Goal: Task Accomplishment & Management: Use online tool/utility

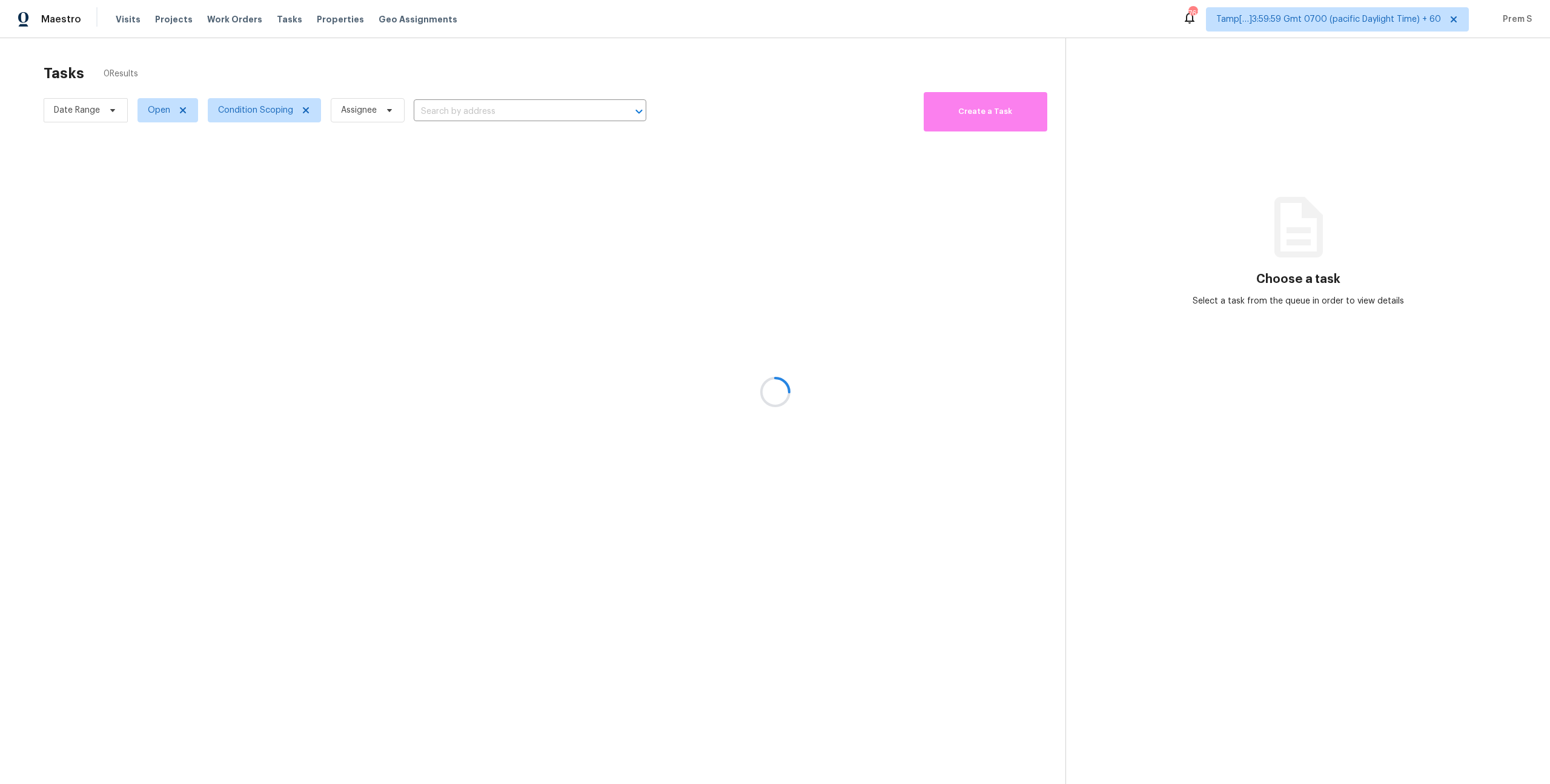
click at [228, 115] on div at bounding box center [775, 392] width 1550 height 784
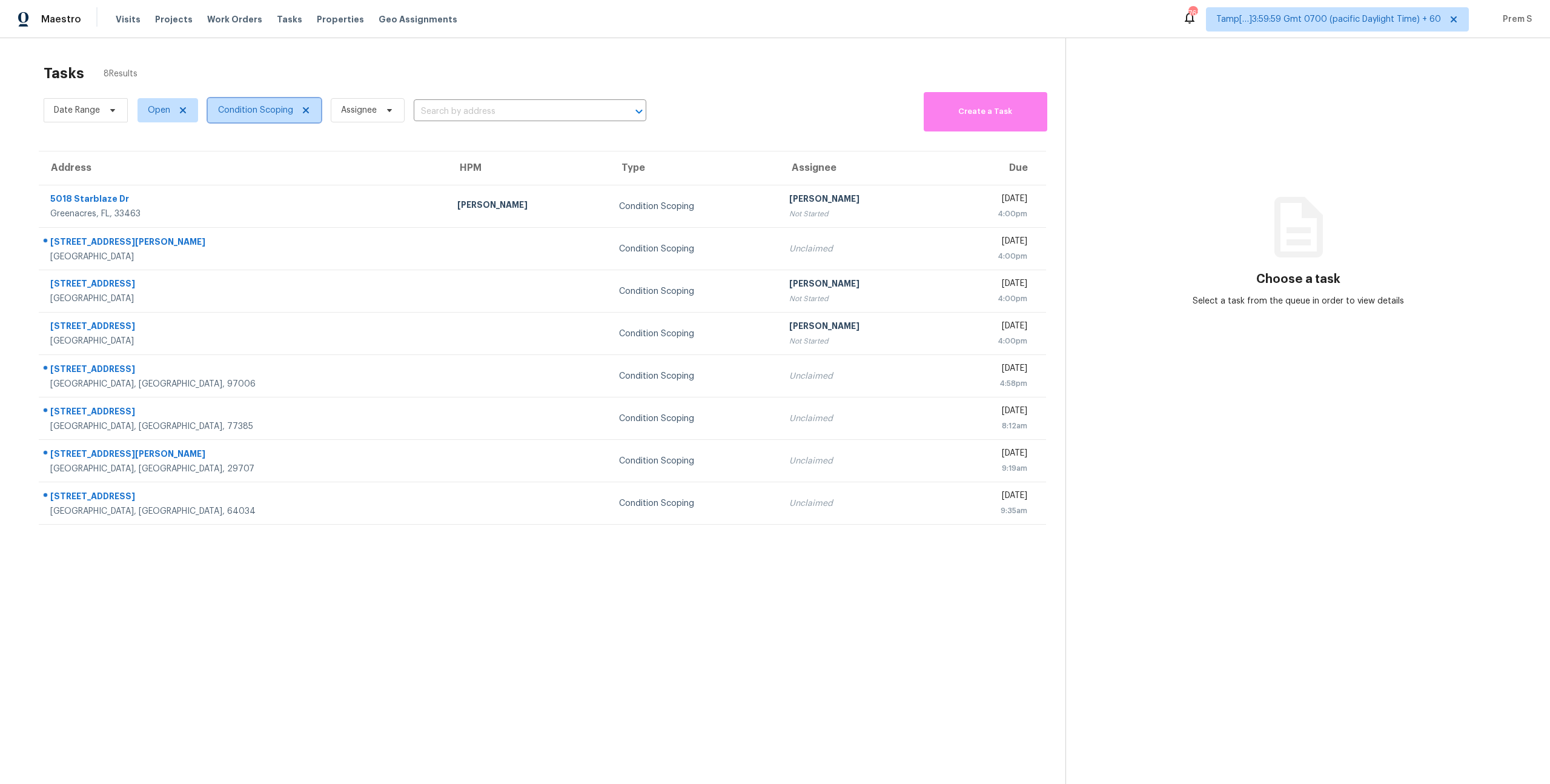
click at [247, 114] on span "Condition Scoping" at bounding box center [256, 110] width 75 height 12
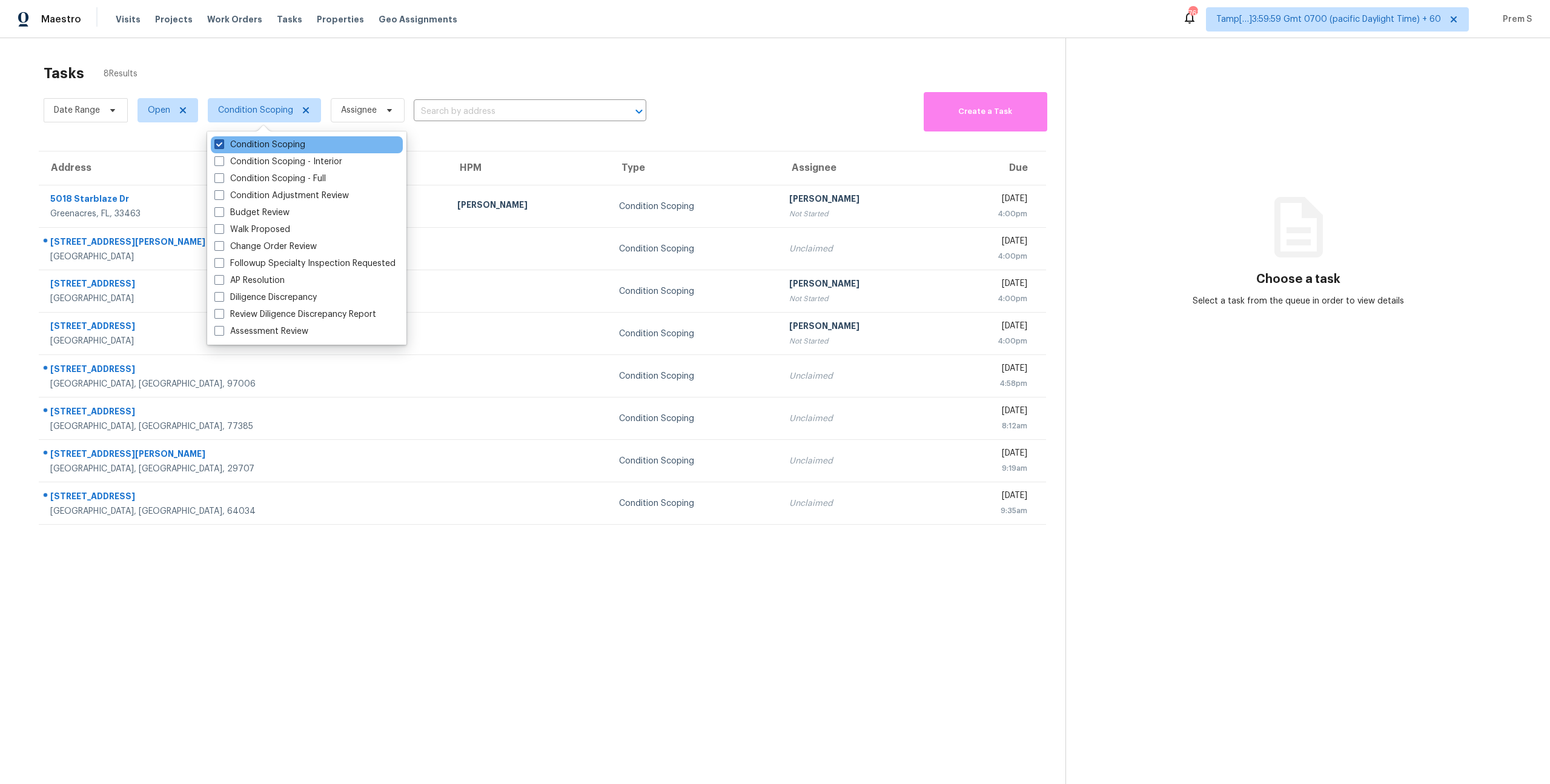
click at [251, 143] on label "Condition Scoping" at bounding box center [259, 145] width 91 height 12
click at [222, 143] on input "Condition Scoping" at bounding box center [218, 143] width 8 height 8
checkbox input "false"
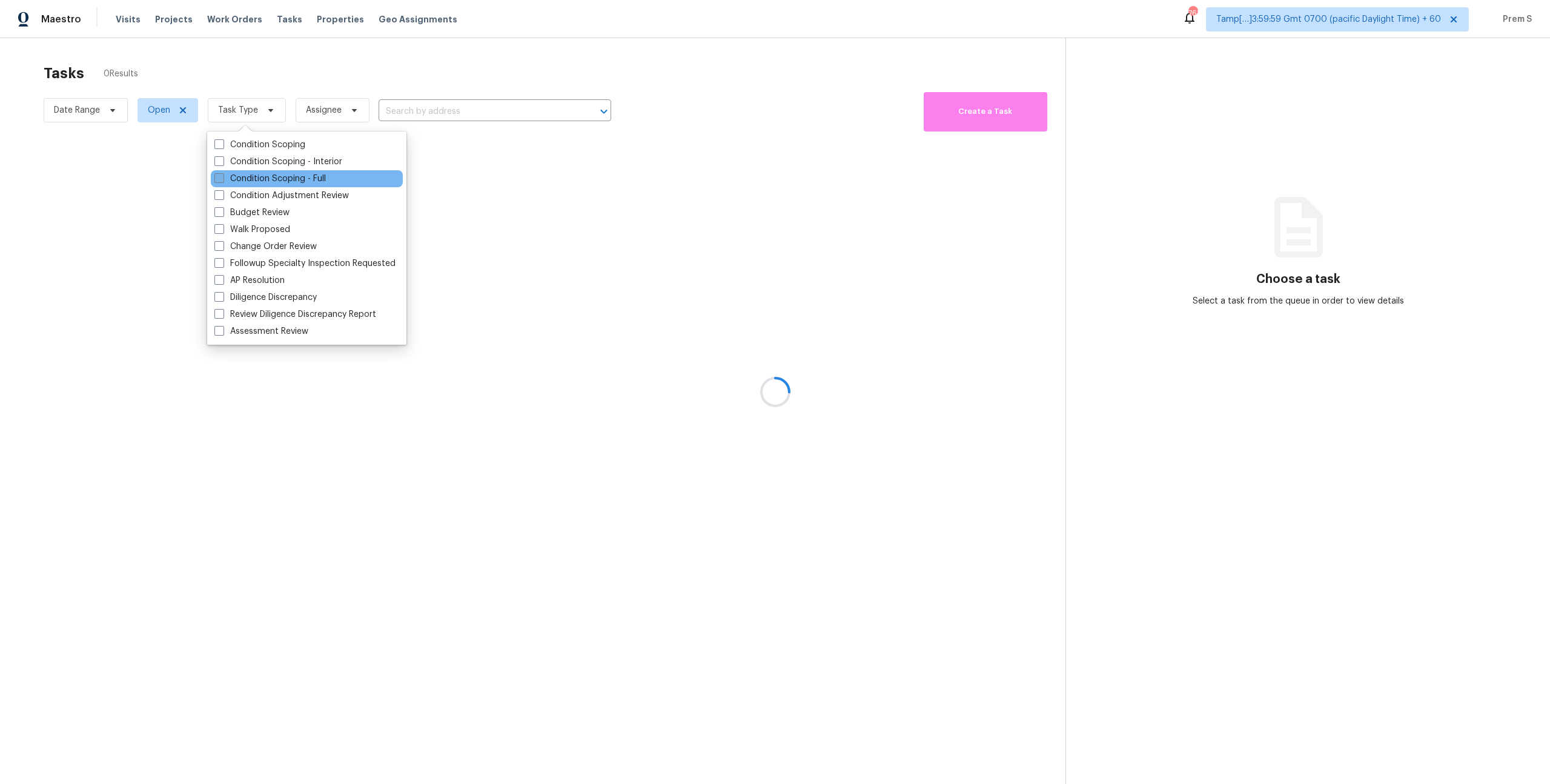
click at [251, 174] on label "Condition Scoping - Full" at bounding box center [270, 178] width 112 height 12
click at [222, 174] on input "Condition Scoping - Full" at bounding box center [218, 176] width 8 height 8
checkbox input "true"
click at [255, 162] on label "Condition Scoping - Interior" at bounding box center [278, 161] width 128 height 12
click at [222, 162] on input "Condition Scoping - Interior" at bounding box center [218, 159] width 8 height 8
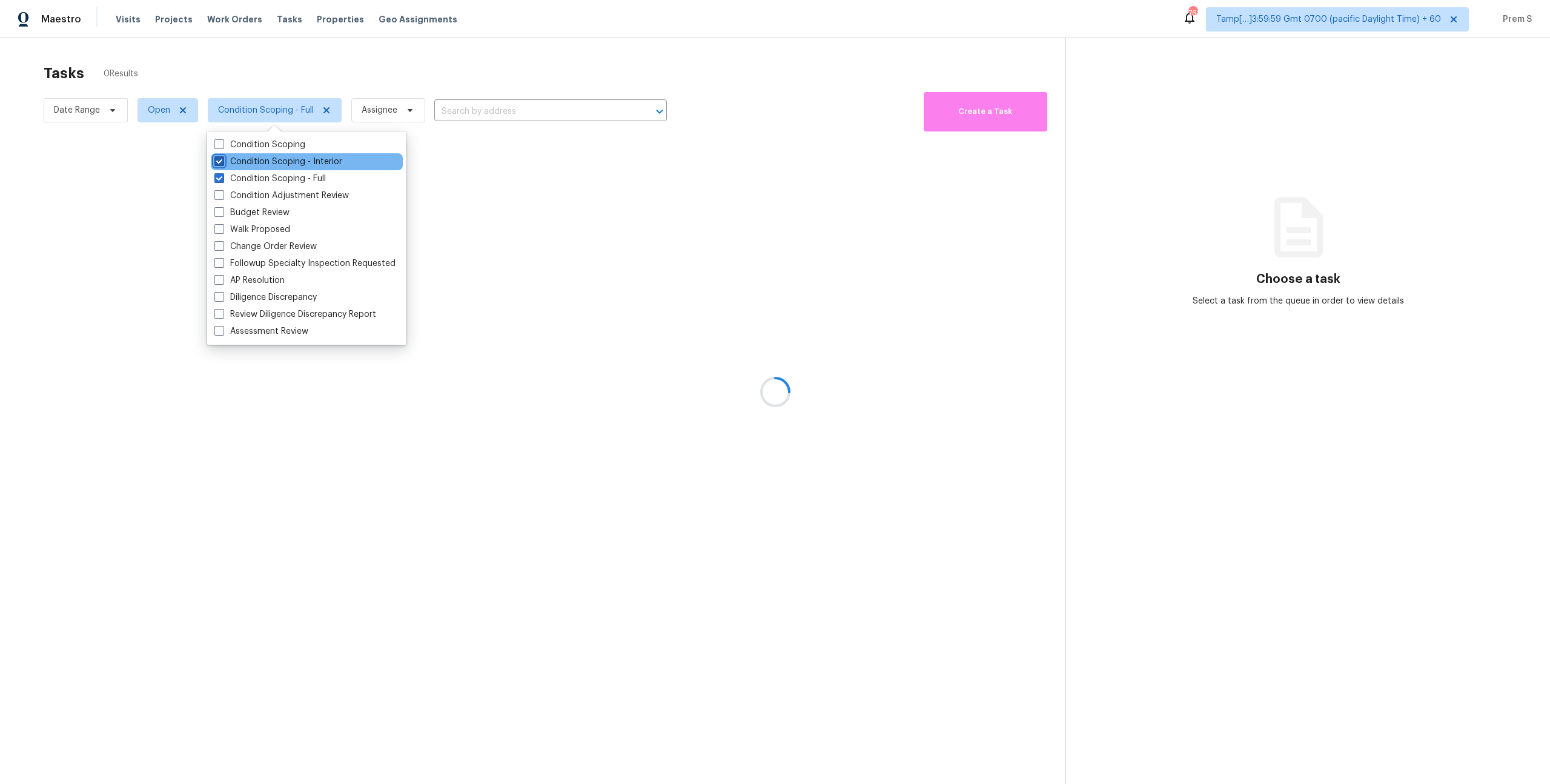
checkbox input "true"
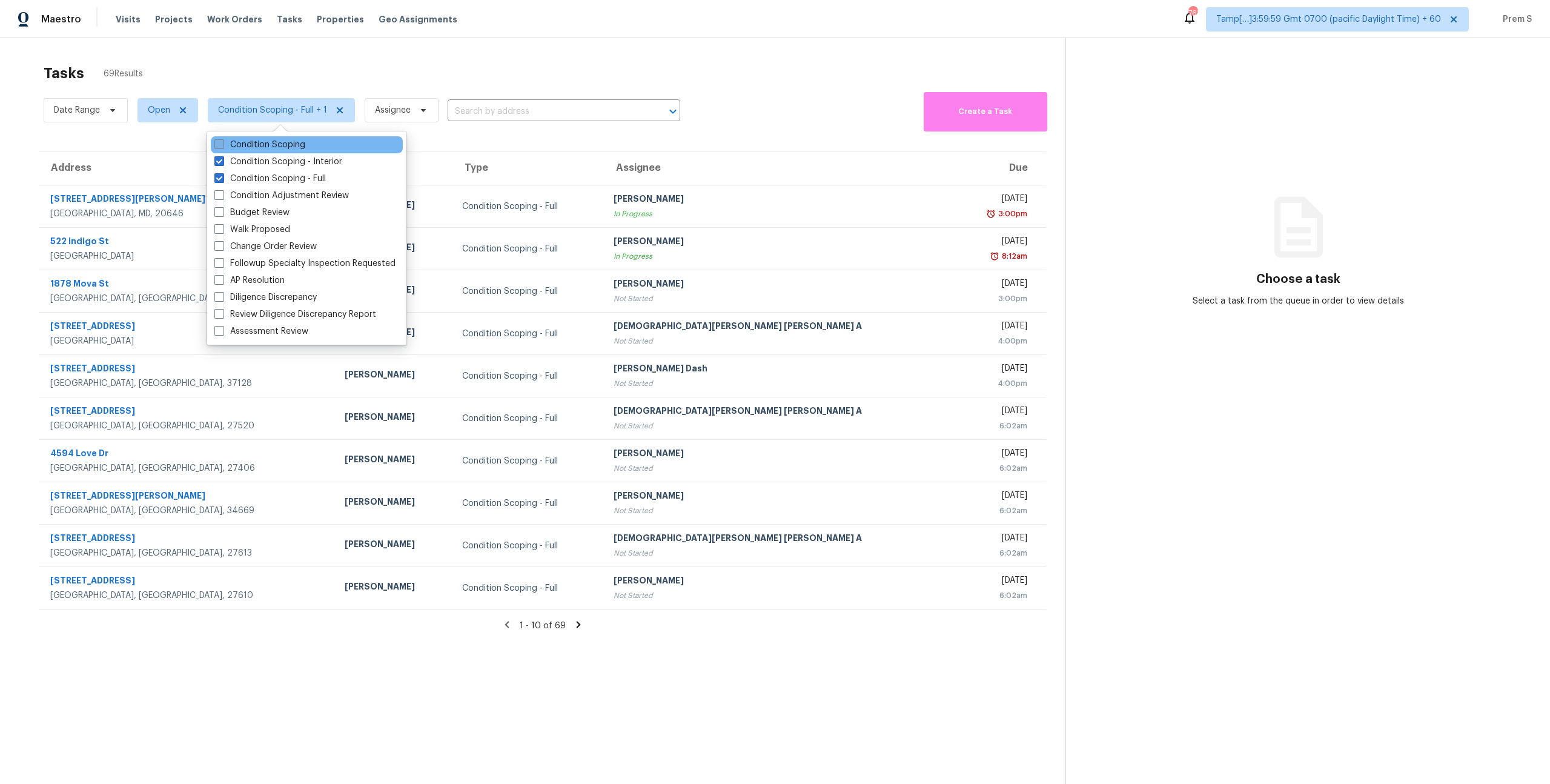
click at [258, 141] on label "Condition Scoping" at bounding box center [259, 145] width 91 height 12
click at [222, 141] on input "Condition Scoping" at bounding box center [218, 143] width 8 height 8
checkbox input "true"
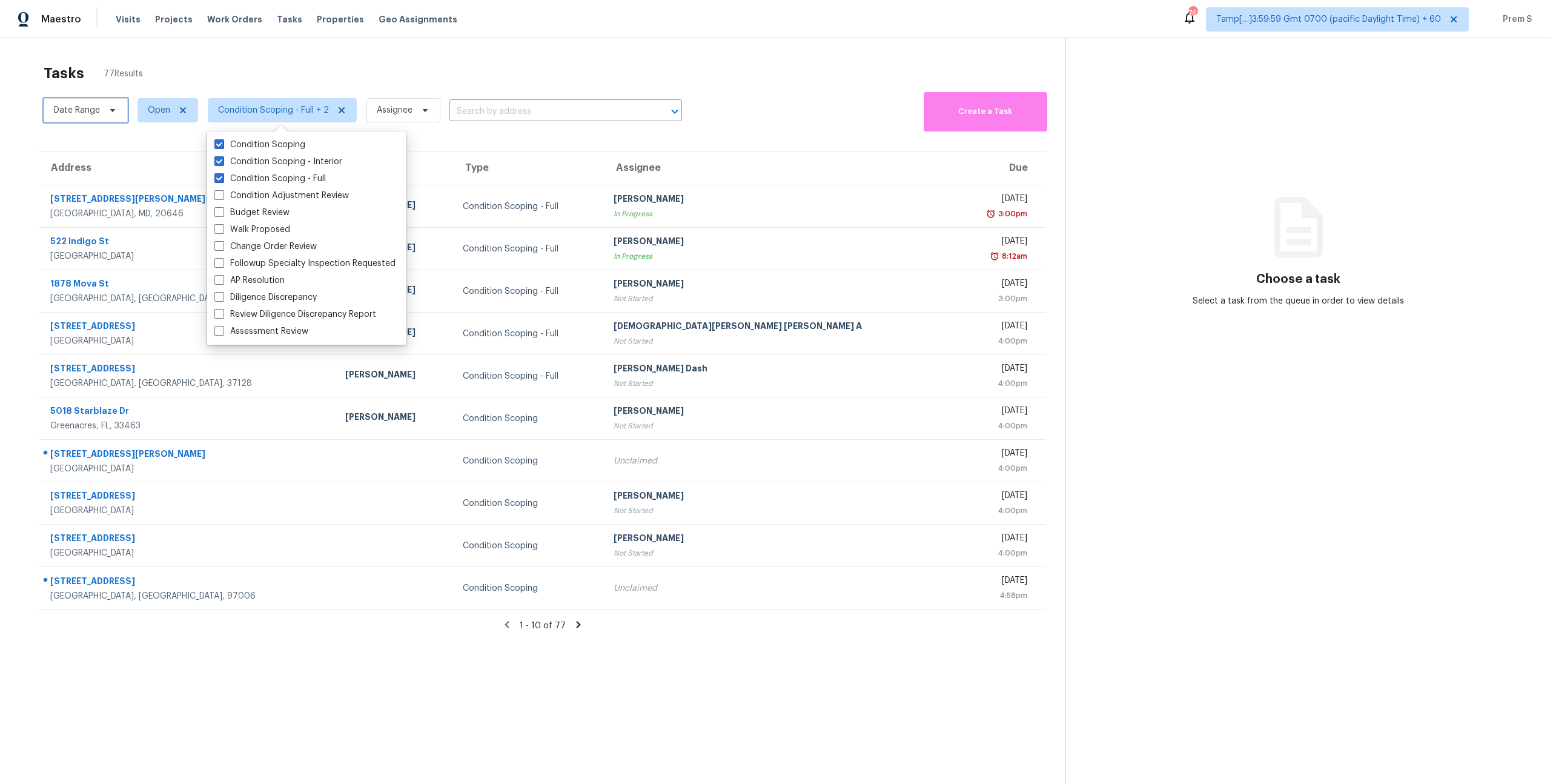
click at [107, 116] on span "Date Range" at bounding box center [86, 110] width 84 height 24
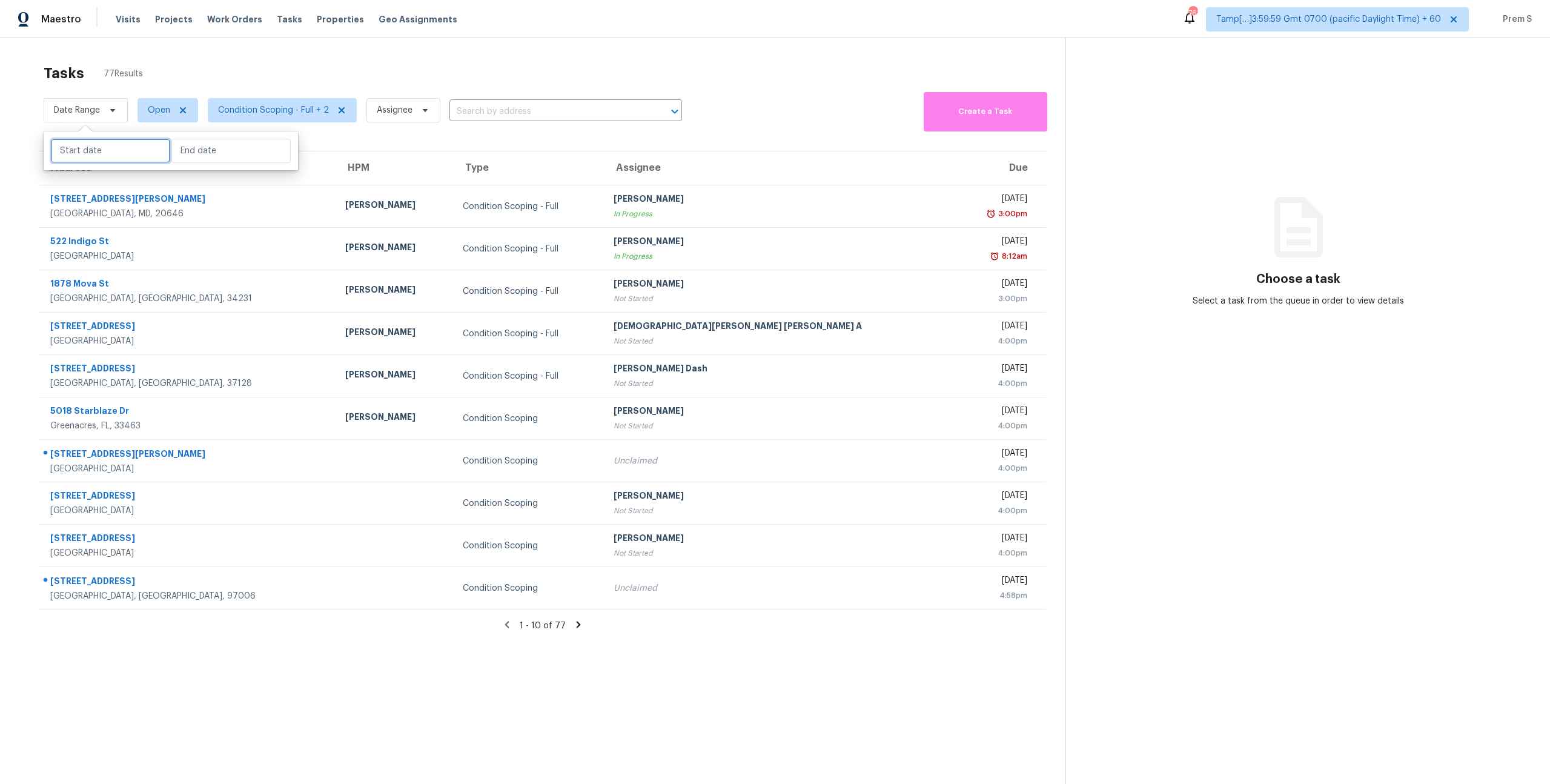
click at [114, 154] on input "text" at bounding box center [110, 151] width 119 height 24
select select "9"
select select "2025"
select select "10"
select select "2025"
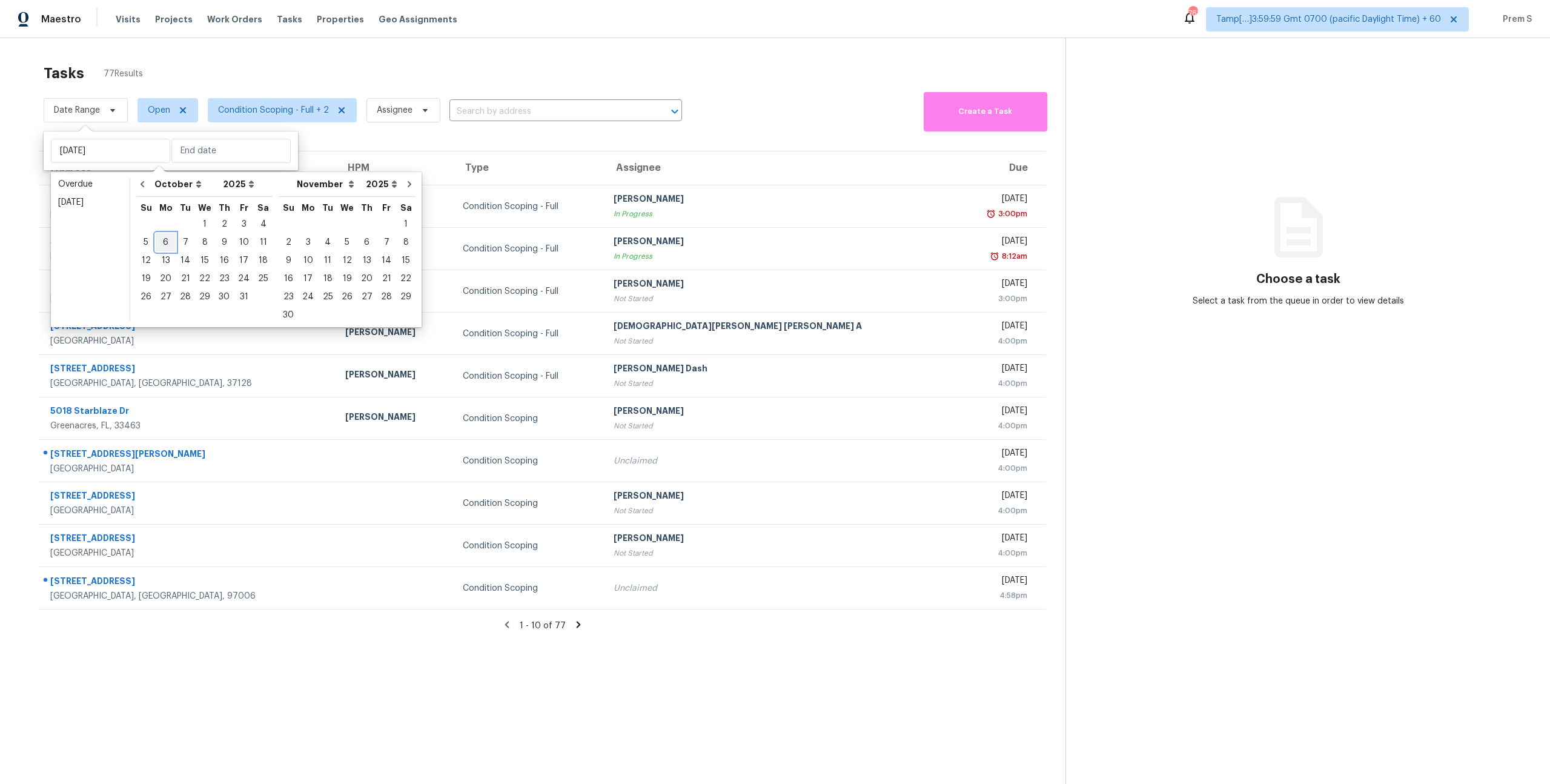
click at [163, 245] on div "6" at bounding box center [166, 242] width 20 height 17
type input "[DATE]"
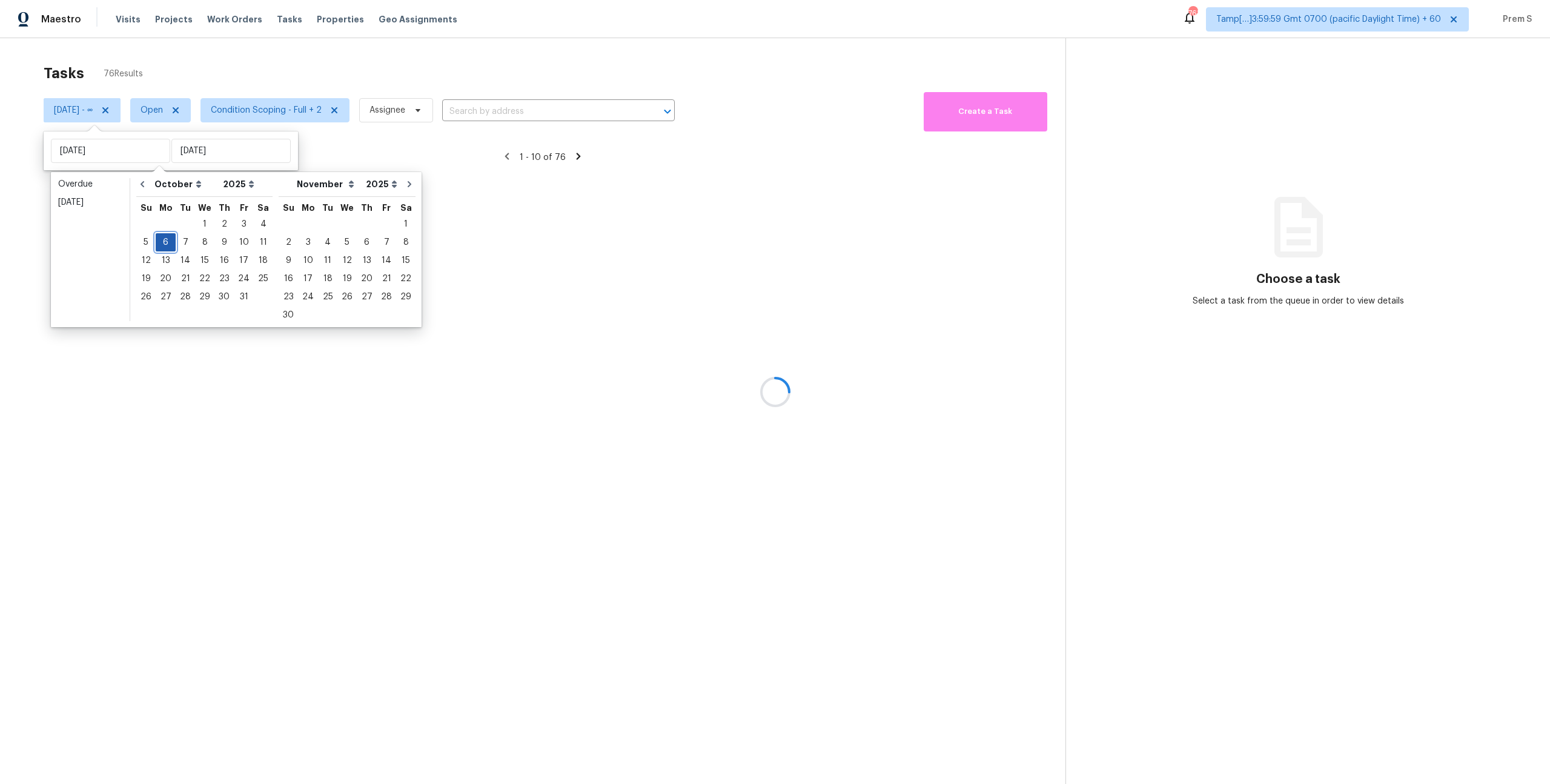
click at [159, 242] on div "6" at bounding box center [166, 242] width 20 height 17
type input "[DATE]"
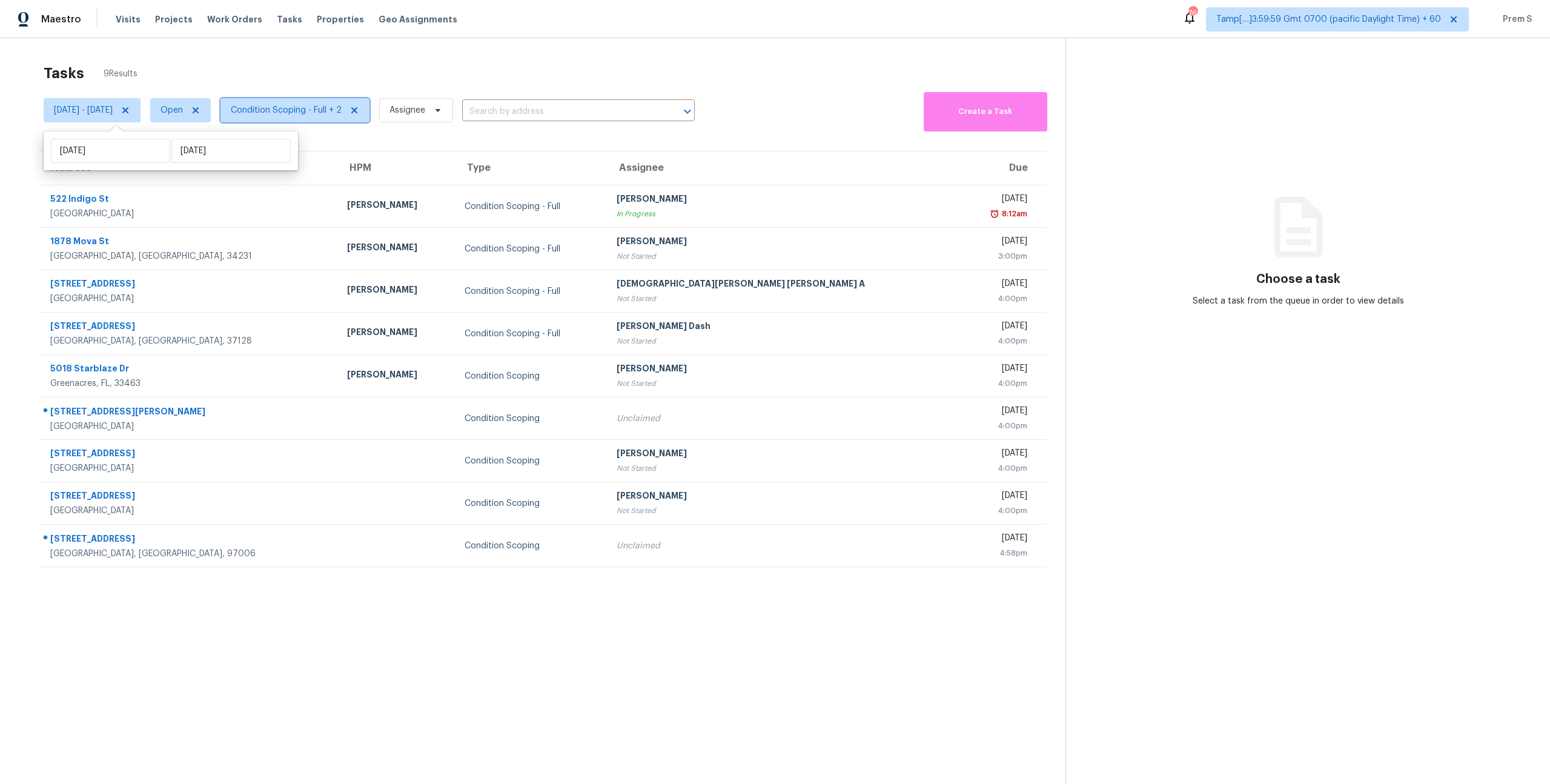
click at [342, 114] on span "Condition Scoping - Full + 2" at bounding box center [286, 110] width 111 height 12
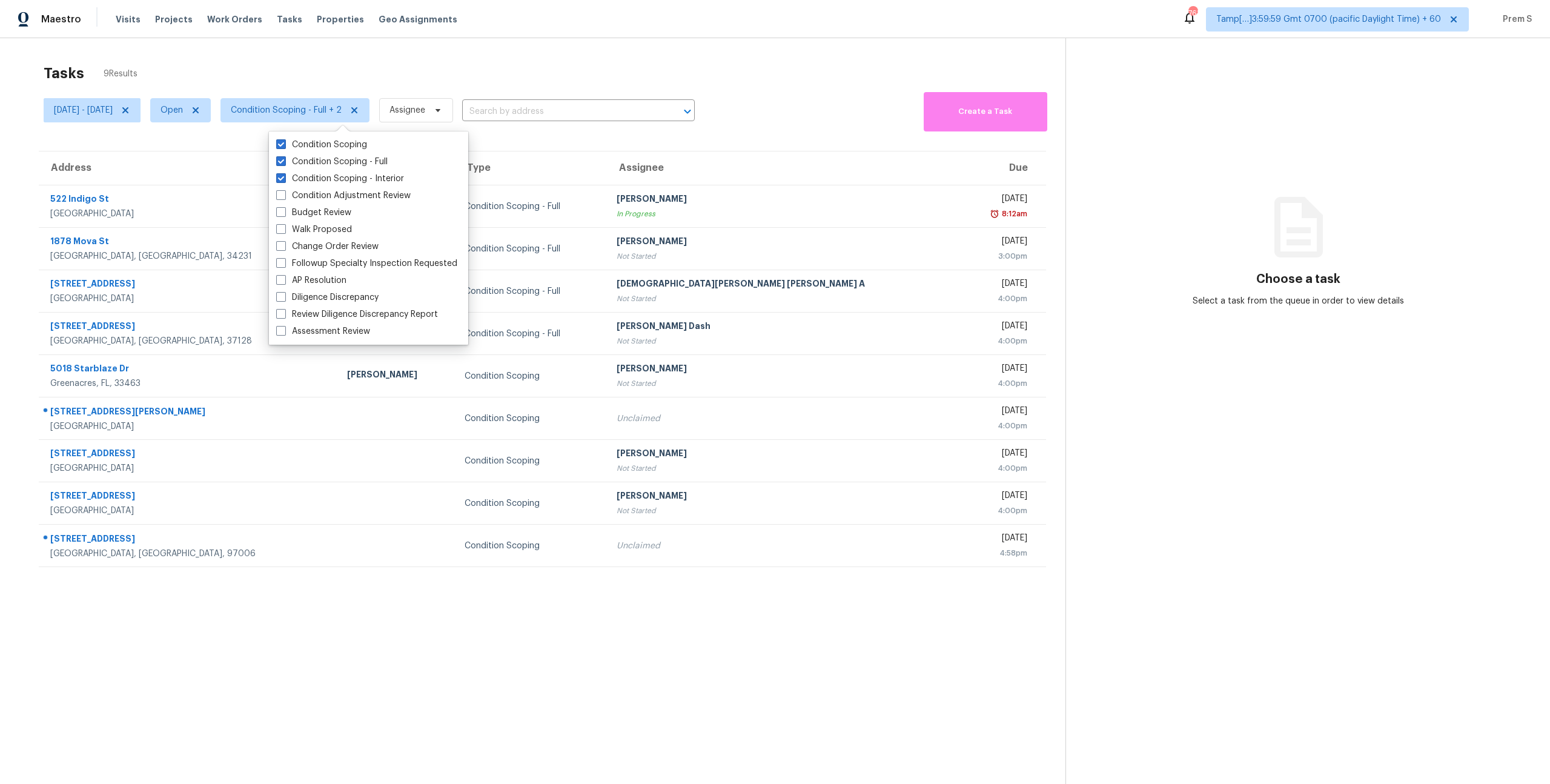
click at [649, 616] on section "Tasks 9 Results Mon, Oct 06 - Mon, Oct 06 Open Condition Scoping - Full + 2 Ass…" at bounding box center [542, 440] width 1046 height 764
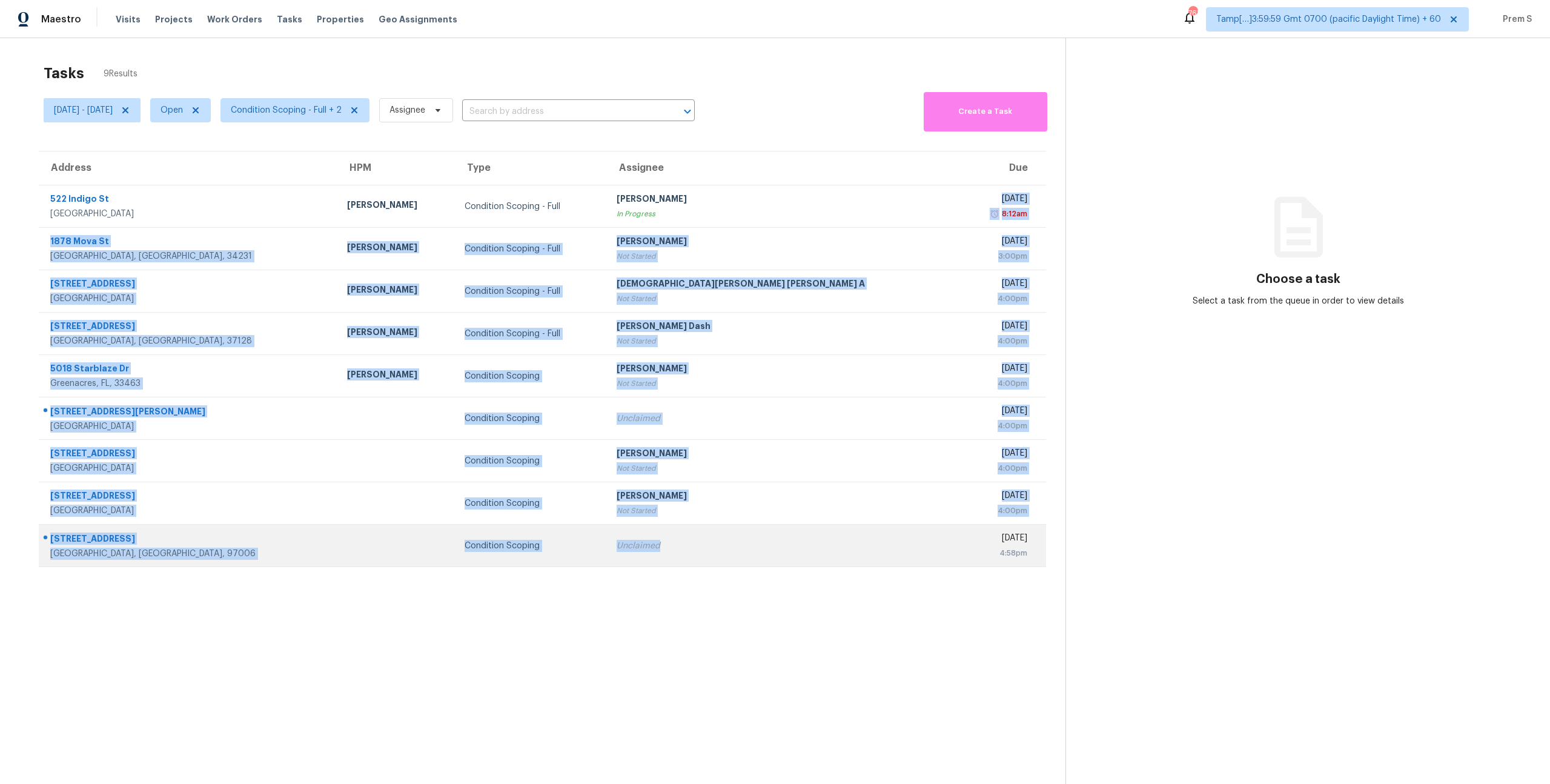
drag, startPoint x: 734, startPoint y: 220, endPoint x: 731, endPoint y: 544, distance: 324.0
click at [731, 544] on tbody "522 Indigo St San Antonio, TX, 78216 Chris Fuentes Condition Scoping - Full Ran…" at bounding box center [542, 376] width 1008 height 382
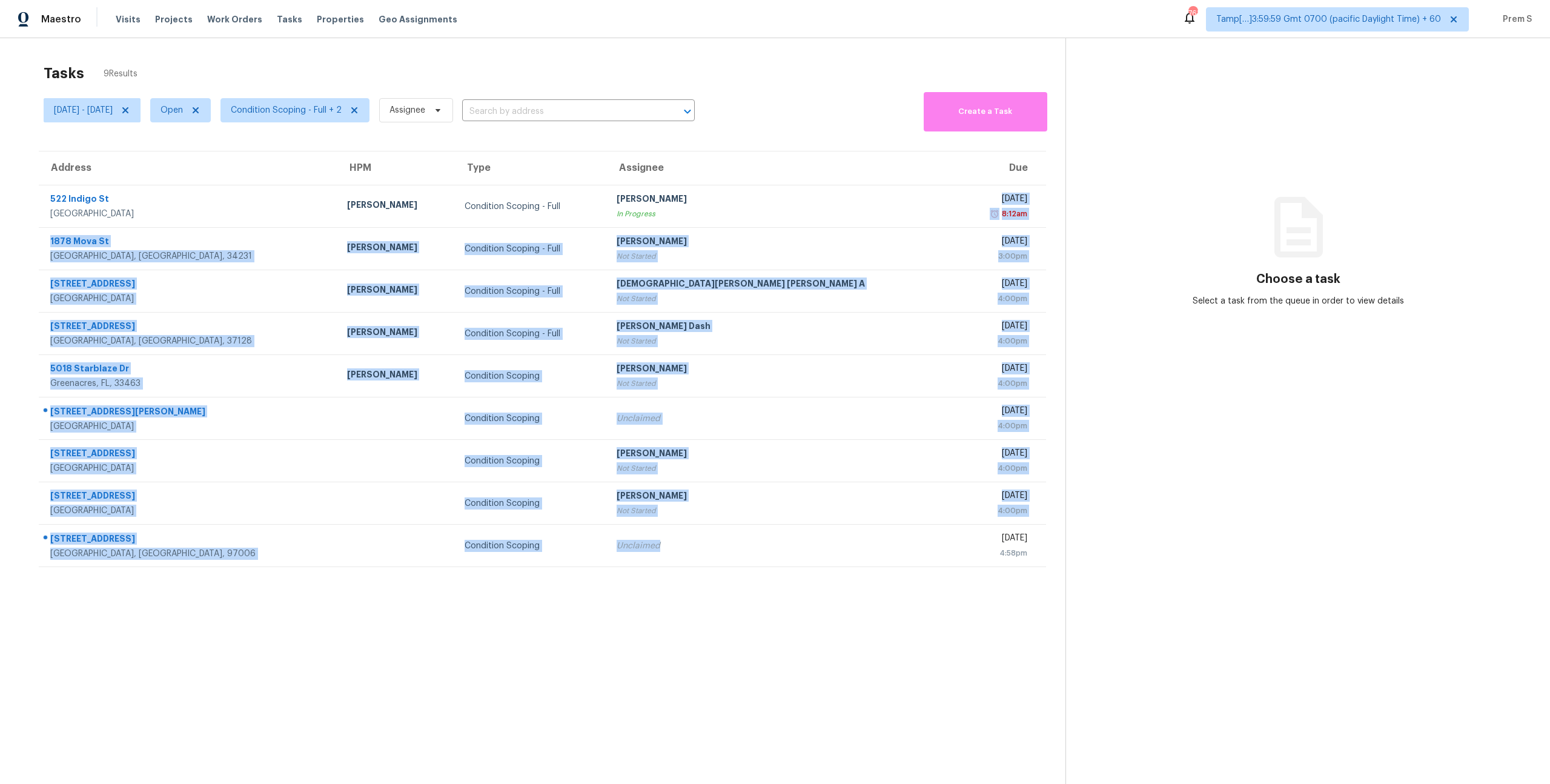
click at [738, 599] on section "Tasks 9 Results Mon, Oct 06 - Mon, Oct 06 Open Condition Scoping - Full + 2 Ass…" at bounding box center [542, 440] width 1046 height 764
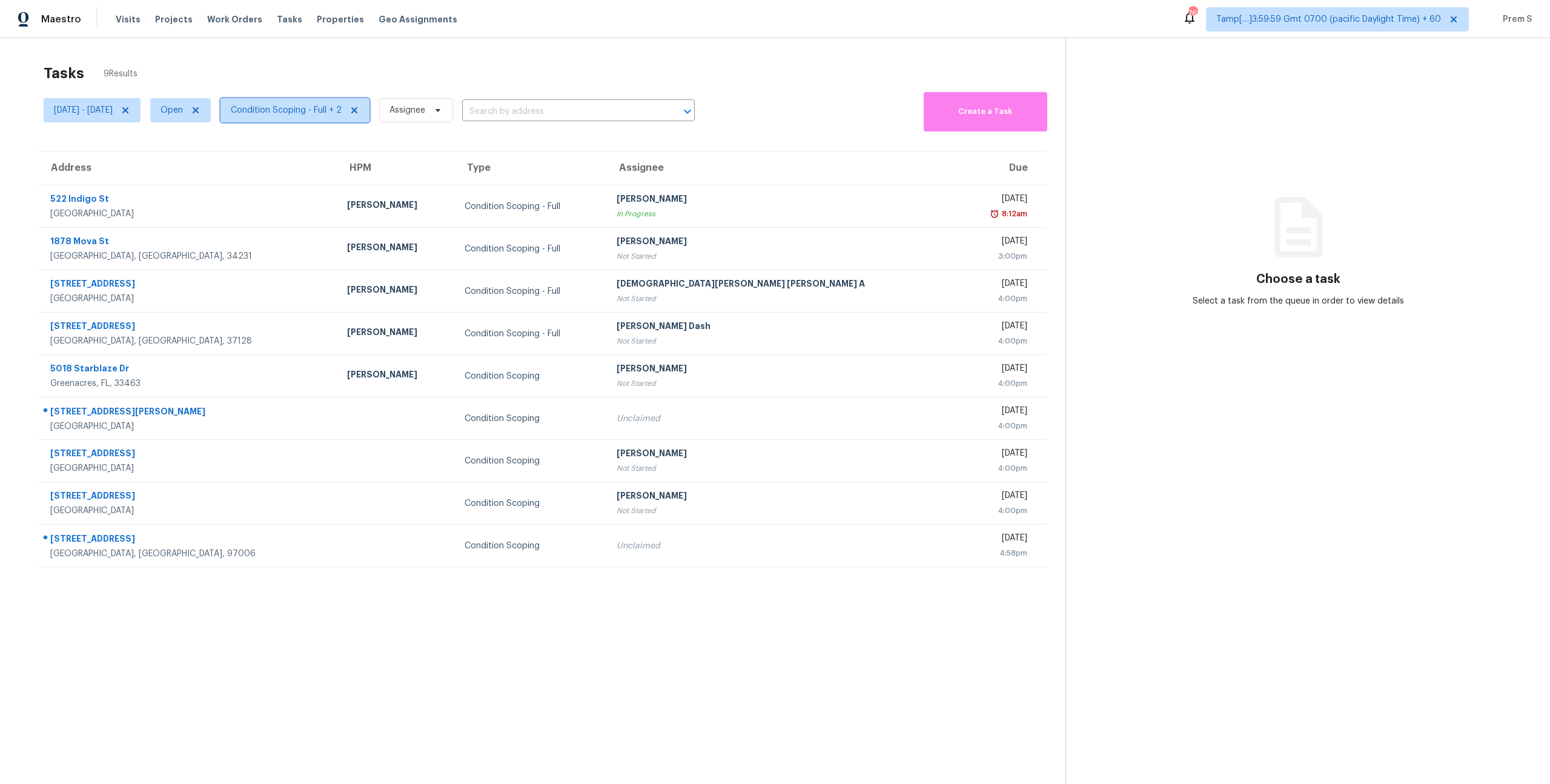
click at [342, 107] on span "Condition Scoping - Full + 2" at bounding box center [286, 110] width 111 height 12
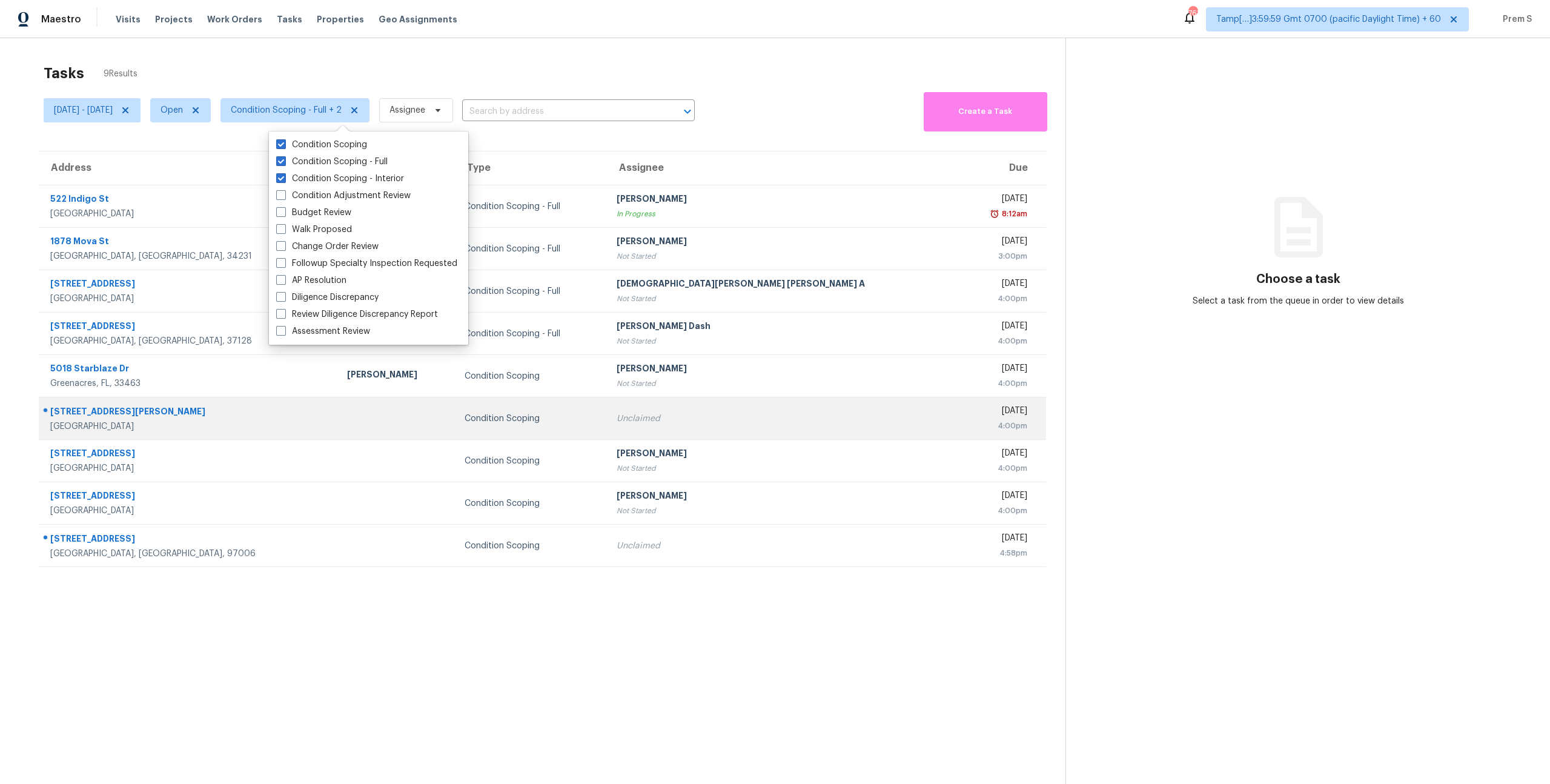
click at [683, 416] on div "Unclaimed" at bounding box center [783, 418] width 333 height 12
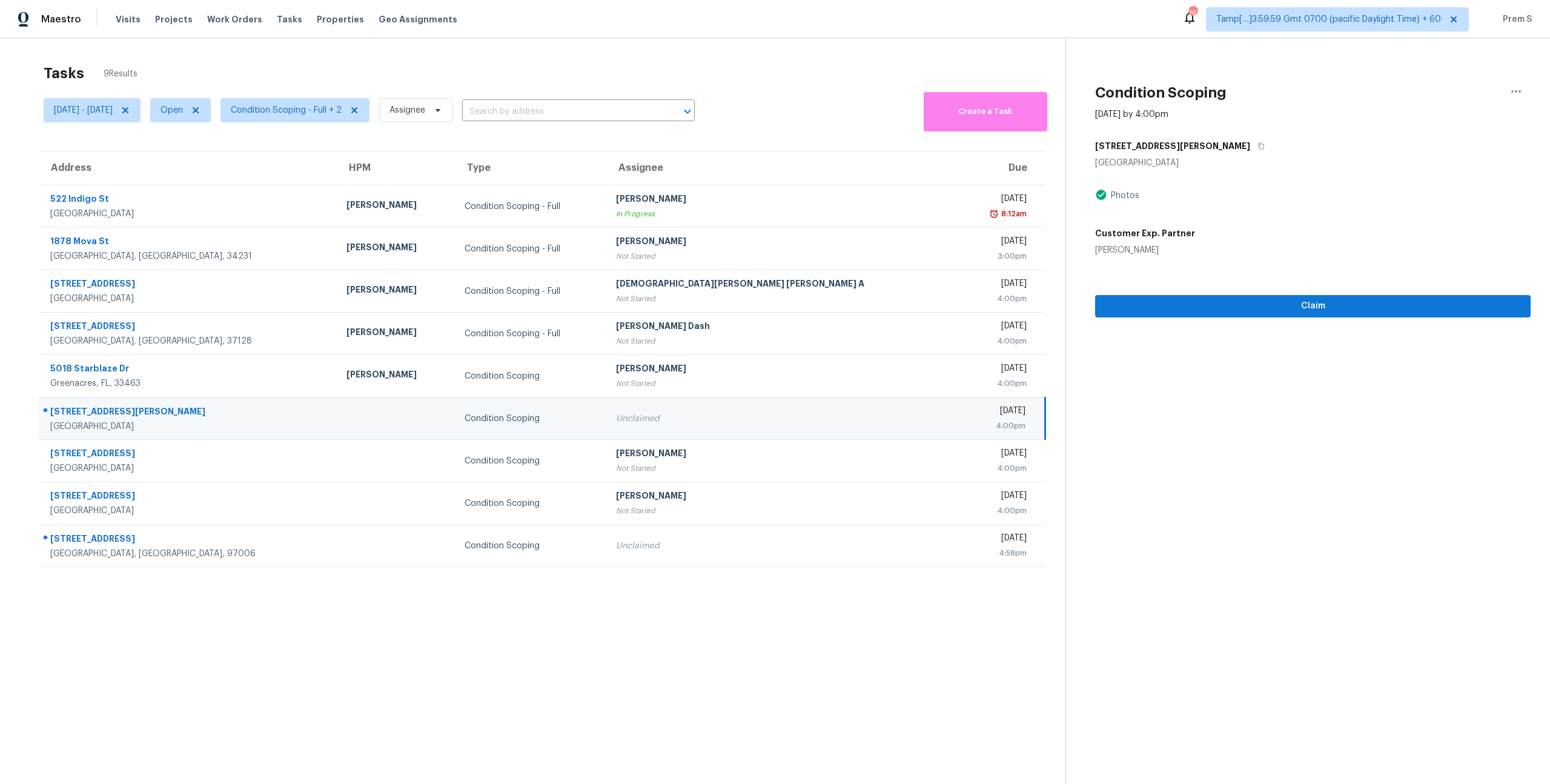
click at [683, 416] on div "Unclaimed" at bounding box center [782, 418] width 333 height 12
click at [1258, 145] on icon "button" at bounding box center [1261, 145] width 7 height 7
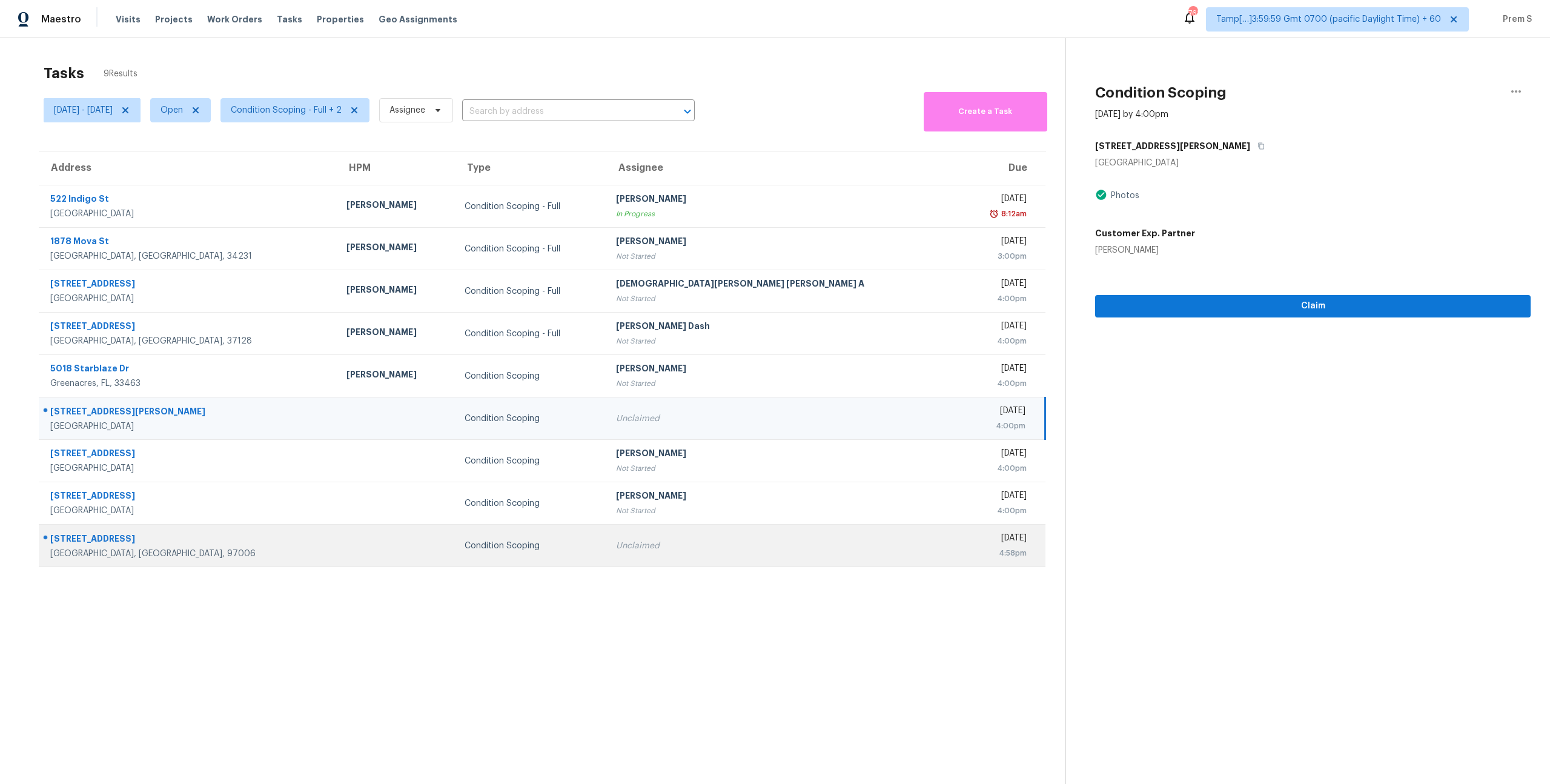
click at [726, 540] on div "Unclaimed" at bounding box center [782, 546] width 333 height 12
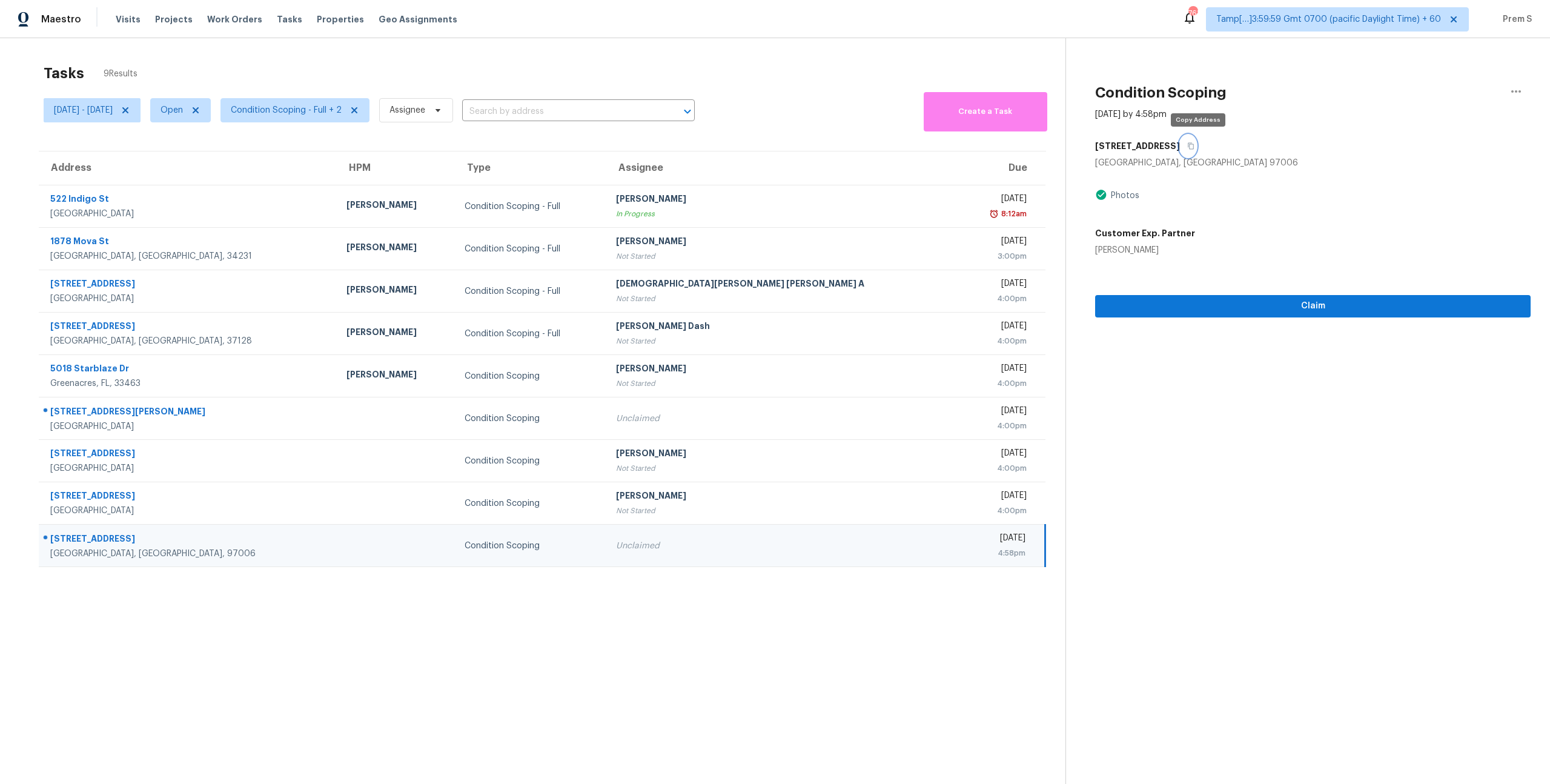
click at [1195, 146] on icon "button" at bounding box center [1191, 145] width 7 height 7
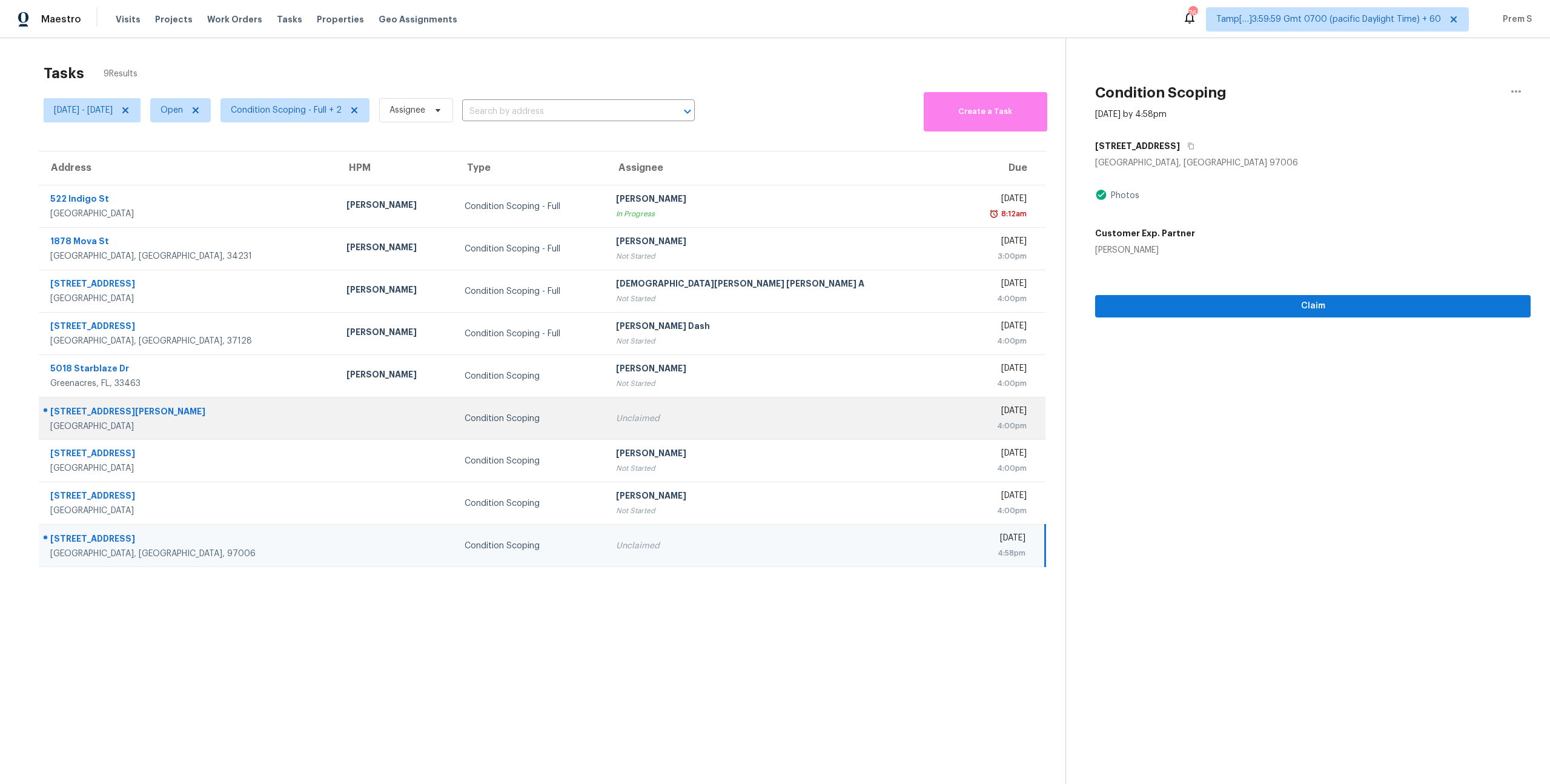
click at [782, 417] on div "Unclaimed" at bounding box center [782, 418] width 333 height 12
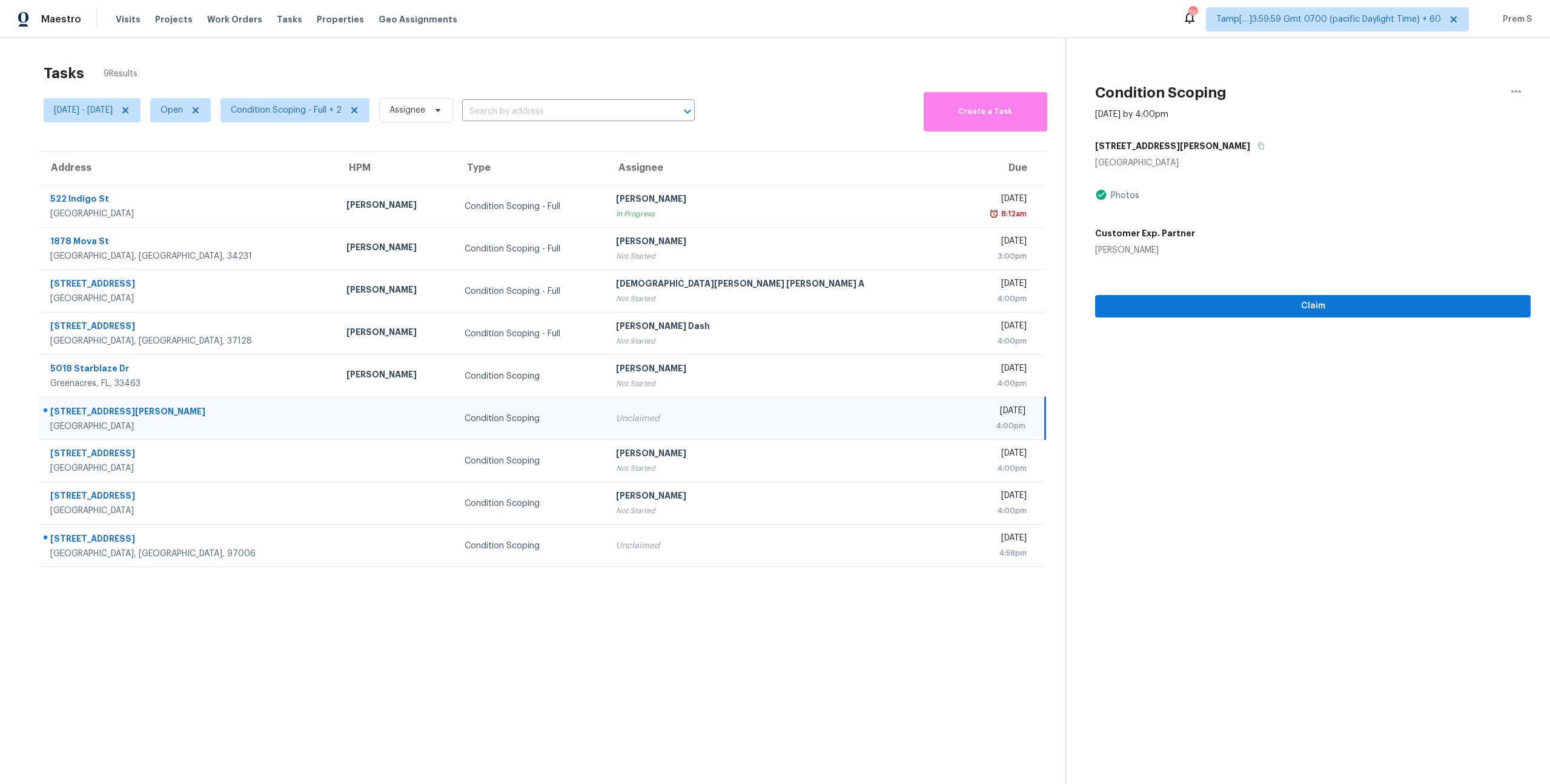
click at [586, 72] on div "Tasks 9 Results" at bounding box center [555, 74] width 1022 height 32
click at [690, 80] on div "Tasks 9 Results" at bounding box center [555, 74] width 1022 height 32
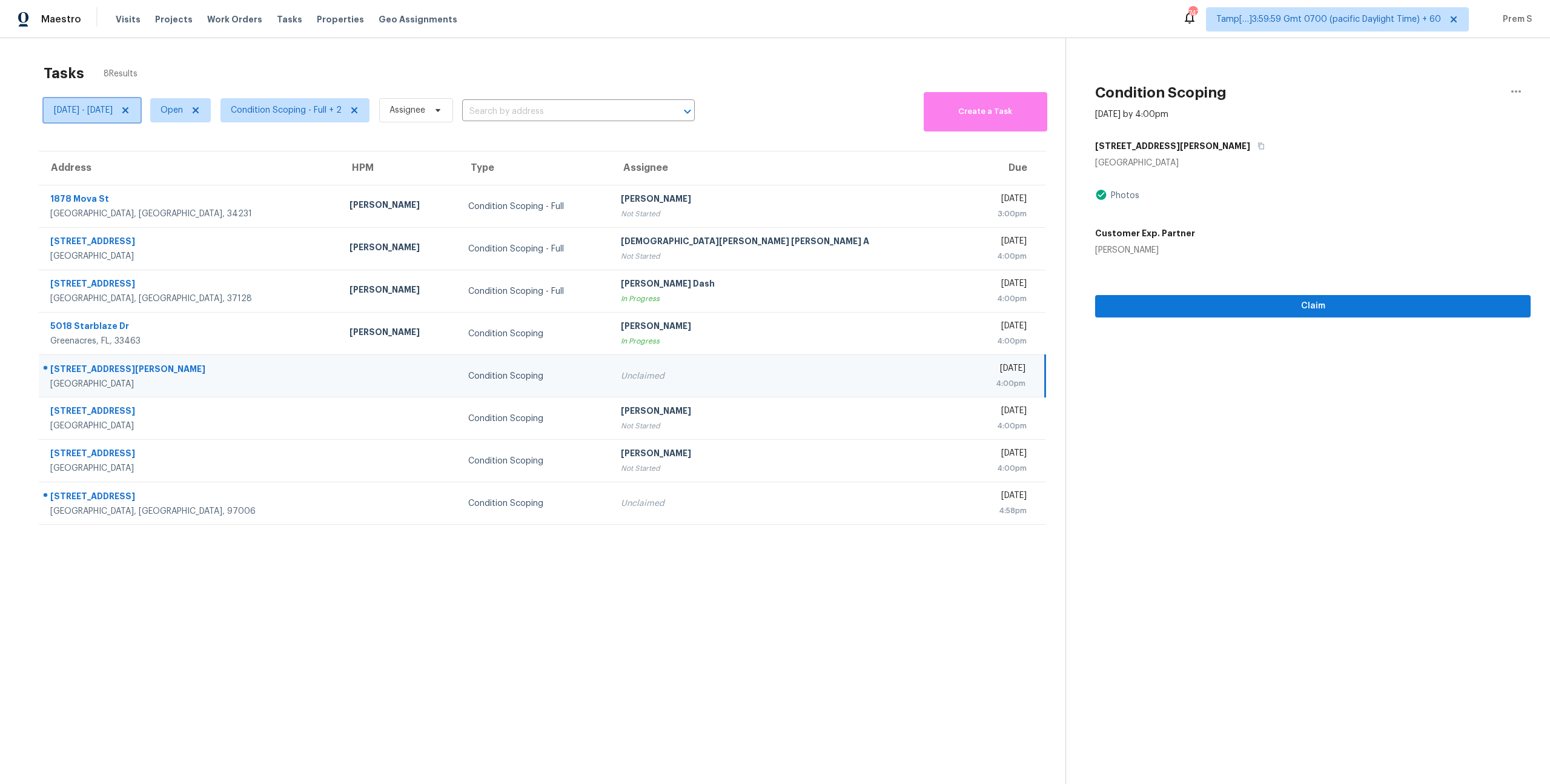
click at [113, 110] on span "[DATE] - [DATE]" at bounding box center [83, 110] width 59 height 12
click at [121, 150] on input "[DATE]" at bounding box center [110, 151] width 119 height 24
select select "9"
select select "2025"
select select "10"
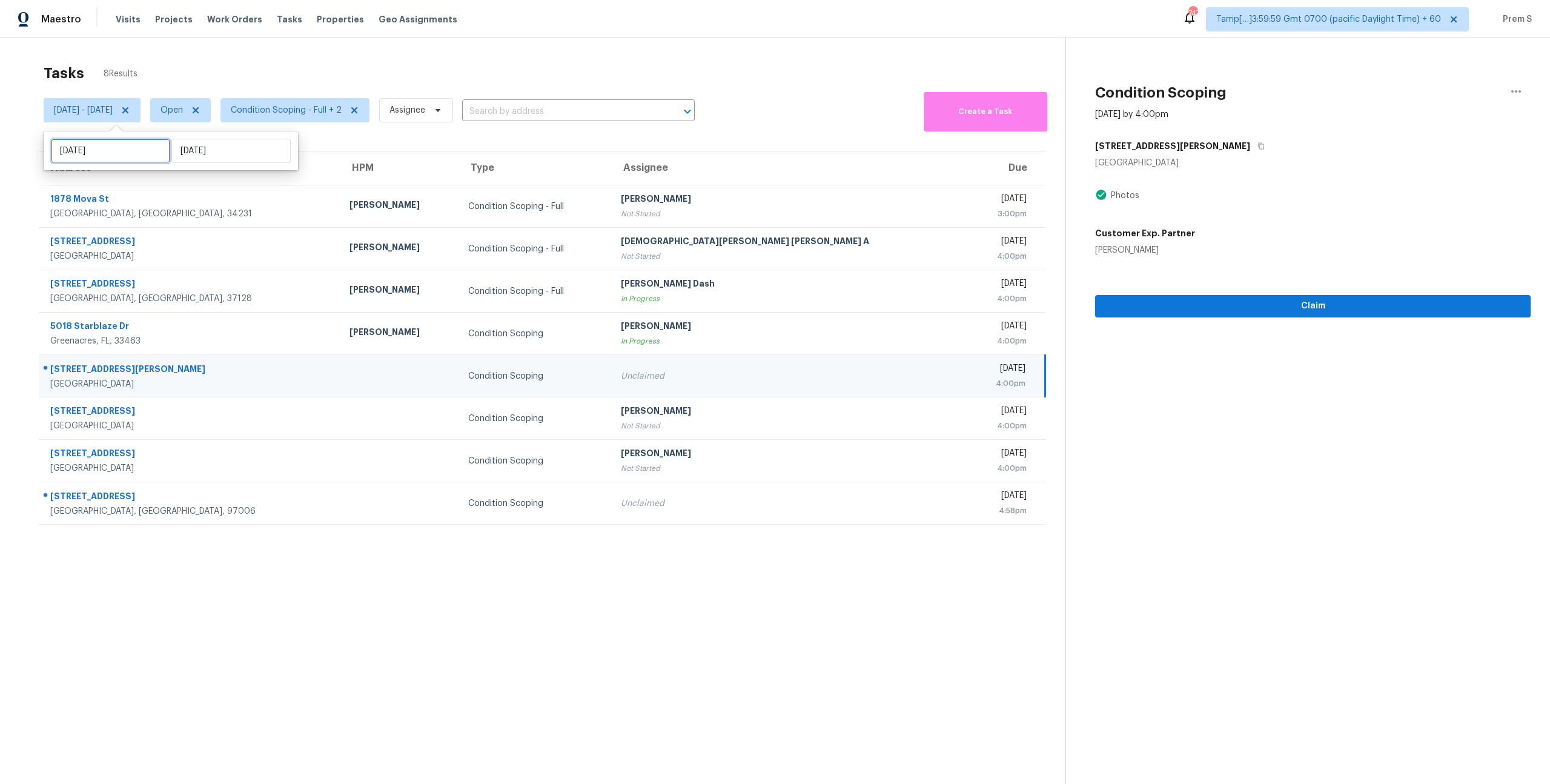
select select "2025"
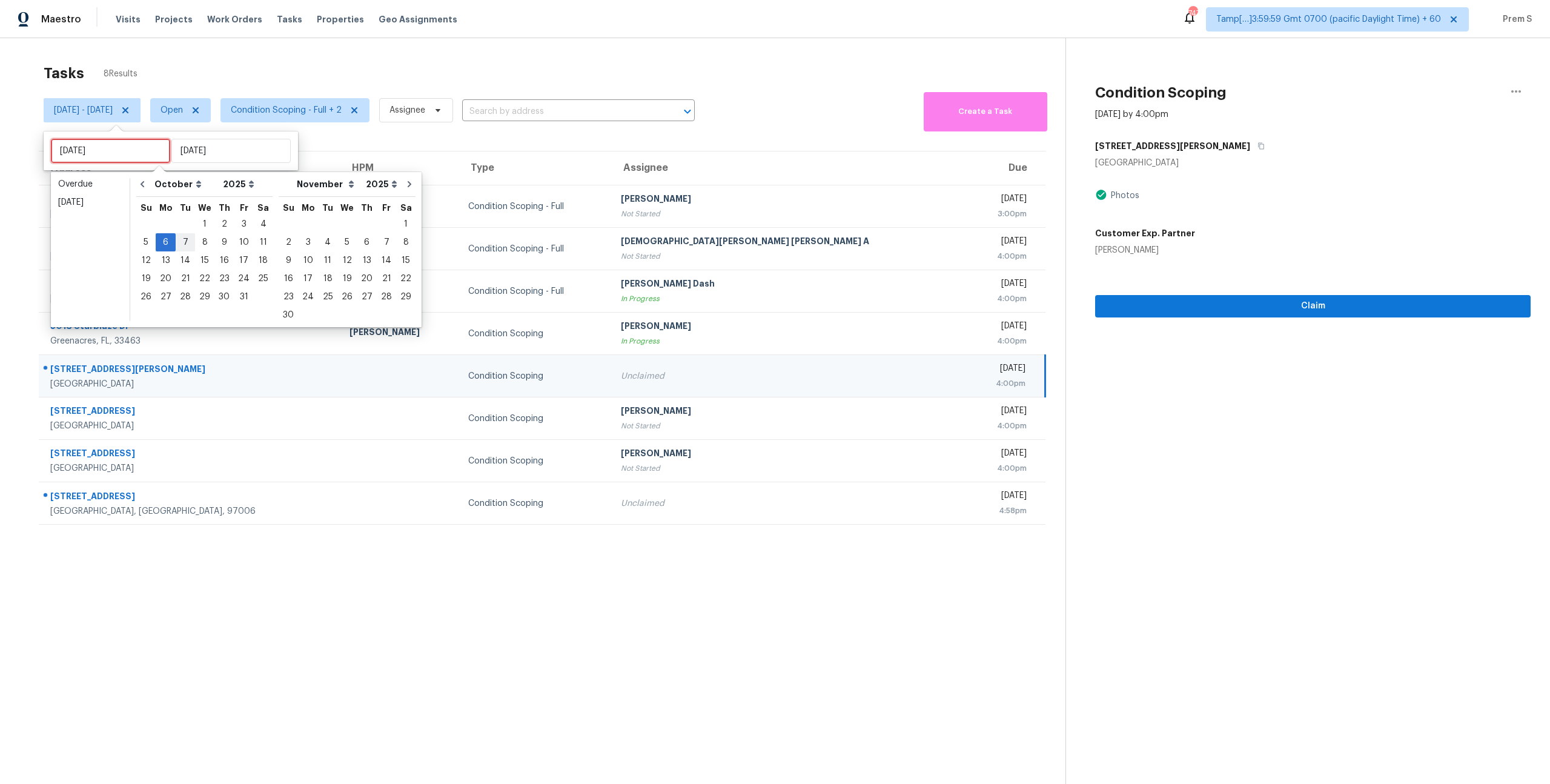
type input "[DATE]"
click at [184, 236] on div "7" at bounding box center [185, 242] width 20 height 17
type input "Tue, Oct 07"
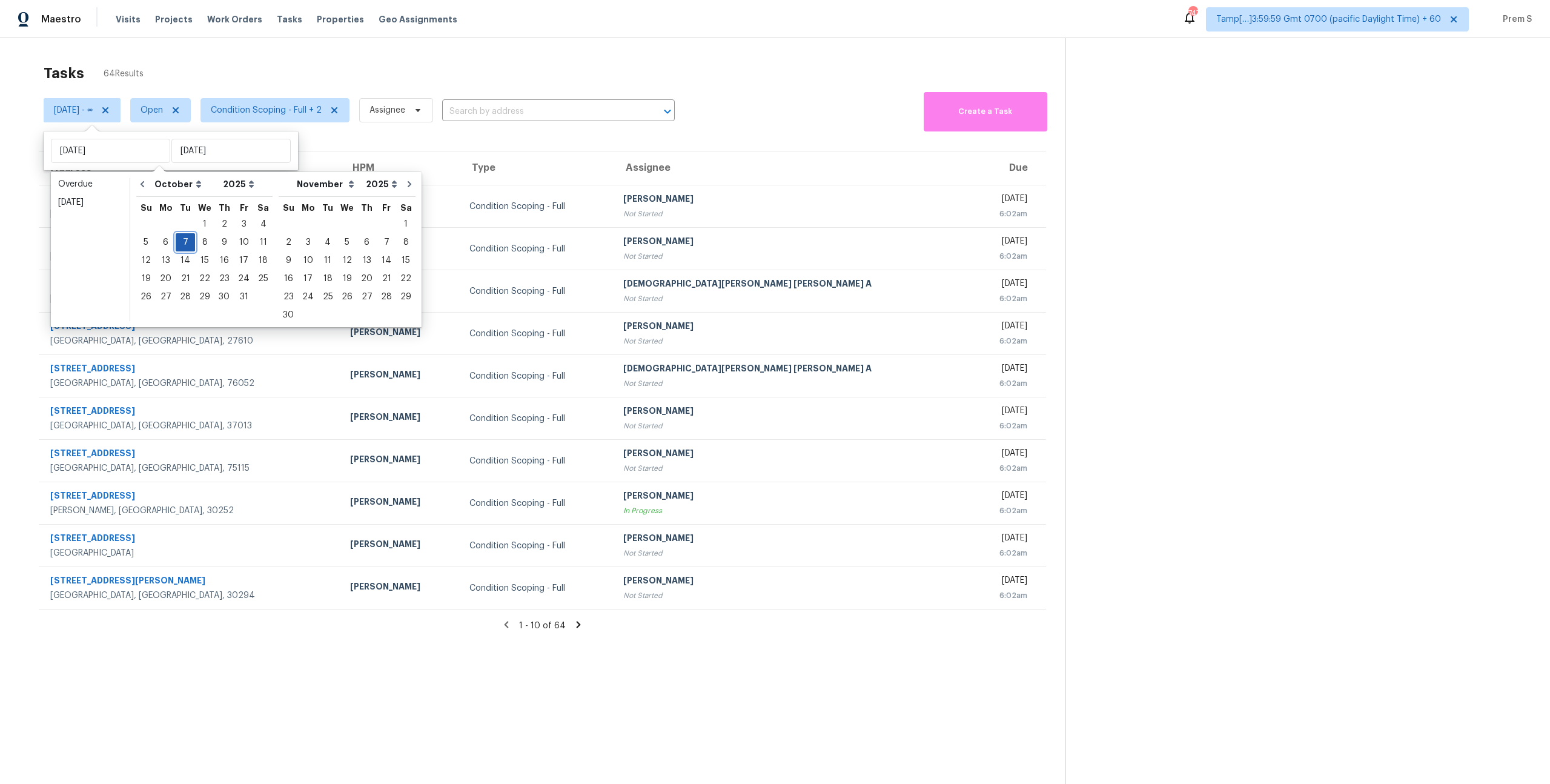
click at [185, 242] on div "7" at bounding box center [185, 242] width 20 height 17
type input "Tue, Oct 07"
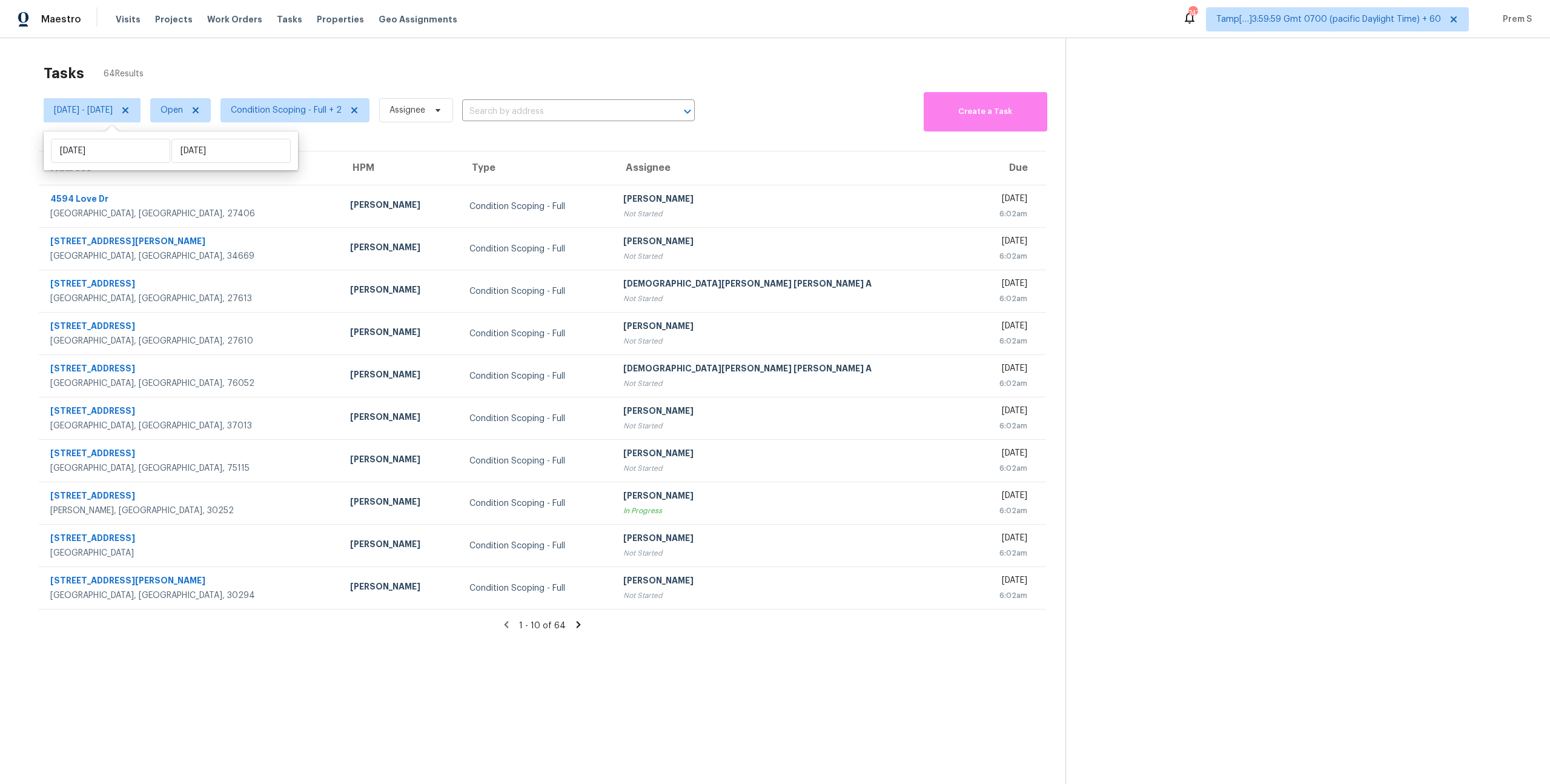
click at [577, 623] on icon at bounding box center [579, 625] width 4 height 7
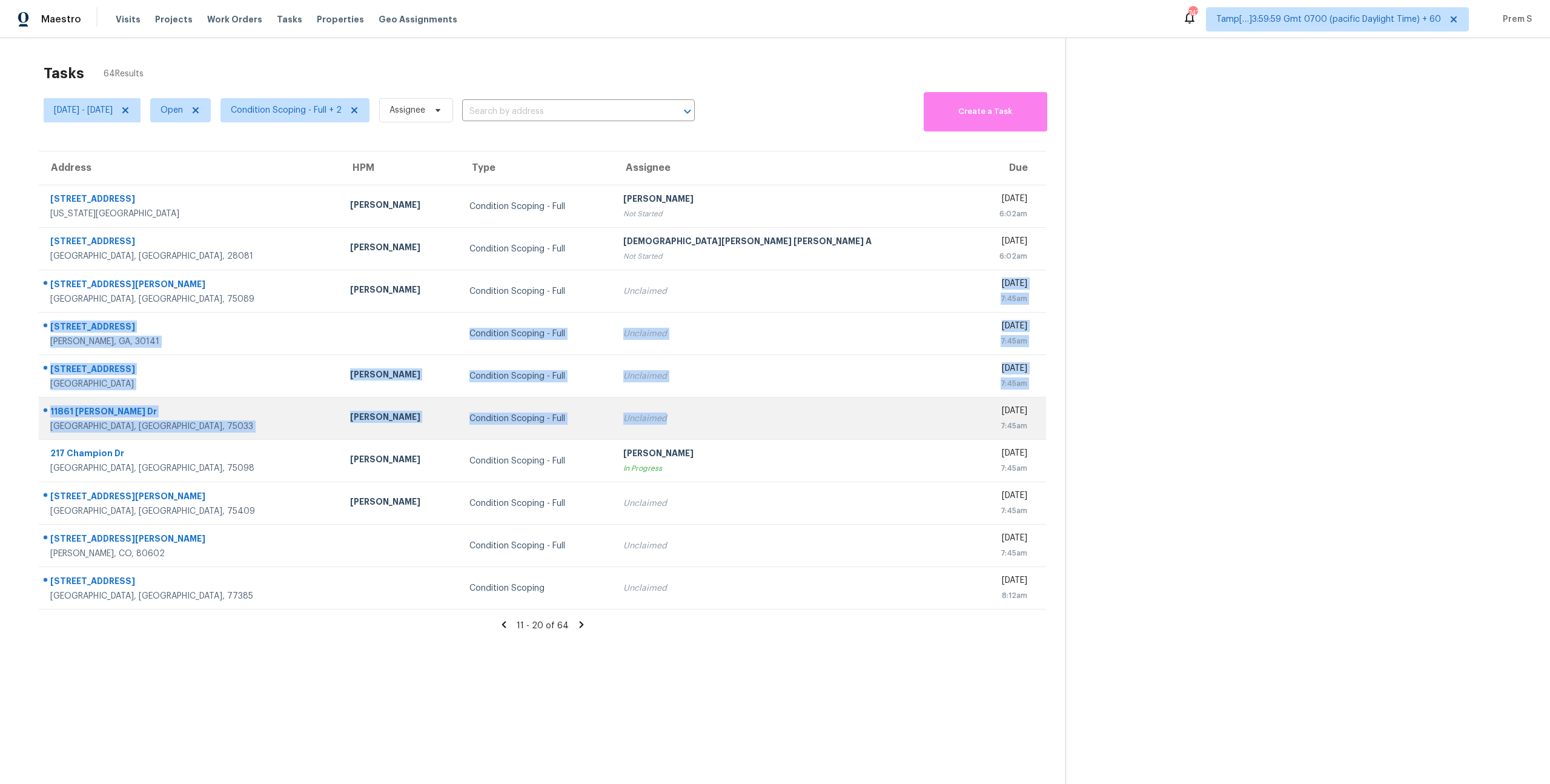
drag, startPoint x: 732, startPoint y: 298, endPoint x: 732, endPoint y: 417, distance: 119.0
click at [732, 417] on tbody "3936 Highland Ave Kansas City, MO, 64110 Motaz Hanson Condition Scoping - Full …" at bounding box center [542, 397] width 1008 height 424
drag, startPoint x: 727, startPoint y: 304, endPoint x: 738, endPoint y: 428, distance: 124.5
click at [738, 428] on tbody "3936 Highland Ave Kansas City, MO, 64110 Motaz Hanson Condition Scoping - Full …" at bounding box center [542, 397] width 1008 height 424
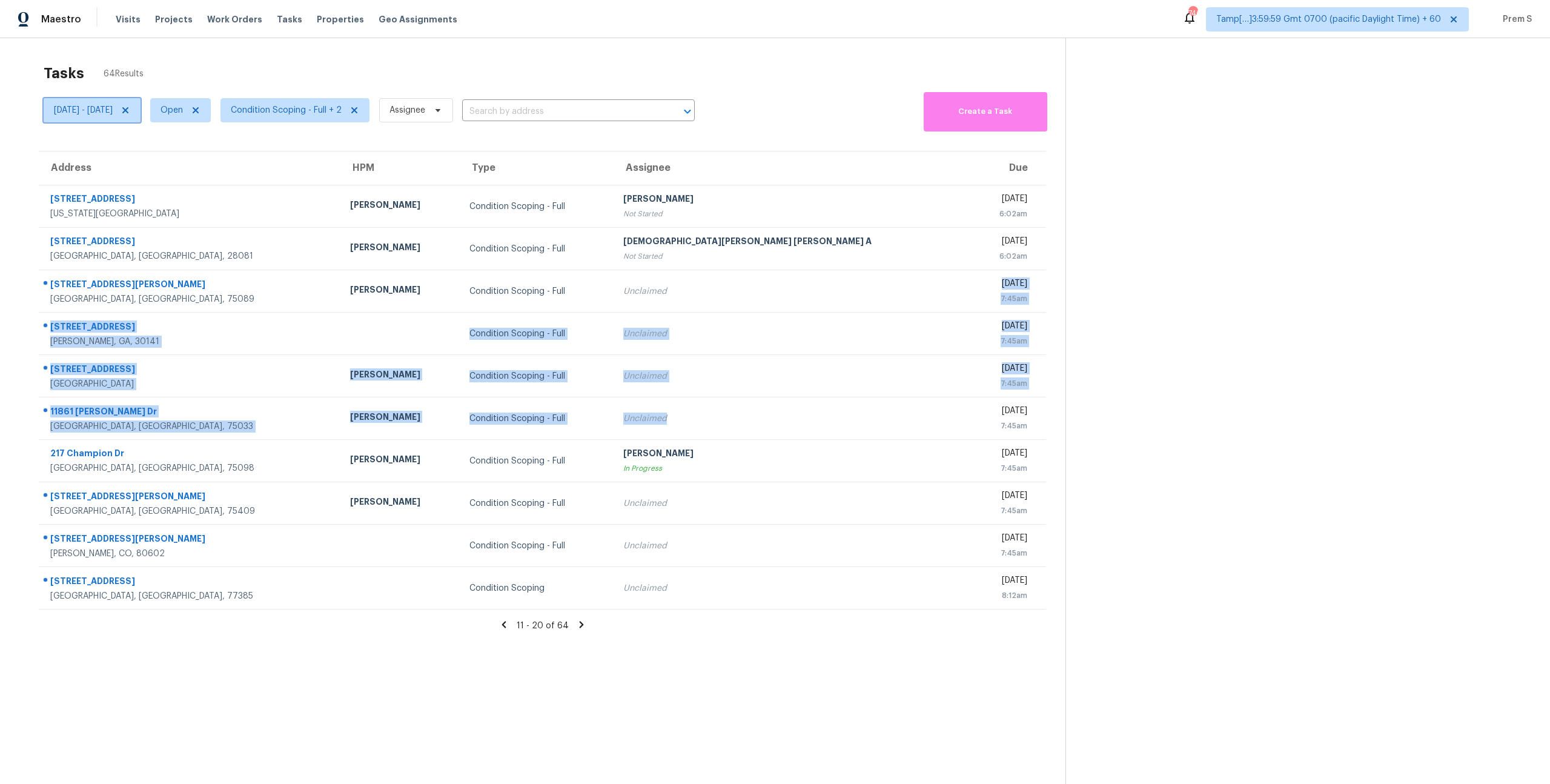
click at [113, 105] on span "Tue, Oct 07 - Tue, Oct 07" at bounding box center [83, 110] width 59 height 12
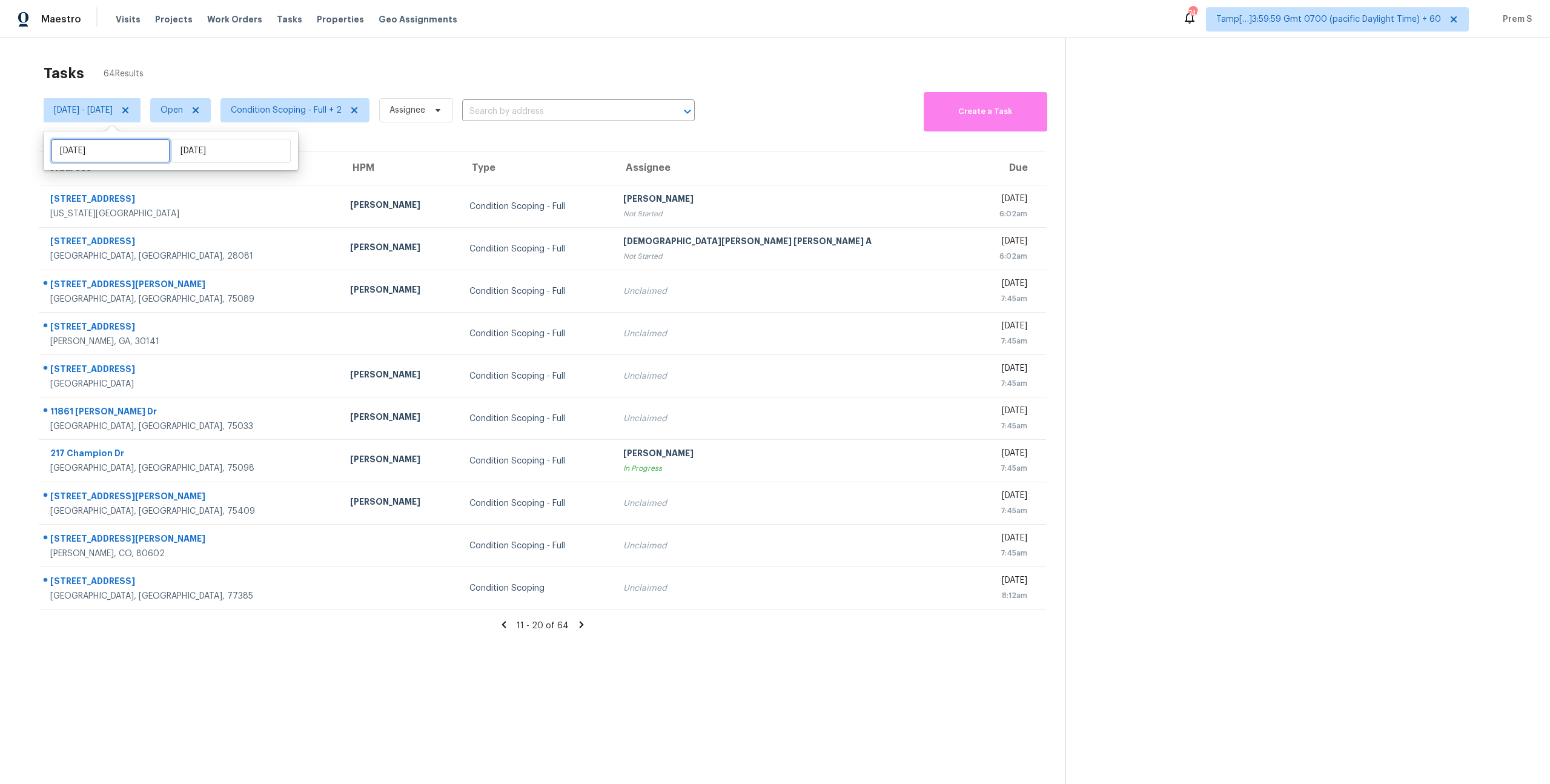
click at [119, 149] on input "Tue, Oct 07" at bounding box center [110, 151] width 119 height 24
select select "9"
select select "2025"
select select "10"
select select "2025"
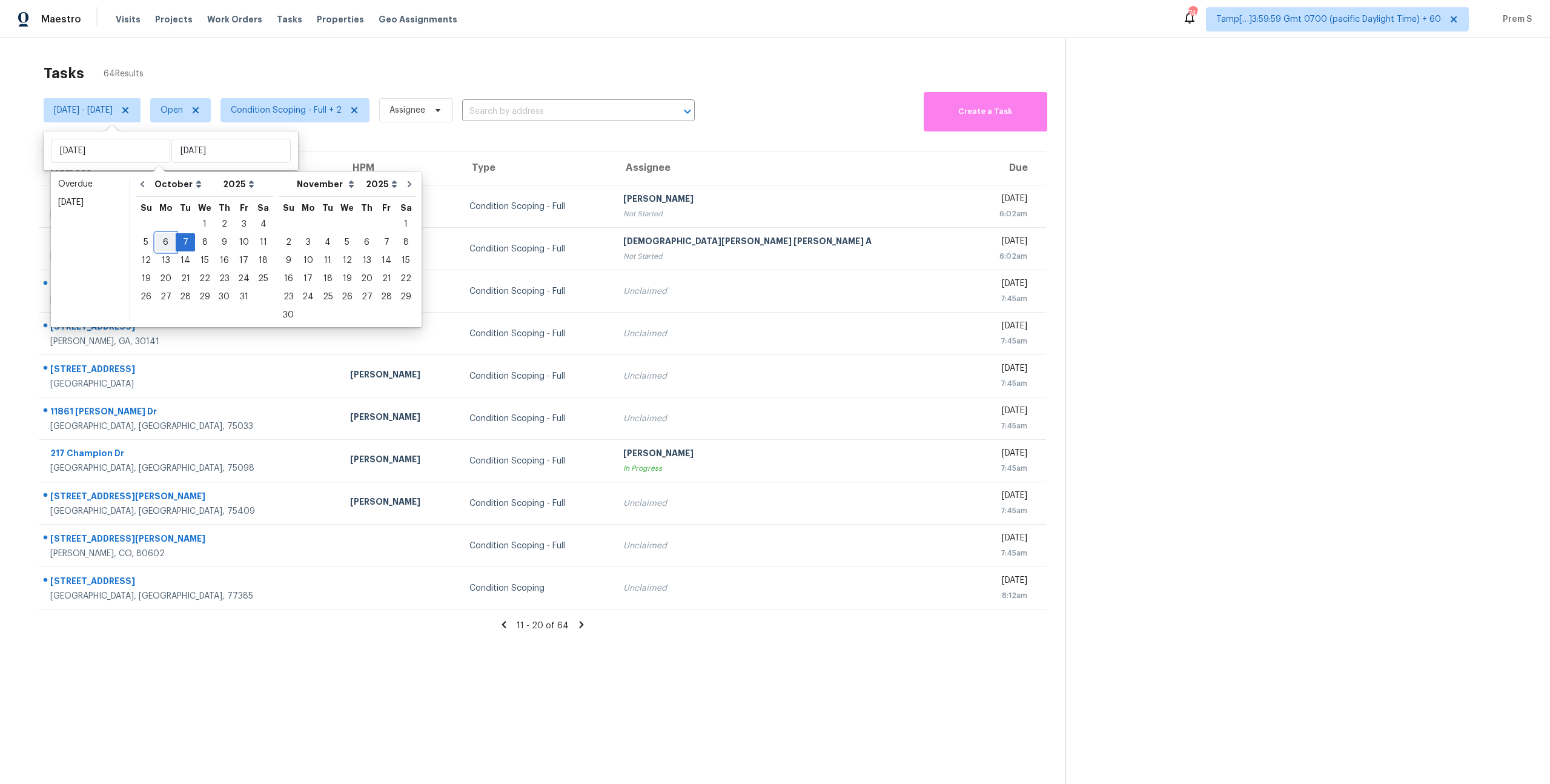
click at [165, 238] on div "6" at bounding box center [166, 242] width 20 height 17
type input "[DATE]"
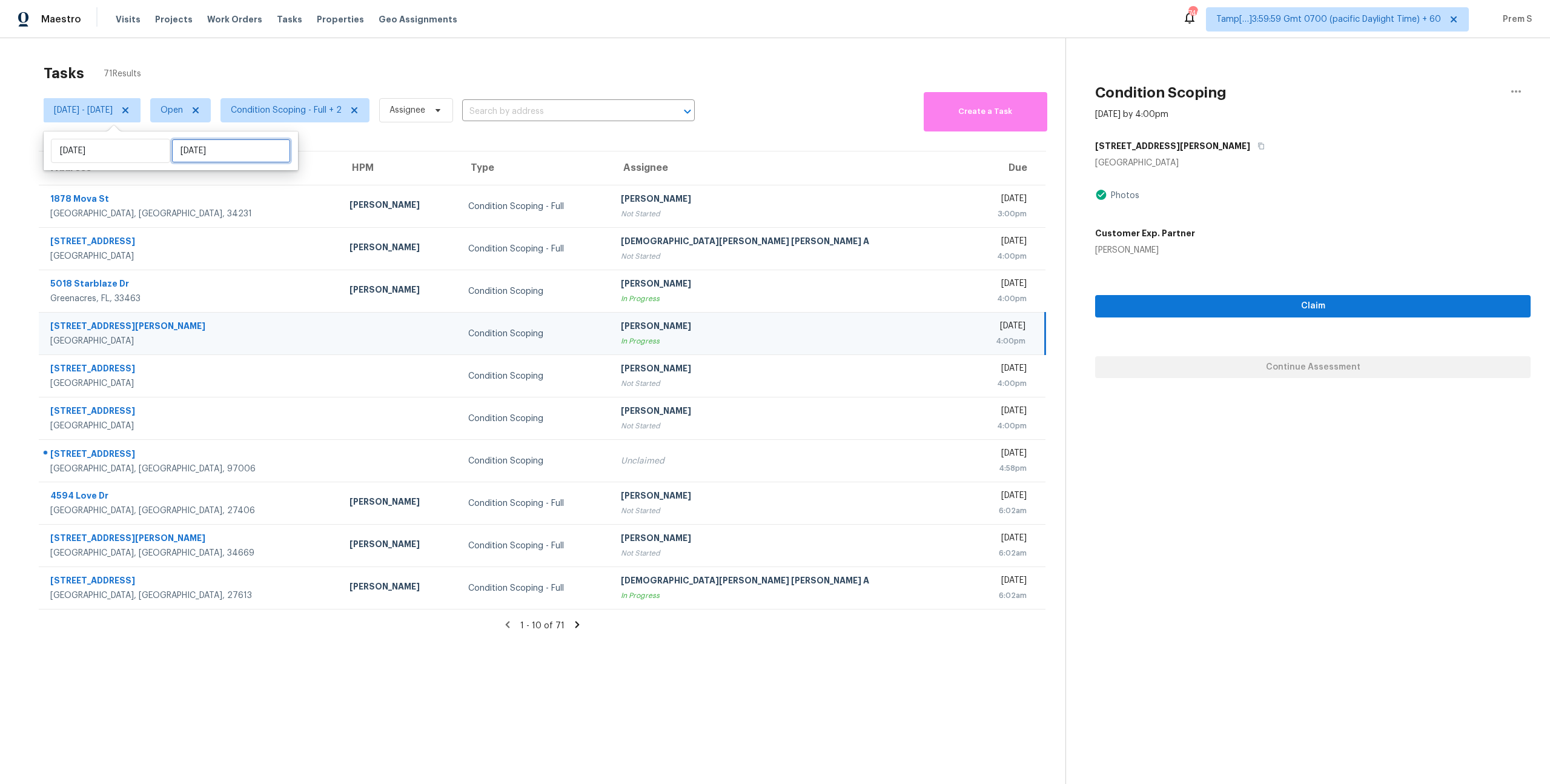
click at [190, 152] on input "Tue, Oct 07" at bounding box center [231, 151] width 119 height 24
select select "9"
select select "2025"
select select "10"
select select "2025"
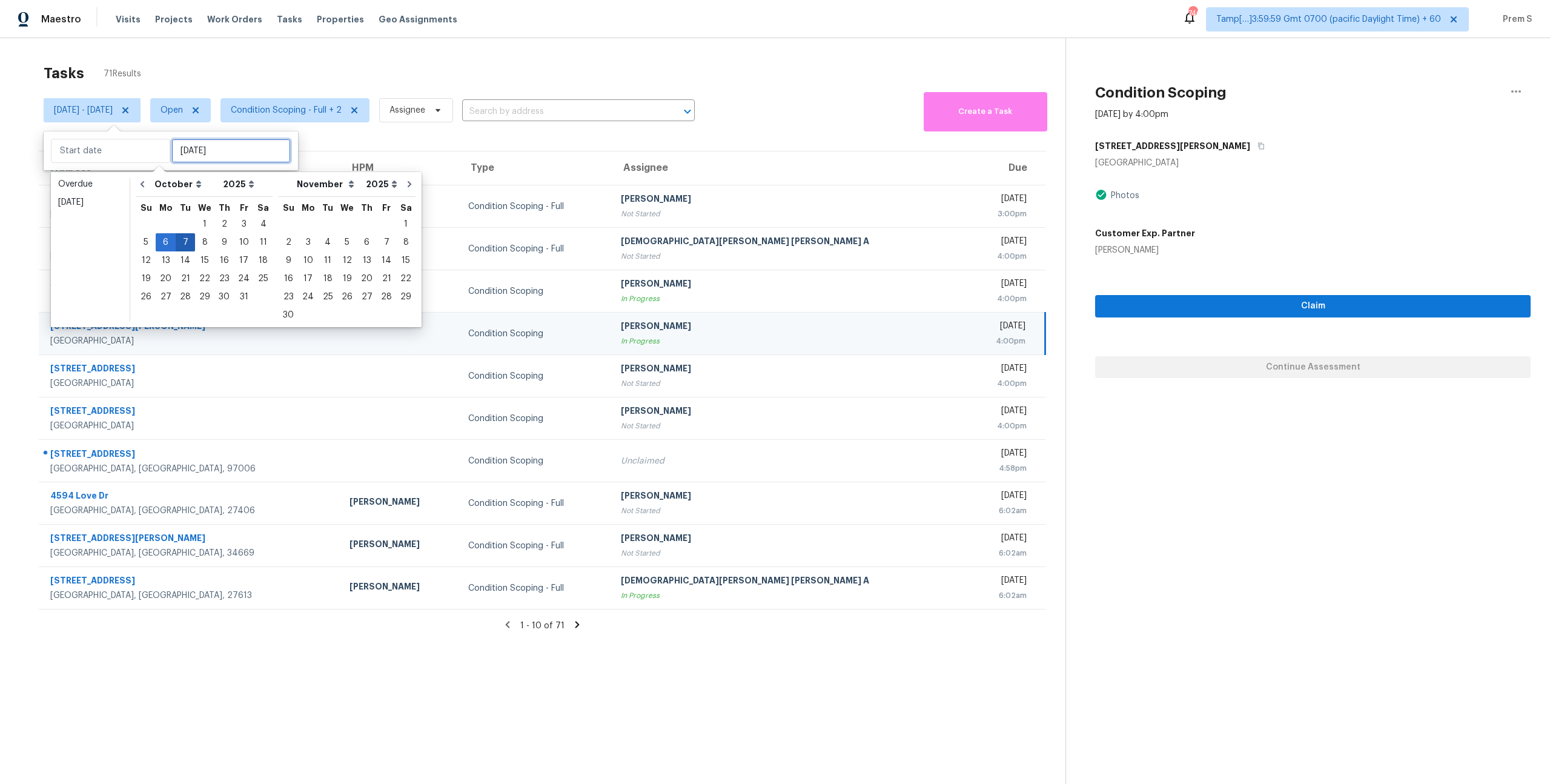
type input "Wed, Oct 01"
type input "[DATE]"
type input "Wed, Oct 08"
click at [166, 246] on div "6" at bounding box center [166, 242] width 20 height 17
type input "[DATE]"
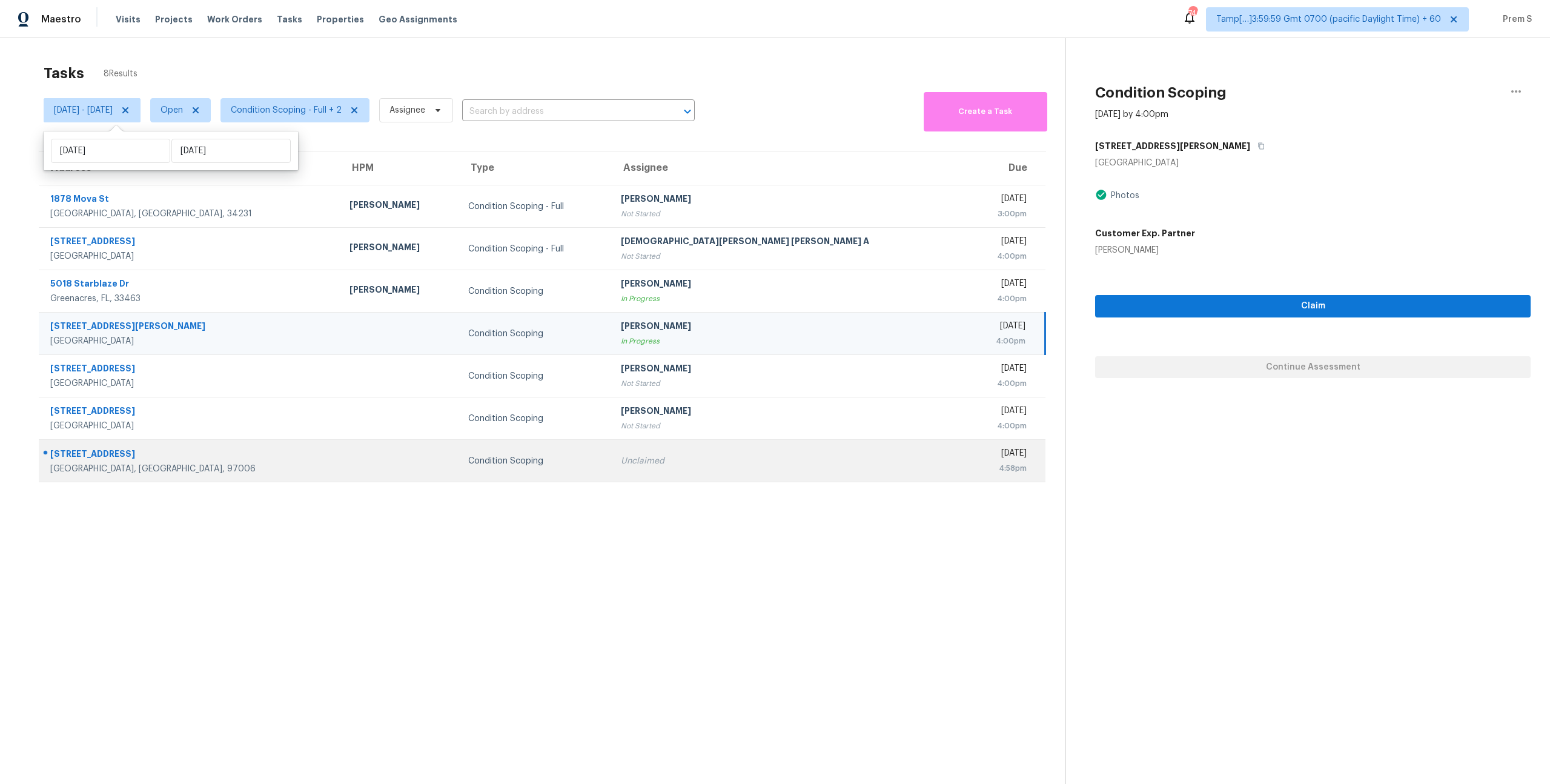
click at [576, 459] on div "Condition Scoping" at bounding box center [535, 461] width 133 height 12
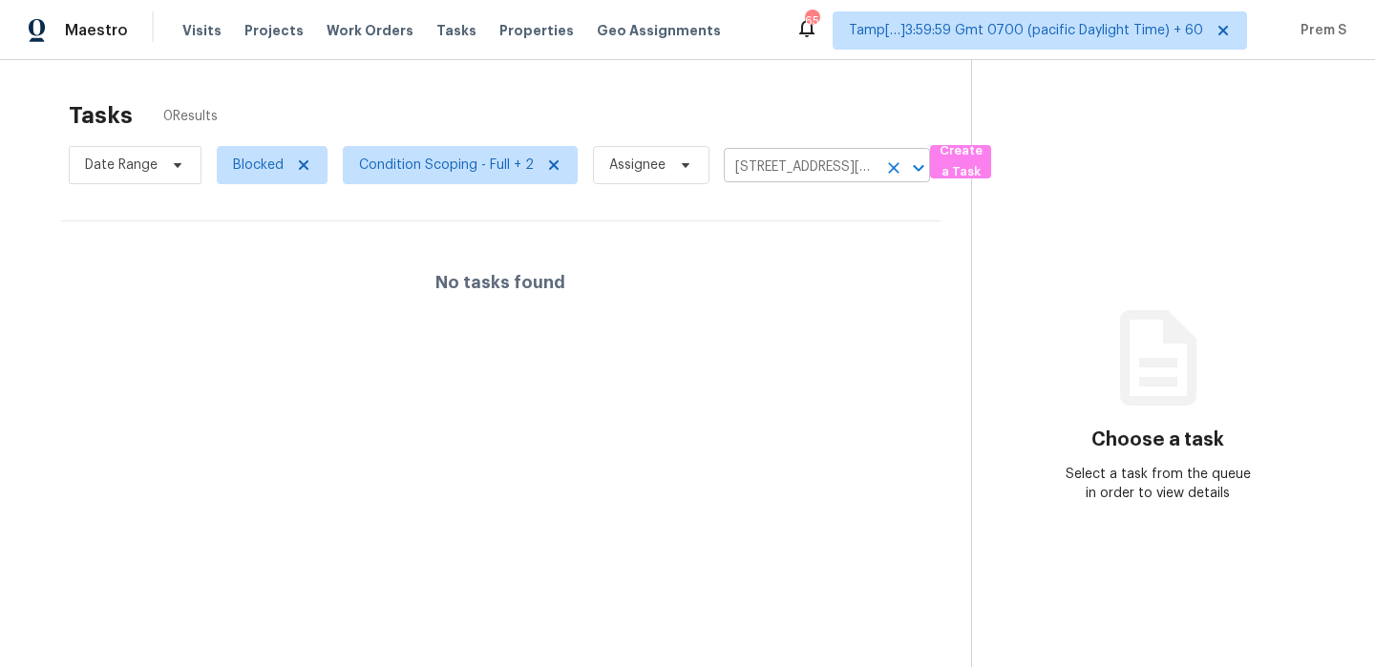
click at [884, 166] on icon "Clear" at bounding box center [893, 168] width 19 height 19
click at [838, 161] on div at bounding box center [687, 333] width 1375 height 667
click at [818, 174] on div at bounding box center [687, 333] width 1375 height 667
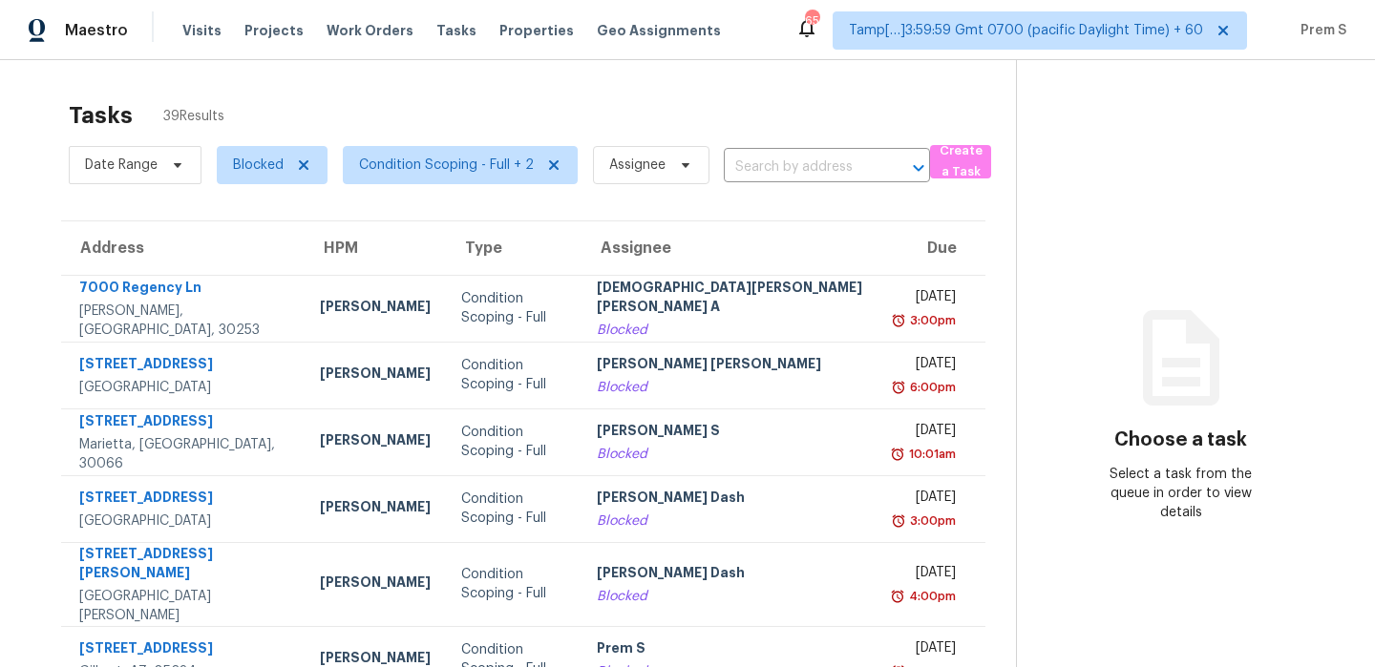
click at [818, 174] on input "text" at bounding box center [800, 168] width 153 height 30
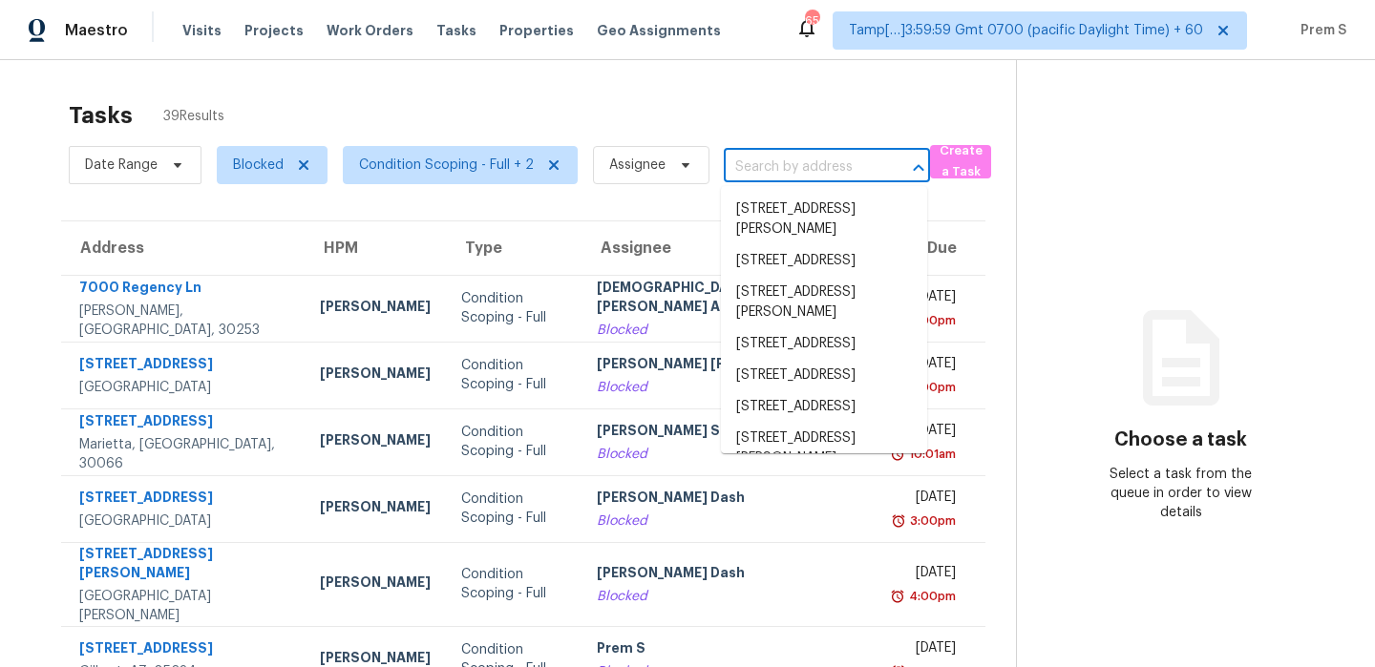
paste input "https://opendoor.slack.com/archives/C013EES7VQB/p1758787814333309"
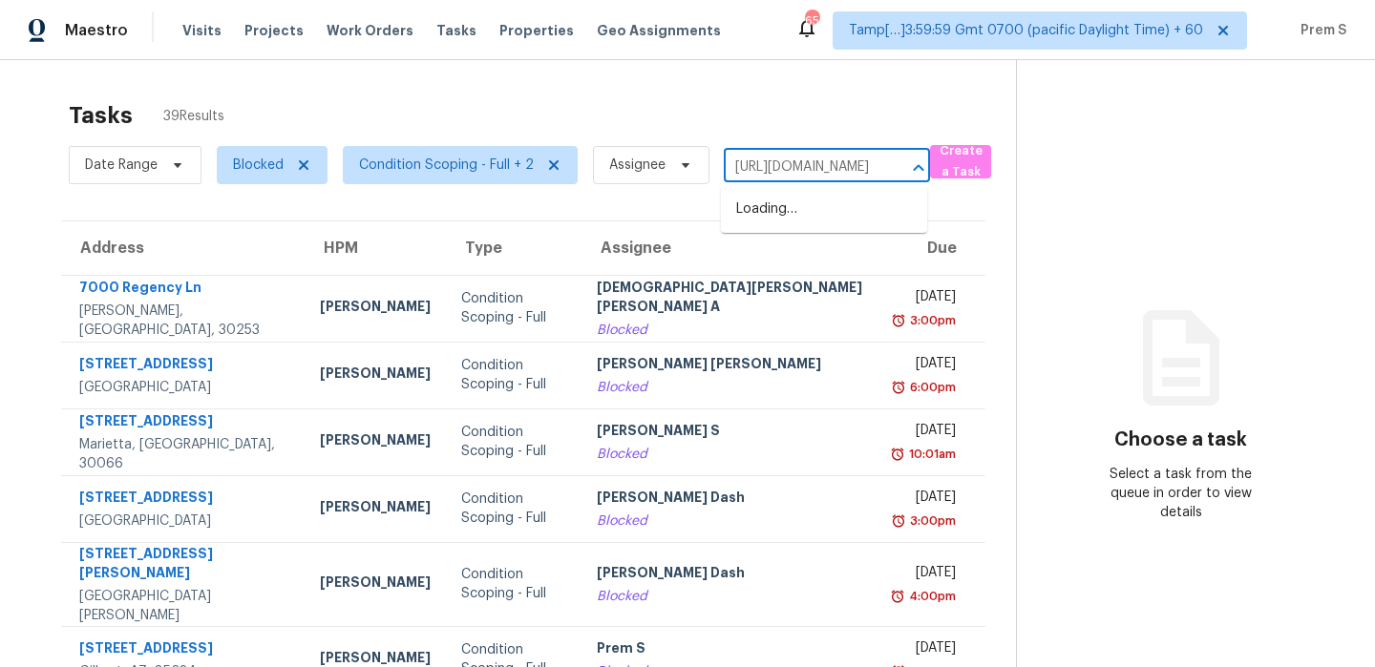
scroll to position [0, 315]
type input "https://opendoor.slack.com/archives/C013EES7VQB/p1758787814333309"
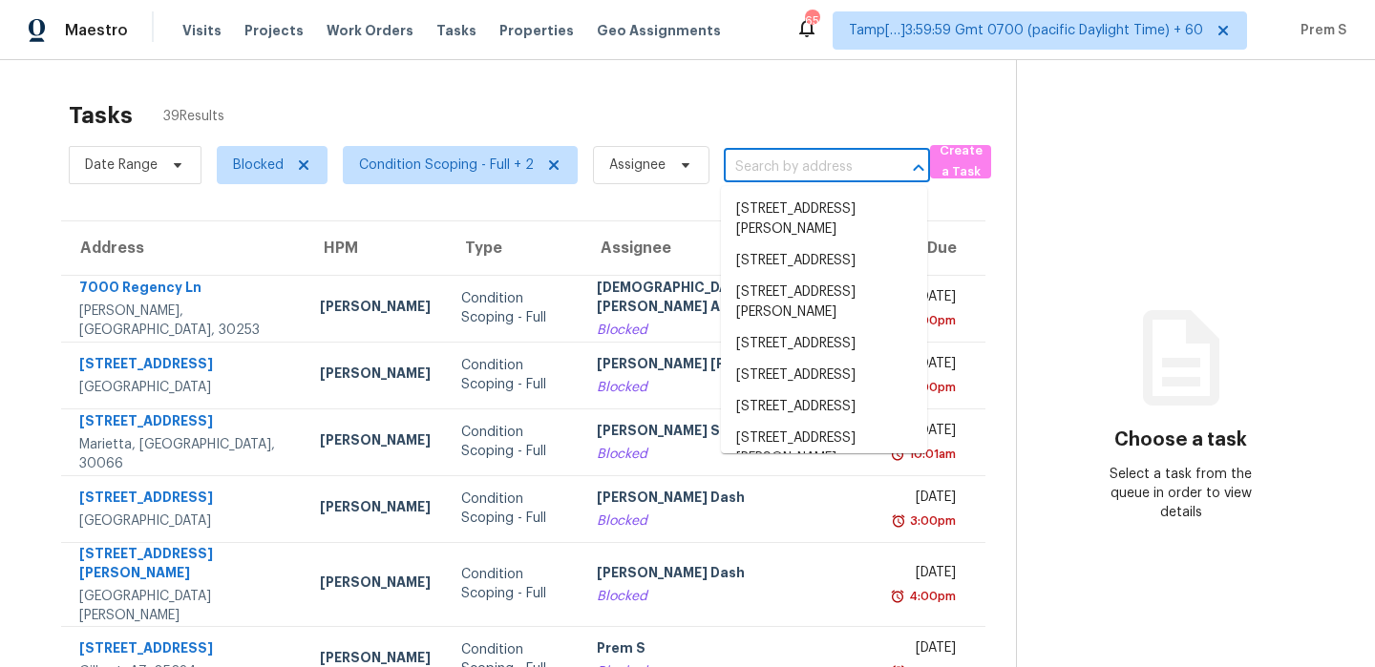
scroll to position [0, 0]
click at [791, 170] on input "text" at bounding box center [800, 168] width 153 height 30
paste input "1326 Oakdale Dr, Griffin, GA 30224"
type input "1326 Oakdale Dr, Griffin, GA 30224"
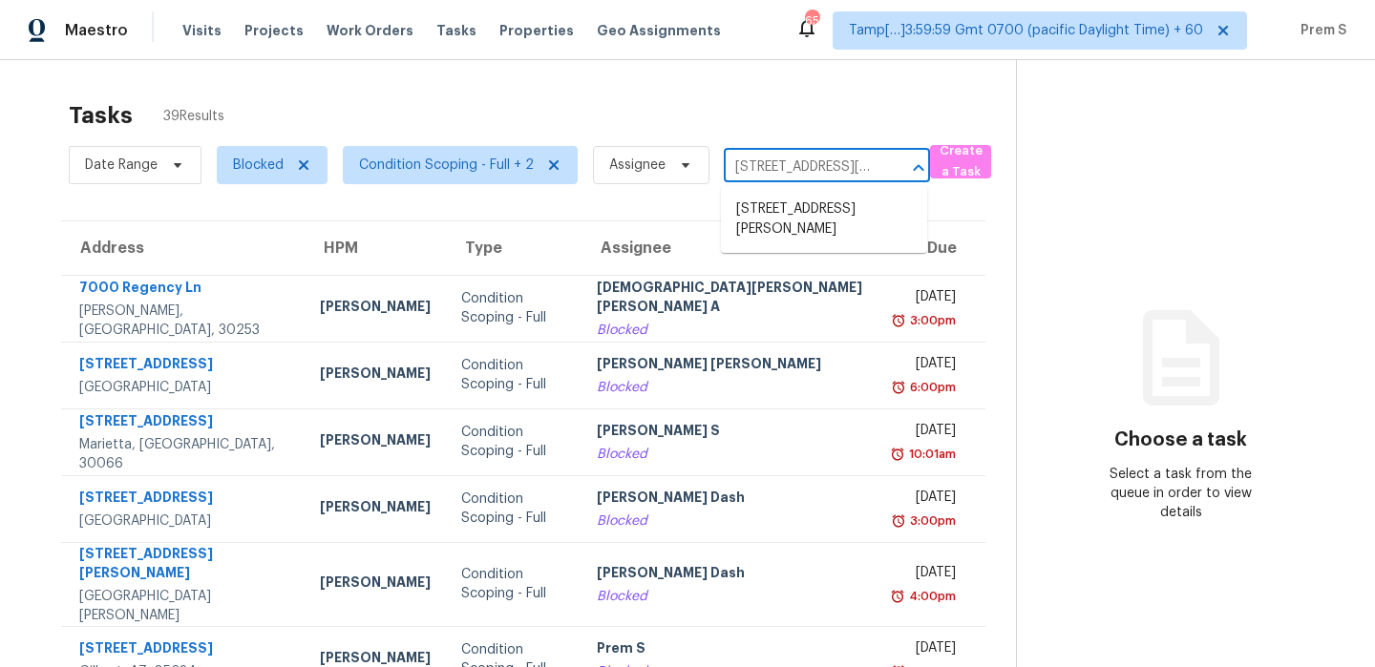
scroll to position [0, 74]
click at [794, 219] on li "1326 Oakdale Dr, Griffin, GA 30224" at bounding box center [824, 220] width 206 height 52
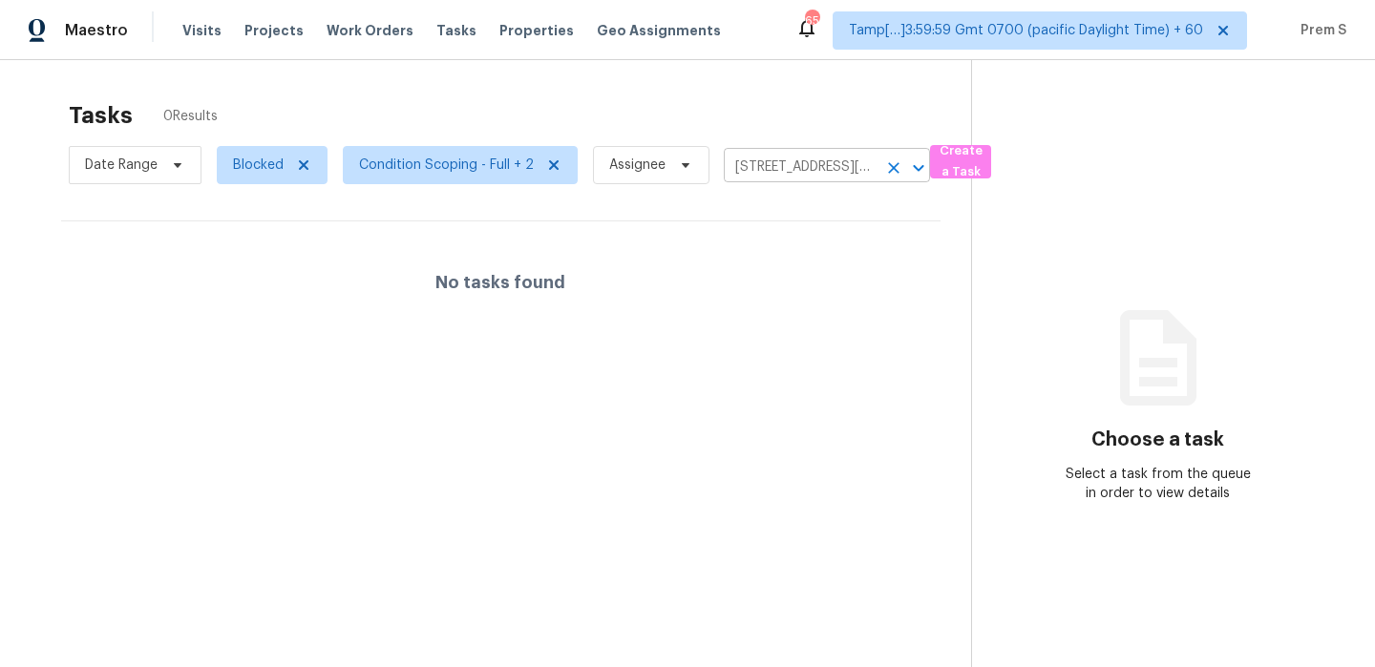
click at [896, 168] on icon "Clear" at bounding box center [893, 168] width 19 height 19
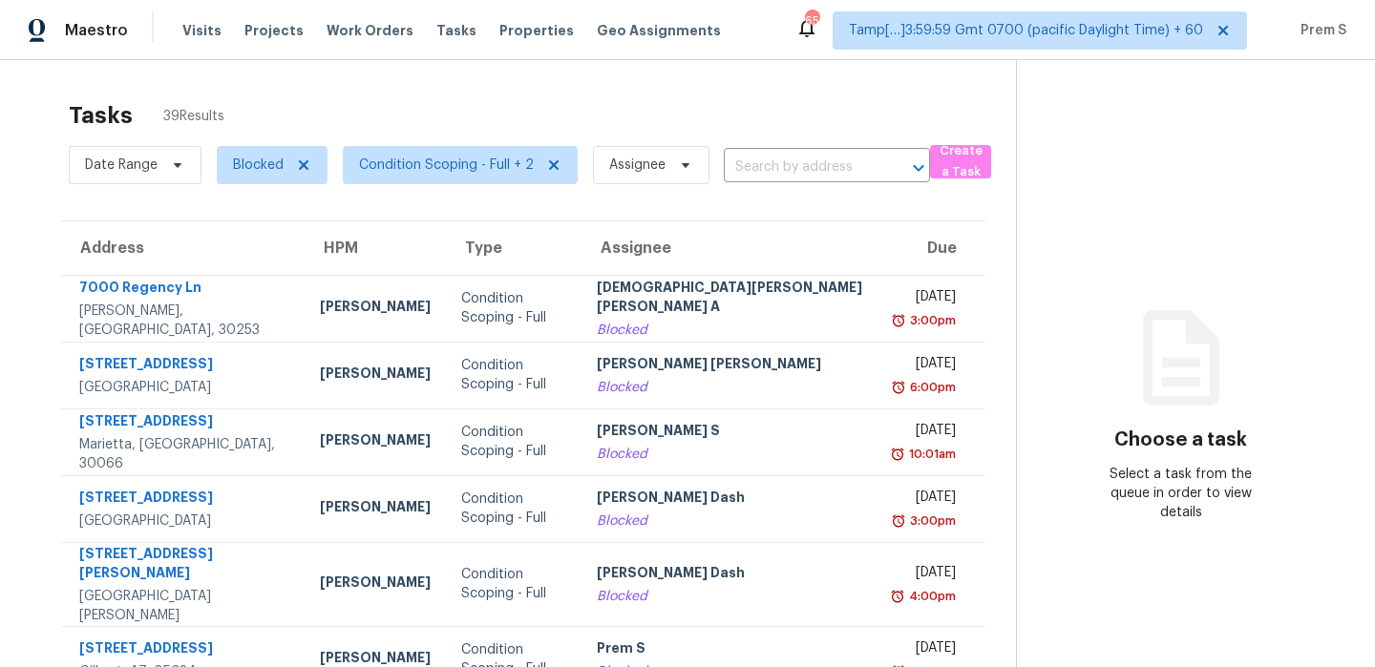
click at [590, 104] on div "Tasks 39 Results" at bounding box center [542, 116] width 947 height 50
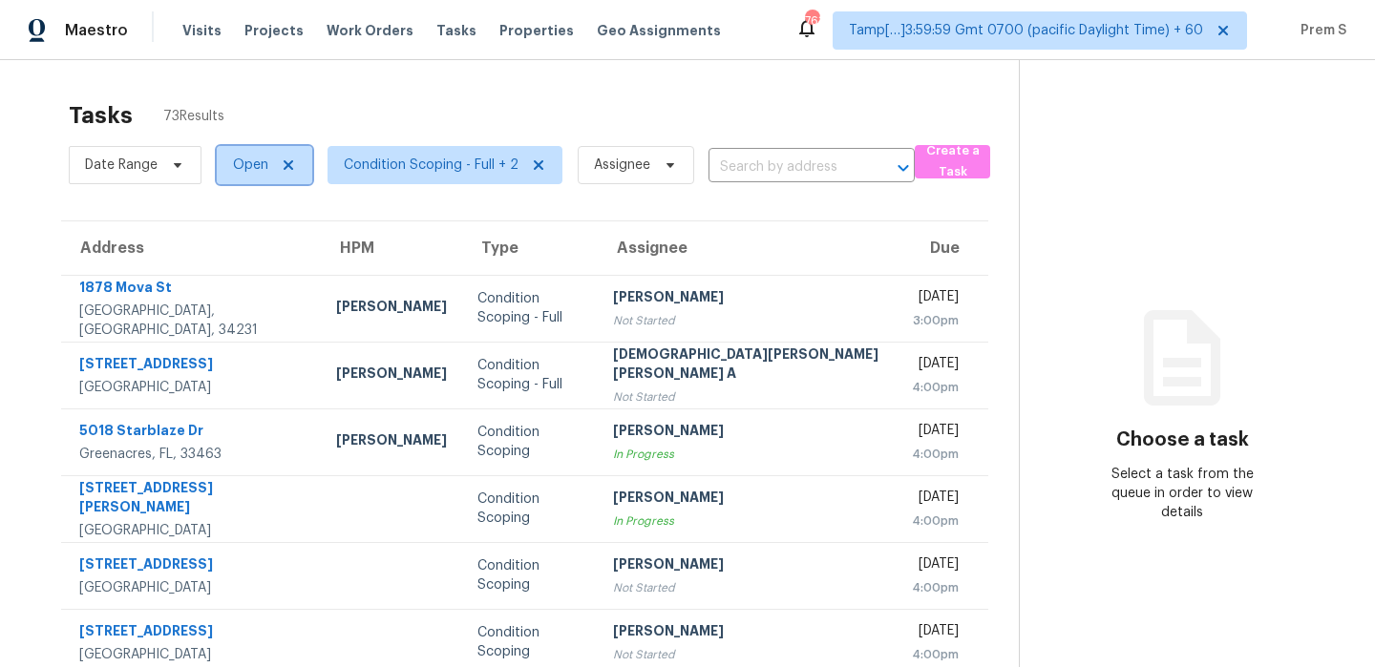
click at [260, 157] on span "Open" at bounding box center [250, 165] width 35 height 19
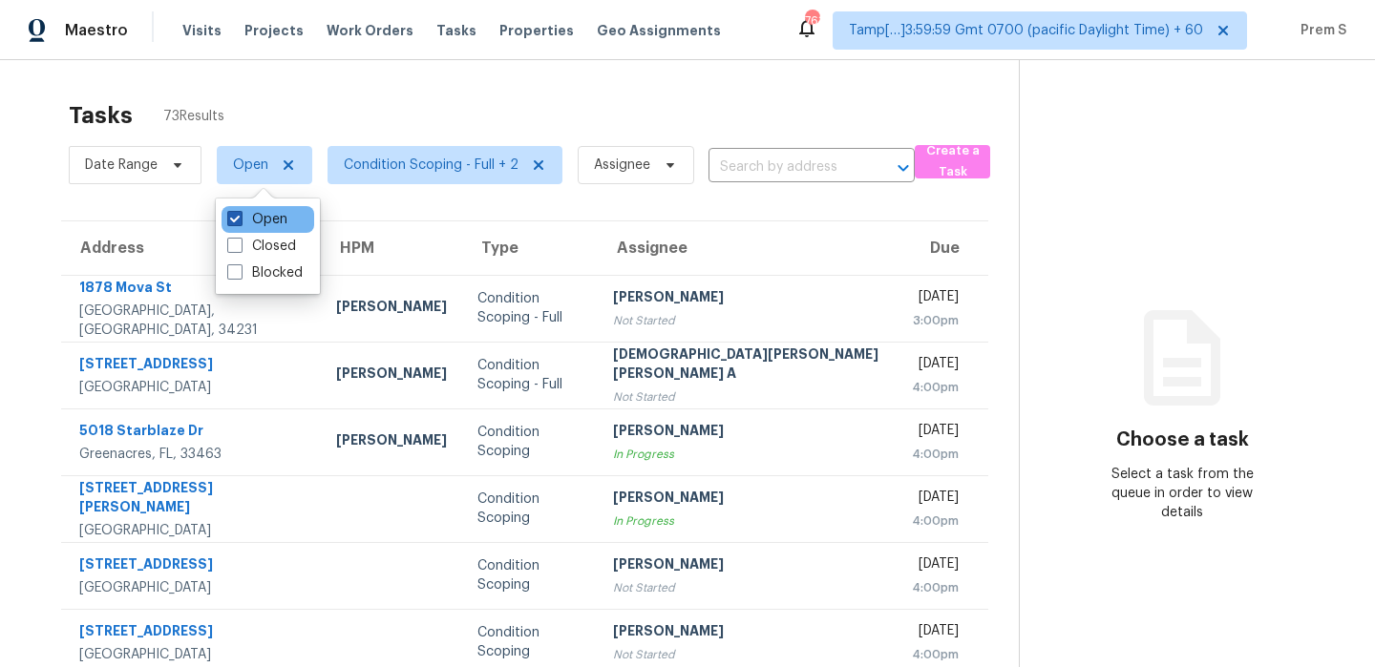
click at [252, 215] on label "Open" at bounding box center [257, 219] width 60 height 19
click at [240, 215] on input "Open" at bounding box center [233, 216] width 12 height 12
checkbox input "false"
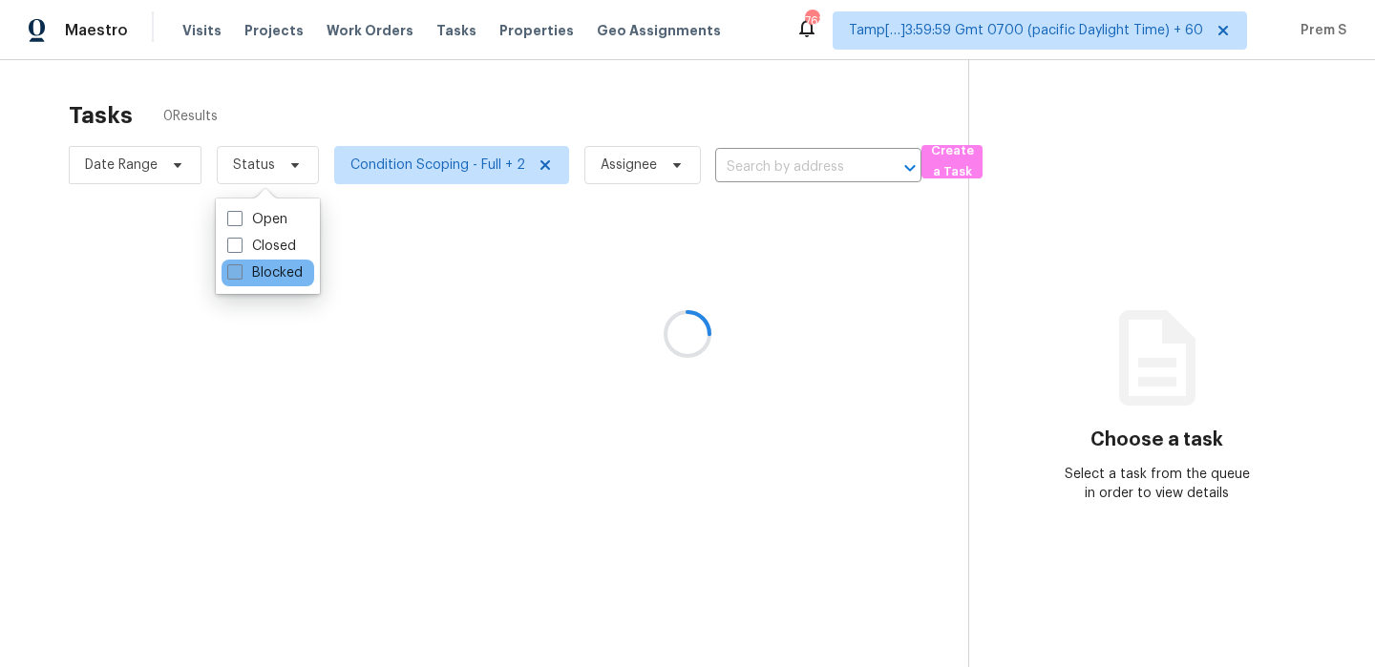
click at [243, 272] on label "Blocked" at bounding box center [264, 273] width 75 height 19
click at [240, 272] on input "Blocked" at bounding box center [233, 270] width 12 height 12
checkbox input "true"
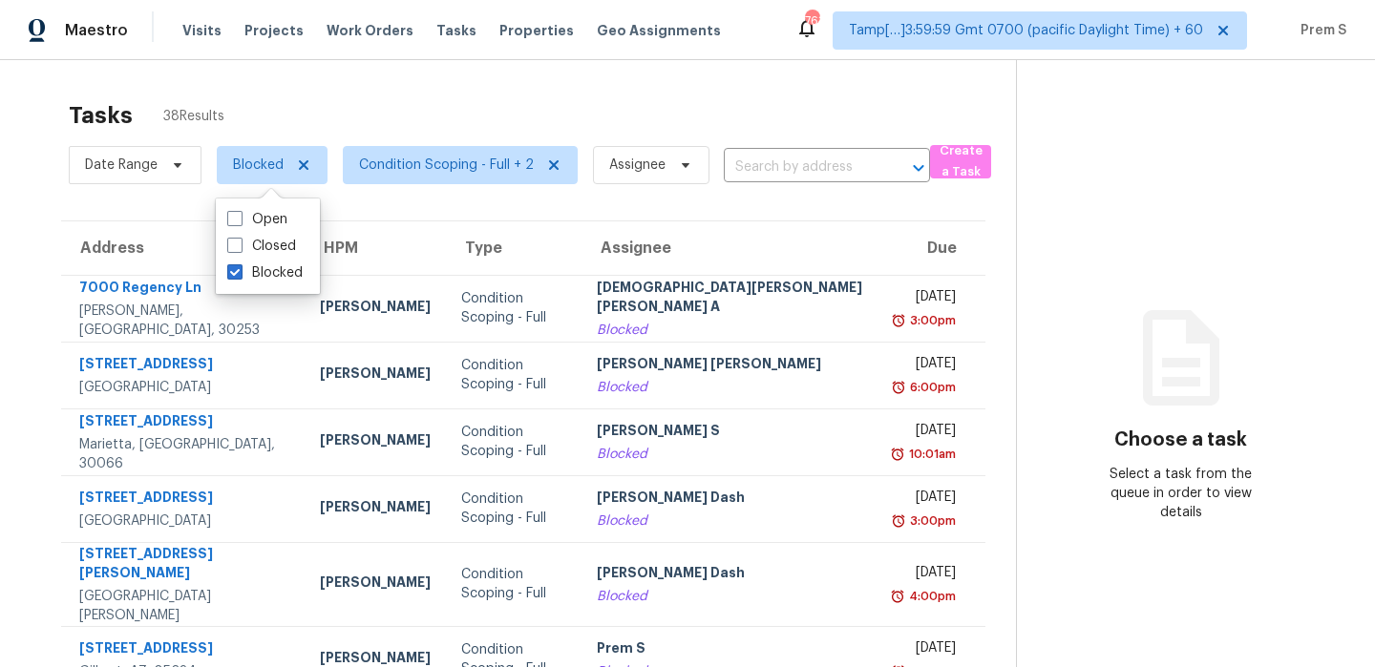
click at [488, 78] on div "Tasks 38 Results Date Range Blocked Condition Scoping - Full + 2 Assignee ​ Cre…" at bounding box center [687, 536] width 1375 height 952
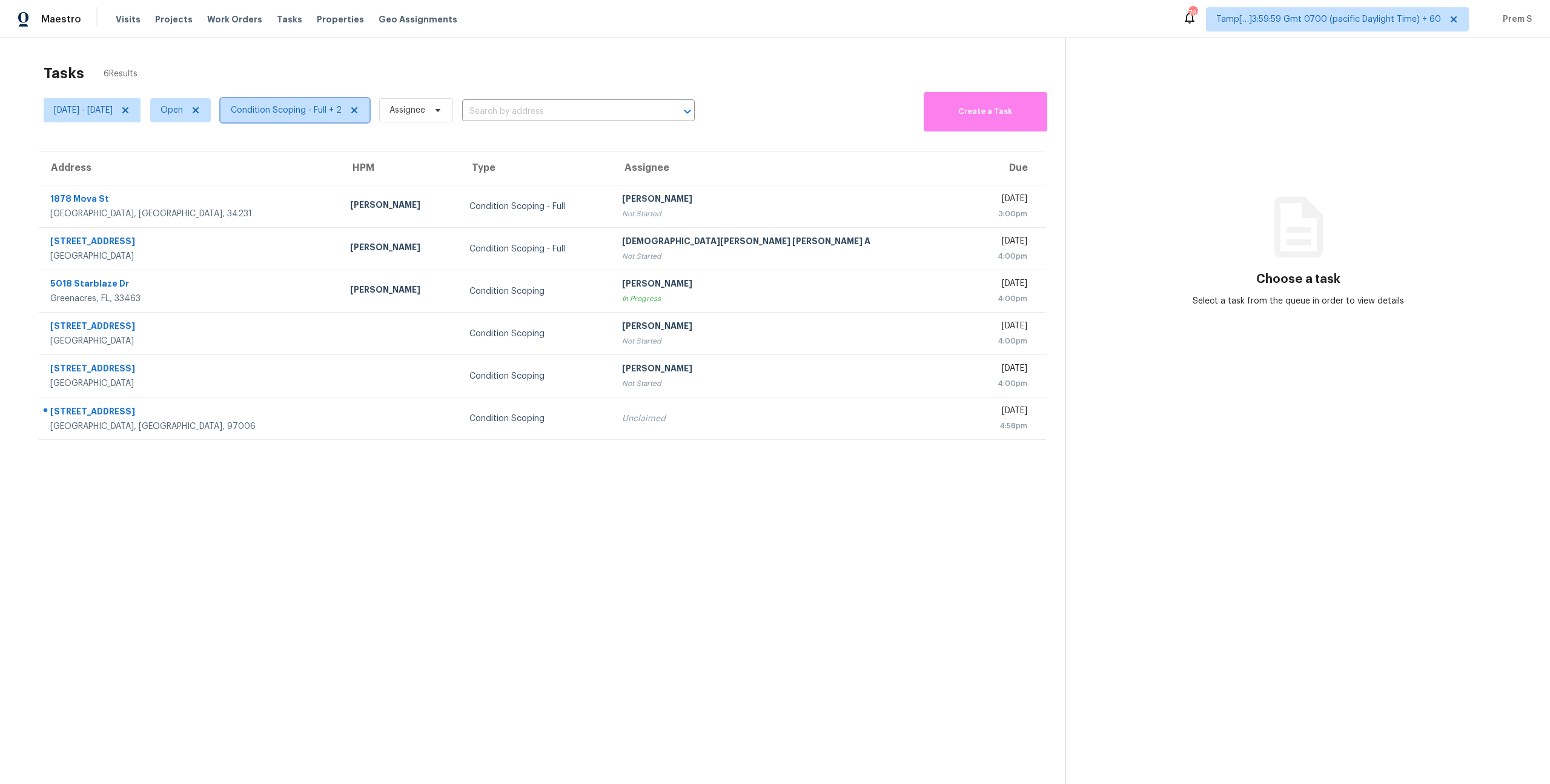
click at [296, 107] on span "Condition Scoping - Full + 2" at bounding box center [286, 110] width 111 height 12
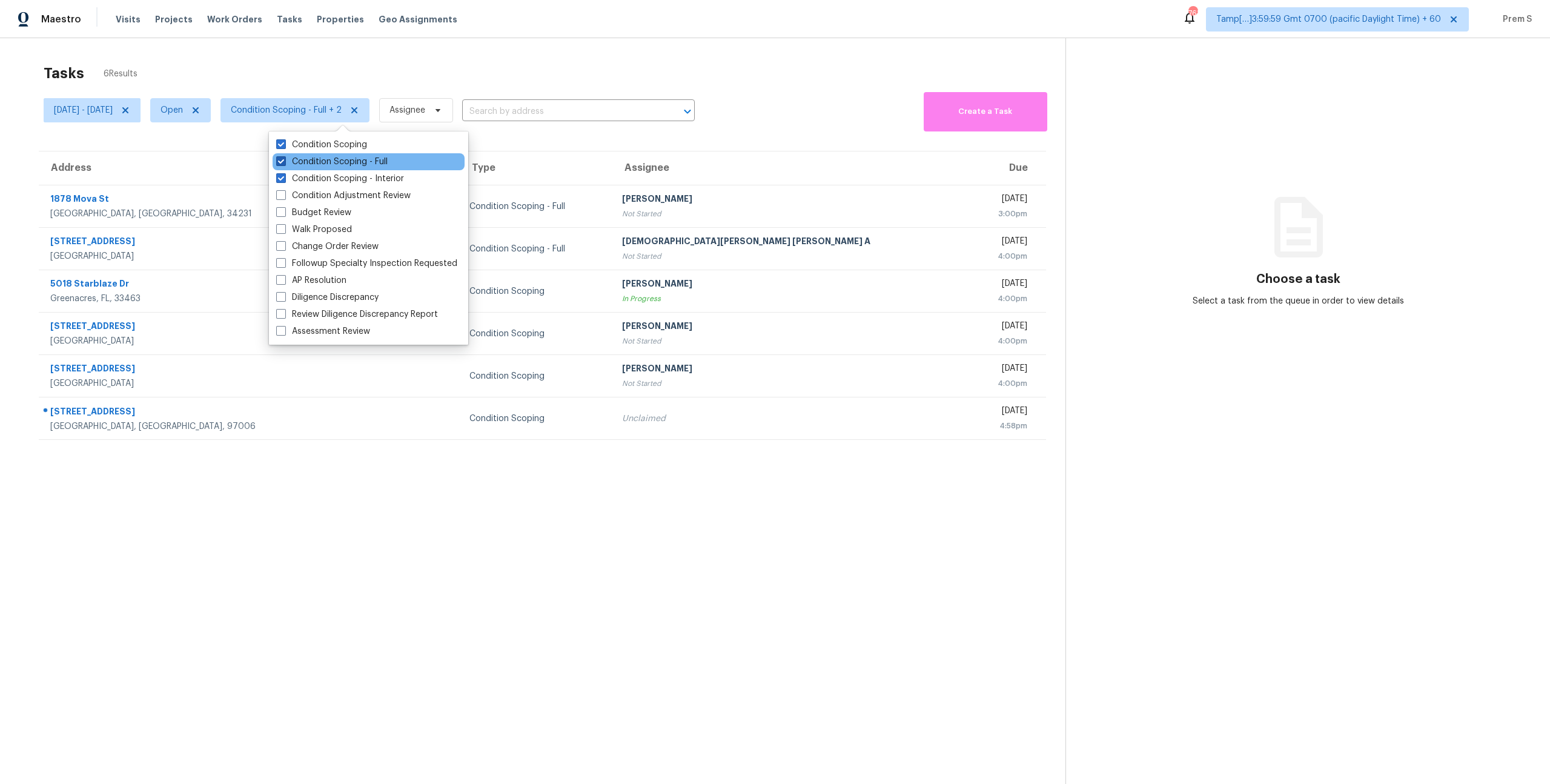
click at [317, 159] on label "Condition Scoping - Full" at bounding box center [332, 161] width 112 height 12
click at [284, 159] on input "Condition Scoping - Full" at bounding box center [280, 159] width 8 height 8
checkbox input "false"
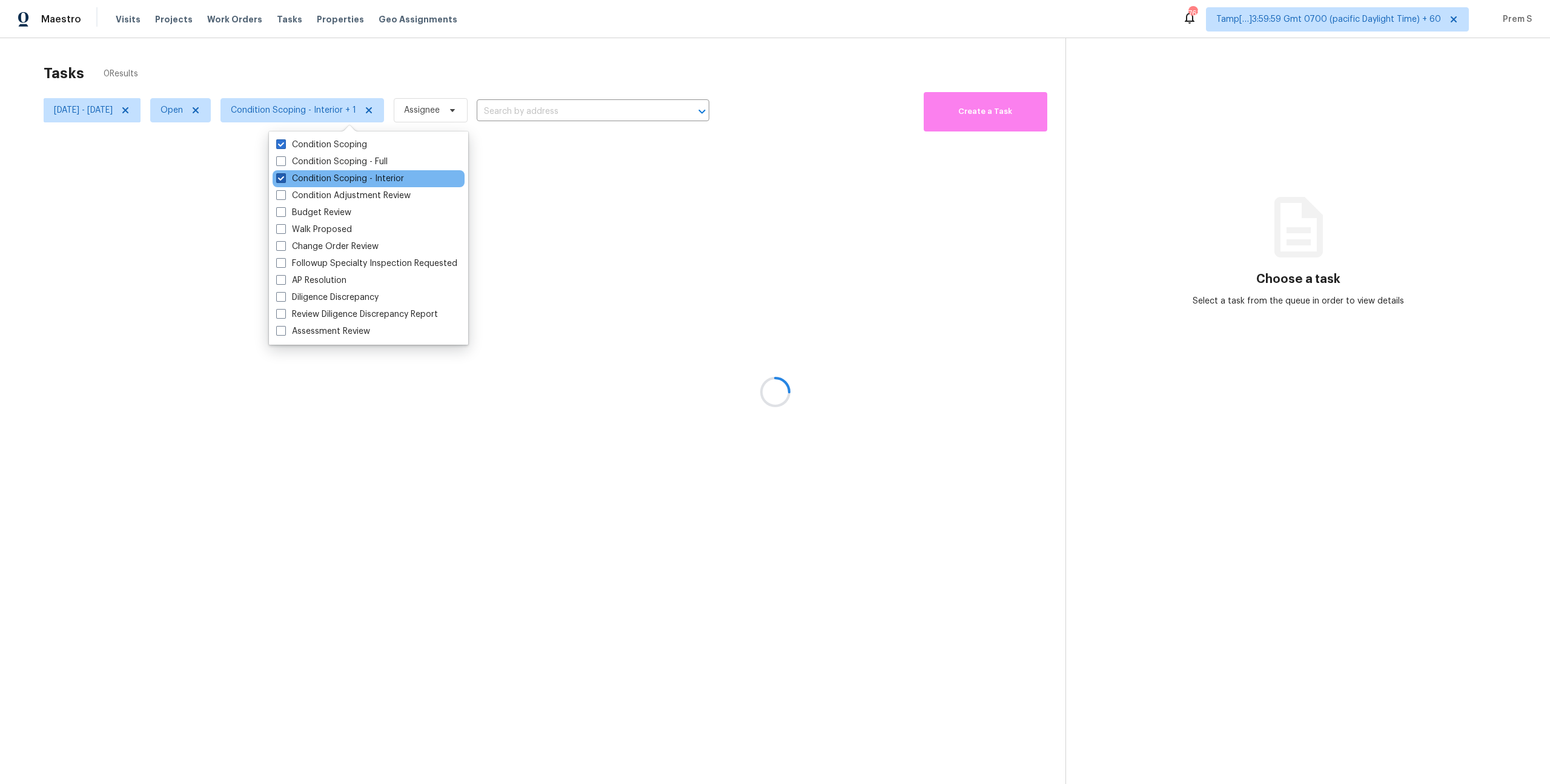
click at [317, 178] on label "Condition Scoping - Interior" at bounding box center [339, 178] width 128 height 12
click at [284, 178] on input "Condition Scoping - Interior" at bounding box center [280, 176] width 8 height 8
checkbox input "false"
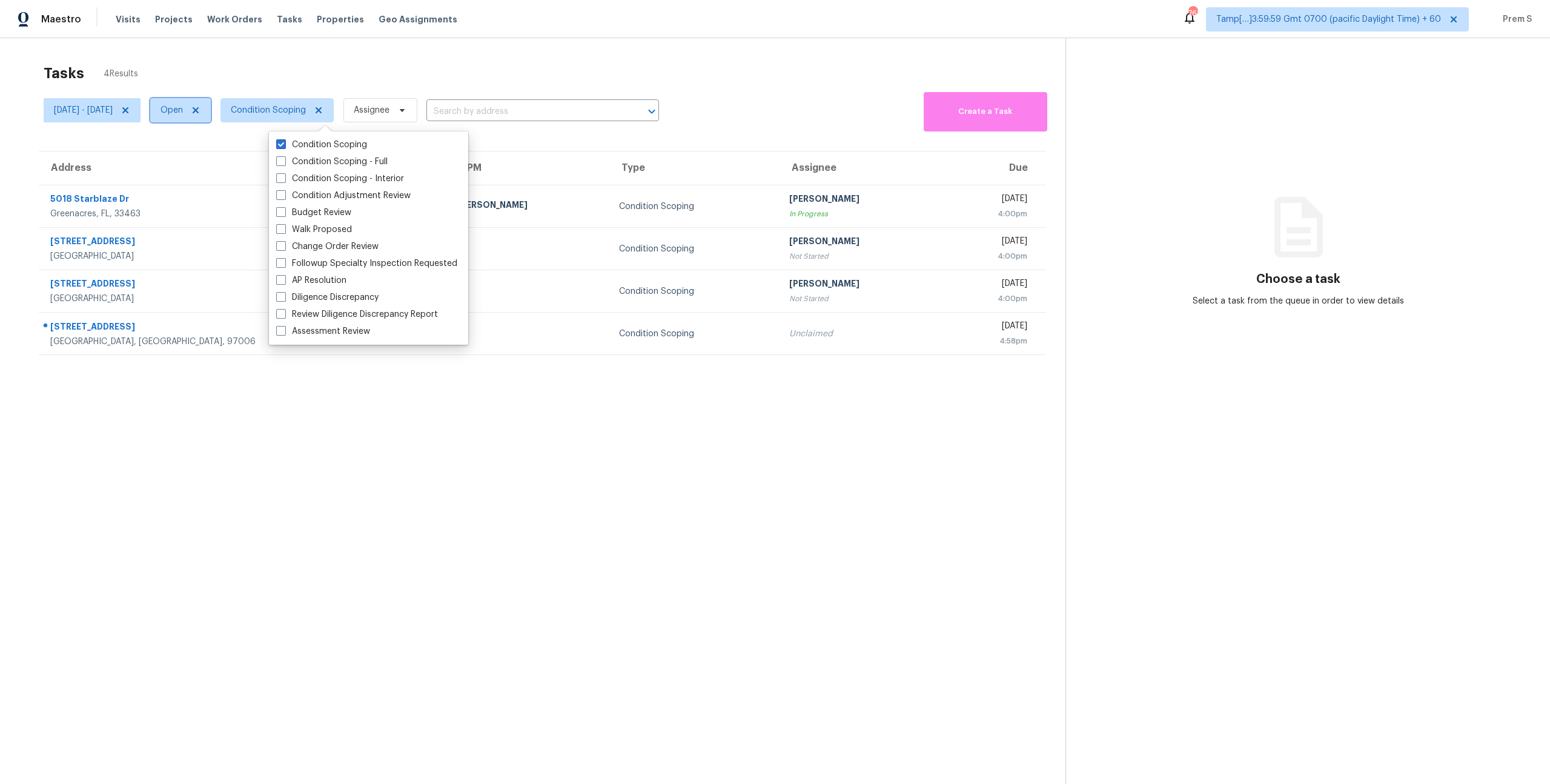
click at [211, 118] on span "Open" at bounding box center [180, 110] width 60 height 24
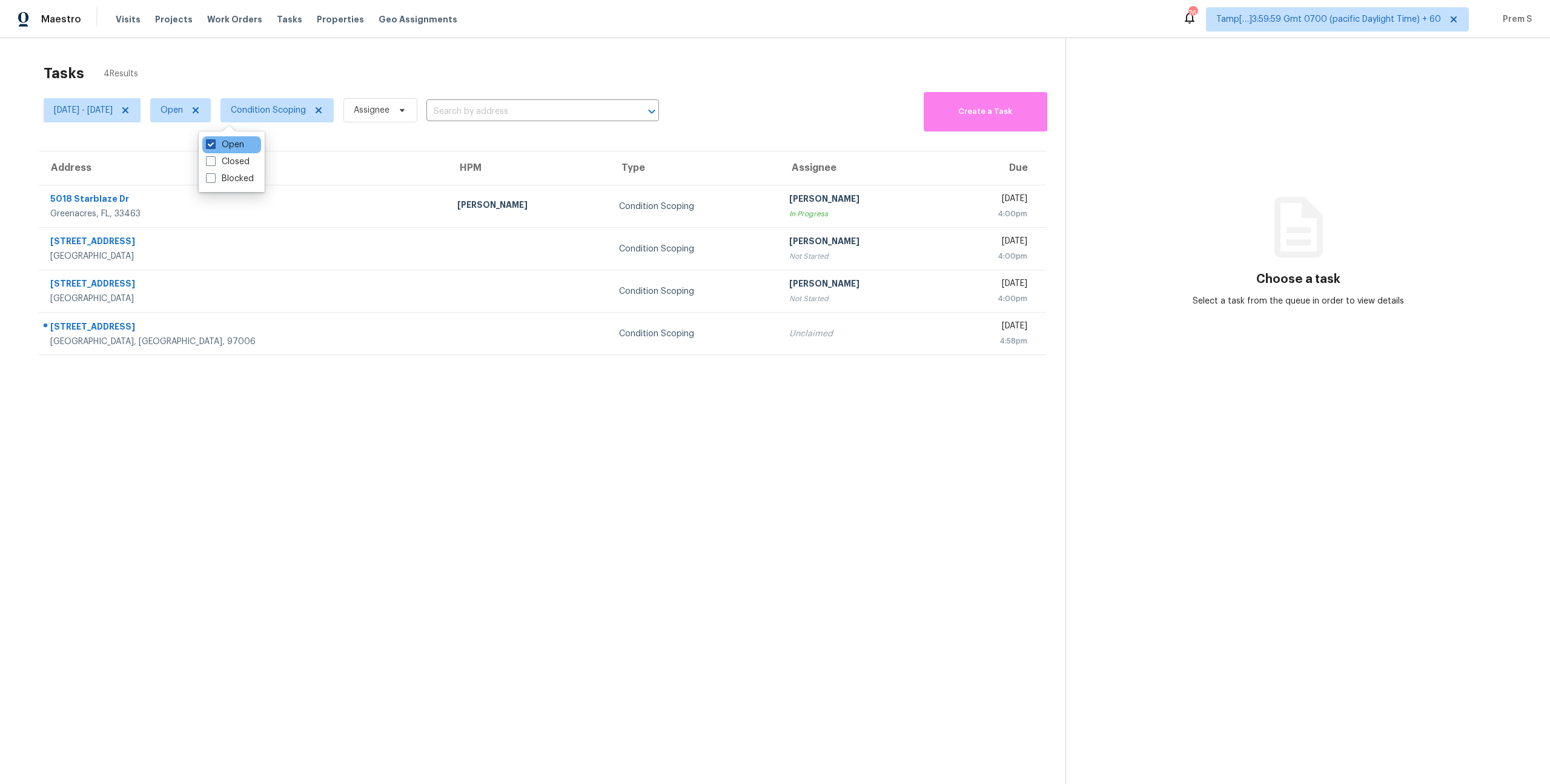
click at [230, 147] on label "Open" at bounding box center [225, 145] width 38 height 12
click at [214, 147] on input "Open" at bounding box center [210, 143] width 8 height 8
checkbox input "false"
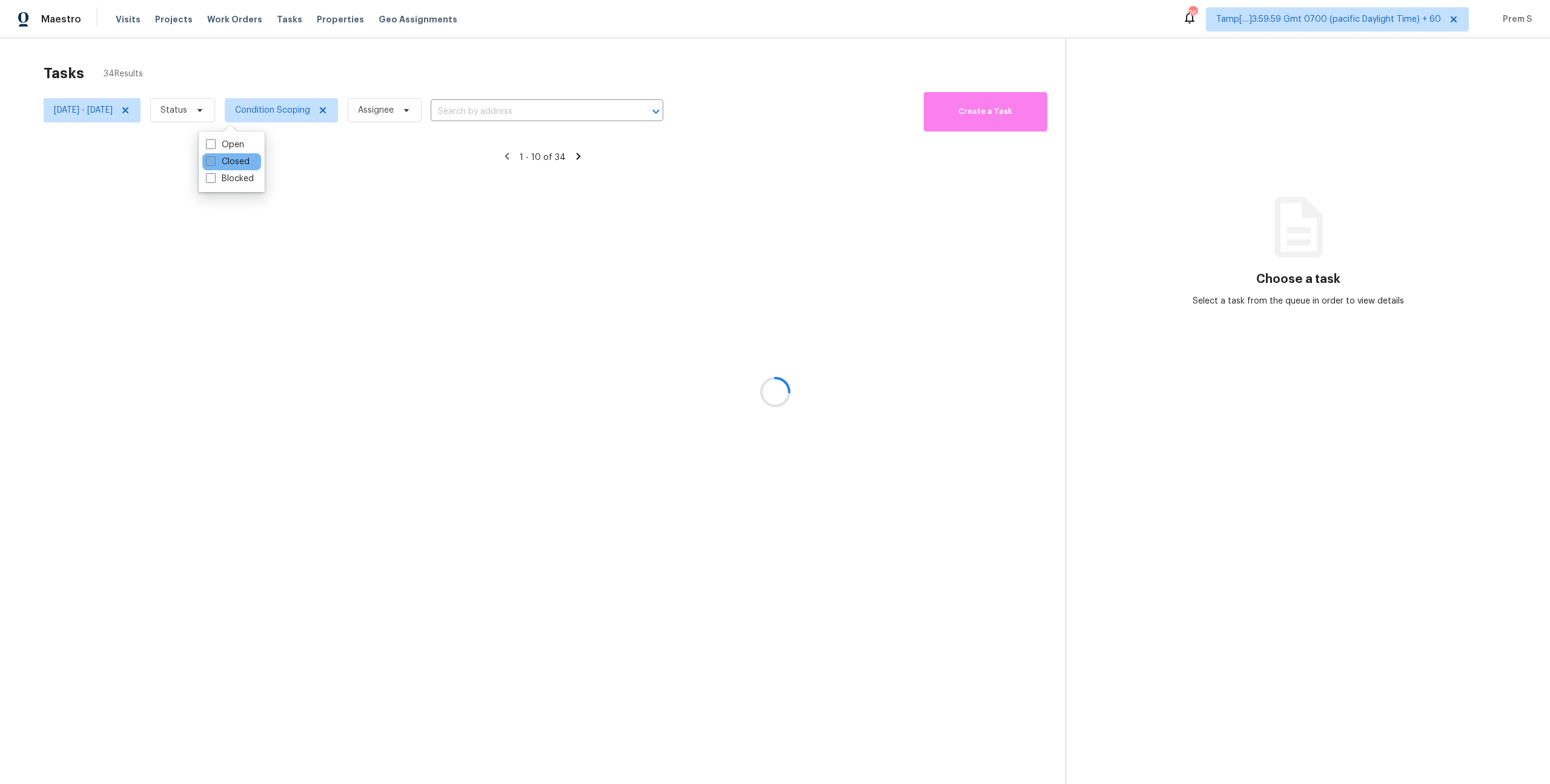
click at [235, 160] on label "Closed" at bounding box center [228, 161] width 44 height 12
click at [214, 160] on input "Closed" at bounding box center [210, 159] width 8 height 8
checkbox input "true"
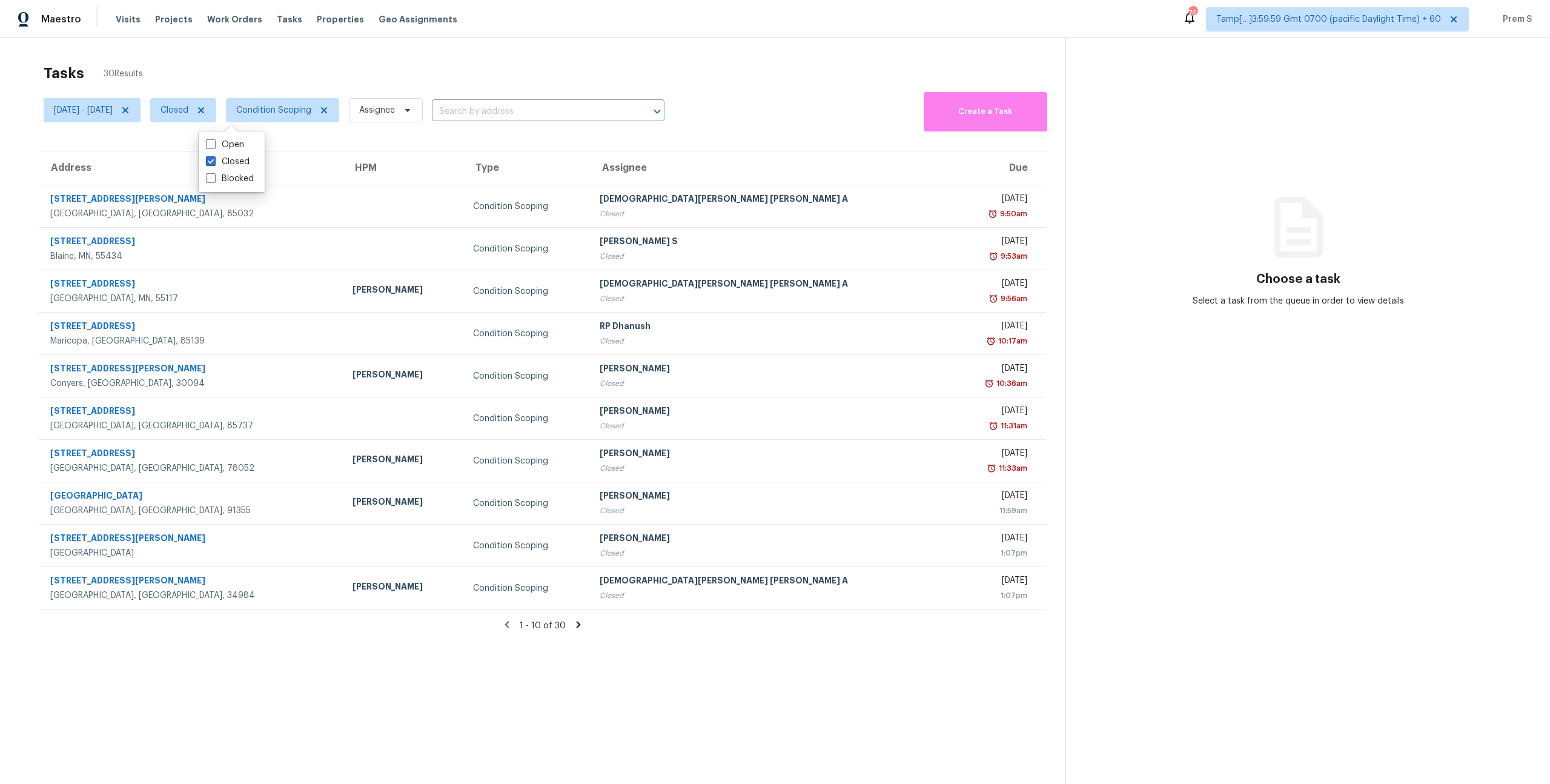
click at [577, 629] on icon at bounding box center [578, 624] width 11 height 11
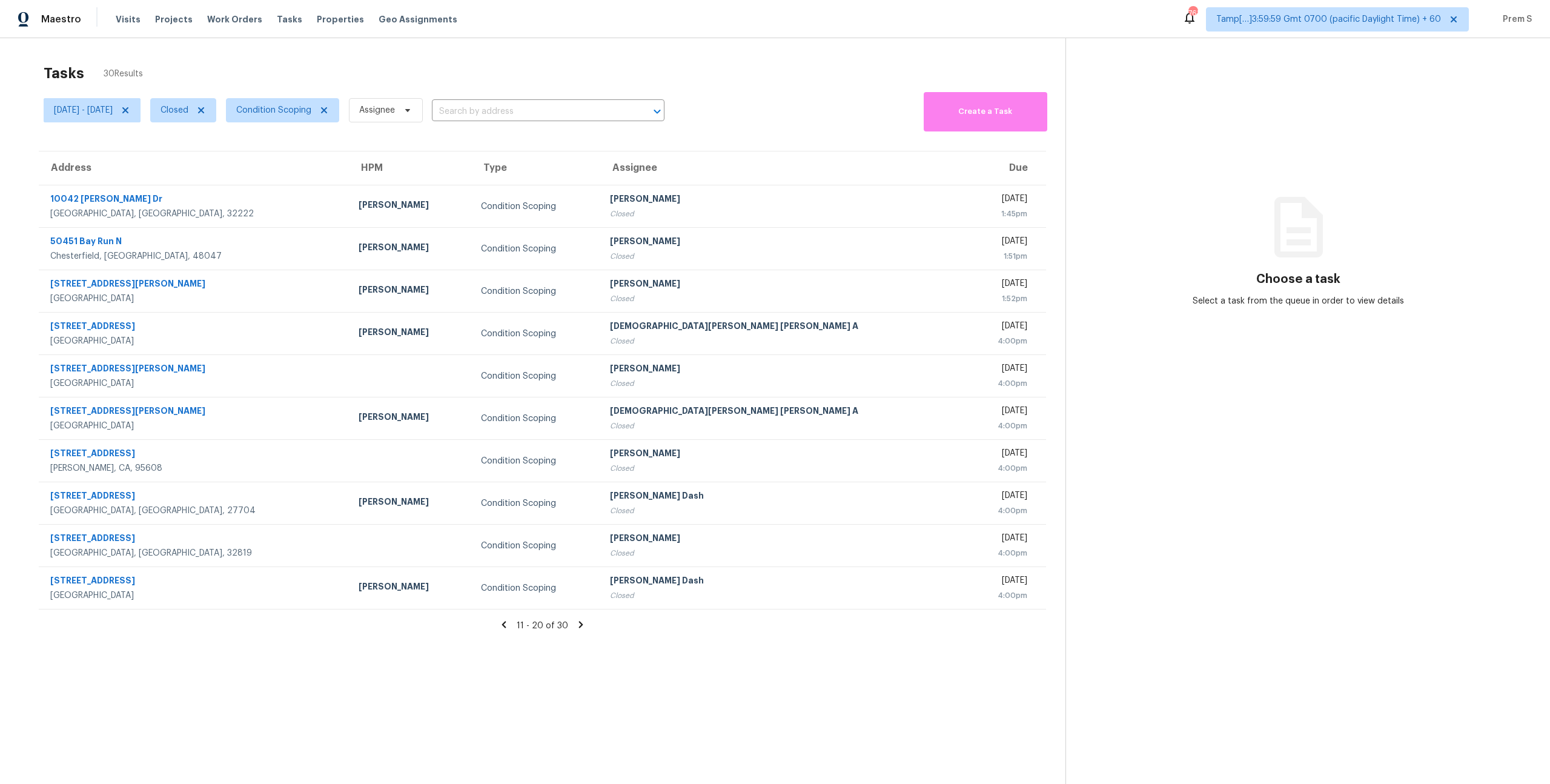
click at [584, 624] on icon at bounding box center [581, 624] width 11 height 11
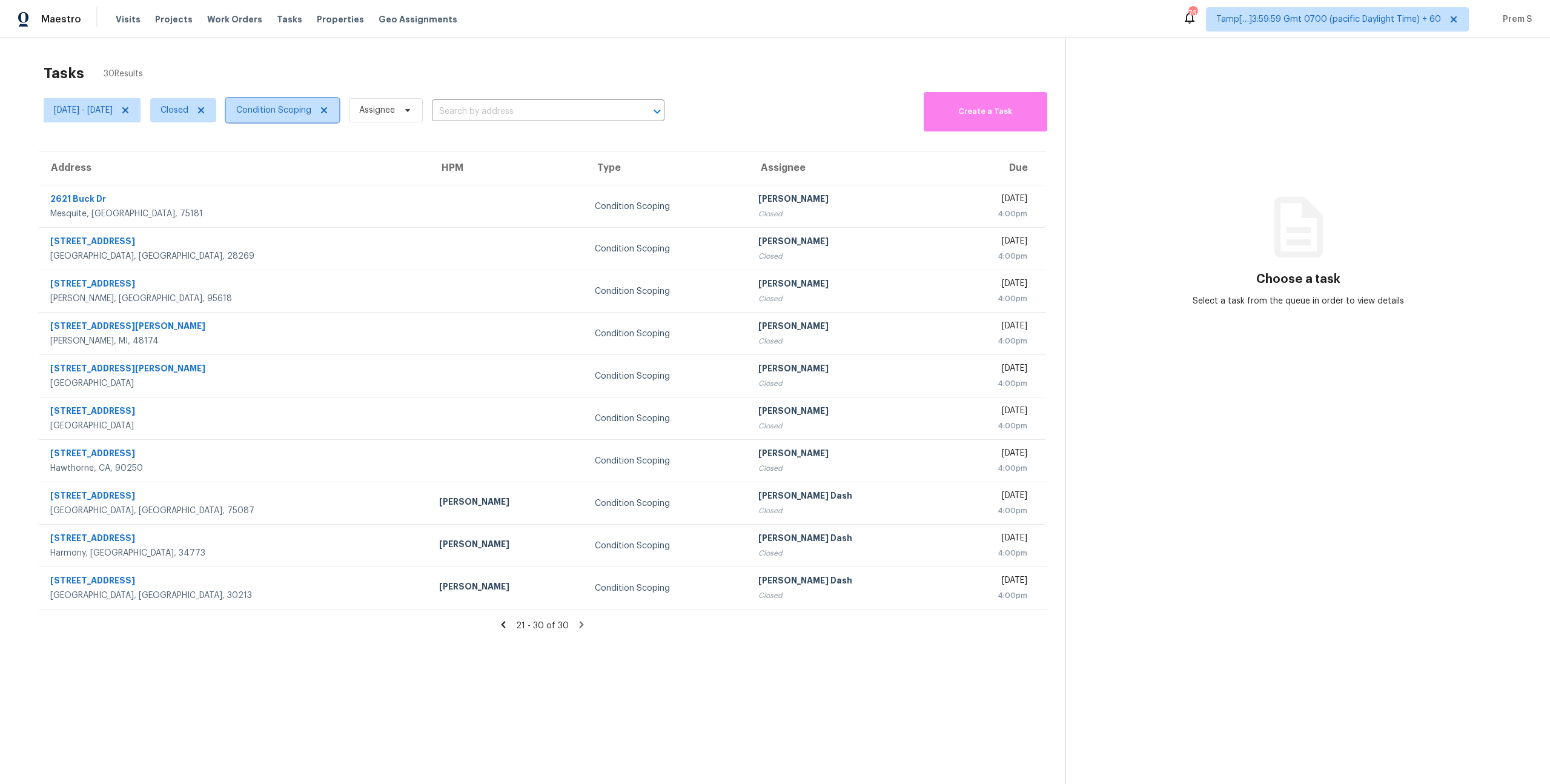
click at [305, 109] on span "Condition Scoping" at bounding box center [273, 110] width 75 height 12
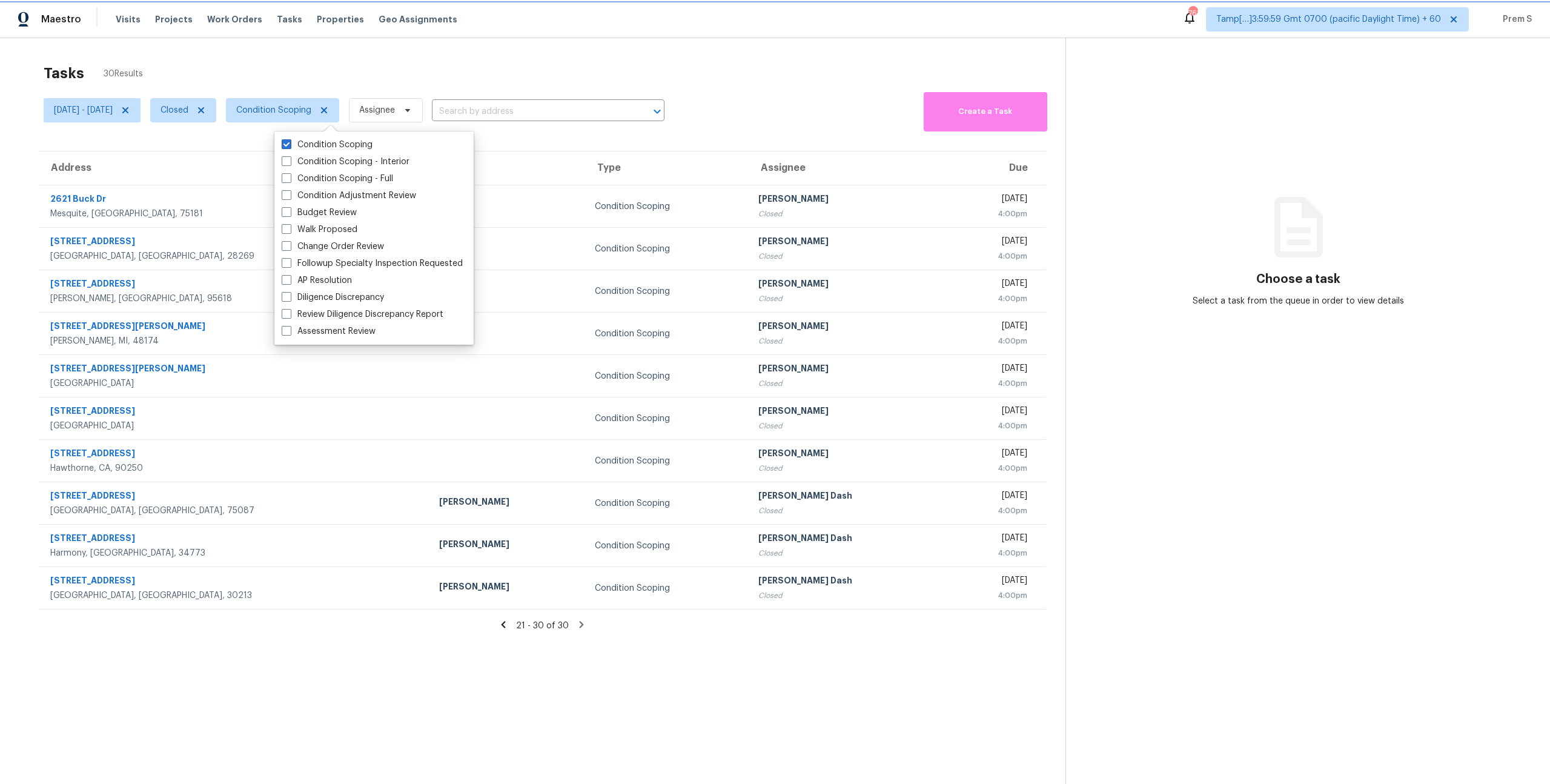
click at [312, 107] on span "Condition Scoping" at bounding box center [273, 110] width 75 height 12
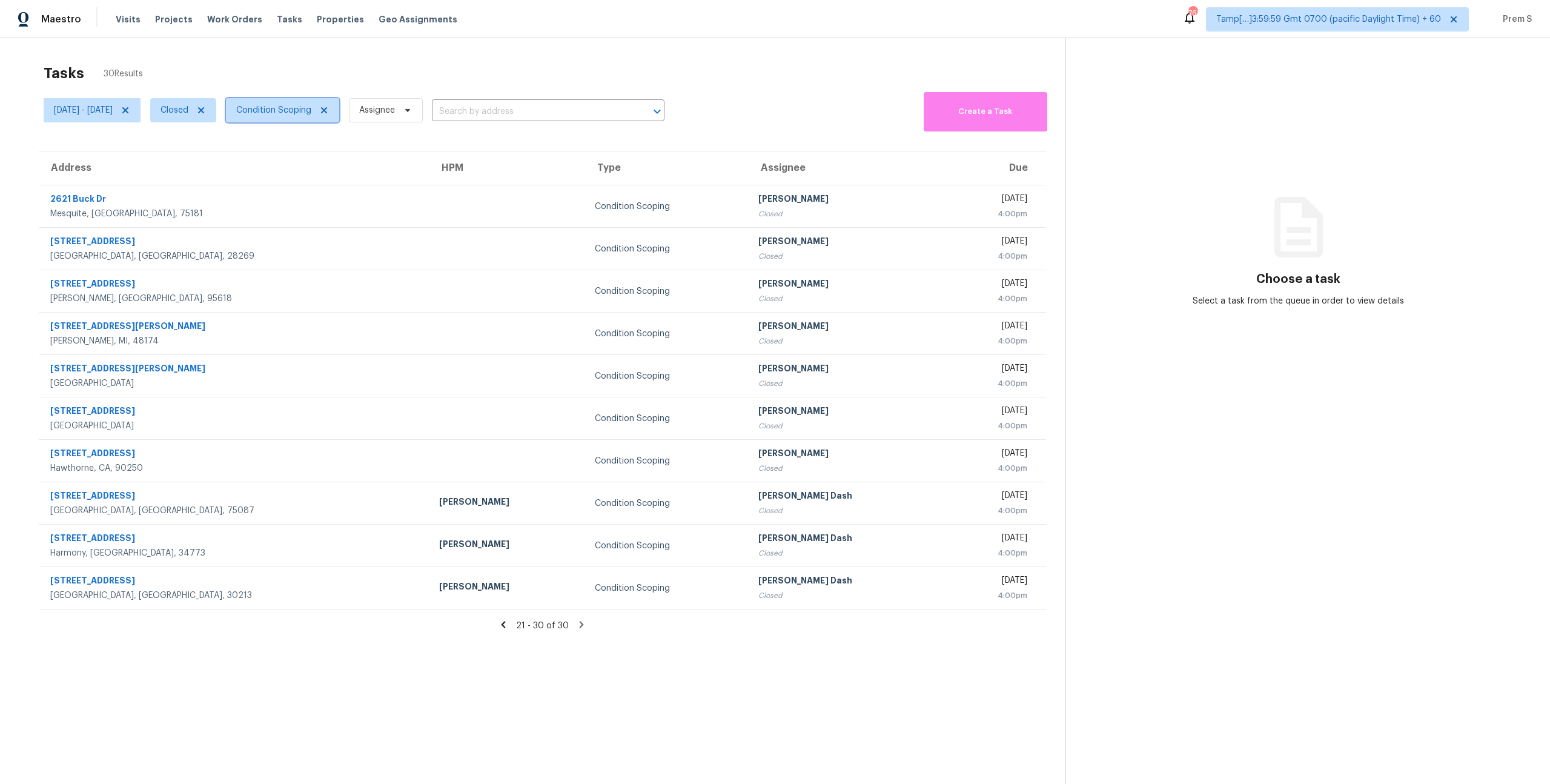
click at [312, 107] on span "Condition Scoping" at bounding box center [273, 110] width 75 height 12
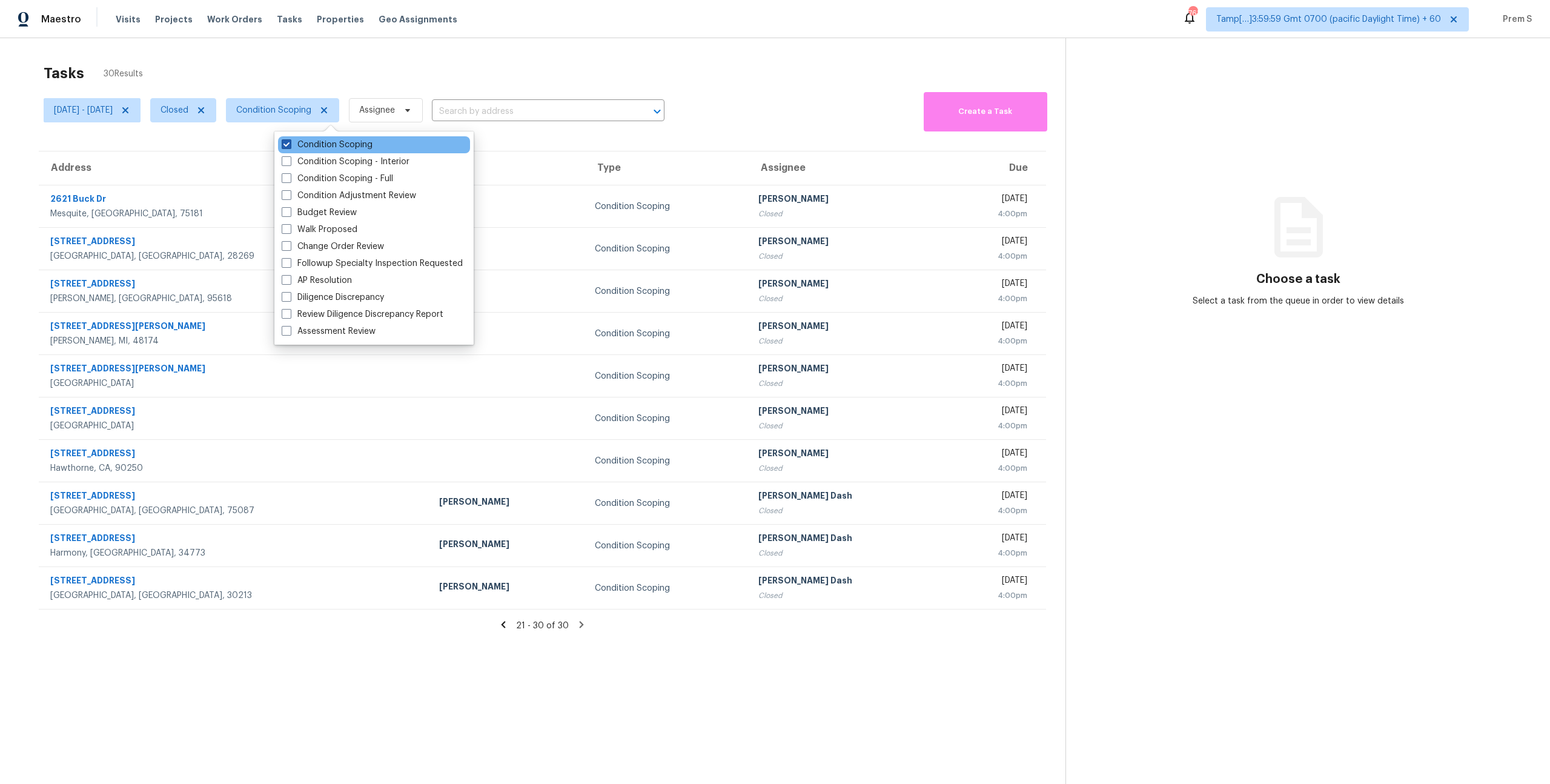
click at [337, 143] on label "Condition Scoping" at bounding box center [327, 145] width 91 height 12
click at [289, 143] on input "Condition Scoping" at bounding box center [286, 143] width 8 height 8
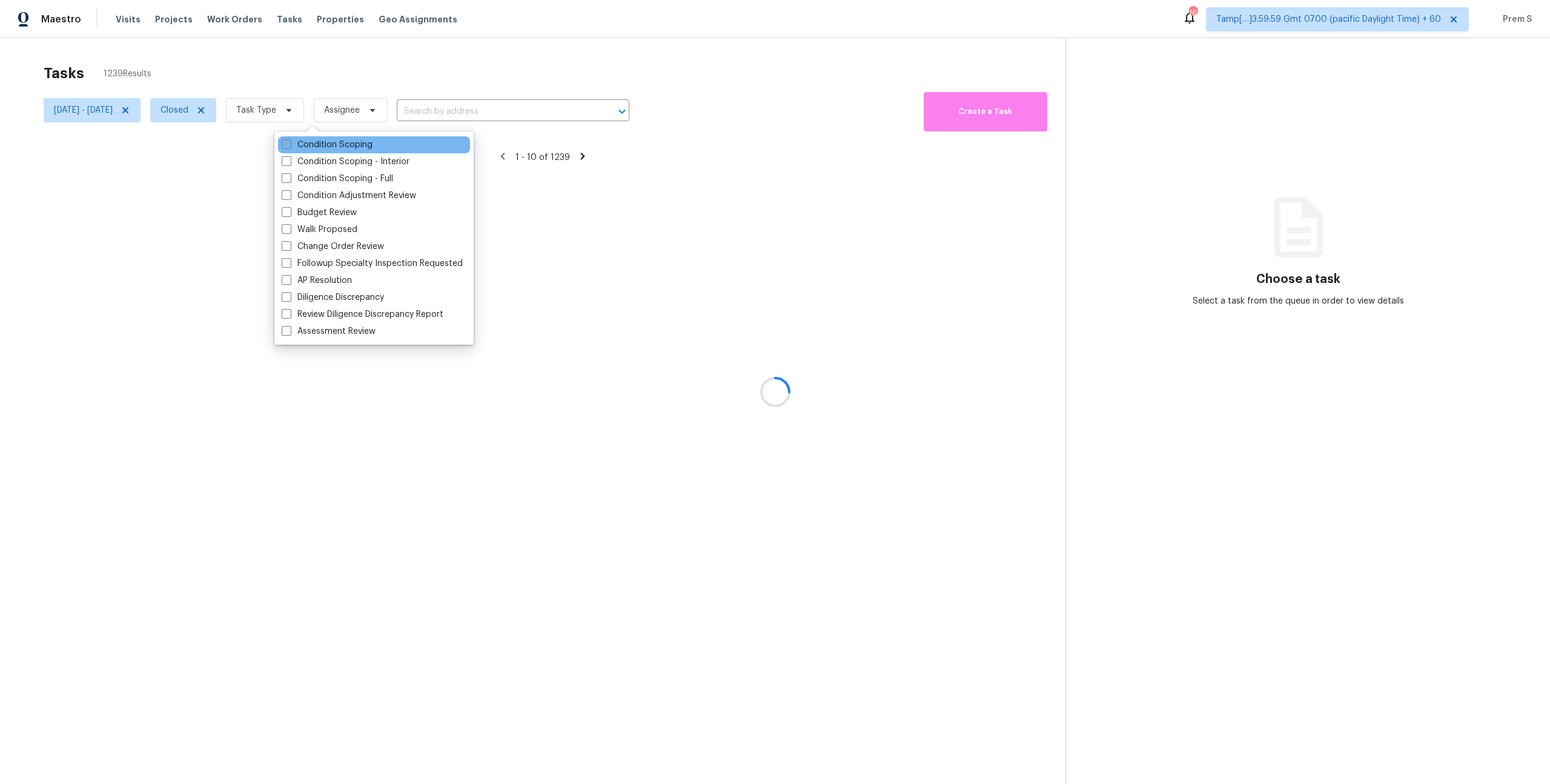
click at [337, 143] on label "Condition Scoping" at bounding box center [327, 145] width 91 height 12
click at [289, 143] on input "Condition Scoping" at bounding box center [286, 143] width 8 height 8
click at [337, 143] on label "Condition Scoping" at bounding box center [327, 145] width 91 height 12
click at [289, 143] on input "Condition Scoping" at bounding box center [286, 143] width 8 height 8
checkbox input "false"
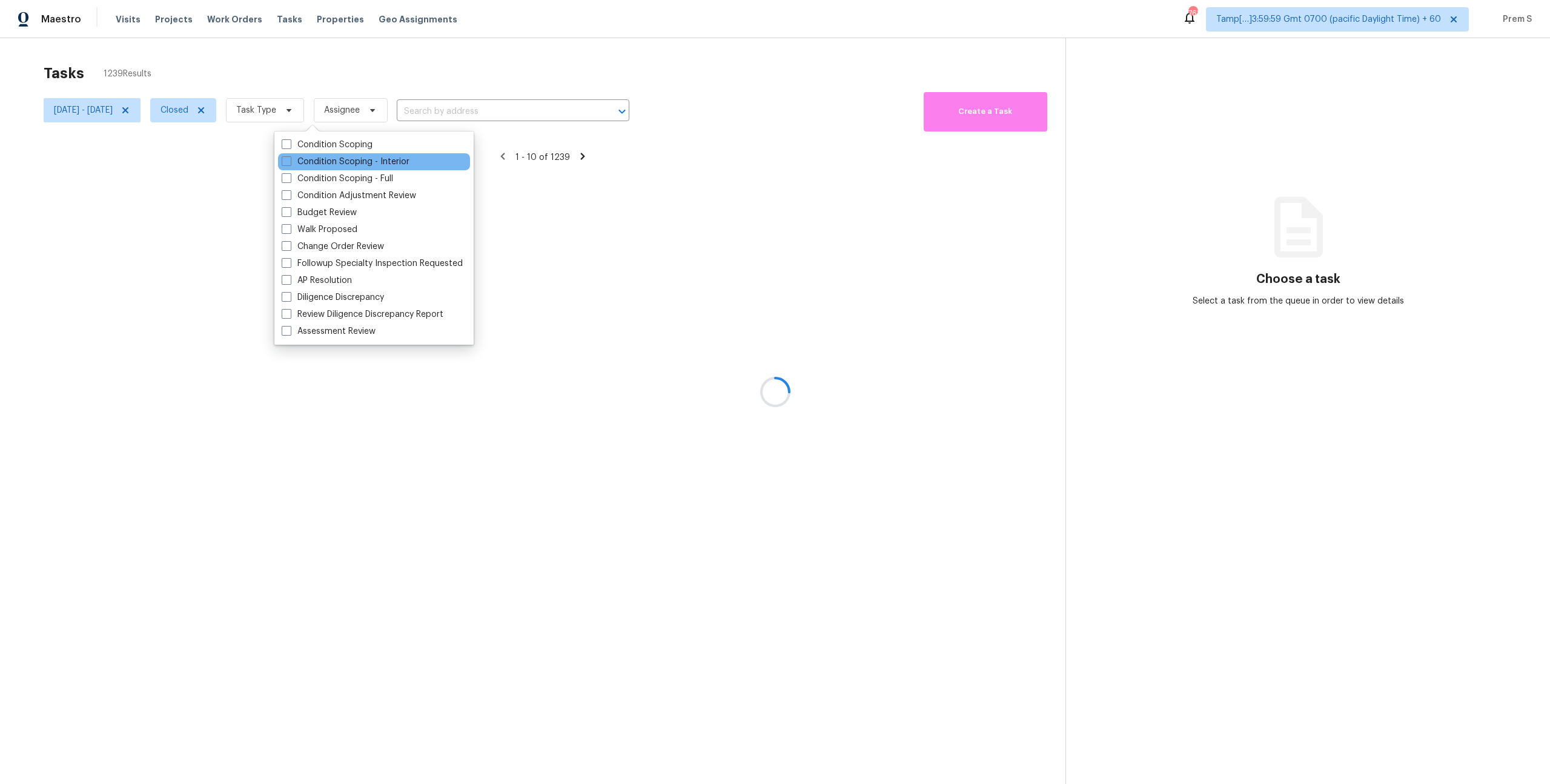
click at [336, 154] on div "Condition Scoping - Interior" at bounding box center [374, 162] width 192 height 17
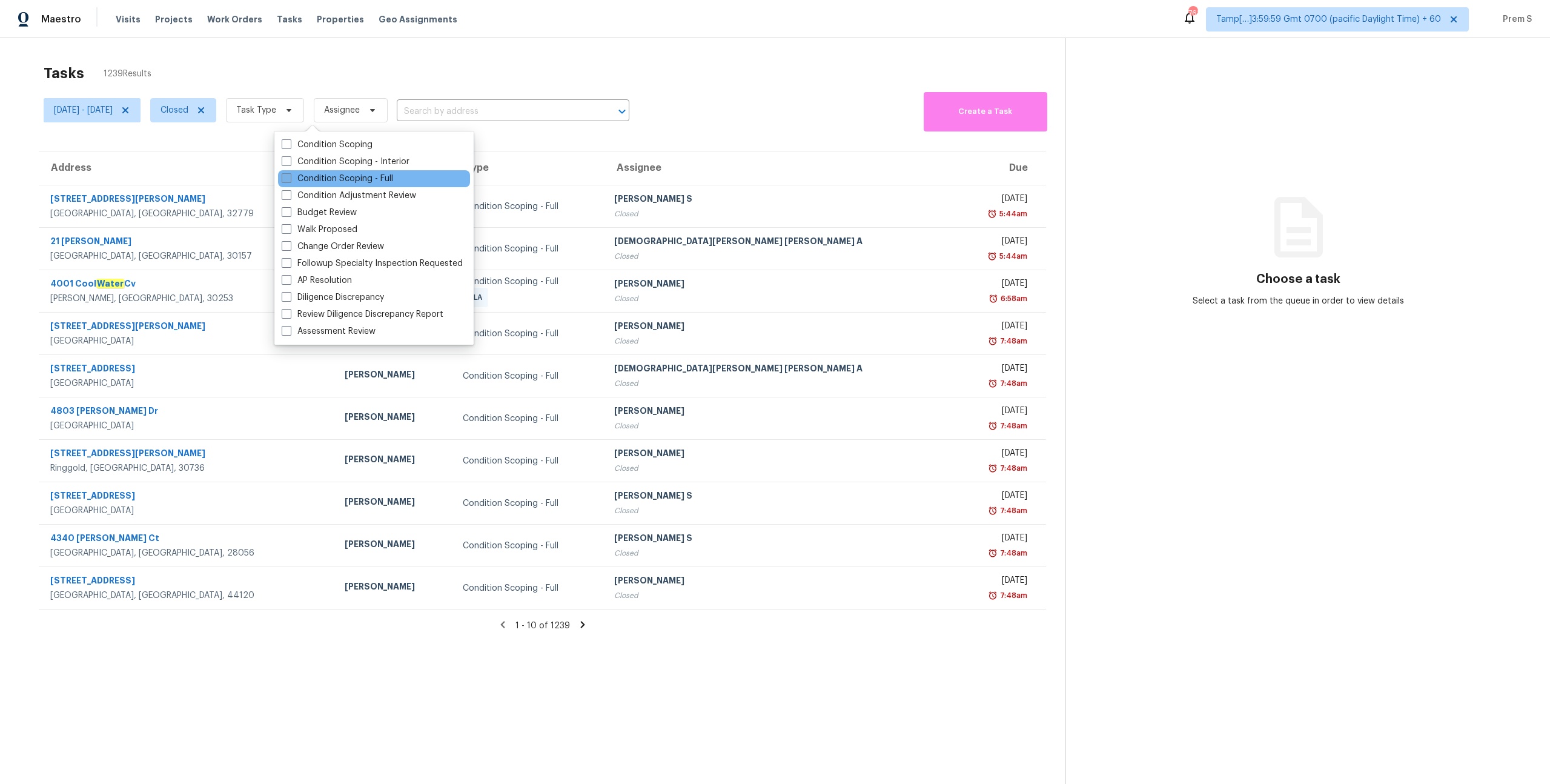
click at [337, 174] on label "Condition Scoping - Full" at bounding box center [338, 178] width 112 height 12
click at [289, 174] on input "Condition Scoping - Full" at bounding box center [286, 176] width 8 height 8
checkbox input "true"
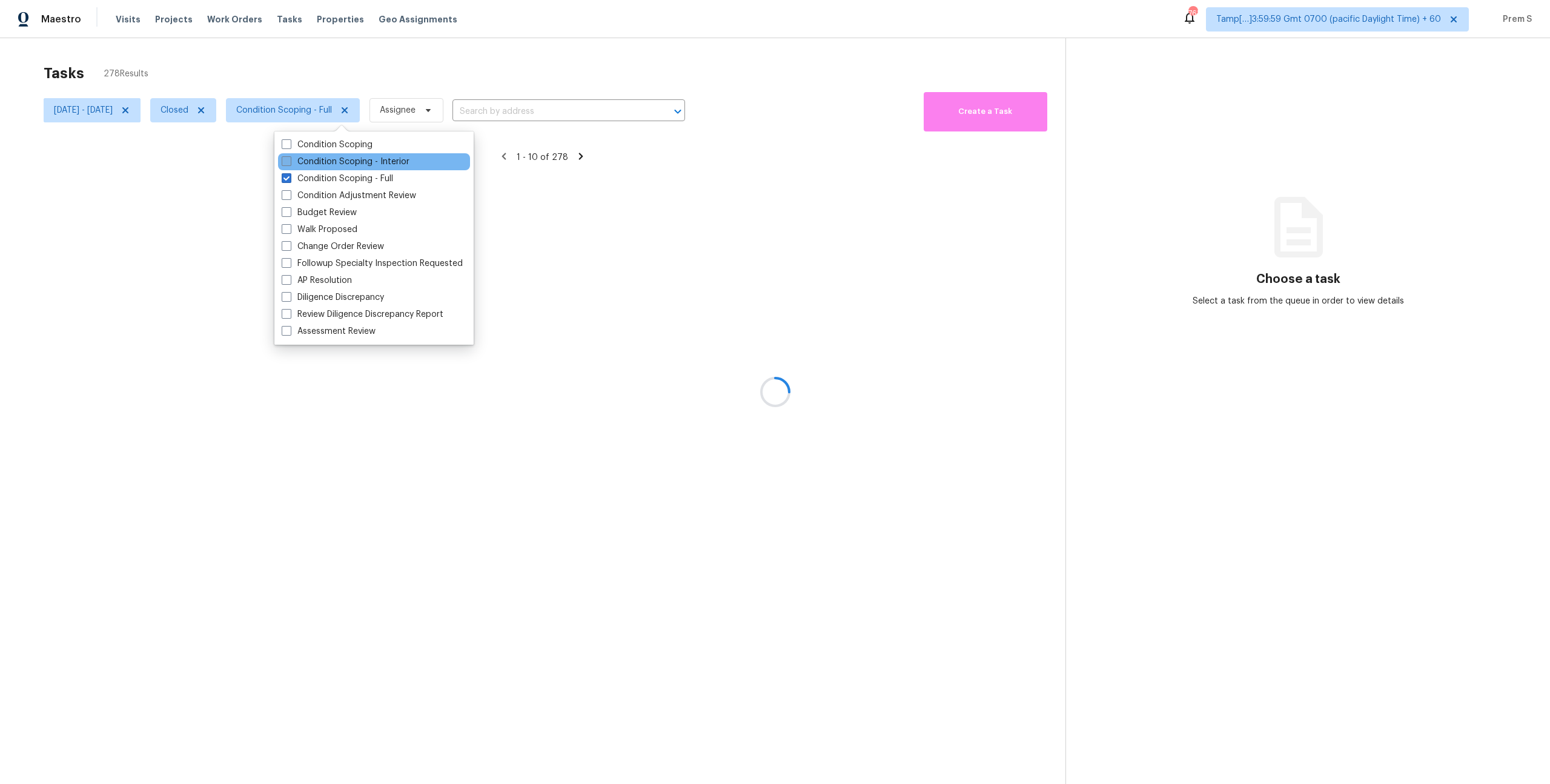
click at [336, 163] on label "Condition Scoping - Interior" at bounding box center [345, 161] width 128 height 12
click at [289, 163] on input "Condition Scoping - Interior" at bounding box center [286, 159] width 8 height 8
checkbox input "true"
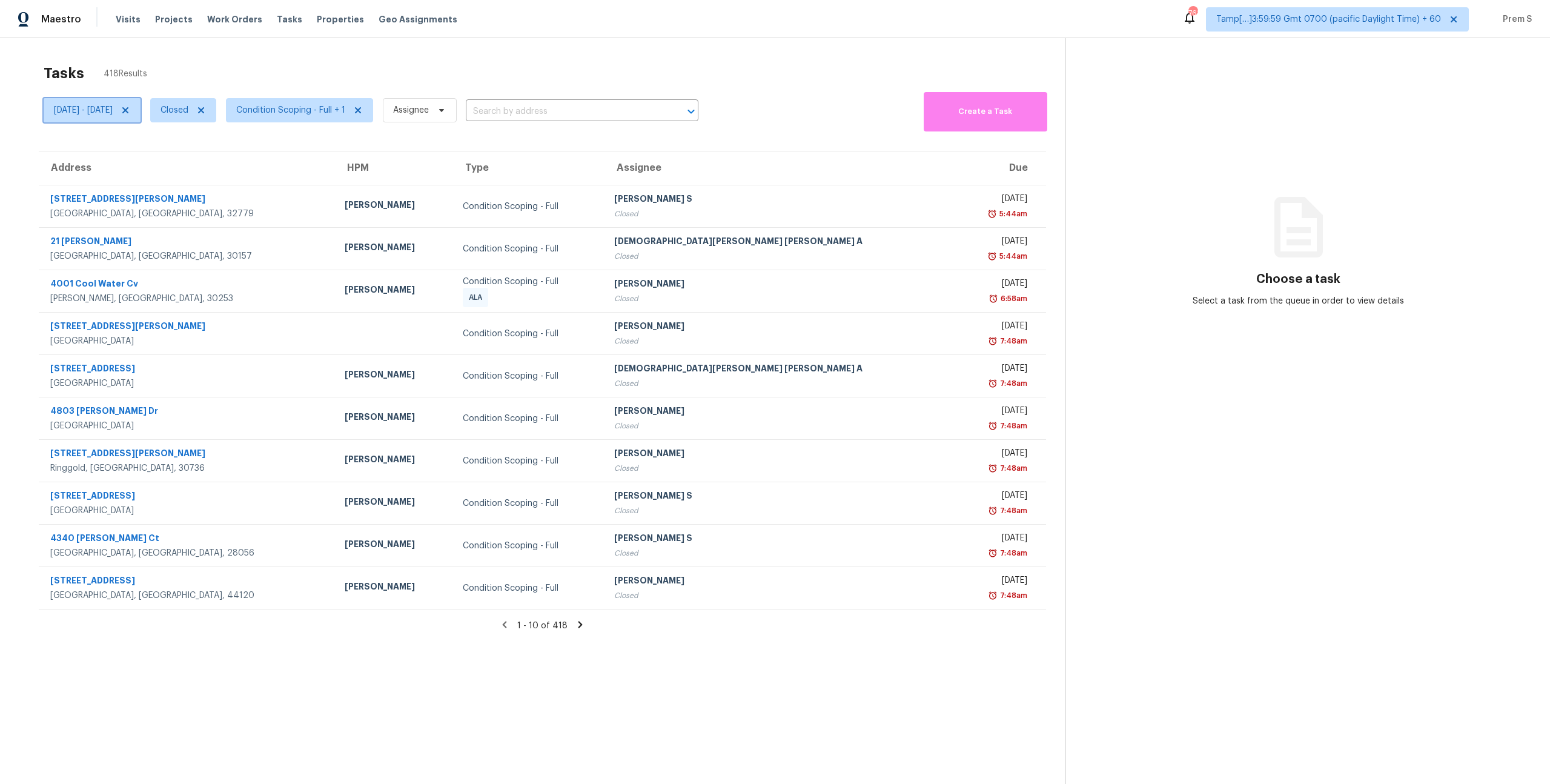
click at [137, 117] on span "Mon, Oct 06 - Mon, Oct 06" at bounding box center [92, 110] width 97 height 24
click at [119, 153] on input "Mon, Oct 06" at bounding box center [110, 151] width 119 height 24
select select "9"
select select "2025"
select select "10"
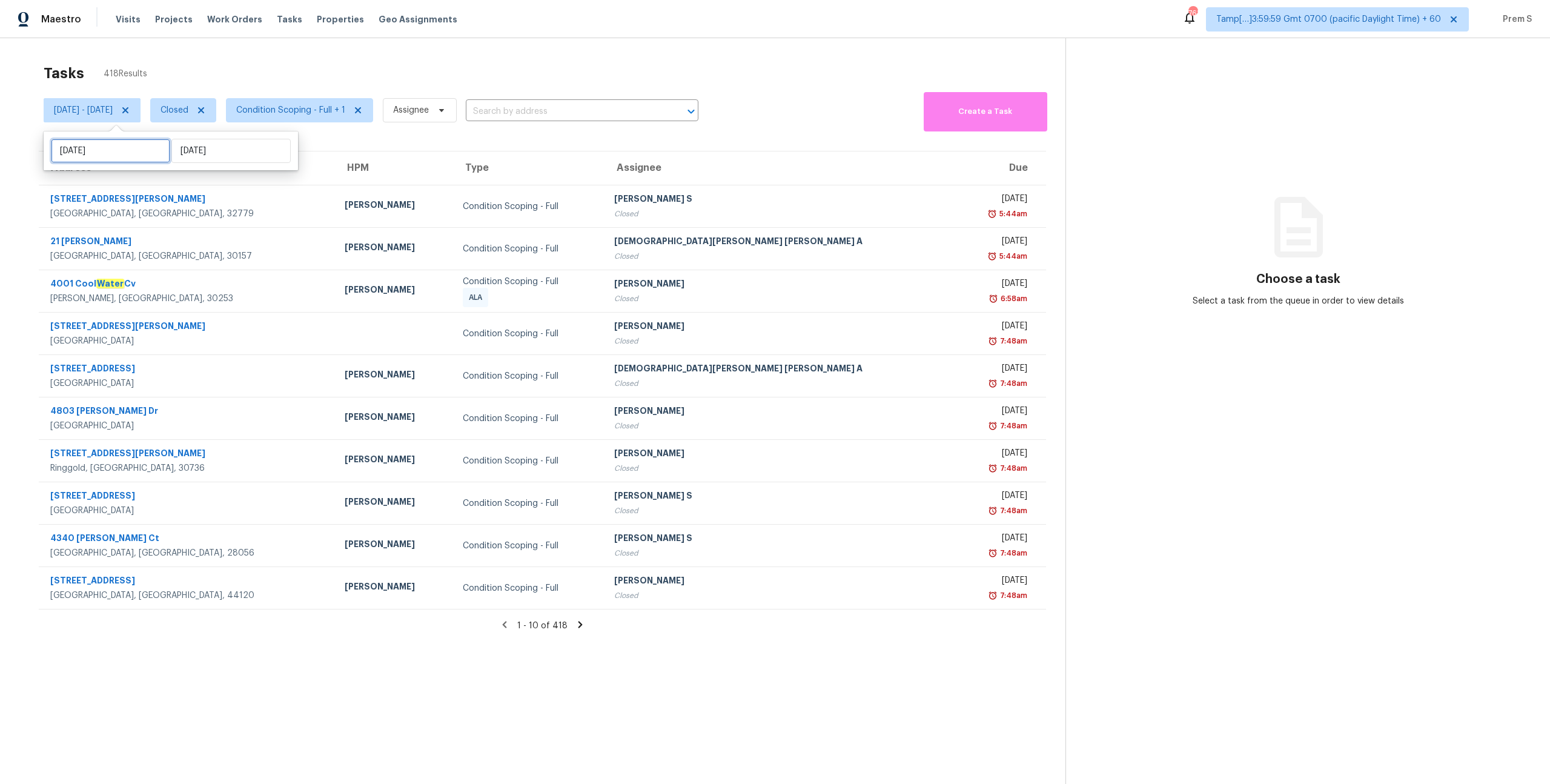
select select "2025"
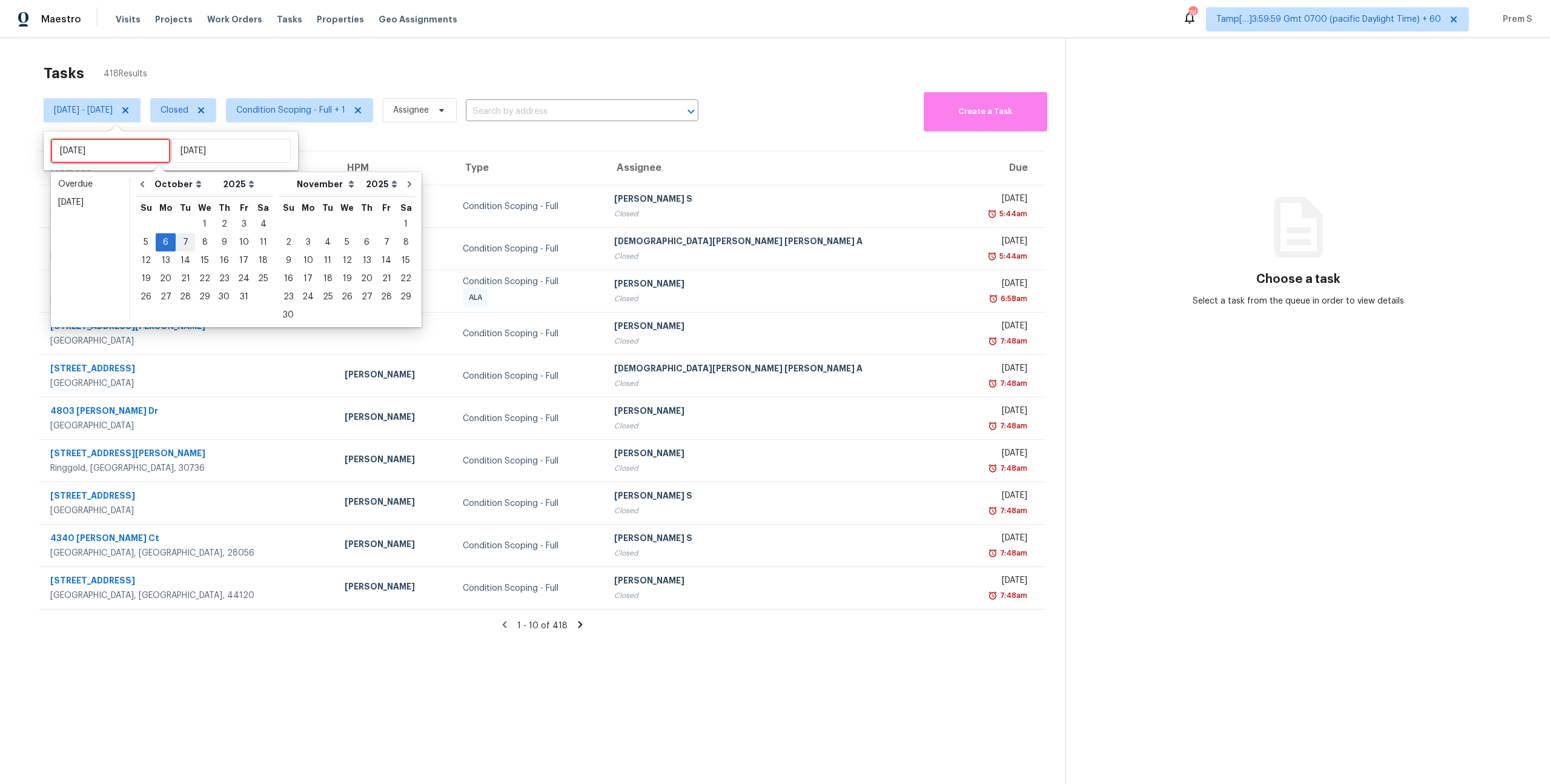
type input "Tue, Oct 07"
click at [192, 239] on div "7" at bounding box center [185, 242] width 20 height 17
type input "Tue, Oct 07"
type input "Mon, Oct 06"
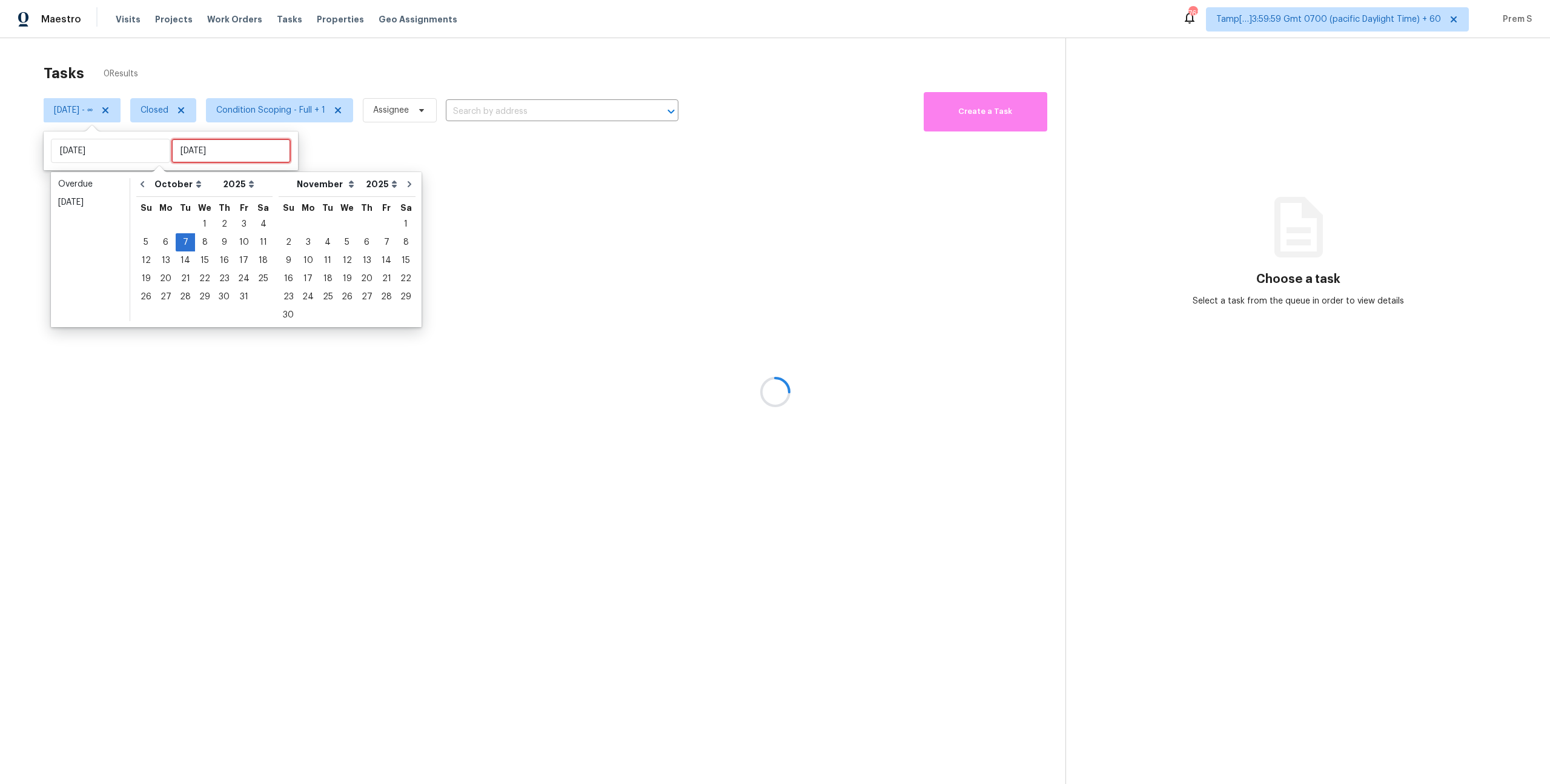
click at [192, 147] on input "Mon, Oct 06" at bounding box center [231, 151] width 119 height 24
type input "Thu, Oct 02"
type input "Tue, Oct 07"
click at [195, 248] on div "8" at bounding box center [204, 242] width 20 height 17
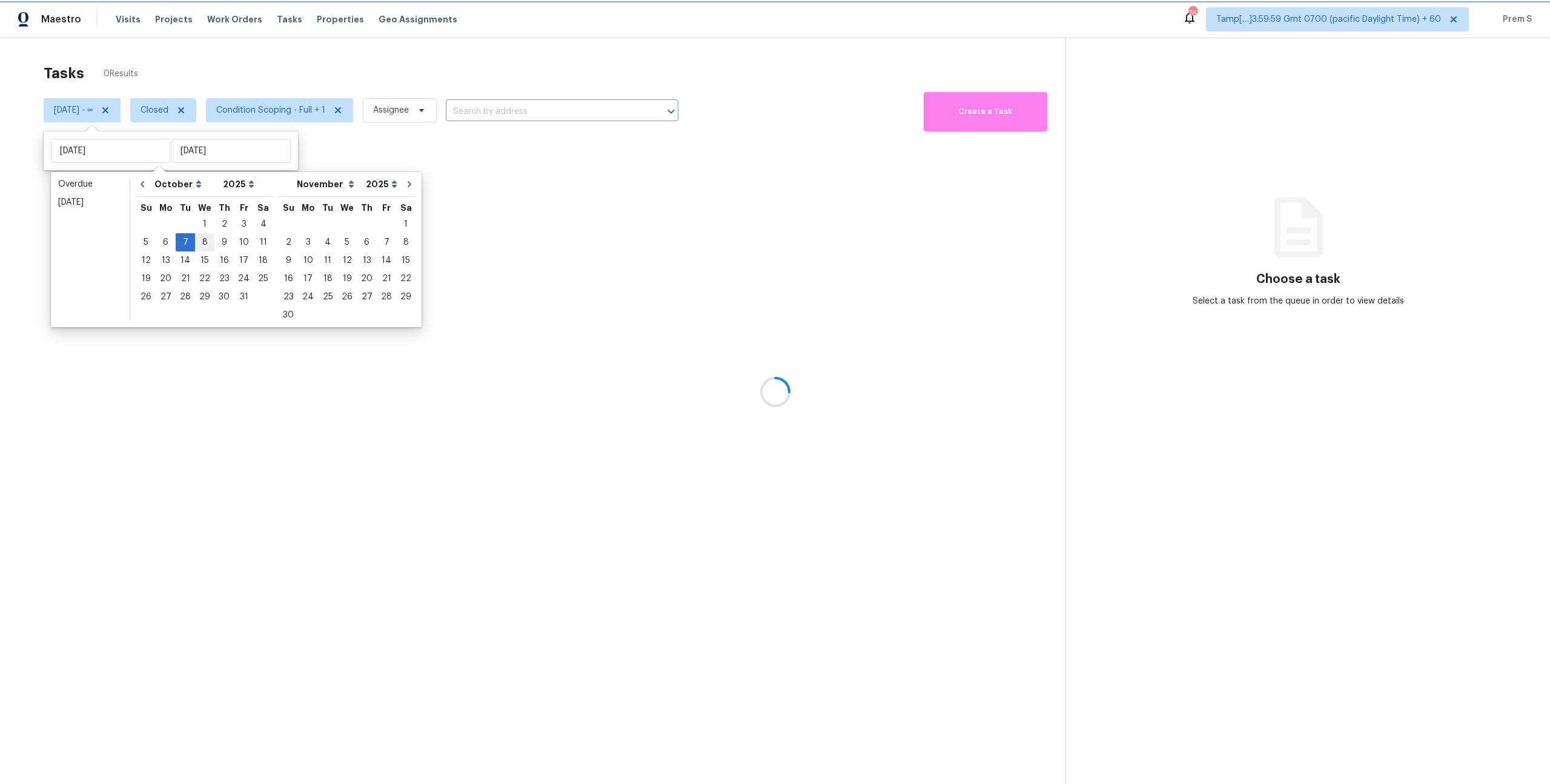
type input "Wed, Oct 08"
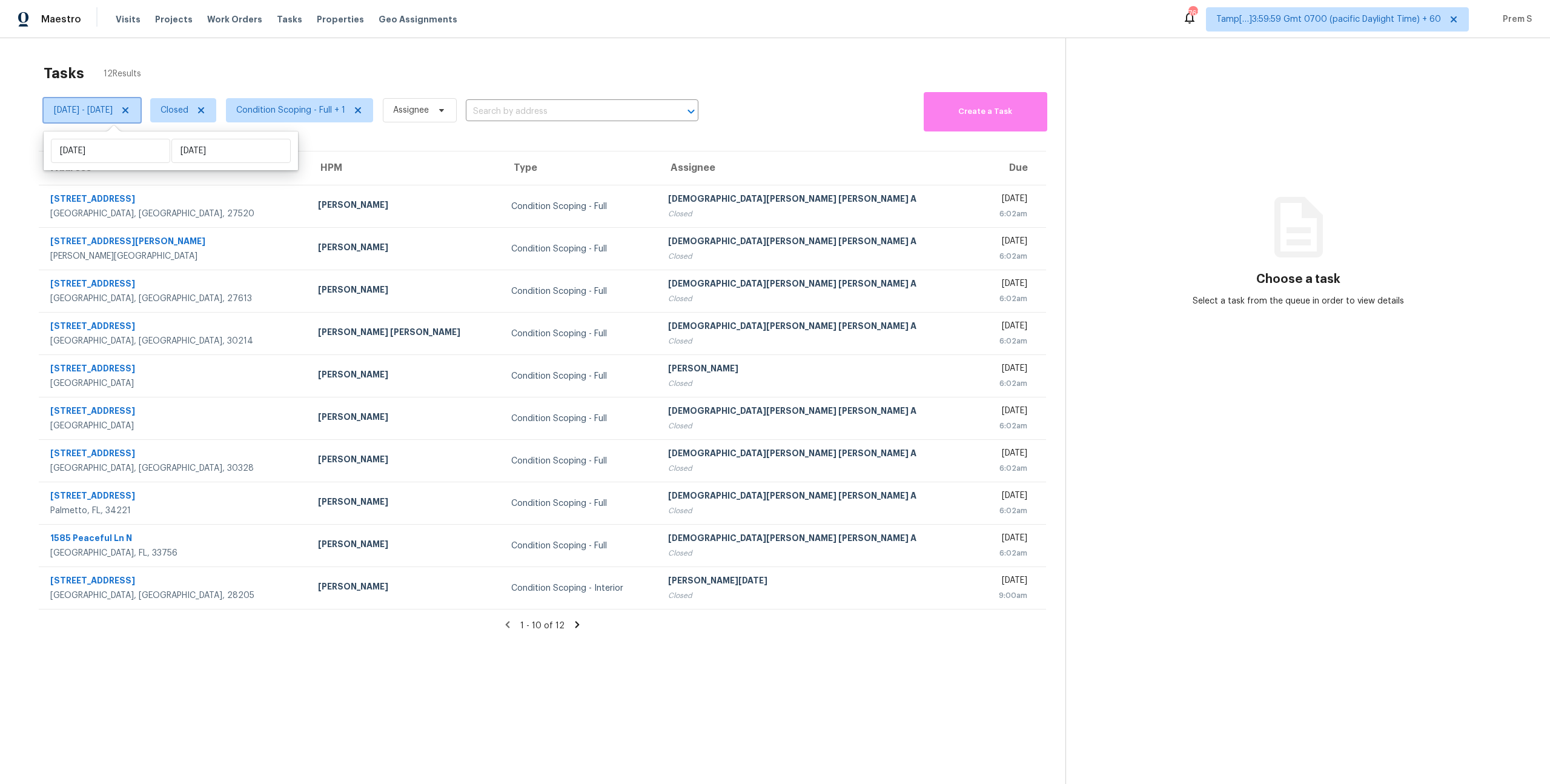
click at [113, 108] on span "Tue, Oct 07 - Wed, Oct 08" at bounding box center [83, 110] width 59 height 12
click at [141, 119] on span "Tue, Oct 07 - Wed, Oct 08" at bounding box center [92, 110] width 97 height 24
click at [197, 155] on input "Wed, Oct 08" at bounding box center [231, 151] width 119 height 24
select select "9"
select select "2025"
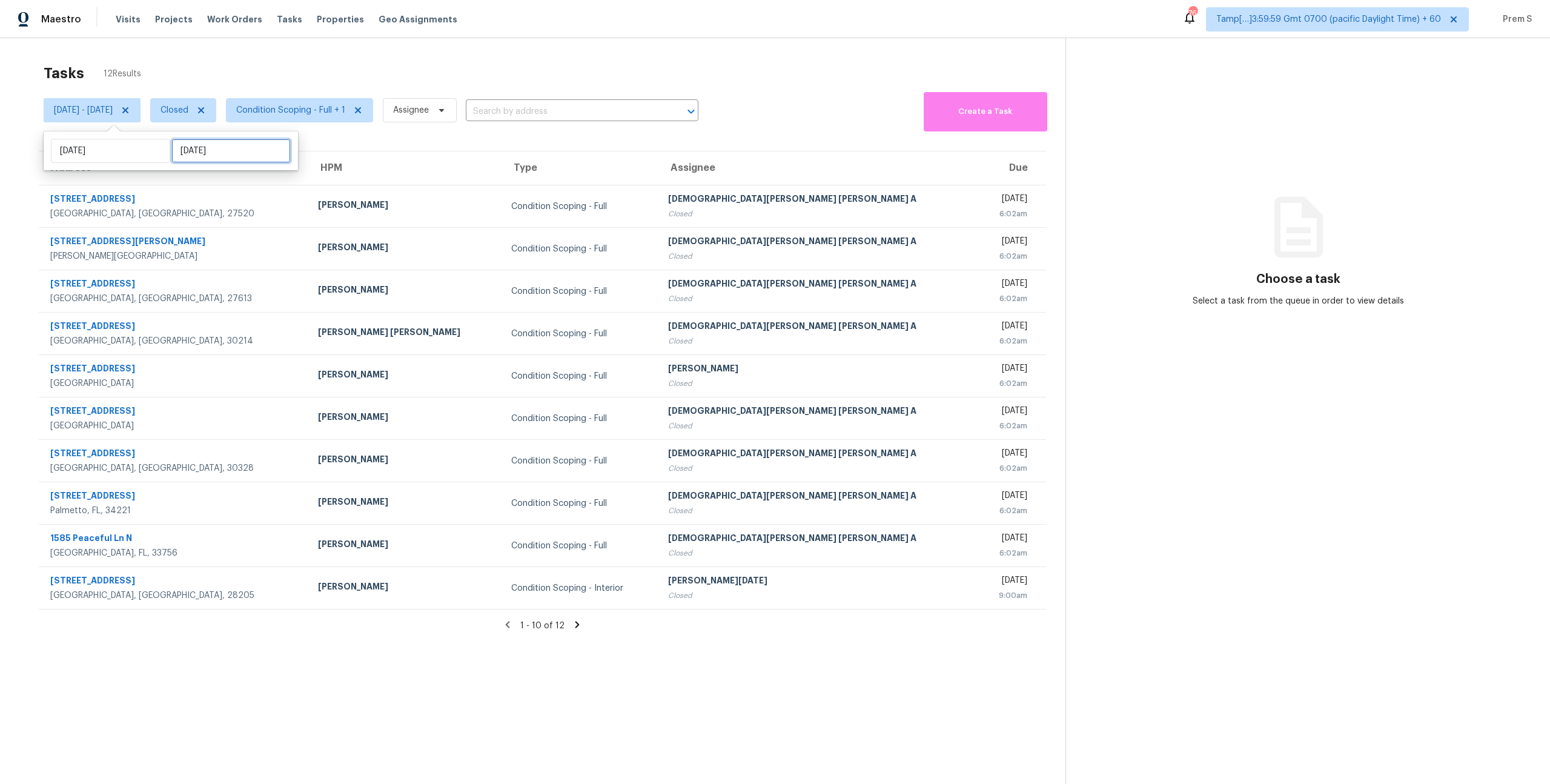
select select "10"
select select "2025"
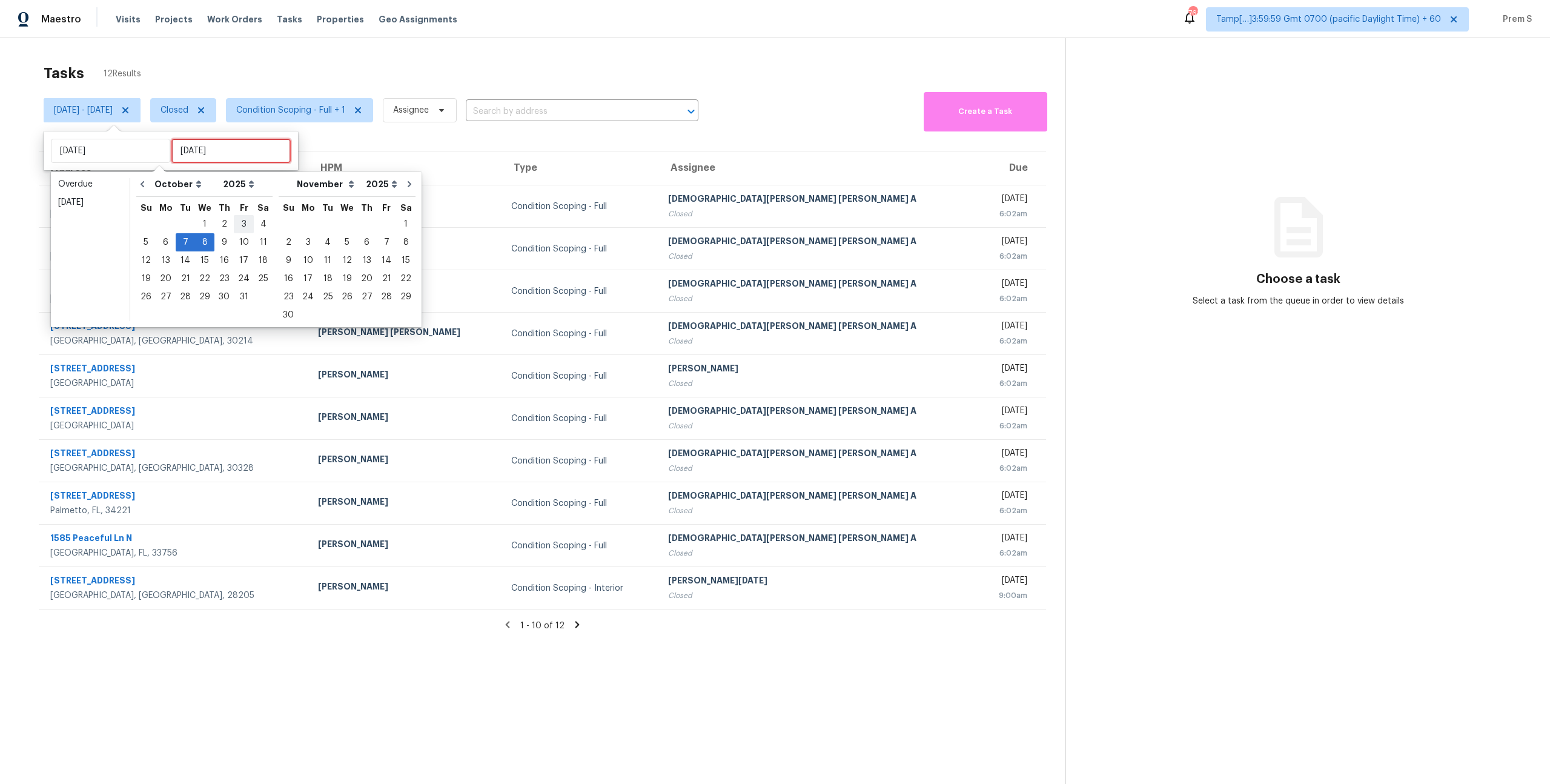
type input "Fri, Oct 03"
type input "Tue, Oct 07"
type input "Thu, Oct 09"
type input "Tue, Oct 07"
click at [201, 242] on div "8" at bounding box center [204, 242] width 20 height 17
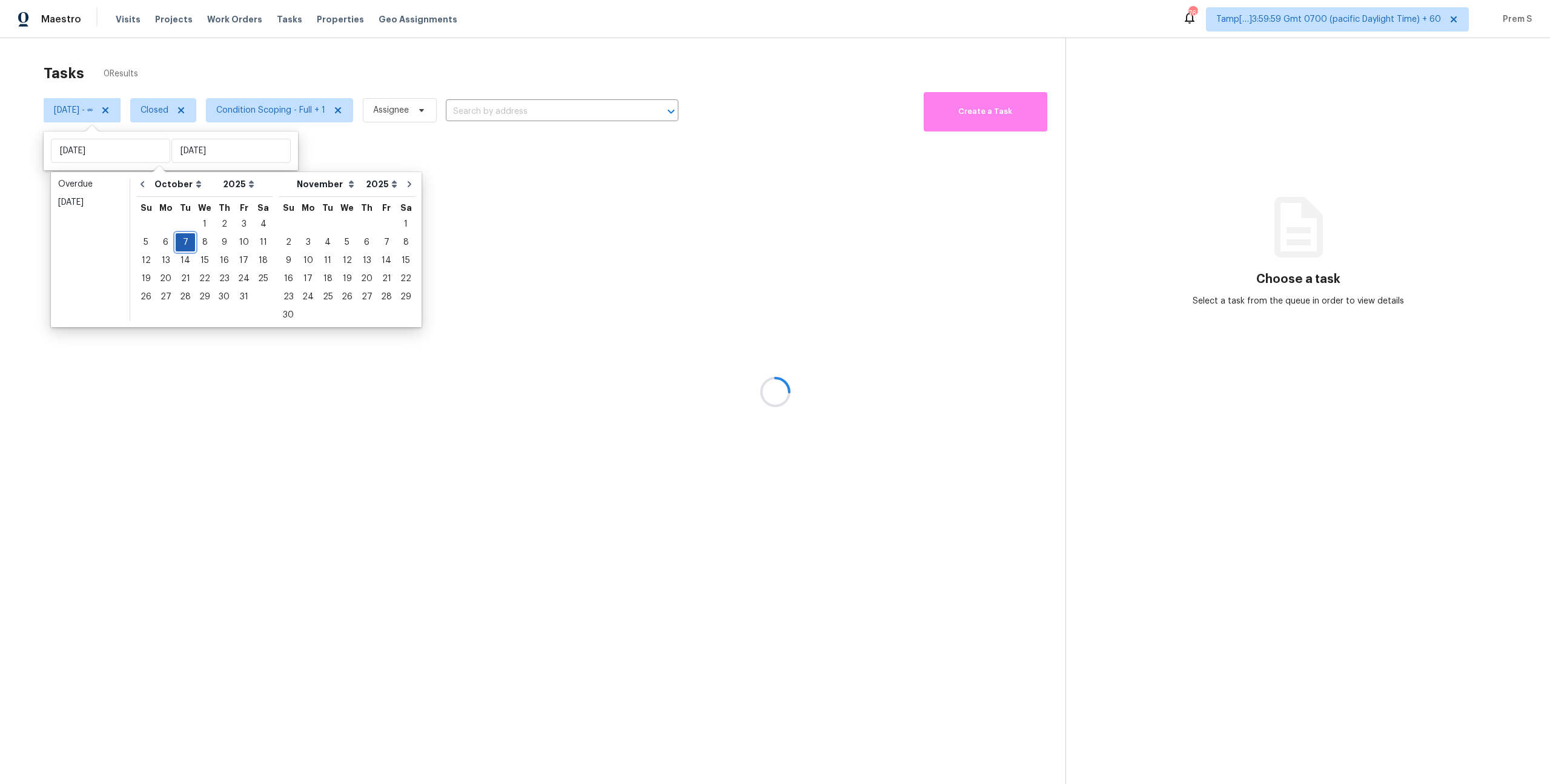
click at [181, 238] on div "7" at bounding box center [185, 242] width 20 height 17
type input "Tue, Oct 07"
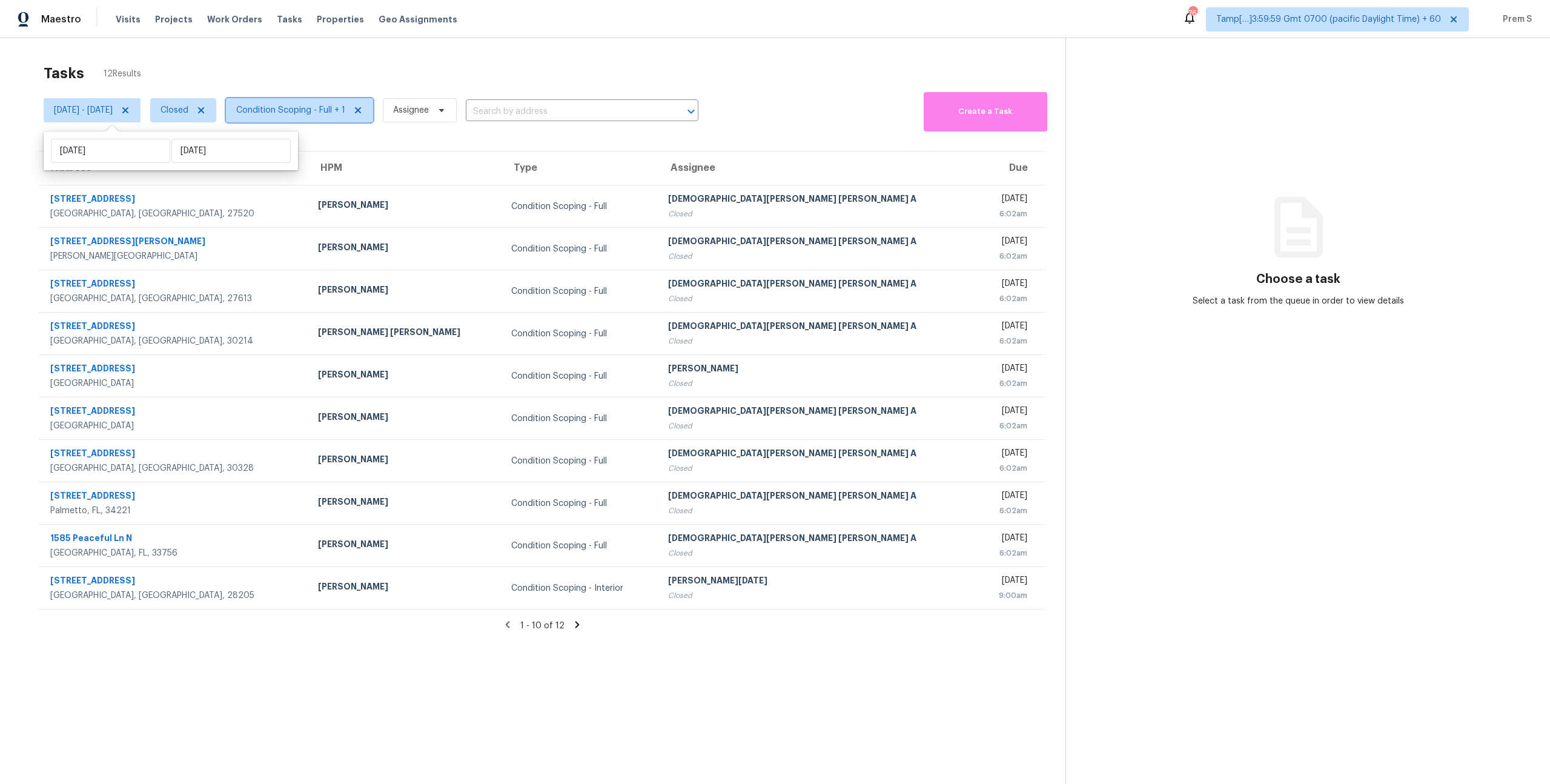
click at [345, 114] on span "Condition Scoping - Full + 1" at bounding box center [291, 110] width 109 height 12
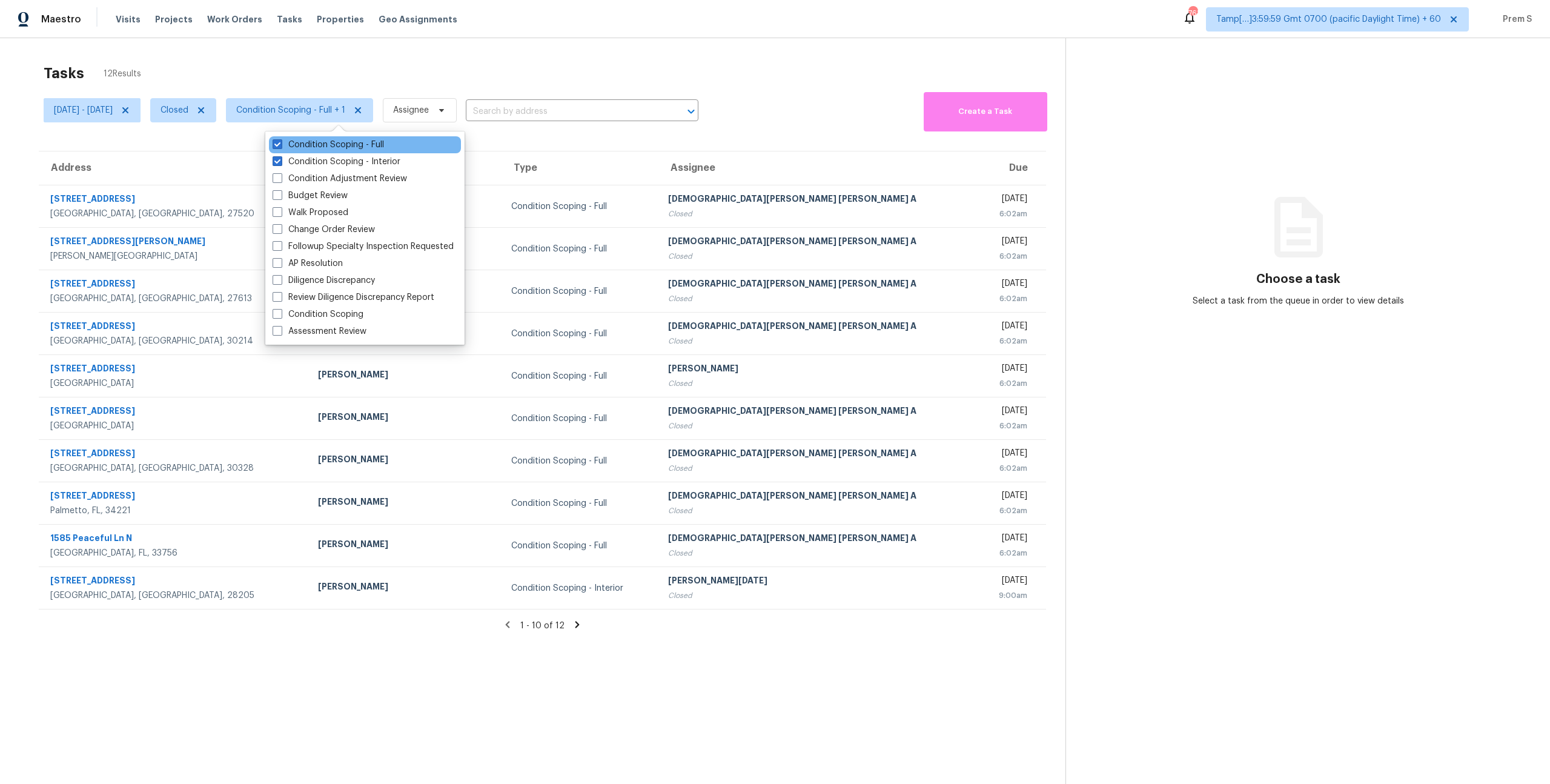
click at [312, 138] on div "Condition Scoping - Full" at bounding box center [365, 145] width 192 height 17
click at [204, 108] on icon at bounding box center [201, 110] width 6 height 6
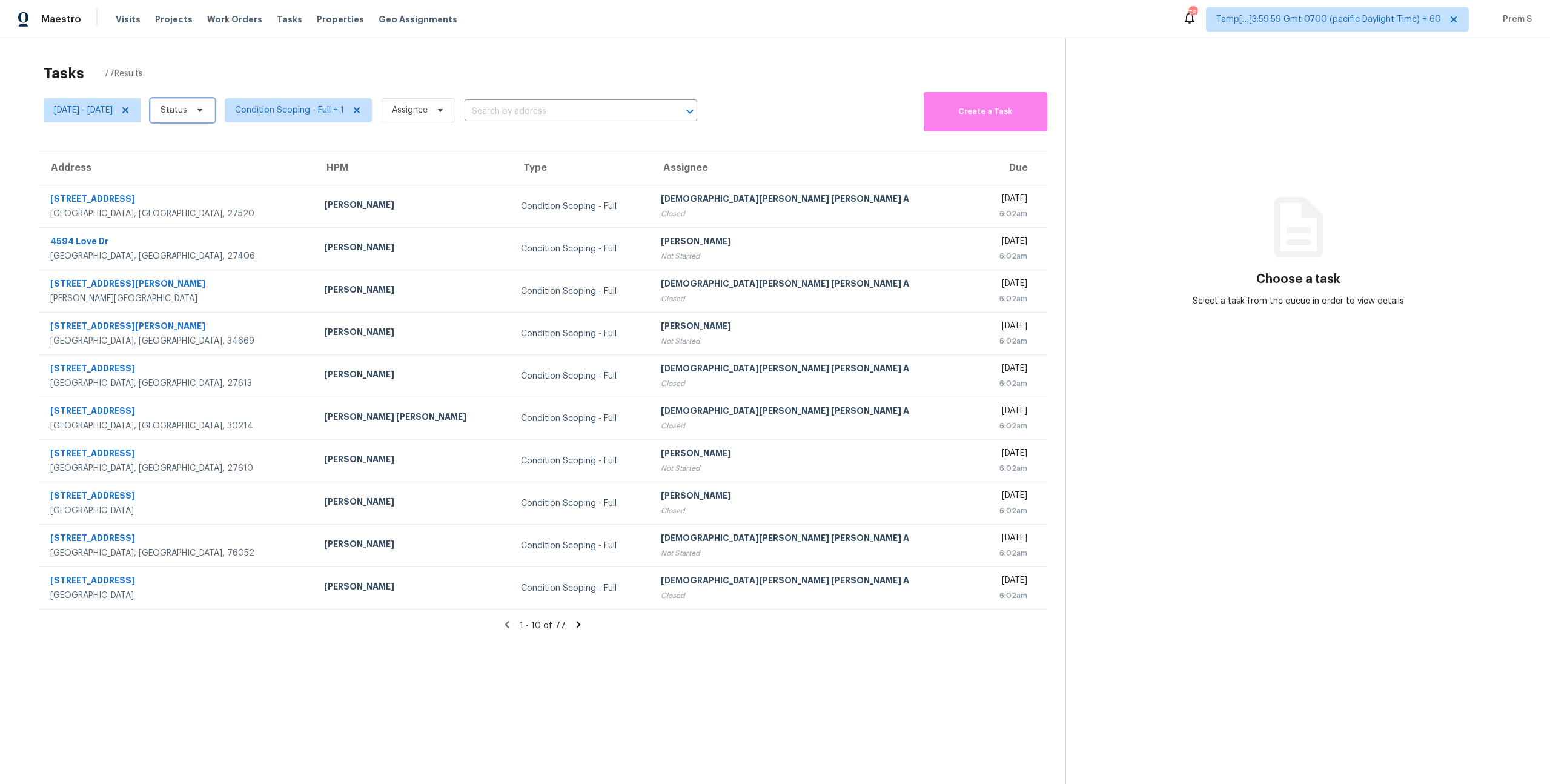
click at [215, 117] on span "Status" at bounding box center [183, 110] width 65 height 24
click at [231, 161] on label "Open" at bounding box center [216, 161] width 38 height 12
click at [205, 161] on input "Open" at bounding box center [200, 159] width 8 height 8
checkbox input "true"
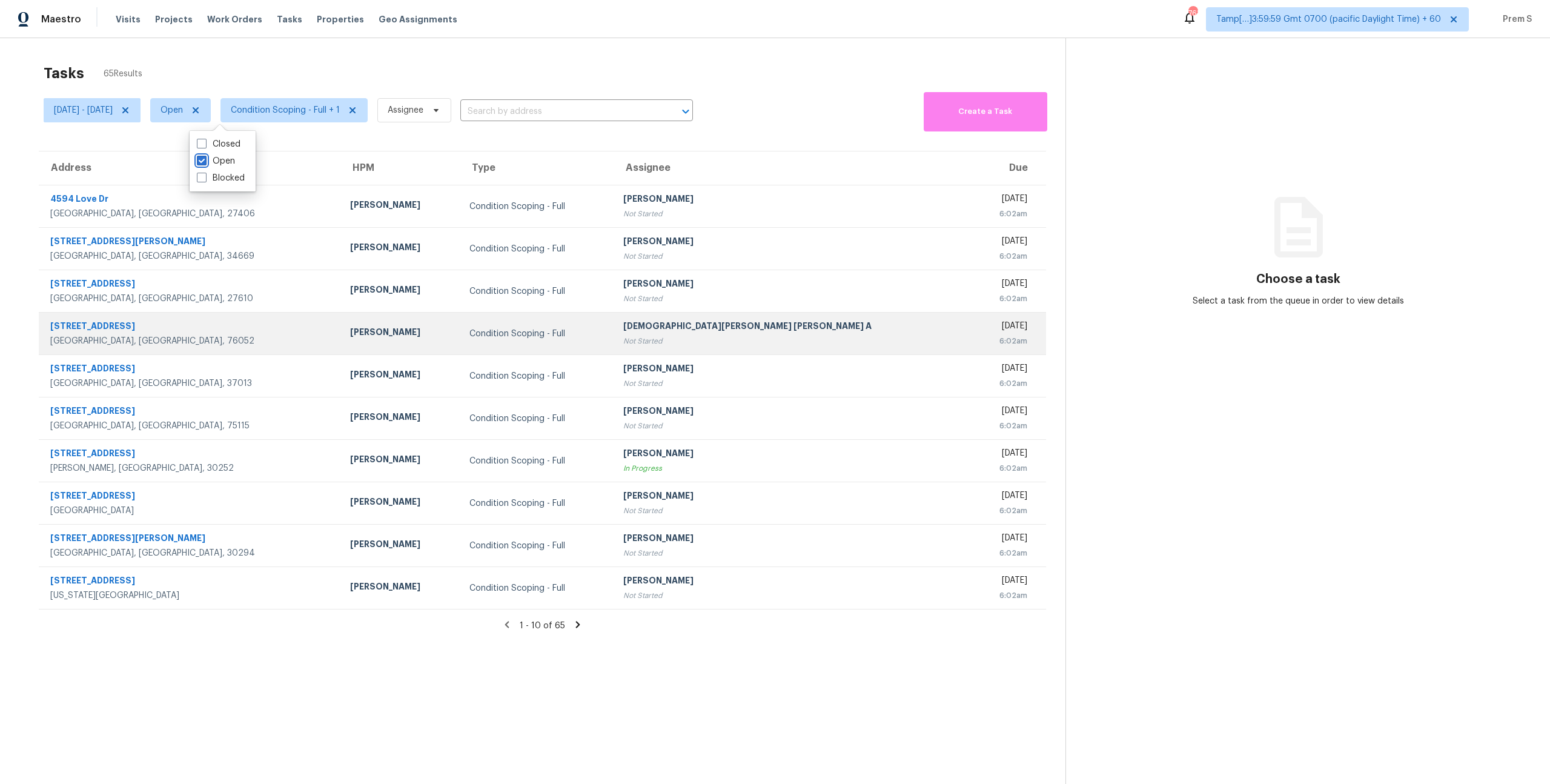
scroll to position [38, 0]
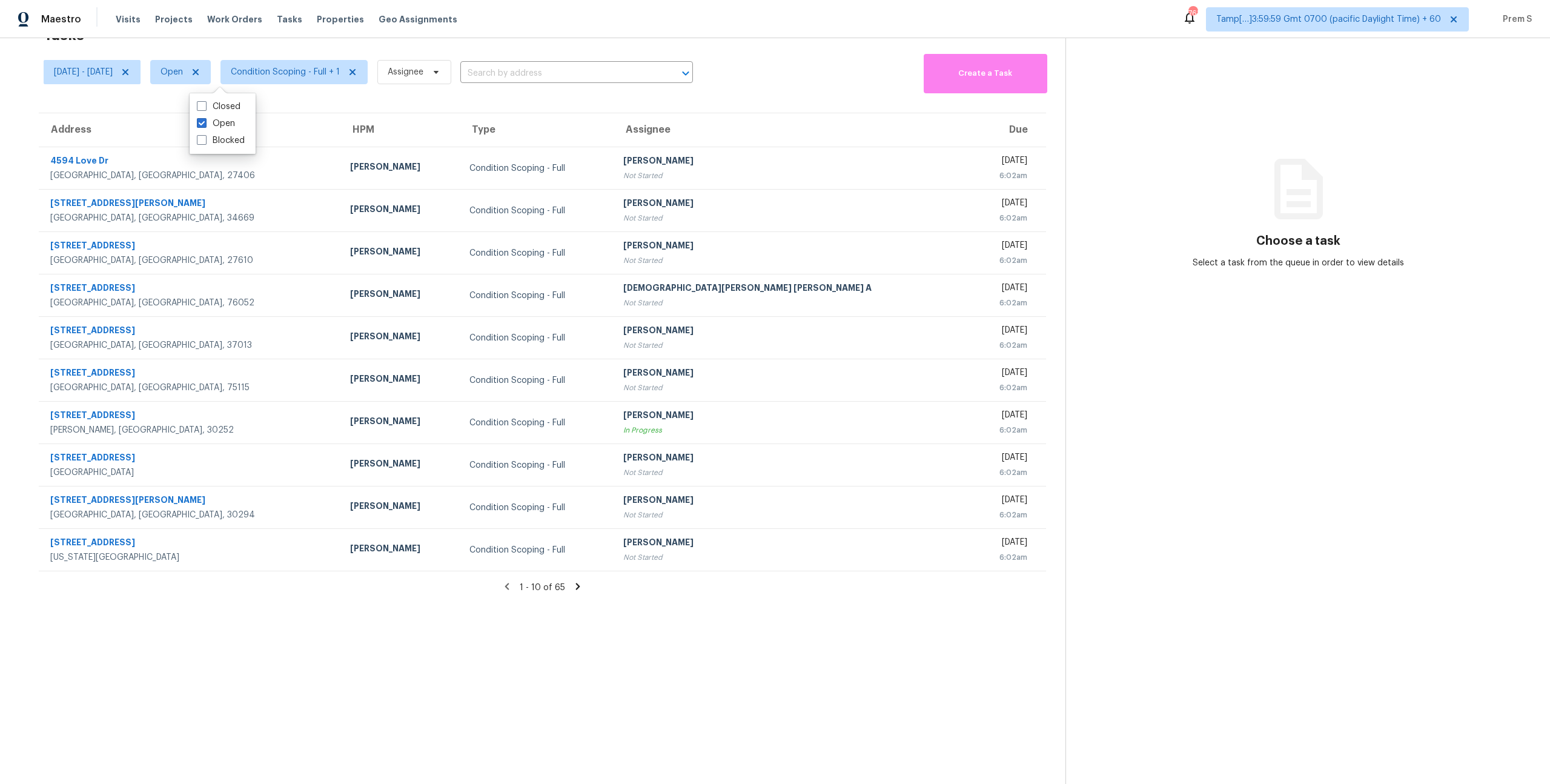
click at [573, 585] on icon at bounding box center [577, 586] width 11 height 11
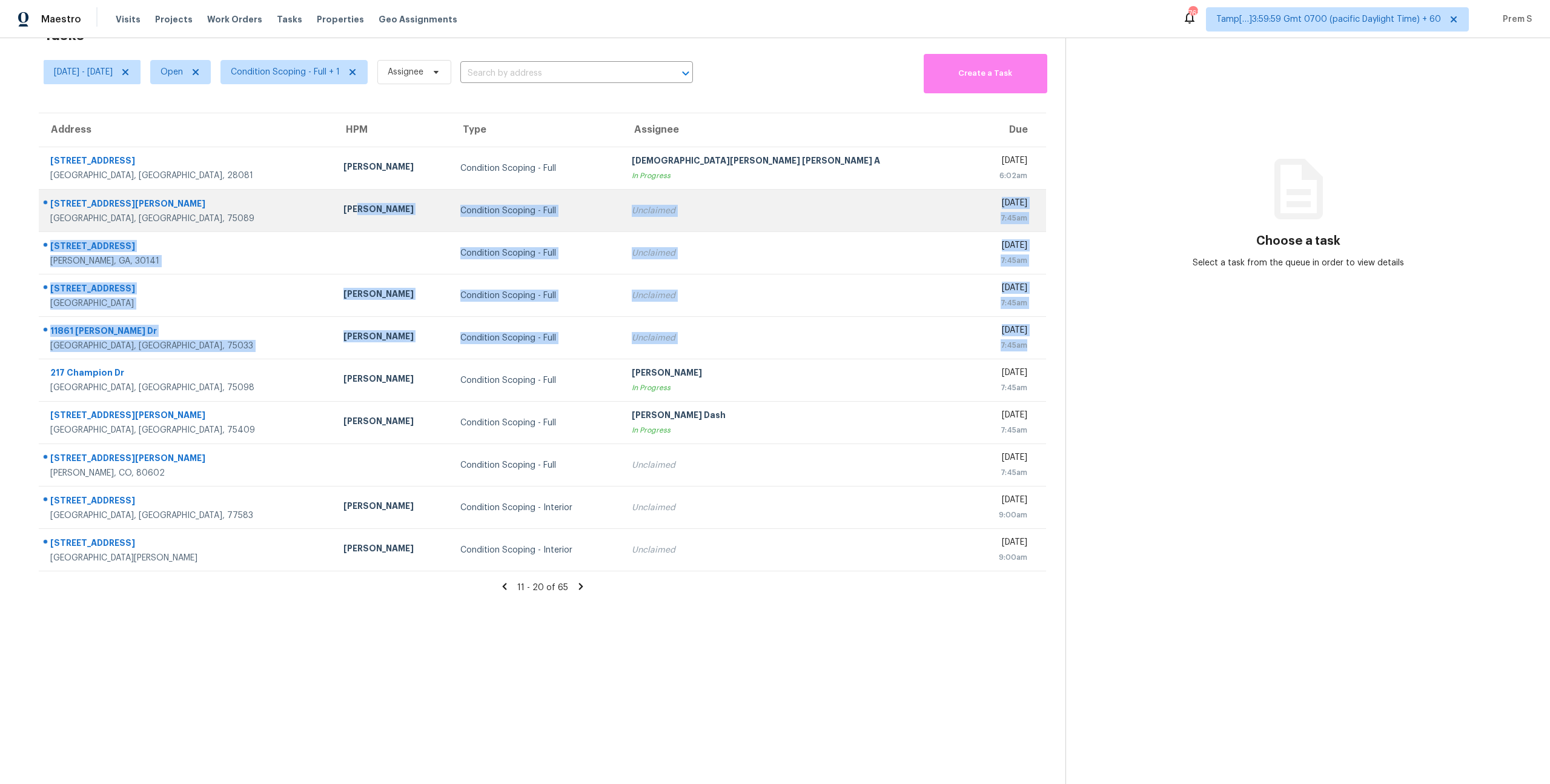
drag, startPoint x: 1039, startPoint y: 343, endPoint x: 277, endPoint y: 209, distance: 773.7
click at [277, 209] on tbody "9057 Sorrow Farm Rd Kannapolis, NC, 28081 Chip Hunter Condition Scoping - Full …" at bounding box center [542, 359] width 1008 height 424
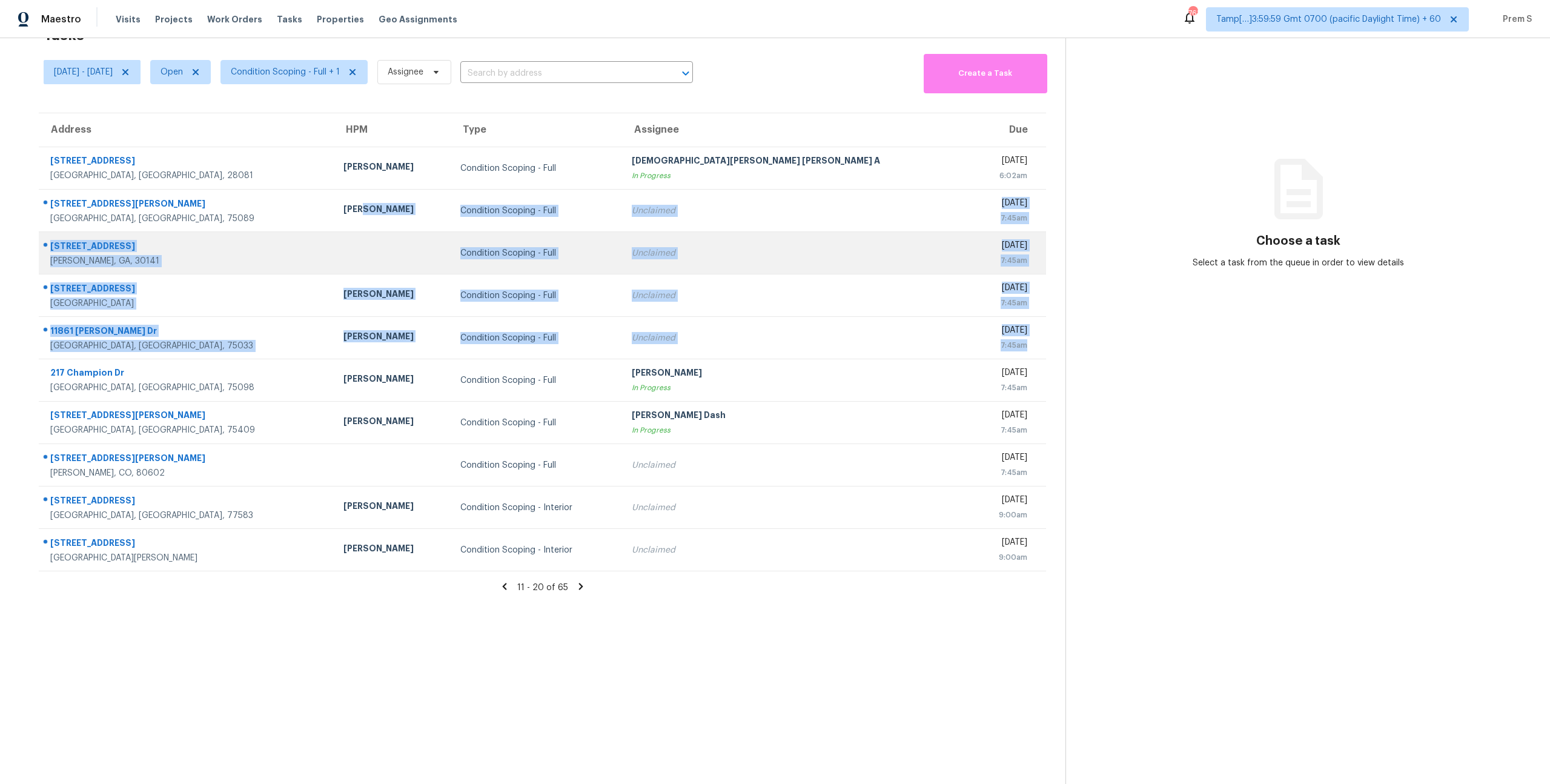
click at [1046, 256] on td "Tue, Oct 7th 2025 7:45am" at bounding box center [1009, 253] width 74 height 42
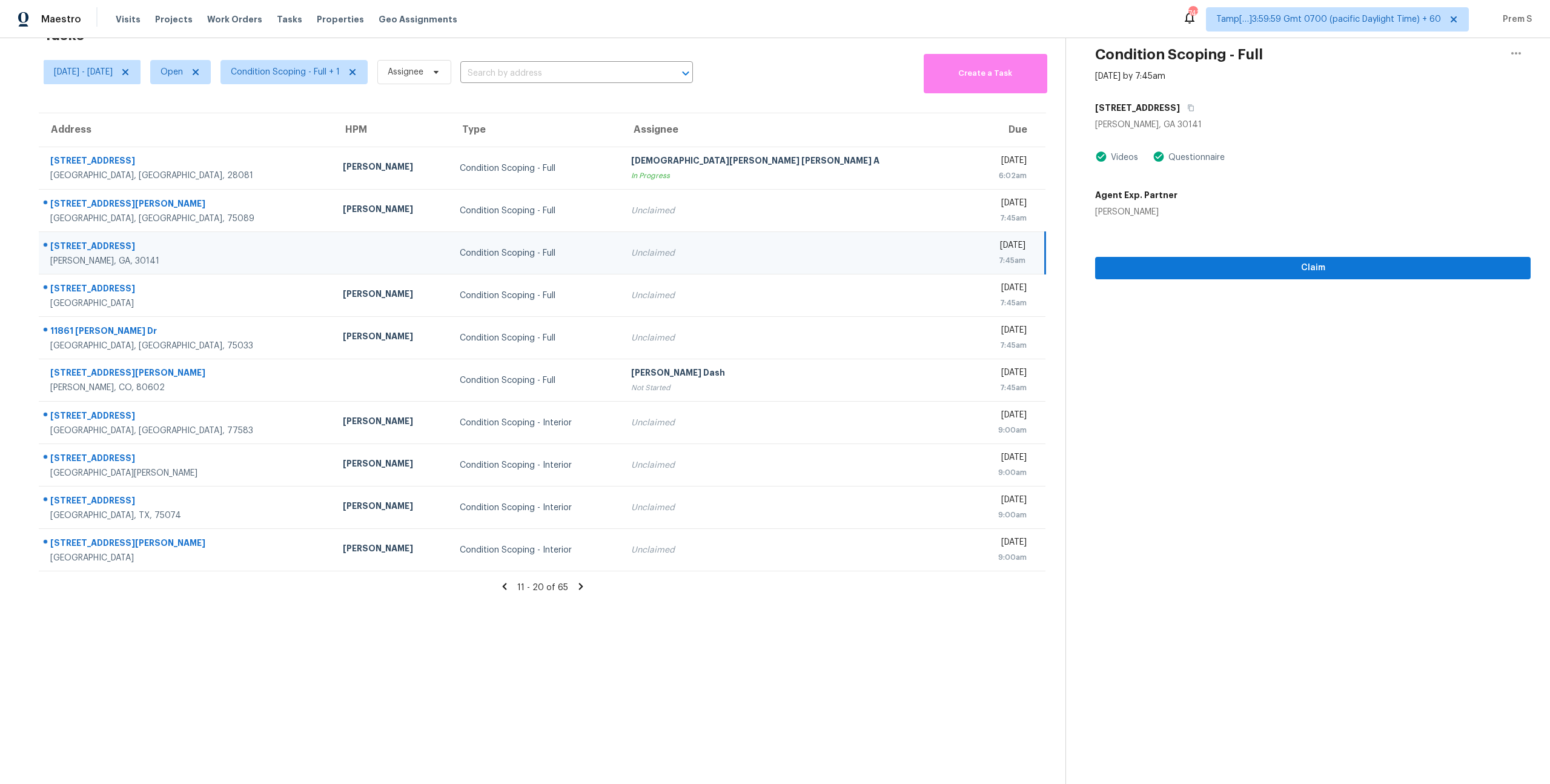
scroll to position [0, 0]
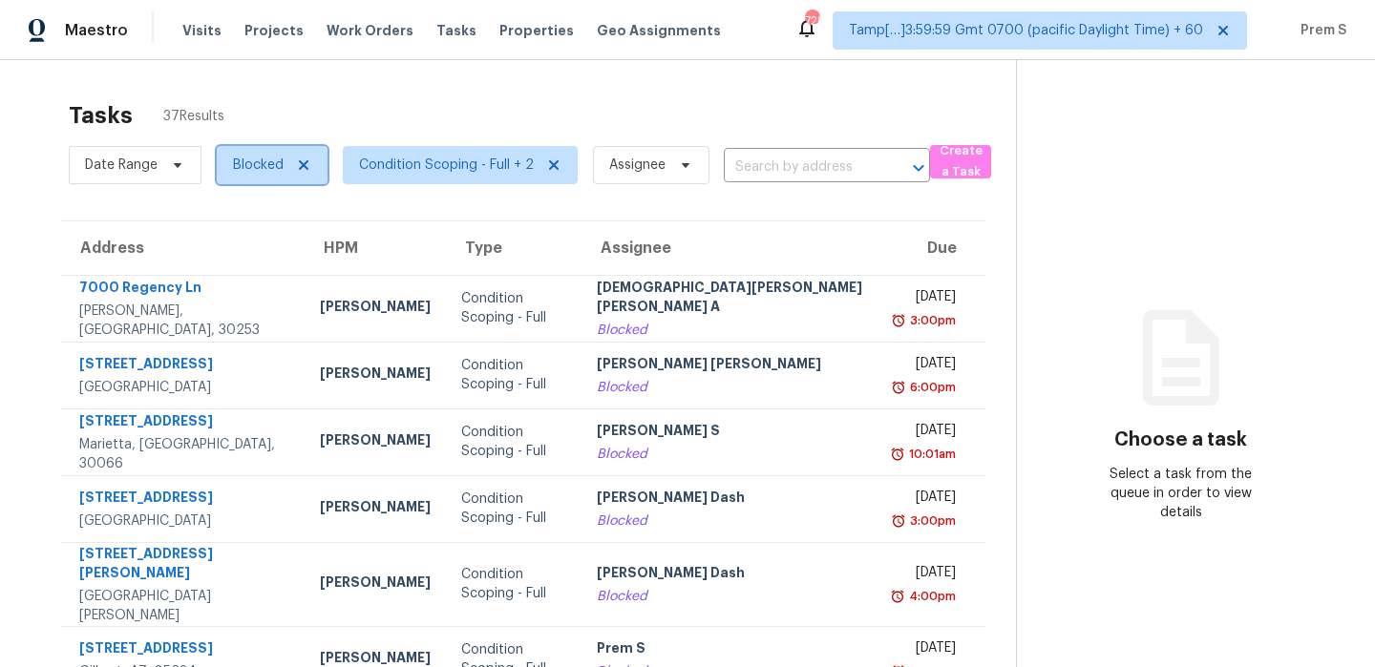
click at [261, 165] on span "Blocked" at bounding box center [258, 165] width 51 height 19
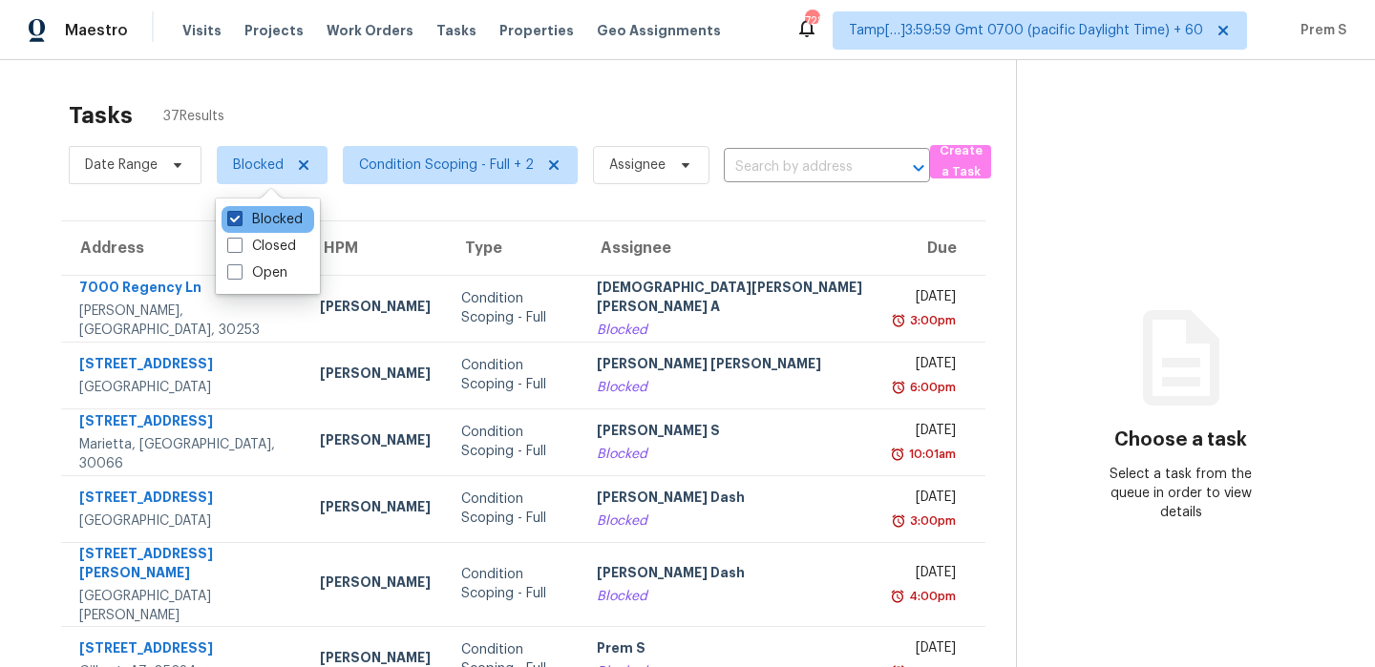
click at [260, 216] on label "Blocked" at bounding box center [264, 219] width 75 height 19
click at [240, 216] on input "Blocked" at bounding box center [233, 216] width 12 height 12
checkbox input "false"
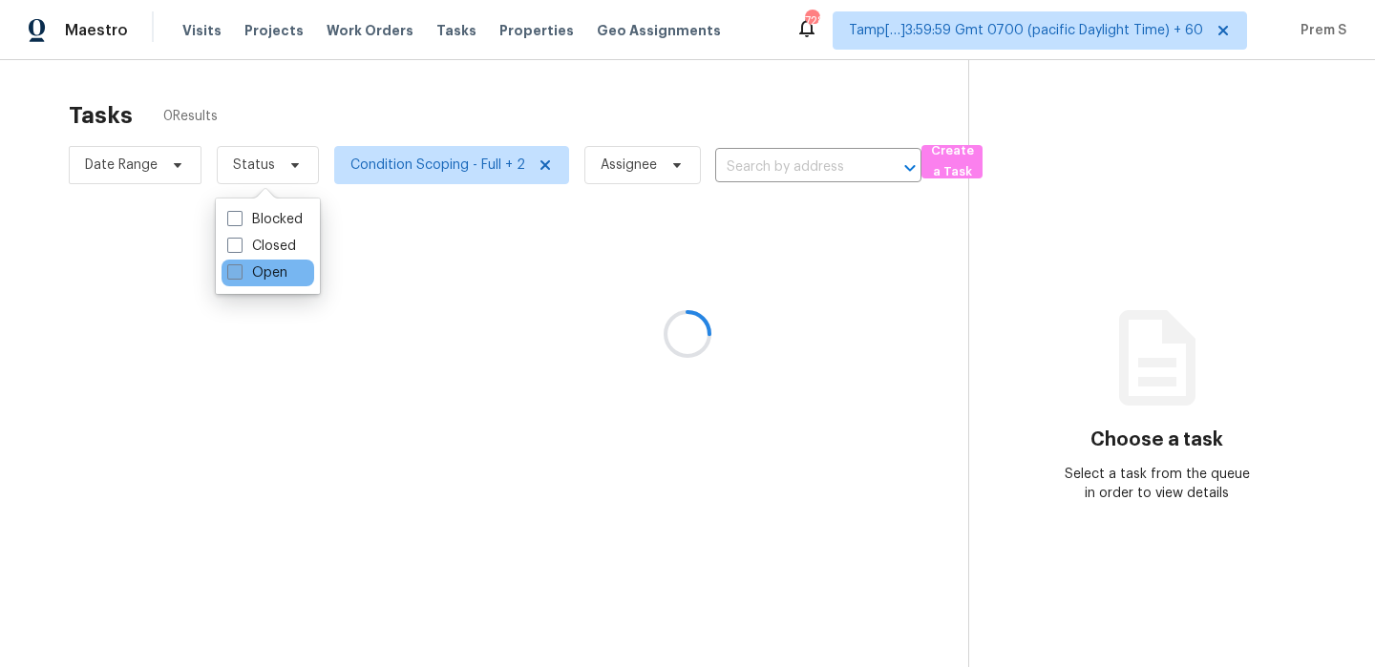
click at [274, 276] on label "Open" at bounding box center [257, 273] width 60 height 19
click at [240, 276] on input "Open" at bounding box center [233, 270] width 12 height 12
checkbox input "true"
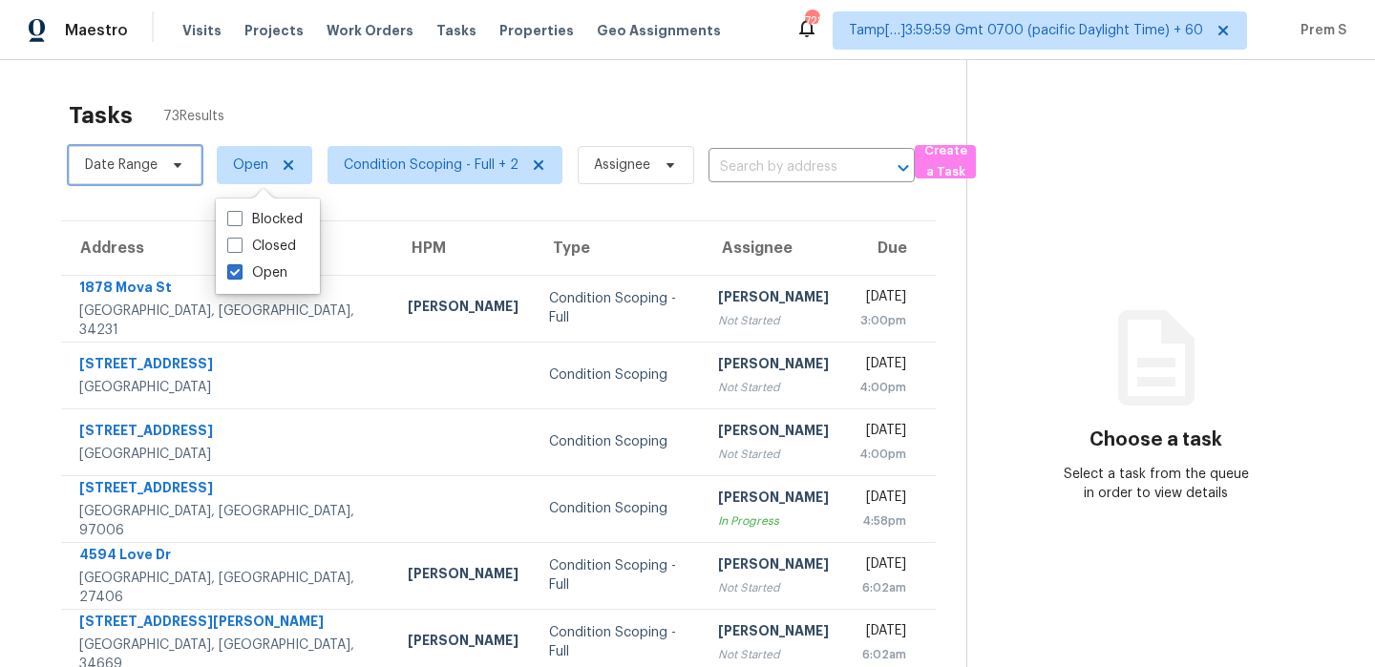
click at [143, 158] on span "Date Range" at bounding box center [121, 165] width 73 height 19
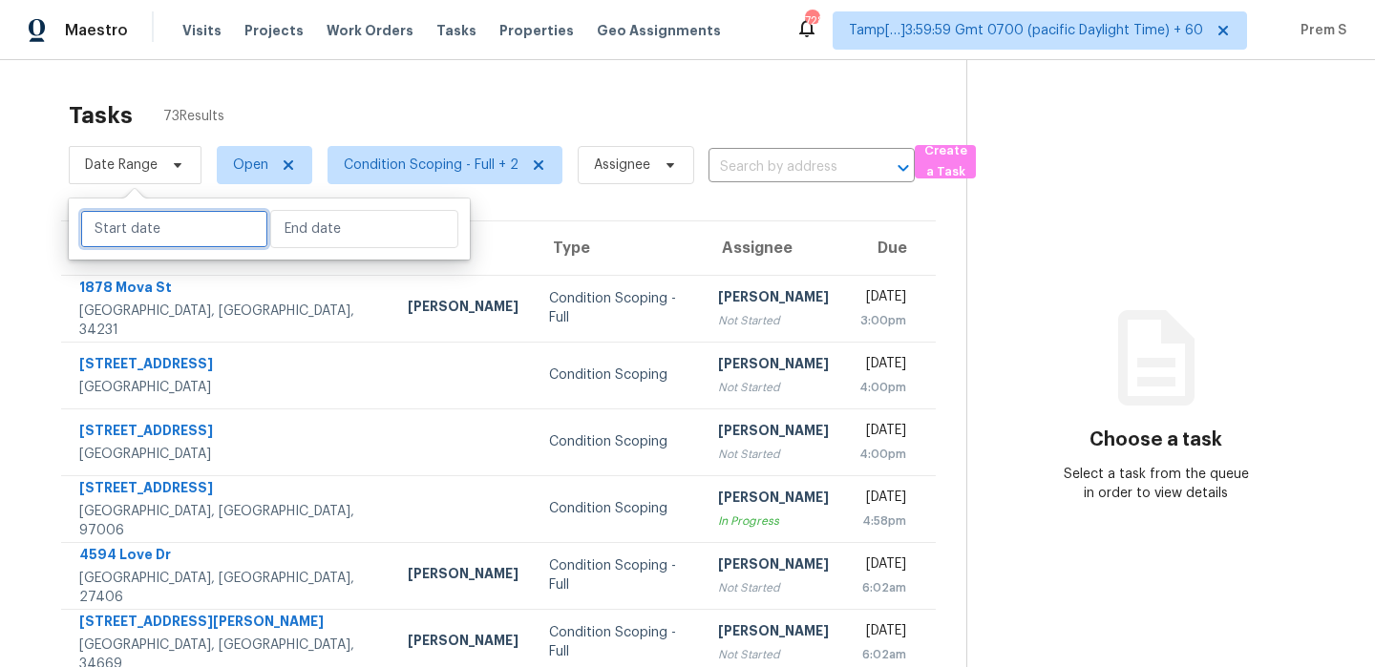
click at [154, 222] on input "text" at bounding box center [174, 229] width 188 height 38
select select "9"
select select "2025"
select select "10"
select select "2025"
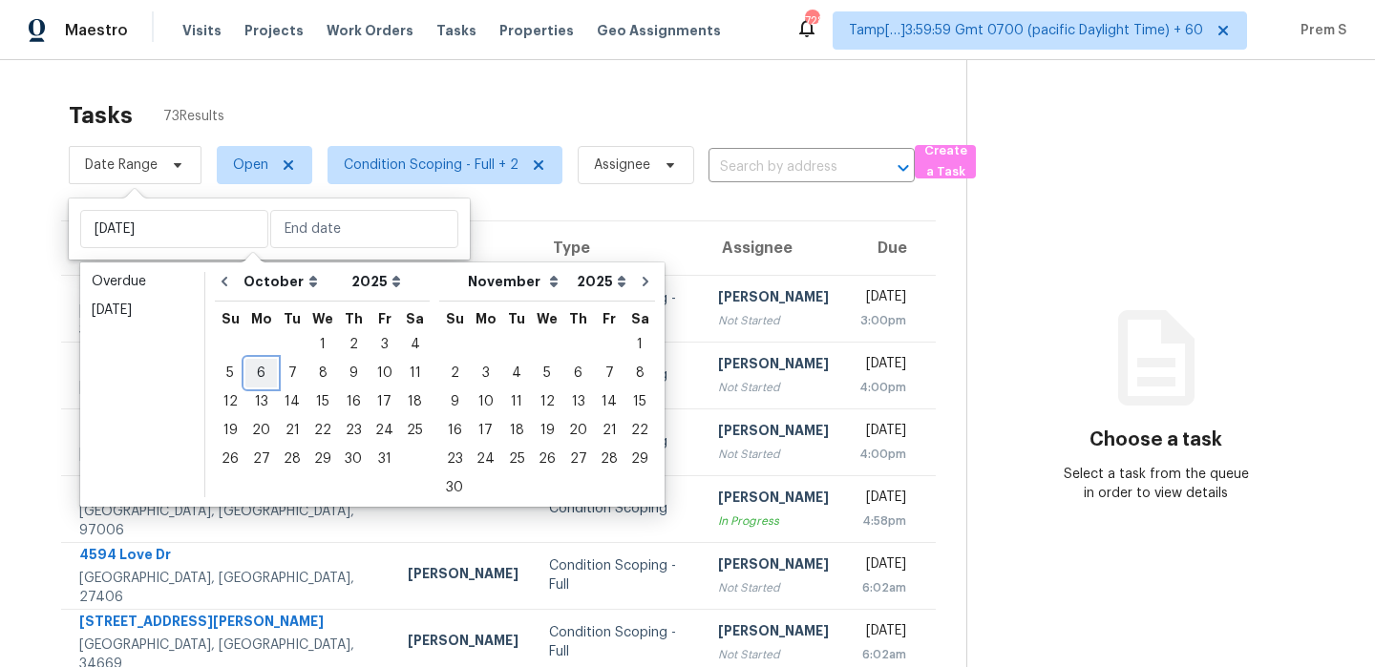
click at [262, 370] on div "6" at bounding box center [261, 373] width 32 height 27
type input "[DATE]"
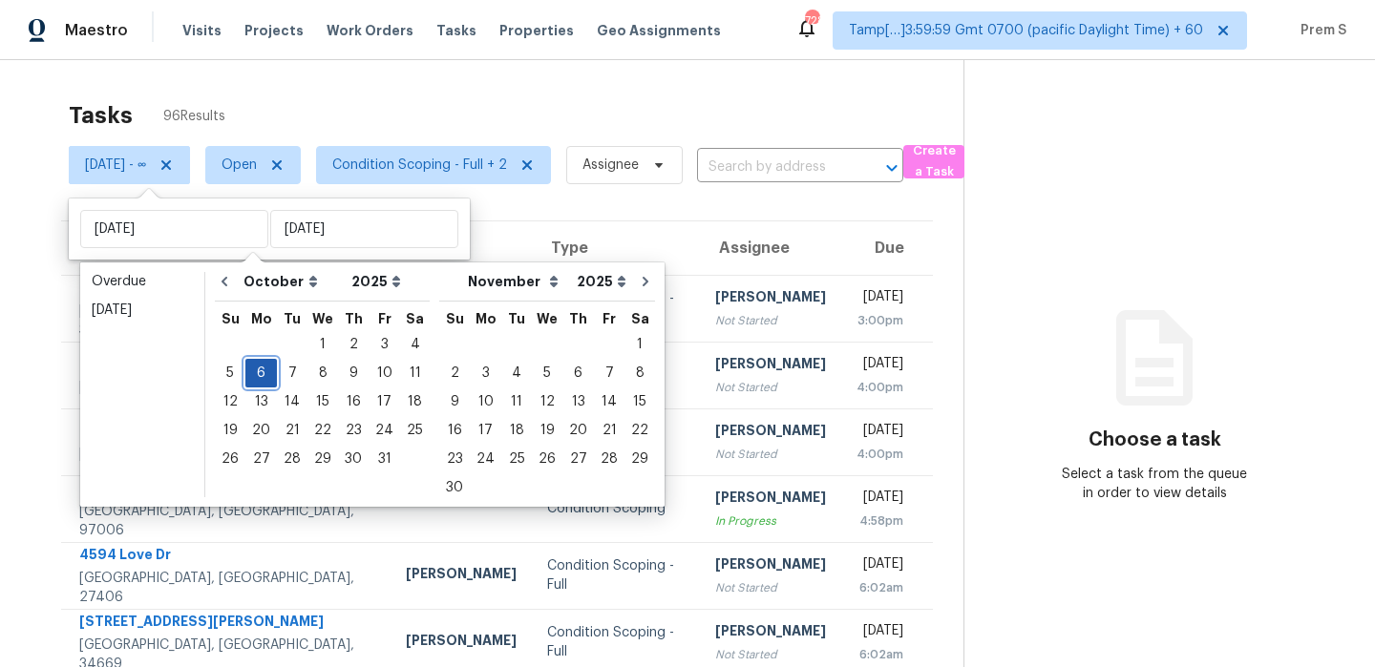
click at [249, 375] on div "6" at bounding box center [261, 373] width 32 height 27
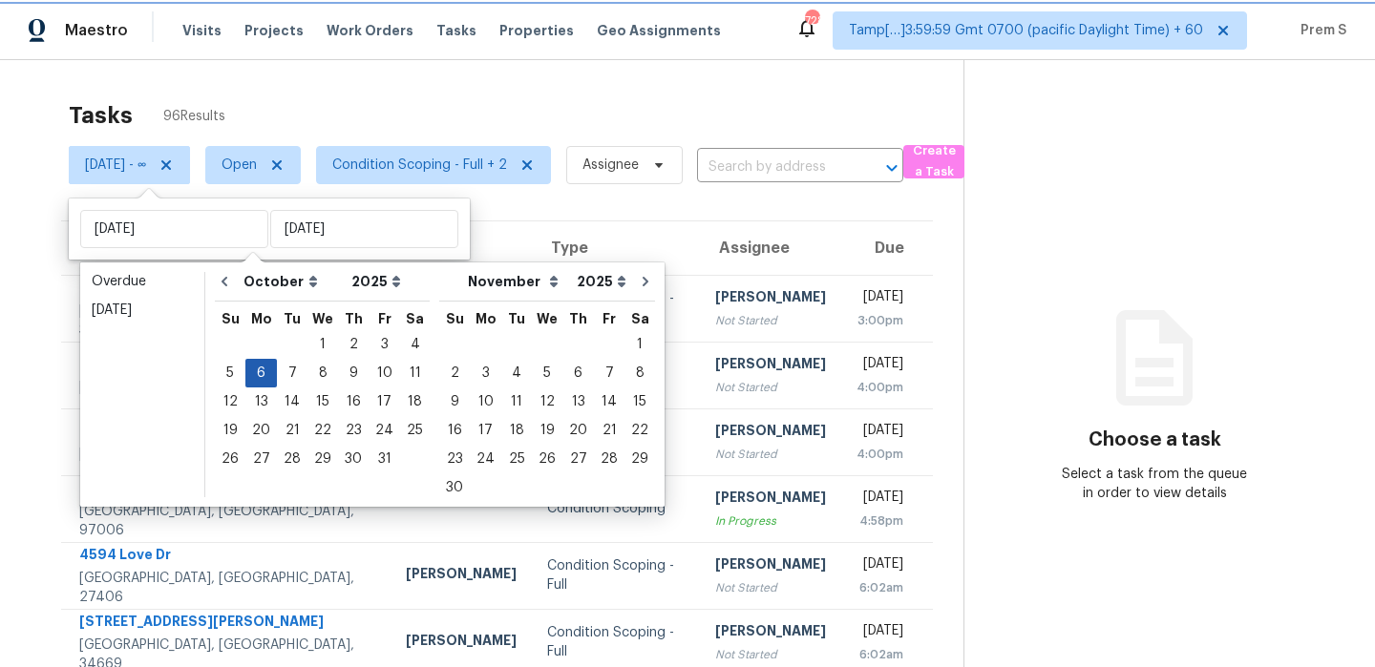
type input "[DATE]"
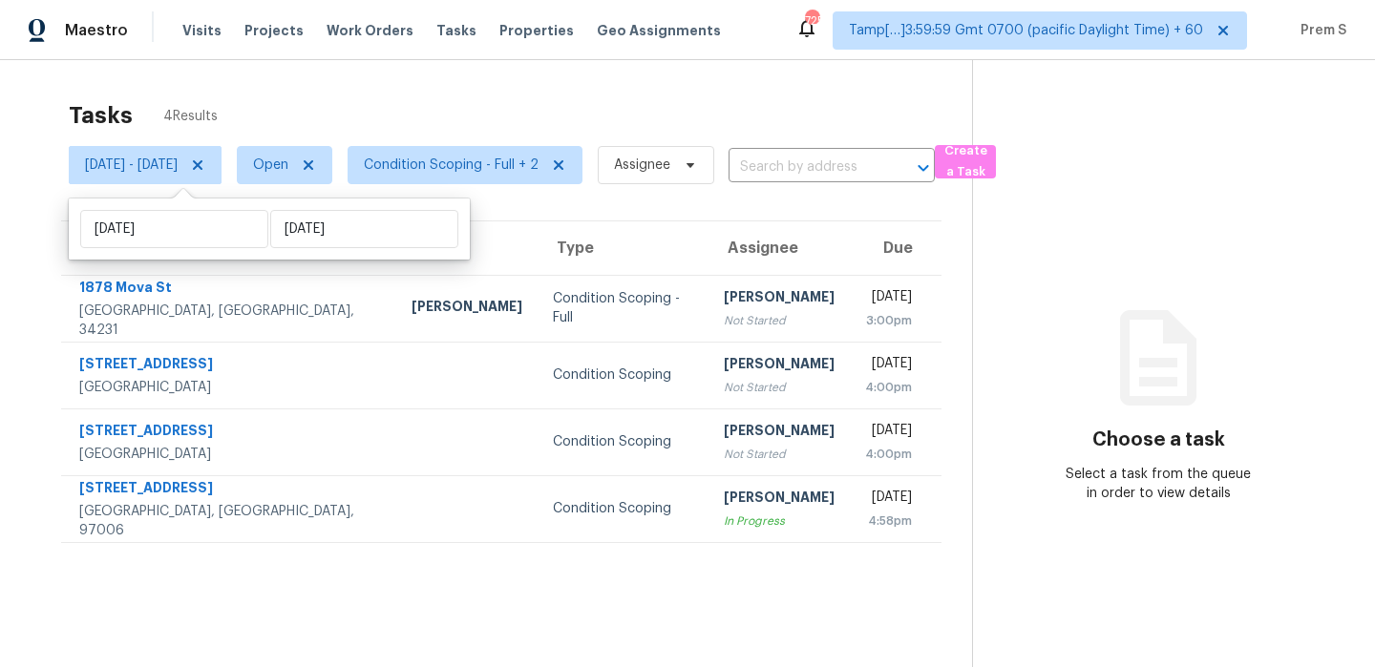
click at [411, 101] on div "Tasks 4 Results" at bounding box center [520, 116] width 903 height 50
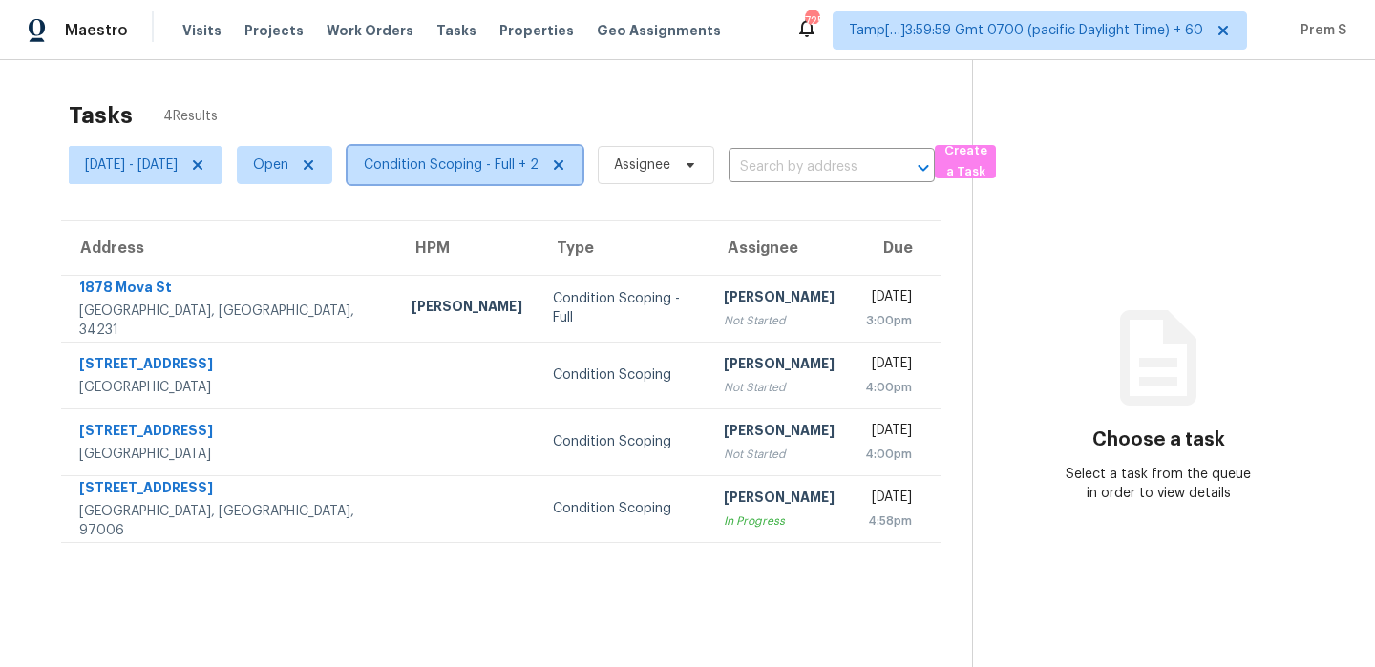
click at [491, 174] on span "Condition Scoping - Full + 2" at bounding box center [451, 165] width 175 height 19
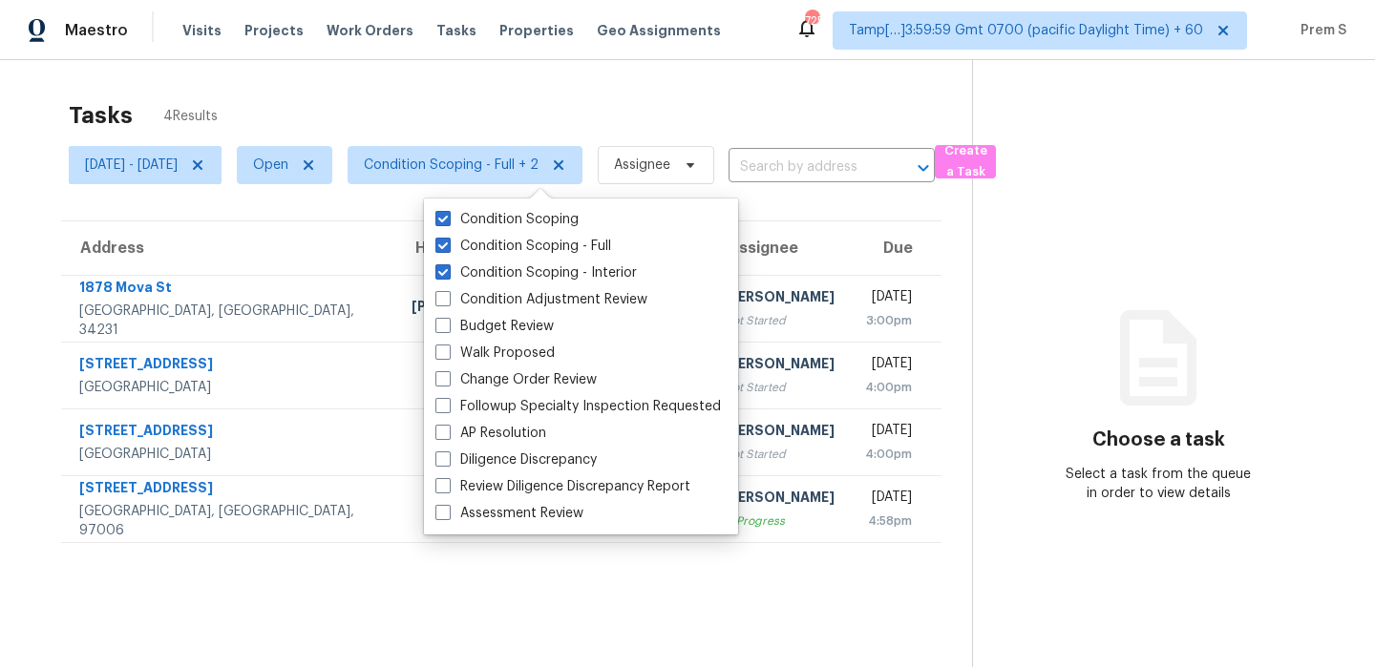
click at [850, 251] on th "Due" at bounding box center [896, 248] width 92 height 53
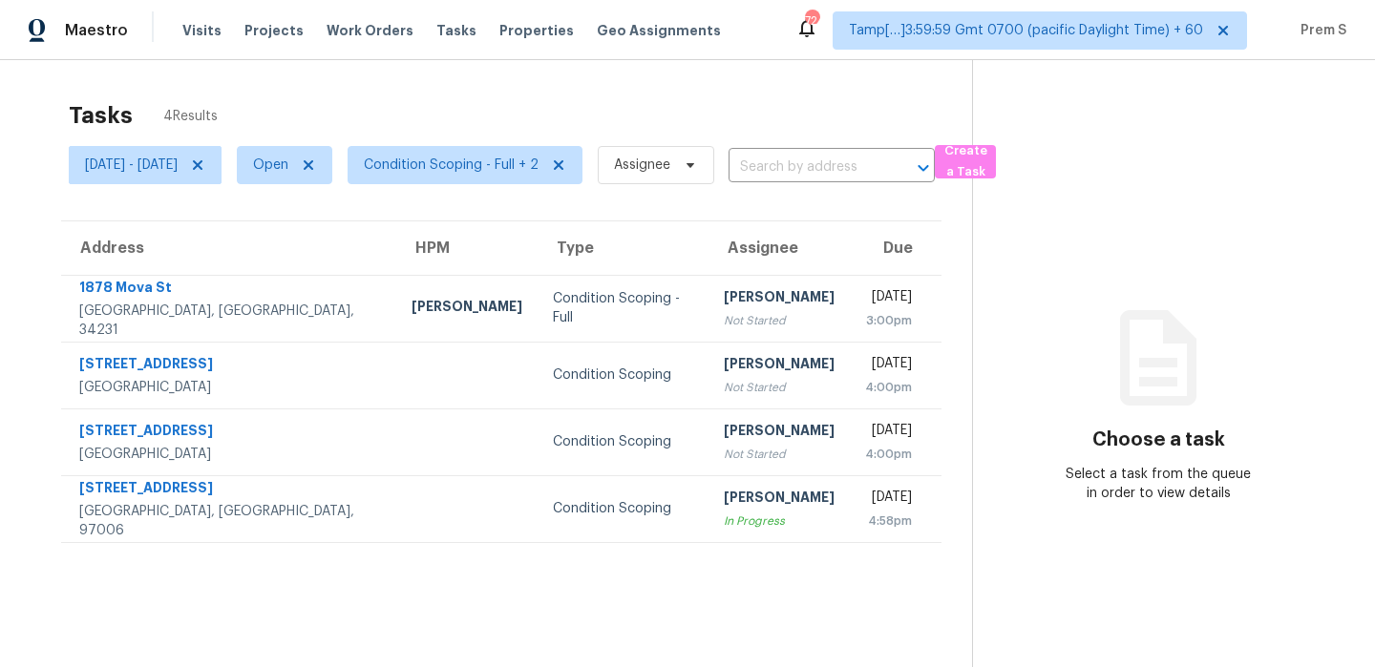
click at [786, 101] on div "Tasks 4 Results" at bounding box center [520, 116] width 903 height 50
click at [677, 92] on div "Tasks 4 Results" at bounding box center [520, 116] width 903 height 50
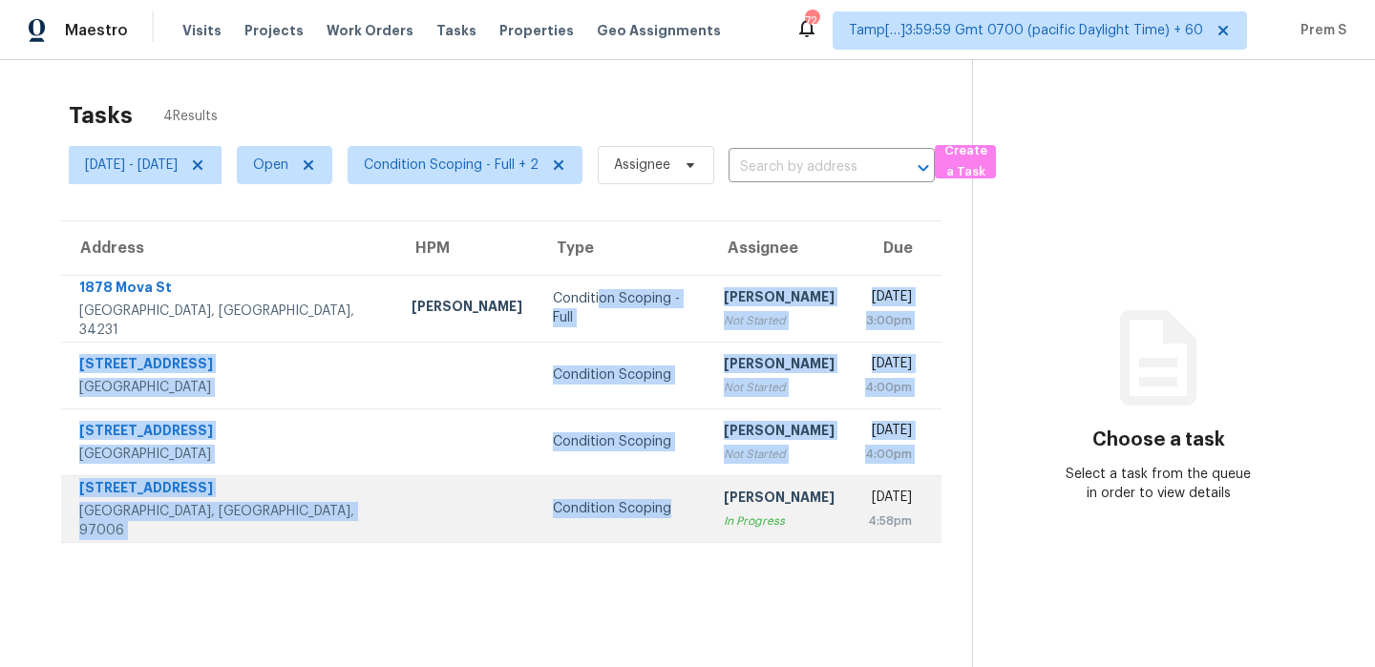
drag, startPoint x: 476, startPoint y: 307, endPoint x: 476, endPoint y: 539, distance: 231.1
click at [476, 539] on tbody "[STREET_ADDRESS] [PERSON_NAME] Condition Scoping - Full [PERSON_NAME] B Not Sta…" at bounding box center [501, 408] width 880 height 267
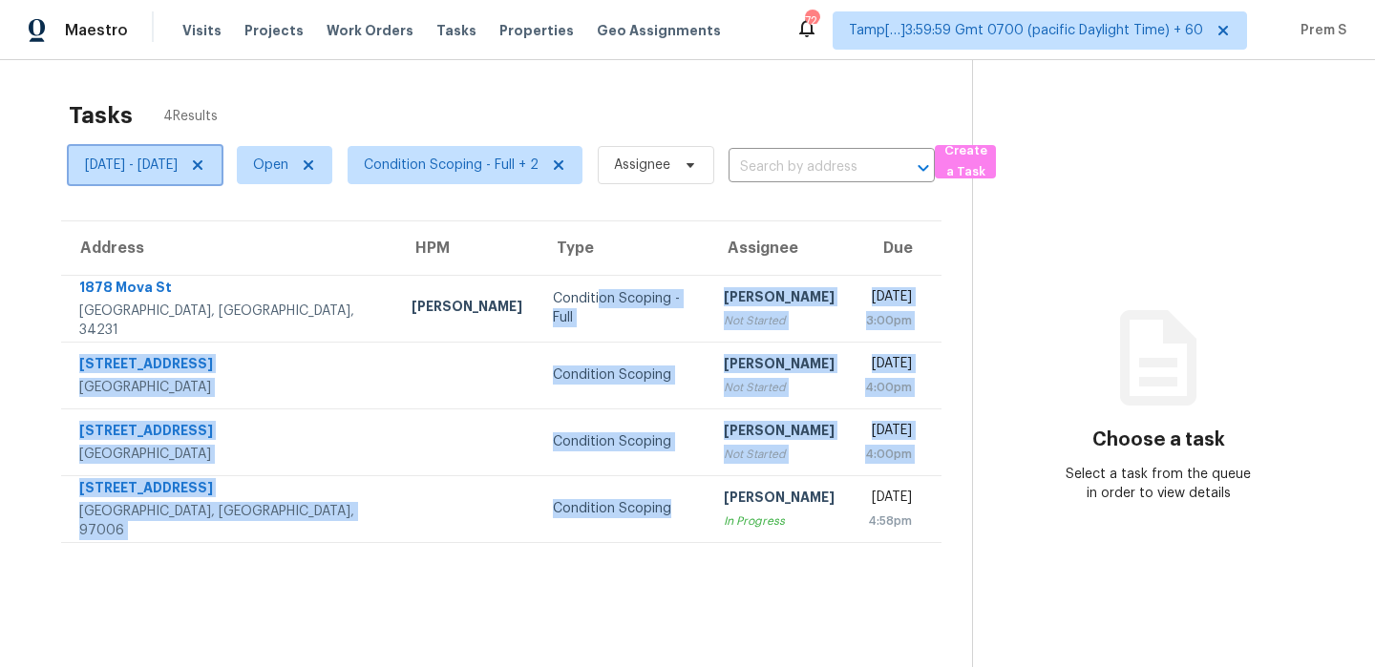
click at [178, 159] on span "[DATE] - [DATE]" at bounding box center [131, 165] width 93 height 19
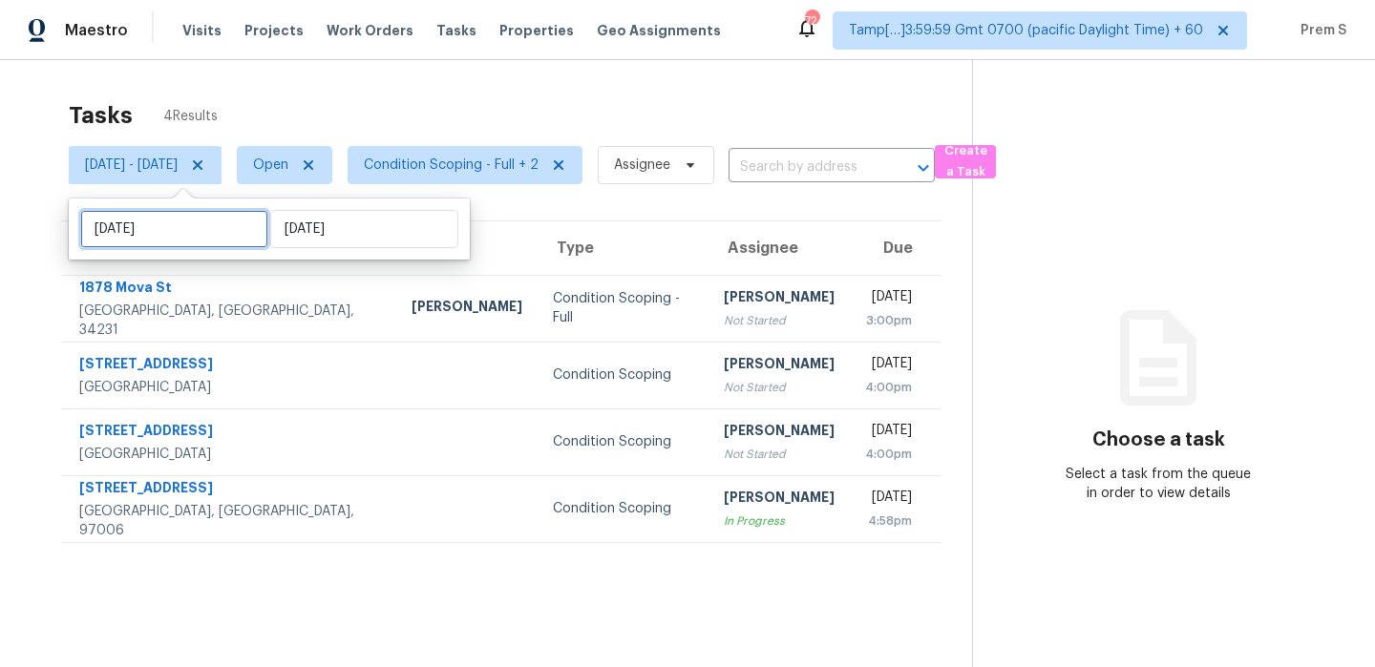
click at [202, 230] on input "[DATE]" at bounding box center [174, 229] width 188 height 38
select select "9"
select select "2025"
select select "10"
select select "2025"
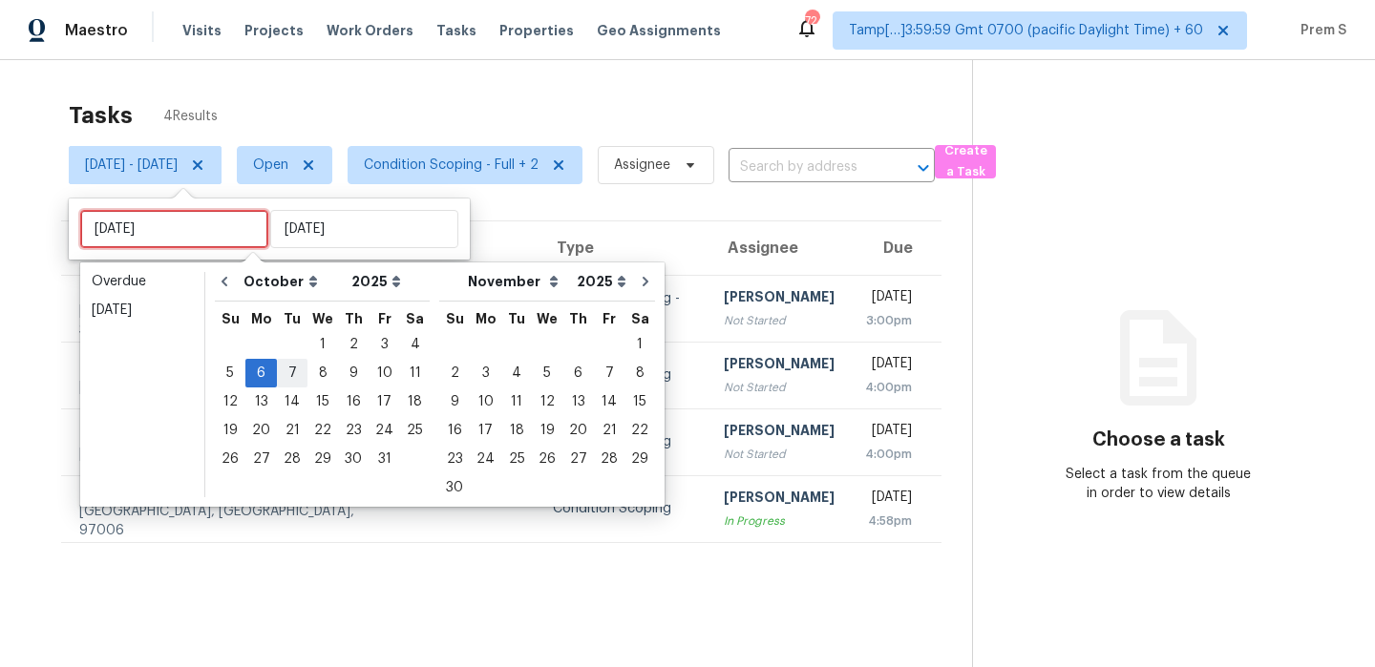
type input "[DATE]"
click at [287, 374] on div "7" at bounding box center [292, 373] width 31 height 27
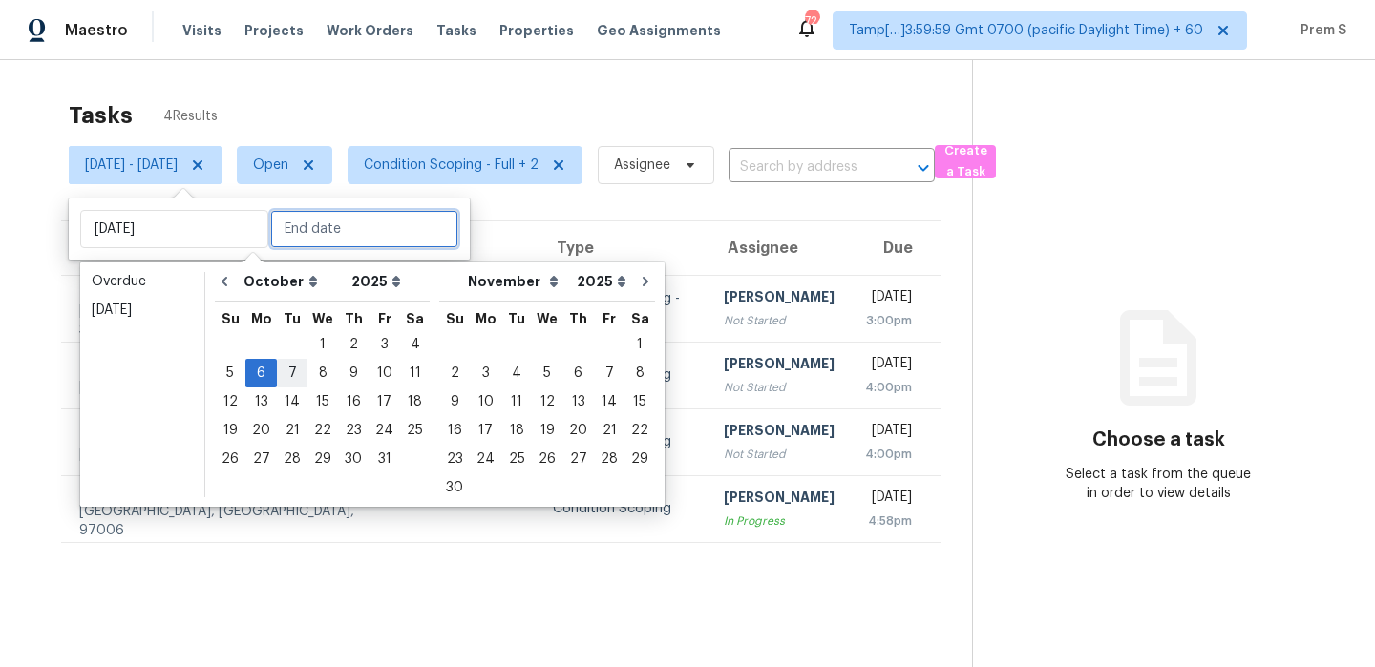
type input "[DATE]"
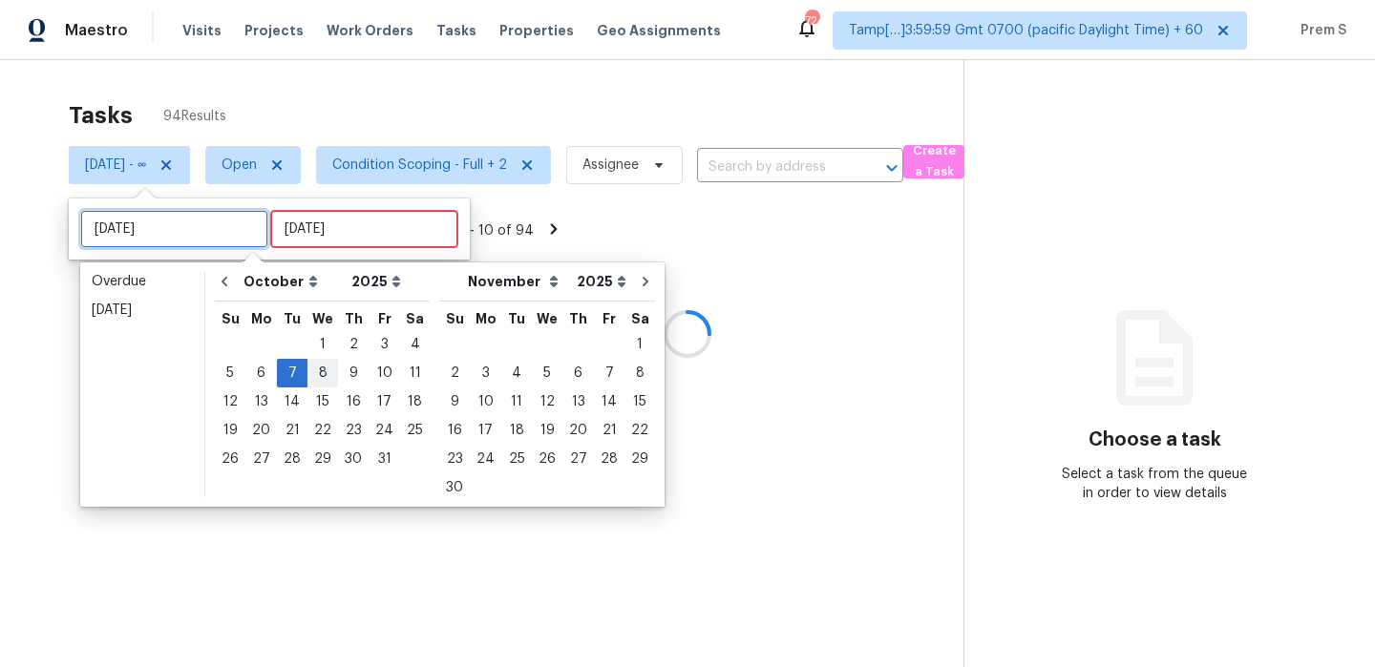
type input "[DATE]"
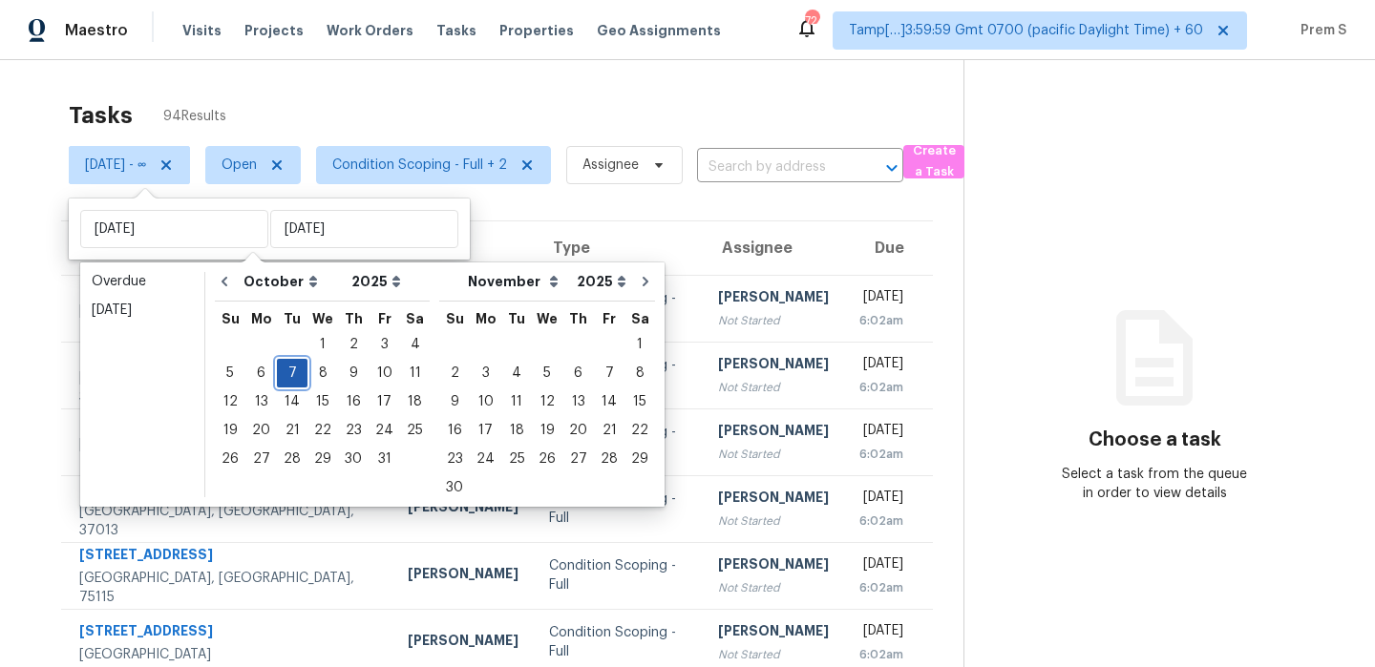
click at [293, 372] on div "7" at bounding box center [292, 373] width 31 height 27
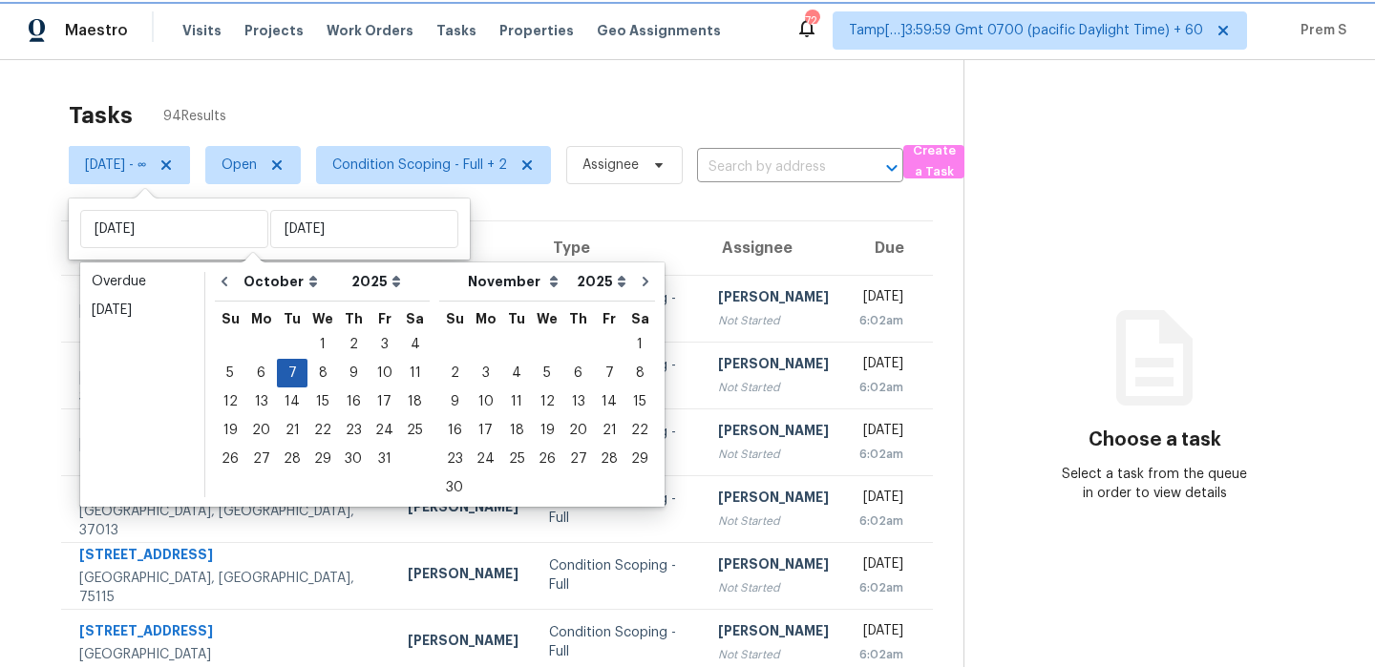
type input "[DATE]"
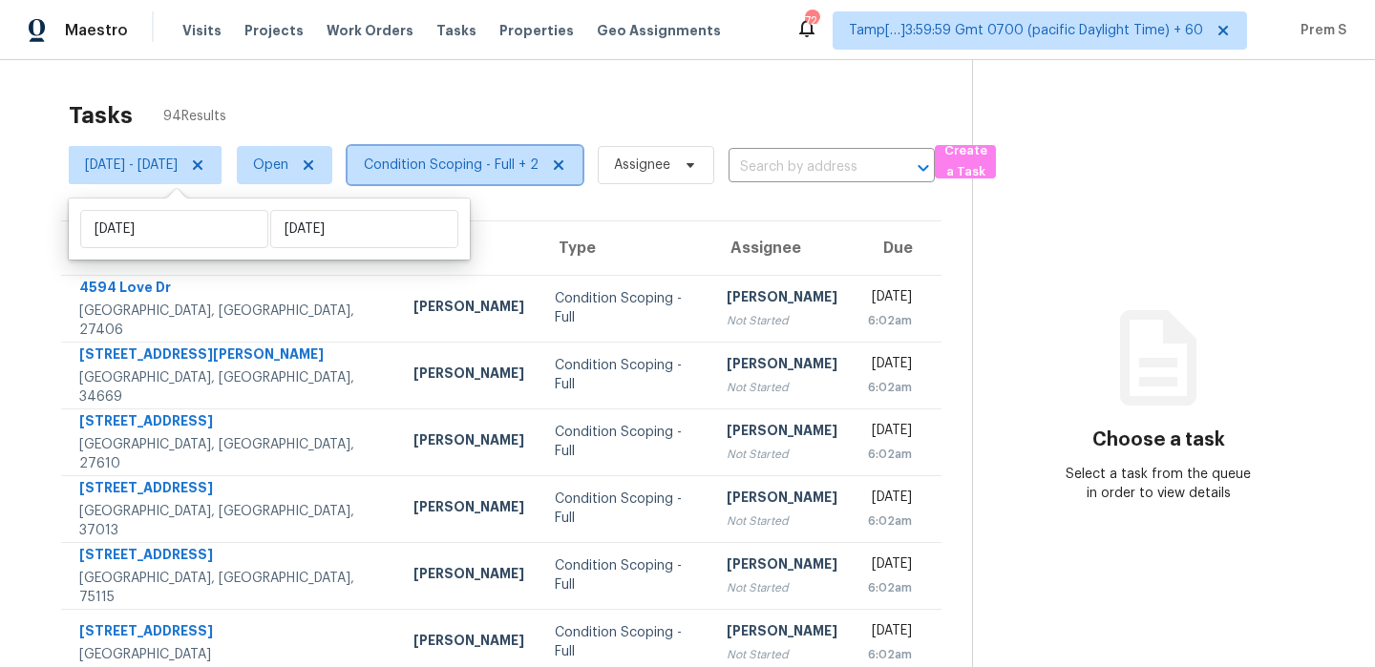
click at [539, 159] on span "Condition Scoping - Full + 2" at bounding box center [451, 165] width 175 height 19
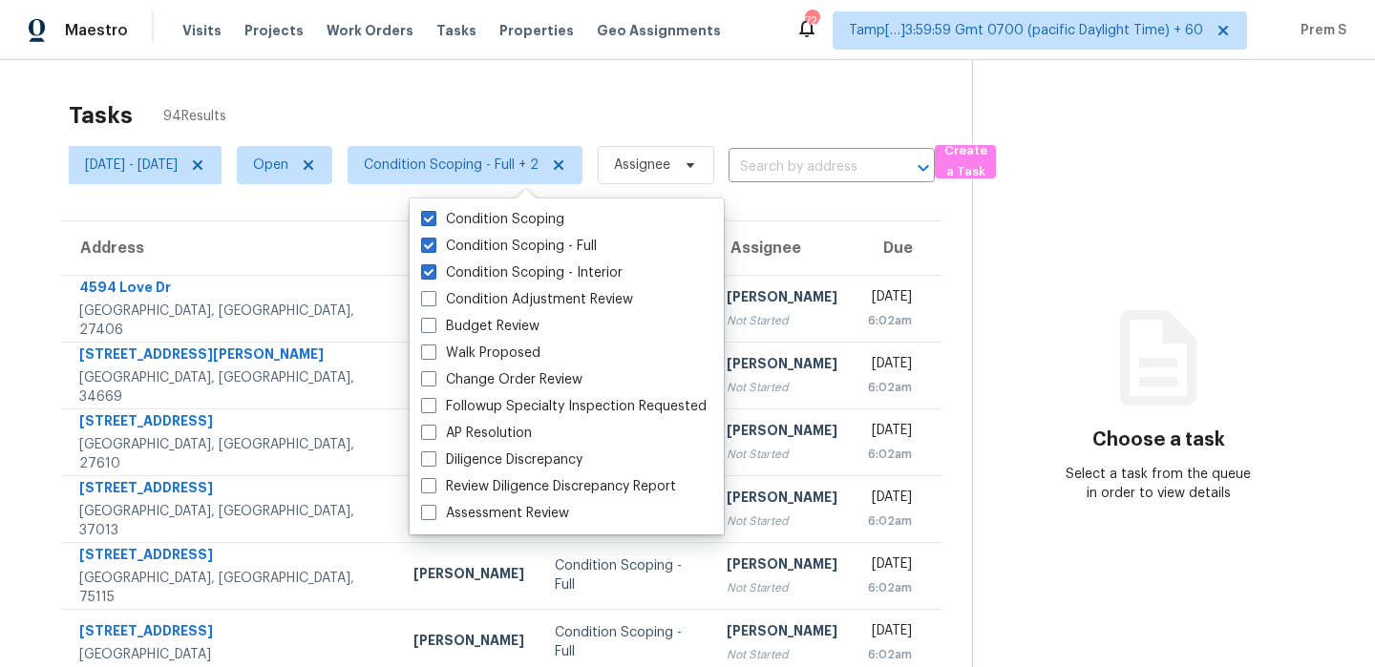
click at [522, 103] on div "Tasks 94 Results" at bounding box center [520, 116] width 903 height 50
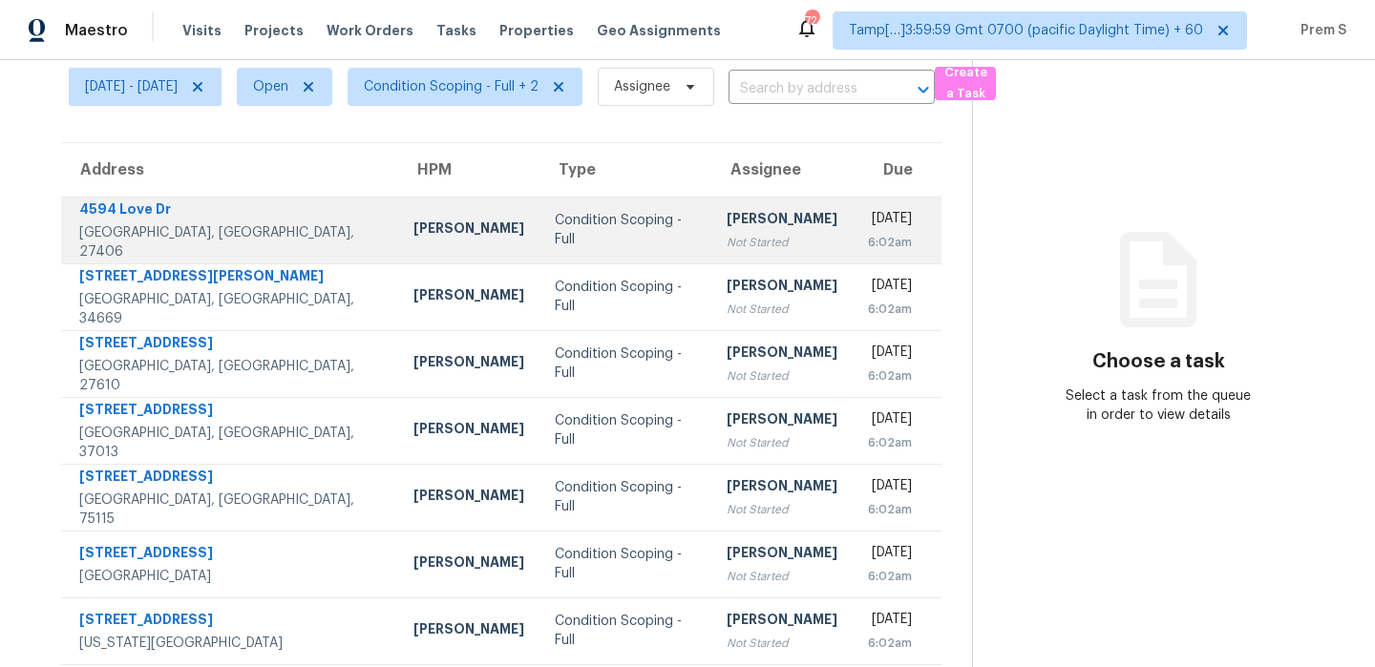
scroll to position [72, 0]
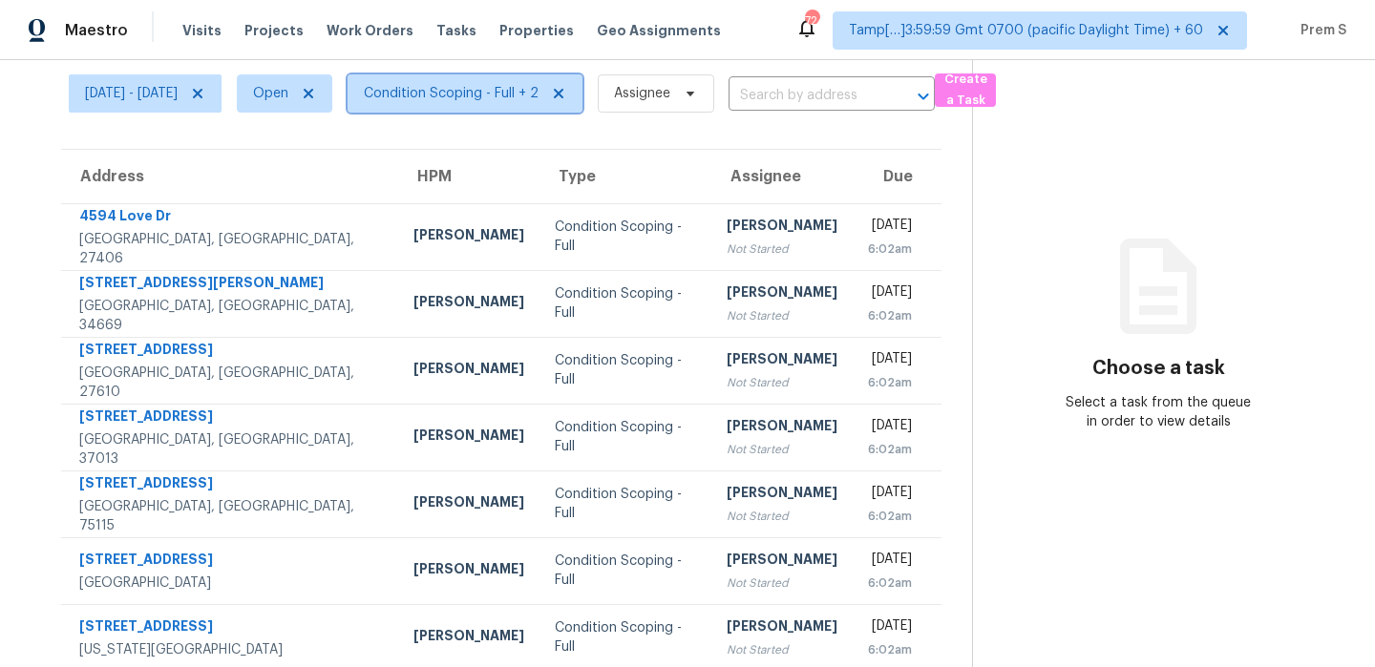
click at [531, 88] on span "Condition Scoping - Full + 2" at bounding box center [451, 93] width 175 height 19
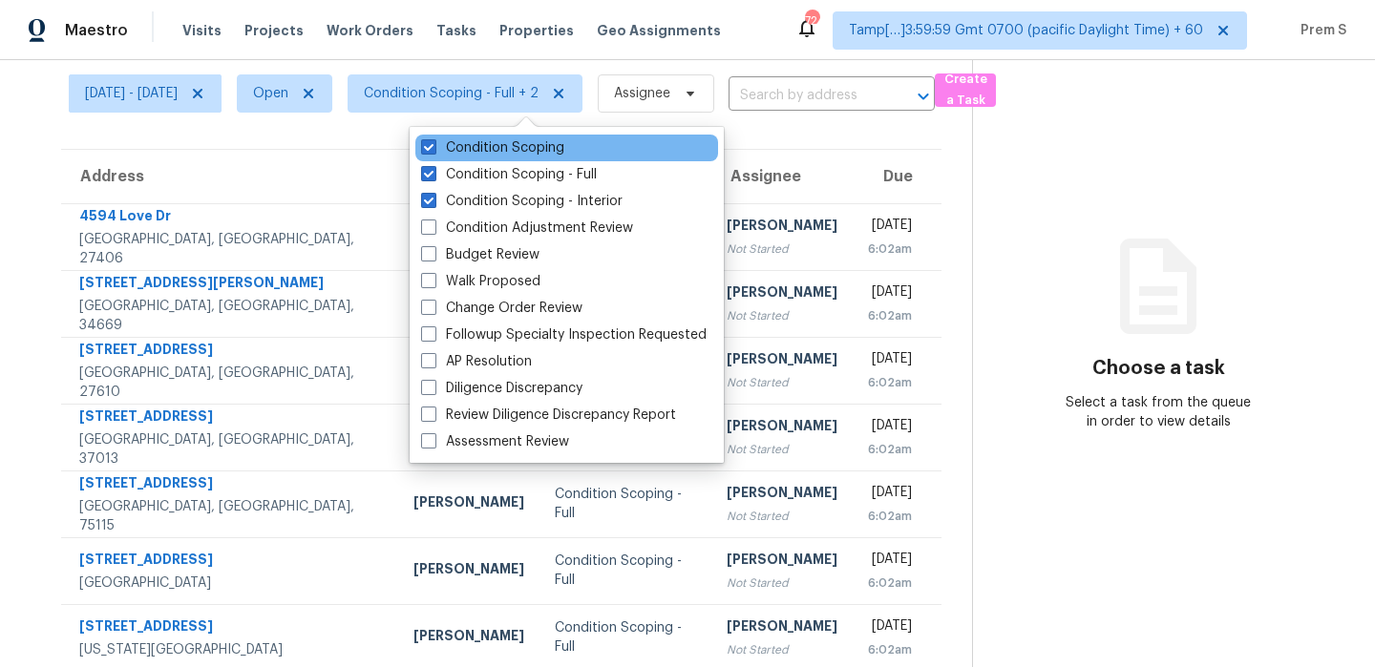
click at [551, 159] on div "Condition Scoping" at bounding box center [566, 148] width 303 height 27
click at [554, 148] on label "Condition Scoping" at bounding box center [492, 147] width 143 height 19
click at [434, 148] on input "Condition Scoping" at bounding box center [427, 144] width 12 height 12
checkbox input "false"
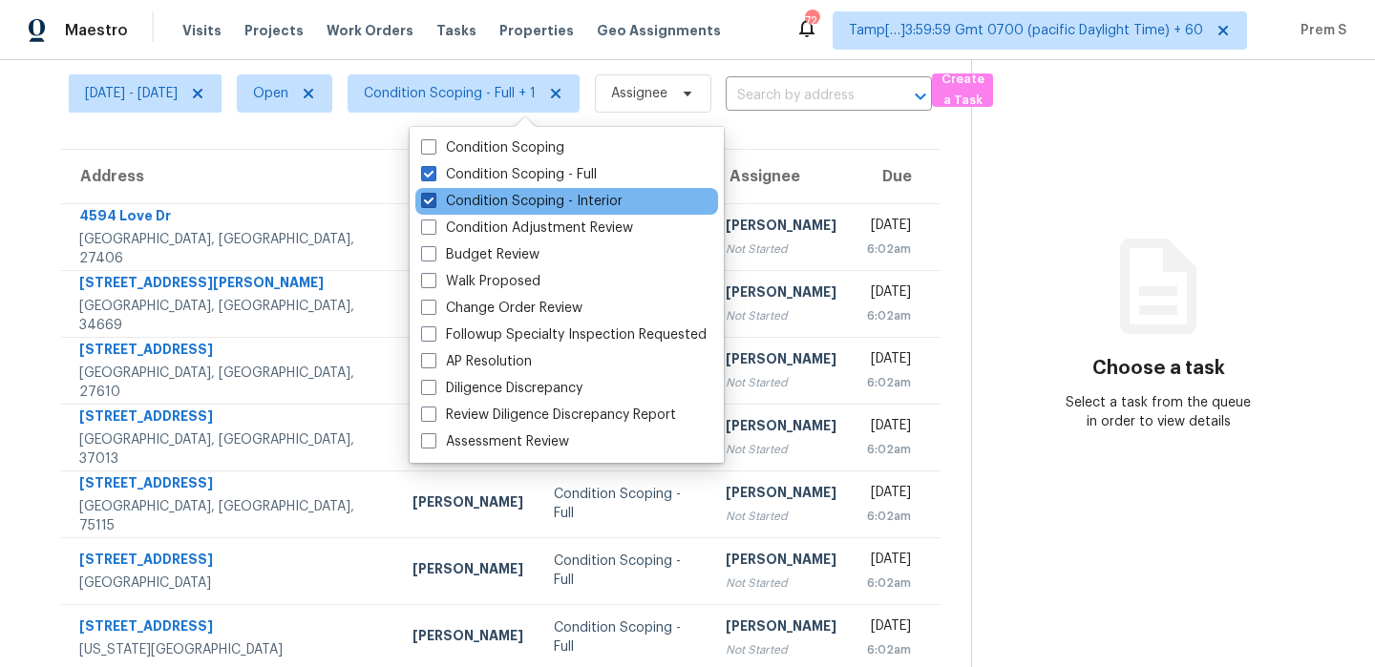
click at [511, 203] on label "Condition Scoping - Interior" at bounding box center [521, 201] width 201 height 19
click at [434, 203] on input "Condition Scoping - Interior" at bounding box center [427, 198] width 12 height 12
checkbox input "false"
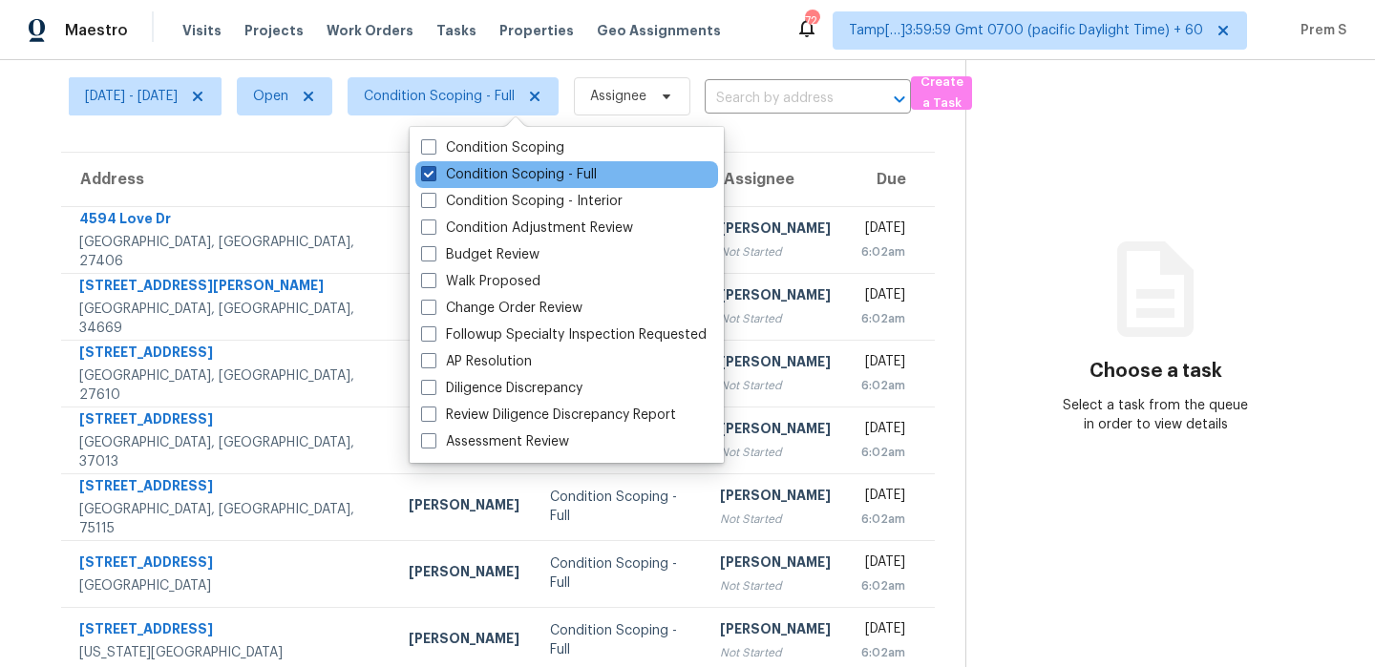
click at [528, 179] on label "Condition Scoping - Full" at bounding box center [509, 174] width 176 height 19
click at [434, 178] on input "Condition Scoping - Full" at bounding box center [427, 171] width 12 height 12
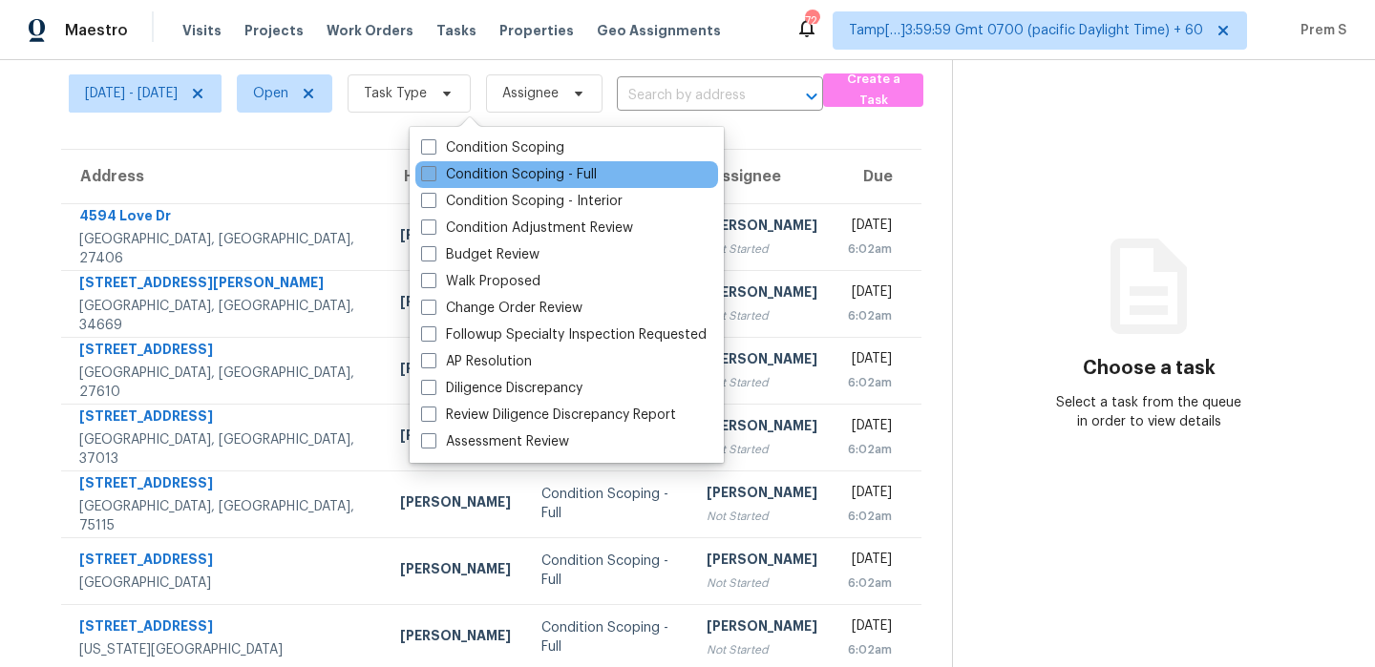
click at [528, 179] on label "Condition Scoping - Full" at bounding box center [509, 174] width 176 height 19
click at [434, 178] on input "Condition Scoping - Full" at bounding box center [427, 171] width 12 height 12
checkbox input "true"
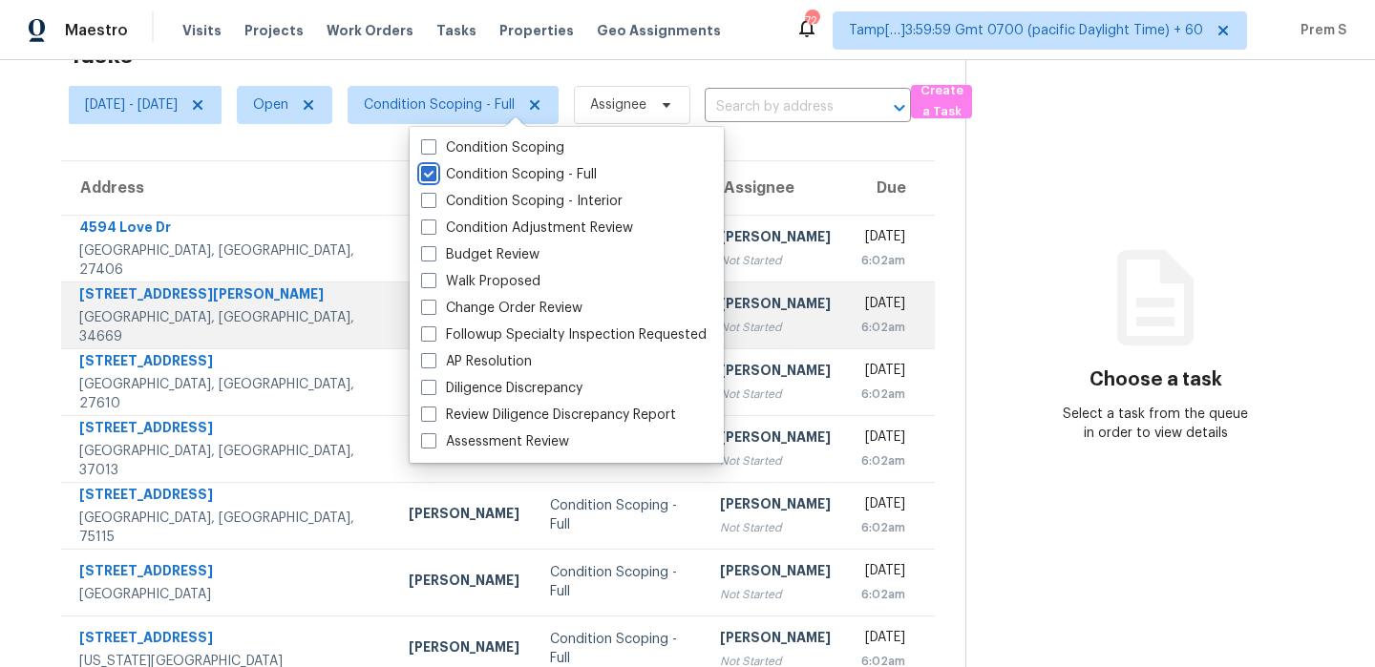
scroll to position [72, 0]
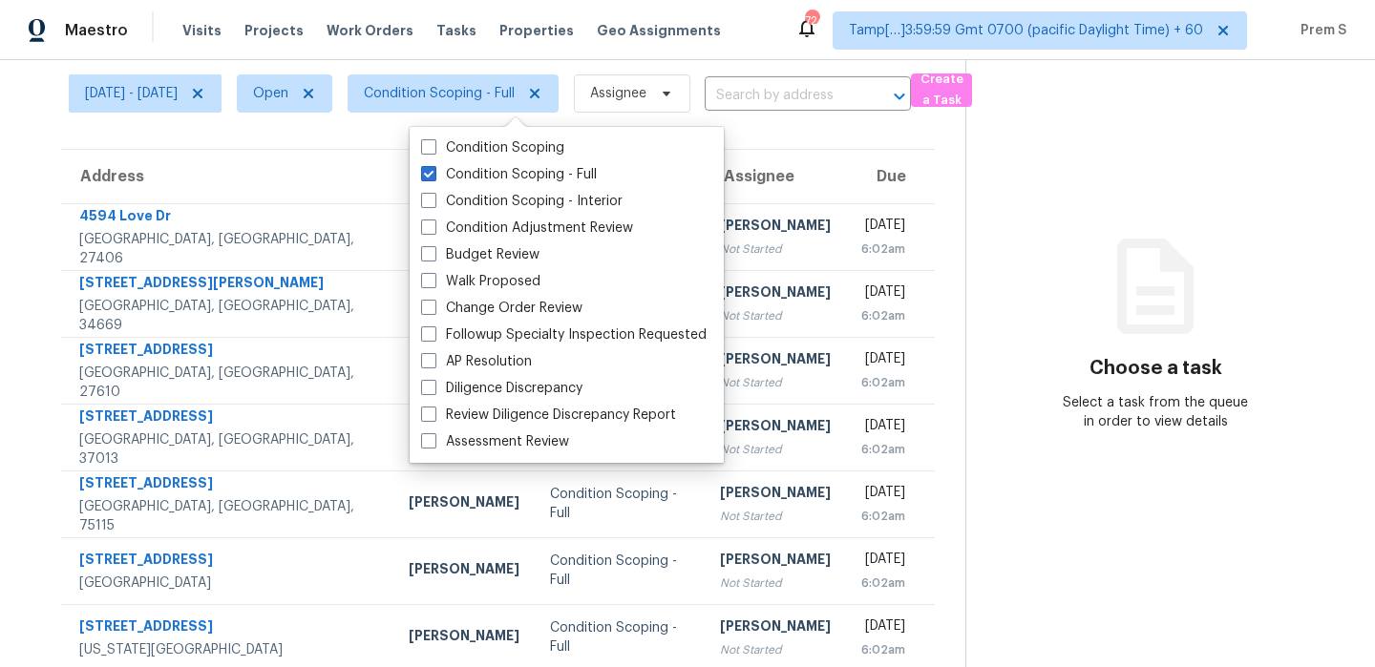
click at [149, 64] on div "Tasks 45 Results" at bounding box center [517, 44] width 897 height 50
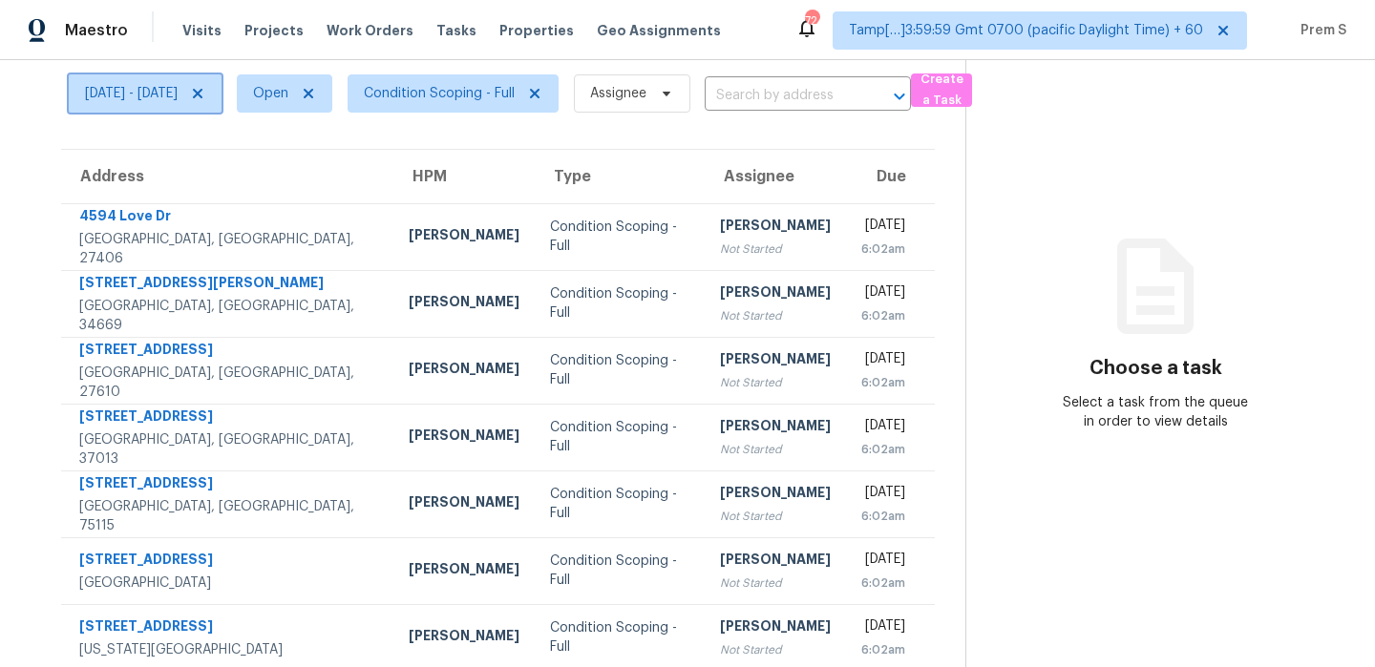
click at [144, 89] on span "Tue, Oct 07 - Tue, Oct 07" at bounding box center [131, 93] width 93 height 19
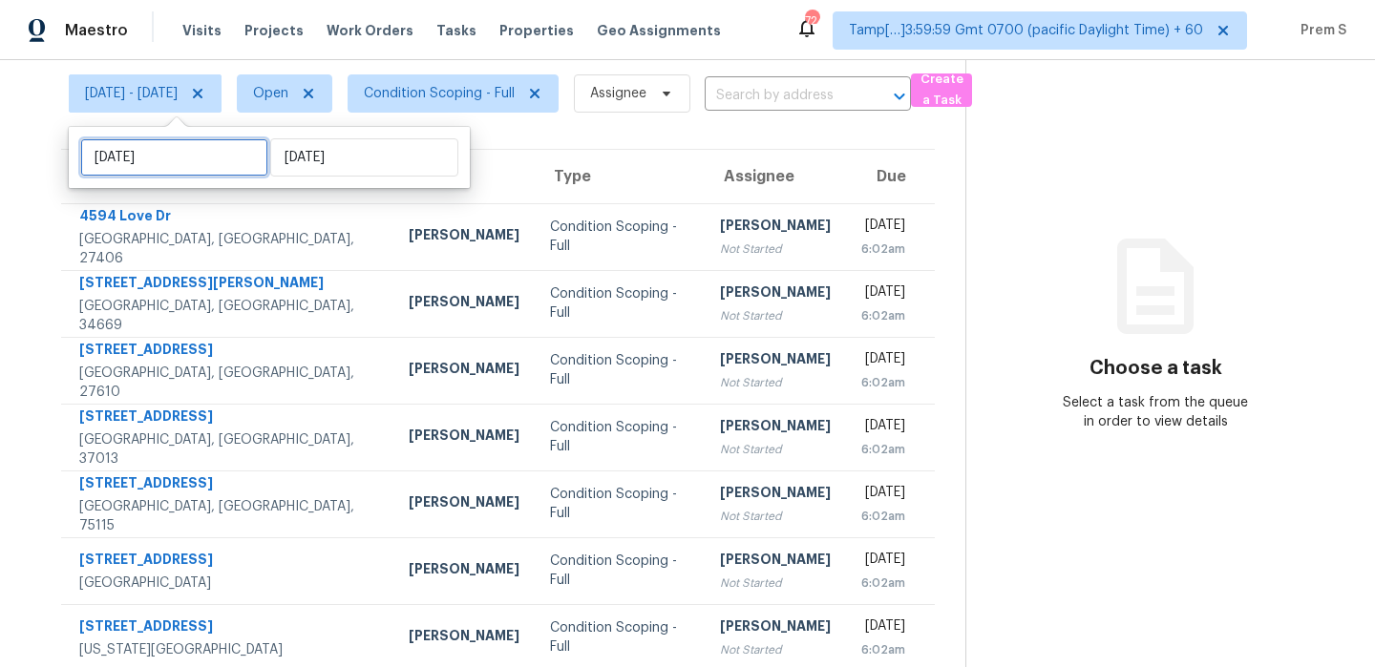
click at [187, 159] on input "Tue, Oct 07" at bounding box center [174, 157] width 188 height 38
select select "9"
select select "2025"
select select "10"
select select "2025"
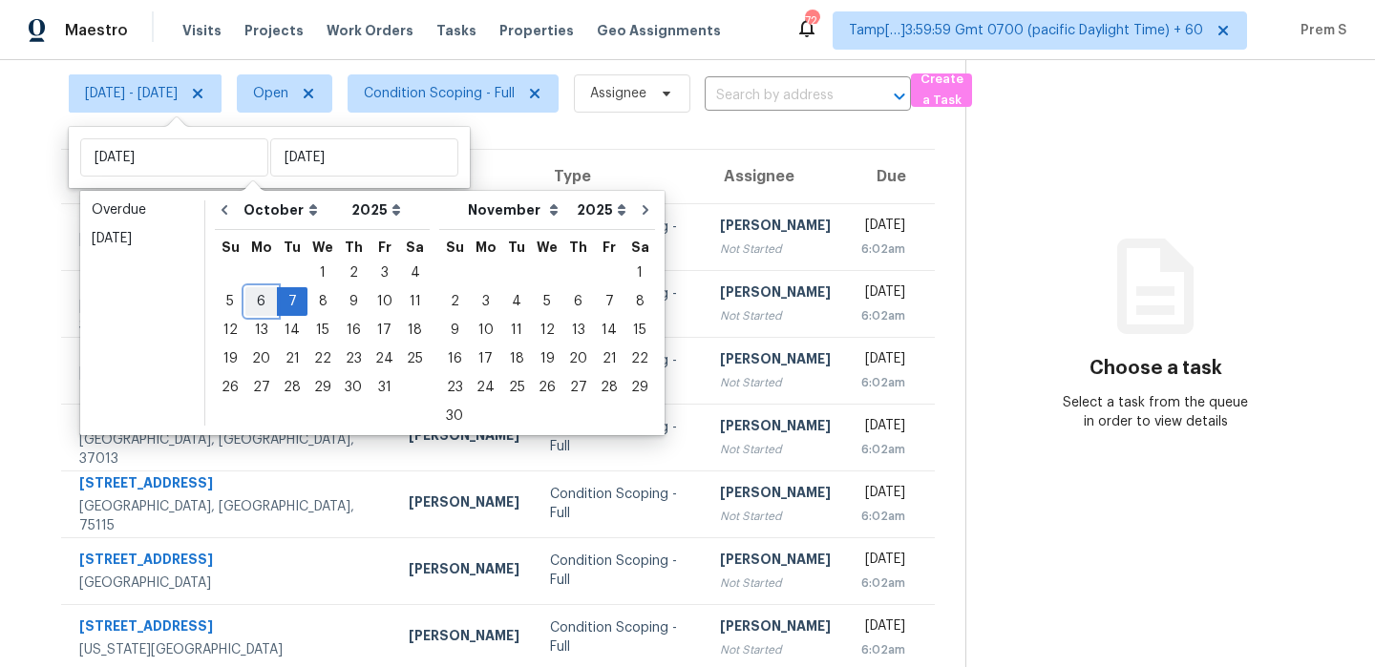
click at [257, 299] on div "6" at bounding box center [261, 301] width 32 height 27
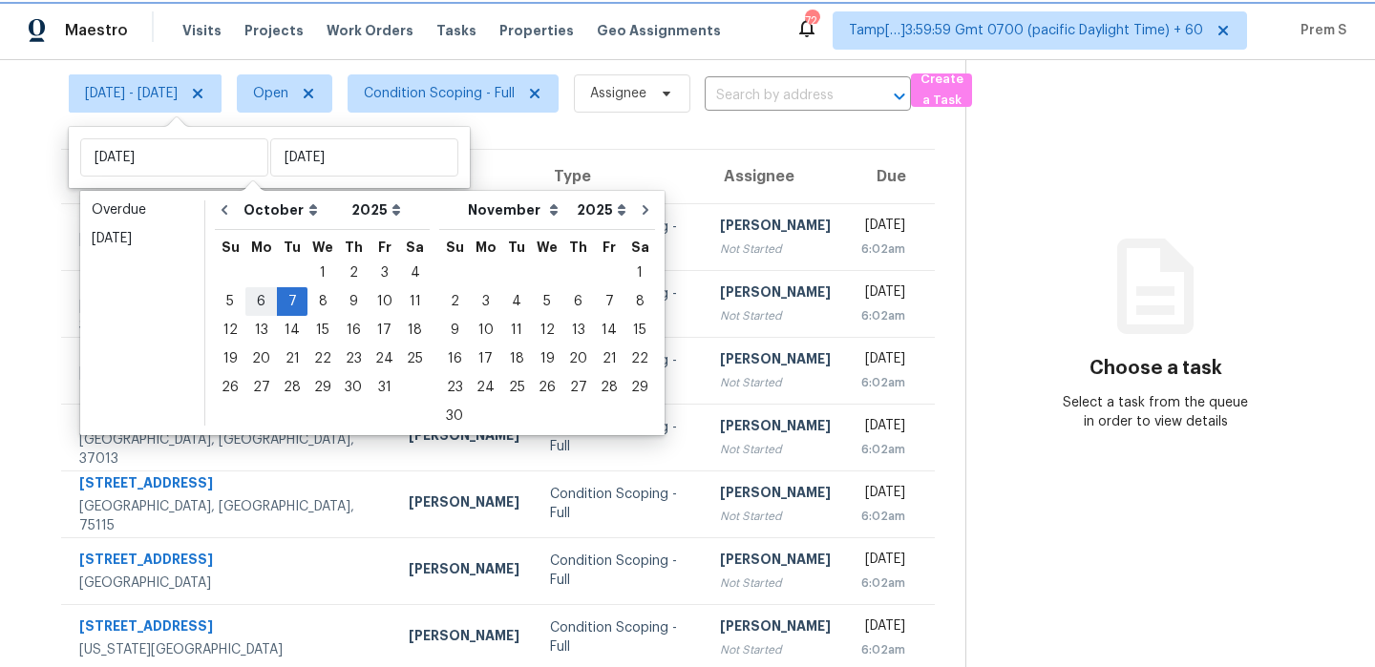
type input "[DATE]"
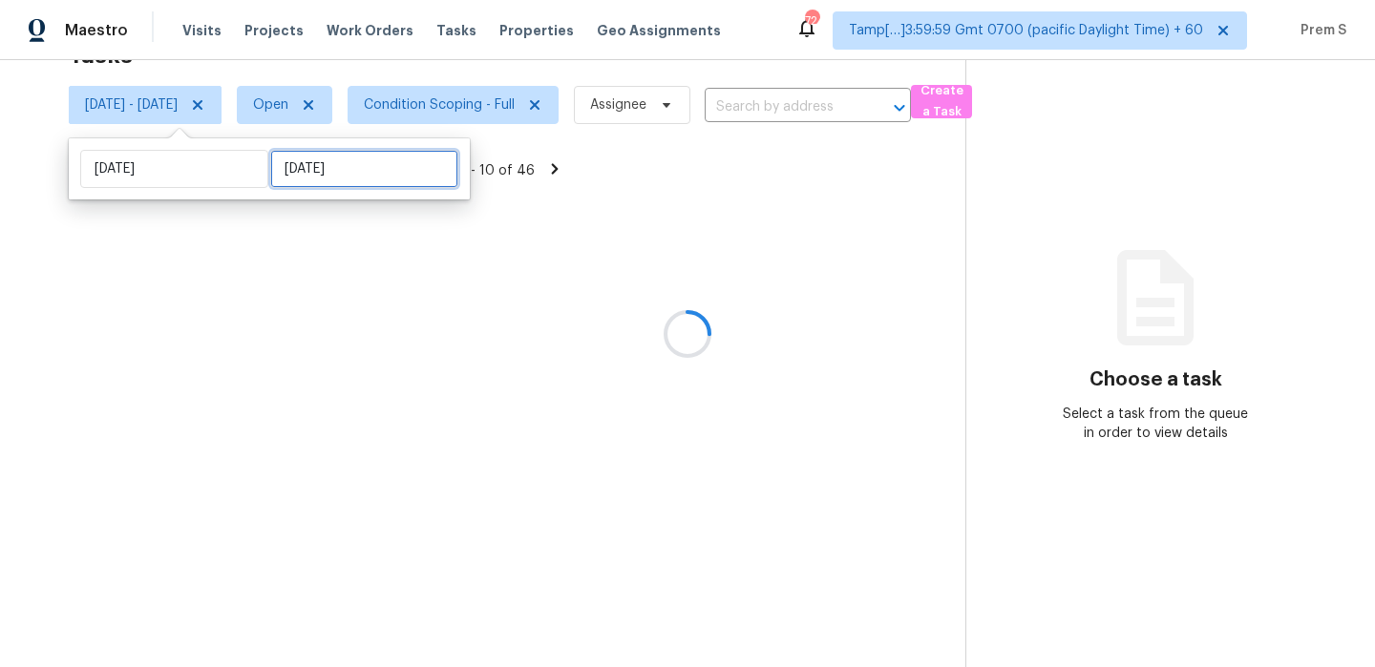
click at [325, 167] on input "Tue, Oct 07" at bounding box center [364, 169] width 188 height 38
select select "9"
select select "2025"
select select "10"
select select "2025"
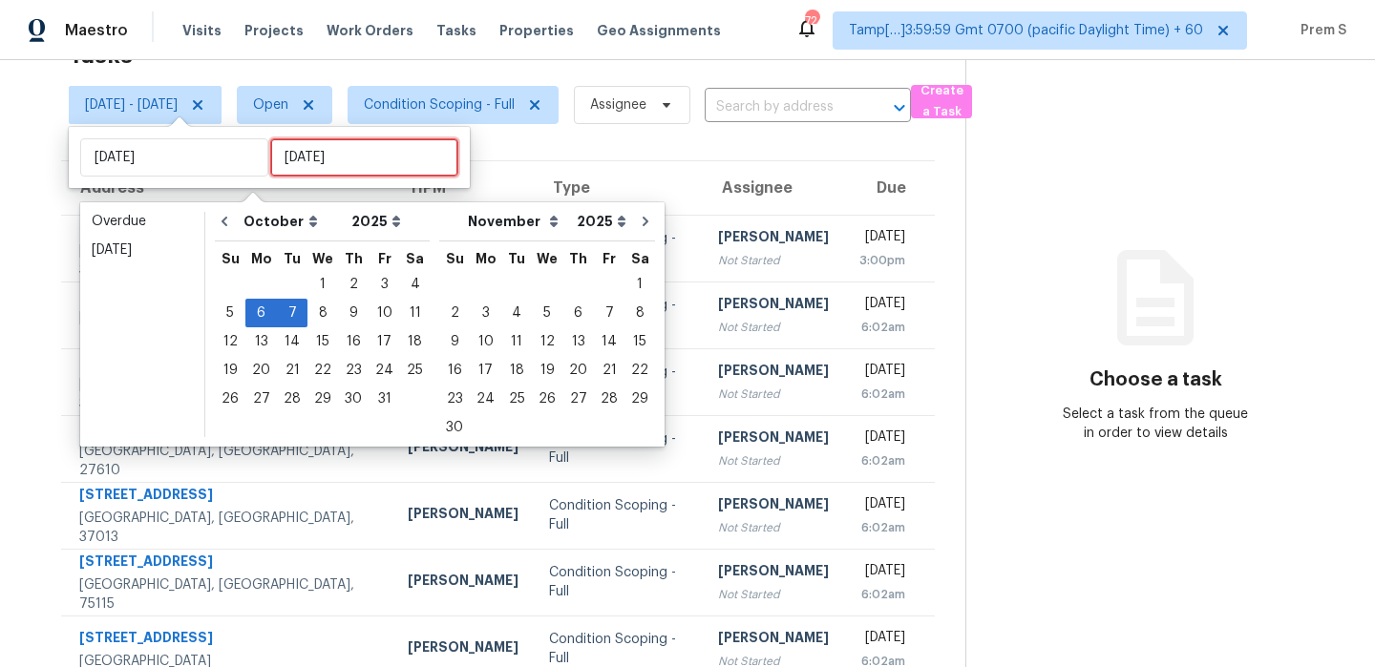
scroll to position [72, 0]
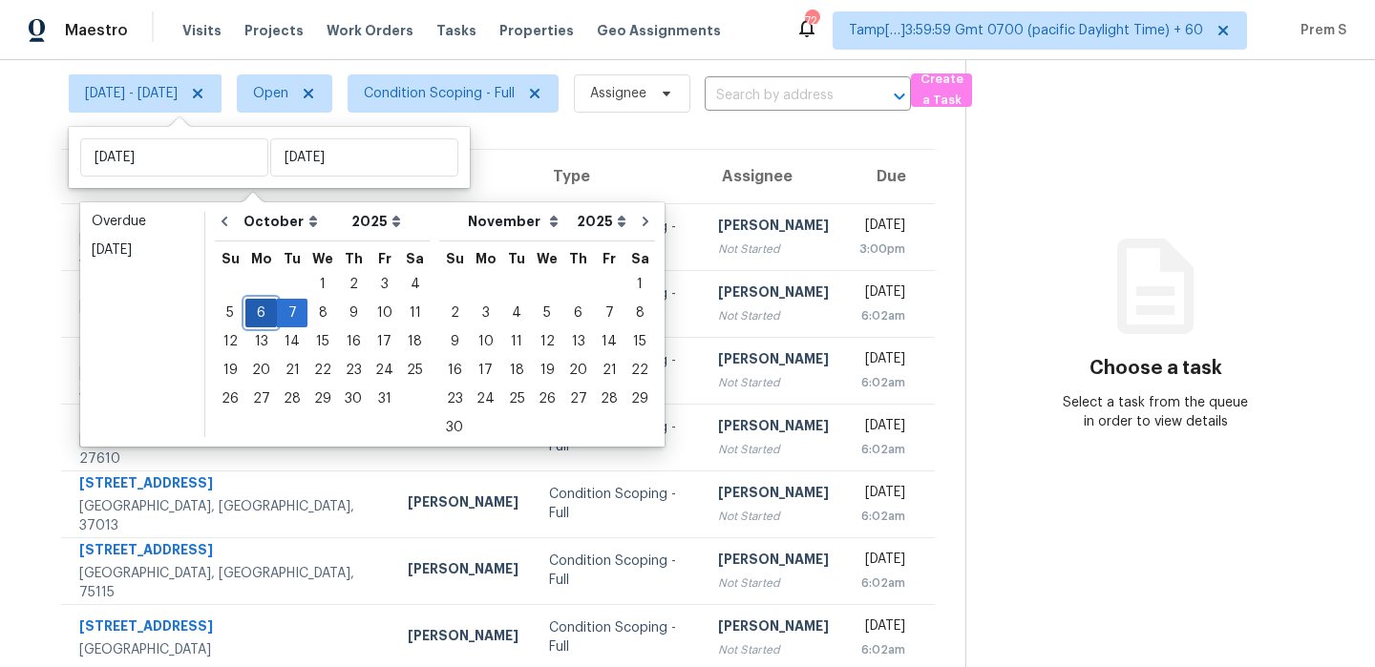
click at [264, 308] on div "6" at bounding box center [261, 313] width 32 height 27
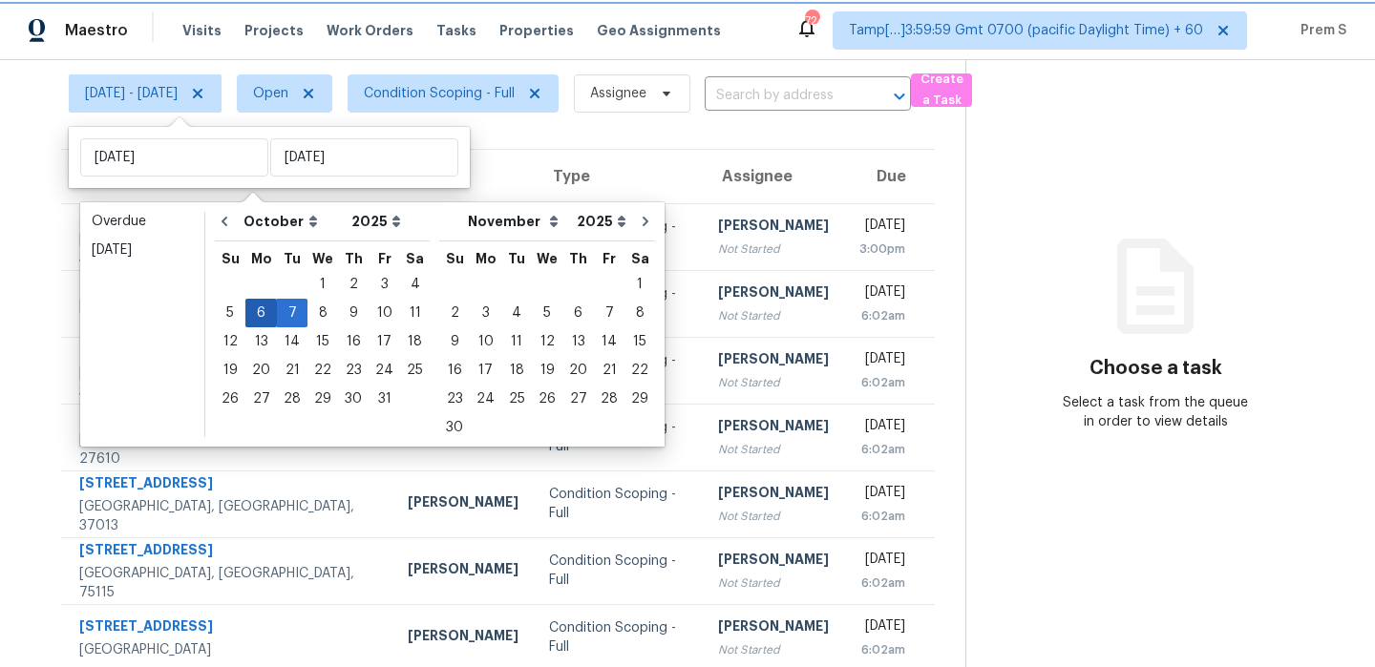
type input "[DATE]"
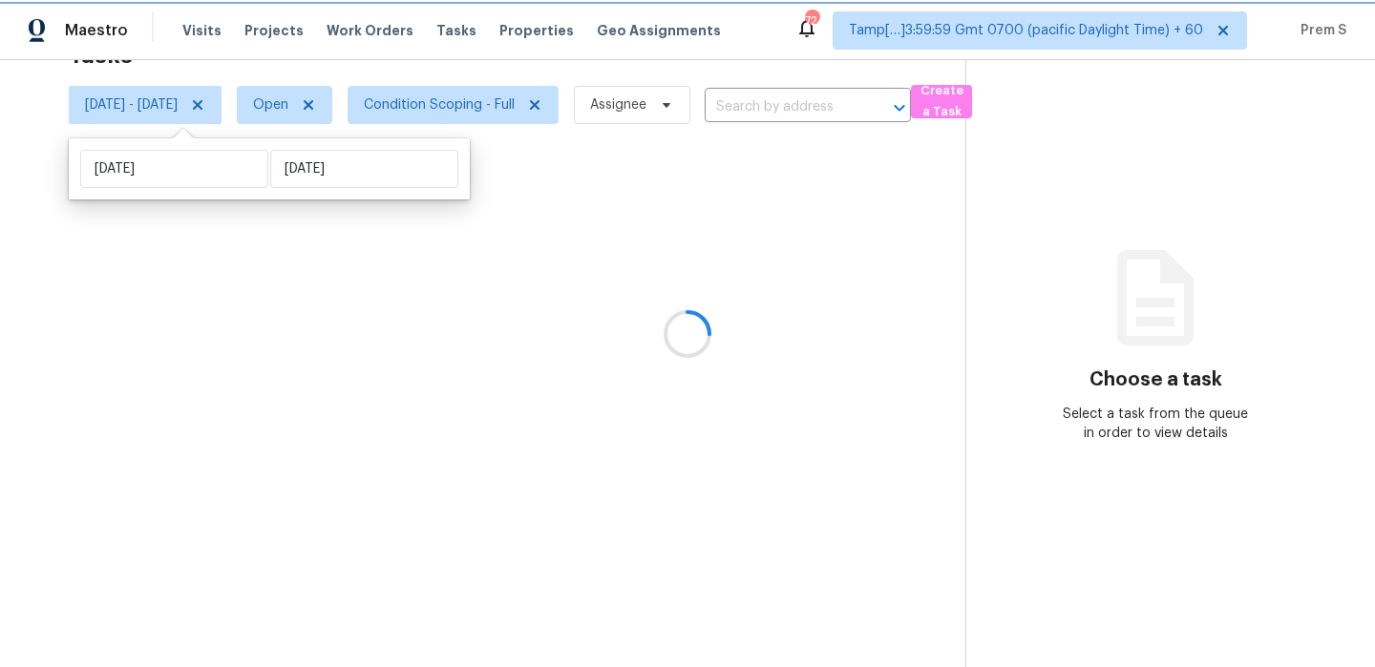
scroll to position [60, 0]
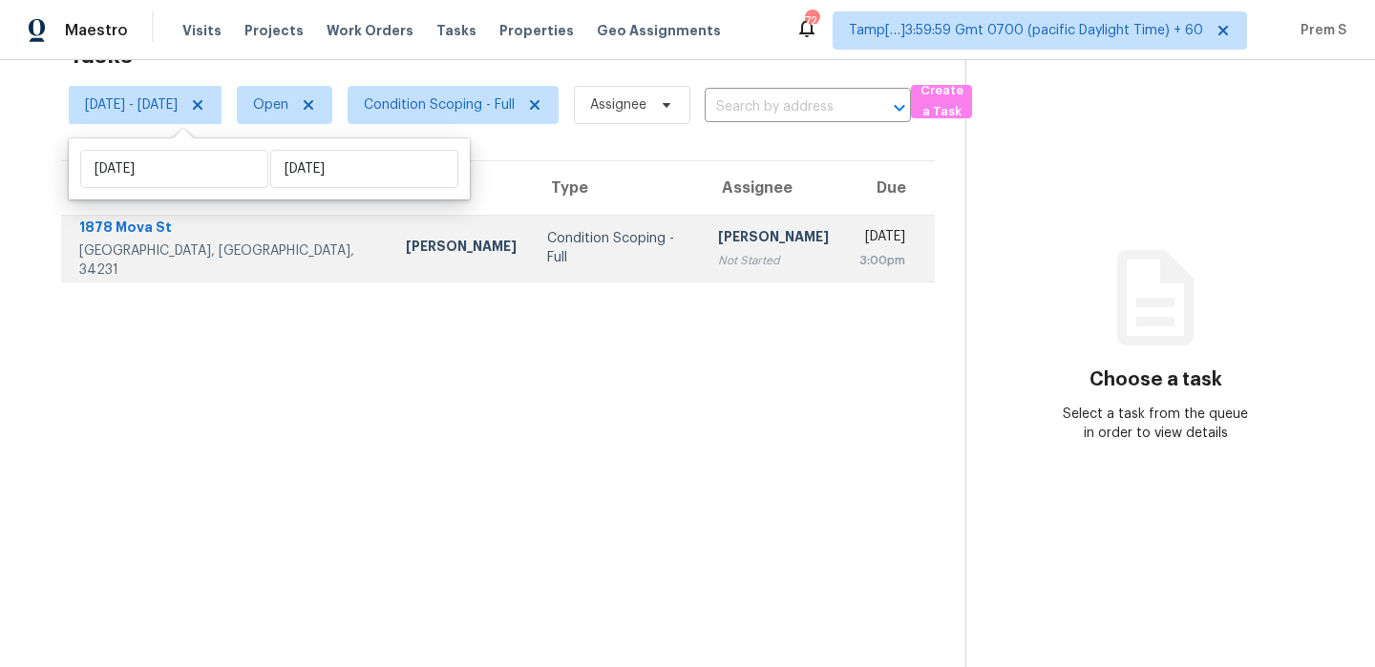
click at [550, 255] on div "Condition Scoping - Full" at bounding box center [617, 248] width 140 height 38
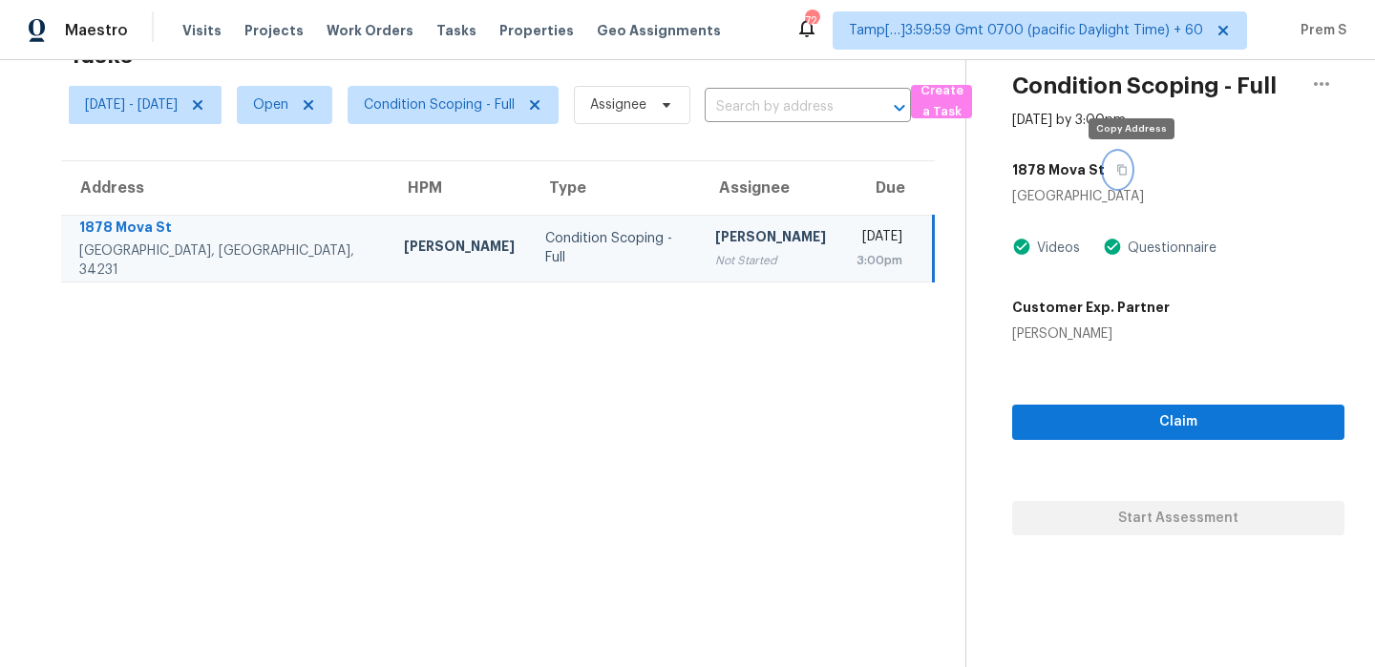
click at [1131, 169] on button "button" at bounding box center [1118, 170] width 26 height 34
click at [499, 97] on span "Condition Scoping - Full" at bounding box center [439, 104] width 151 height 19
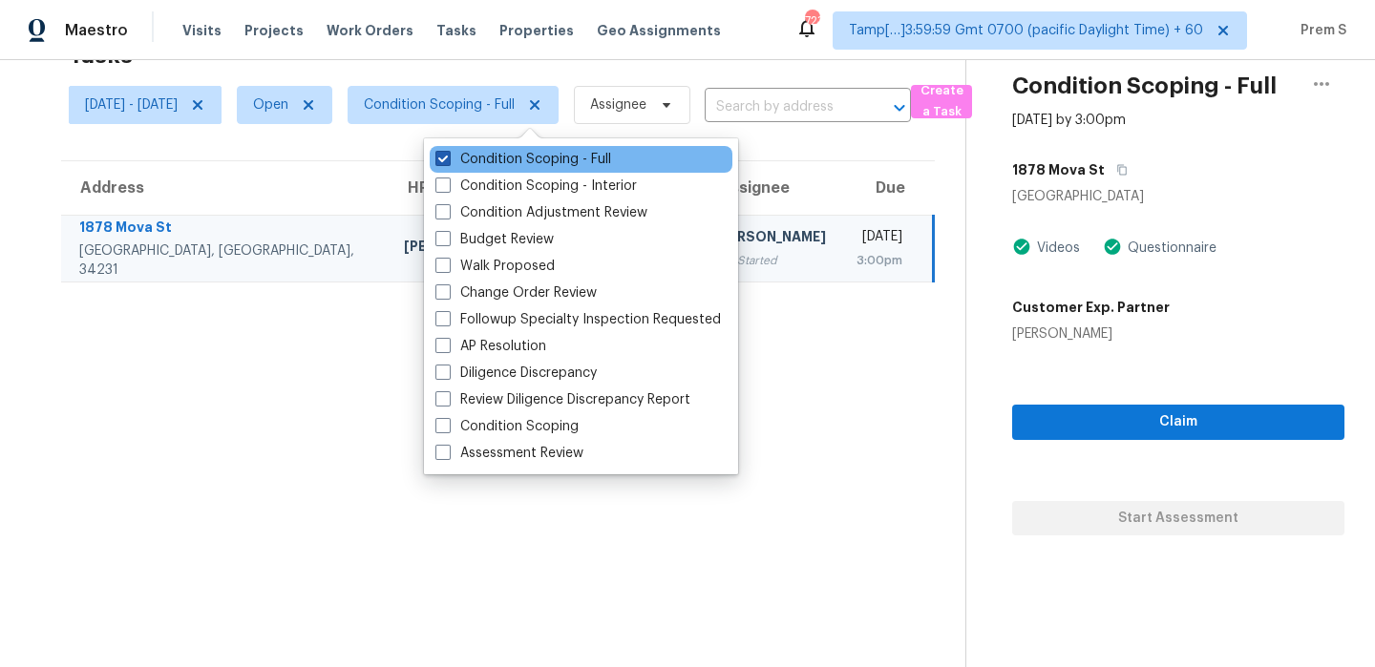
click at [596, 158] on label "Condition Scoping - Full" at bounding box center [523, 159] width 176 height 19
click at [448, 158] on input "Condition Scoping - Full" at bounding box center [441, 156] width 12 height 12
checkbox input "false"
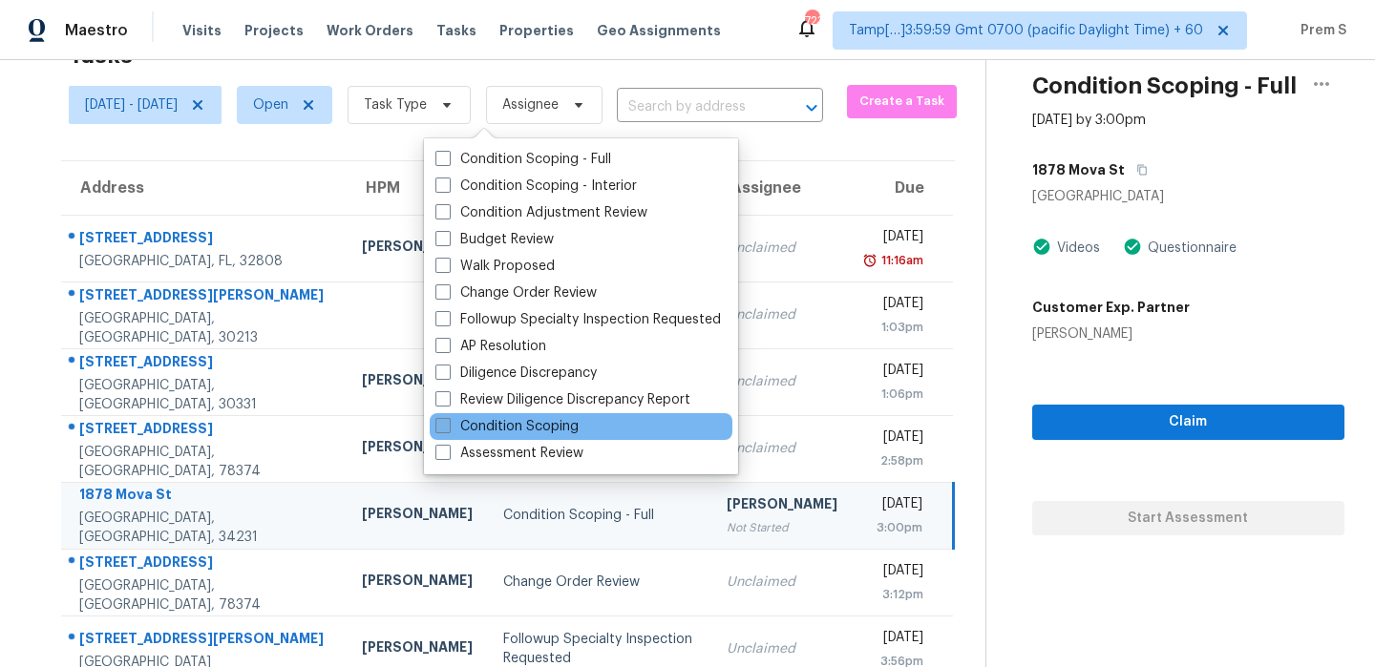
click at [564, 430] on label "Condition Scoping" at bounding box center [506, 426] width 143 height 19
click at [448, 430] on input "Condition Scoping" at bounding box center [441, 423] width 12 height 12
checkbox input "true"
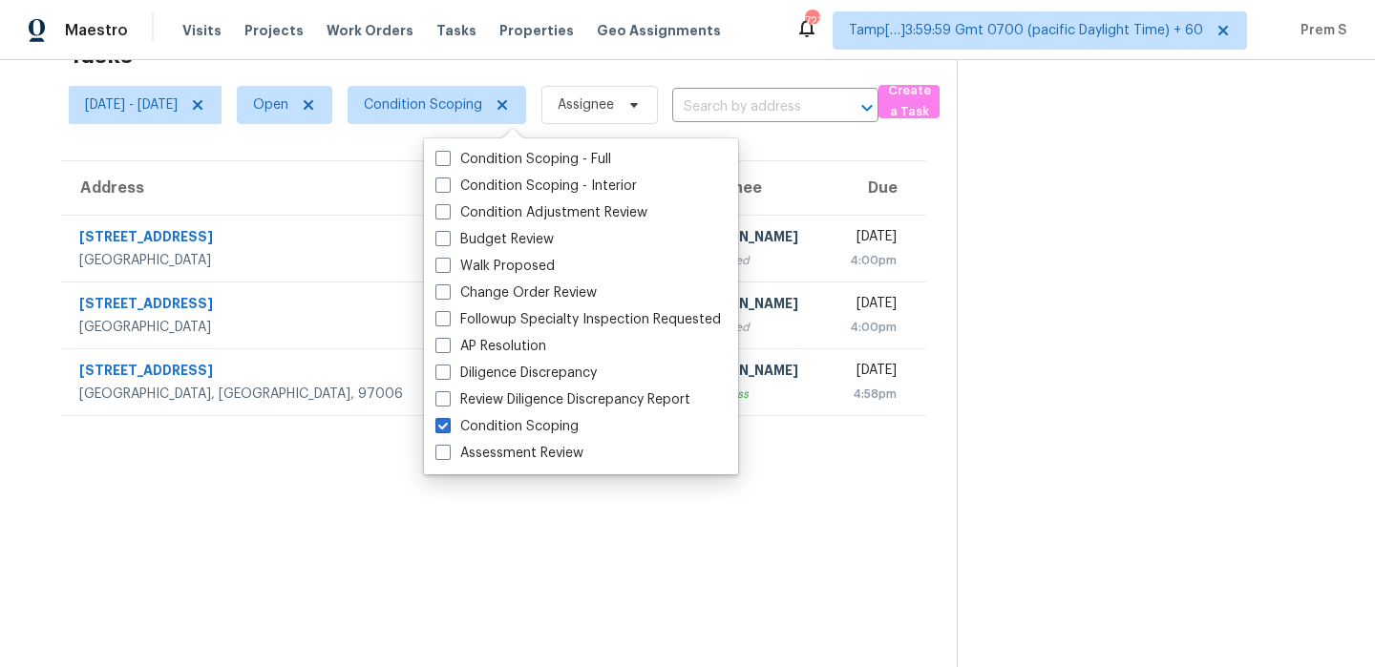
click at [981, 410] on section at bounding box center [1151, 333] width 388 height 667
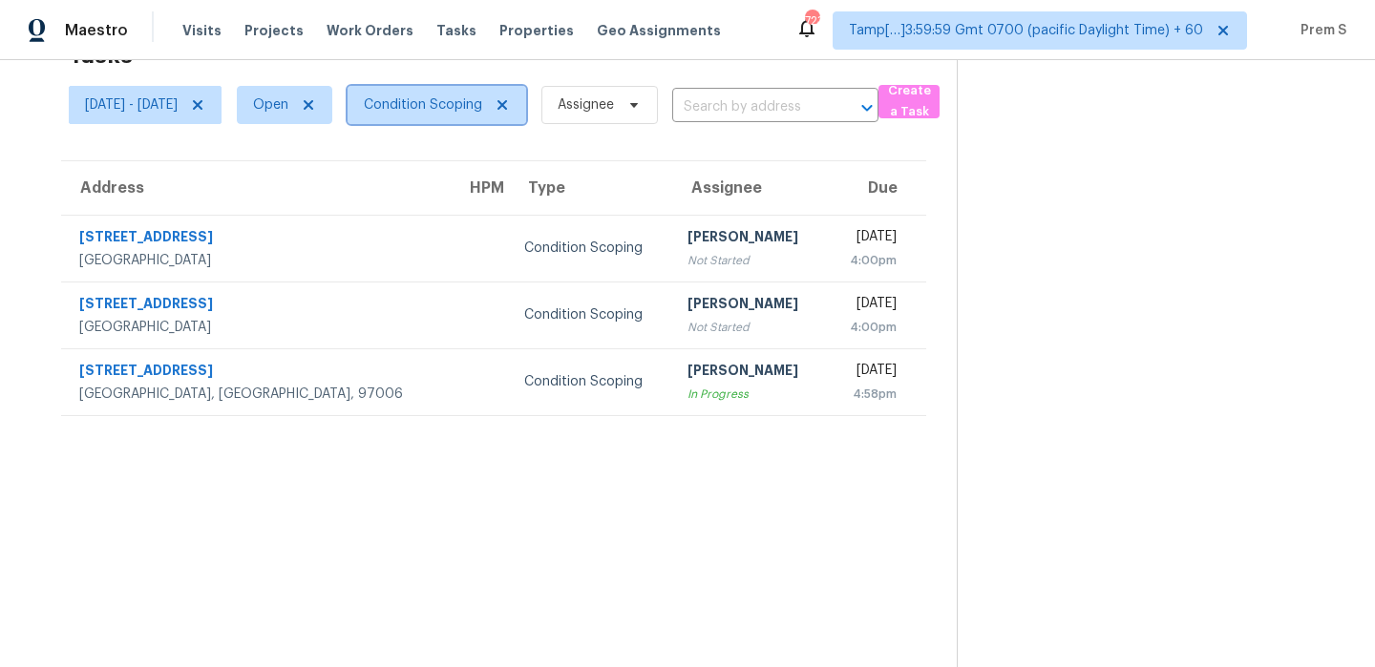
click at [482, 113] on span "Condition Scoping" at bounding box center [423, 104] width 118 height 19
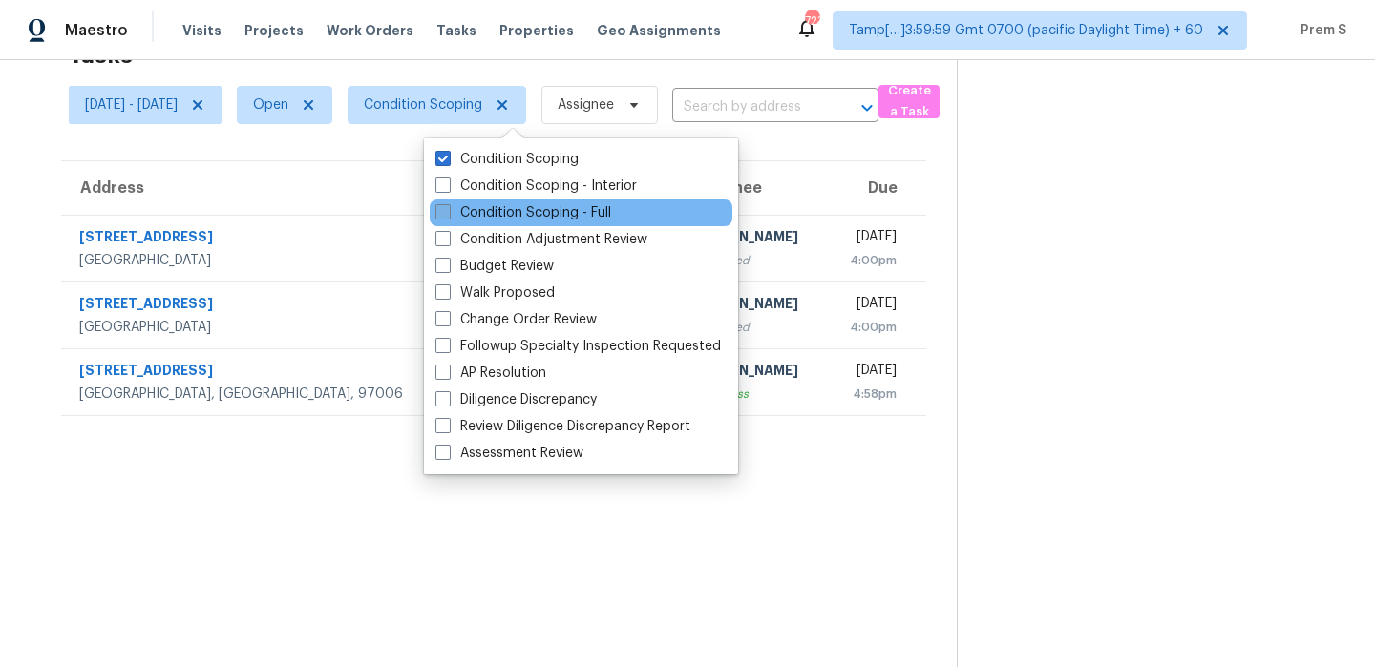
click at [525, 217] on label "Condition Scoping - Full" at bounding box center [523, 212] width 176 height 19
click at [448, 216] on input "Condition Scoping - Full" at bounding box center [441, 209] width 12 height 12
checkbox input "true"
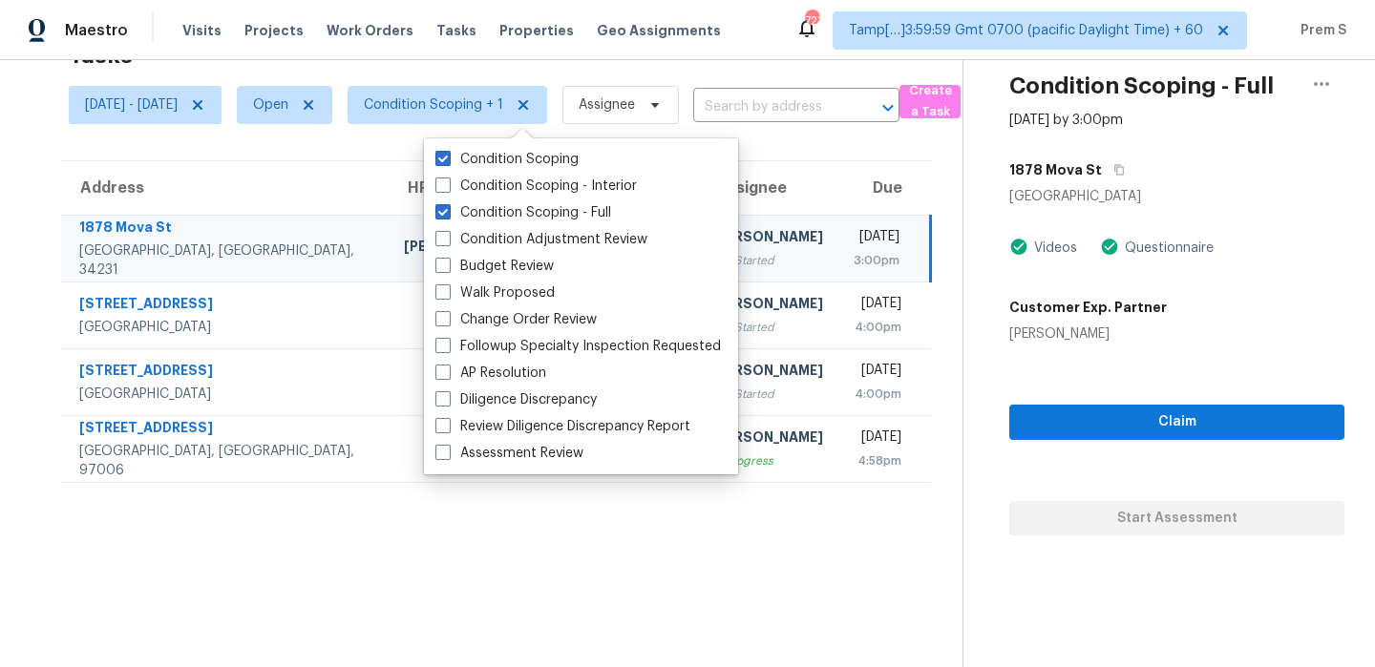
click at [561, 600] on section "Tasks 4 Results Mon, Oct 06 - Mon, Oct 06 Open Condition Scoping + 1 Assignee ​…" at bounding box center [497, 349] width 932 height 637
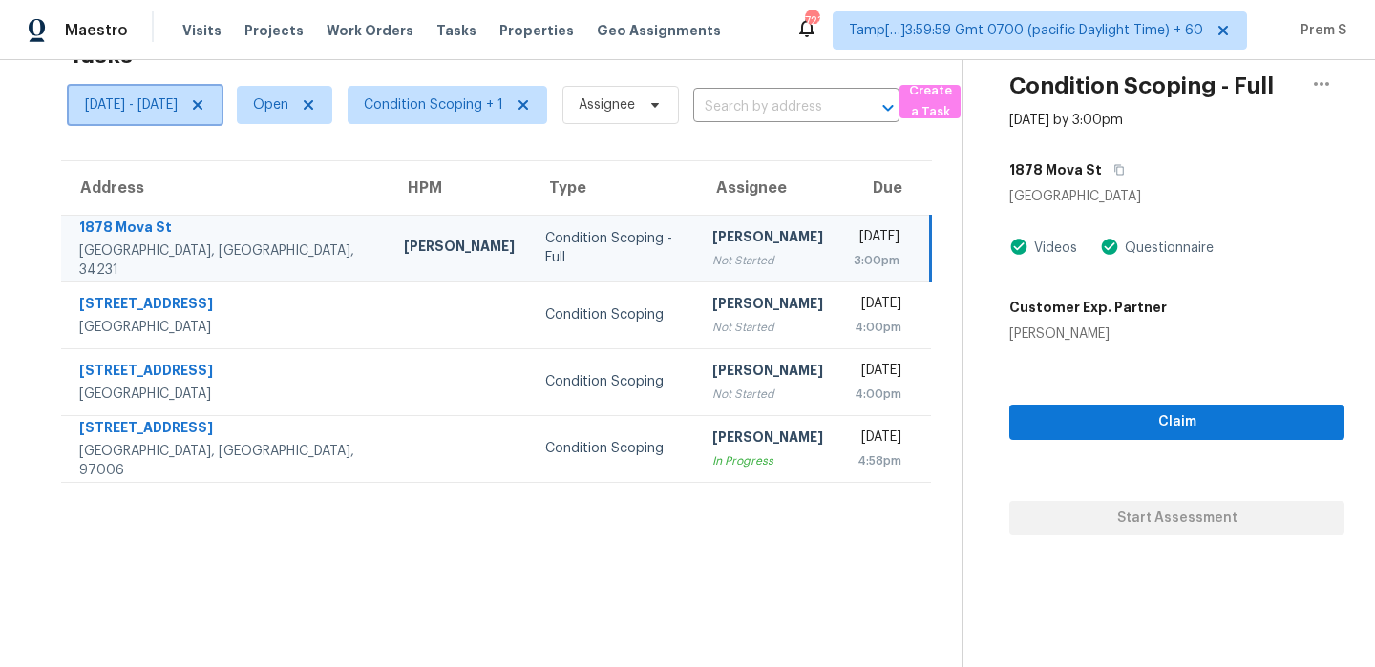
click at [202, 105] on icon at bounding box center [198, 105] width 10 height 10
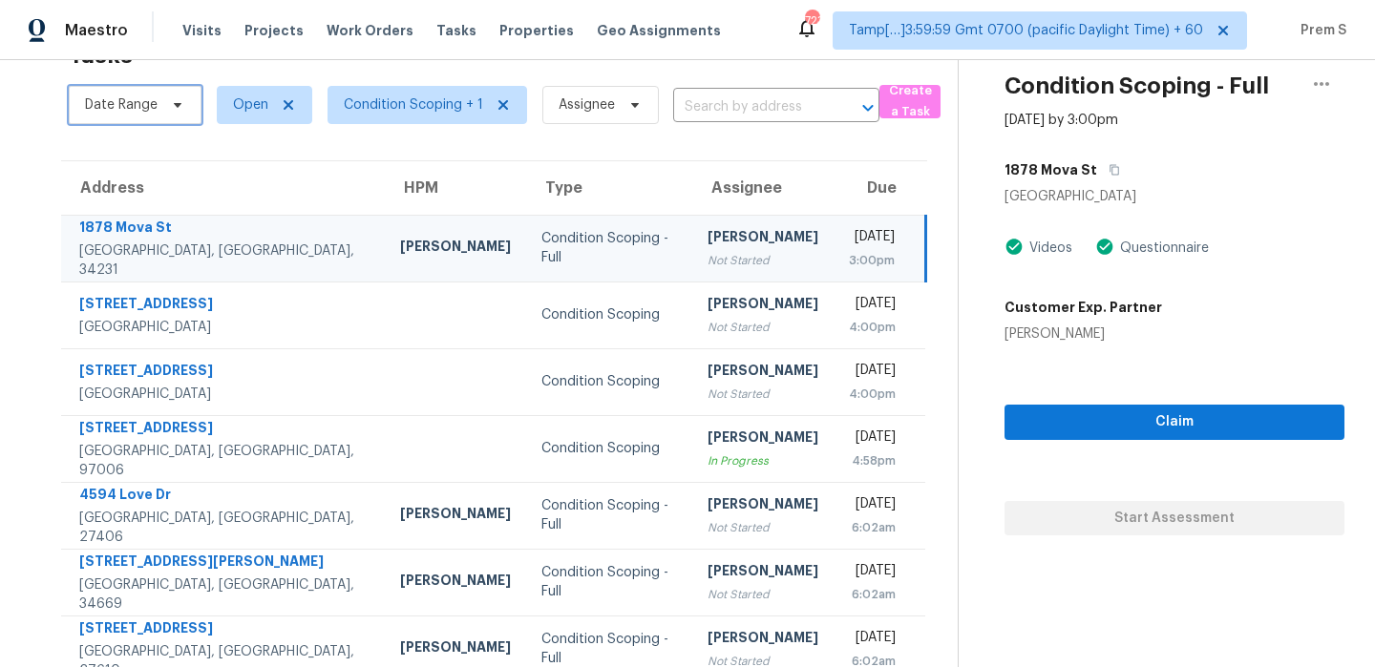
click at [170, 107] on icon at bounding box center [177, 104] width 15 height 15
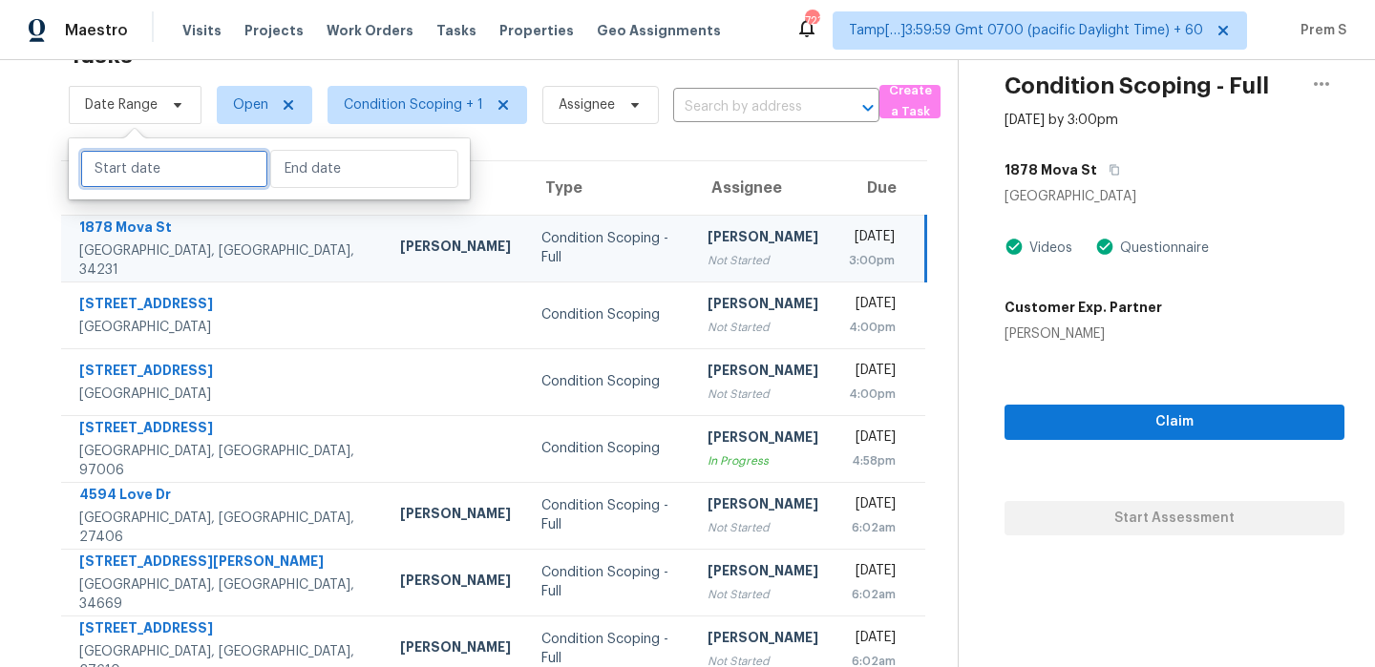
click at [158, 170] on input "text" at bounding box center [174, 169] width 188 height 38
select select "9"
select select "2025"
select select "10"
select select "2025"
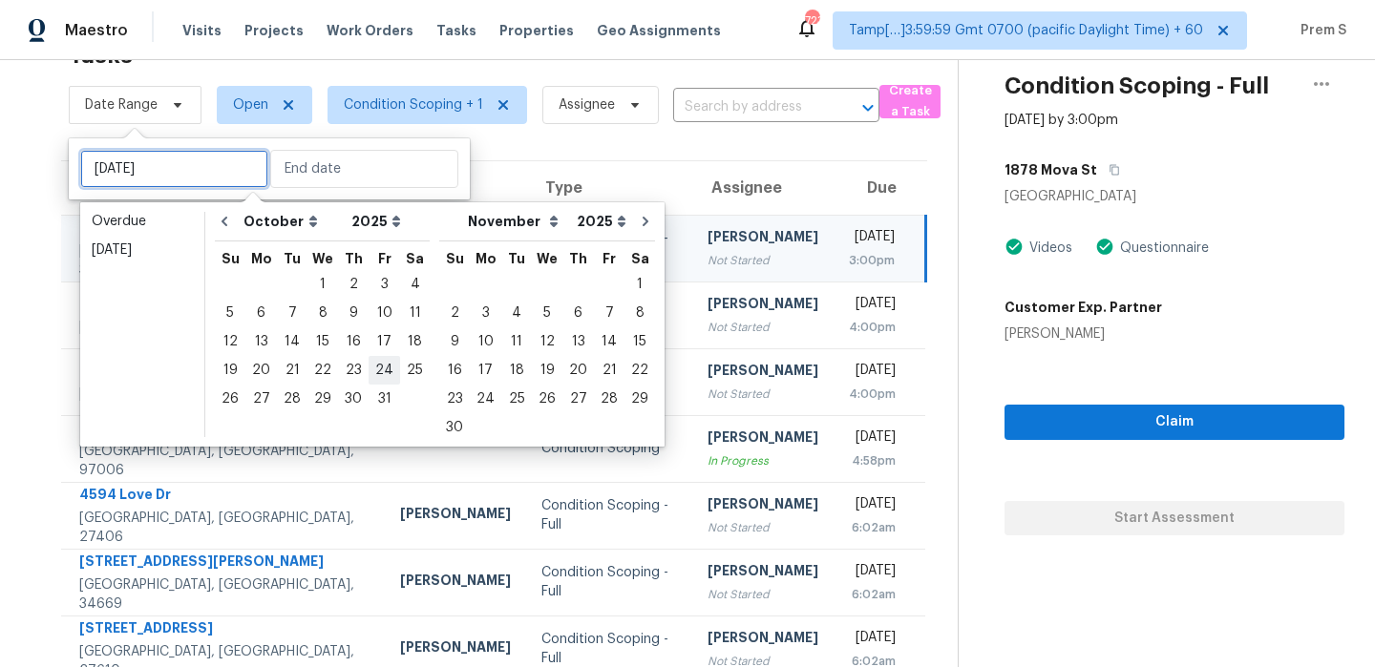
type input "Wed, Oct 29"
click at [298, 318] on div "7" at bounding box center [292, 313] width 31 height 27
type input "Wed, Oct 01"
type input "Tue, Oct 07"
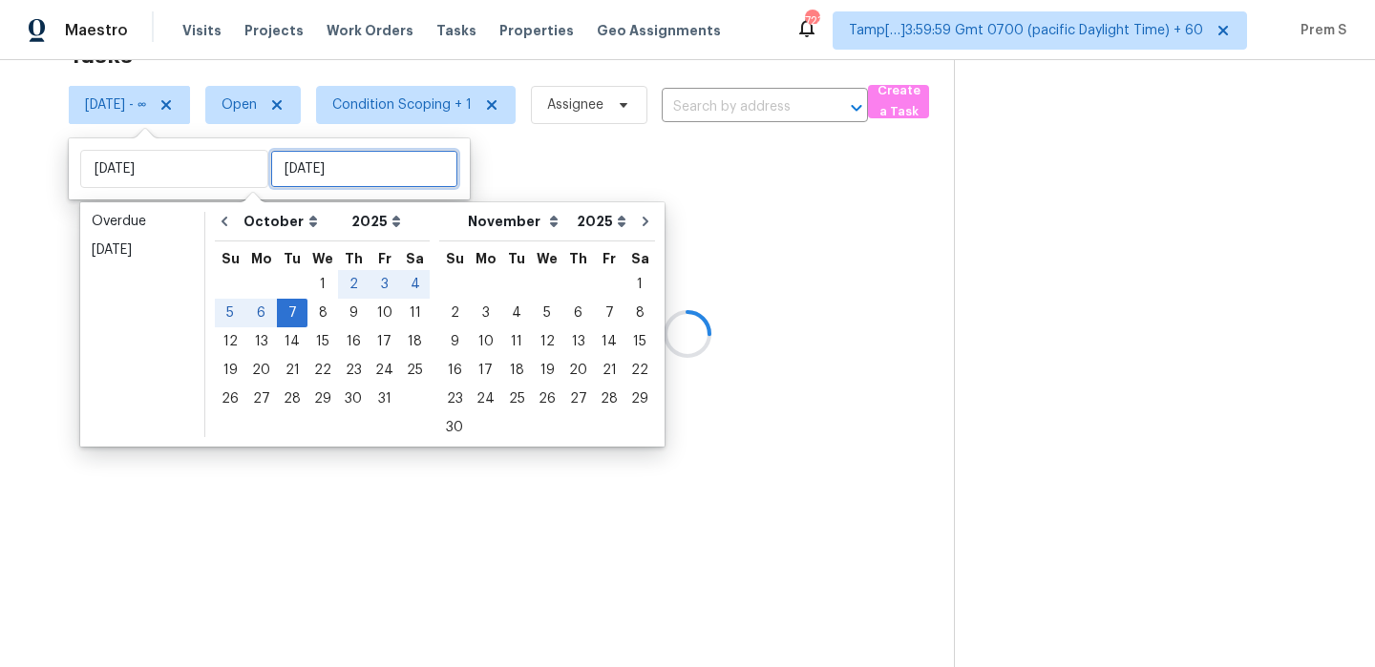
type input "Tue, Oct 07"
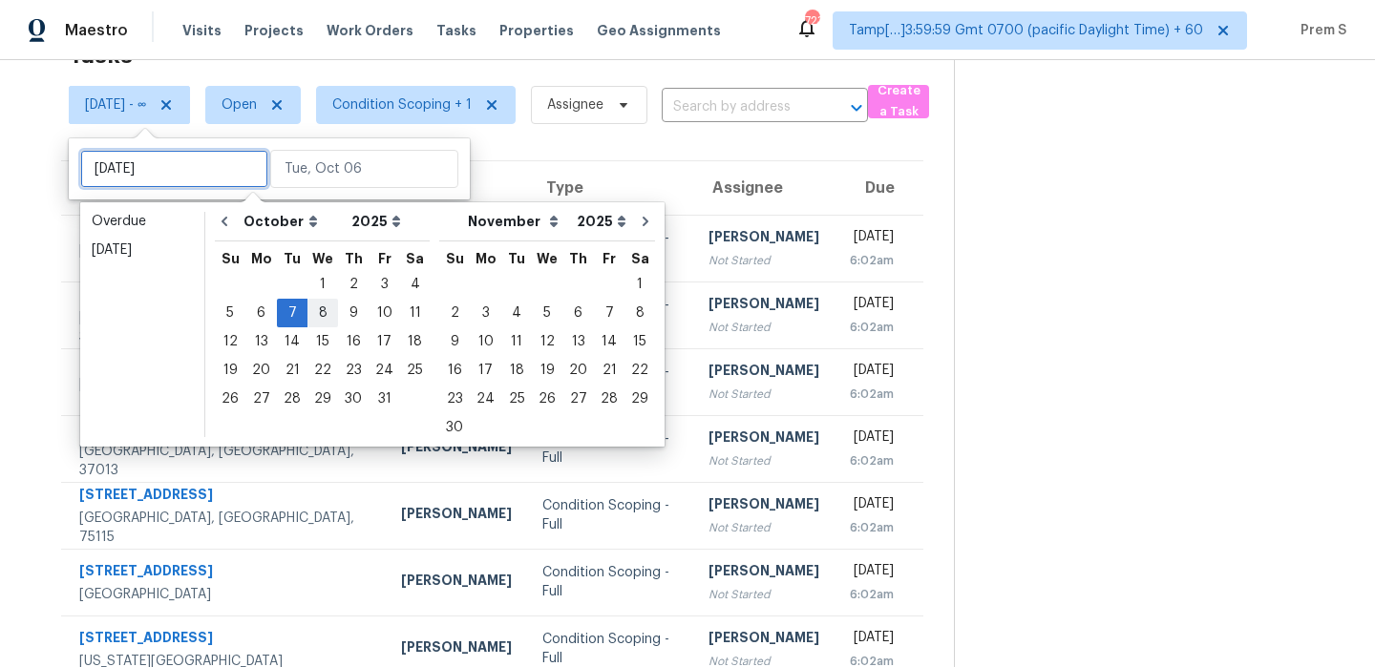
type input "Wed, Oct 01"
type input "Tue, Oct 07"
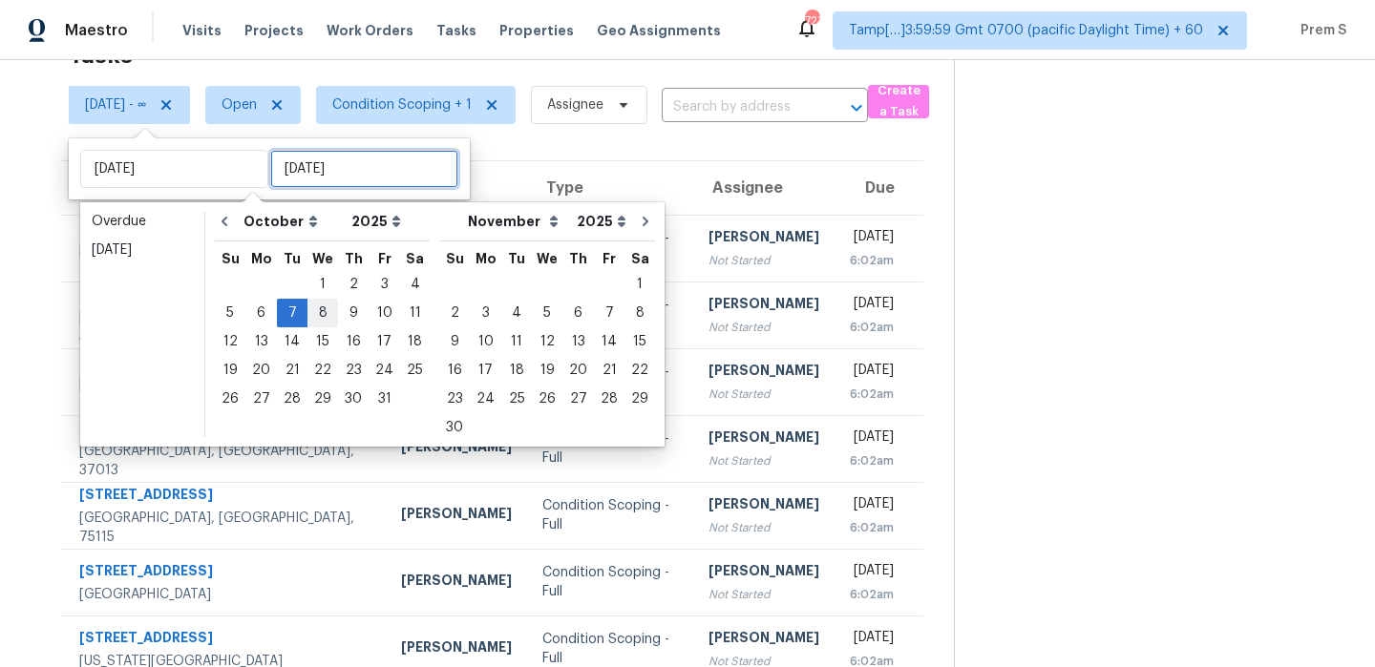
type input "Tue, Oct 07"
click at [295, 320] on div "7" at bounding box center [292, 313] width 31 height 27
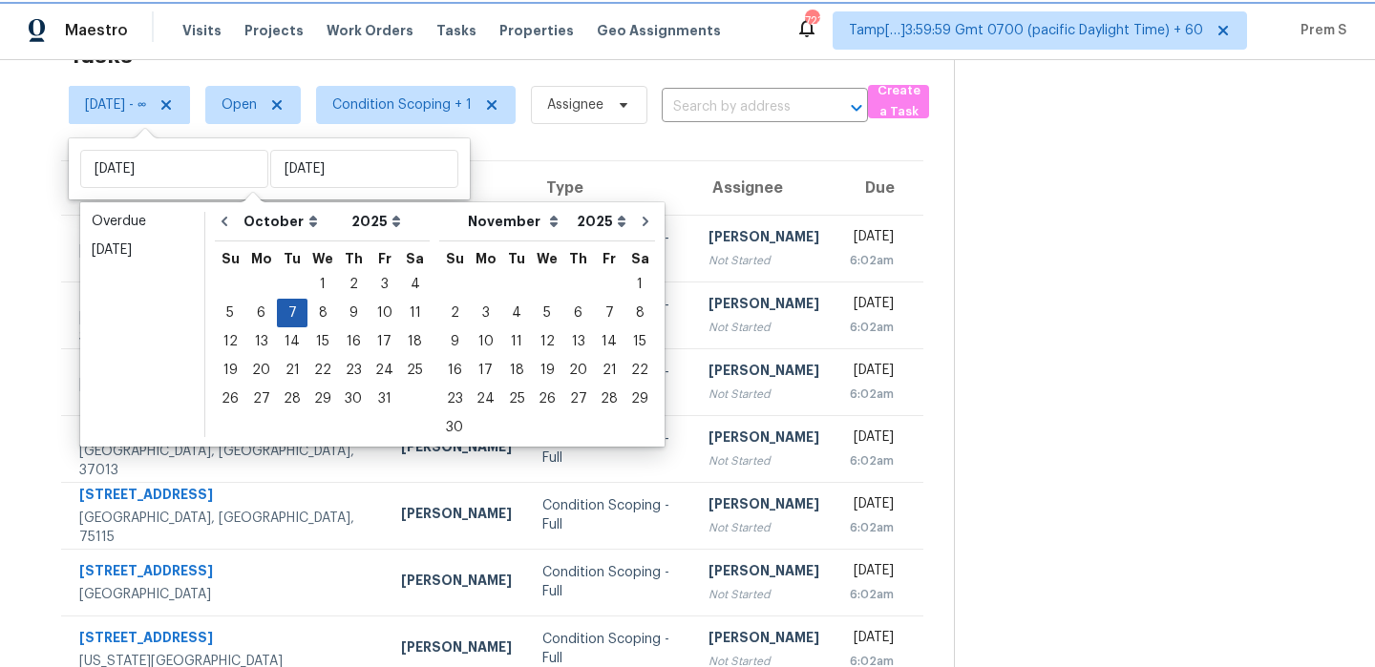
type input "Tue, Oct 07"
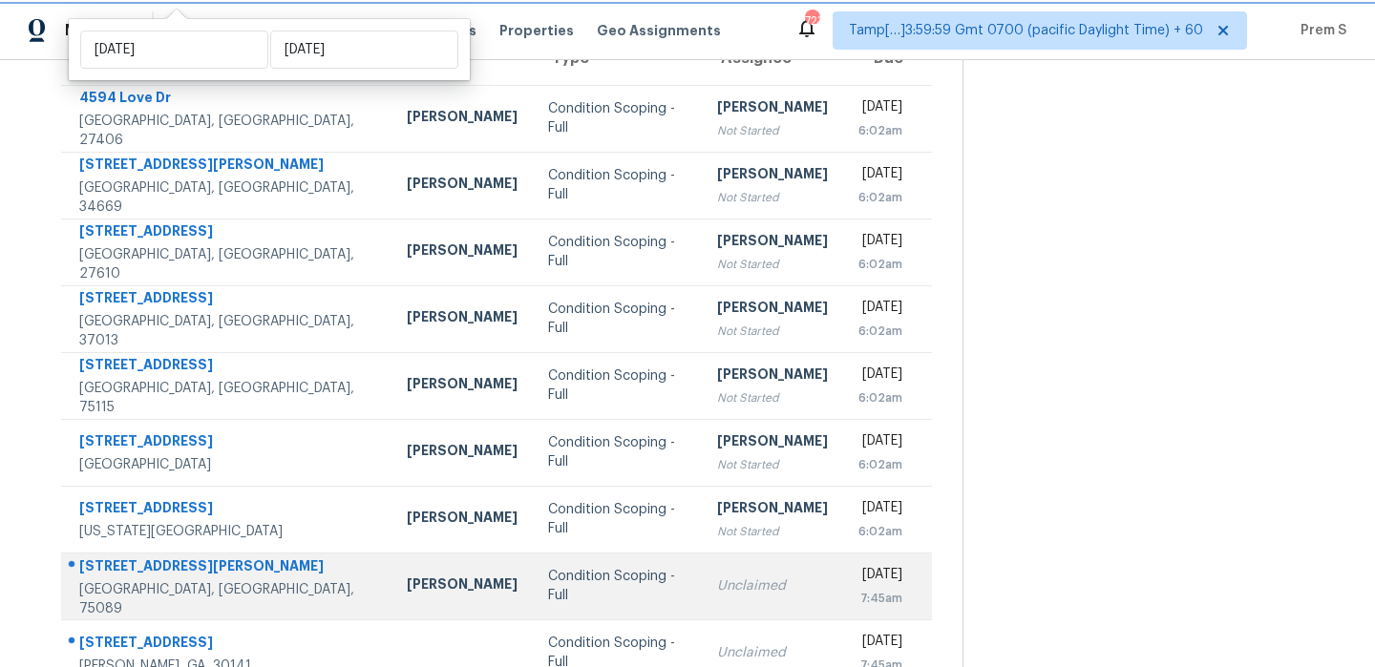
scroll to position [327, 0]
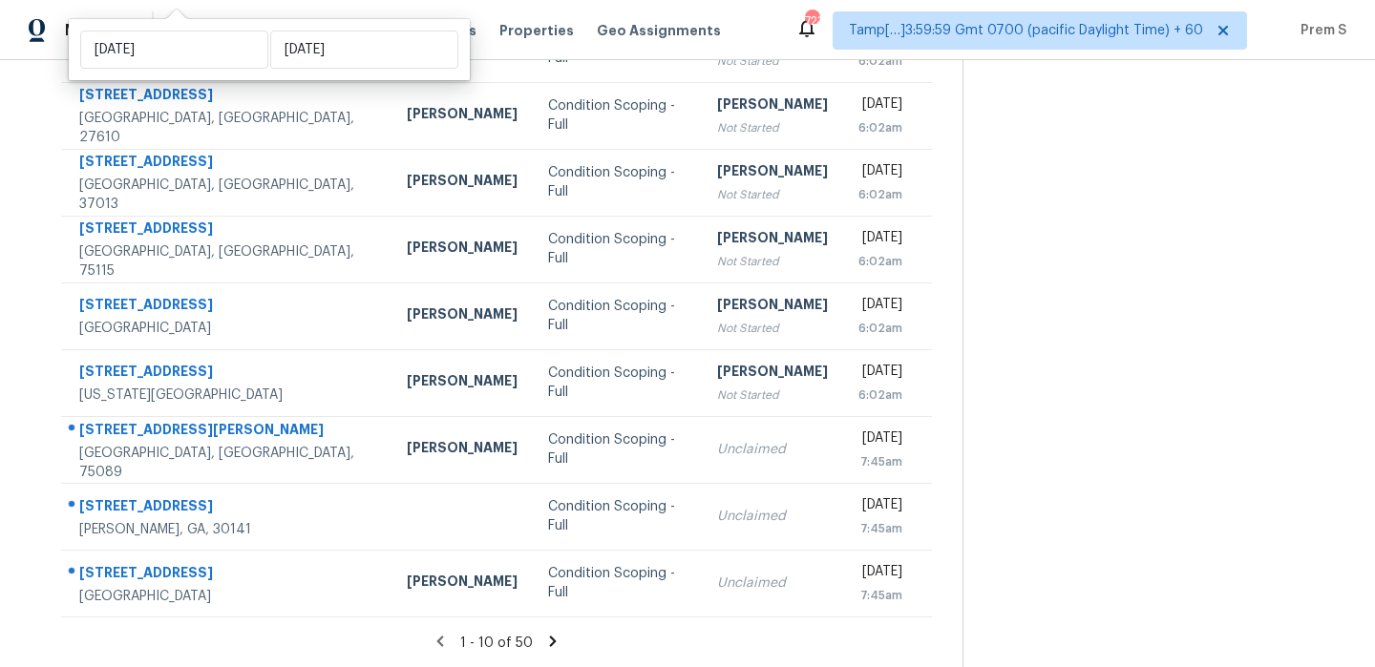
click at [561, 645] on icon at bounding box center [552, 641] width 17 height 17
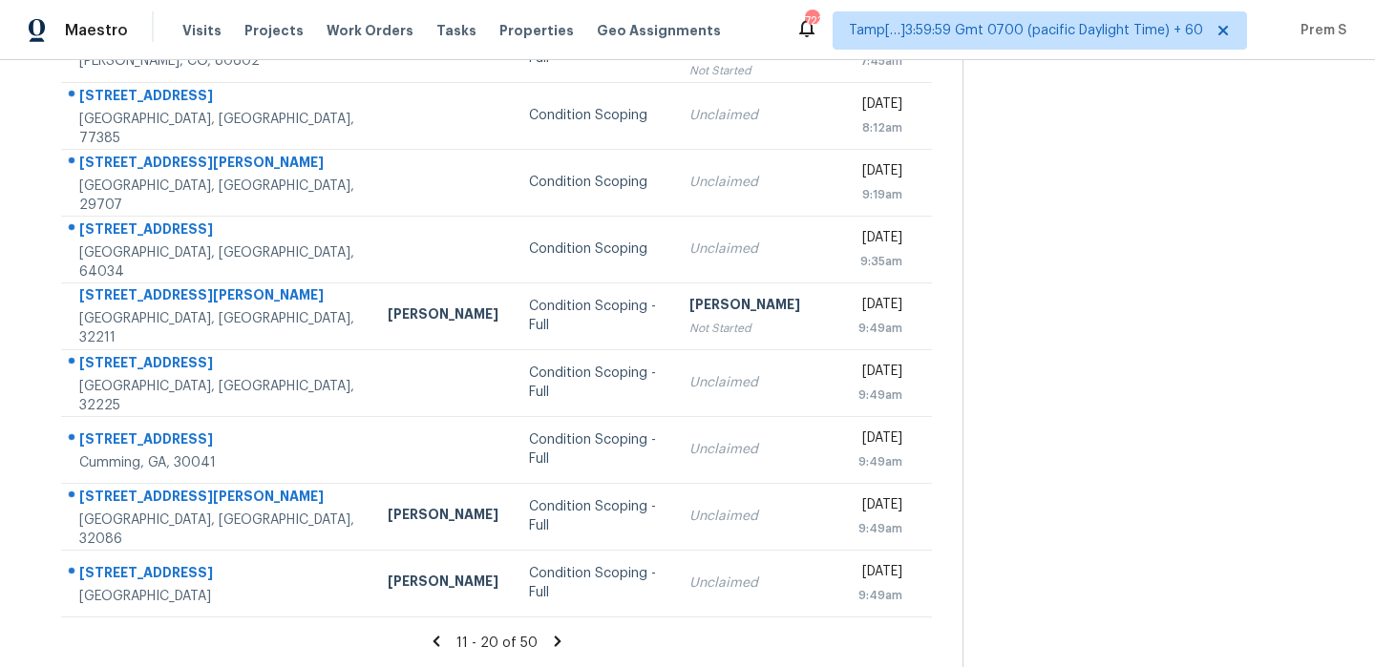
click at [559, 637] on icon at bounding box center [557, 641] width 7 height 11
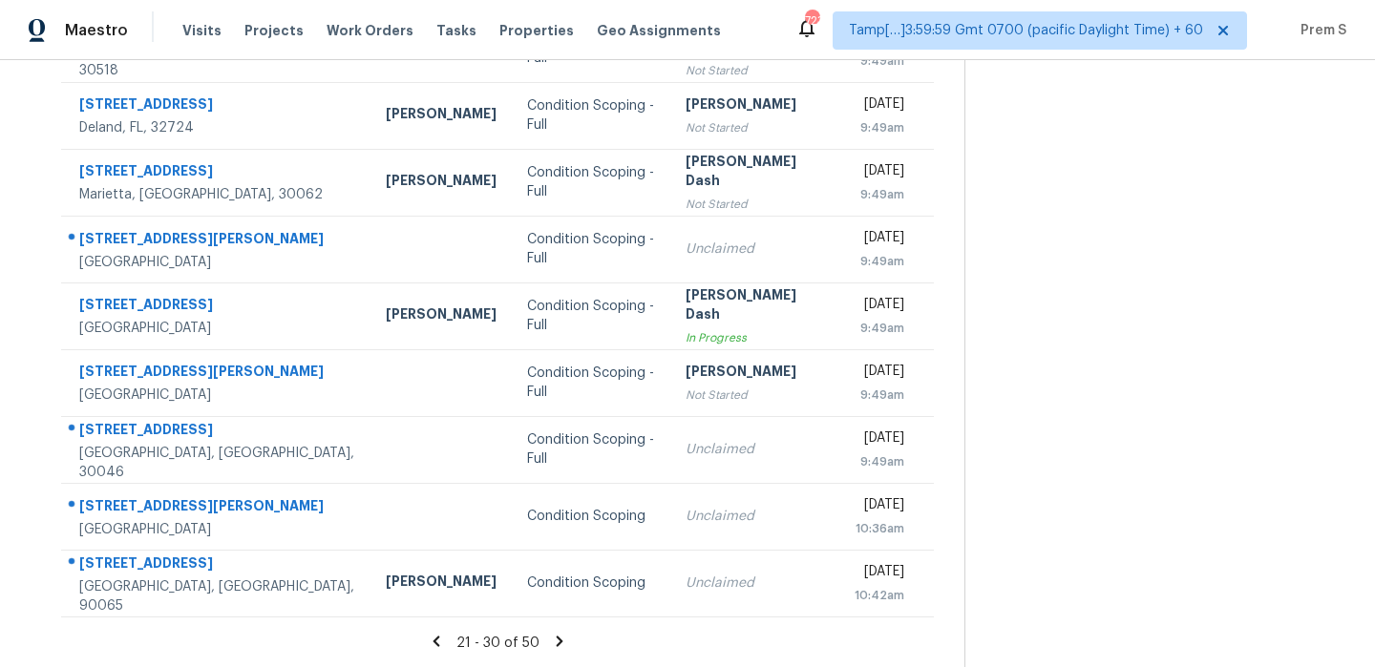
click at [566, 635] on icon at bounding box center [559, 641] width 17 height 17
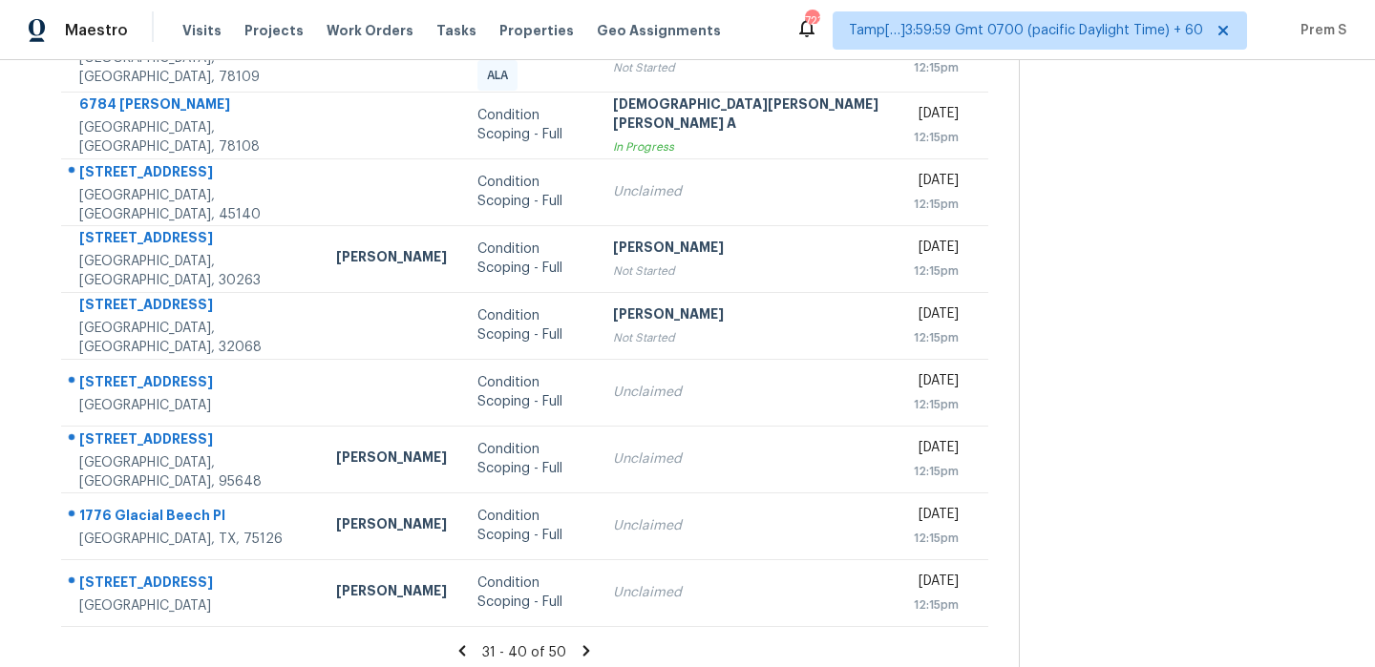
click at [578, 643] on icon at bounding box center [586, 651] width 17 height 17
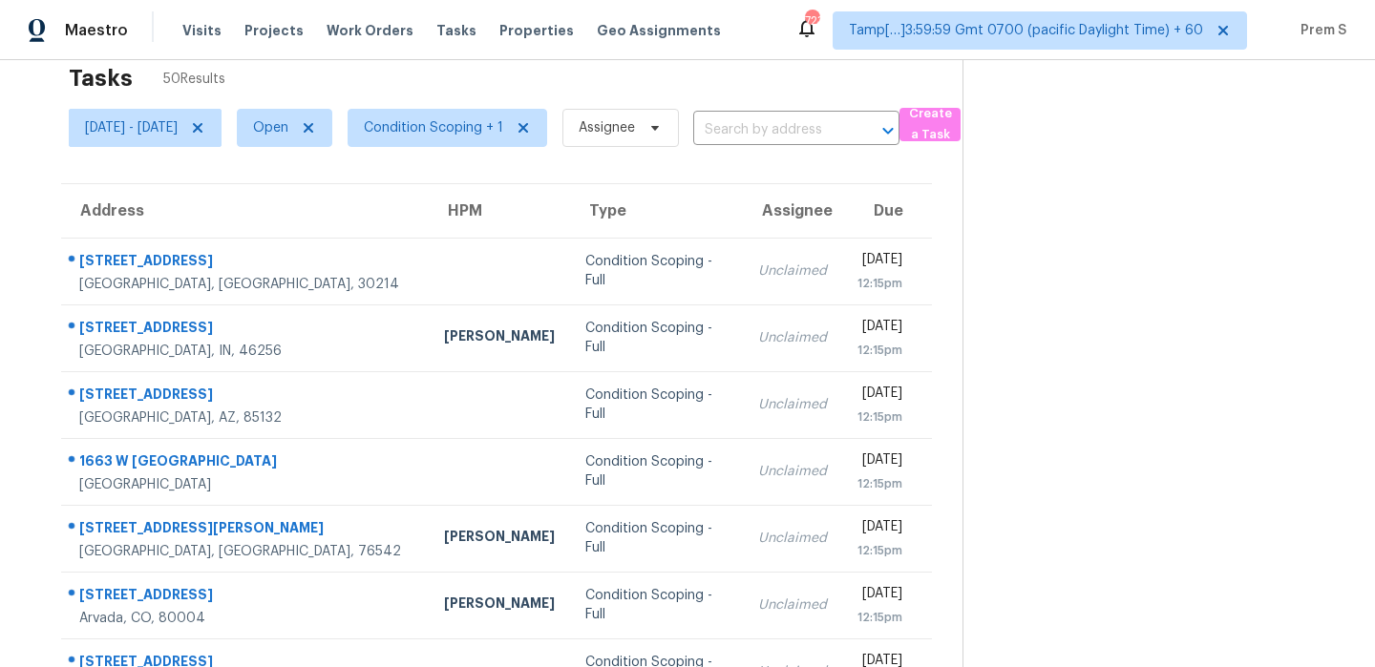
scroll to position [0, 0]
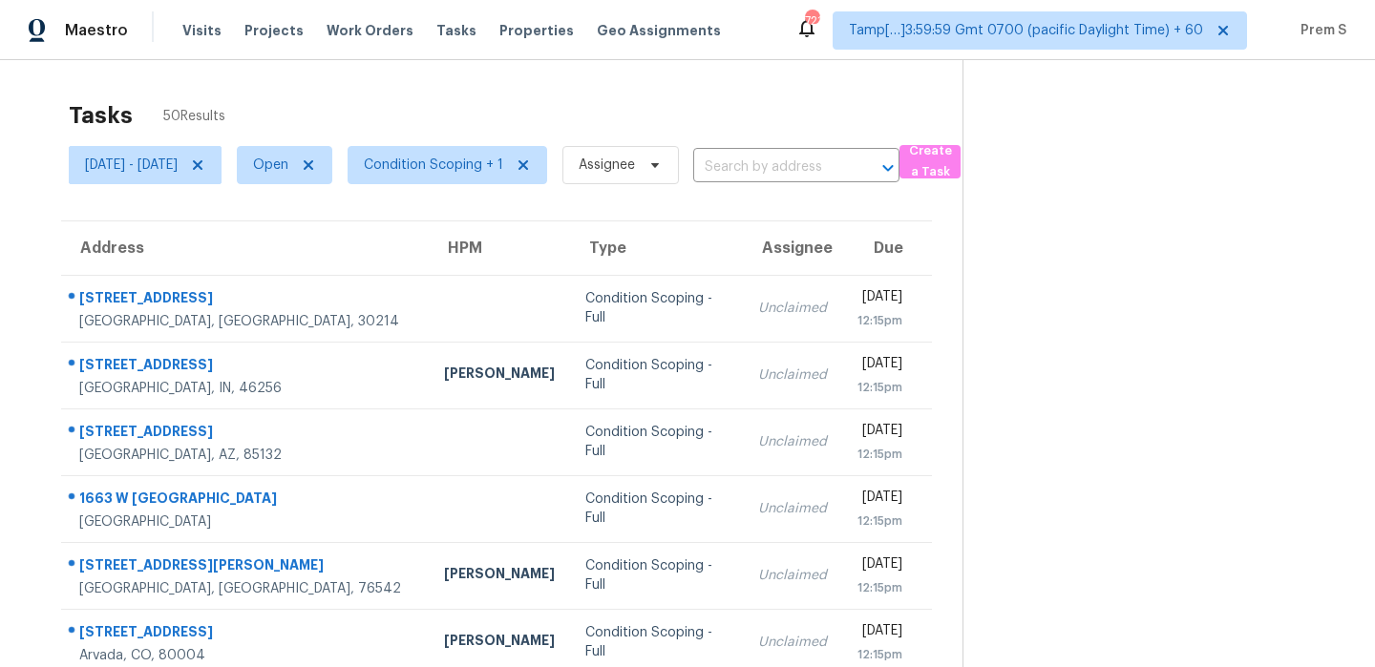
click at [779, 95] on div "Tasks 50 Results" at bounding box center [516, 116] width 894 height 50
click at [723, 104] on div "Tasks 50 Results" at bounding box center [516, 116] width 894 height 50
click at [178, 160] on span "Tue, Oct 07 - Tue, Oct 07" at bounding box center [131, 165] width 93 height 19
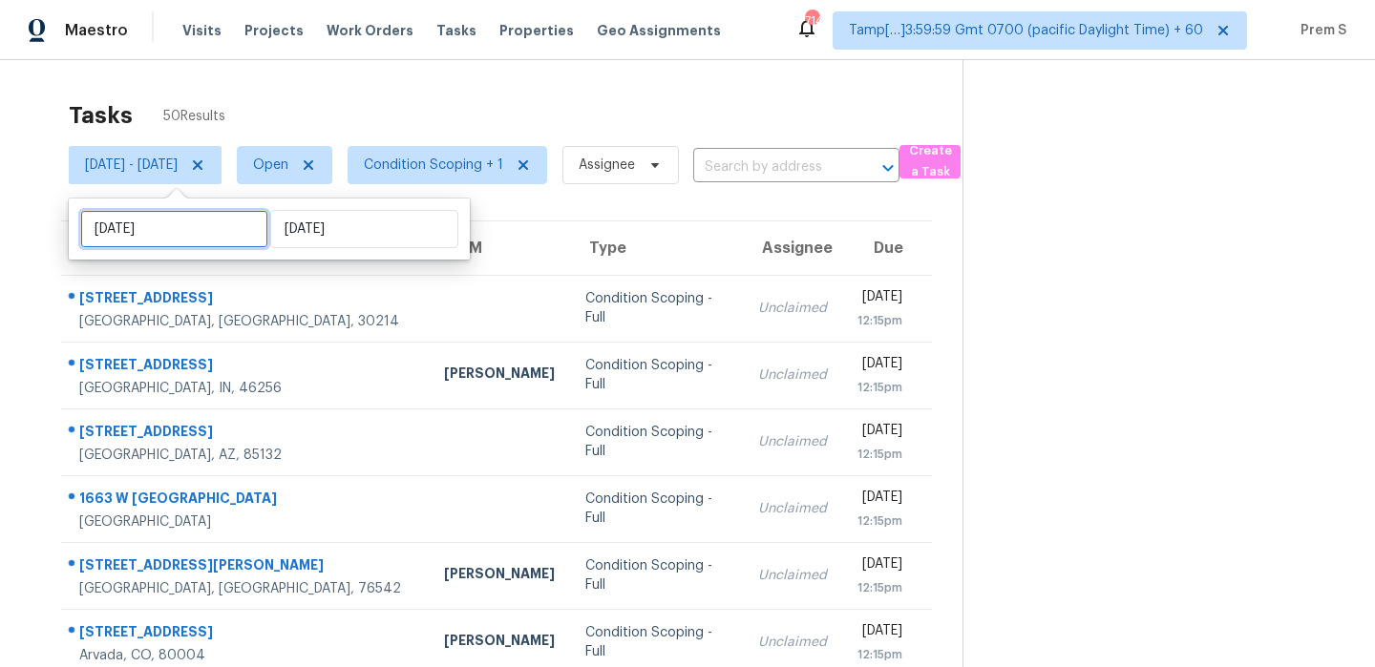
click at [190, 236] on input "Tue, Oct 07" at bounding box center [174, 229] width 188 height 38
select select "9"
select select "2025"
select select "10"
select select "2025"
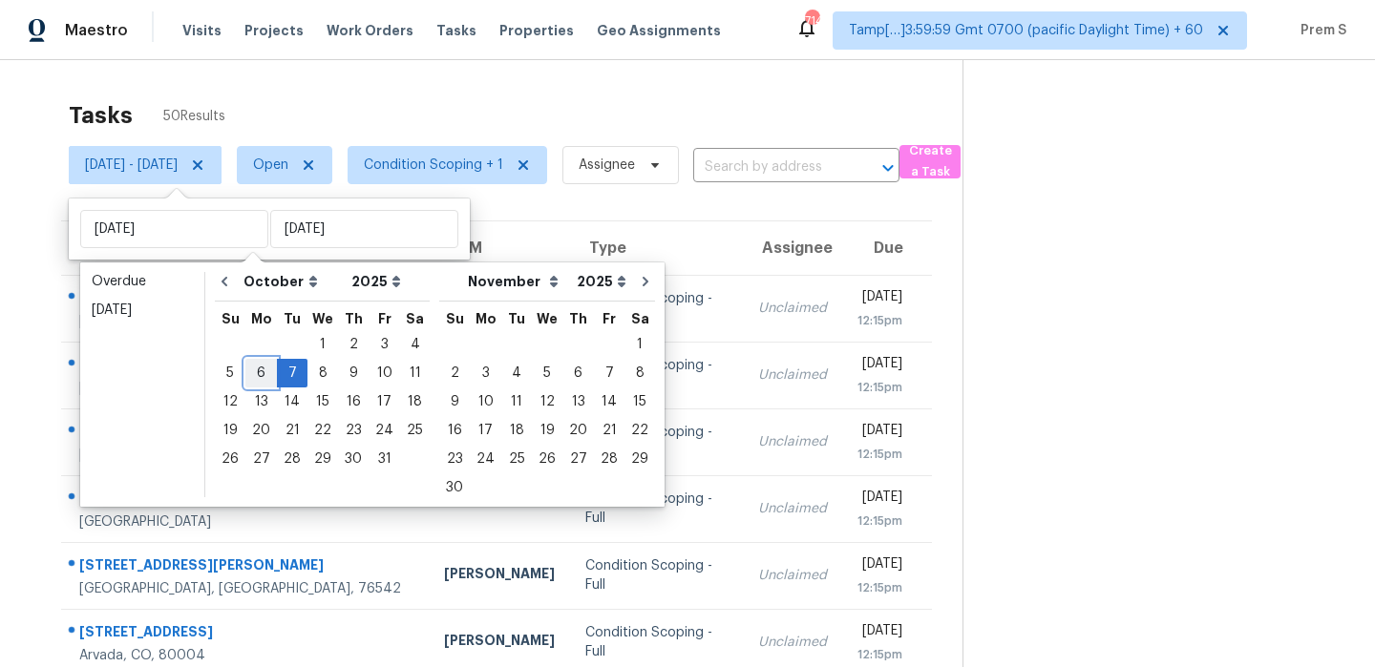
click at [256, 373] on div "6" at bounding box center [261, 373] width 32 height 27
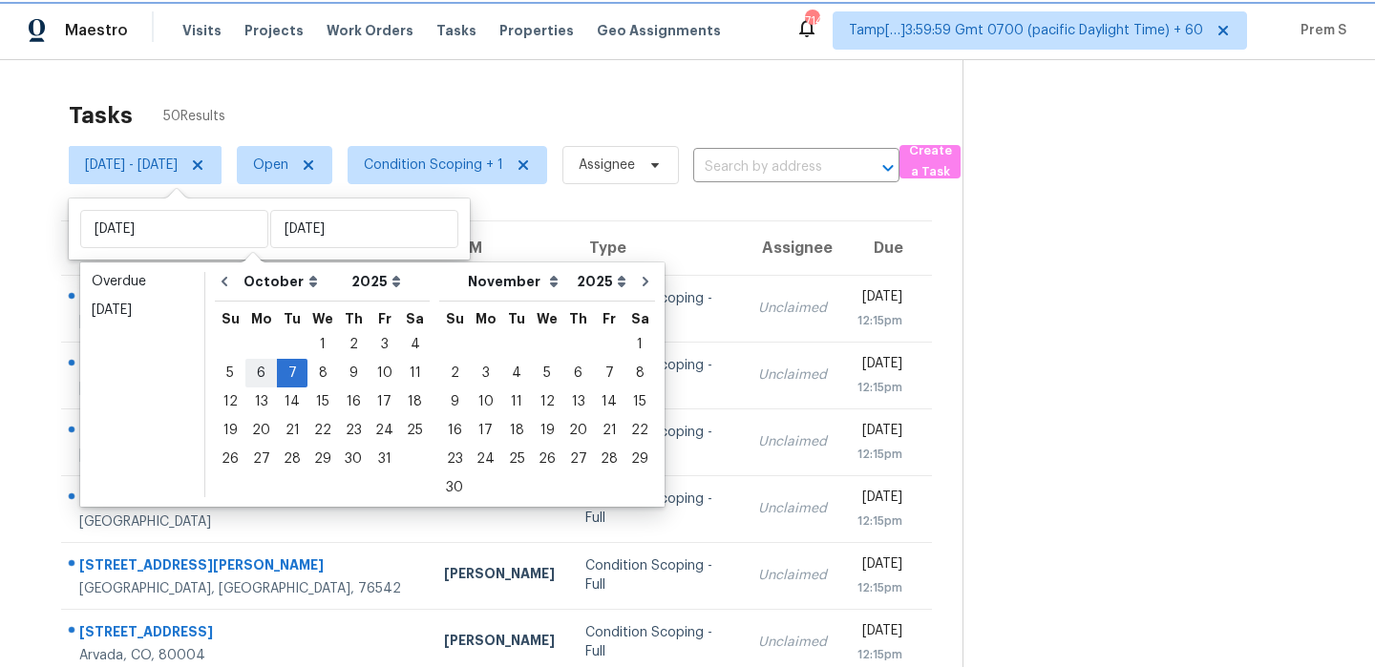
type input "Mon, Oct 06"
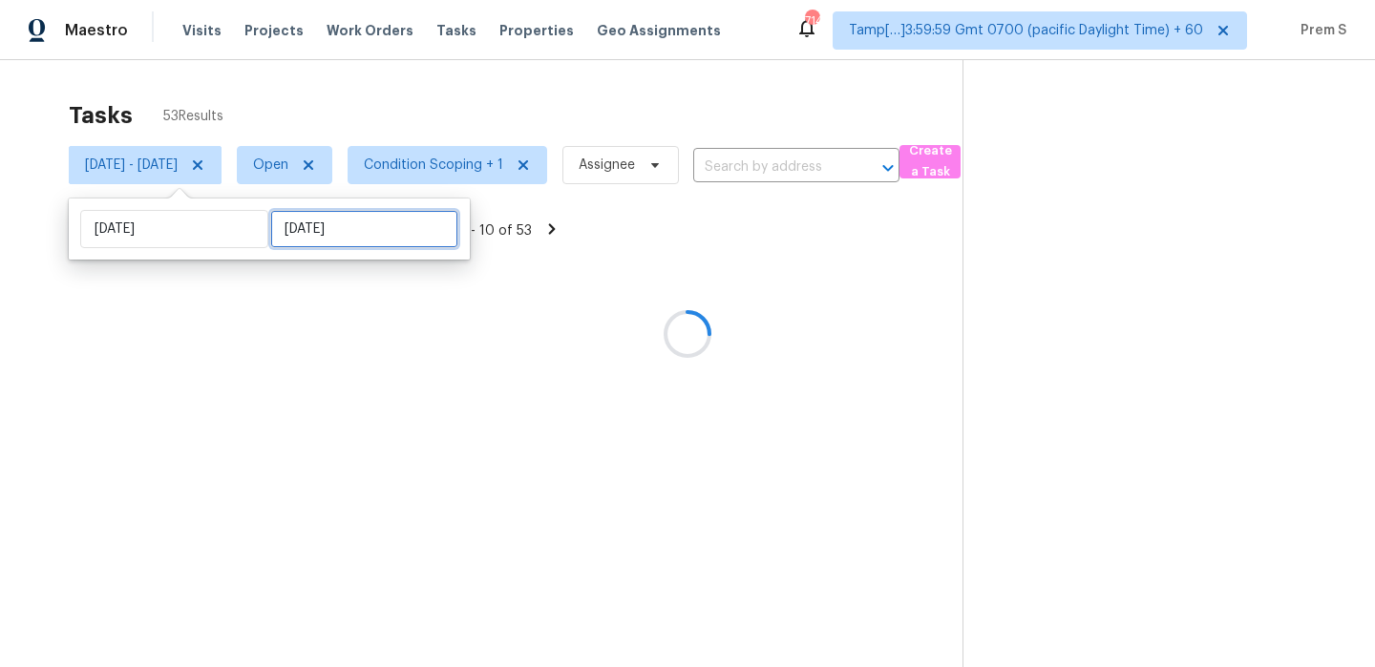
click at [349, 227] on input "Tue, Oct 07" at bounding box center [364, 229] width 188 height 38
select select "9"
select select "2025"
select select "10"
select select "2025"
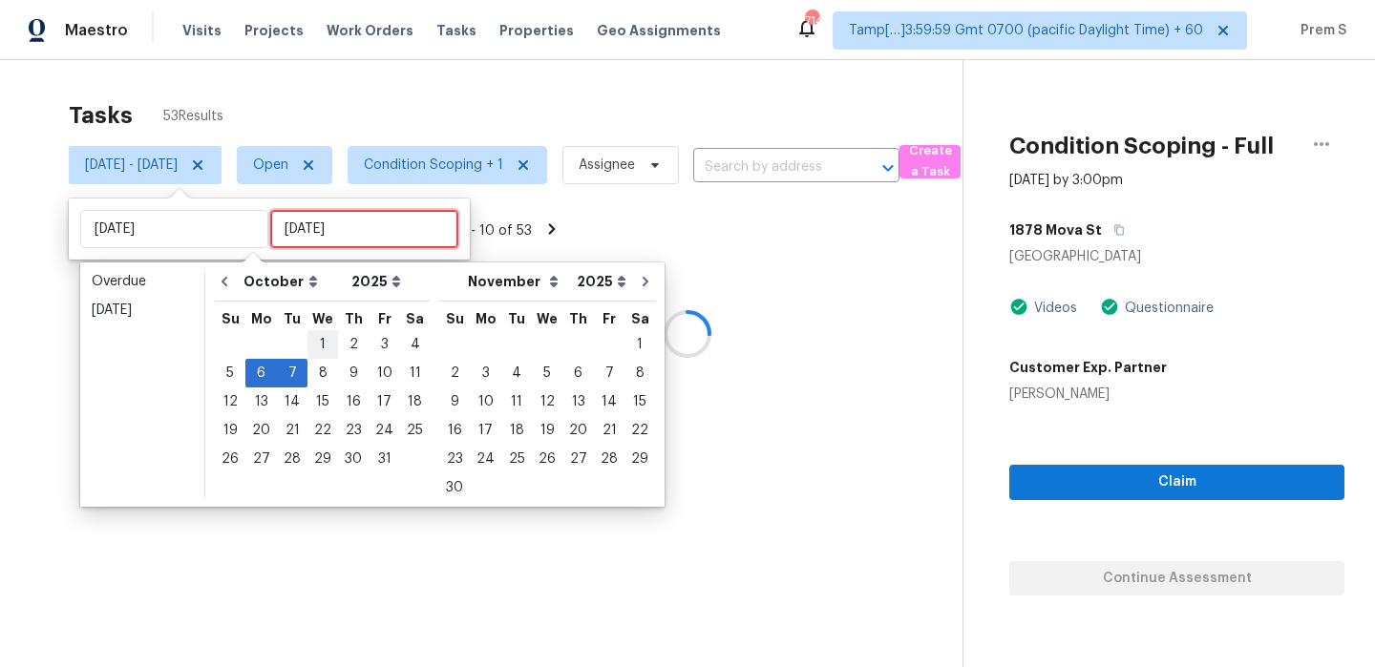
type input "Wed, Oct 01"
type input "Mon, Oct 06"
type input "Wed, Oct 08"
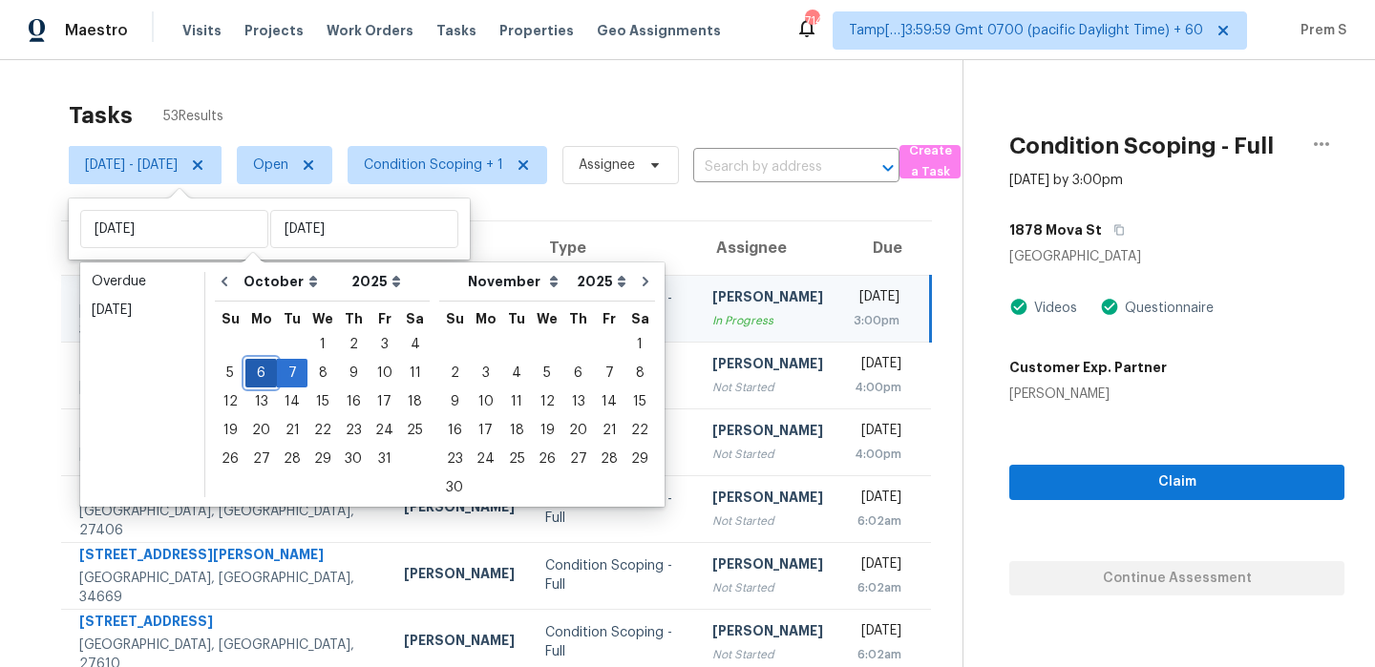
click at [260, 376] on div "6" at bounding box center [261, 373] width 32 height 27
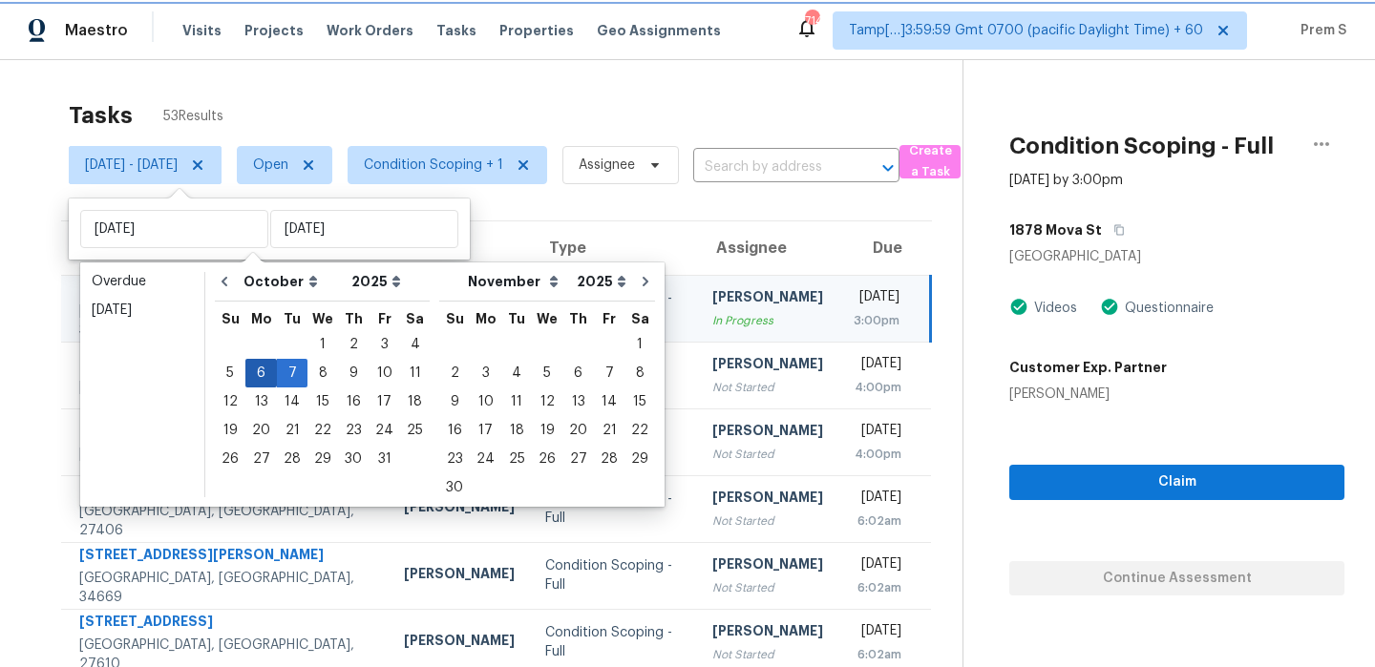
type input "Mon, Oct 06"
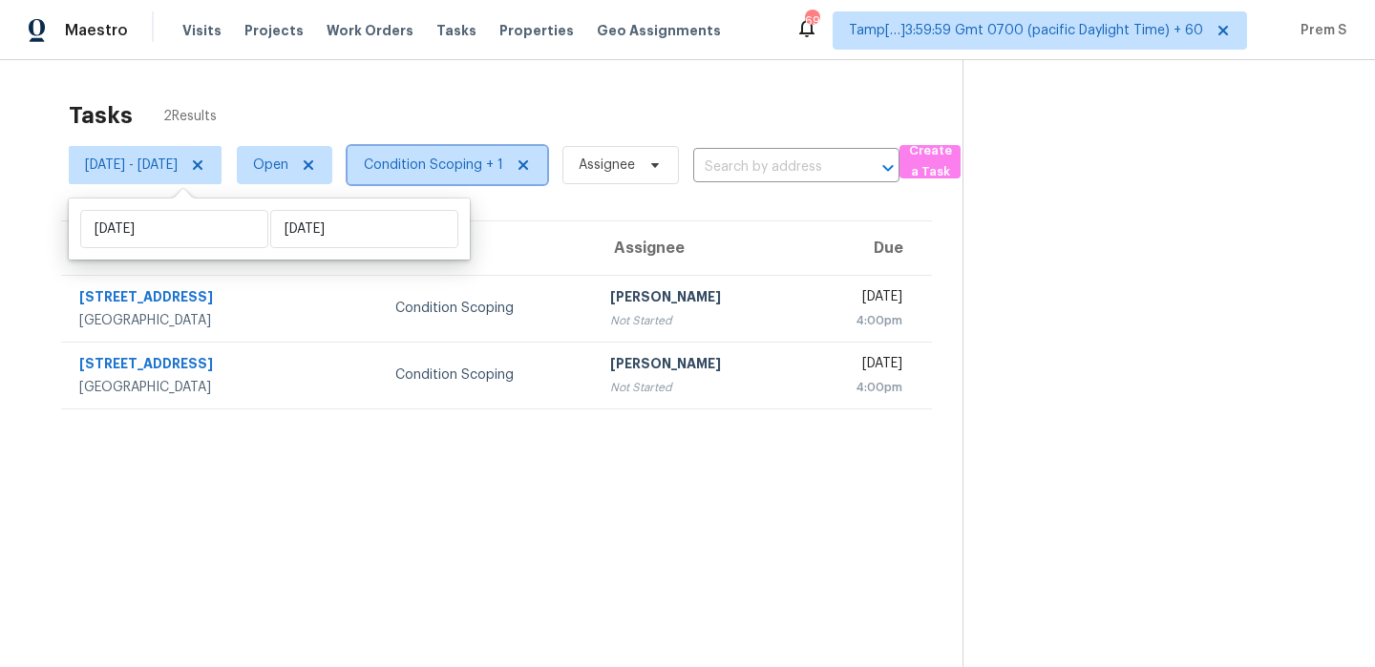
click at [503, 169] on span "Condition Scoping + 1" at bounding box center [433, 165] width 139 height 19
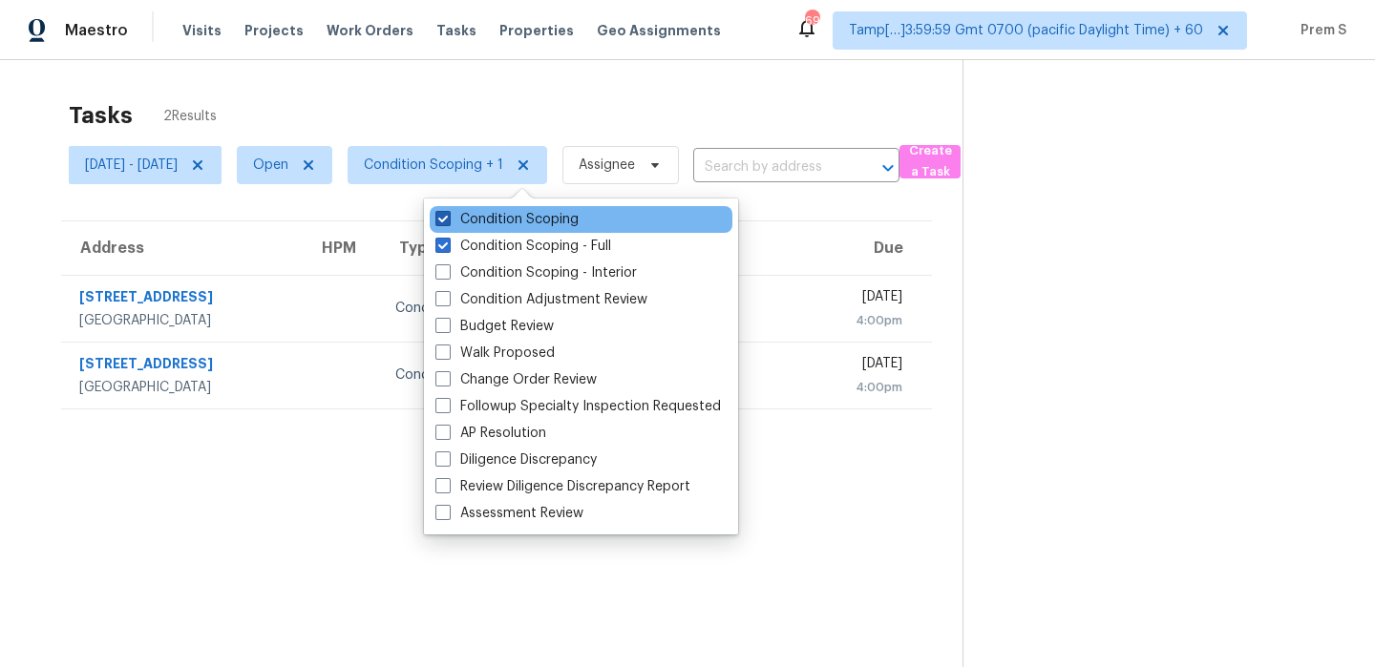
click at [561, 224] on label "Condition Scoping" at bounding box center [506, 219] width 143 height 19
click at [448, 222] on input "Condition Scoping" at bounding box center [441, 216] width 12 height 12
checkbox input "false"
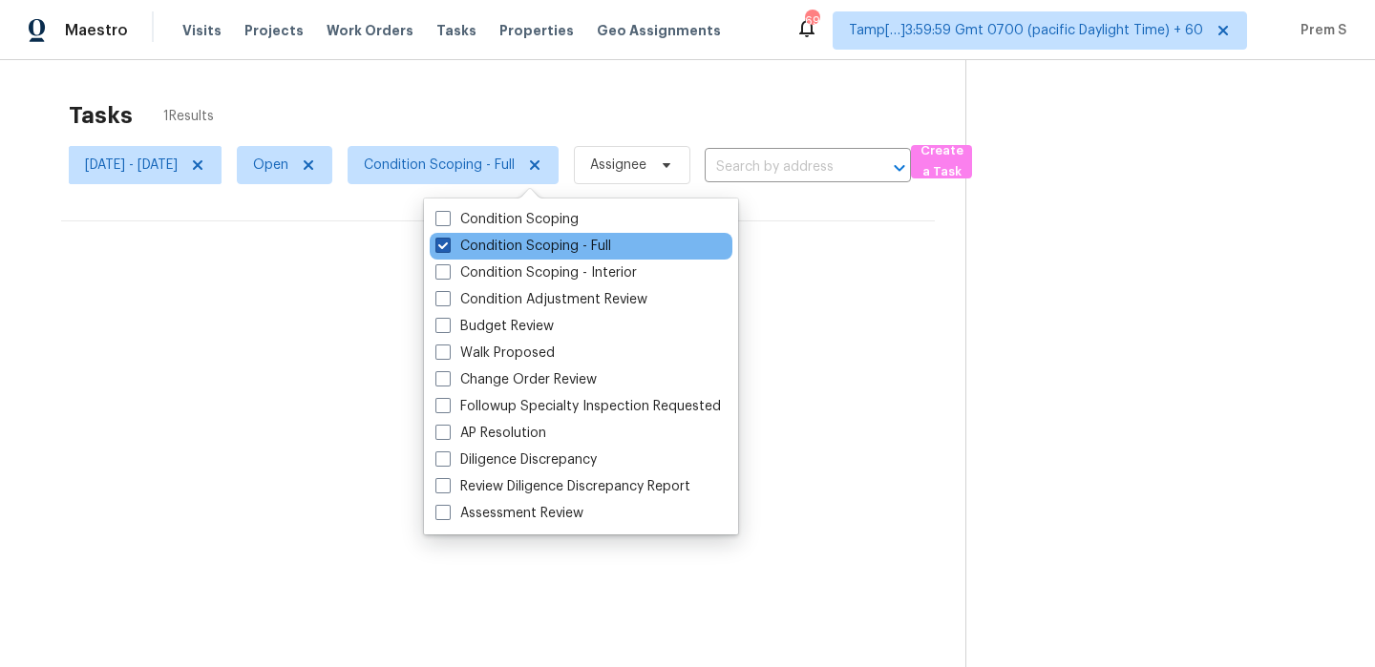
click at [557, 245] on label "Condition Scoping - Full" at bounding box center [523, 246] width 176 height 19
click at [448, 245] on input "Condition Scoping - Full" at bounding box center [441, 243] width 12 height 12
checkbox input "false"
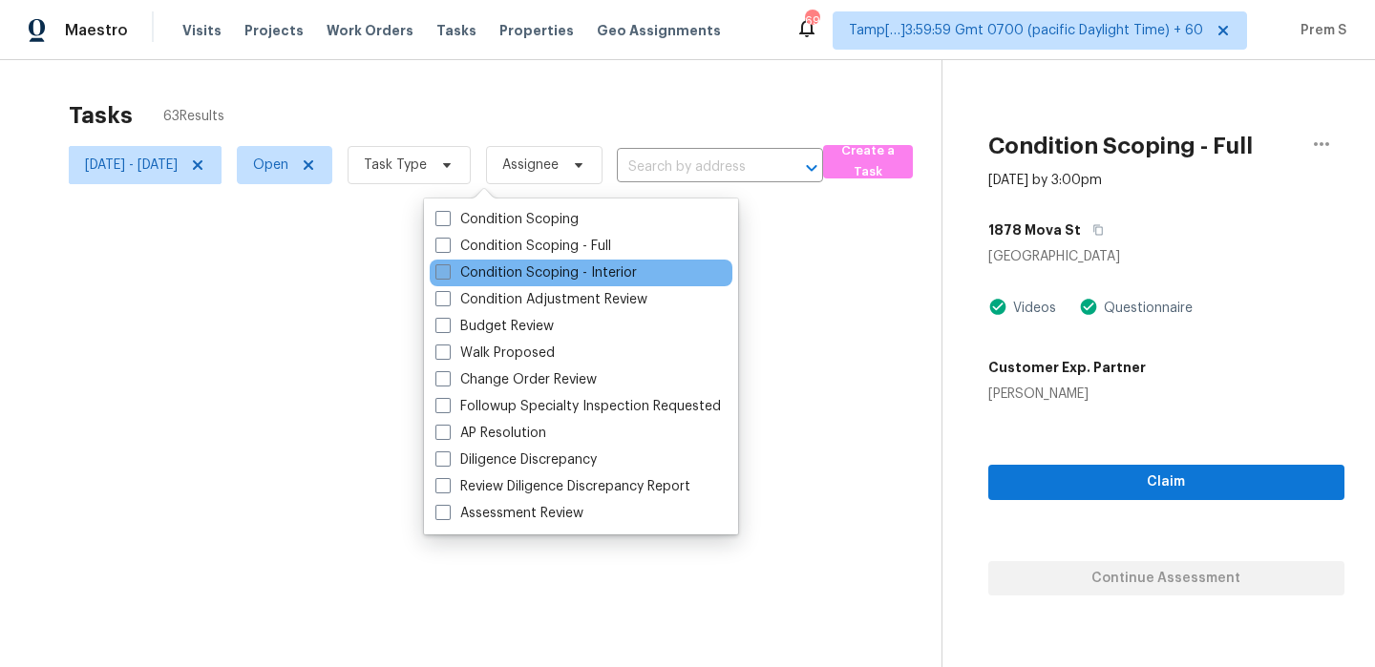
click at [527, 272] on label "Condition Scoping - Interior" at bounding box center [535, 273] width 201 height 19
click at [448, 272] on input "Condition Scoping - Interior" at bounding box center [441, 270] width 12 height 12
checkbox input "true"
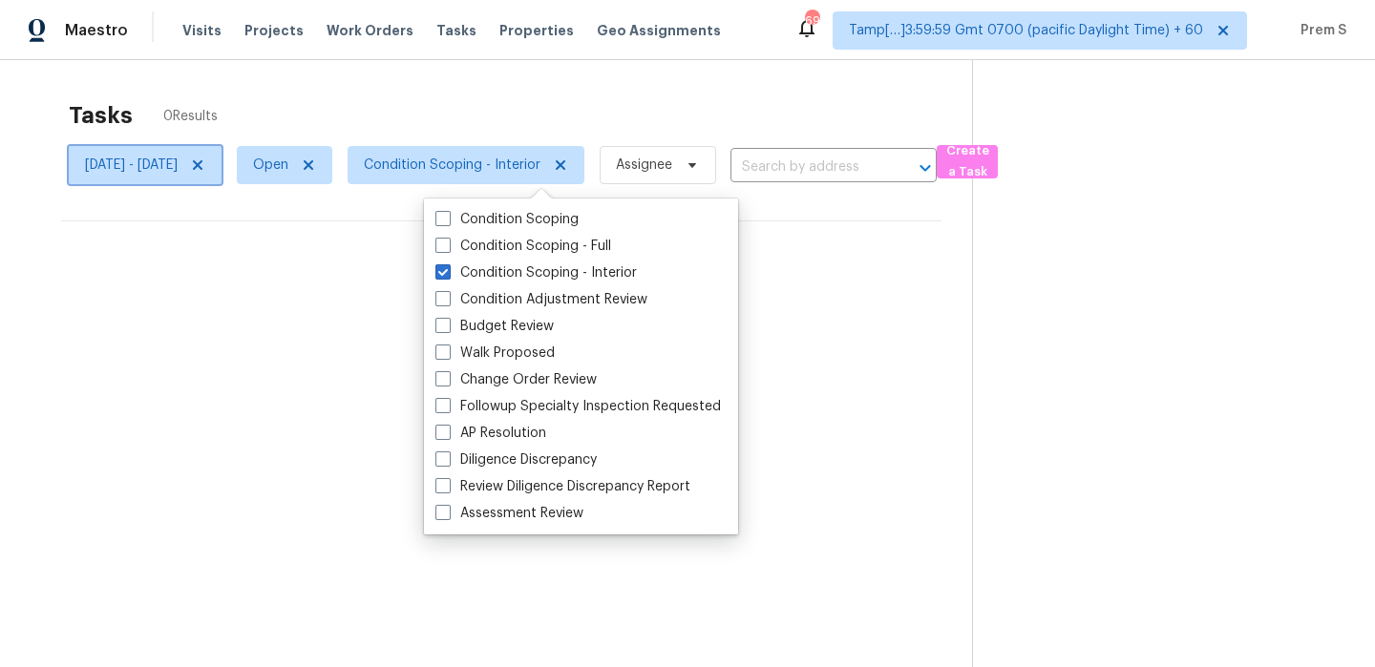
click at [205, 168] on icon at bounding box center [197, 165] width 15 height 15
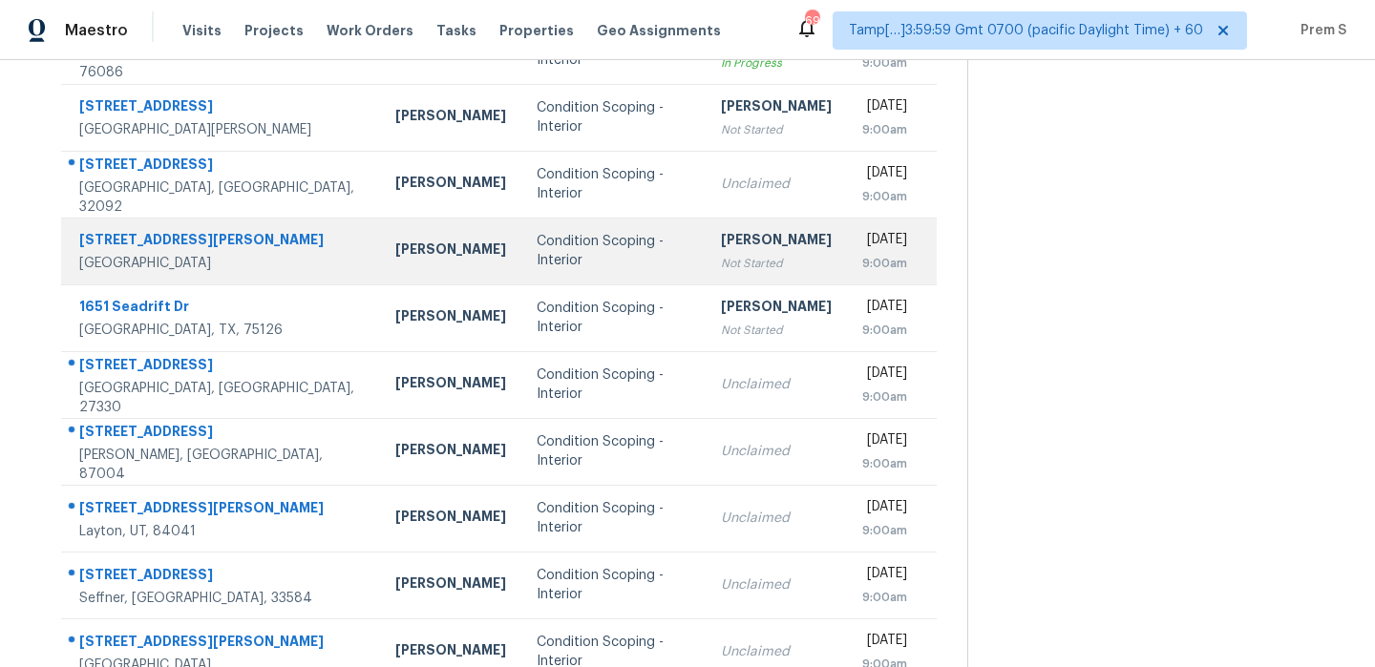
scroll to position [260, 0]
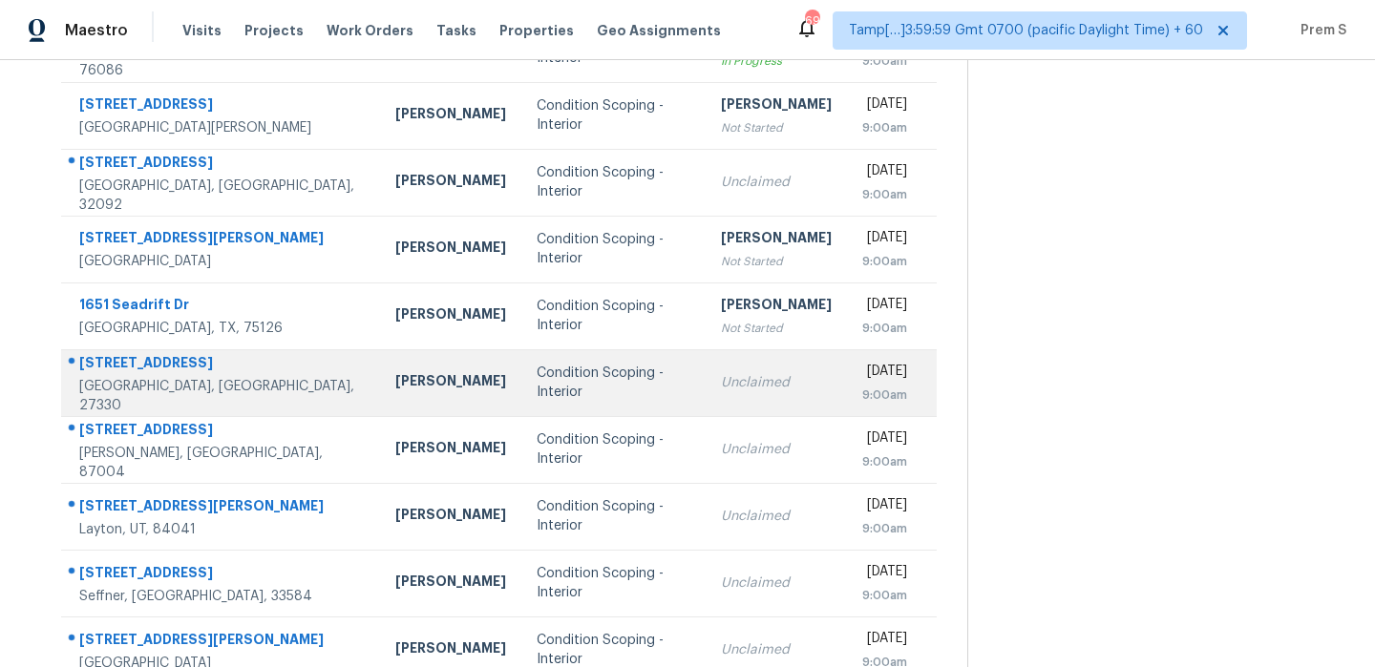
click at [721, 375] on div "Unclaimed" at bounding box center [776, 382] width 111 height 19
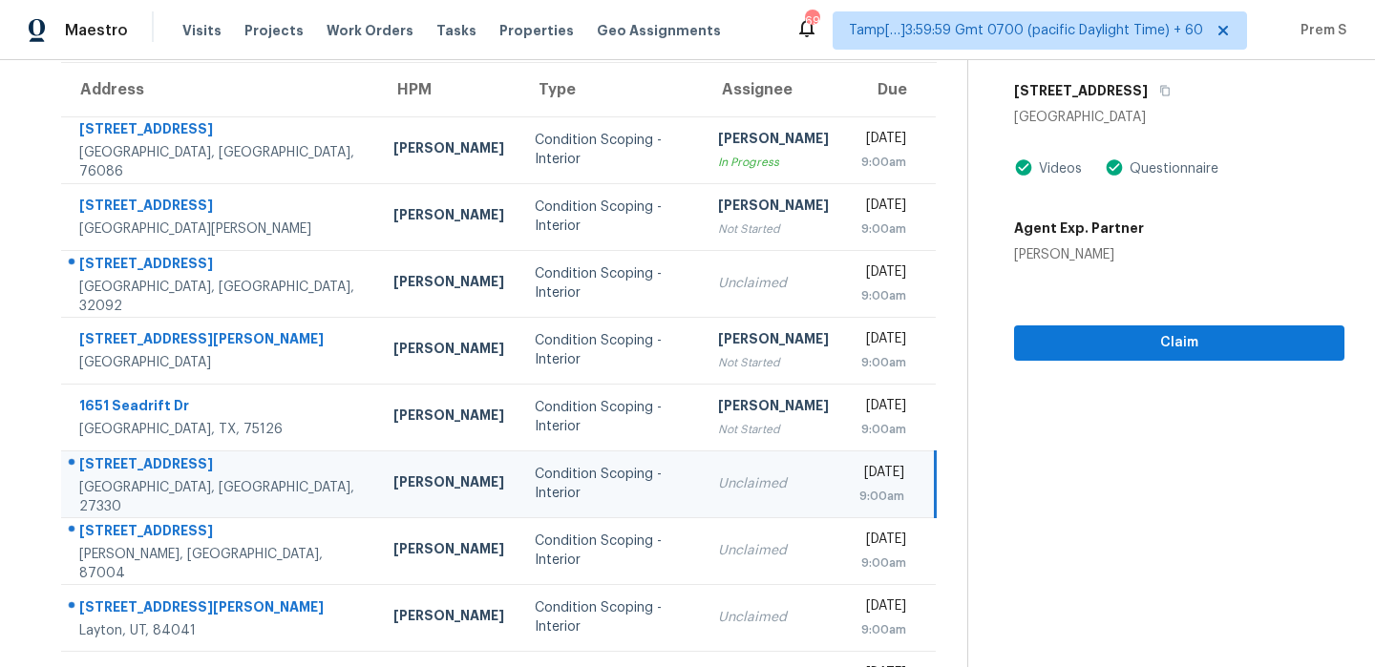
scroll to position [49, 0]
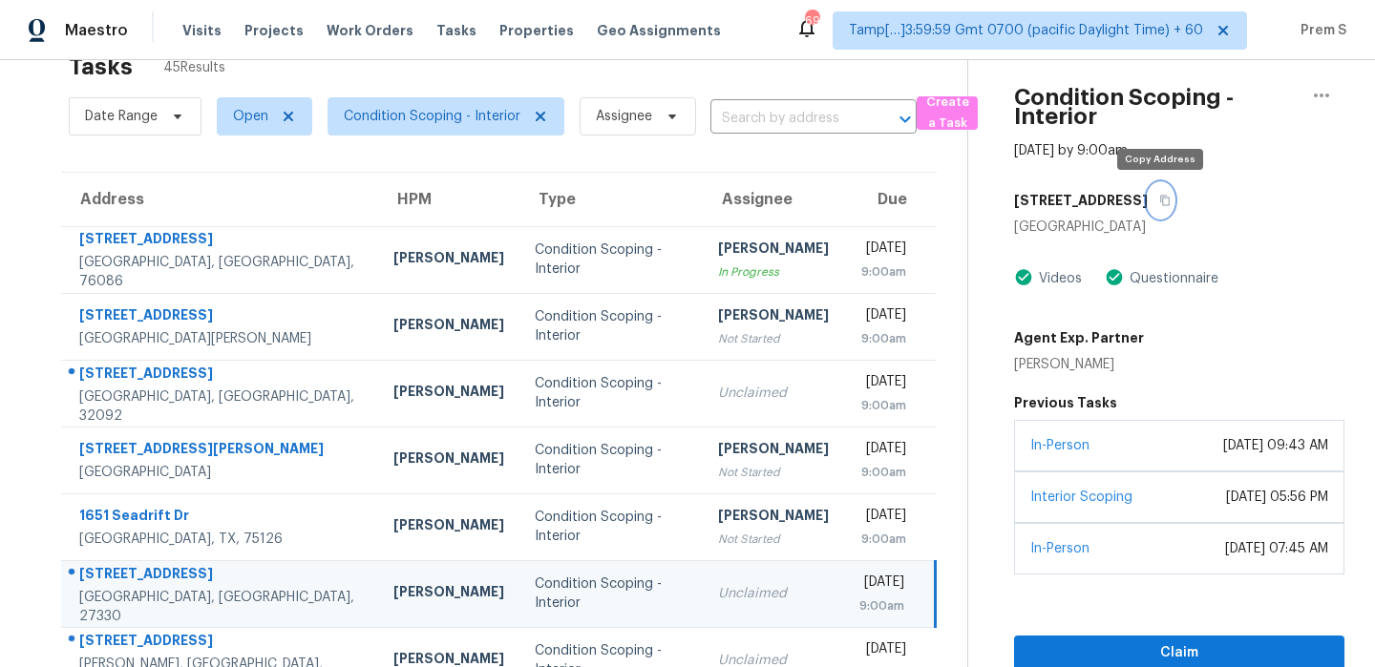
click at [1162, 205] on icon "button" at bounding box center [1164, 200] width 11 height 11
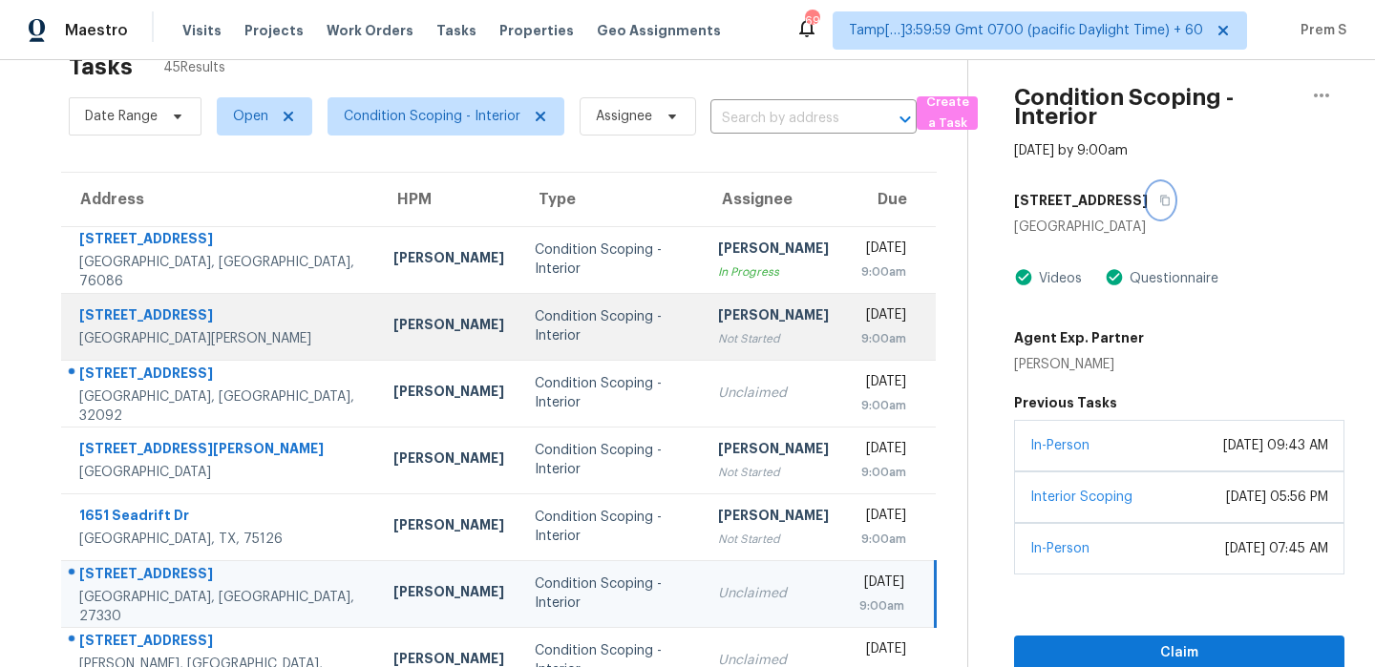
scroll to position [0, 0]
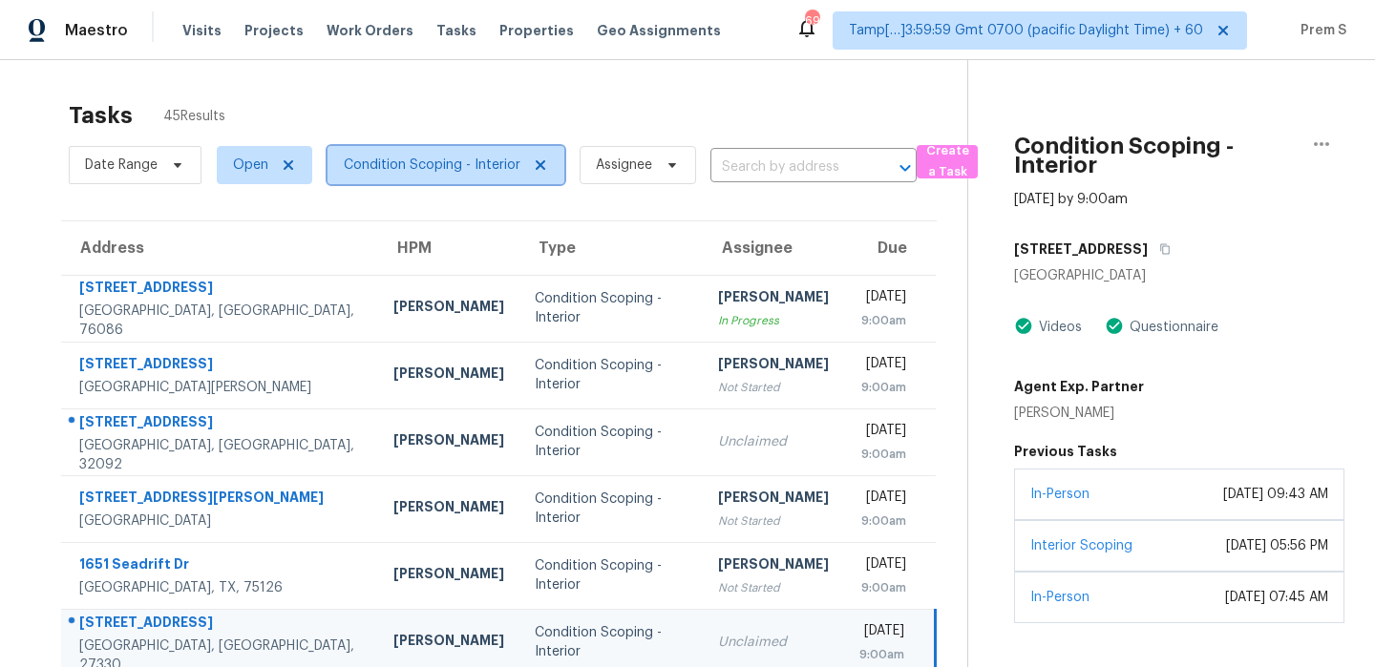
click at [463, 159] on span "Condition Scoping - Interior" at bounding box center [432, 165] width 177 height 19
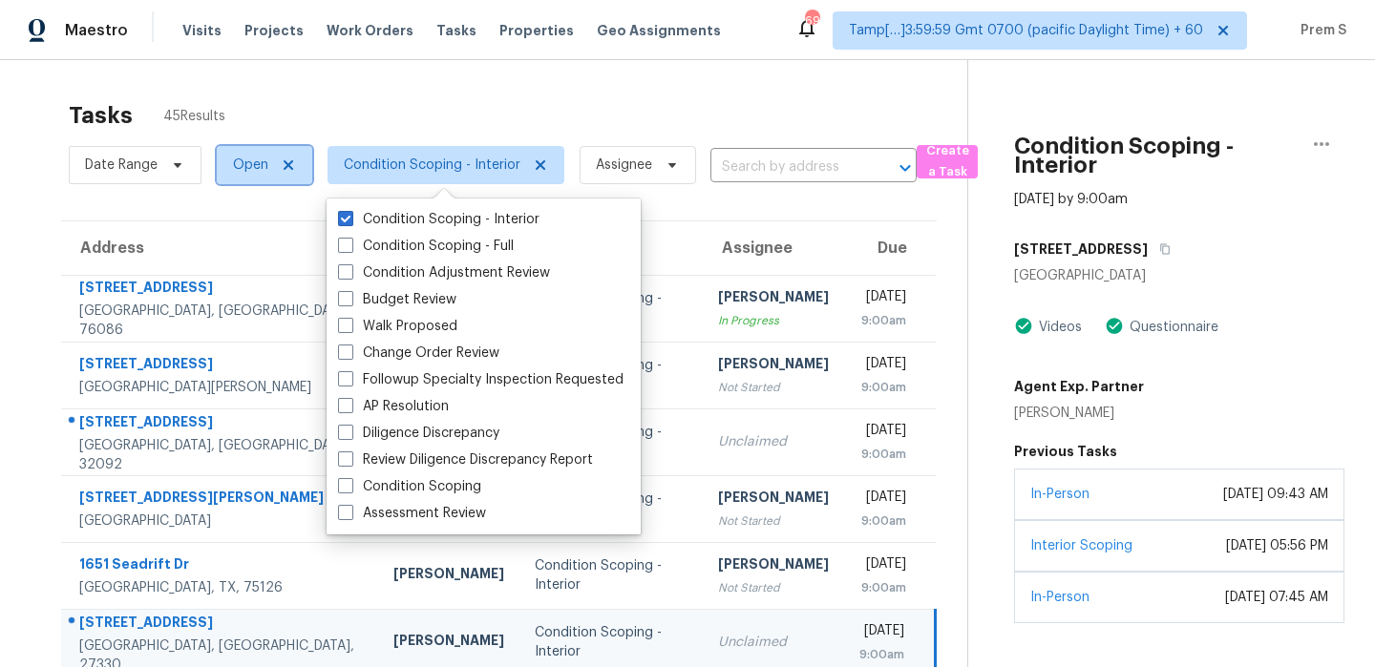
click at [270, 165] on span "Open" at bounding box center [264, 165] width 95 height 38
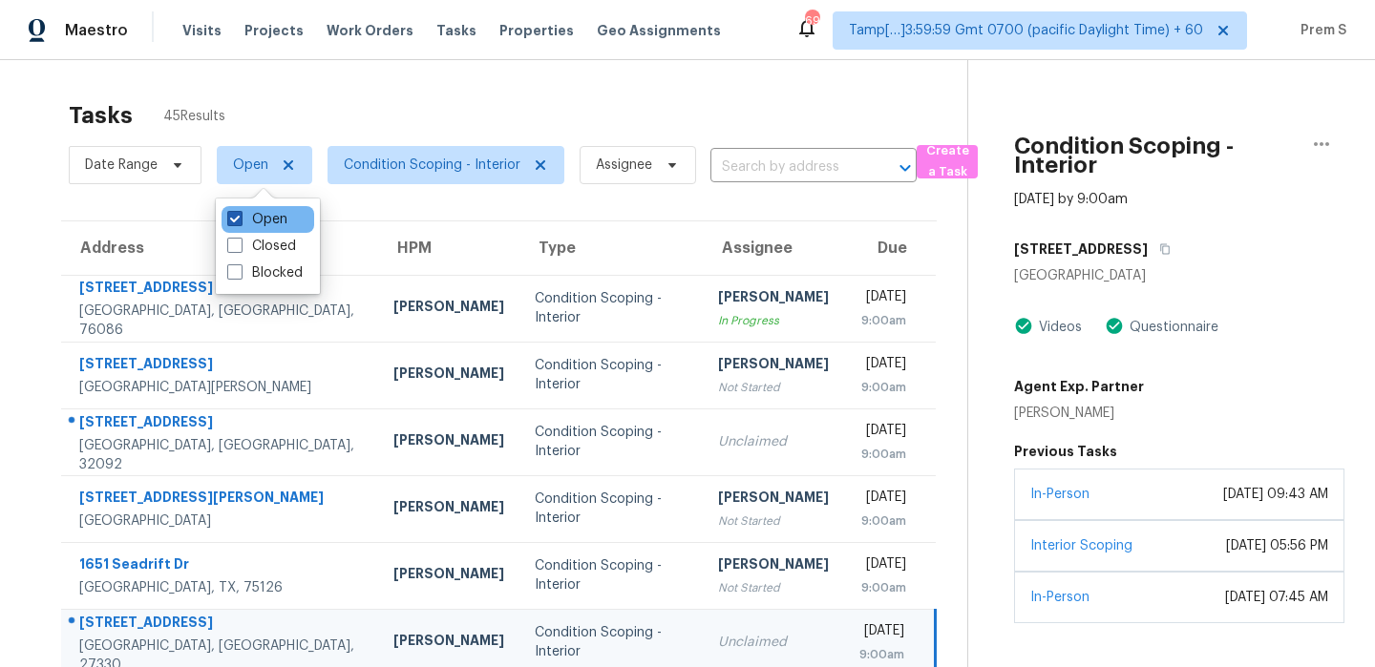
click at [264, 221] on label "Open" at bounding box center [257, 219] width 60 height 19
click at [240, 221] on input "Open" at bounding box center [233, 216] width 12 height 12
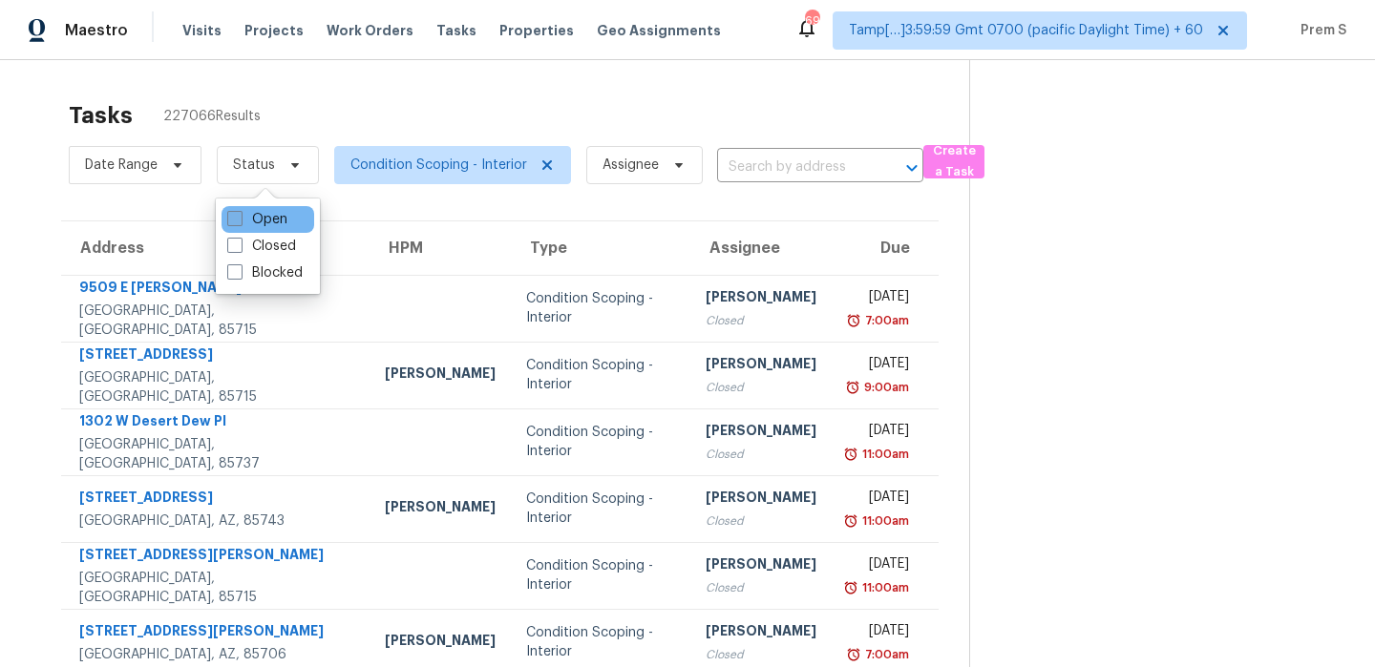
click at [234, 217] on span at bounding box center [234, 218] width 15 height 15
click at [234, 217] on input "Open" at bounding box center [233, 216] width 12 height 12
checkbox input "true"
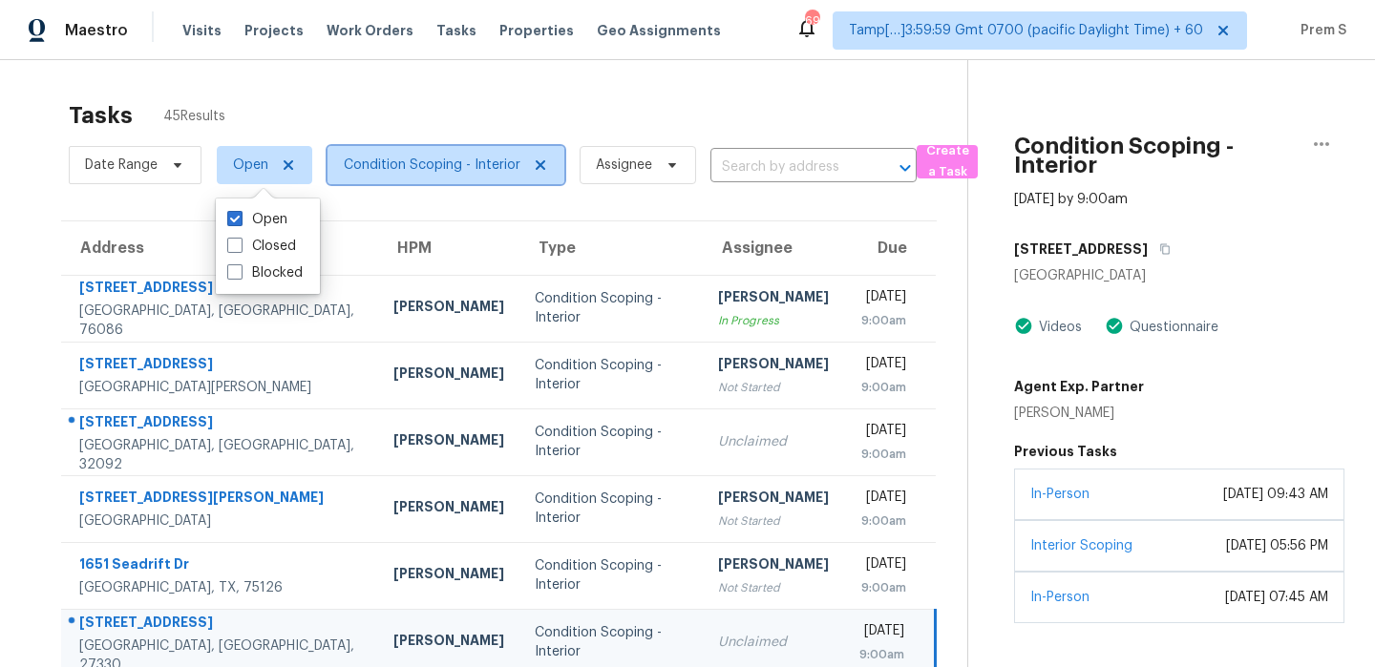
click at [449, 172] on span "Condition Scoping - Interior" at bounding box center [432, 165] width 177 height 19
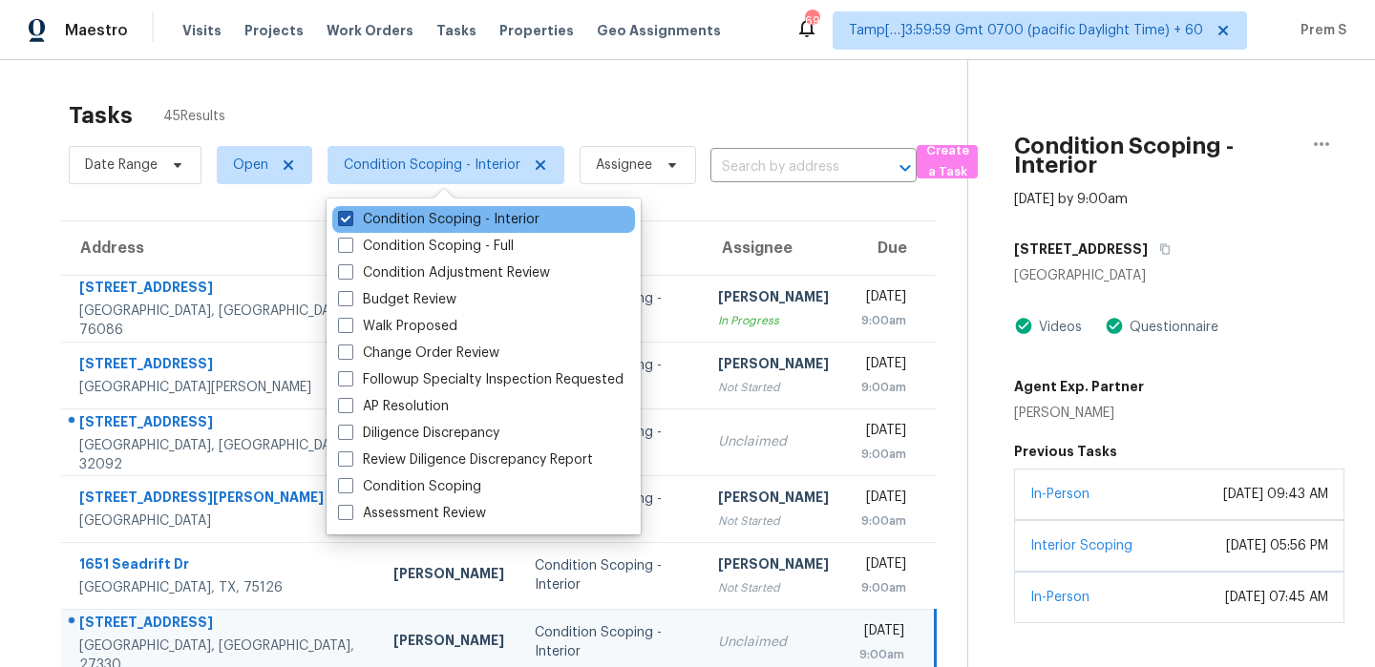
click at [447, 221] on label "Condition Scoping - Interior" at bounding box center [438, 219] width 201 height 19
click at [350, 221] on input "Condition Scoping - Interior" at bounding box center [344, 216] width 12 height 12
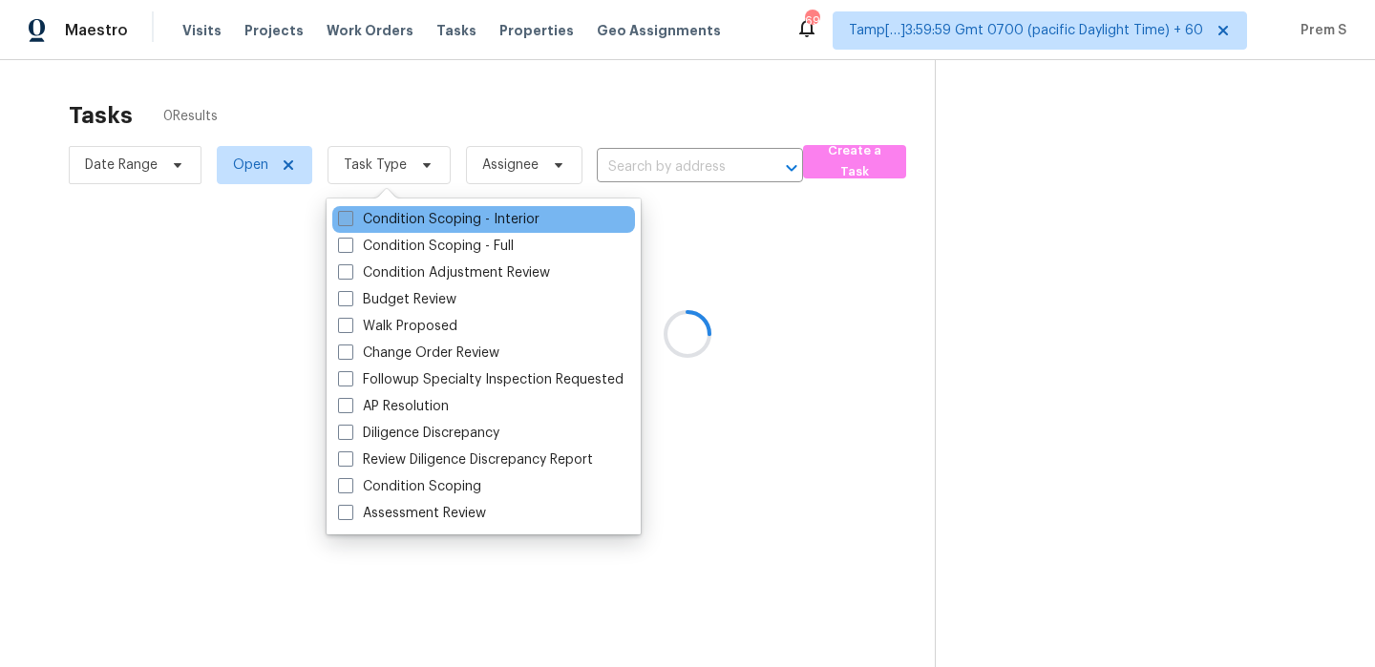
click at [464, 226] on label "Condition Scoping - Interior" at bounding box center [438, 219] width 201 height 19
click at [350, 222] on input "Condition Scoping - Interior" at bounding box center [344, 216] width 12 height 12
checkbox input "true"
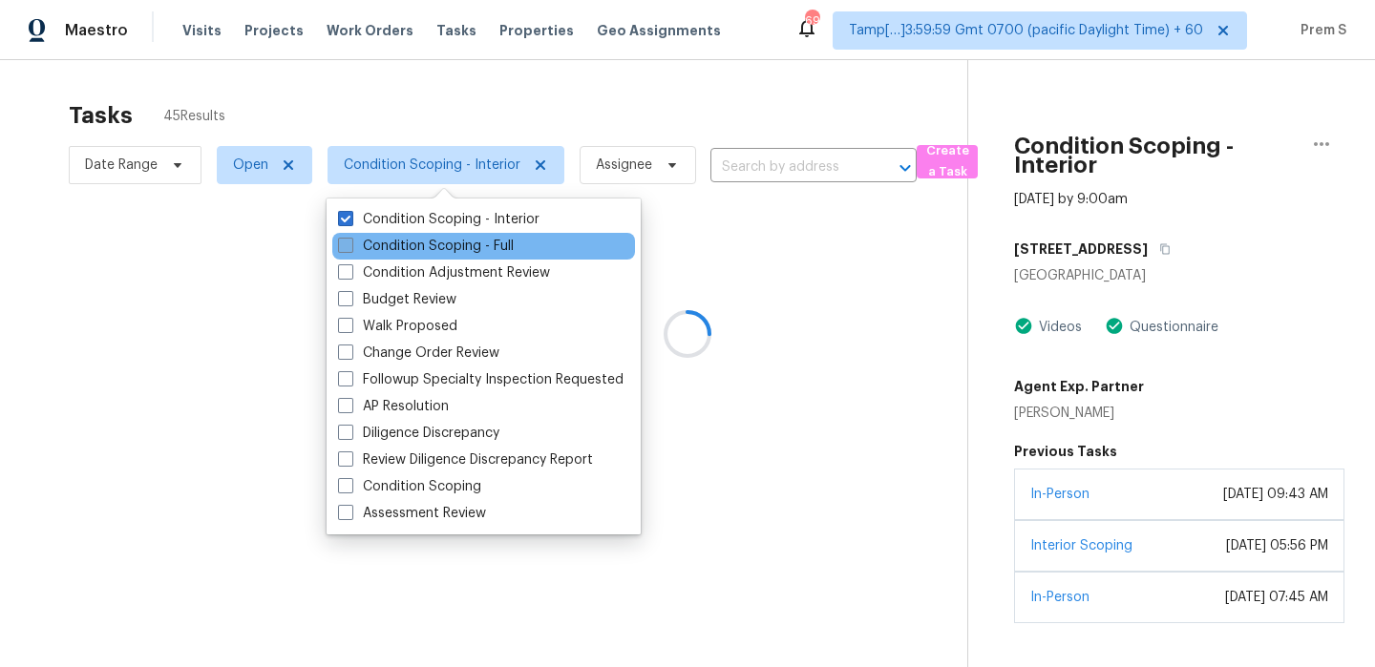
click at [452, 249] on label "Condition Scoping - Full" at bounding box center [426, 246] width 176 height 19
click at [350, 249] on input "Condition Scoping - Full" at bounding box center [344, 243] width 12 height 12
checkbox input "true"
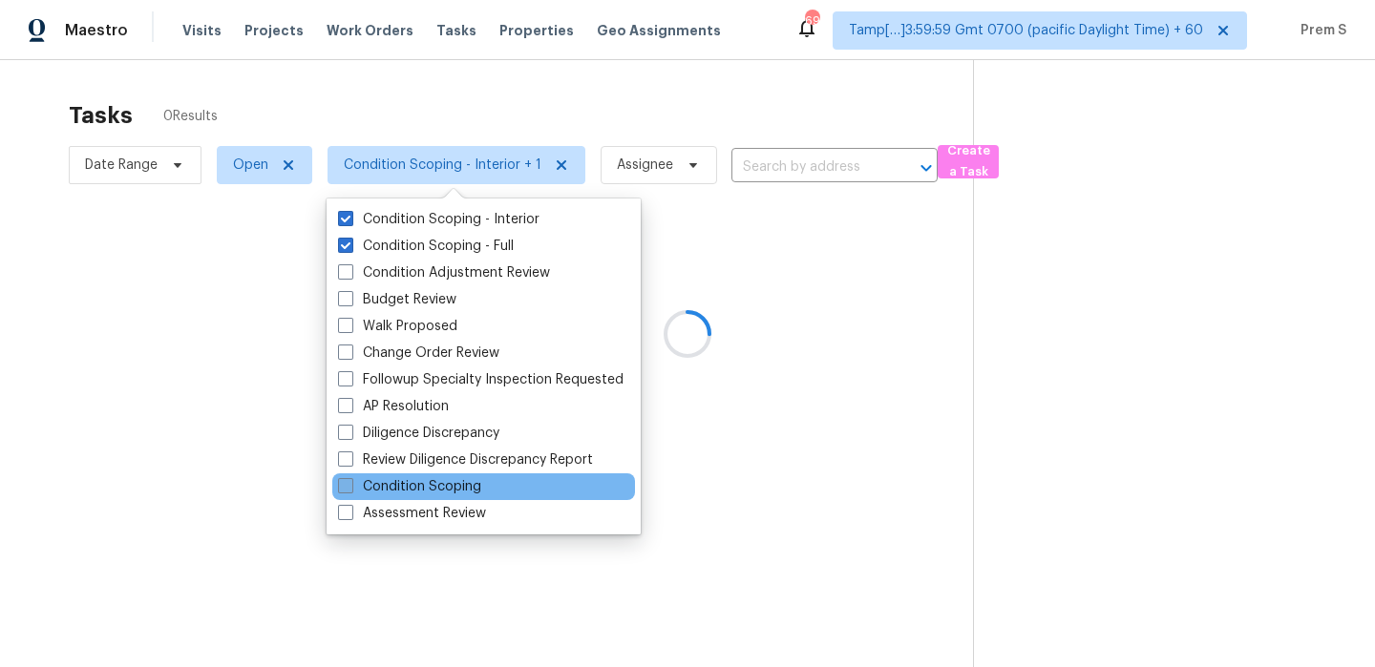
click at [455, 491] on label "Condition Scoping" at bounding box center [409, 486] width 143 height 19
click at [350, 490] on input "Condition Scoping" at bounding box center [344, 483] width 12 height 12
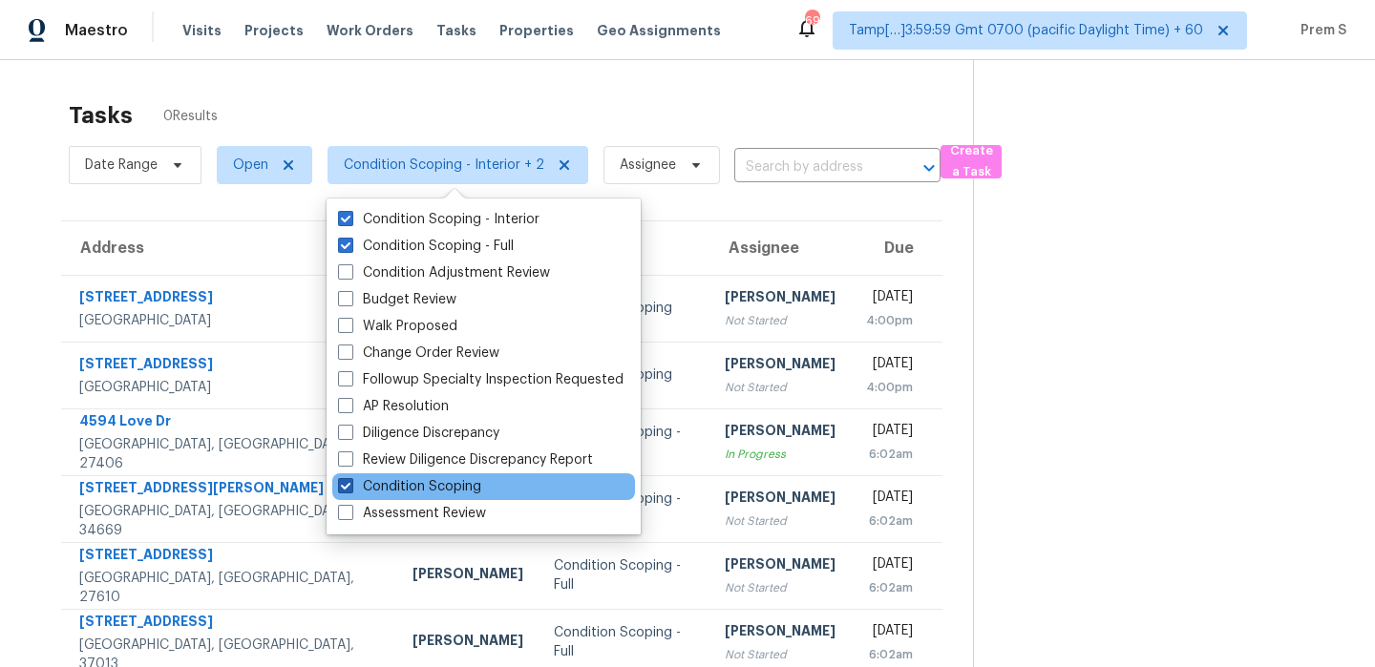
click at [463, 491] on label "Condition Scoping" at bounding box center [409, 486] width 143 height 19
click at [350, 490] on input "Condition Scoping" at bounding box center [344, 483] width 12 height 12
checkbox input "false"
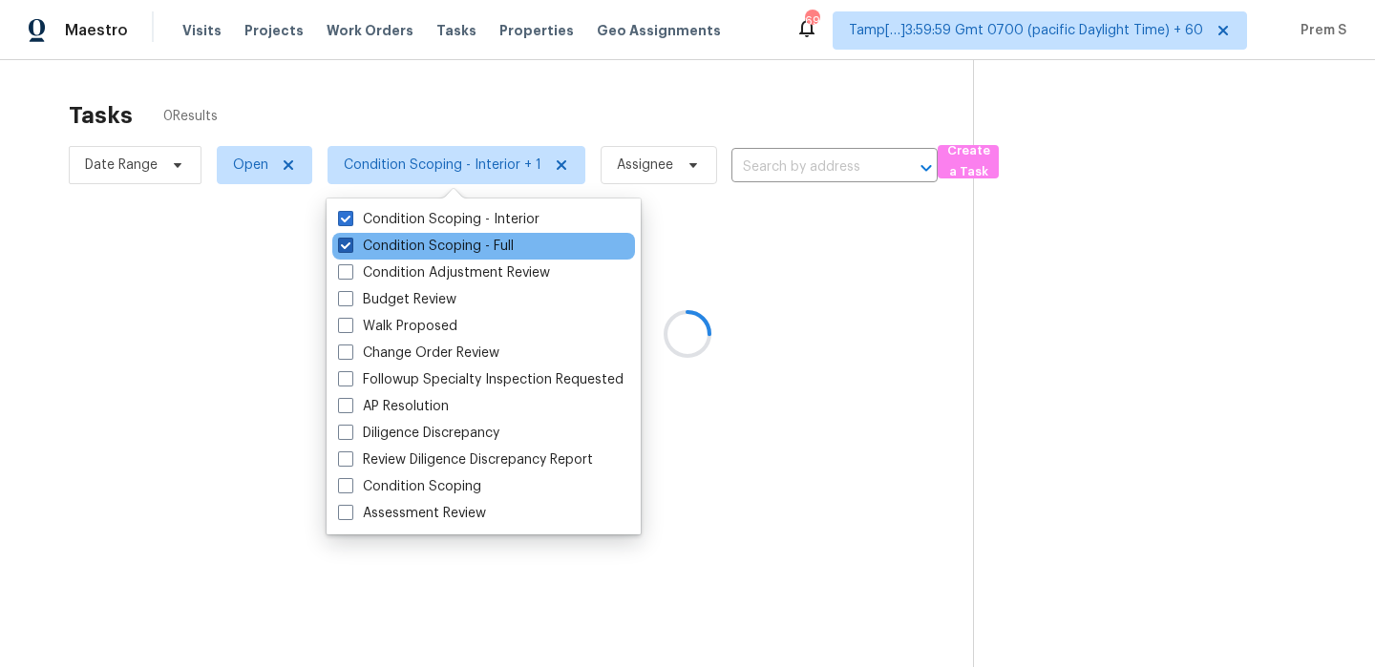
click at [486, 240] on label "Condition Scoping - Full" at bounding box center [426, 246] width 176 height 19
click at [350, 240] on input "Condition Scoping - Full" at bounding box center [344, 243] width 12 height 12
checkbox input "false"
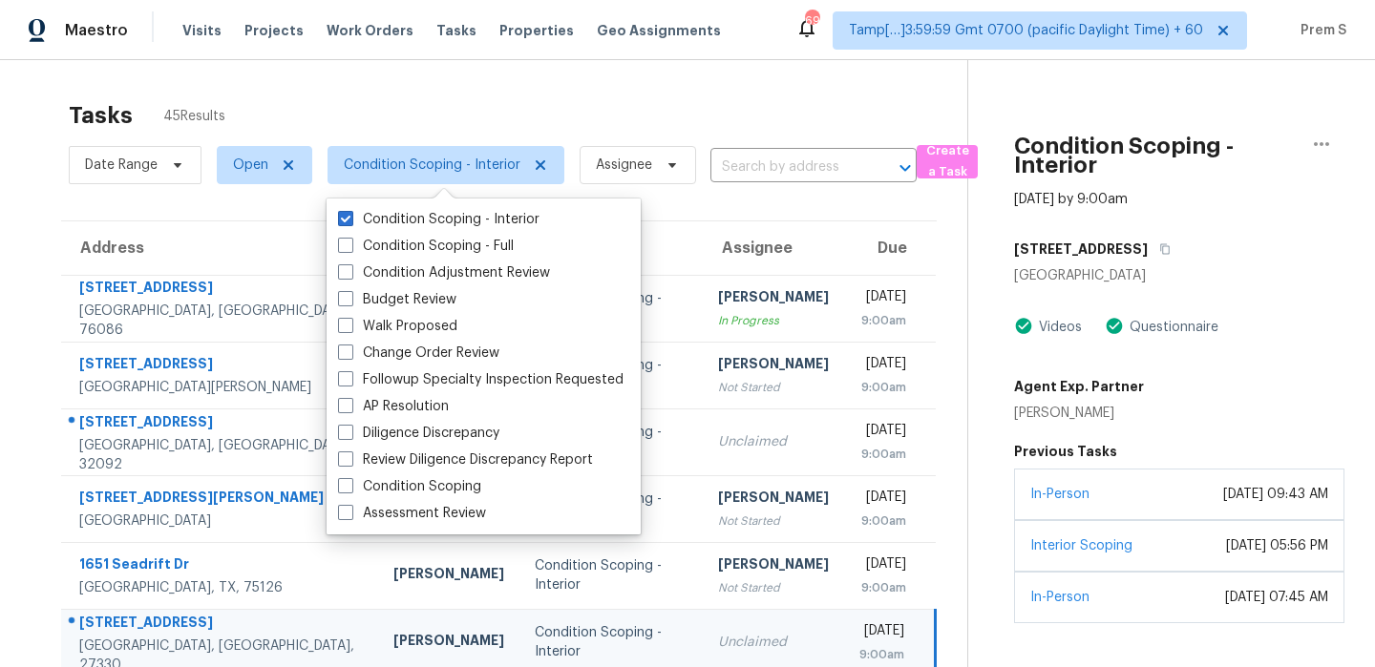
click at [745, 106] on div "Tasks 45 Results" at bounding box center [518, 116] width 899 height 50
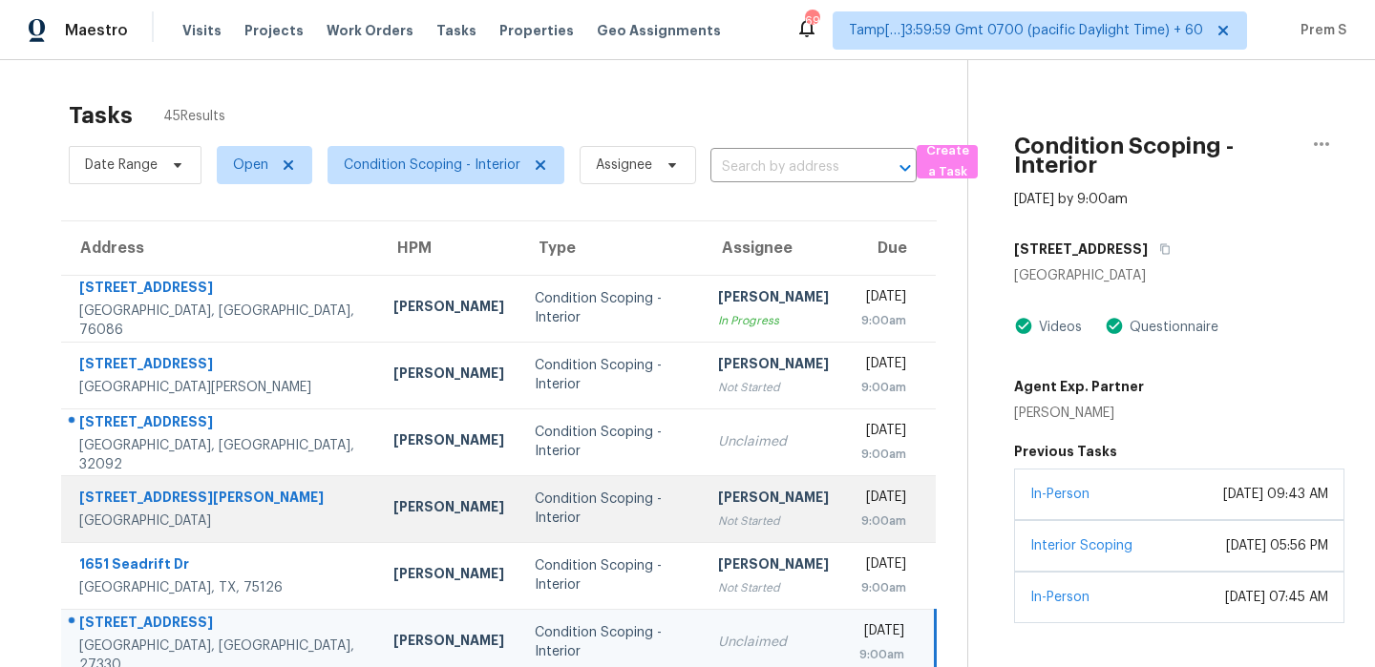
scroll to position [218, 0]
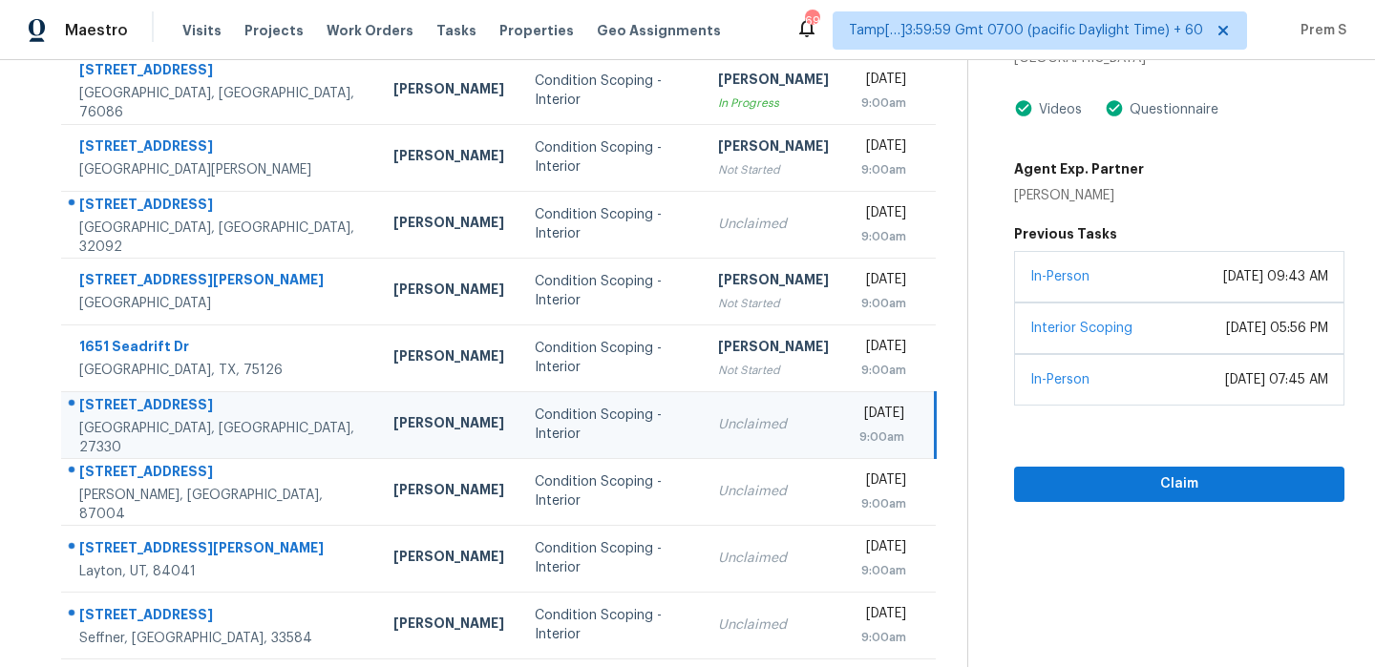
click at [703, 441] on td "Unclaimed" at bounding box center [773, 424] width 141 height 67
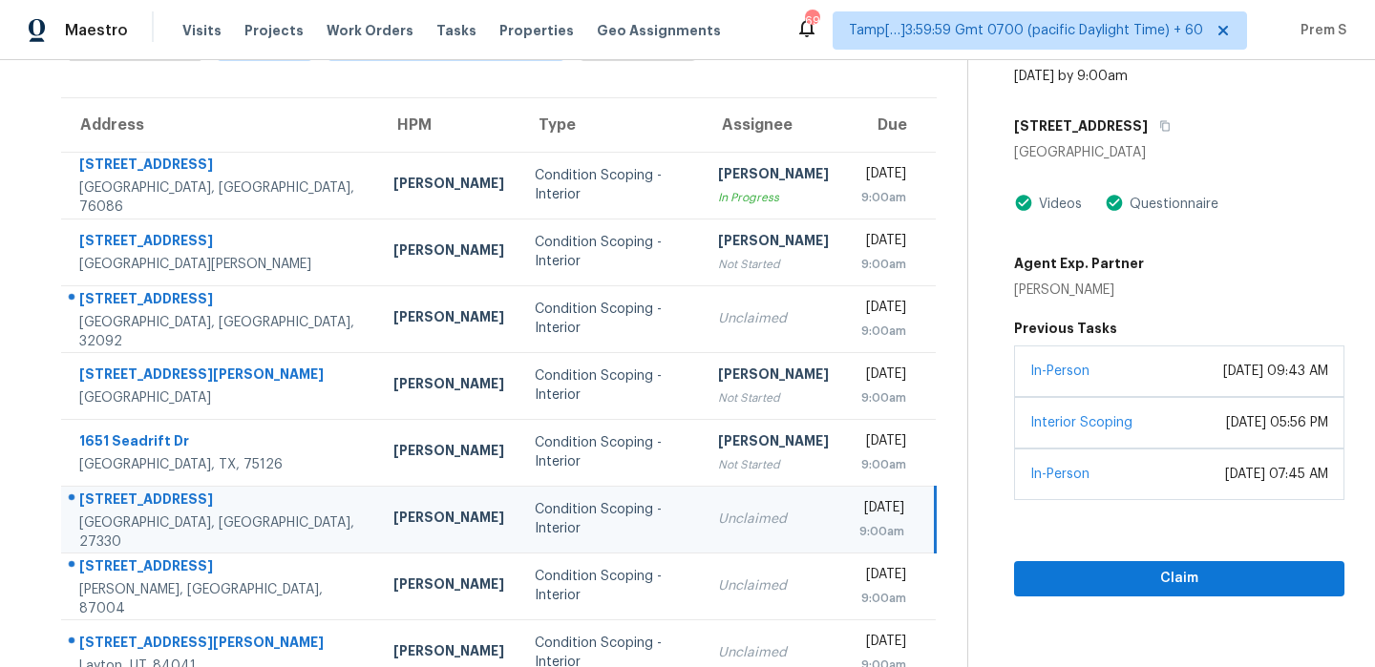
scroll to position [315, 0]
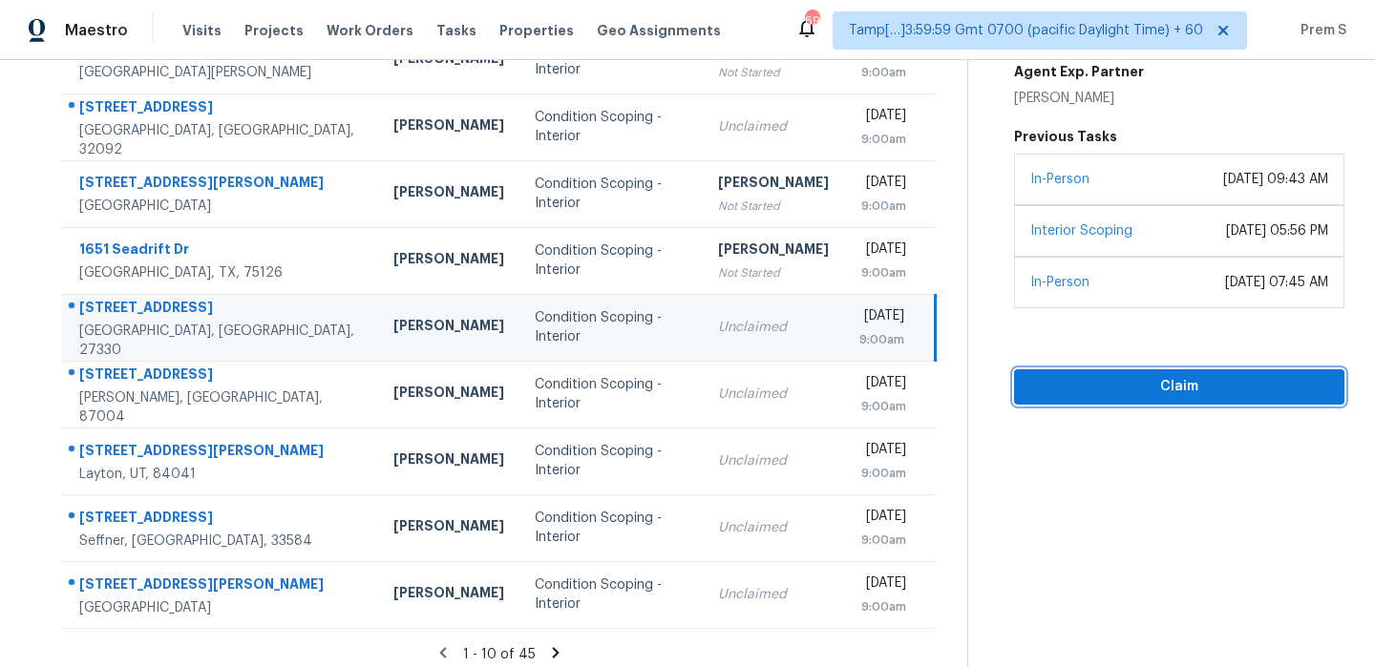
click at [1189, 394] on span "Claim" at bounding box center [1179, 387] width 300 height 24
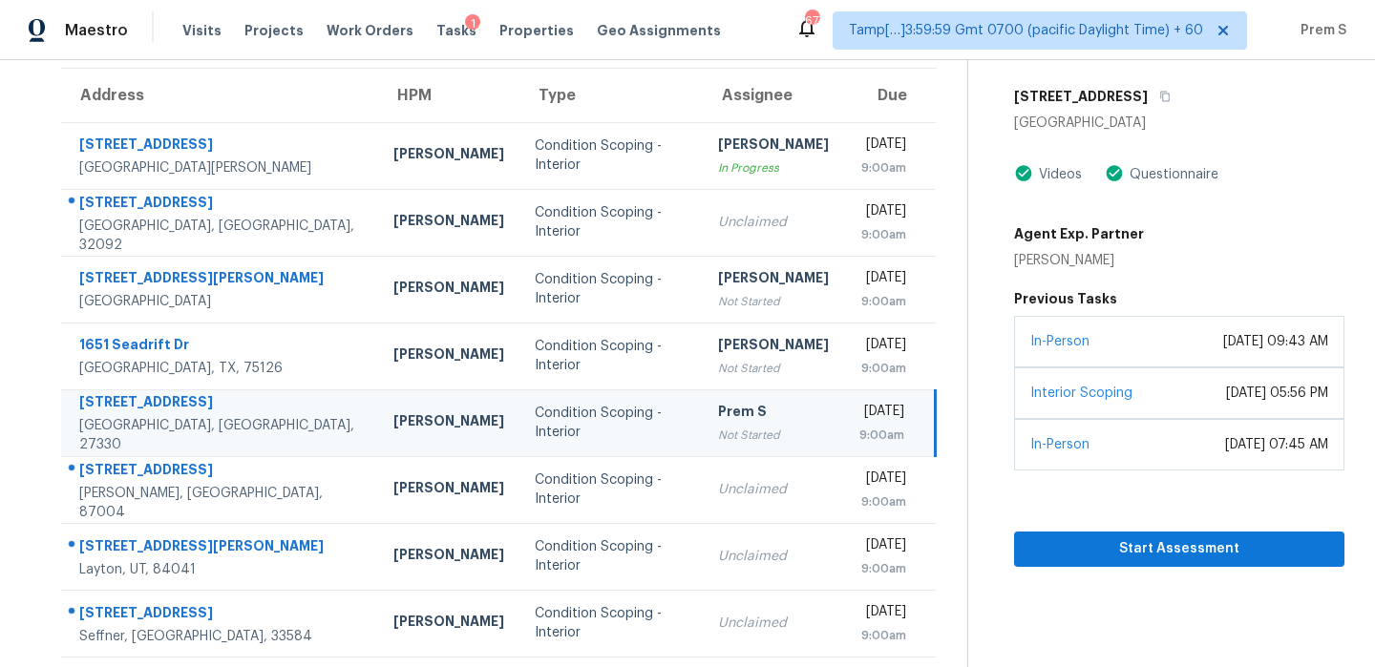
scroll to position [169, 0]
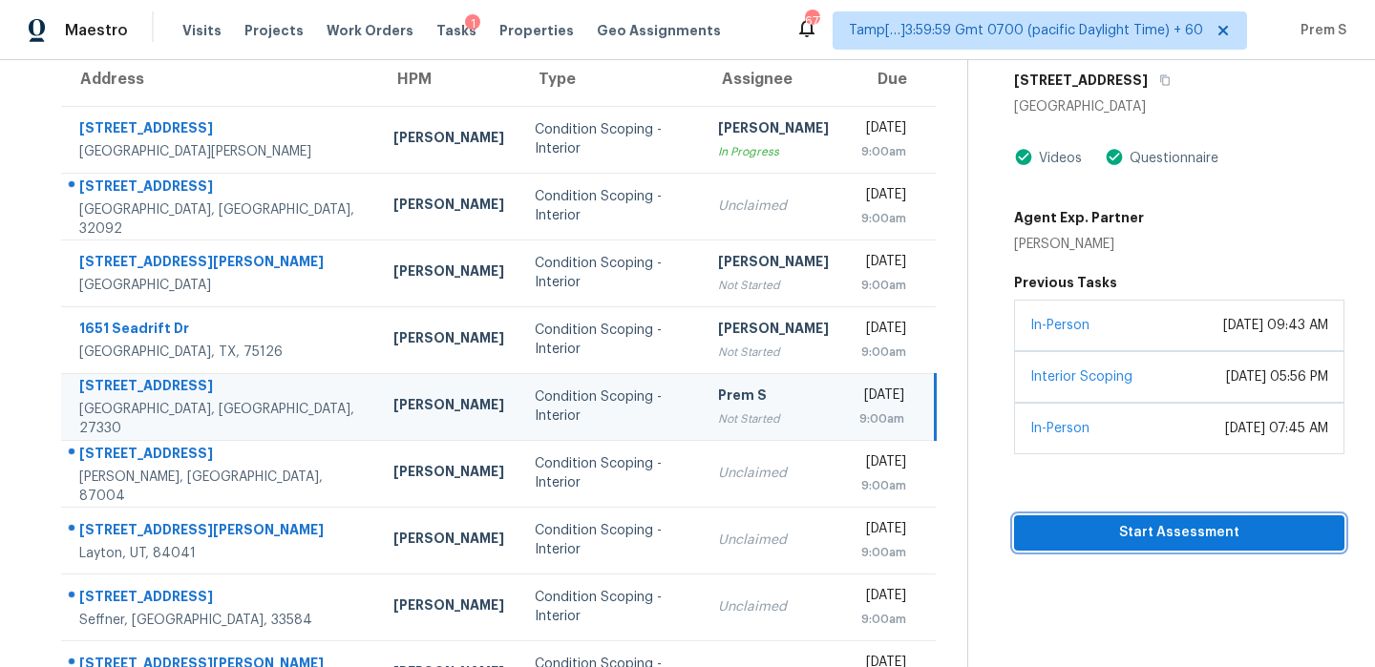
click at [1190, 539] on span "Start Assessment" at bounding box center [1179, 533] width 300 height 24
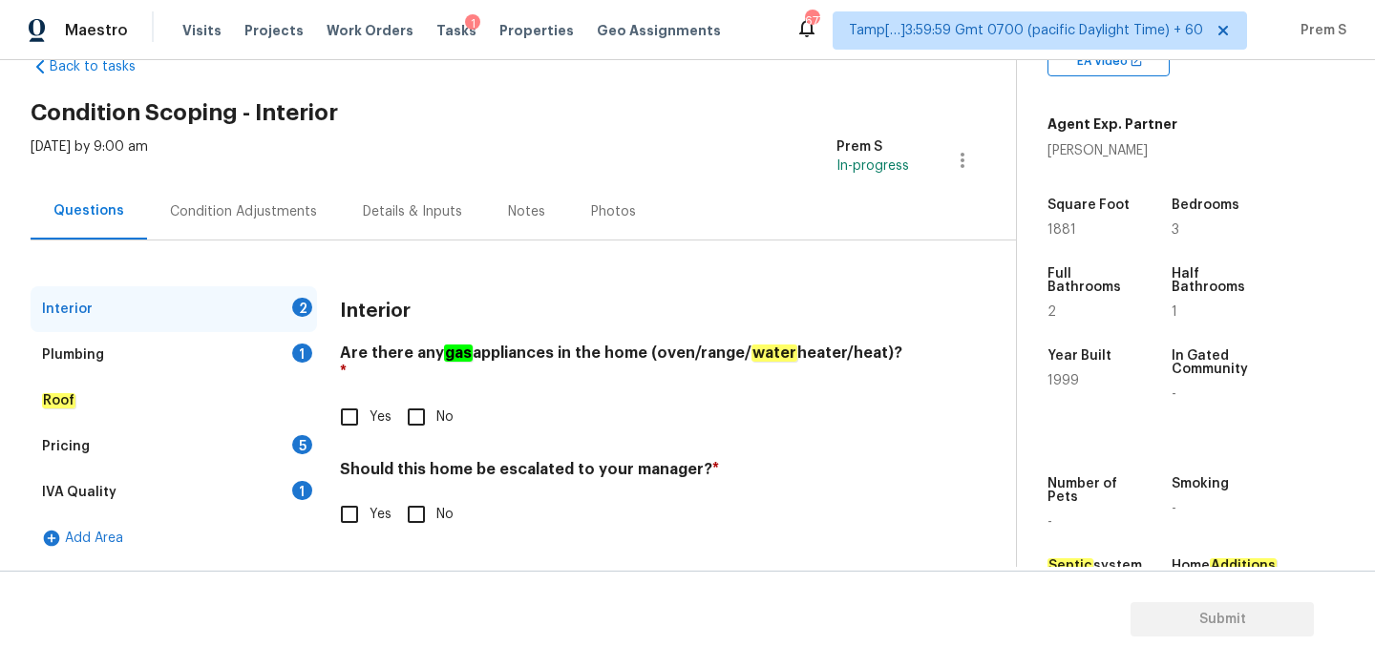
scroll to position [425, 0]
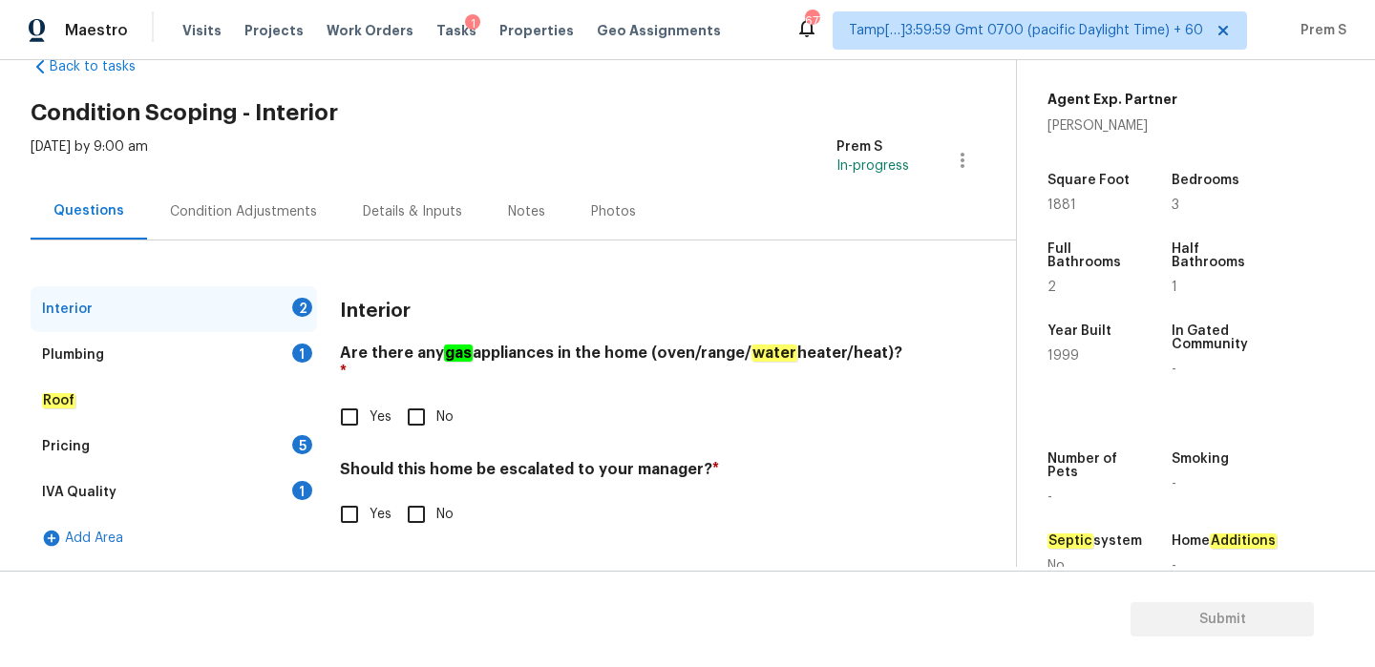
click at [343, 399] on input "Yes" at bounding box center [349, 417] width 40 height 40
checkbox input "true"
click at [351, 495] on input "Yes" at bounding box center [349, 515] width 40 height 40
checkbox input "true"
click at [442, 541] on input "text" at bounding box center [624, 562] width 569 height 45
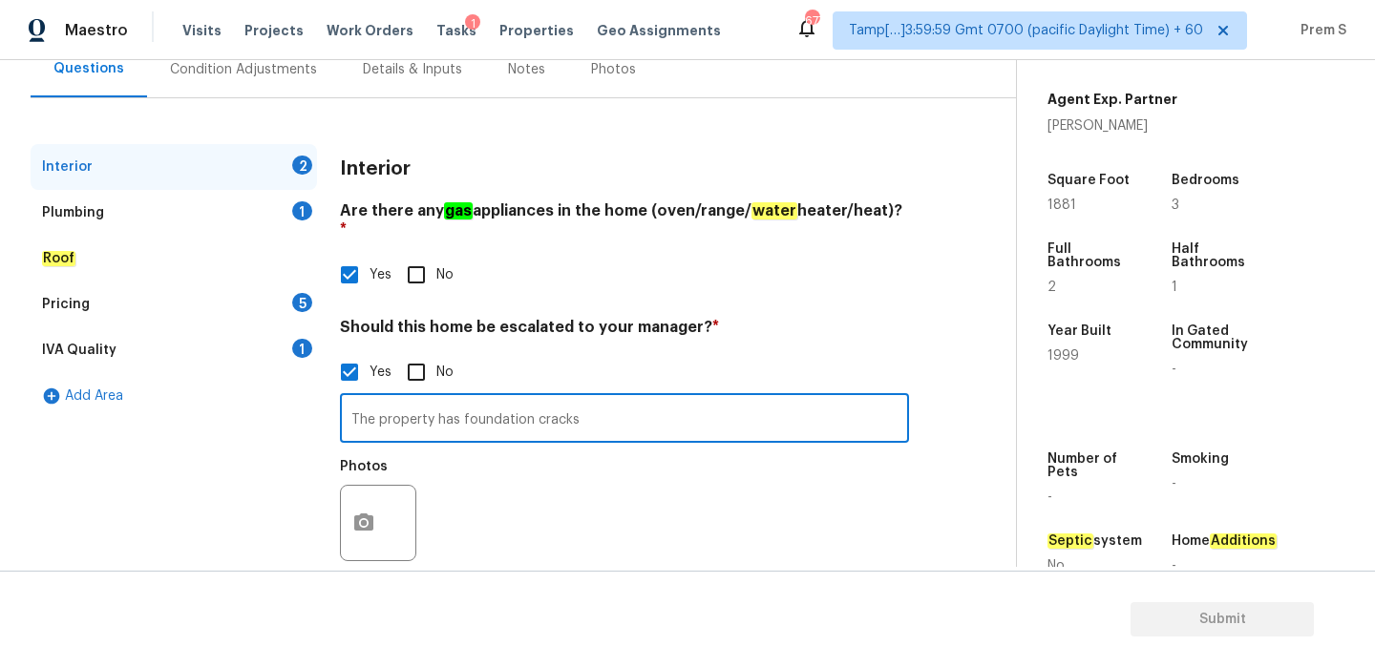
scroll to position [206, 0]
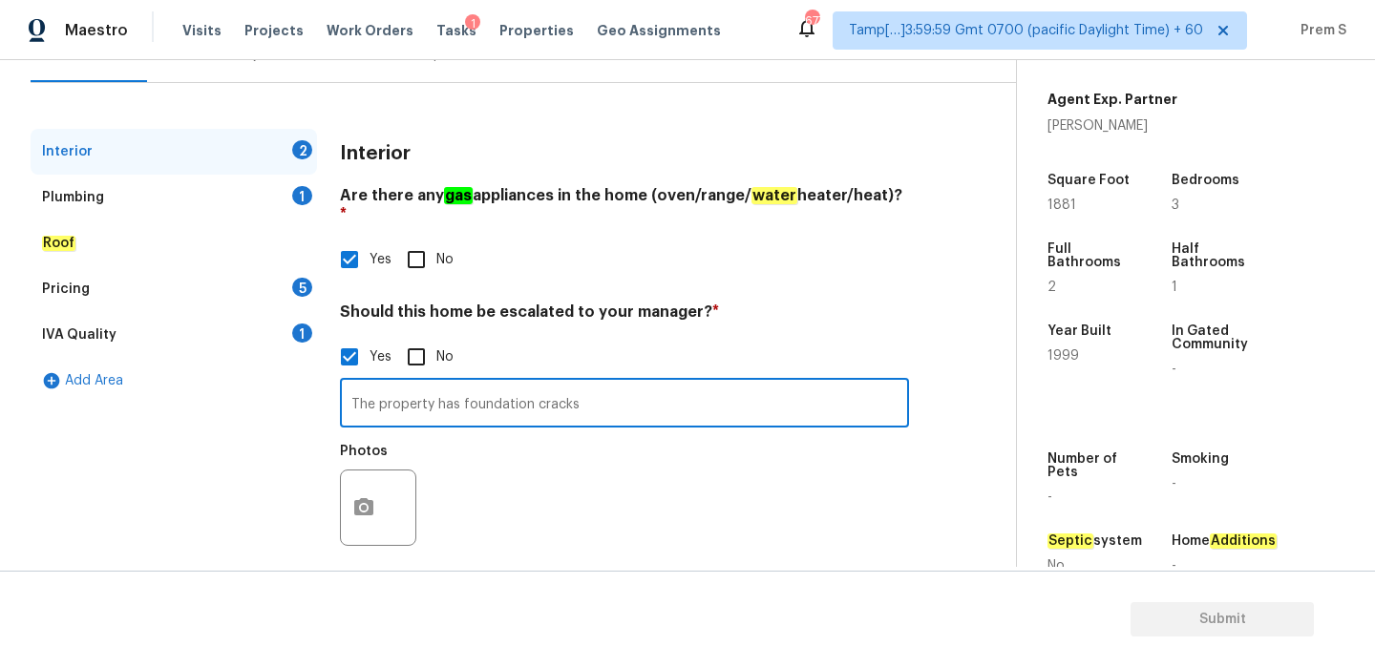
type input "The property has foundation cracks"
click at [369, 471] on button "button" at bounding box center [364, 508] width 46 height 74
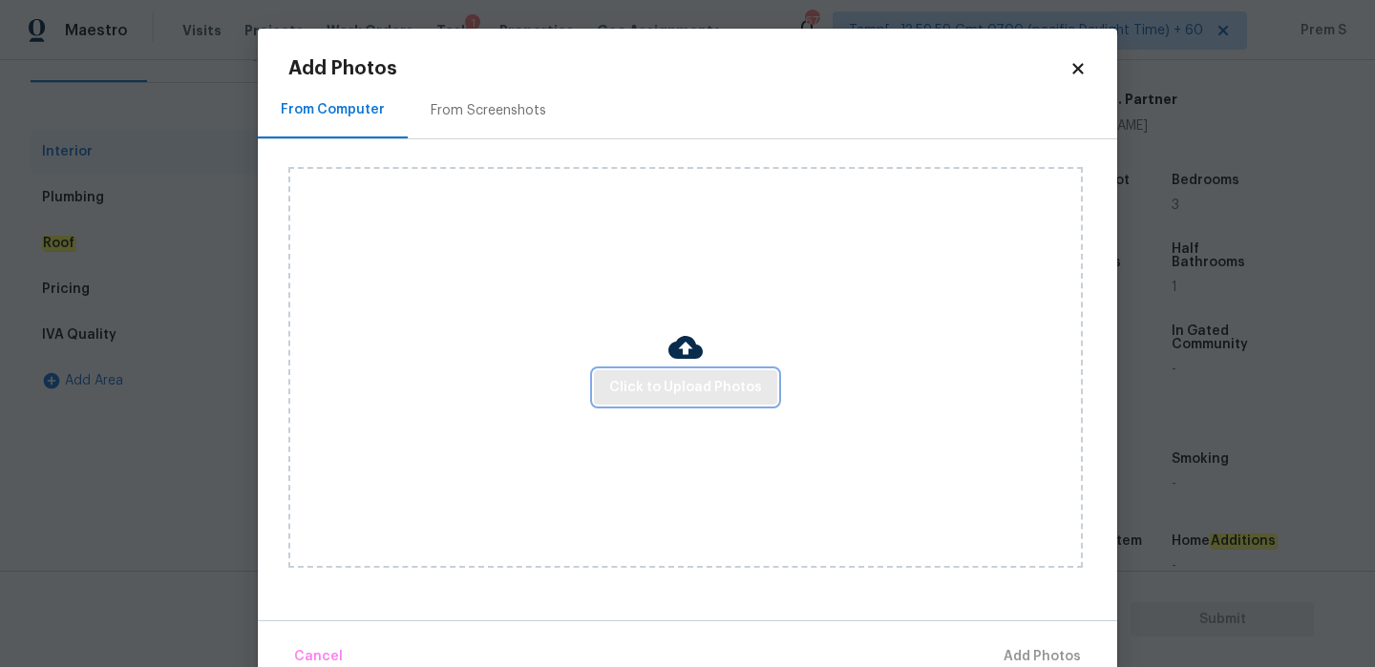
click at [715, 398] on span "Click to Upload Photos" at bounding box center [685, 388] width 153 height 24
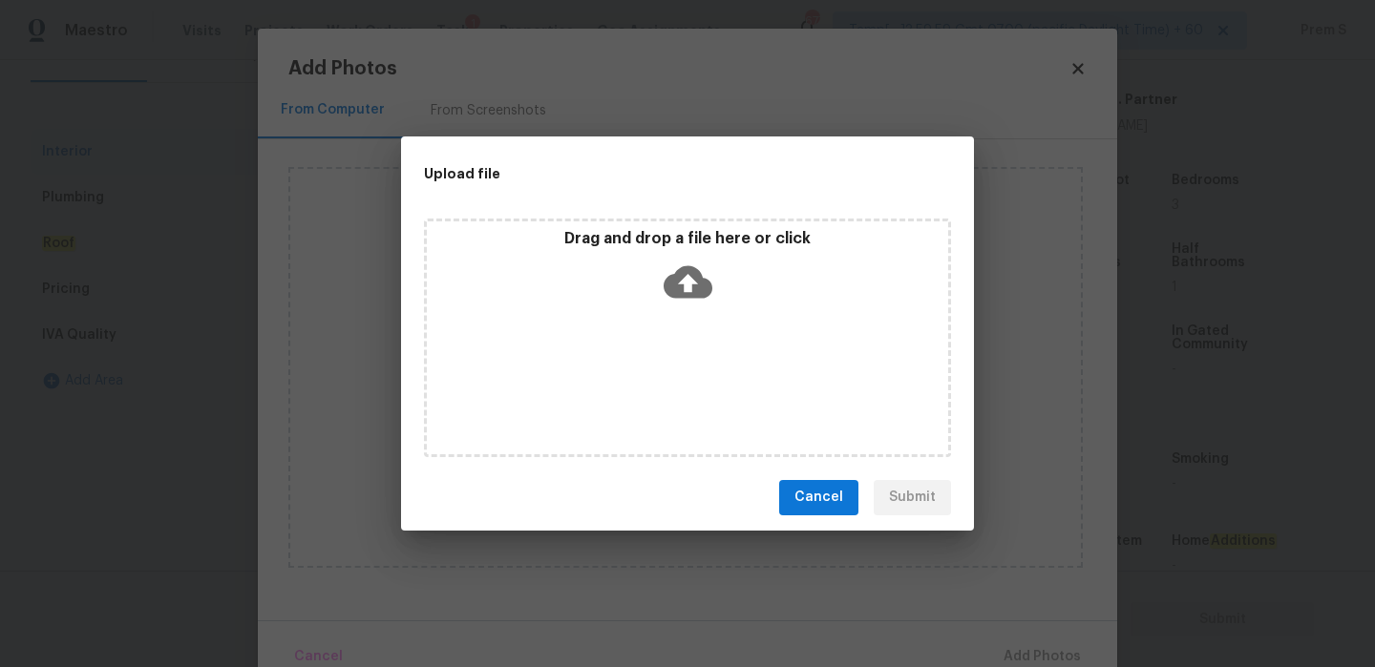
click at [697, 284] on icon at bounding box center [688, 281] width 49 height 32
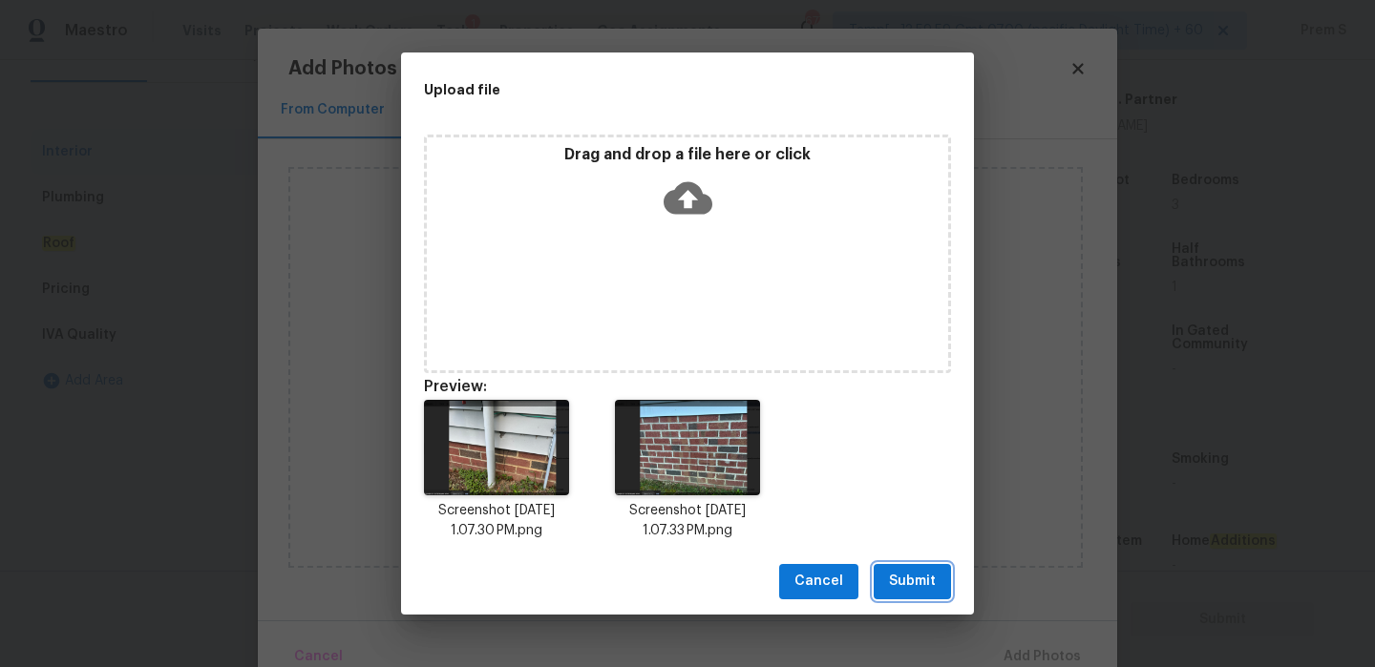
click at [908, 581] on span "Submit" at bounding box center [912, 582] width 47 height 24
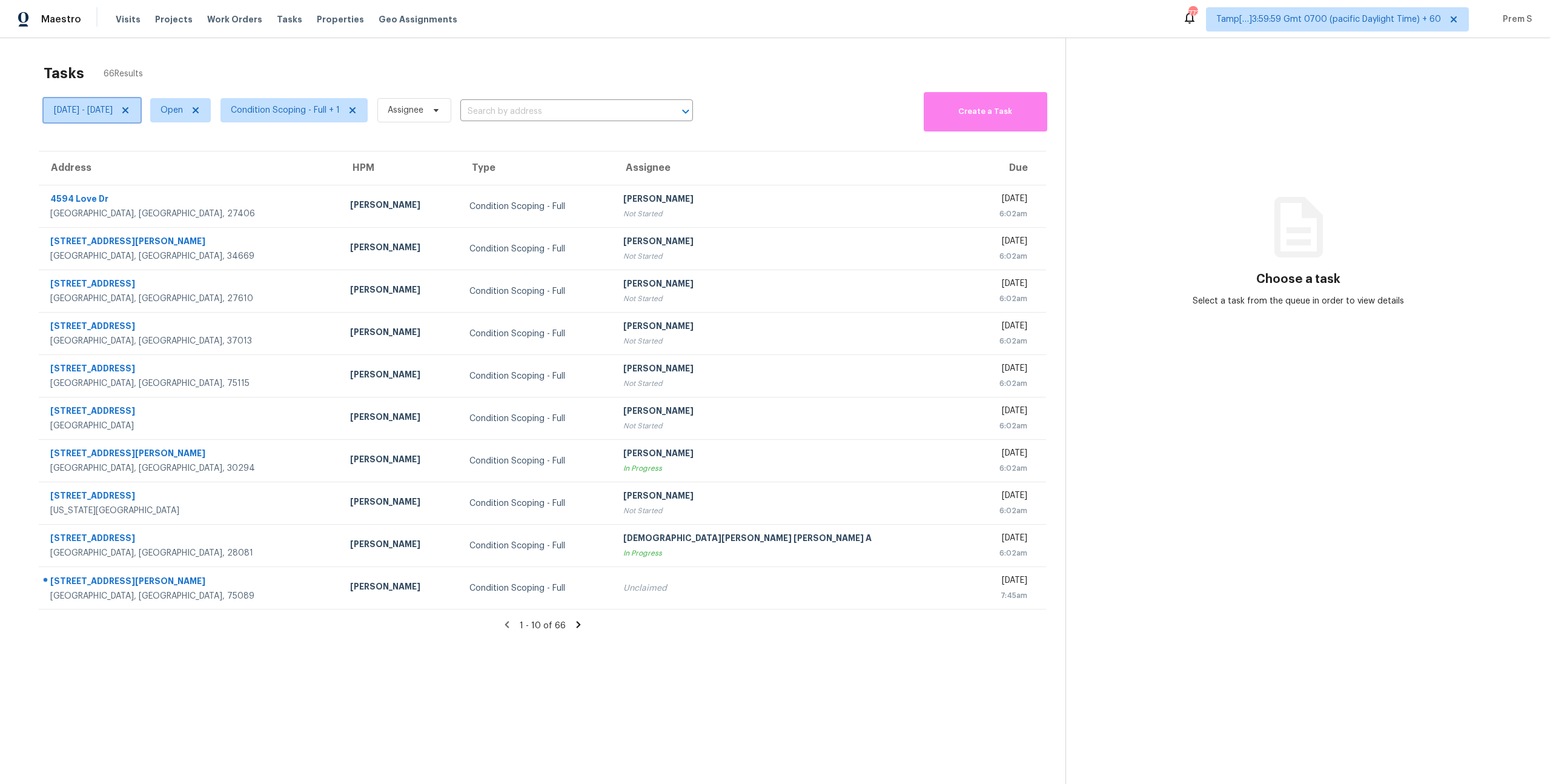
click at [113, 110] on span "[DATE] - [DATE]" at bounding box center [83, 110] width 59 height 12
click at [117, 150] on input "[DATE]" at bounding box center [110, 151] width 119 height 24
select select "9"
select select "2025"
select select "10"
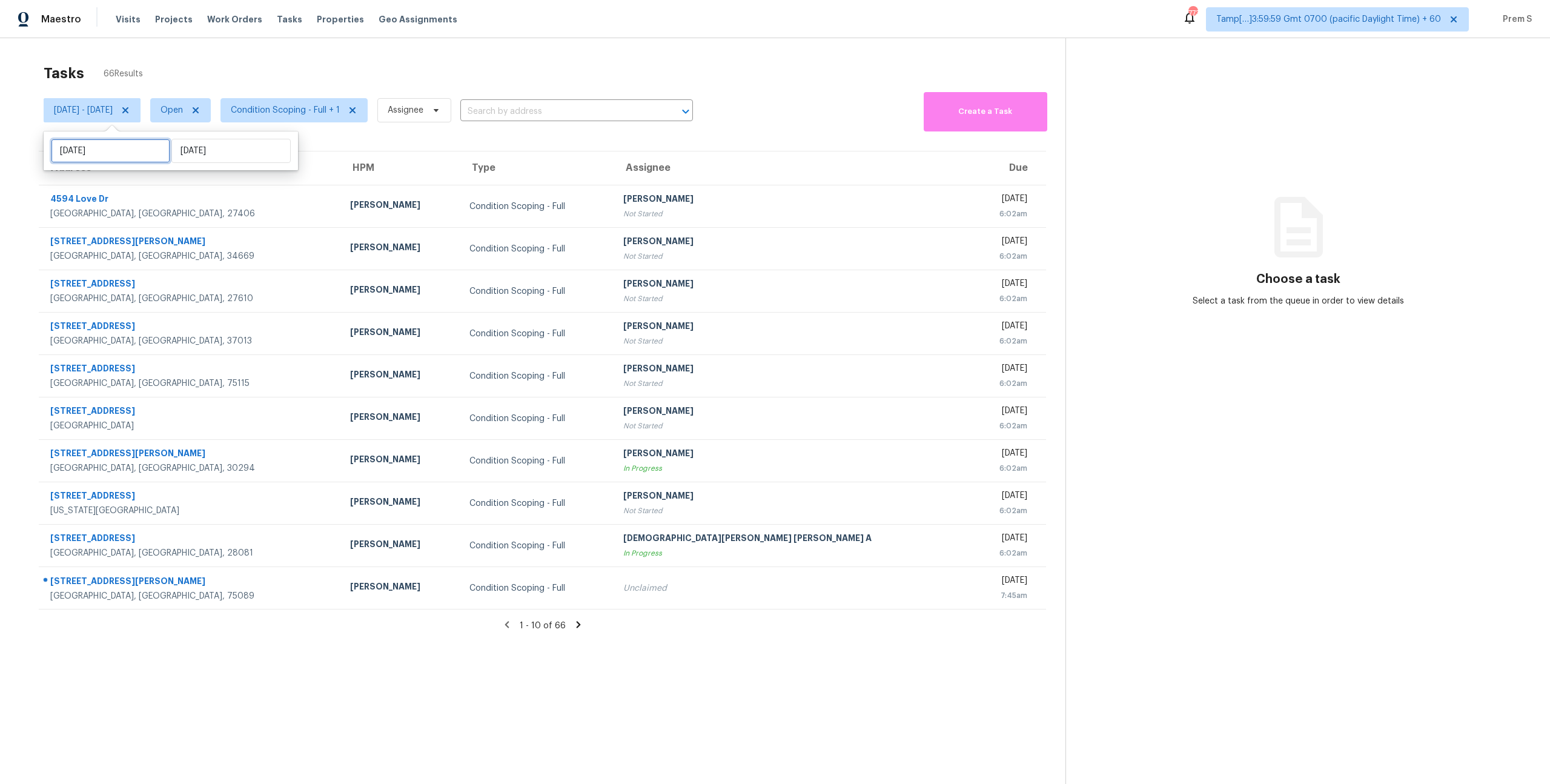
select select "2025"
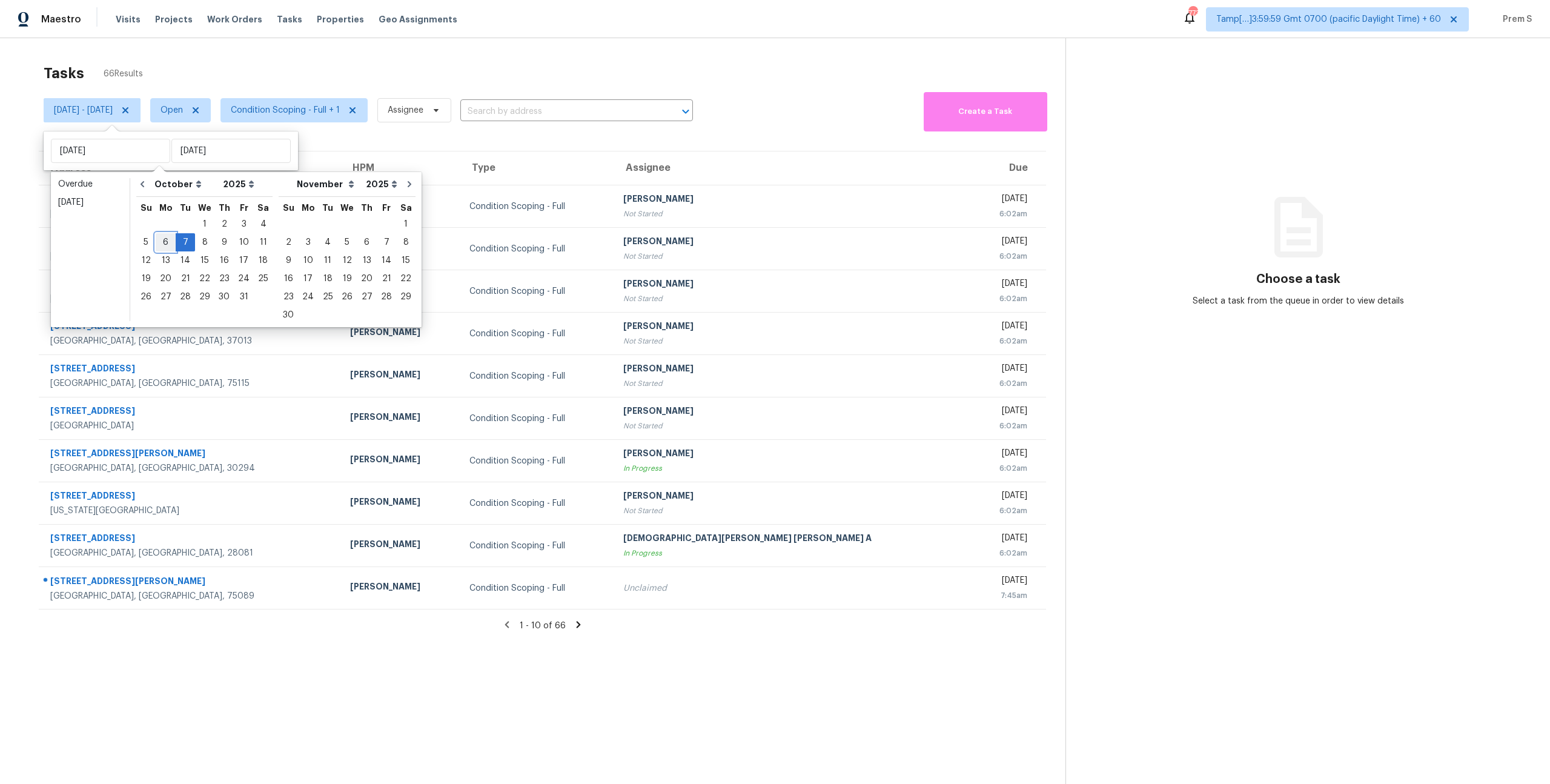
click at [167, 244] on div "6" at bounding box center [166, 242] width 20 height 17
type input "[DATE]"
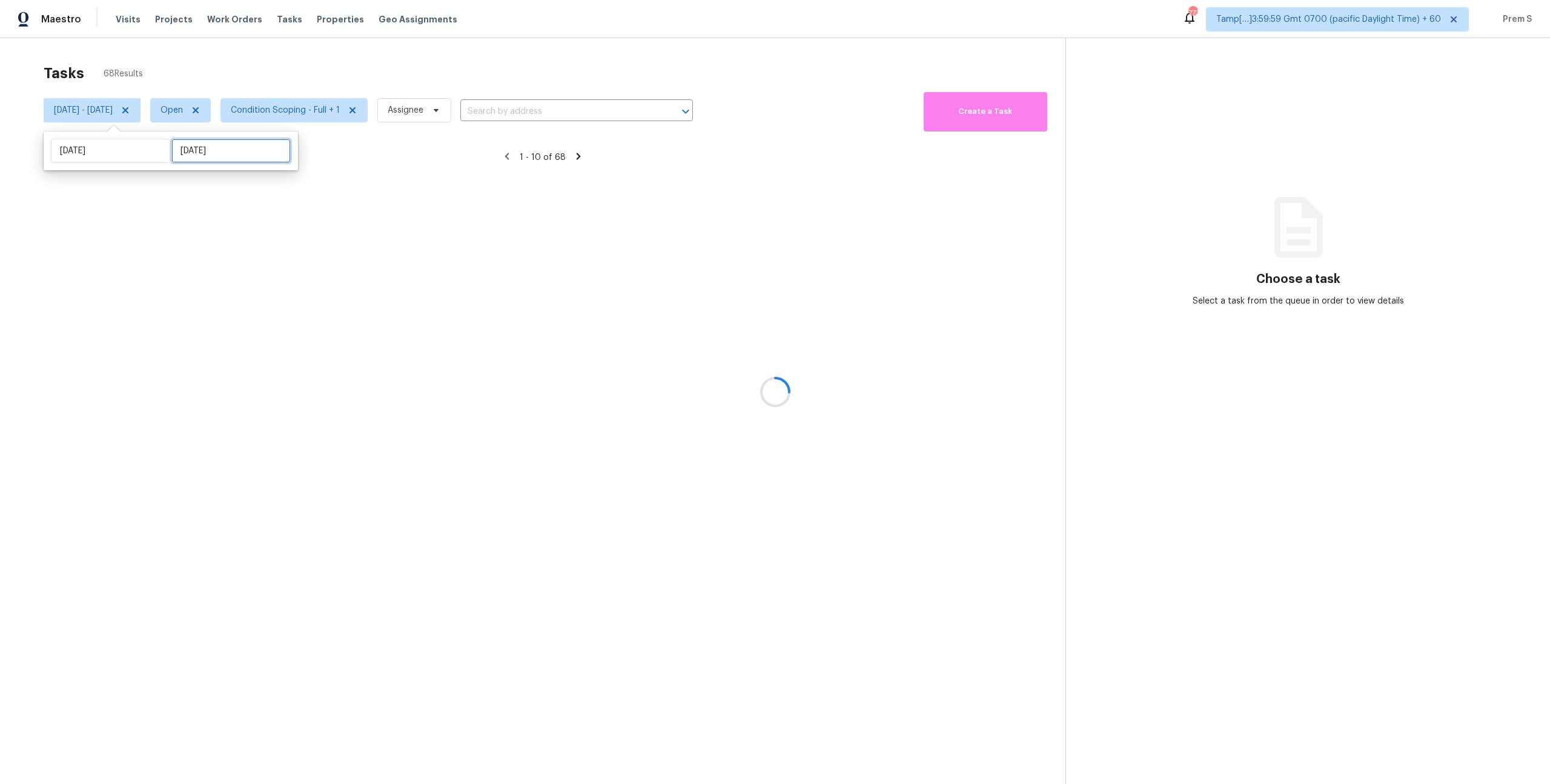
click at [186, 151] on input "[DATE]" at bounding box center [231, 151] width 119 height 24
select select "9"
select select "2025"
select select "10"
select select "2025"
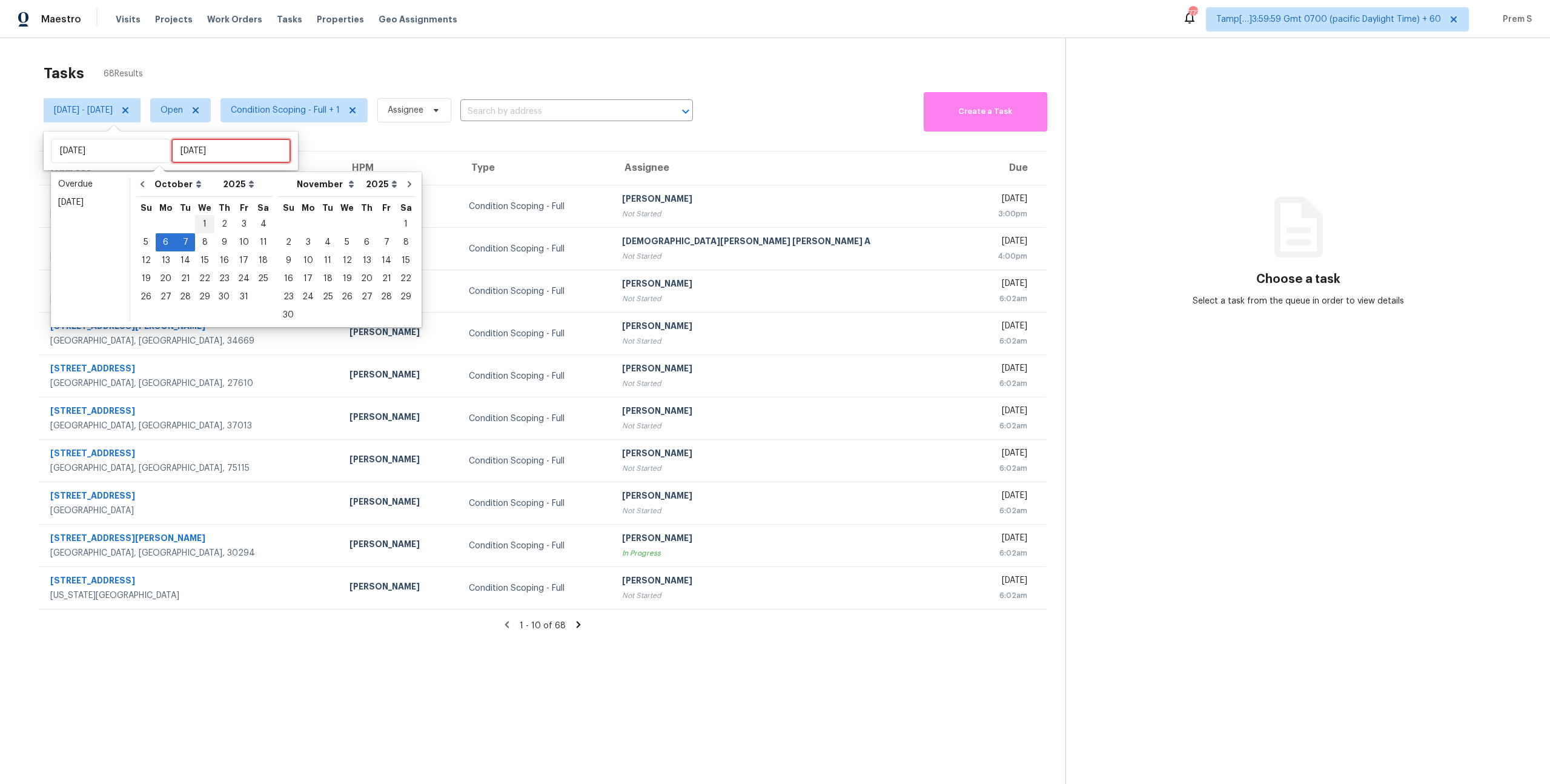
type input "[DATE]"
click at [167, 239] on div "6" at bounding box center [166, 242] width 20 height 17
type input "[DATE]"
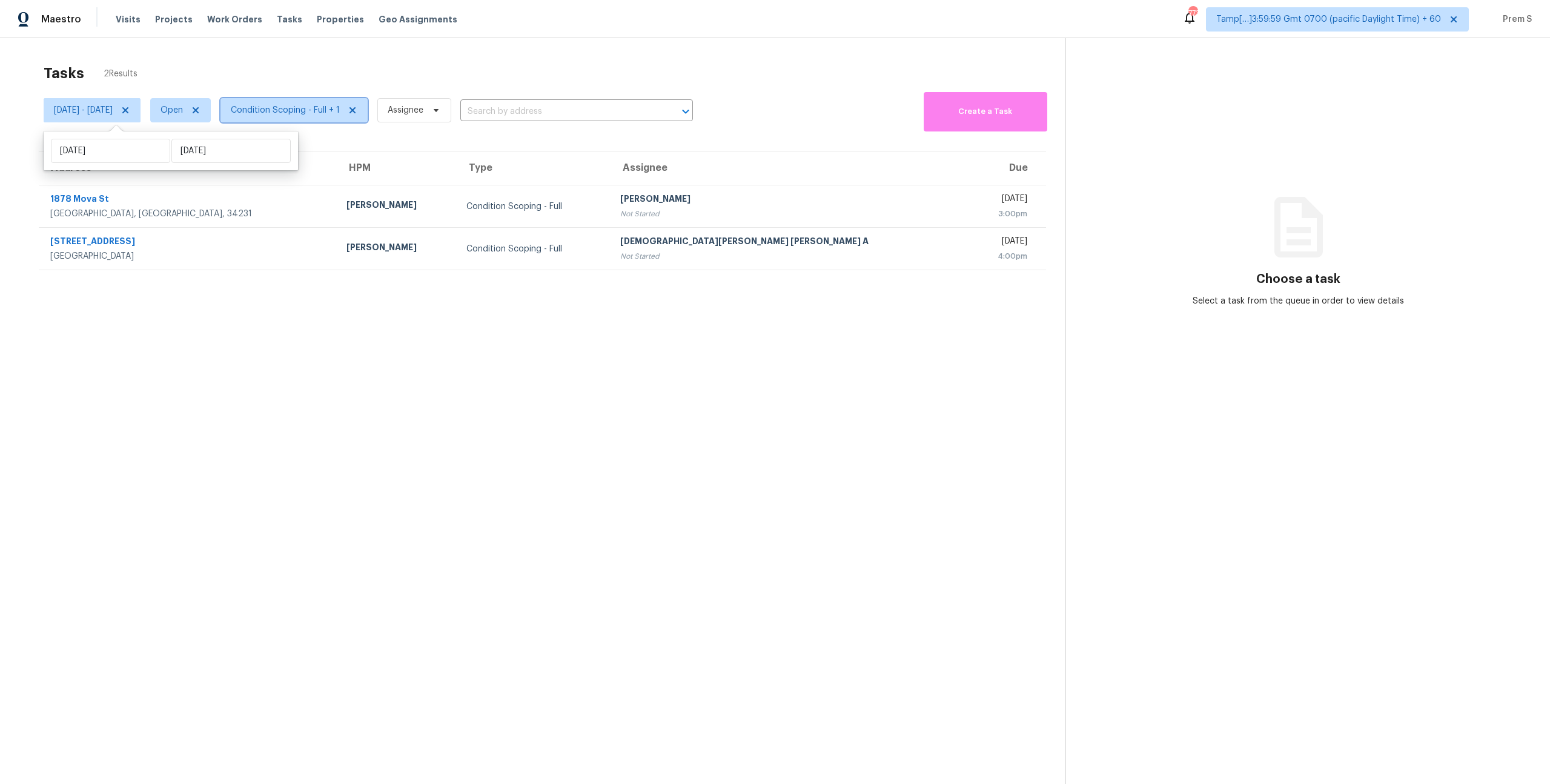
click at [349, 121] on span "Condition Scoping - Full + 1" at bounding box center [294, 110] width 147 height 24
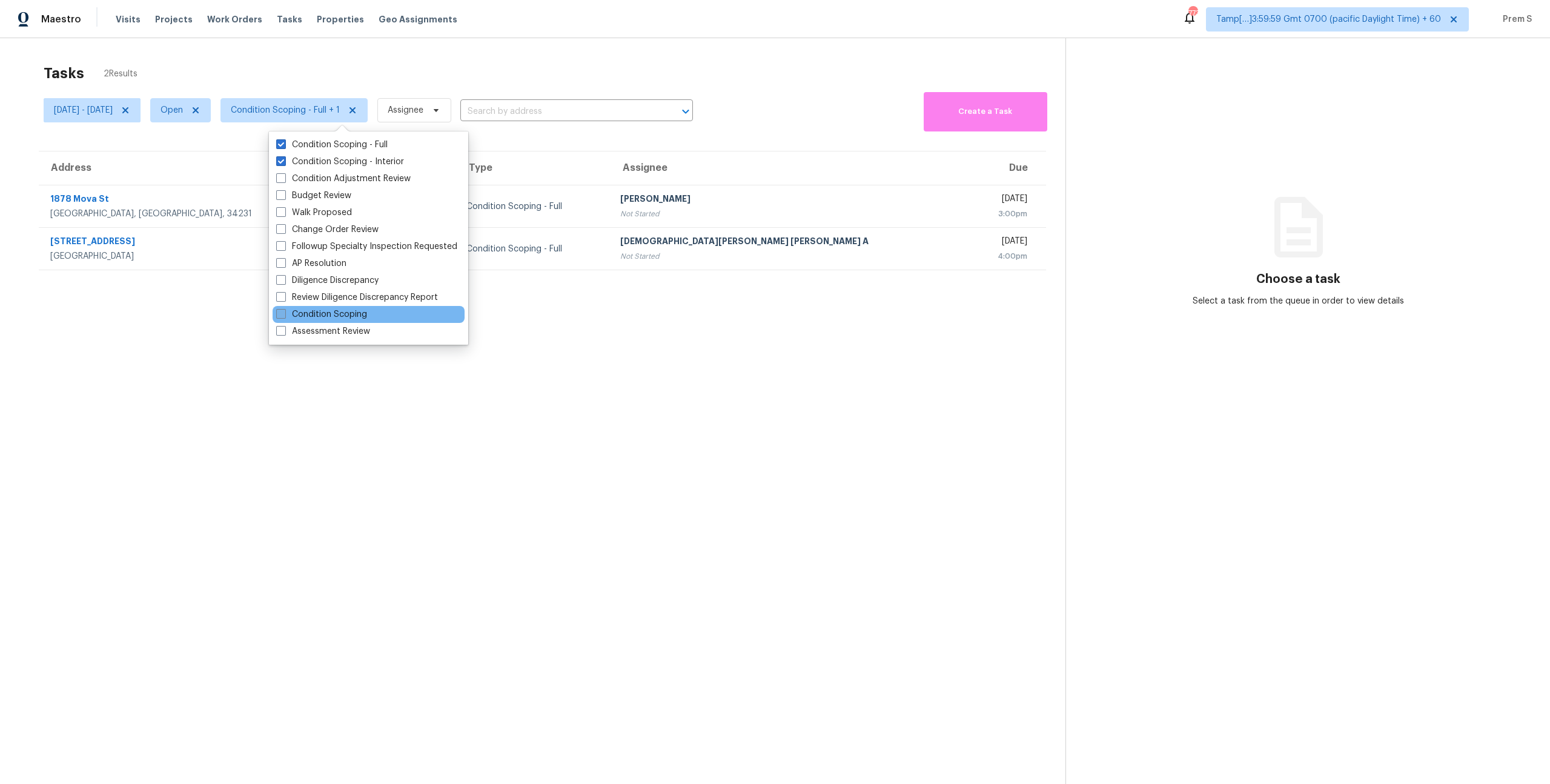
click at [362, 315] on label "Condition Scoping" at bounding box center [321, 314] width 91 height 12
click at [284, 315] on input "Condition Scoping" at bounding box center [280, 312] width 8 height 8
checkbox input "true"
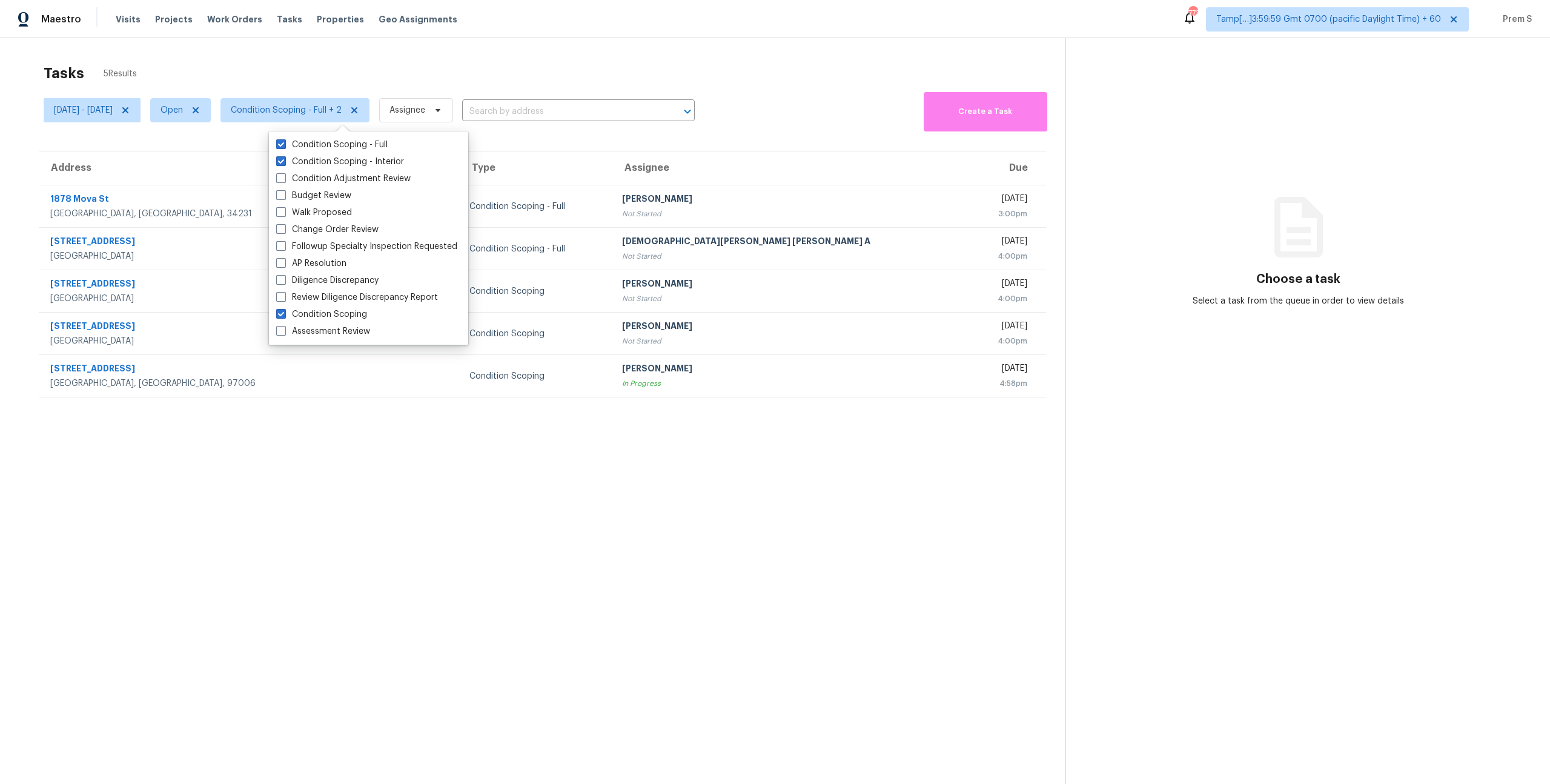
click at [574, 506] on section "Tasks 5 Results Mon, Oct 06 - Mon, Oct 06 Open Condition Scoping - Full + 2 Ass…" at bounding box center [542, 440] width 1046 height 764
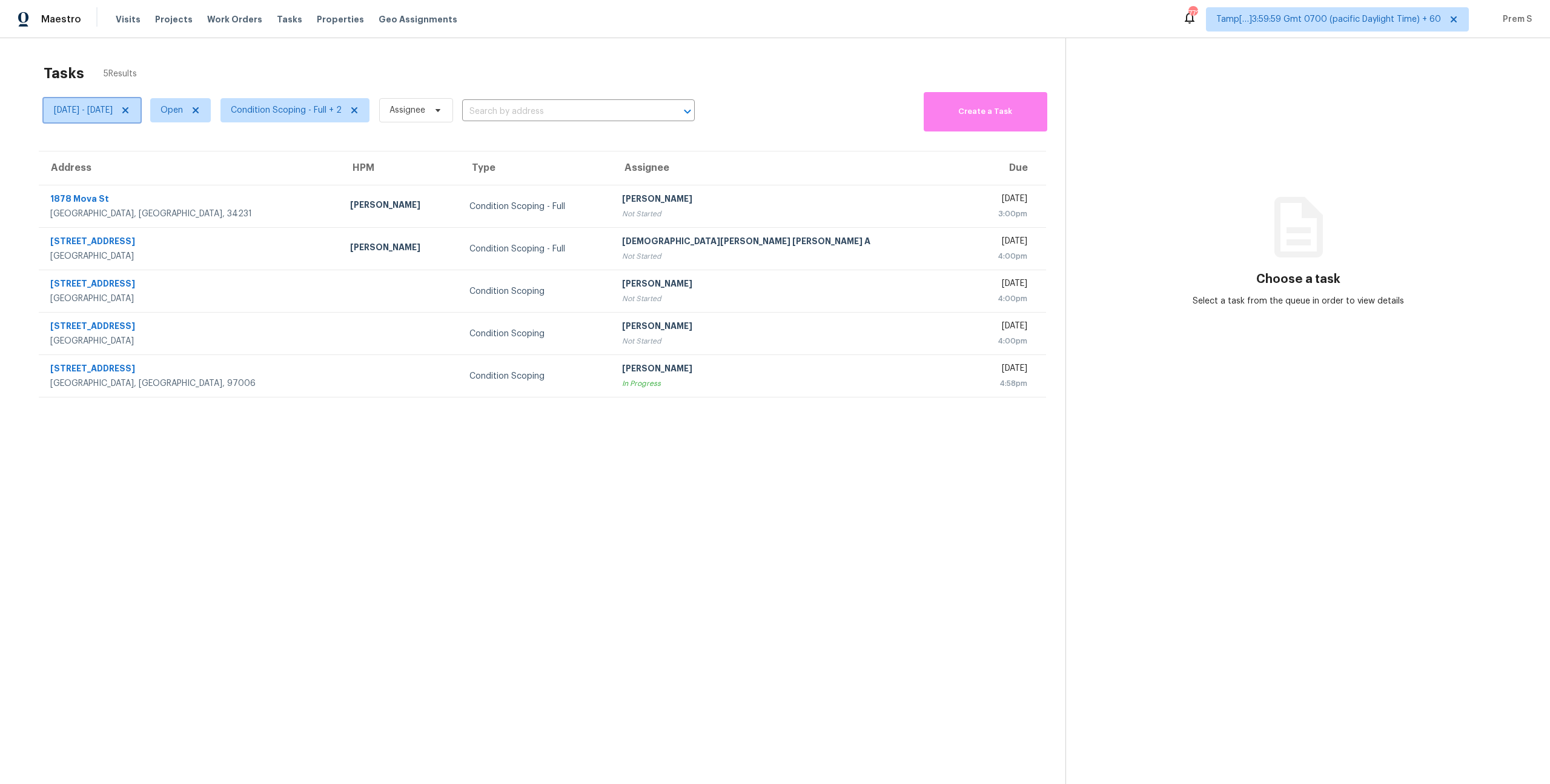
click at [113, 110] on span "[DATE] - [DATE]" at bounding box center [83, 110] width 59 height 12
click at [114, 154] on input "[DATE]" at bounding box center [110, 151] width 119 height 24
select select "9"
select select "2025"
select select "10"
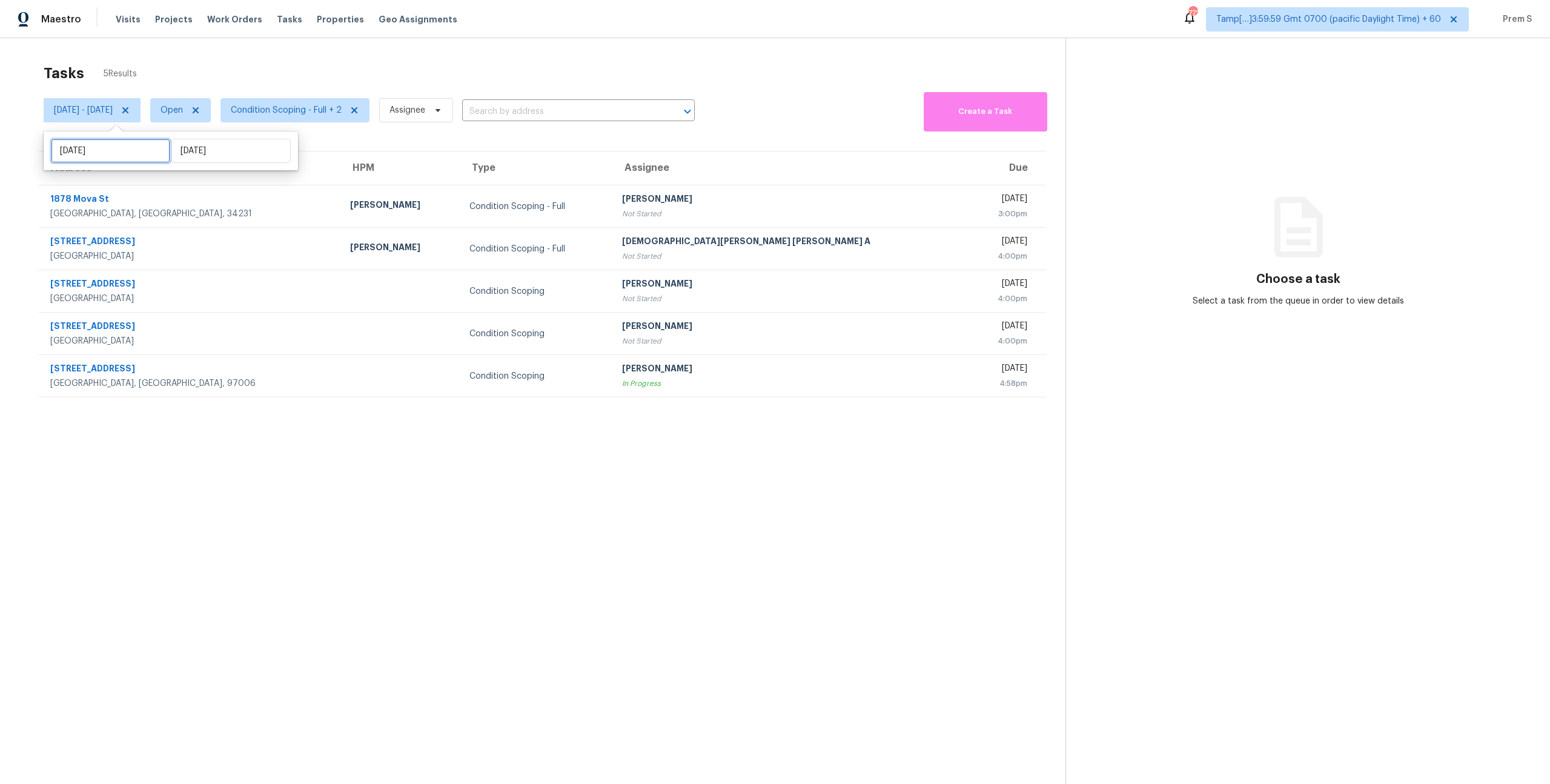
select select "2025"
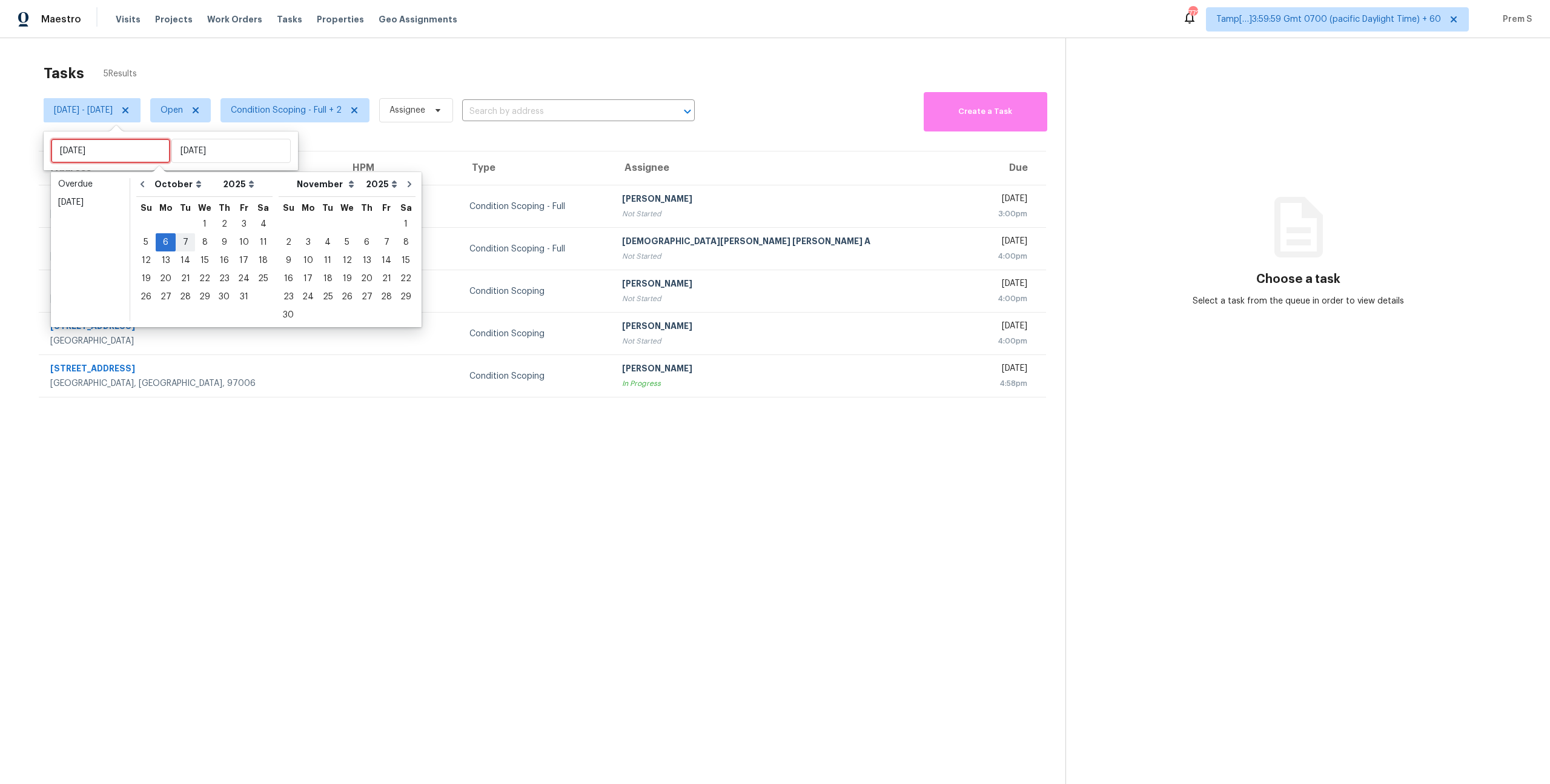
type input "[DATE]"
click at [183, 240] on div "7" at bounding box center [185, 242] width 20 height 17
type input "[DATE]"
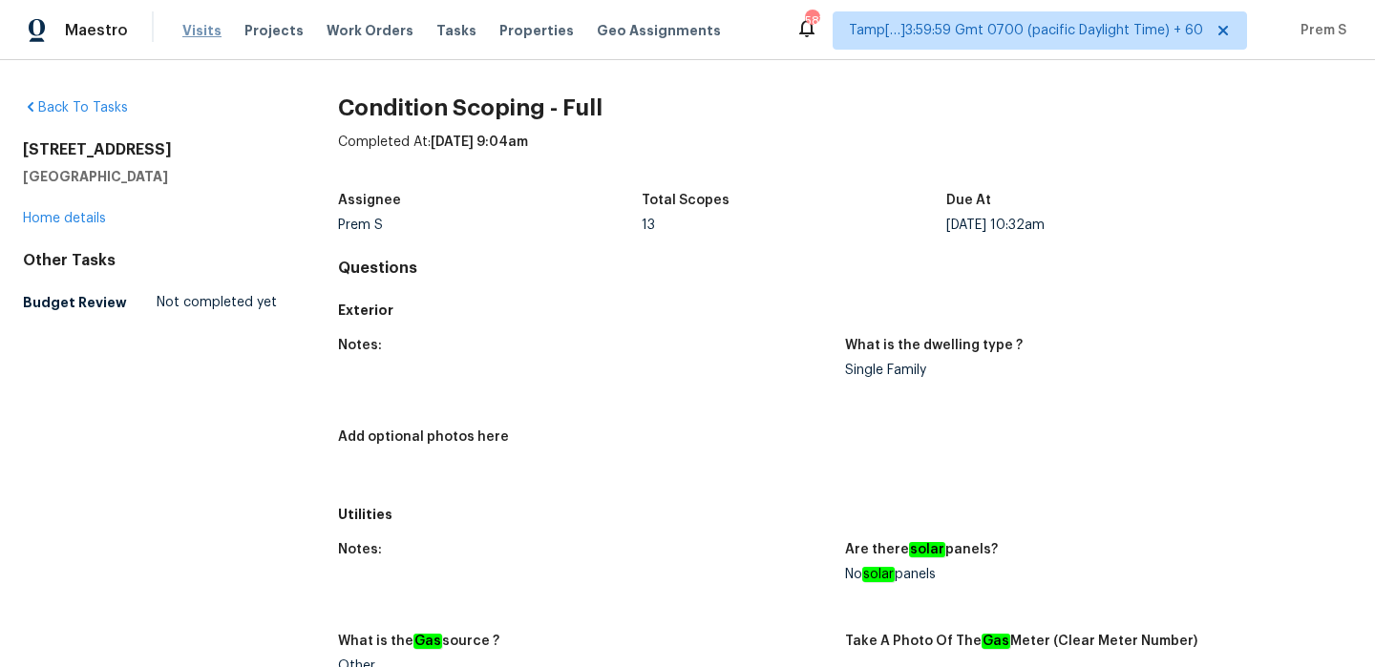
click at [201, 32] on span "Visits" at bounding box center [201, 30] width 39 height 19
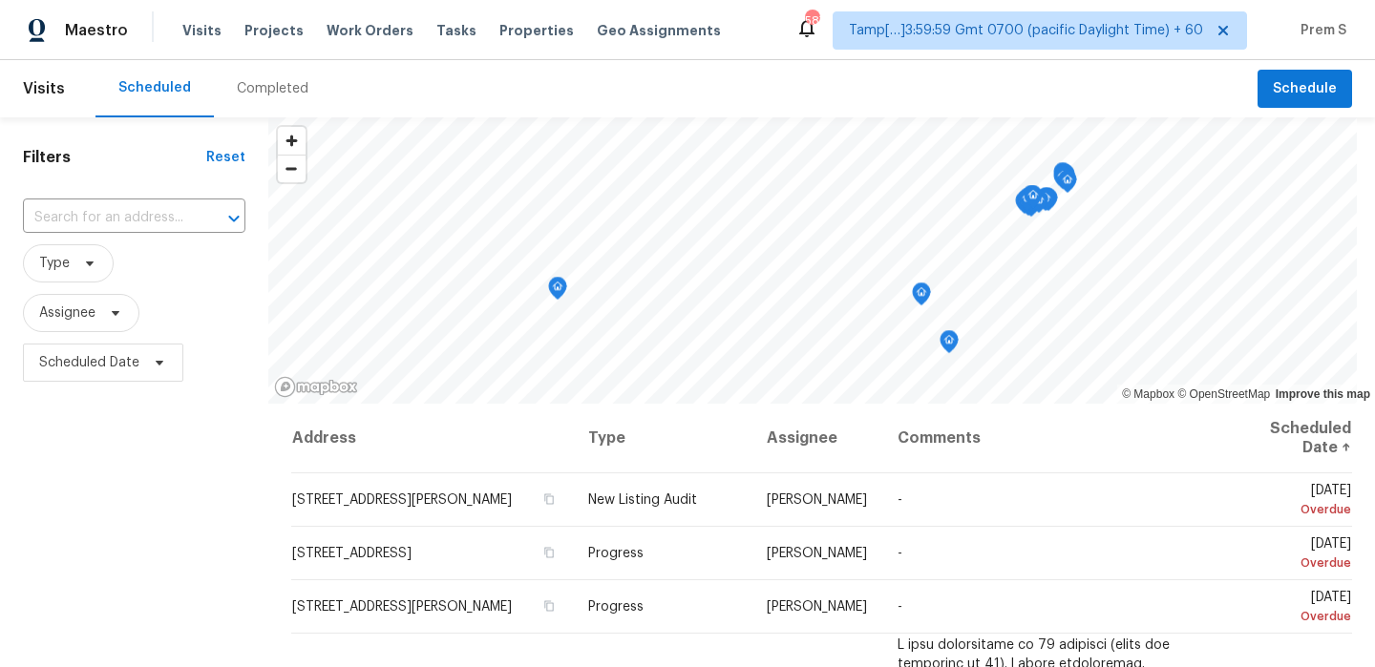
click at [282, 92] on div "Completed" at bounding box center [273, 88] width 72 height 19
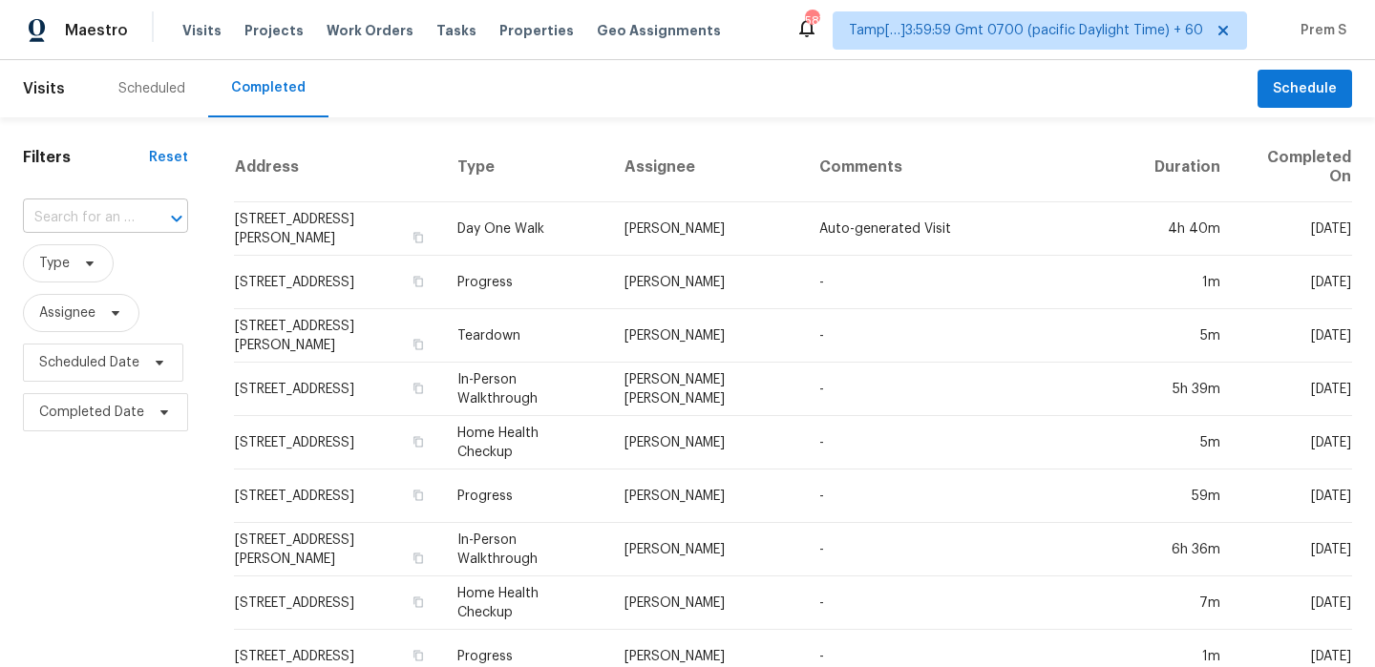
click at [132, 220] on input "text" at bounding box center [79, 218] width 112 height 30
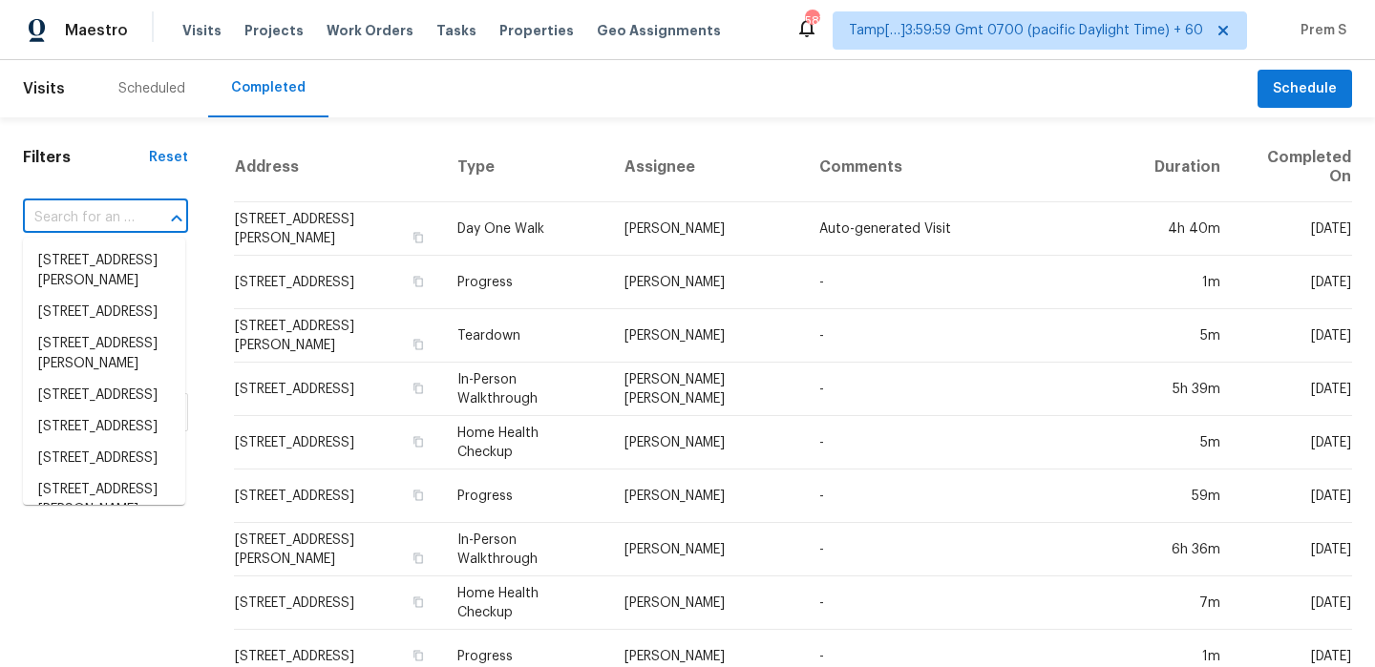
paste input "2734 Sunnybrook Dr, Sanford, NC 27330"
type input "2734 Sunnybrook Dr, Sanford, NC 27330"
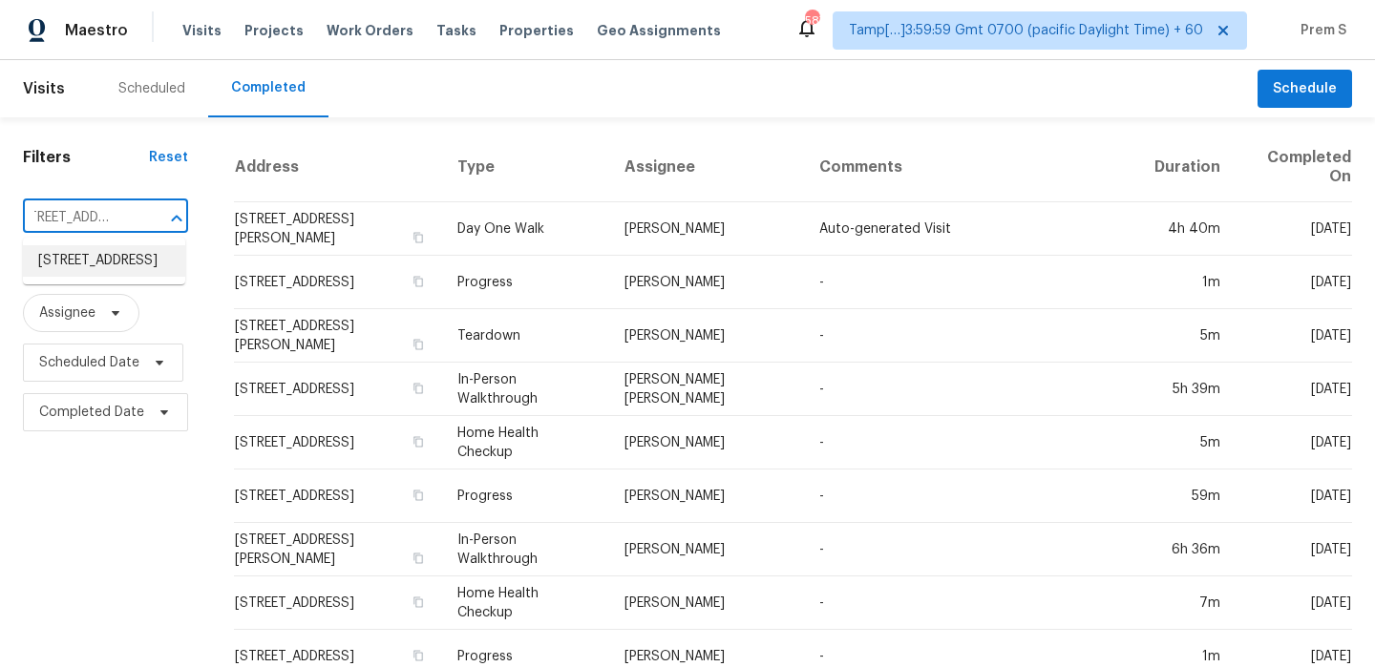
click at [107, 266] on li "2734 Sunnybrook Dr, Sanford, NC 27330" at bounding box center [104, 261] width 162 height 32
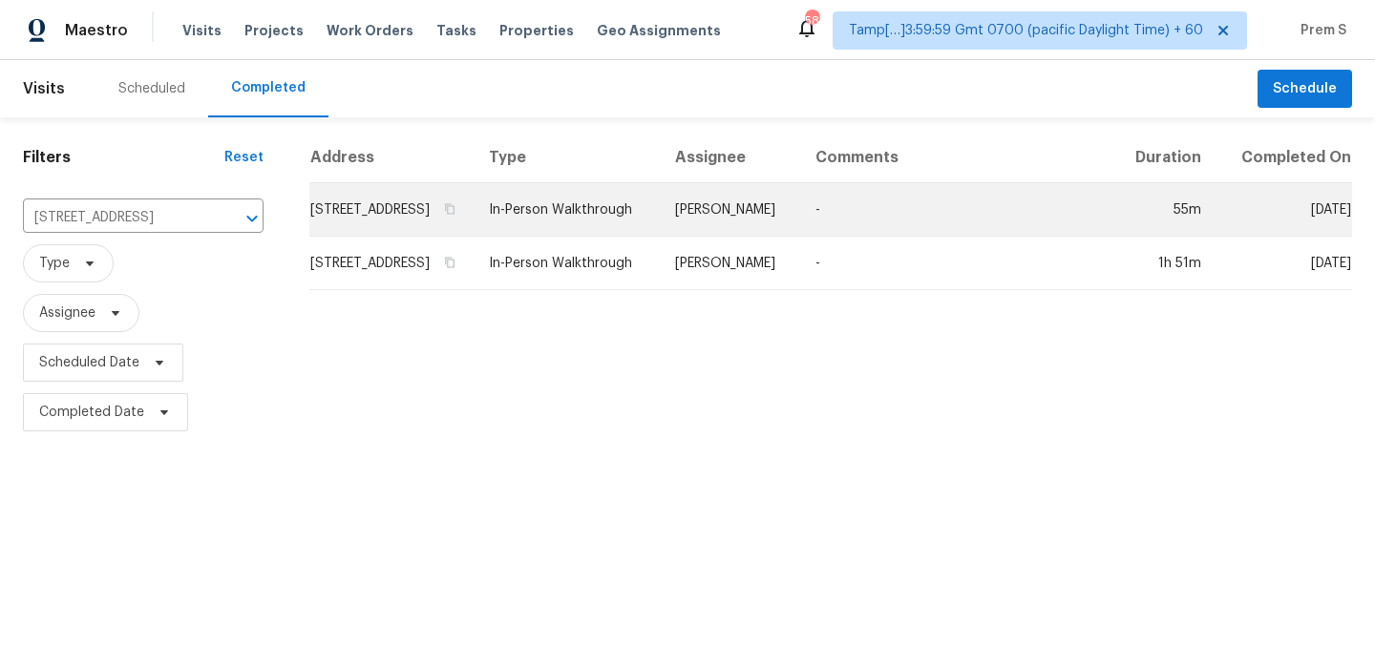
click at [421, 228] on td "2734 Sunnybrook Dr, Sanford, NC 27330" at bounding box center [391, 209] width 164 height 53
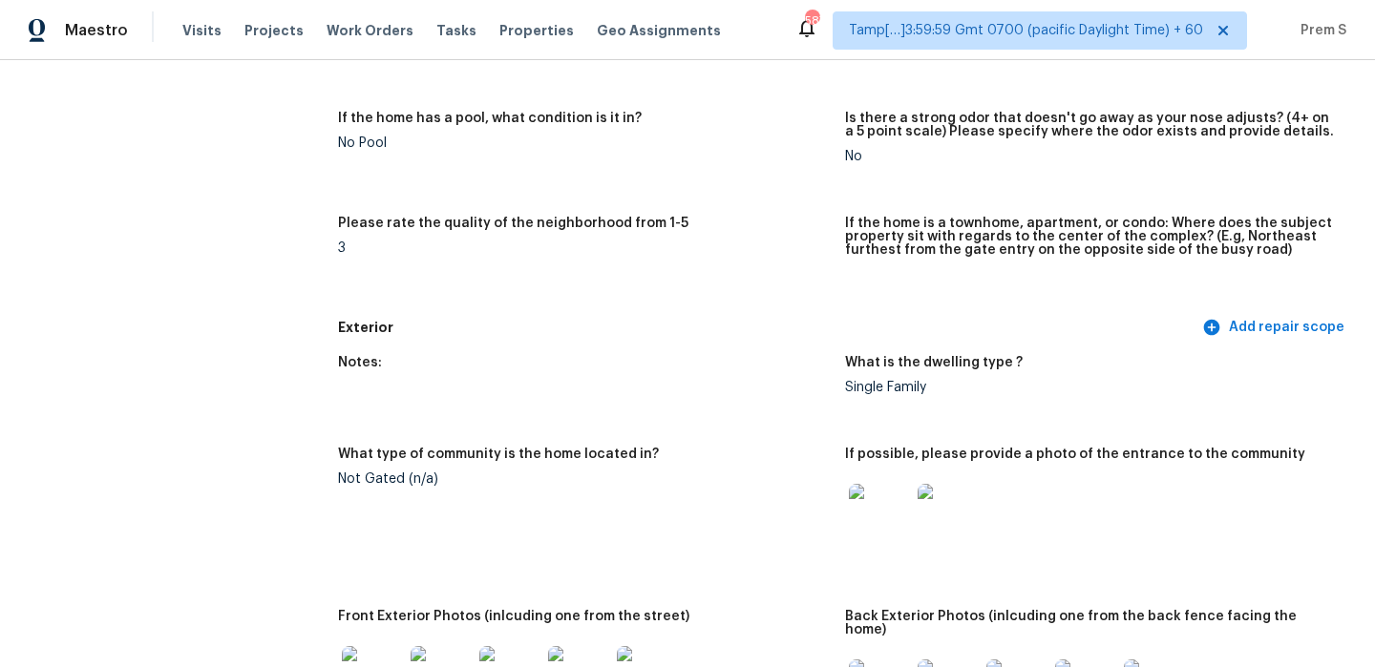
scroll to position [451, 0]
drag, startPoint x: 839, startPoint y: 362, endPoint x: 1055, endPoint y: 381, distance: 216.6
click at [1055, 381] on div "Notes: What is the dwelling type ? Single Family What type of community is the …" at bounding box center [845, 642] width 1014 height 592
drag, startPoint x: 937, startPoint y: 387, endPoint x: 842, endPoint y: 387, distance: 94.5
click at [842, 387] on div "Notes: What is the dwelling type ? Single Family What type of community is the …" at bounding box center [845, 642] width 1014 height 592
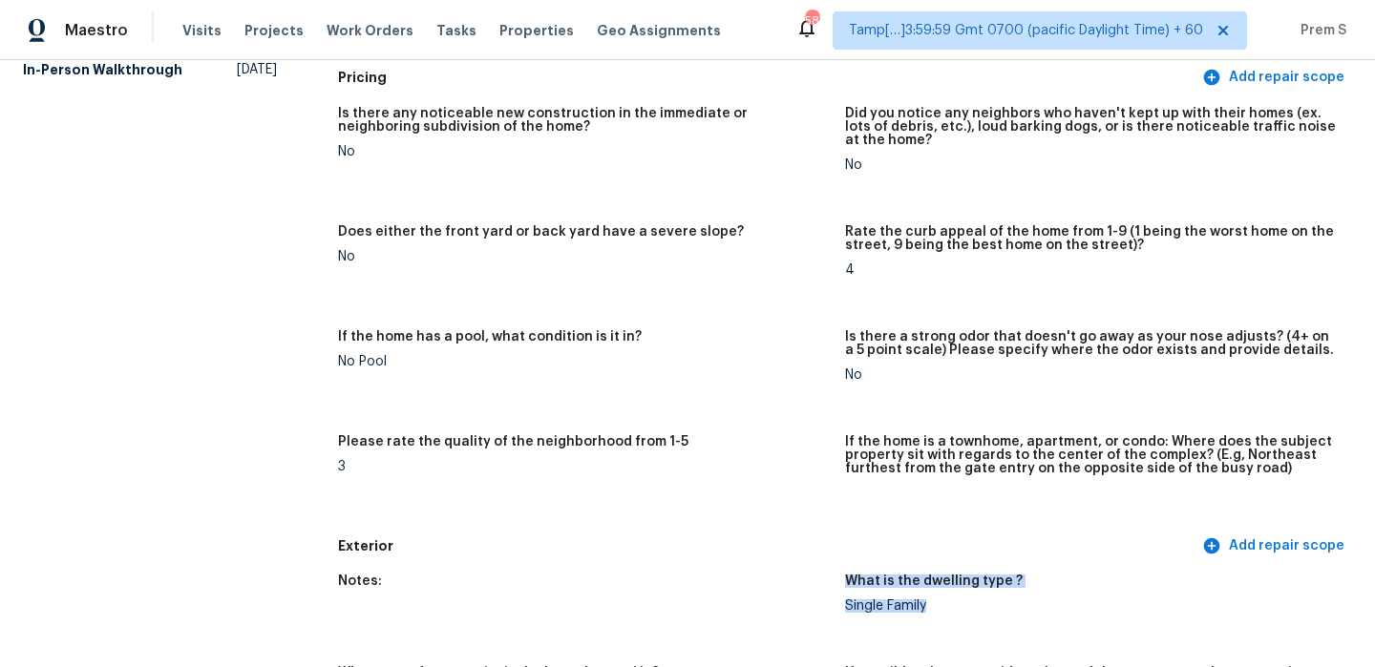
scroll to position [228, 0]
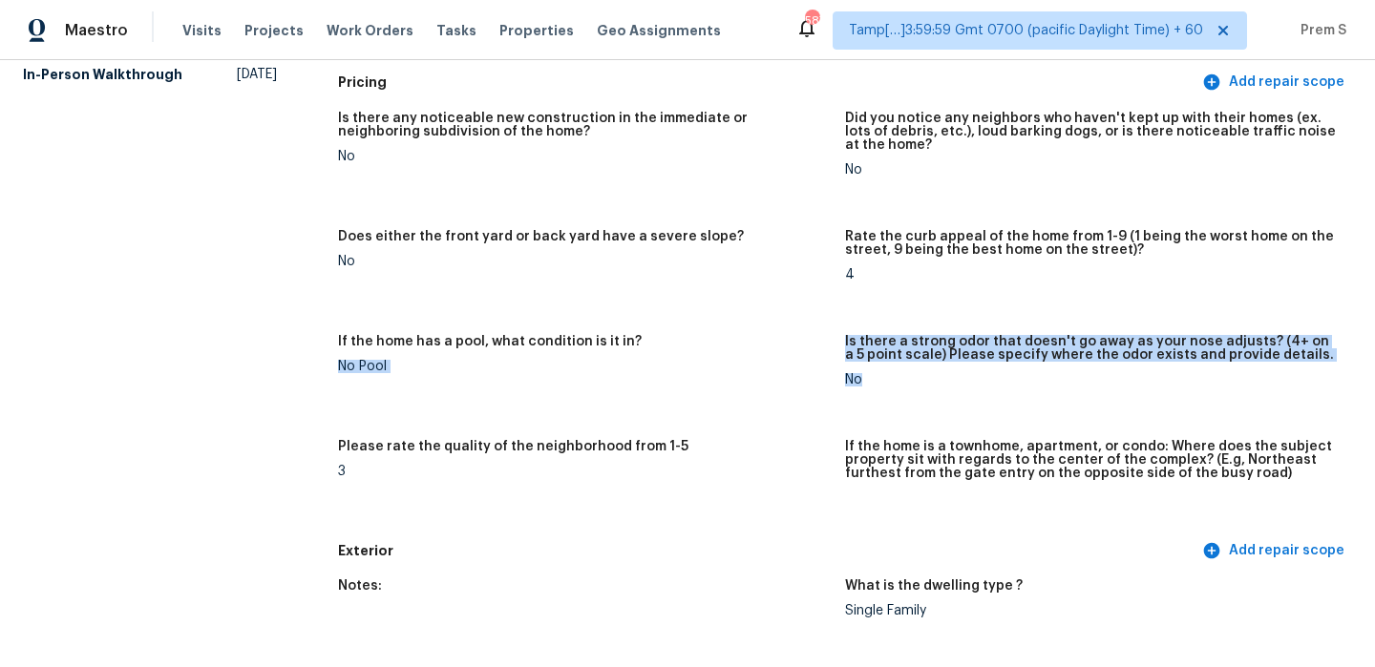
drag, startPoint x: 842, startPoint y: 338, endPoint x: 871, endPoint y: 378, distance: 49.3
click at [871, 378] on div "Is there any noticeable new construction in the immediate or neighboring subdiv…" at bounding box center [845, 317] width 1014 height 434
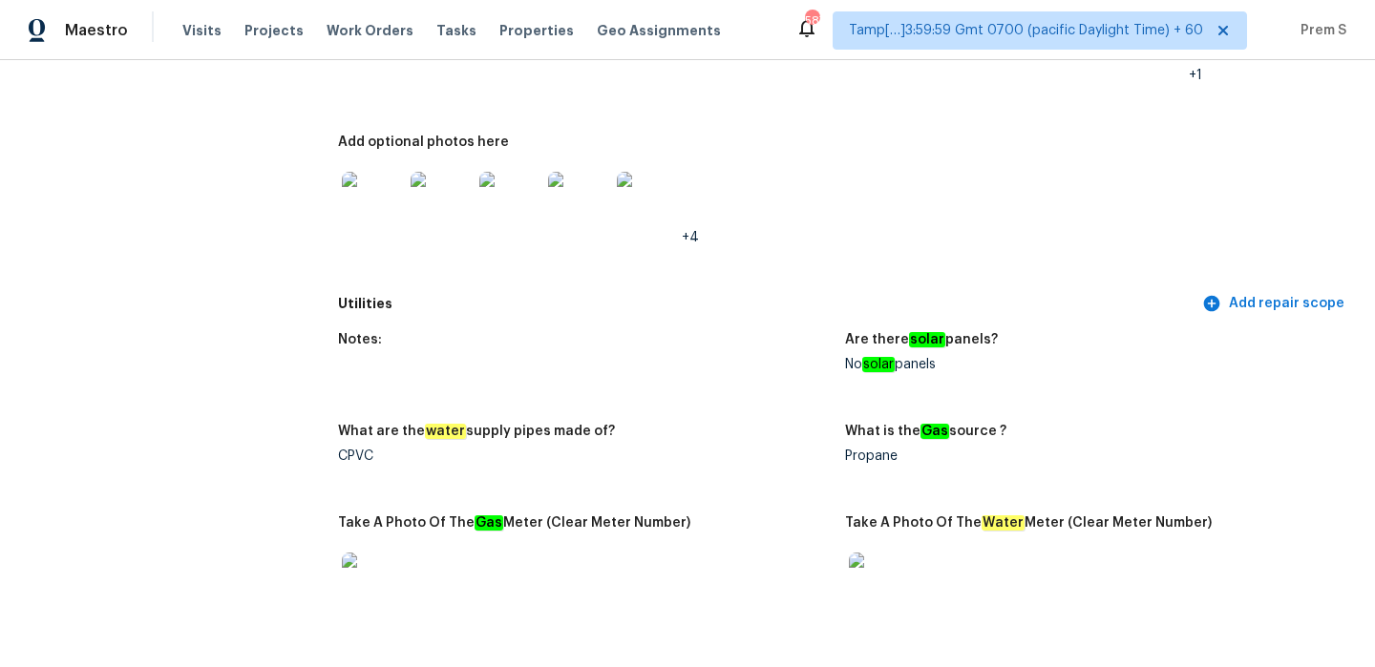
scroll to position [1129, 0]
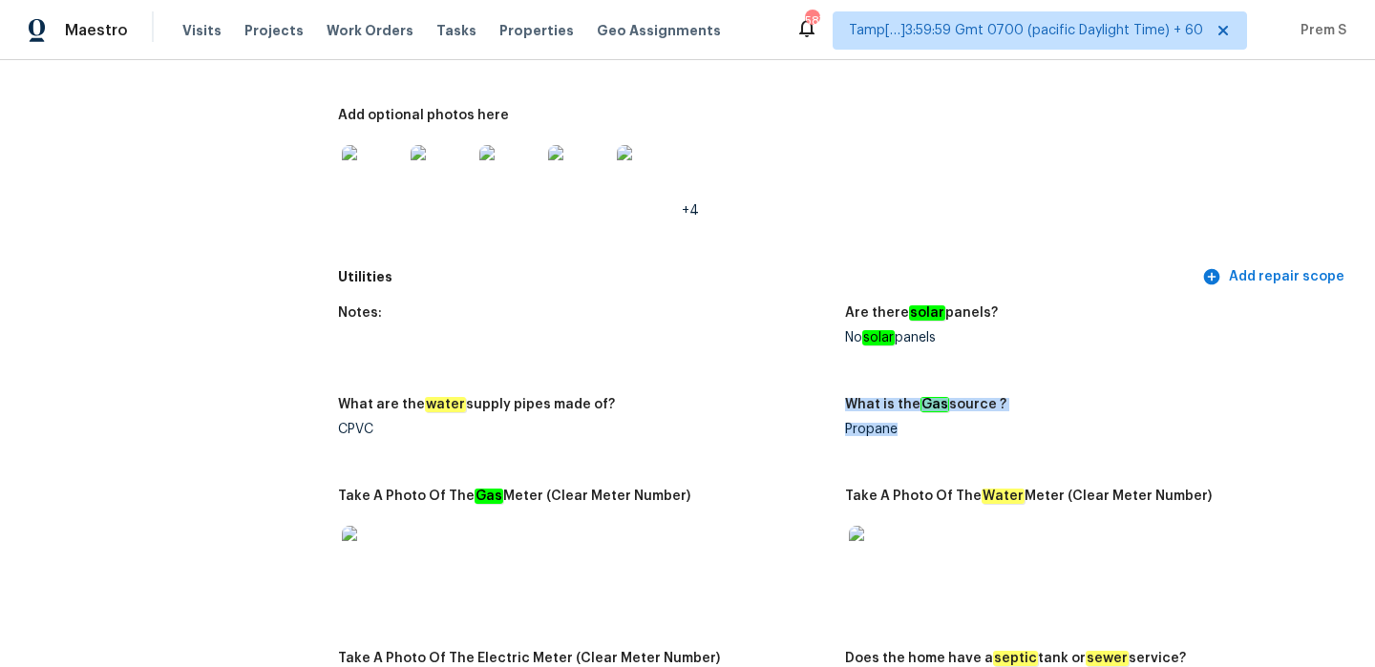
drag, startPoint x: 844, startPoint y: 389, endPoint x: 937, endPoint y: 423, distance: 98.8
click at [937, 423] on figure "What is the Gas source ? Propane" at bounding box center [1098, 432] width 507 height 69
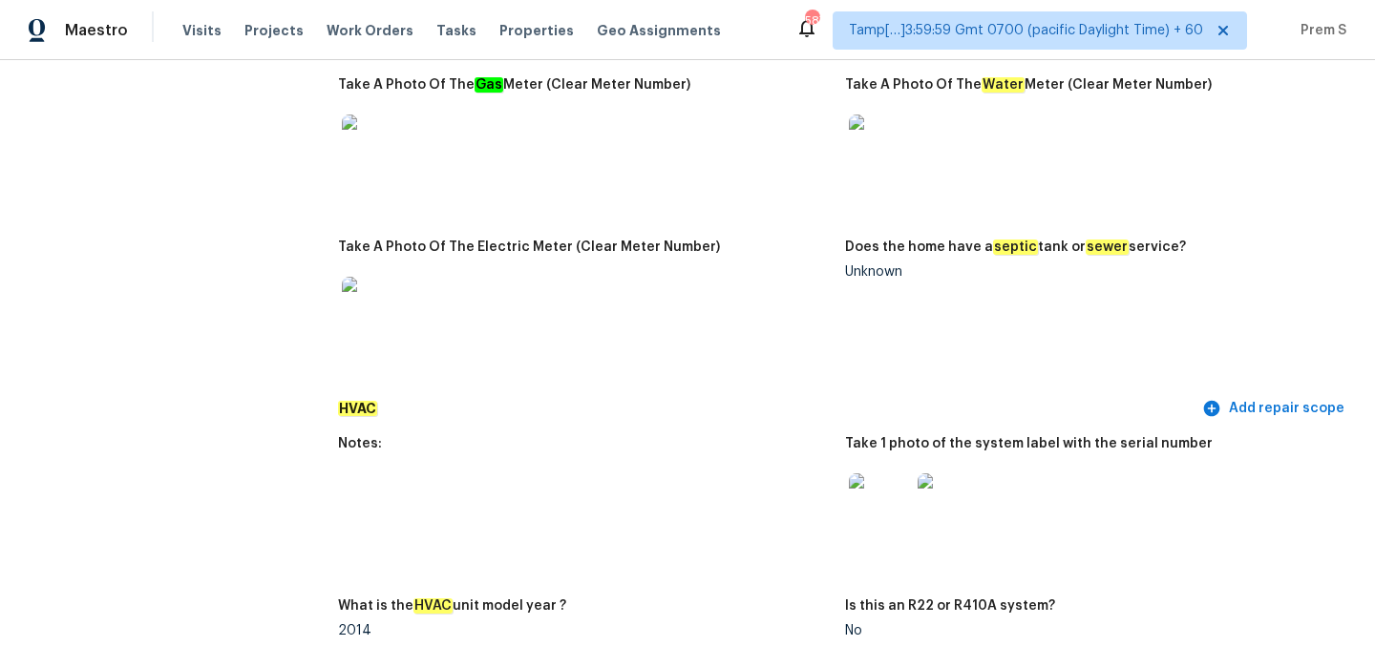
scroll to position [1479, 0]
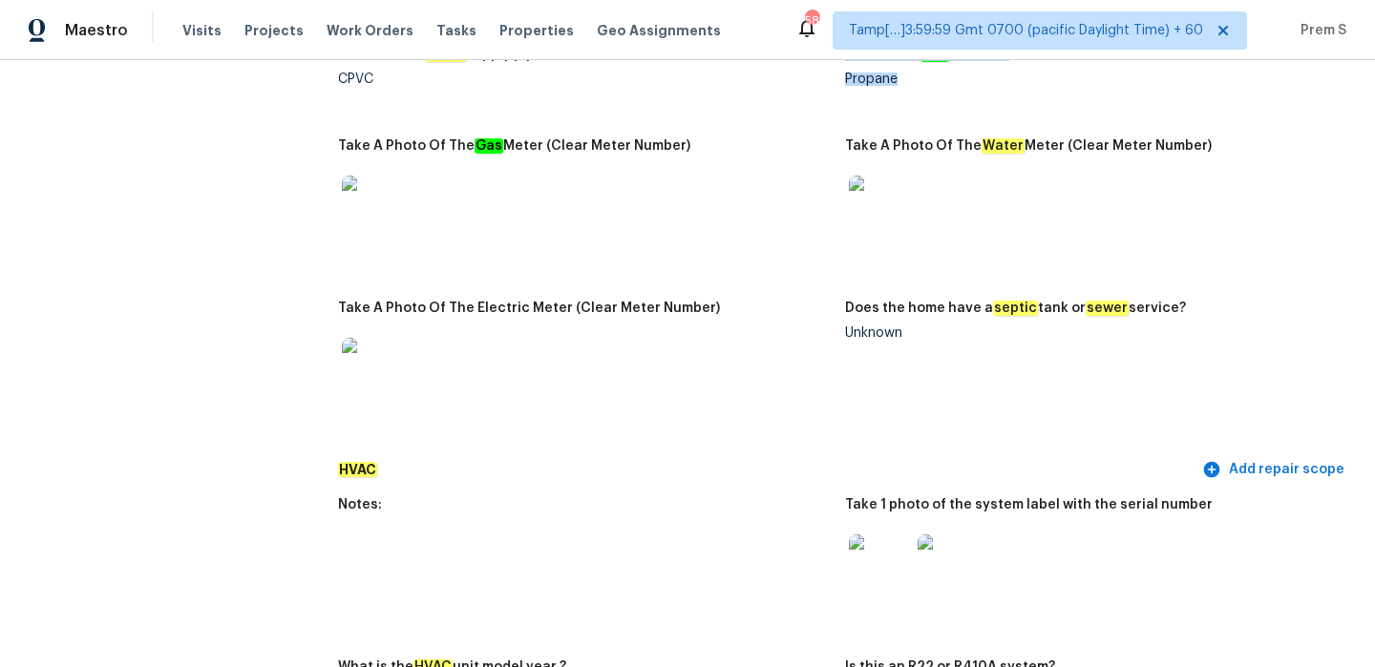
click at [901, 327] on div "Unknown" at bounding box center [1091, 333] width 492 height 13
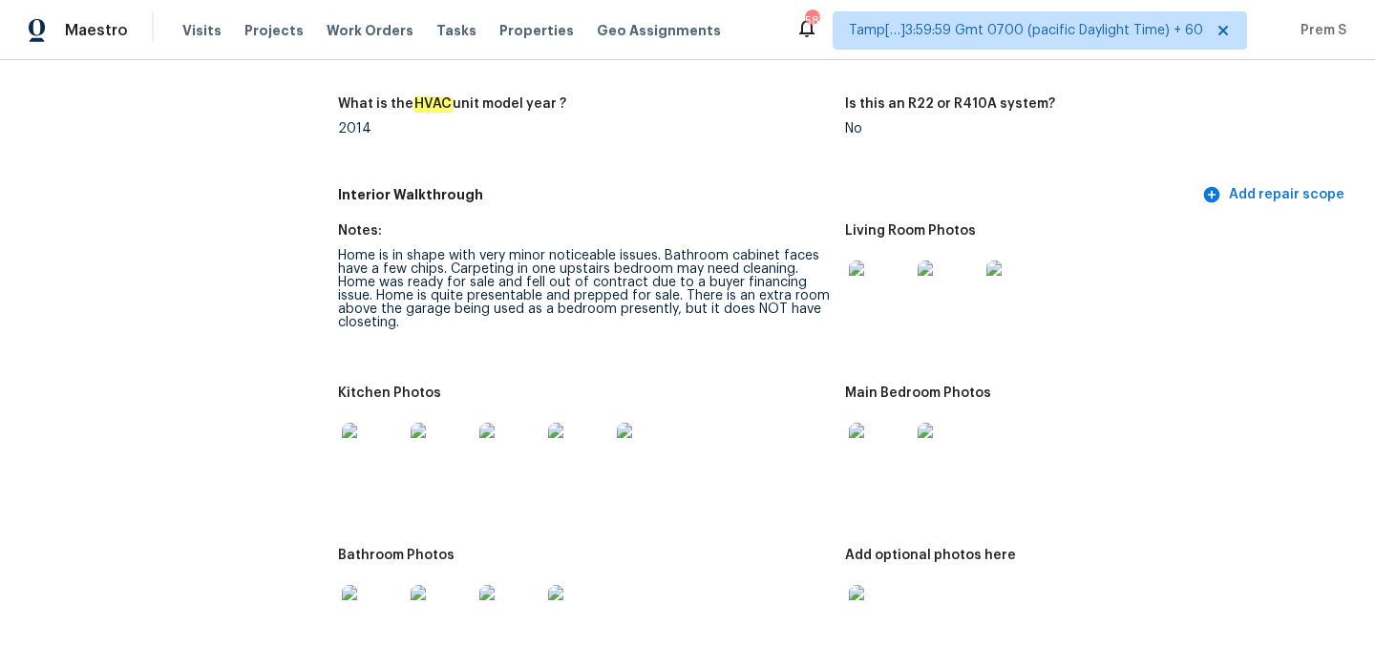
scroll to position [2076, 0]
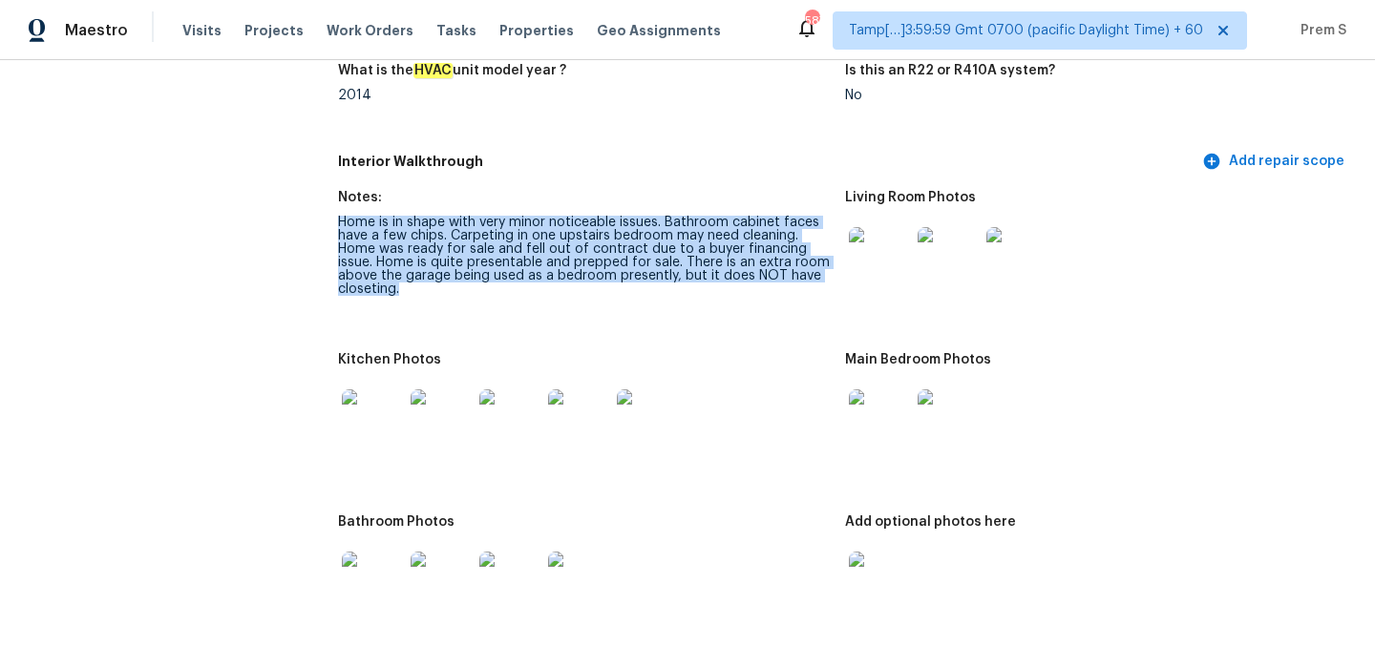
drag, startPoint x: 336, startPoint y: 207, endPoint x: 476, endPoint y: 302, distance: 169.2
click at [476, 302] on div "All visits 2734 Sunnybrook Dr Sanford, NC 27330 Home details Other Visits In-Pe…" at bounding box center [687, 520] width 1329 height 4996
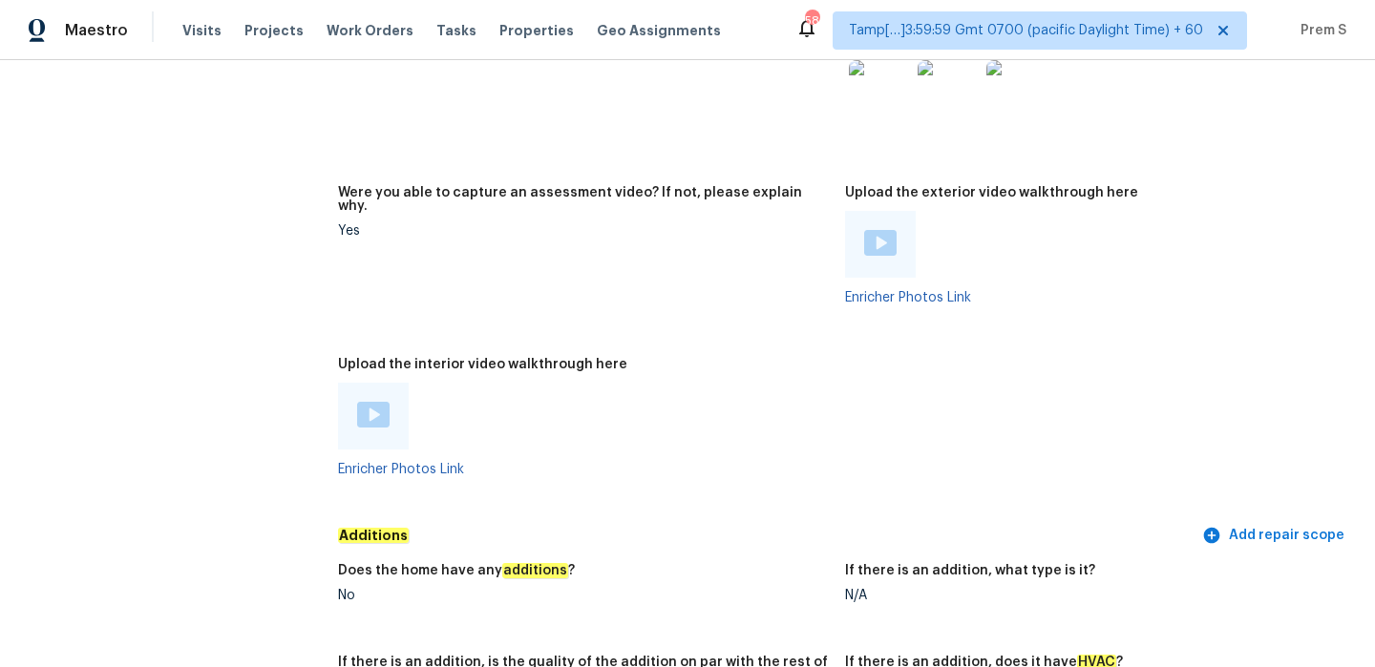
scroll to position [3700, 0]
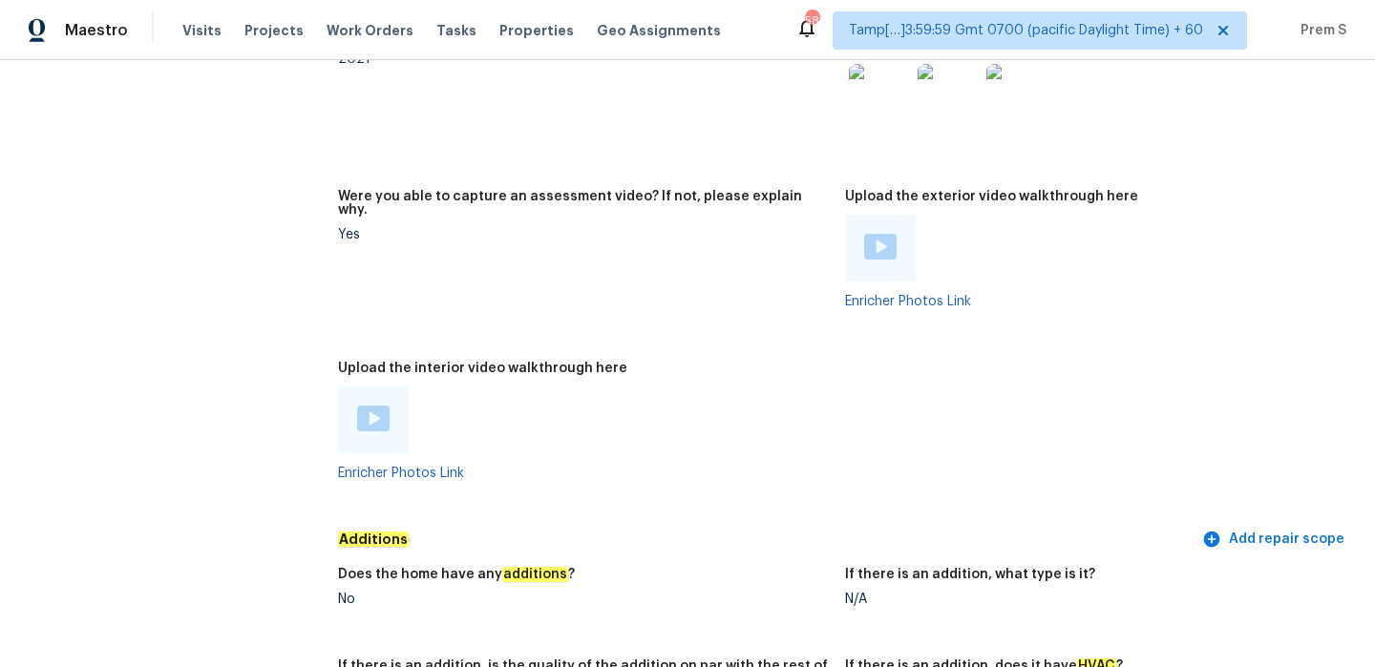
click at [377, 406] on img at bounding box center [373, 419] width 32 height 26
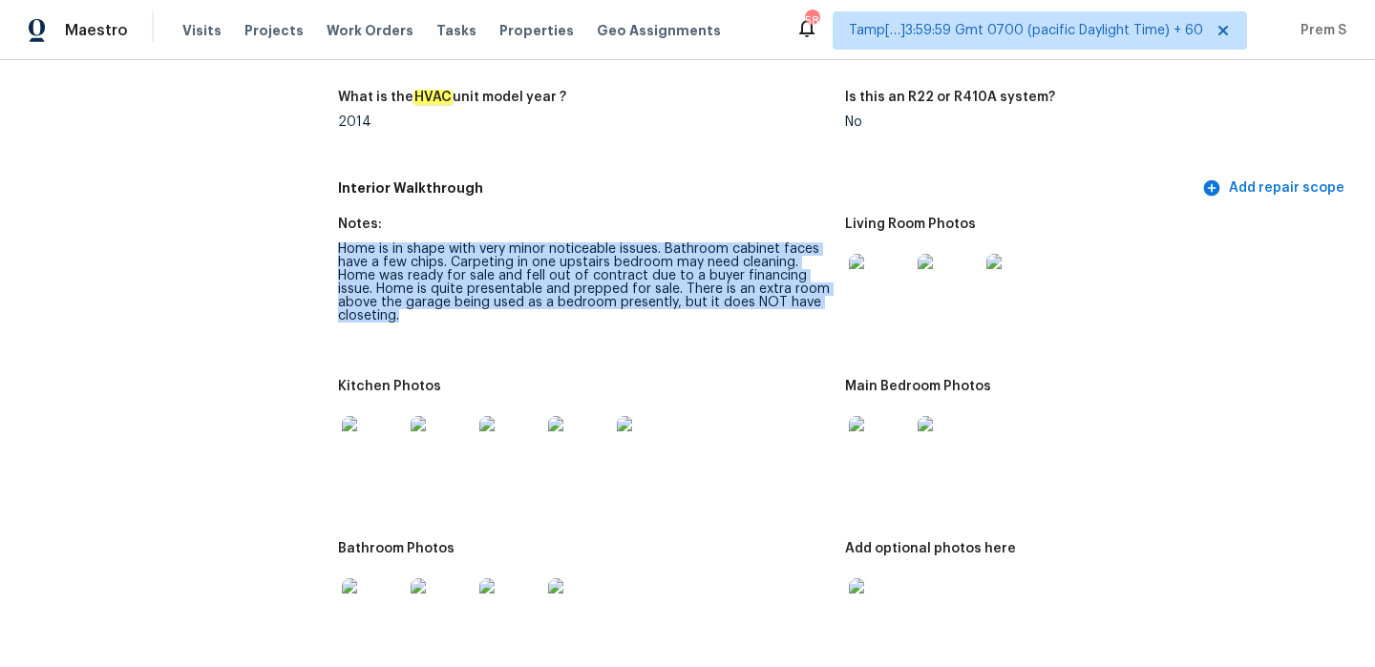
scroll to position [2096, 0]
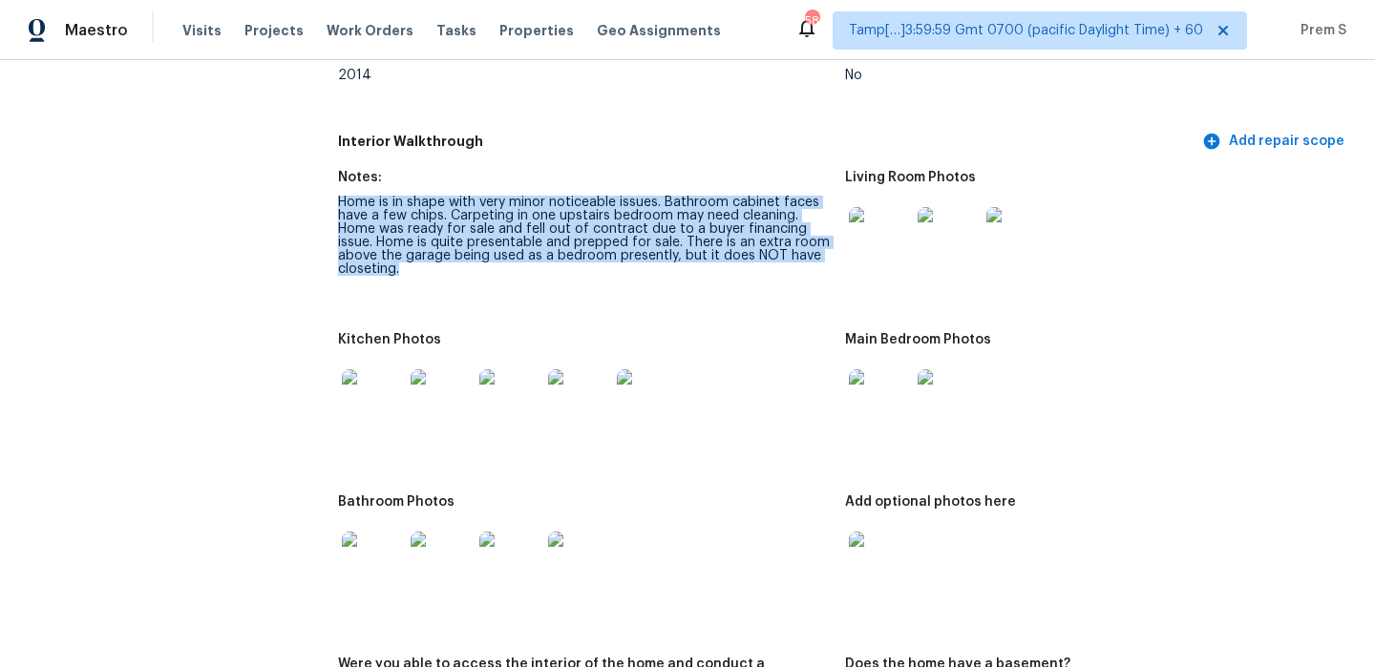
click at [339, 196] on div "Home is in shape with very minor noticeable issues. Bathroom cabinet faces have…" at bounding box center [584, 236] width 492 height 80
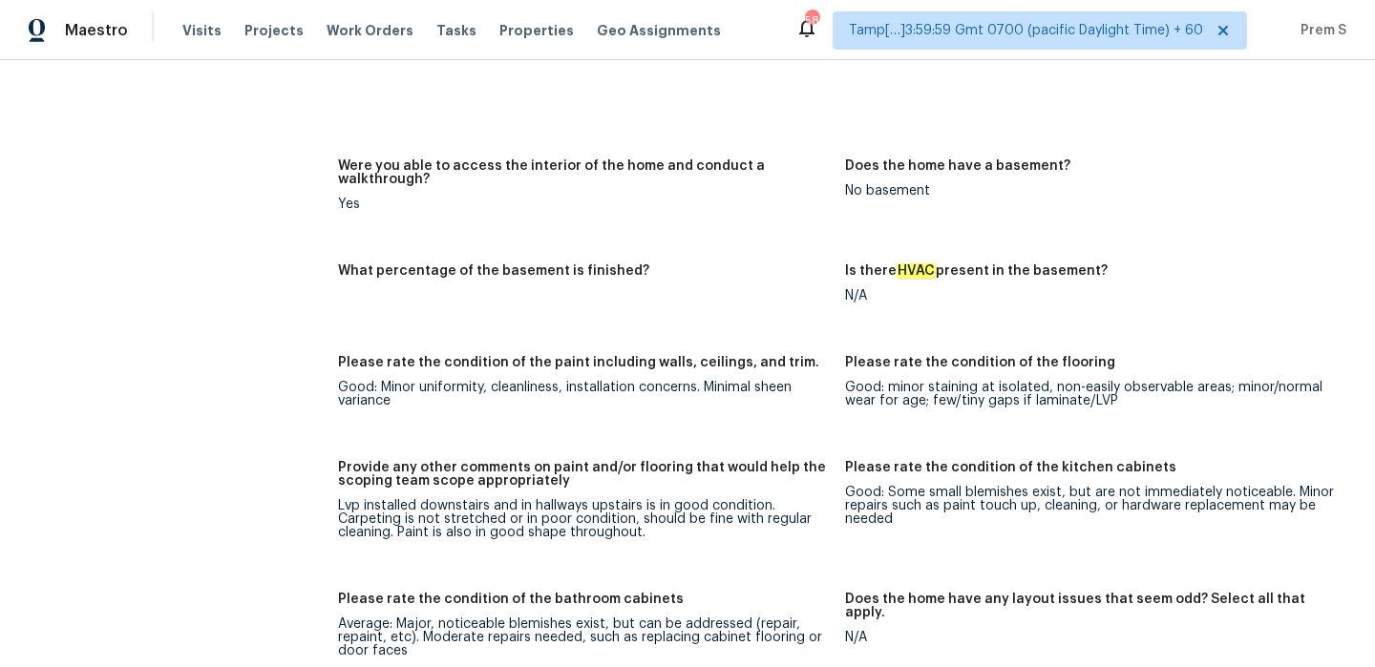
scroll to position [2642, 0]
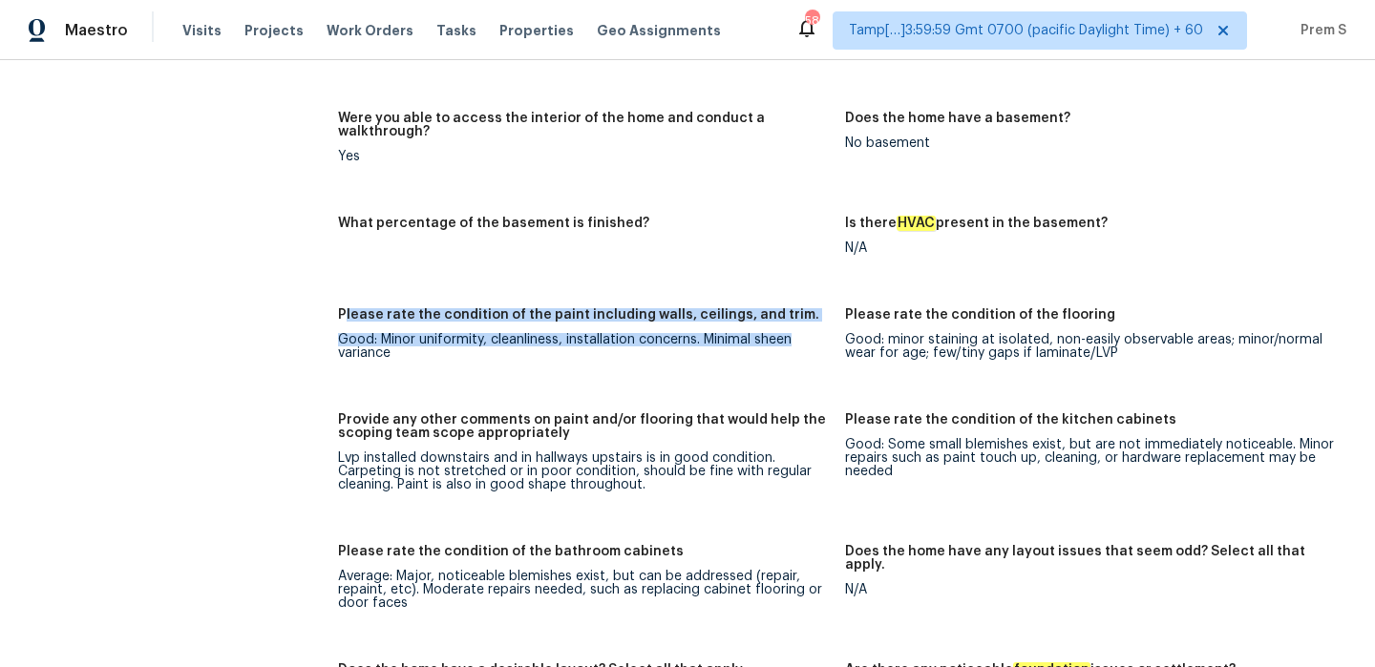
drag, startPoint x: 343, startPoint y: 286, endPoint x: 791, endPoint y: 313, distance: 448.6
click at [791, 313] on figure "Please rate the condition of the paint including walls, ceilings, and trim. Goo…" at bounding box center [591, 349] width 507 height 82
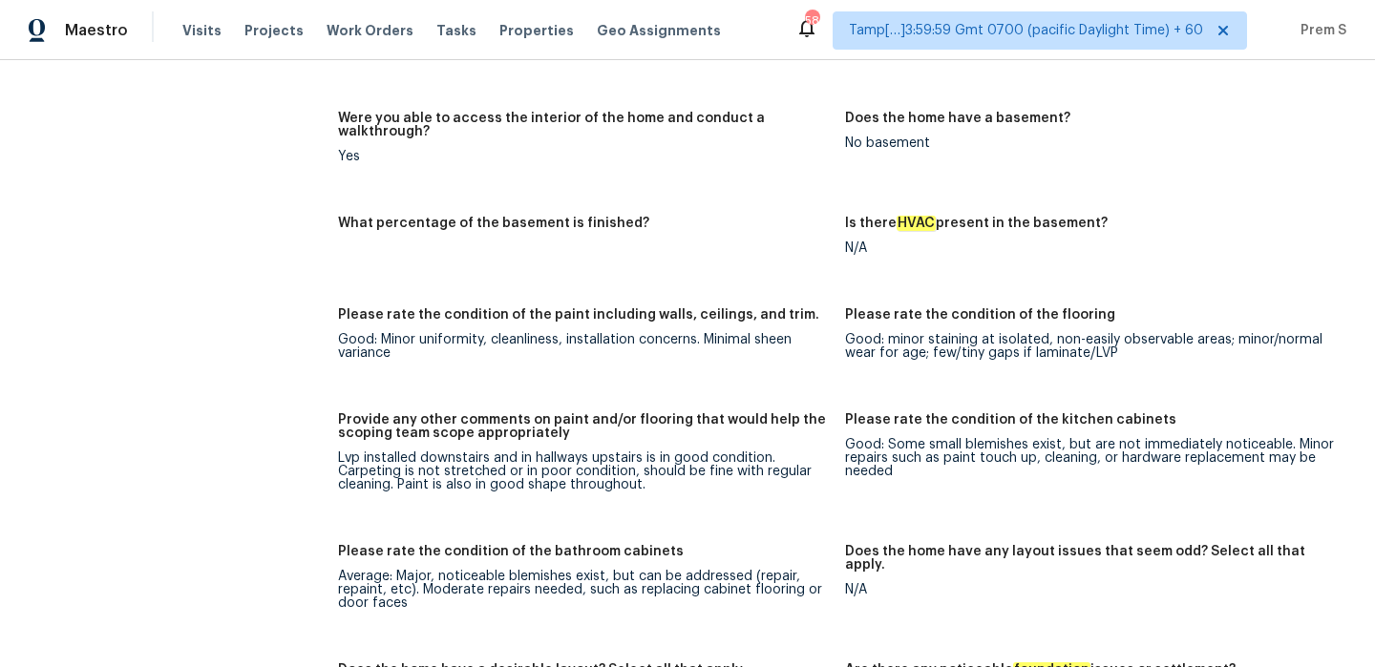
click at [862, 308] on h5 "Please rate the condition of the flooring" at bounding box center [980, 314] width 270 height 13
drag, startPoint x: 340, startPoint y: 315, endPoint x: 402, endPoint y: 315, distance: 62.1
click at [402, 333] on div "Good: Minor uniformity, cleanliness, installation concerns. Minimal sheen varia…" at bounding box center [584, 346] width 492 height 27
click at [361, 333] on div "Good: Minor uniformity, cleanliness, installation concerns. Minimal sheen varia…" at bounding box center [584, 346] width 492 height 27
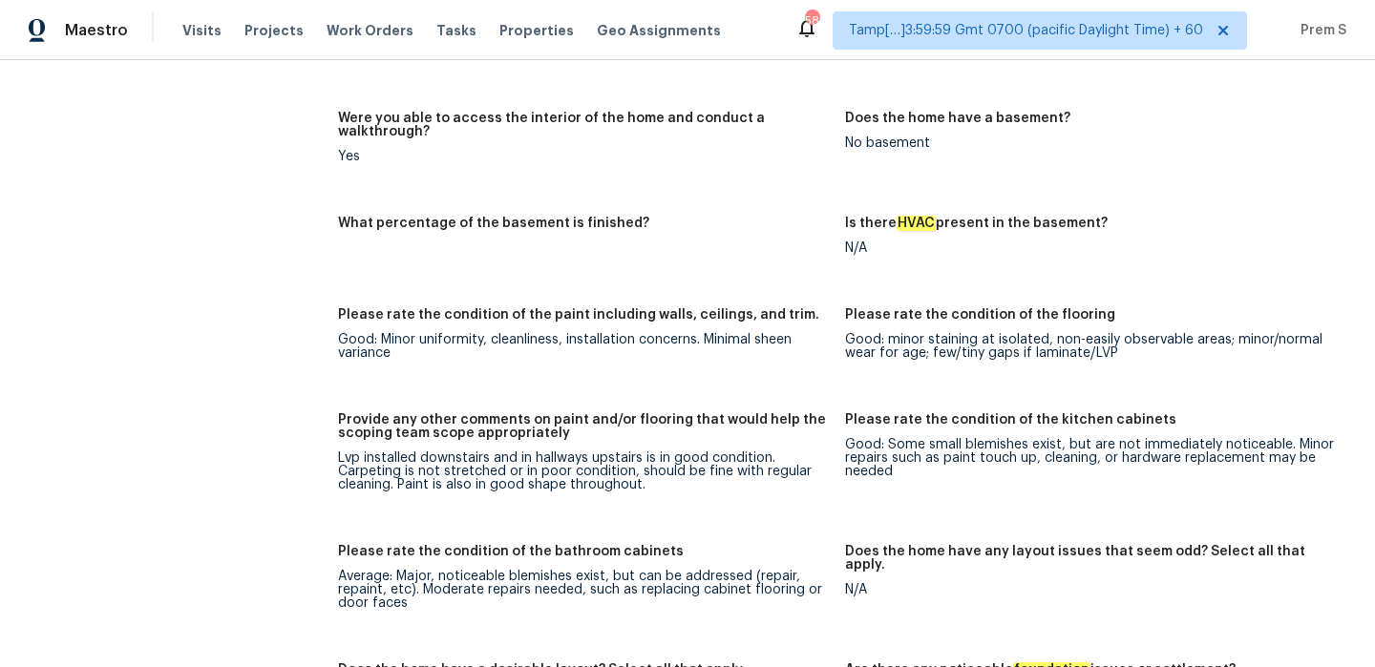
click at [361, 333] on div "Good: Minor uniformity, cleanliness, installation concerns. Minimal sheen varia…" at bounding box center [584, 346] width 492 height 27
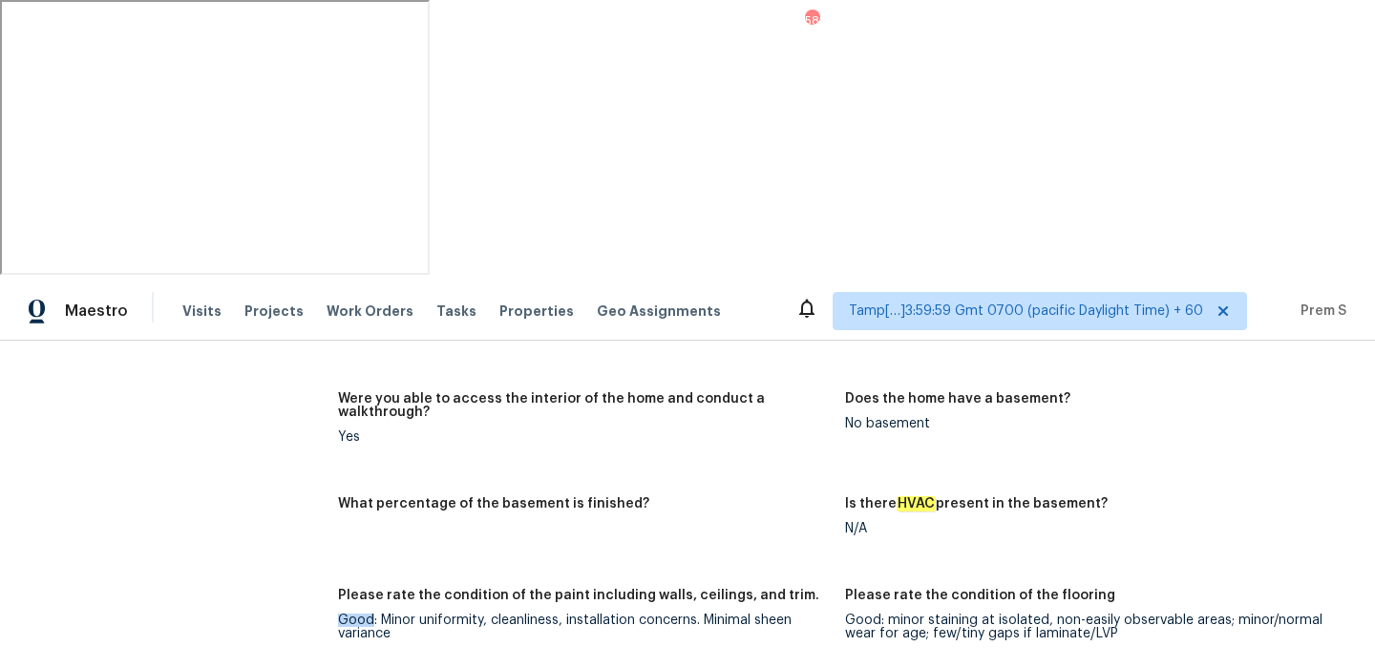
click at [814, 589] on figure "Please rate the condition of the paint including walls, ceilings, and trim. Goo…" at bounding box center [591, 630] width 507 height 82
drag, startPoint x: 844, startPoint y: 313, endPoint x: 897, endPoint y: 313, distance: 52.5
click at [897, 614] on div "Good: minor staining at isolated, non-easily observable areas; minor/normal wea…" at bounding box center [1091, 627] width 492 height 27
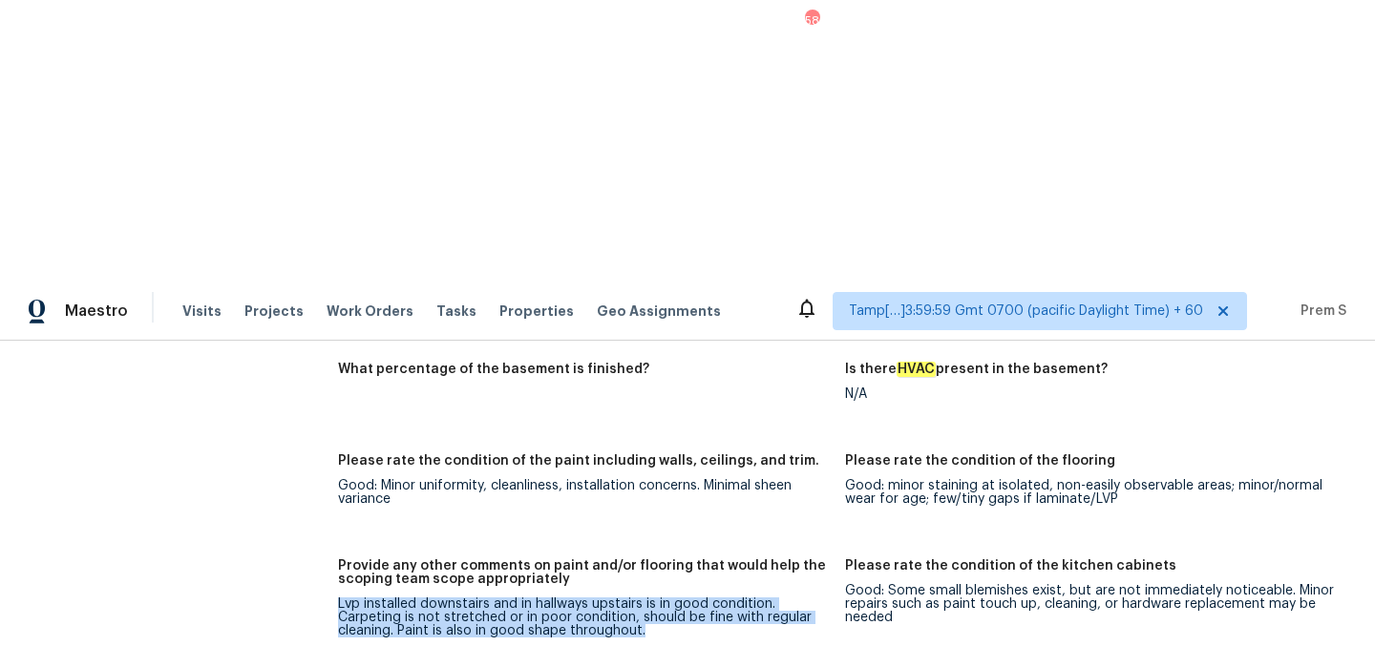
drag, startPoint x: 333, startPoint y: 302, endPoint x: 686, endPoint y: 350, distance: 355.7
click at [686, 350] on div "All visits 2734 Sunnybrook Dr Sanford, NC 27330 Home details Other Visits In-Pe…" at bounding box center [687, 100] width 1329 height 4996
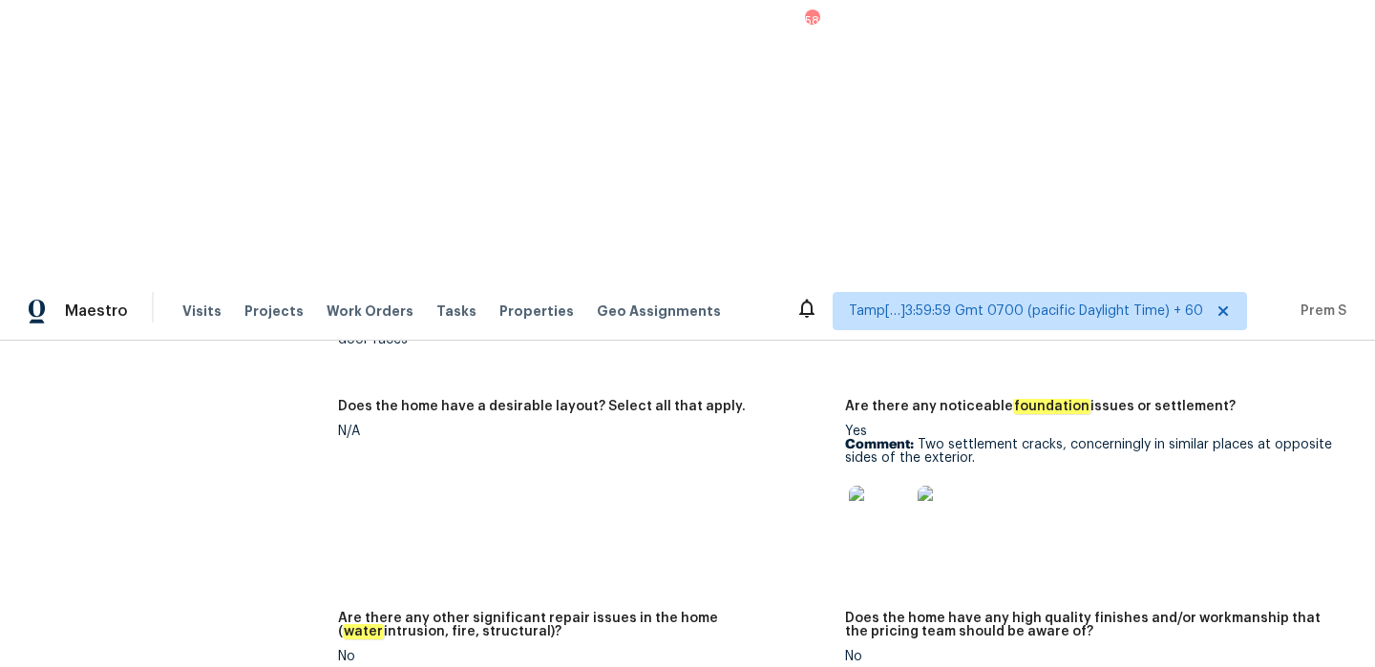
scroll to position [3099, 0]
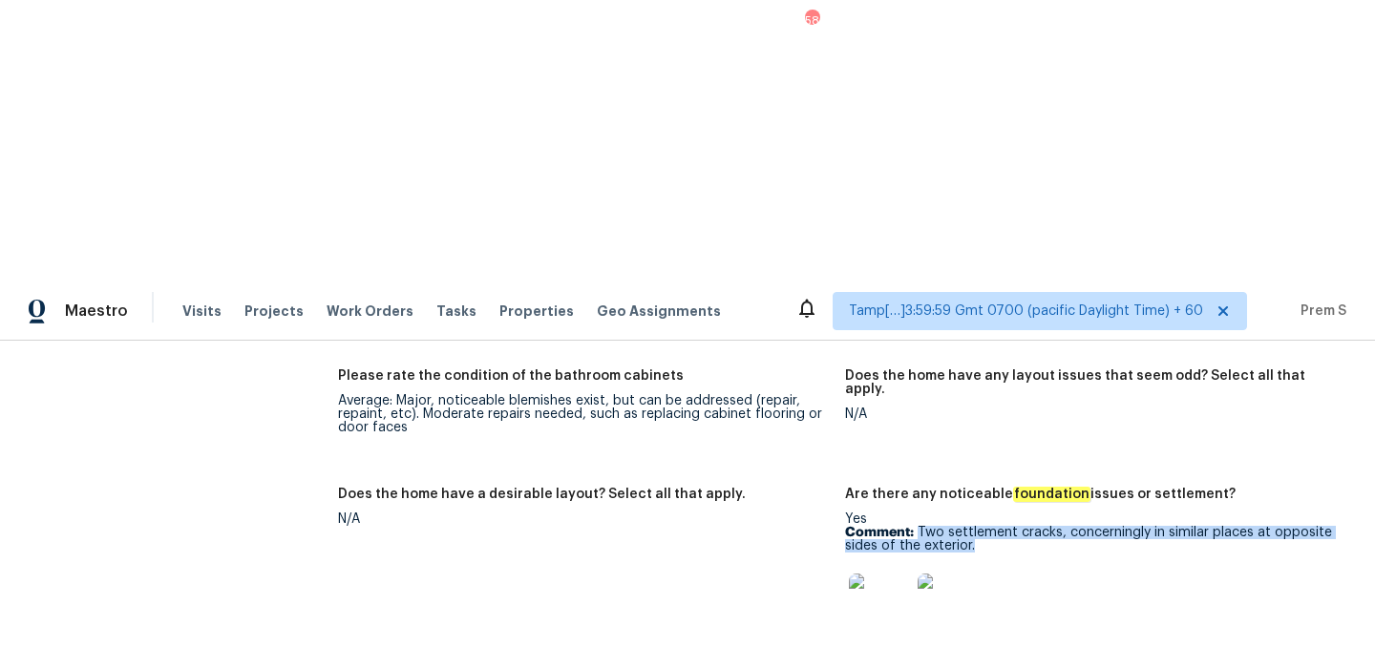
drag, startPoint x: 919, startPoint y: 227, endPoint x: 1005, endPoint y: 244, distance: 87.6
click at [1005, 526] on p "Comment: Two settlement cracks, concerningly in similar places at opposite side…" at bounding box center [1091, 539] width 492 height 27
click at [877, 574] on img at bounding box center [879, 604] width 61 height 61
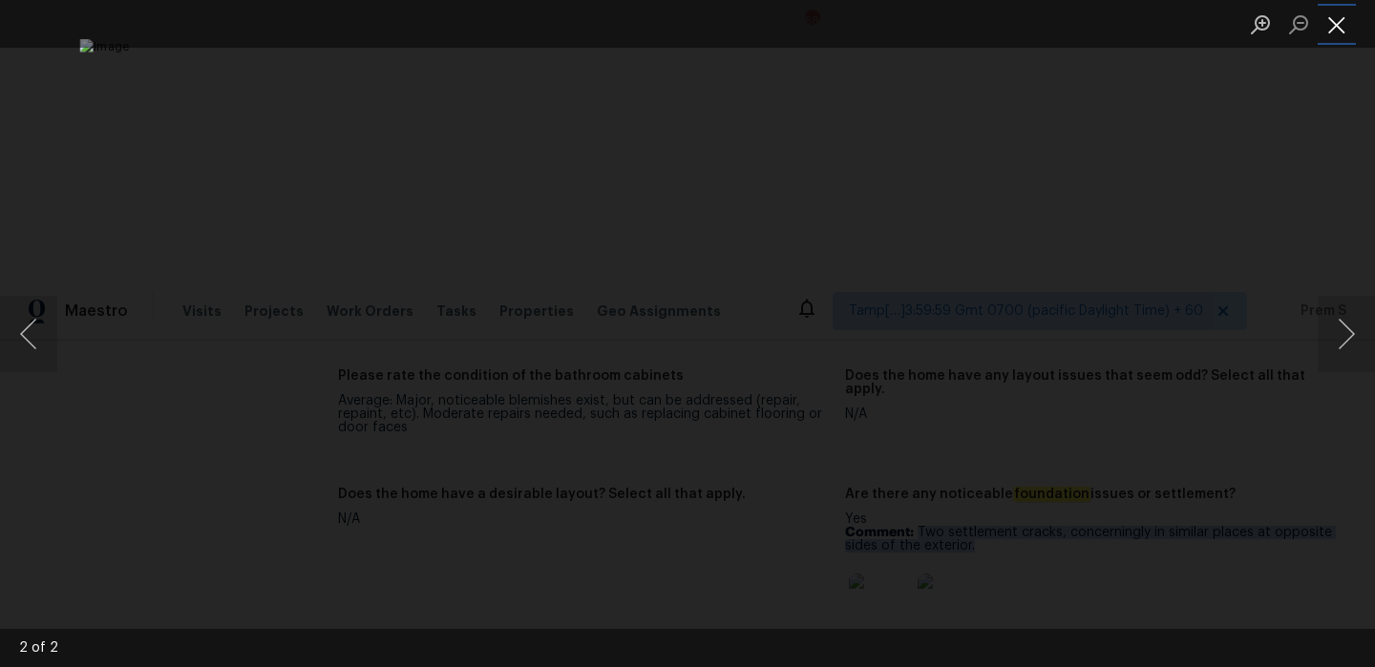
click at [1327, 28] on button "Close lightbox" at bounding box center [1337, 24] width 38 height 33
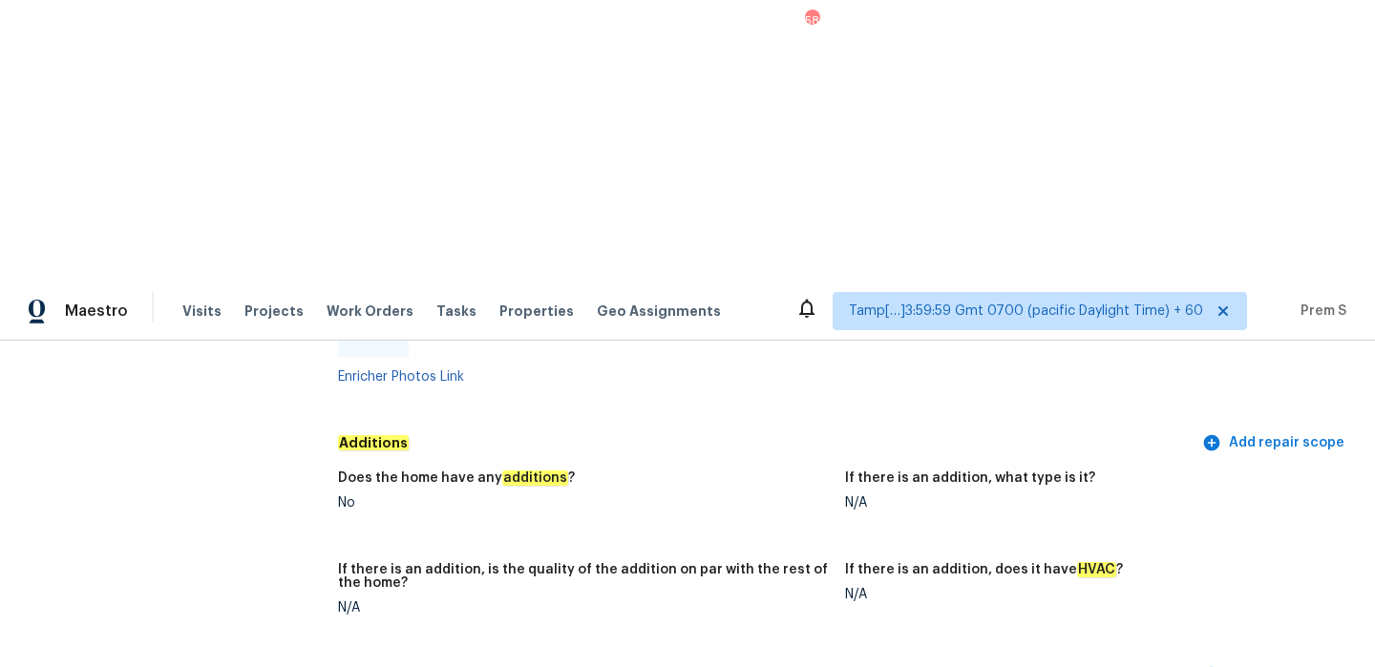
scroll to position [4399, 0]
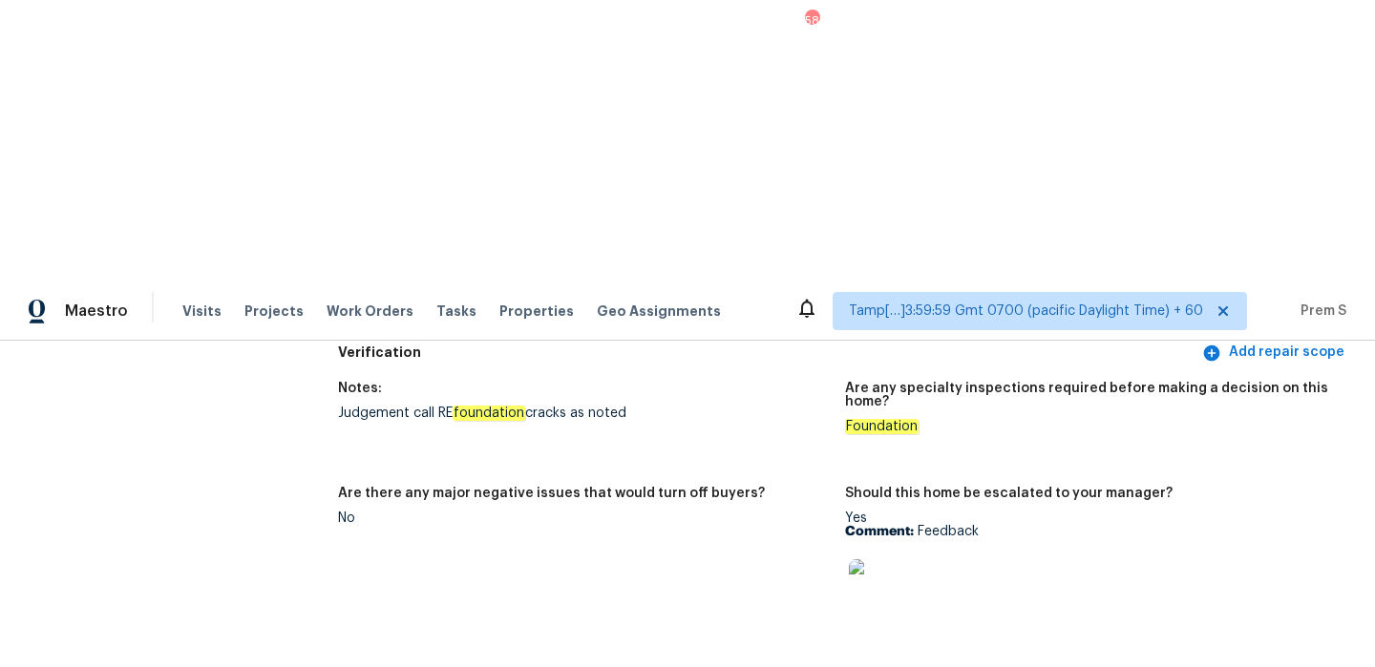
drag, startPoint x: 629, startPoint y: 602, endPoint x: 406, endPoint y: 598, distance: 223.5
drag, startPoint x: 621, startPoint y: 599, endPoint x: 402, endPoint y: 596, distance: 218.7
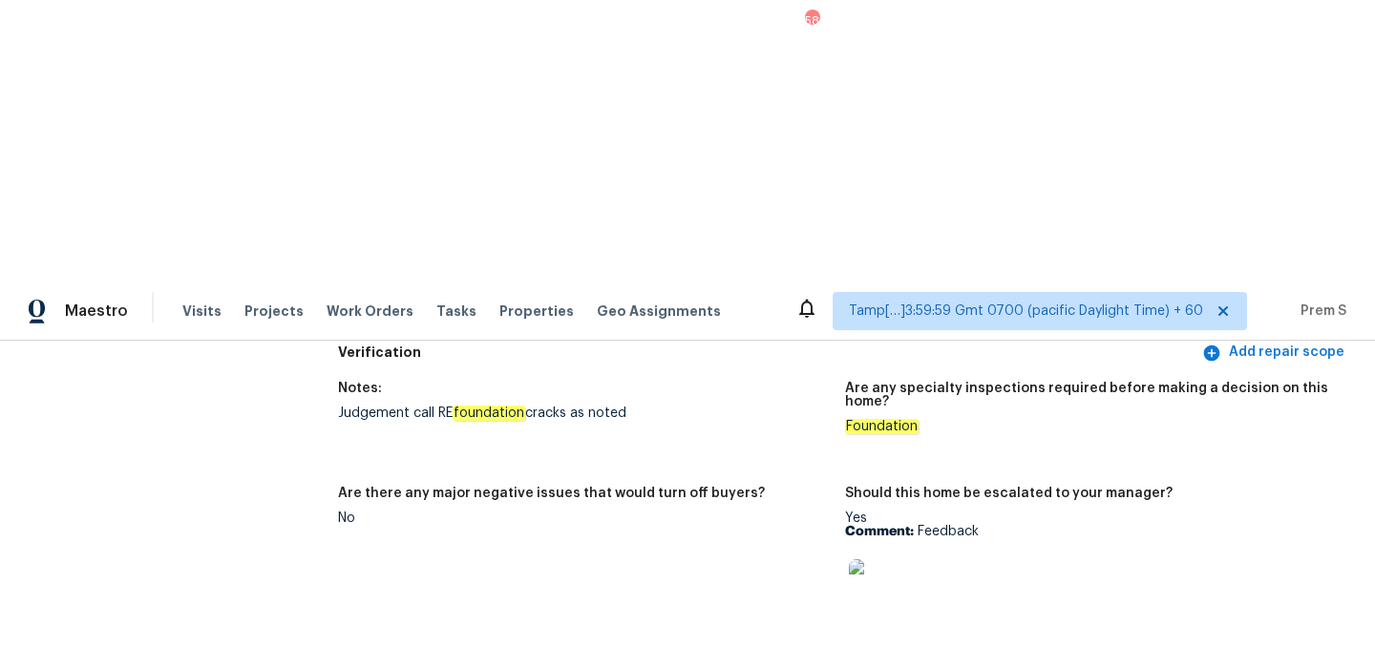
drag, startPoint x: 417, startPoint y: 596, endPoint x: 693, endPoint y: 602, distance: 276.0
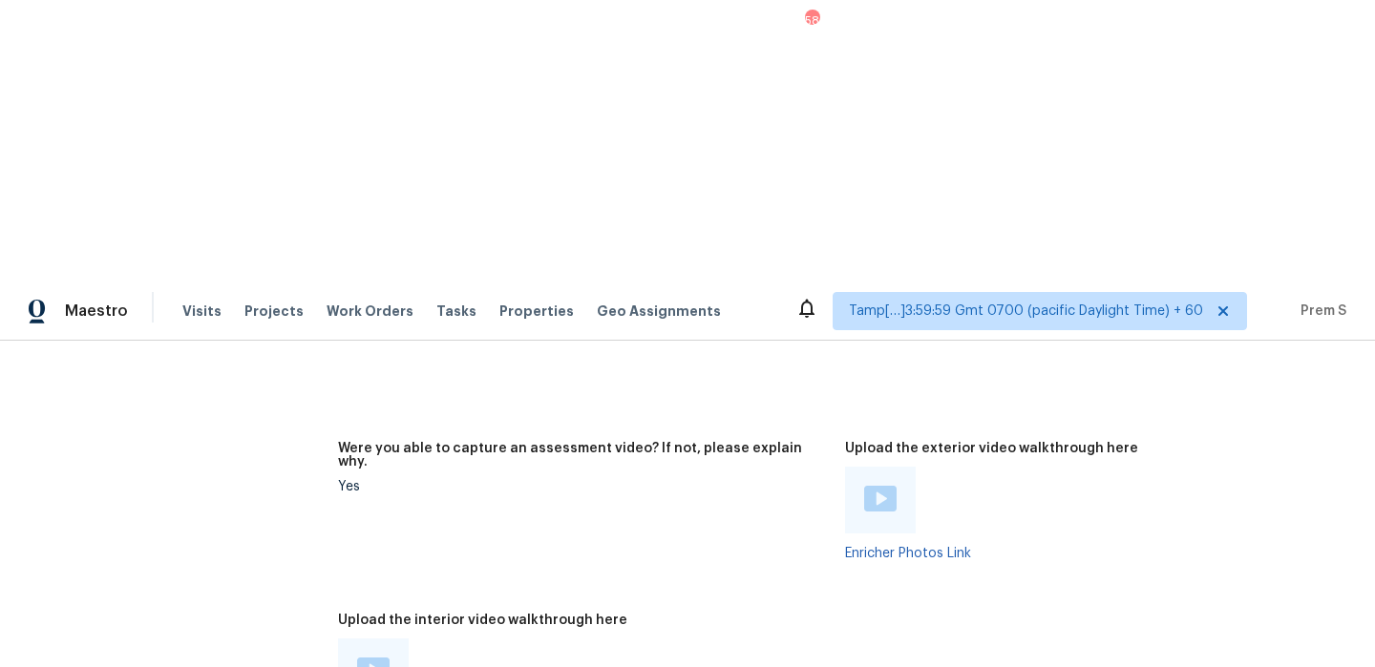
scroll to position [3728, 0]
click at [880, 487] on img at bounding box center [880, 500] width 32 height 26
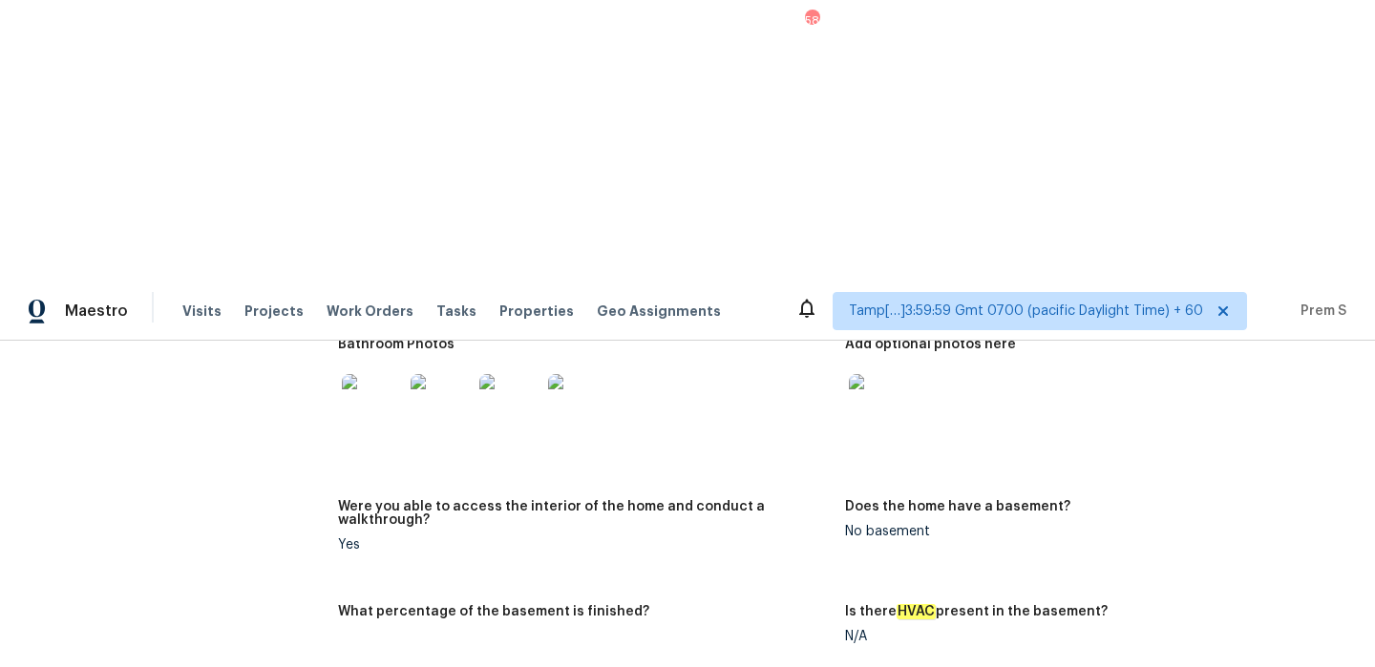
scroll to position [2522, 0]
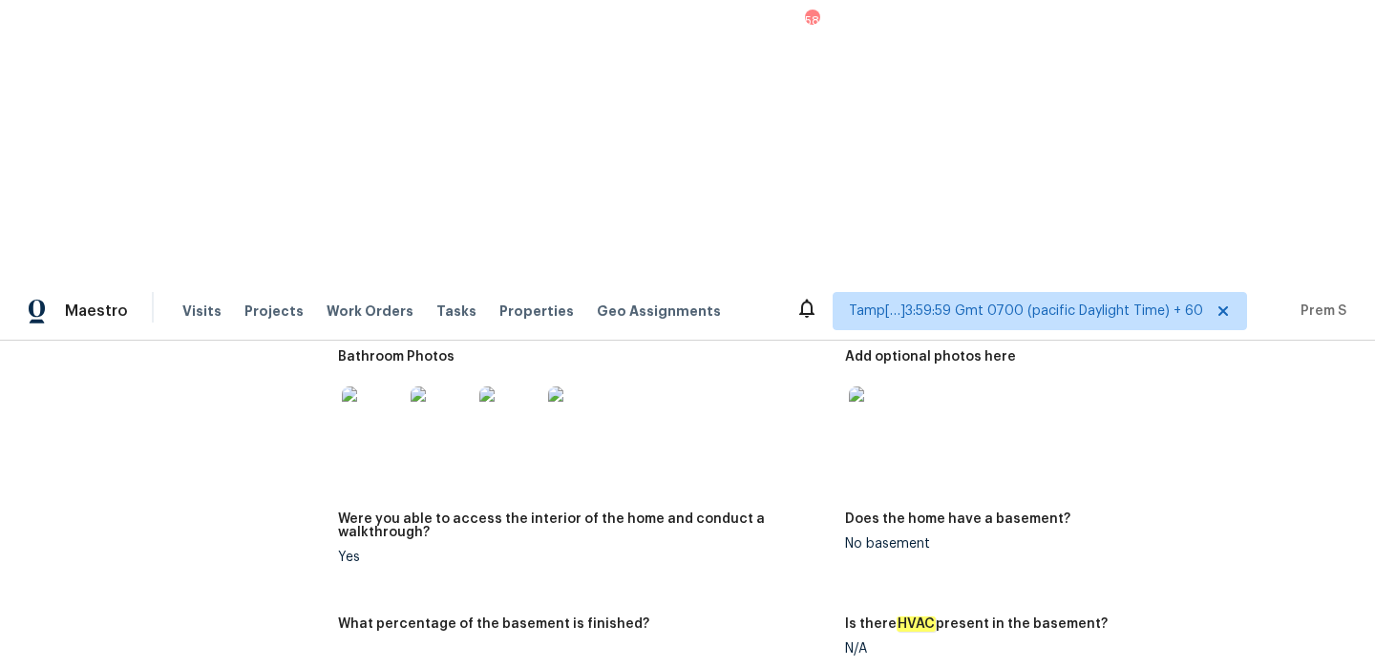
click at [937, 618] on figure "Is there HVAC present in the basement? N/A" at bounding box center [1098, 652] width 507 height 69
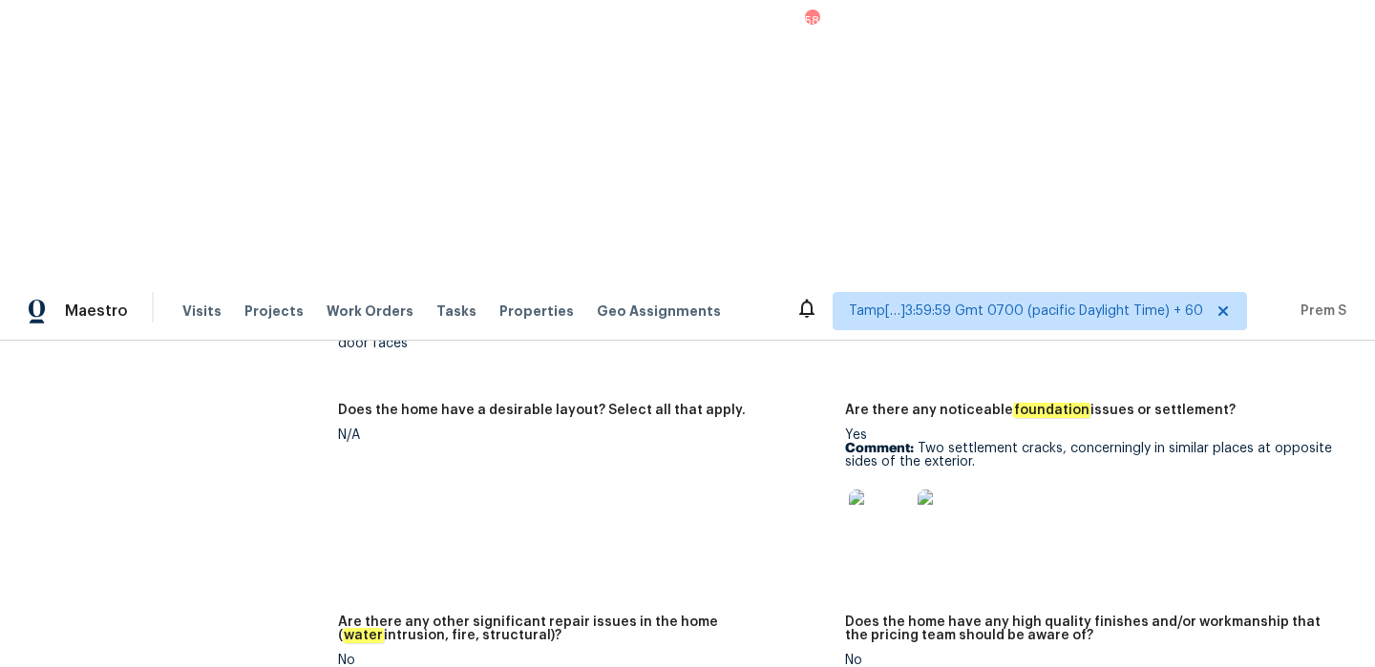
scroll to position [3182, 0]
click at [938, 491] on img at bounding box center [948, 521] width 61 height 61
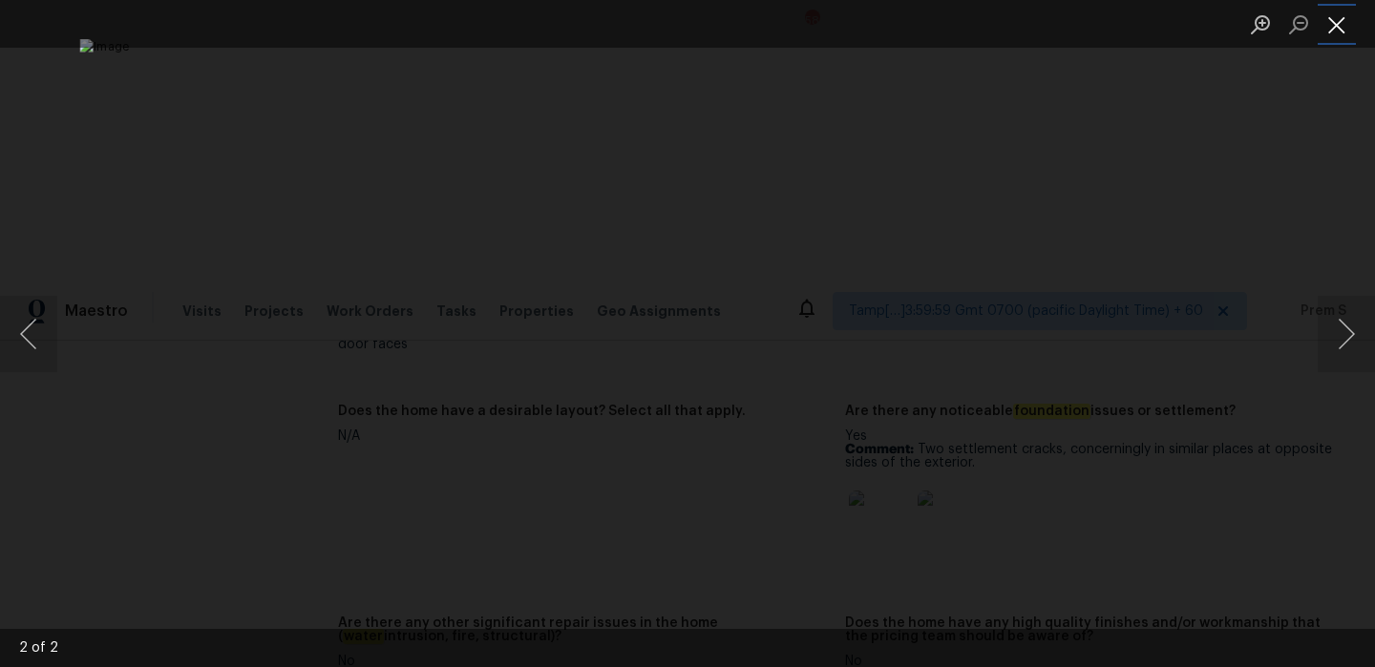
click at [1342, 24] on button "Close lightbox" at bounding box center [1337, 24] width 38 height 33
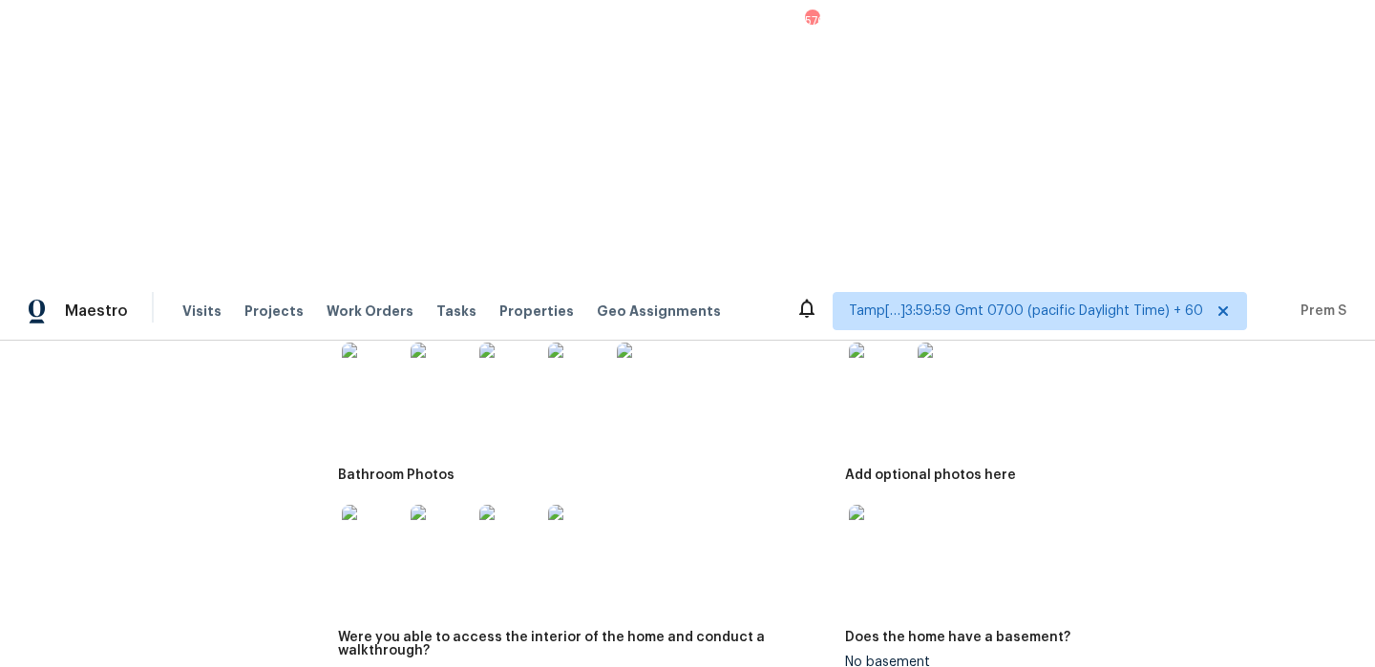
scroll to position [4399, 0]
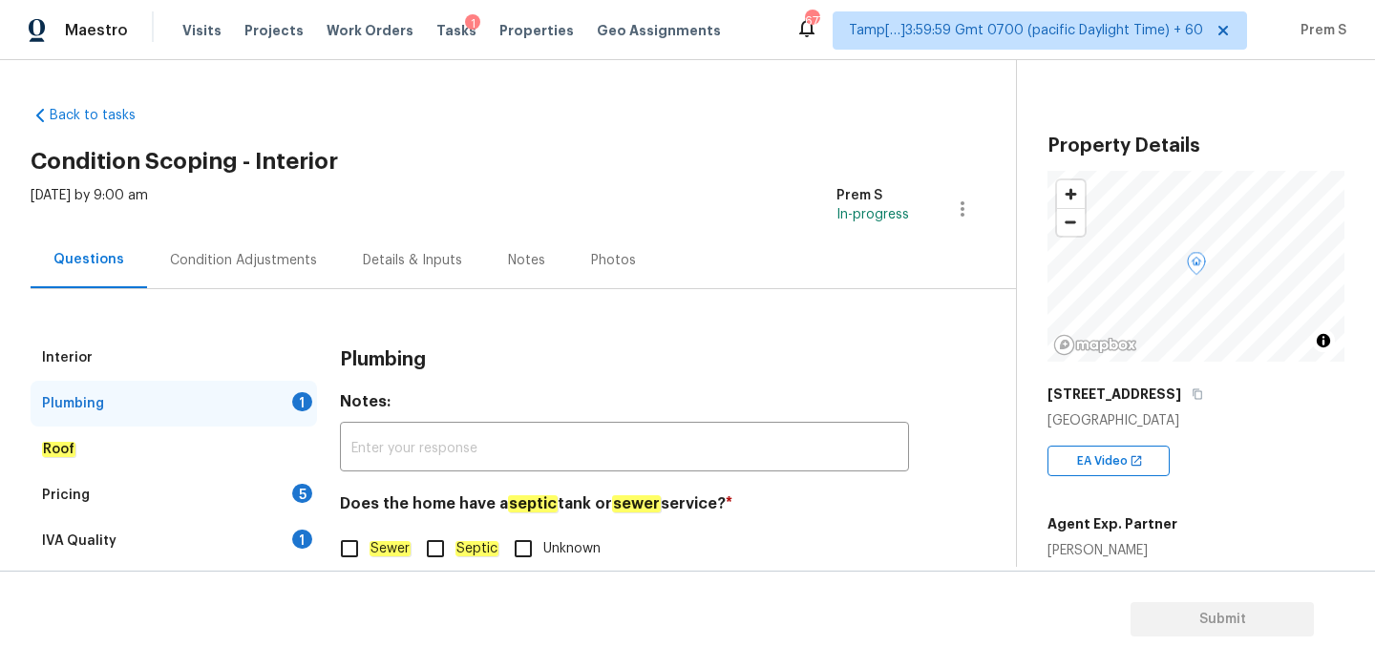
scroll to position [425, 0]
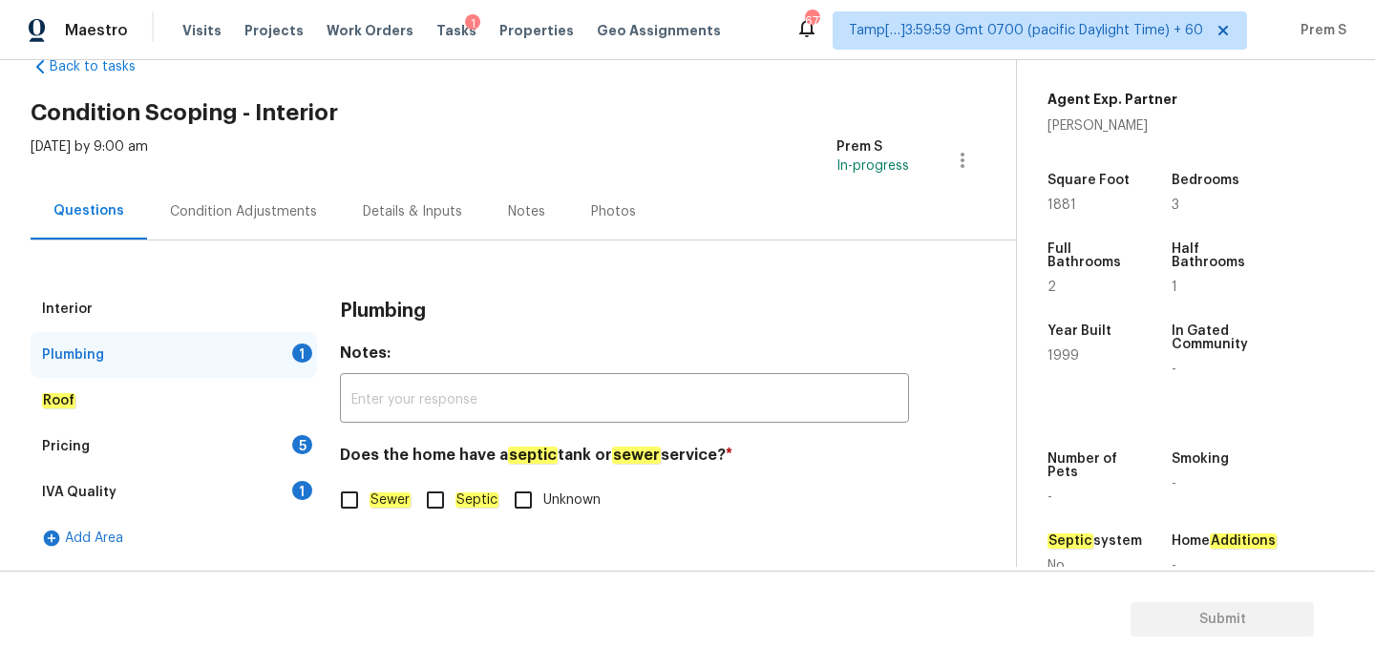
click at [454, 481] on input "Septic" at bounding box center [435, 500] width 40 height 40
checkbox input "true"
click at [287, 449] on div "Pricing 5" at bounding box center [174, 447] width 286 height 46
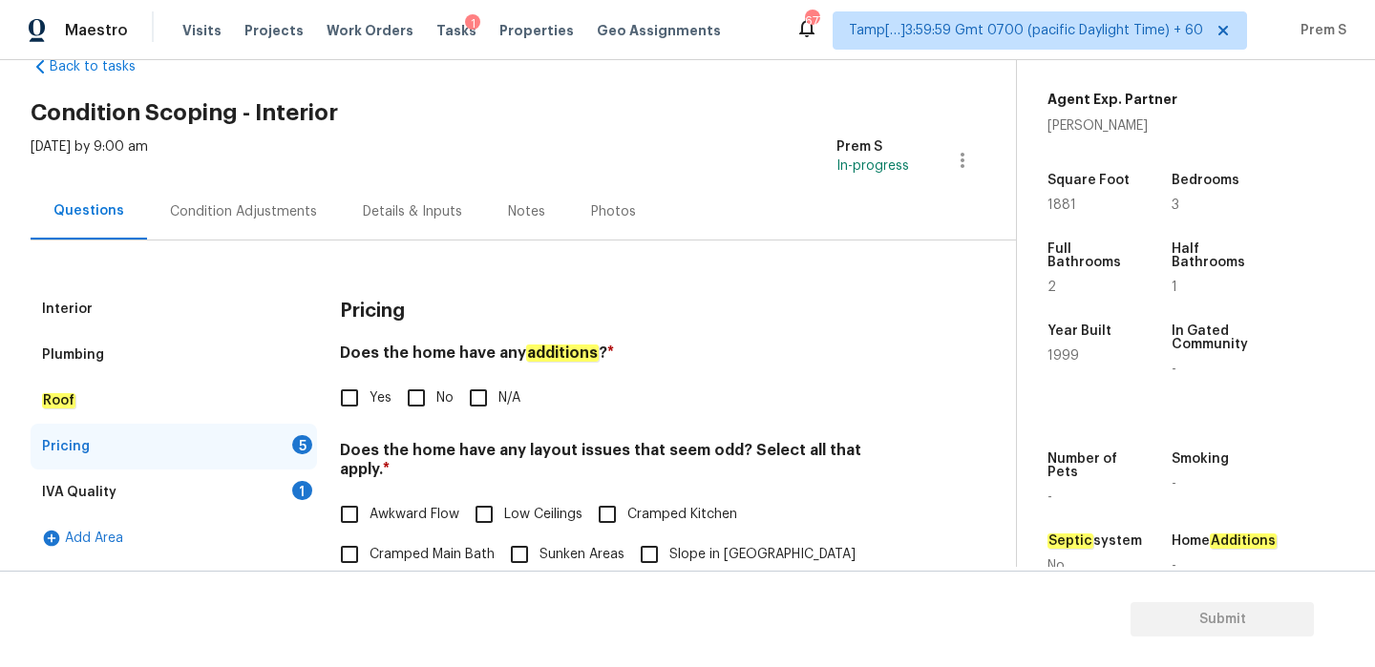
click at [266, 362] on div "Plumbing" at bounding box center [174, 355] width 286 height 46
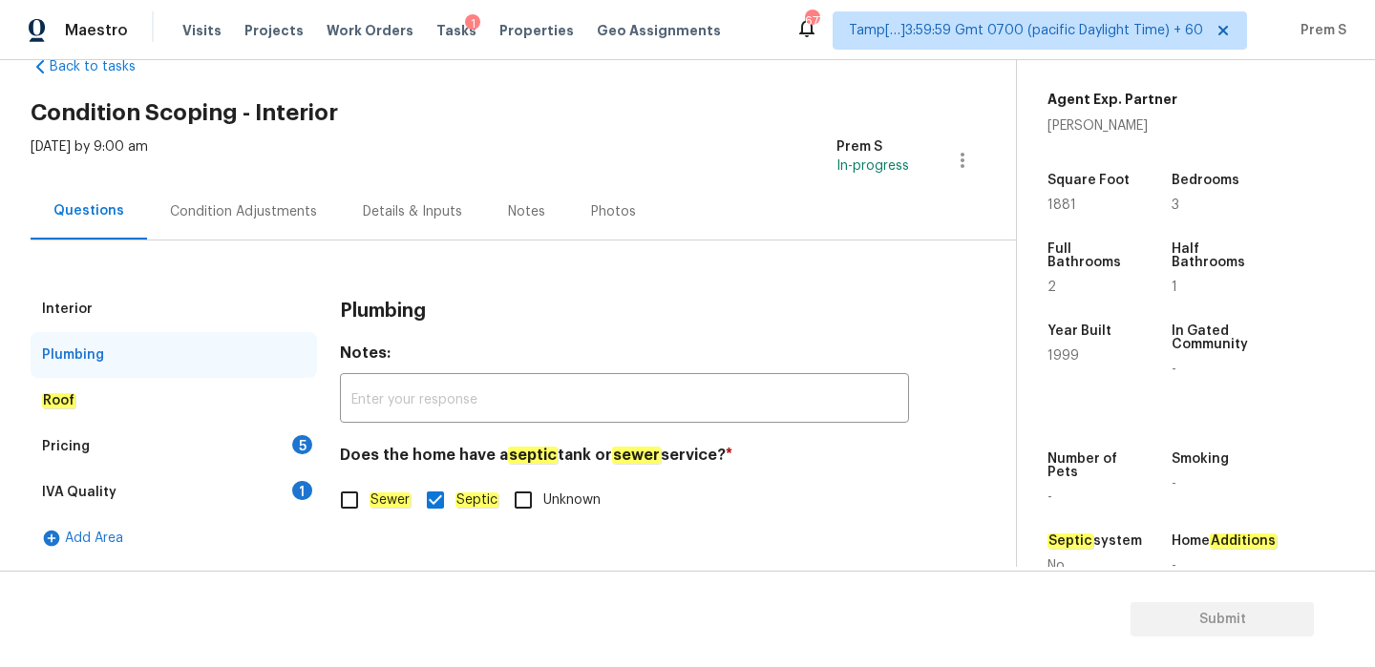
click at [361, 505] on input "Sewer" at bounding box center [349, 500] width 40 height 40
checkbox input "true"
checkbox input "false"
click at [292, 447] on div "5" at bounding box center [302, 444] width 20 height 19
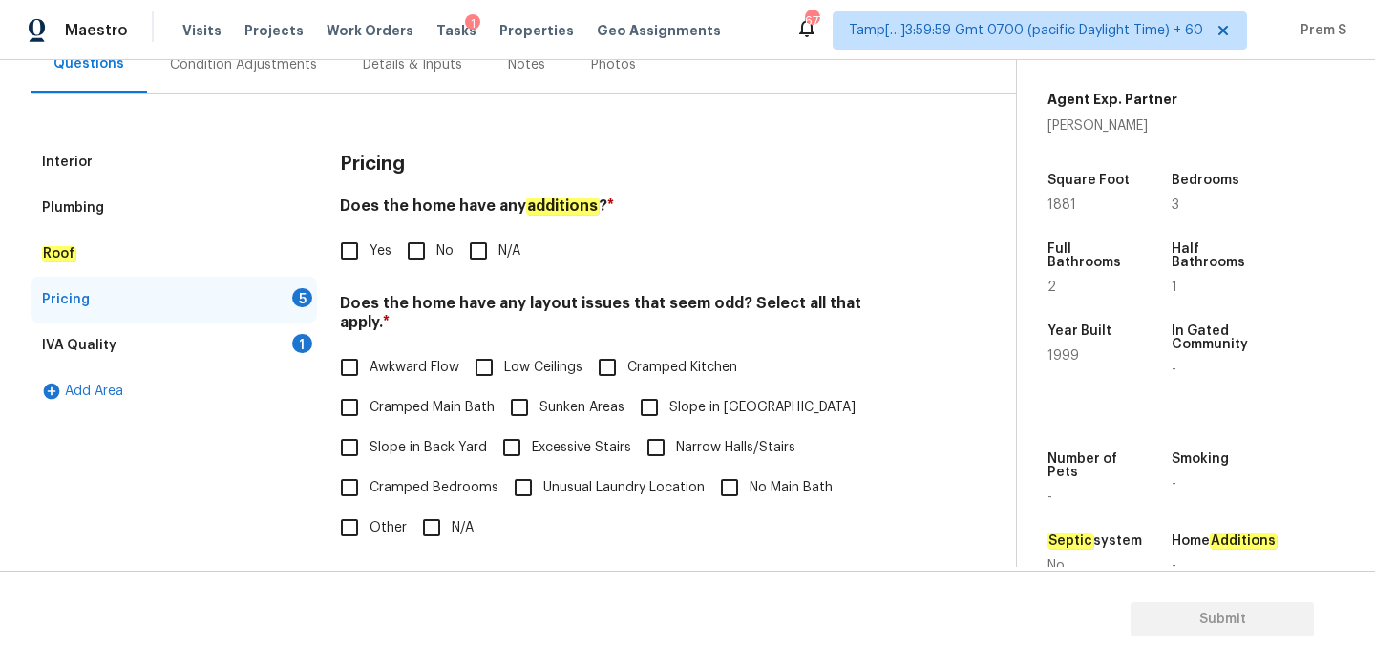
scroll to position [273, 0]
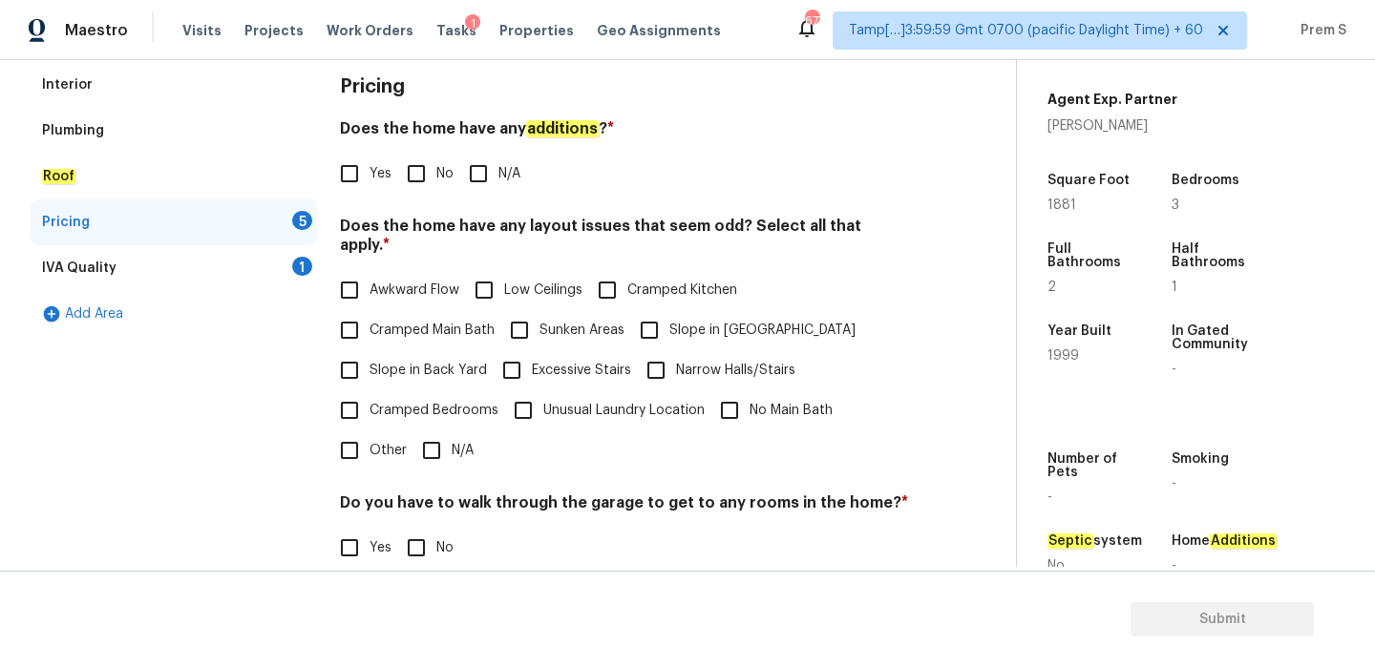
click at [425, 180] on input "No" at bounding box center [416, 174] width 40 height 40
checkbox input "true"
click at [653, 319] on input "Slope in [GEOGRAPHIC_DATA]" at bounding box center [649, 330] width 40 height 40
checkbox input "true"
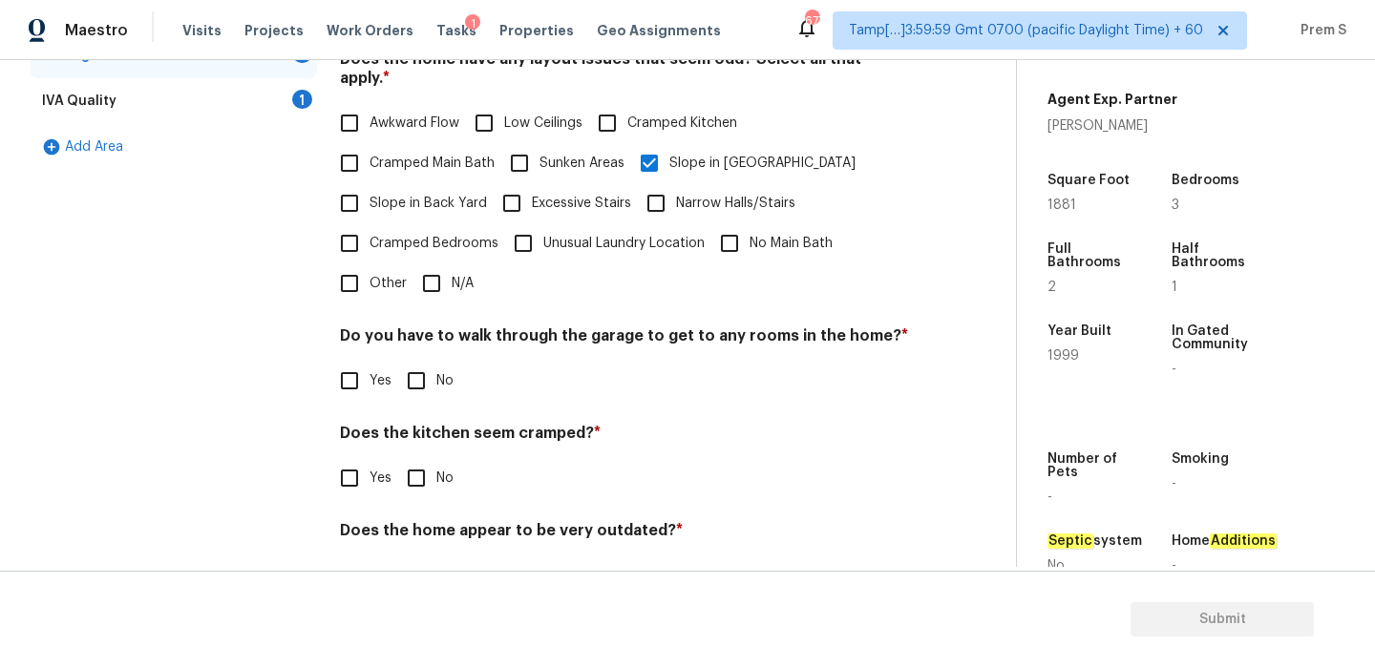
scroll to position [478, 0]
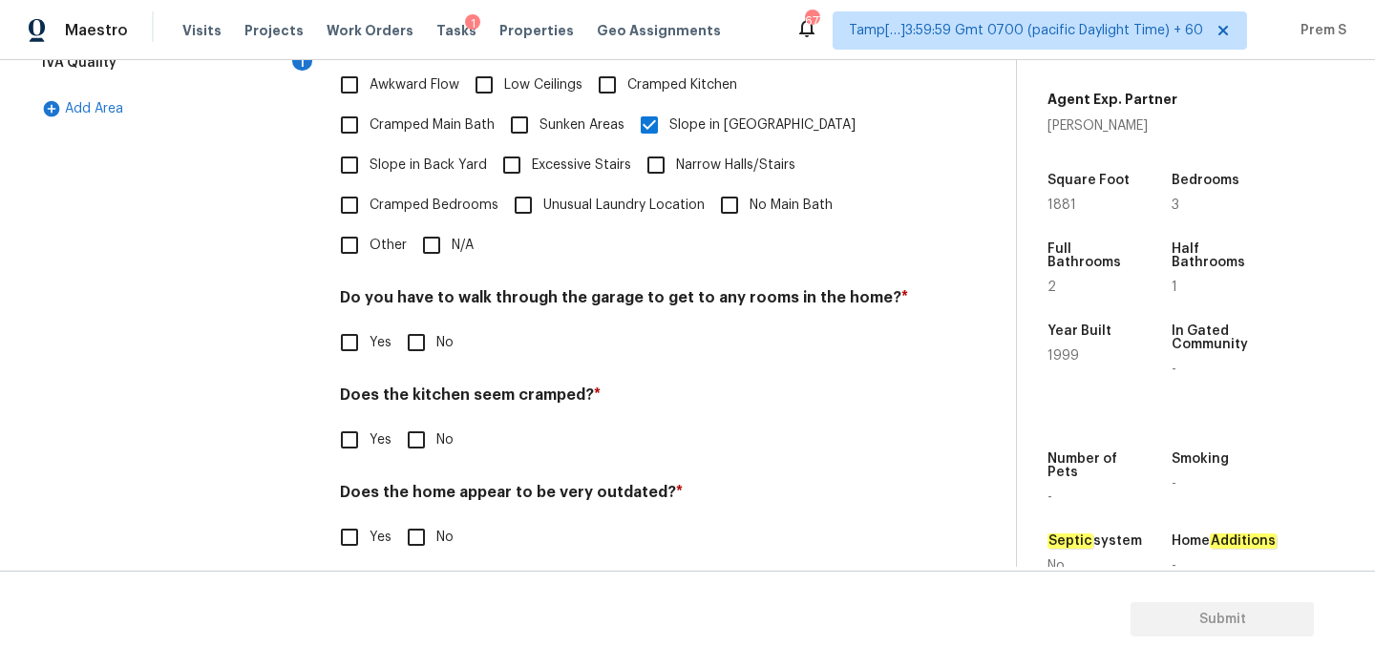
click at [411, 334] on input "No" at bounding box center [416, 343] width 40 height 40
checkbox input "true"
click at [415, 435] on input "No" at bounding box center [416, 440] width 40 height 40
checkbox input "true"
click at [425, 523] on input "No" at bounding box center [416, 538] width 40 height 40
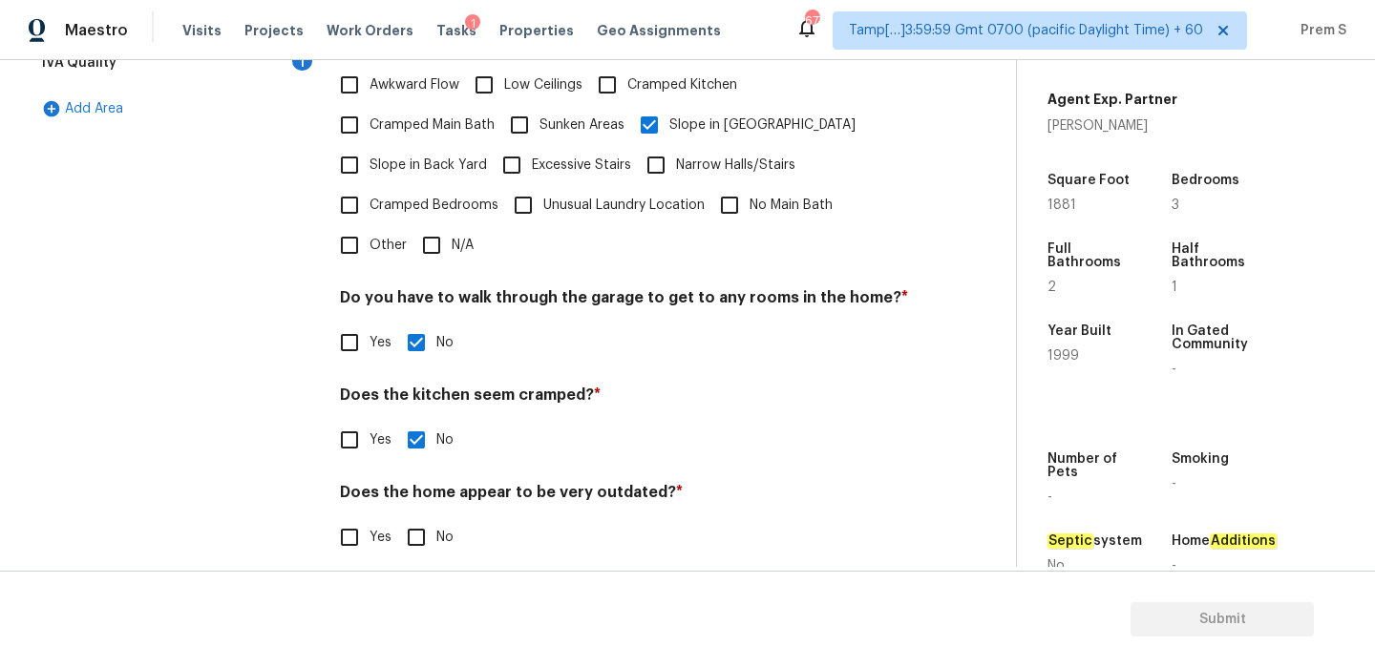
checkbox input "true"
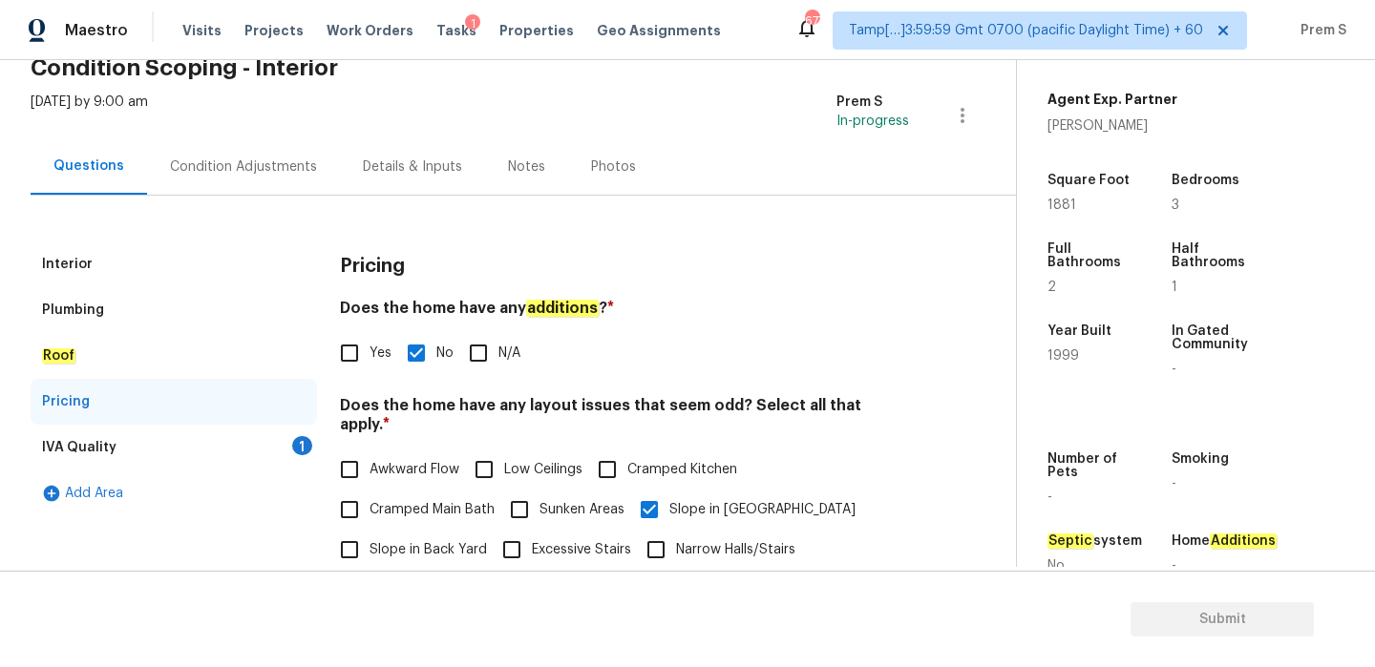
scroll to position [58, 0]
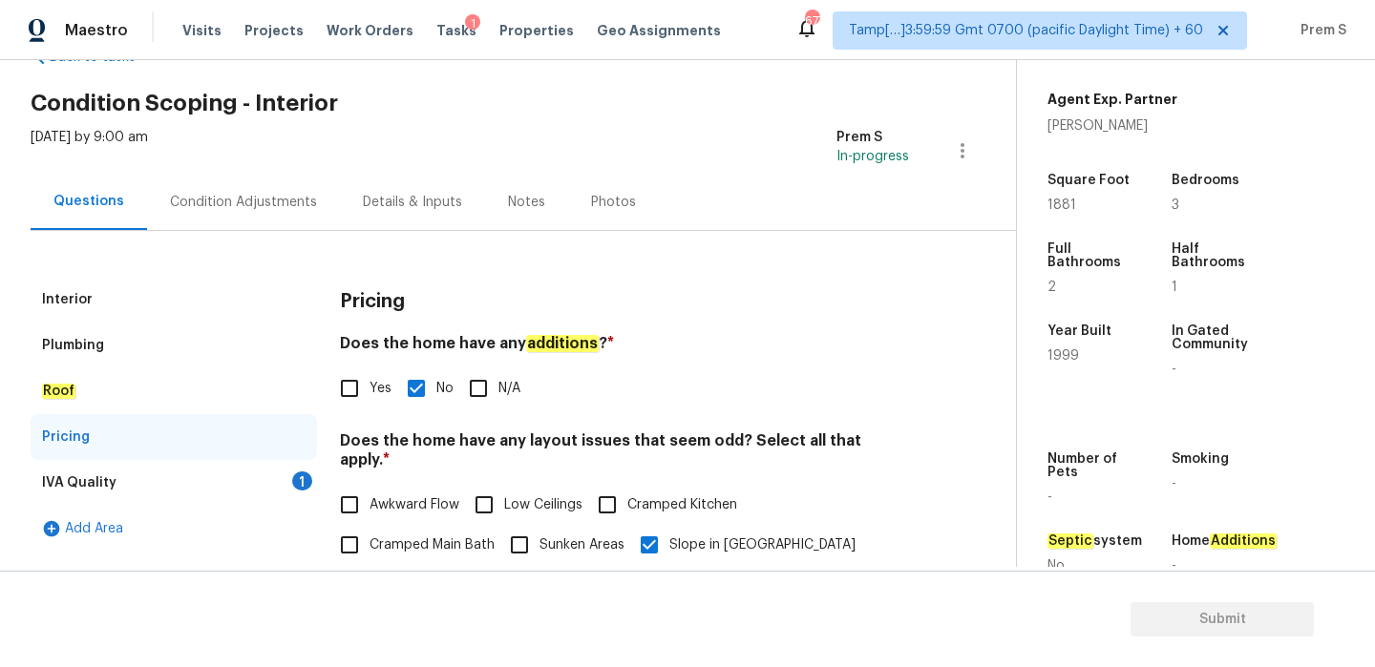
click at [306, 483] on div "1" at bounding box center [302, 481] width 20 height 19
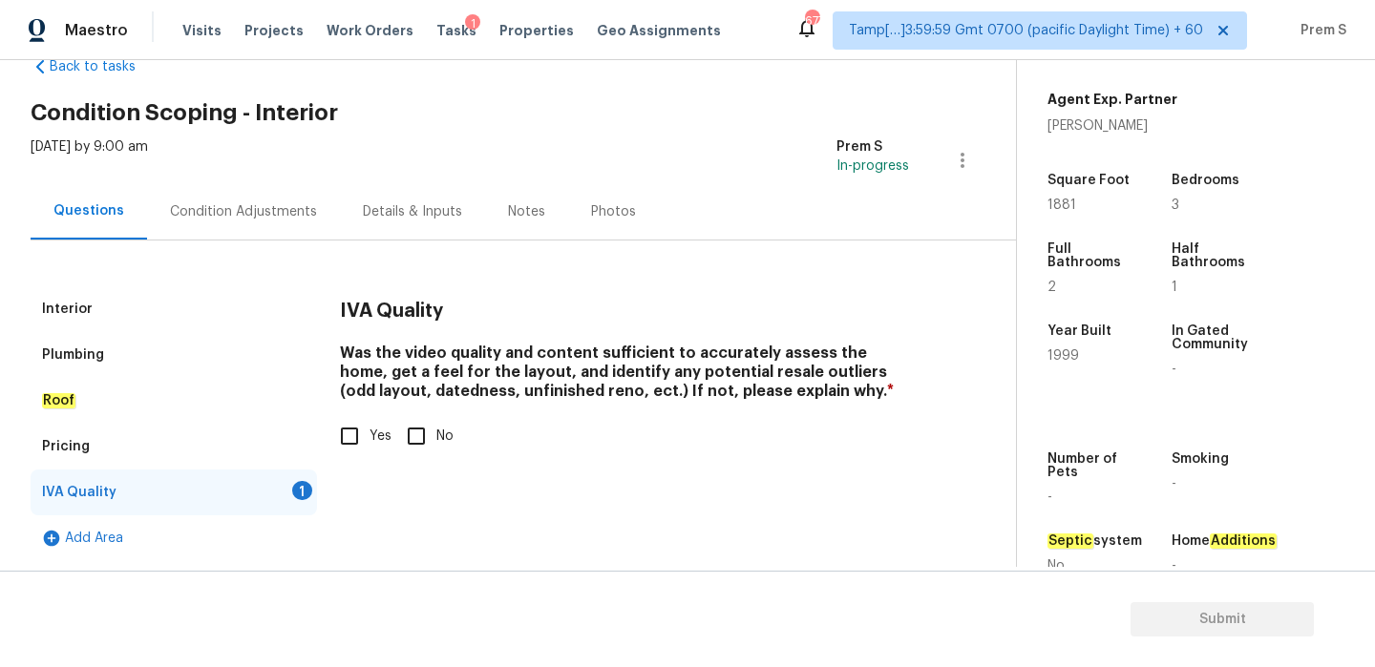
scroll to position [49, 0]
click at [364, 442] on input "Yes" at bounding box center [349, 436] width 40 height 40
checkbox input "true"
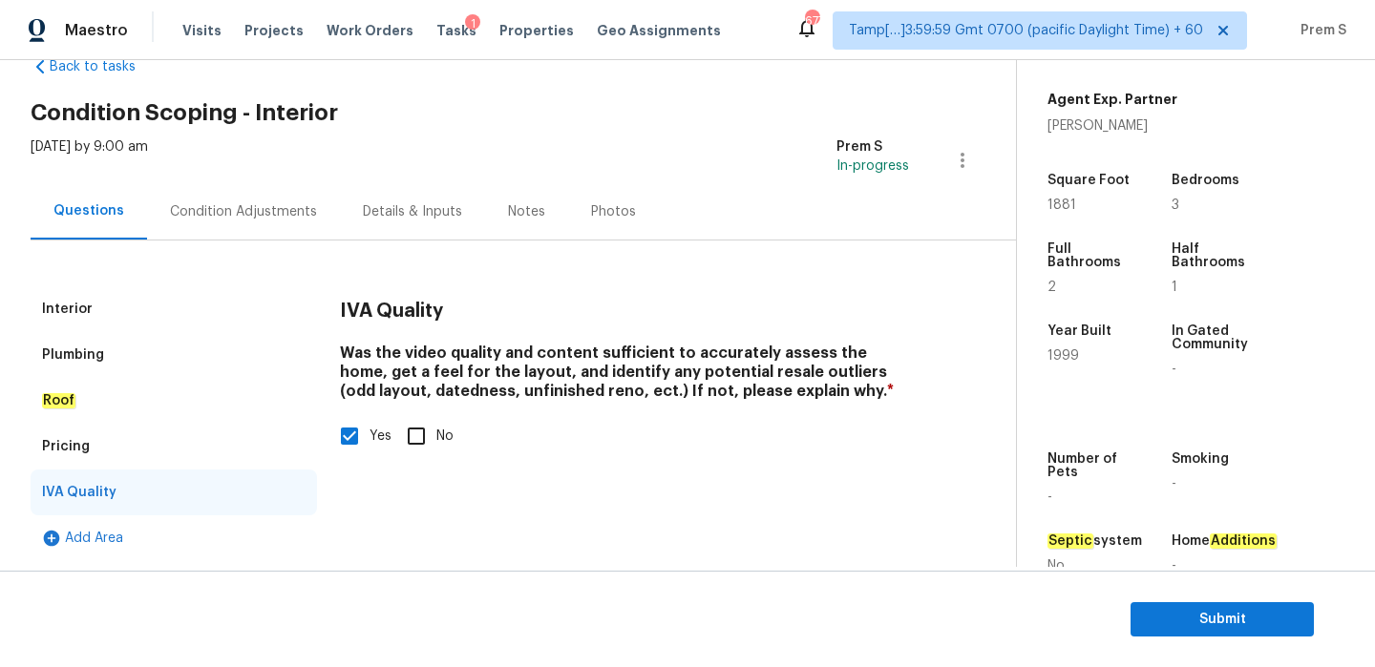
click at [294, 216] on div "Condition Adjustments" at bounding box center [243, 211] width 147 height 19
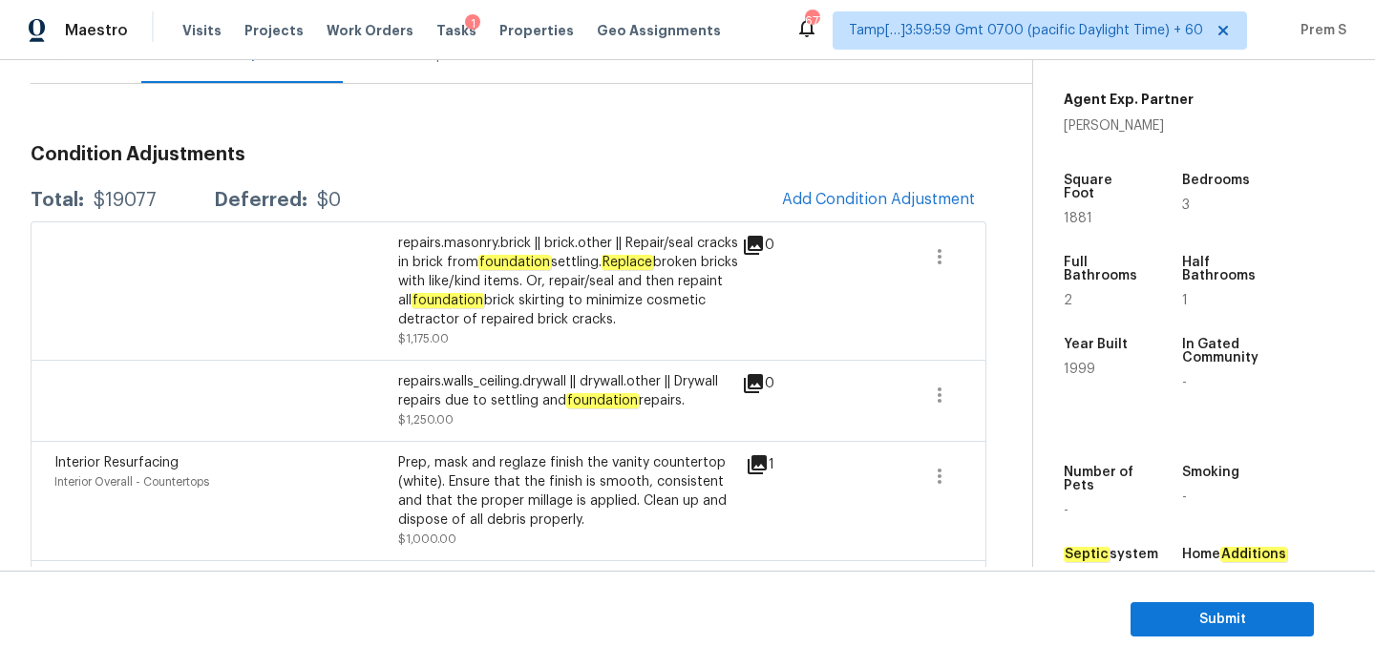
scroll to position [204, 0]
click at [852, 207] on span "Add Condition Adjustment" at bounding box center [878, 200] width 193 height 17
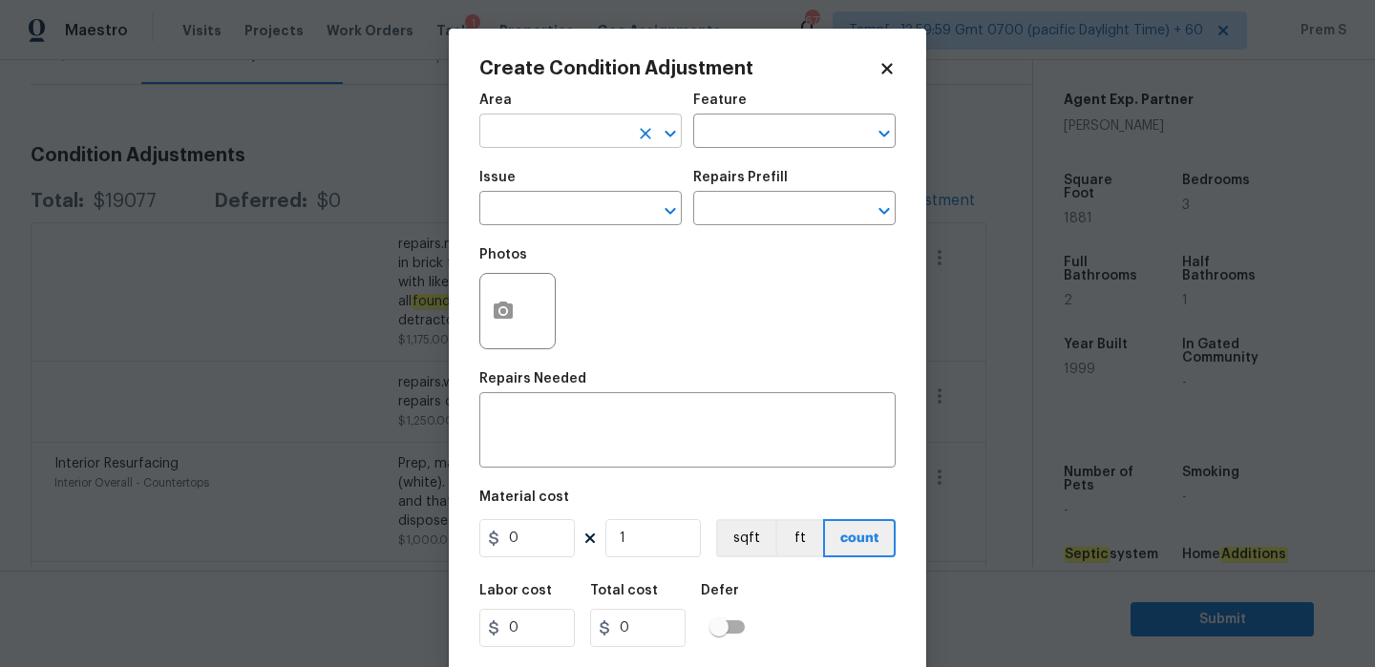
click at [573, 142] on input "text" at bounding box center [553, 133] width 149 height 30
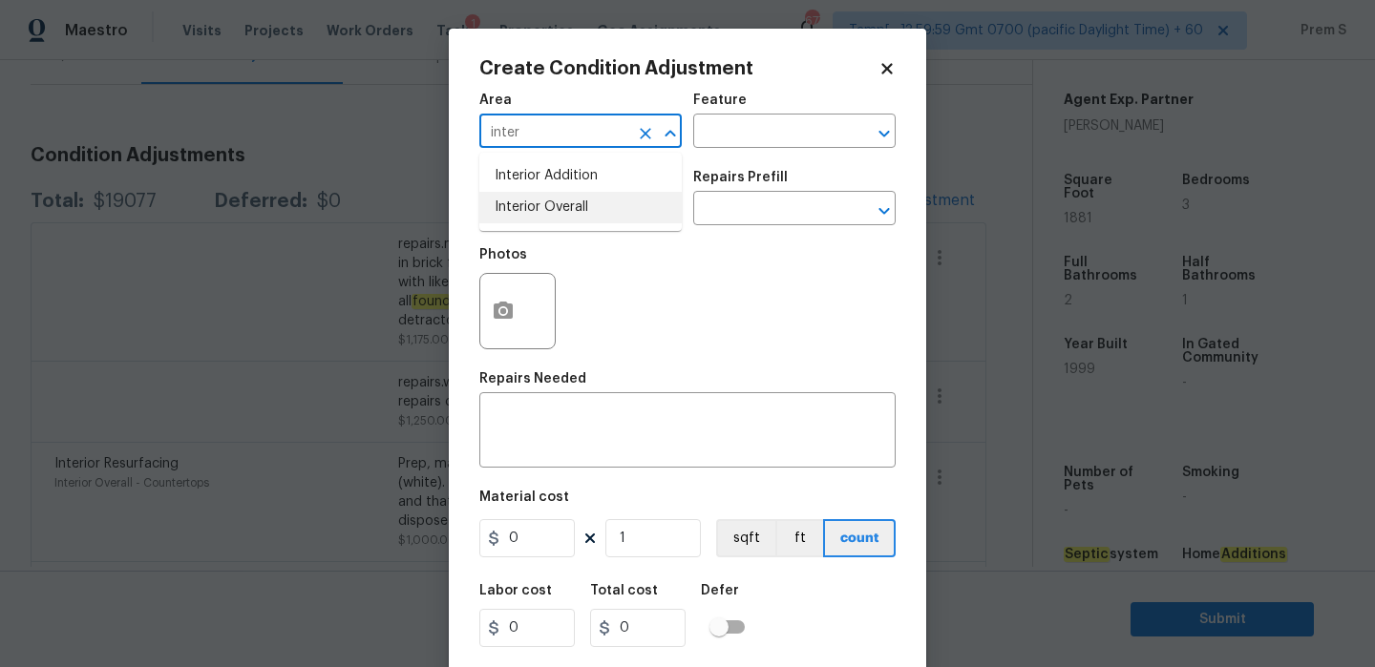
click at [612, 214] on li "Interior Overall" at bounding box center [580, 208] width 202 height 32
type input "Interior Overall"
click at [745, 137] on input "text" at bounding box center [767, 133] width 149 height 30
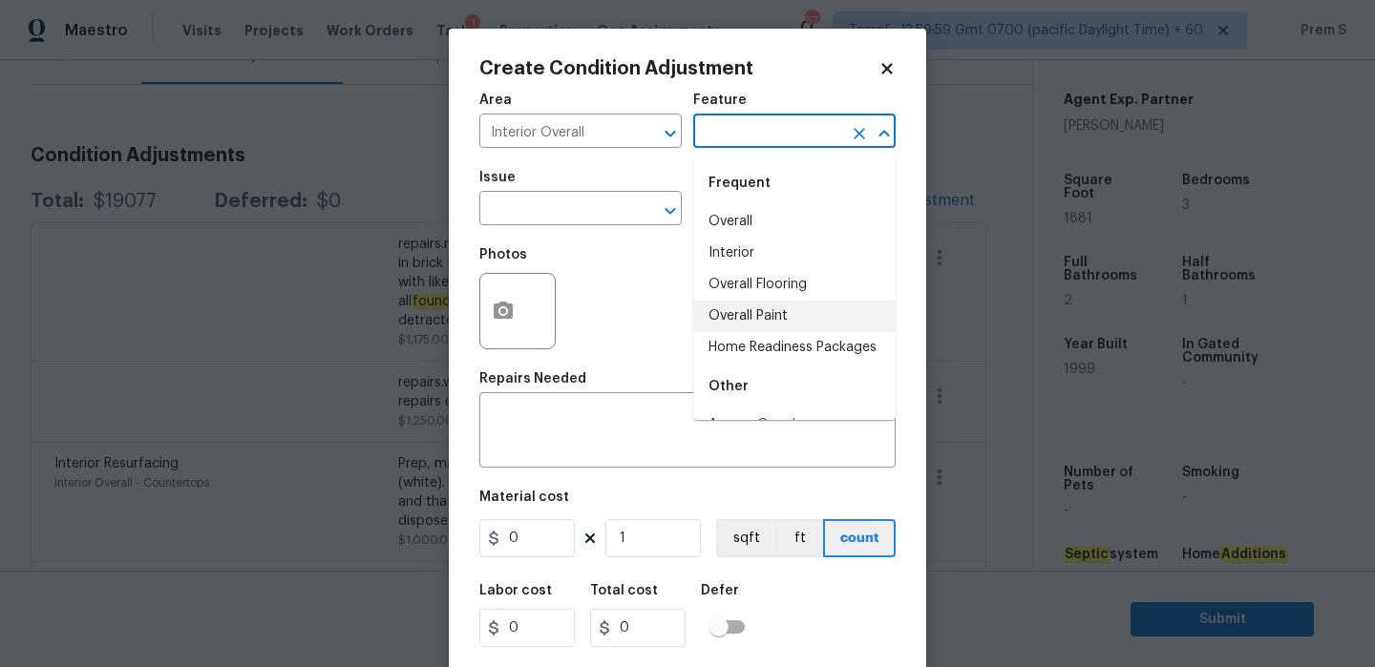
click at [737, 317] on li "Overall Paint" at bounding box center [794, 317] width 202 height 32
type input "Overall Paint"
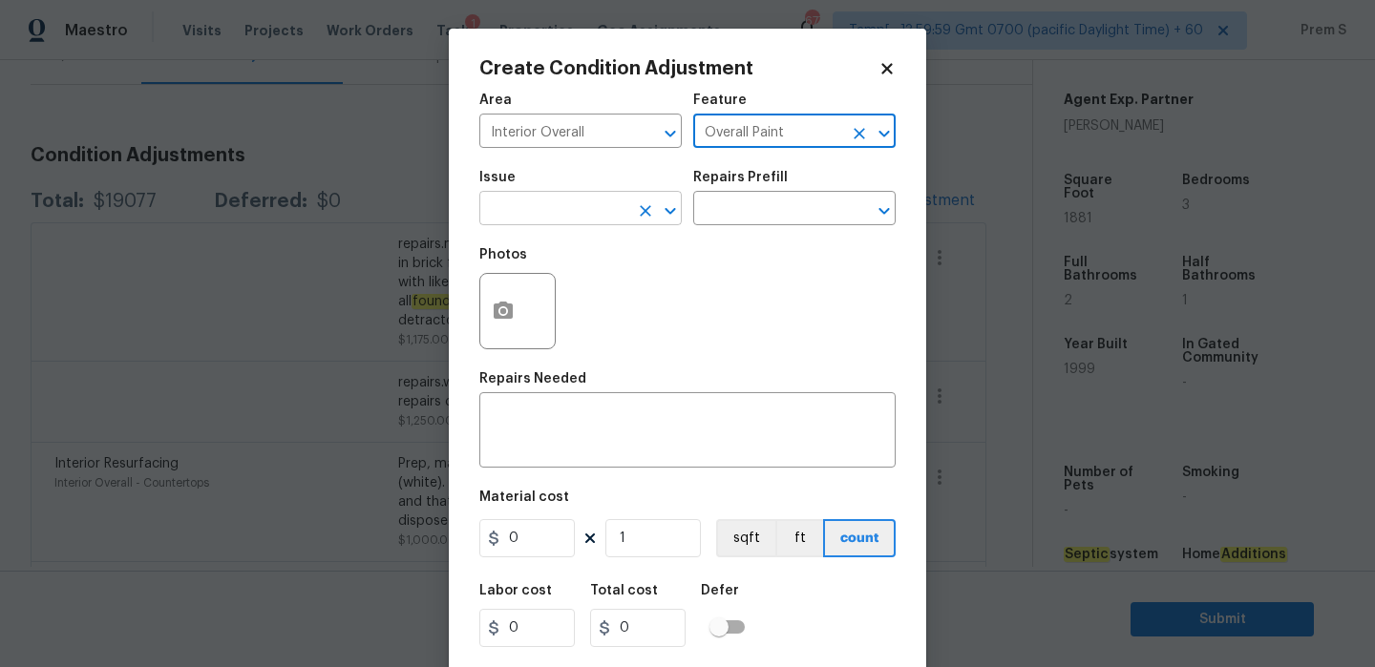
click at [544, 216] on input "text" at bounding box center [553, 211] width 149 height 30
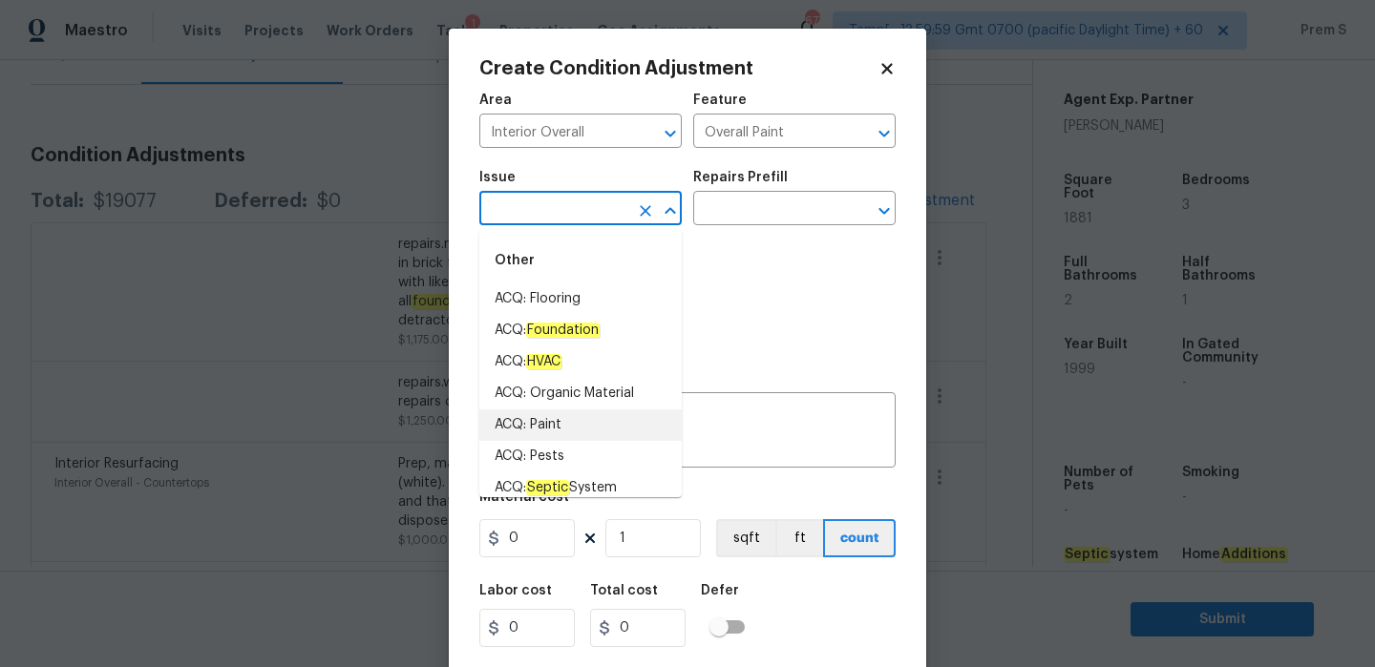
click at [589, 437] on li "ACQ: Paint" at bounding box center [580, 426] width 202 height 32
type input "ACQ: Paint"
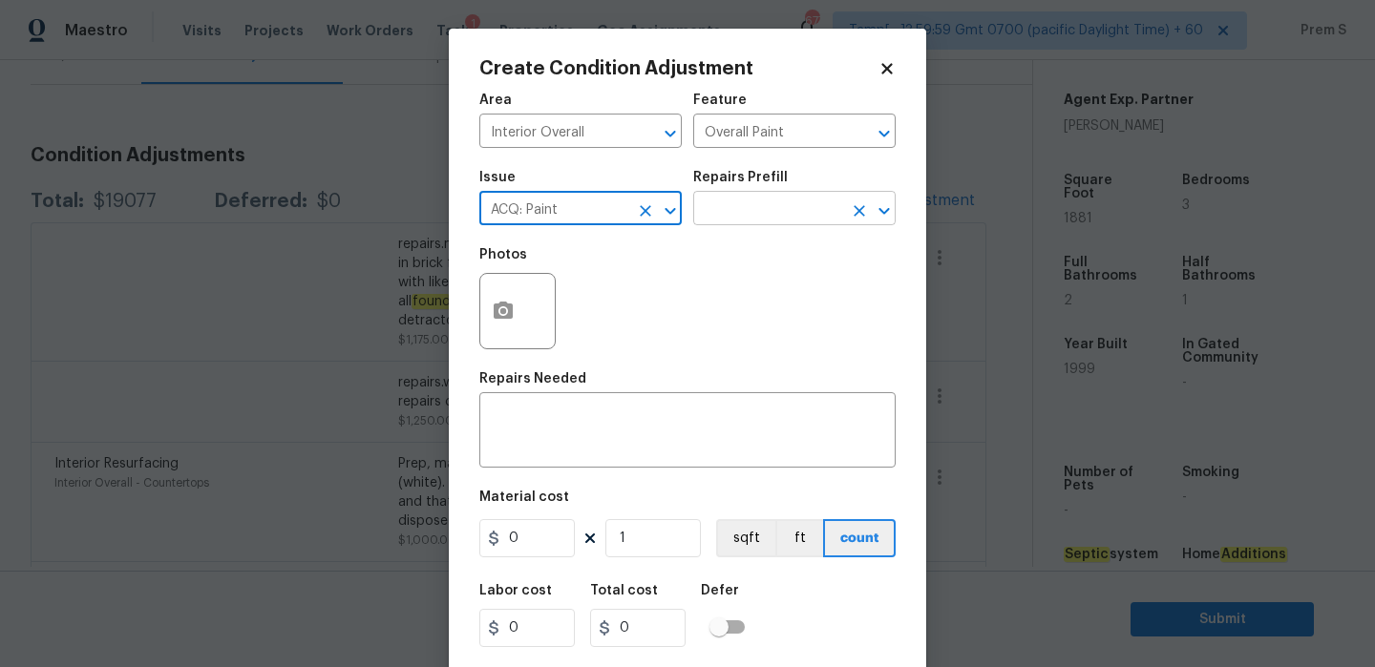
click at [806, 207] on input "text" at bounding box center [767, 211] width 149 height 30
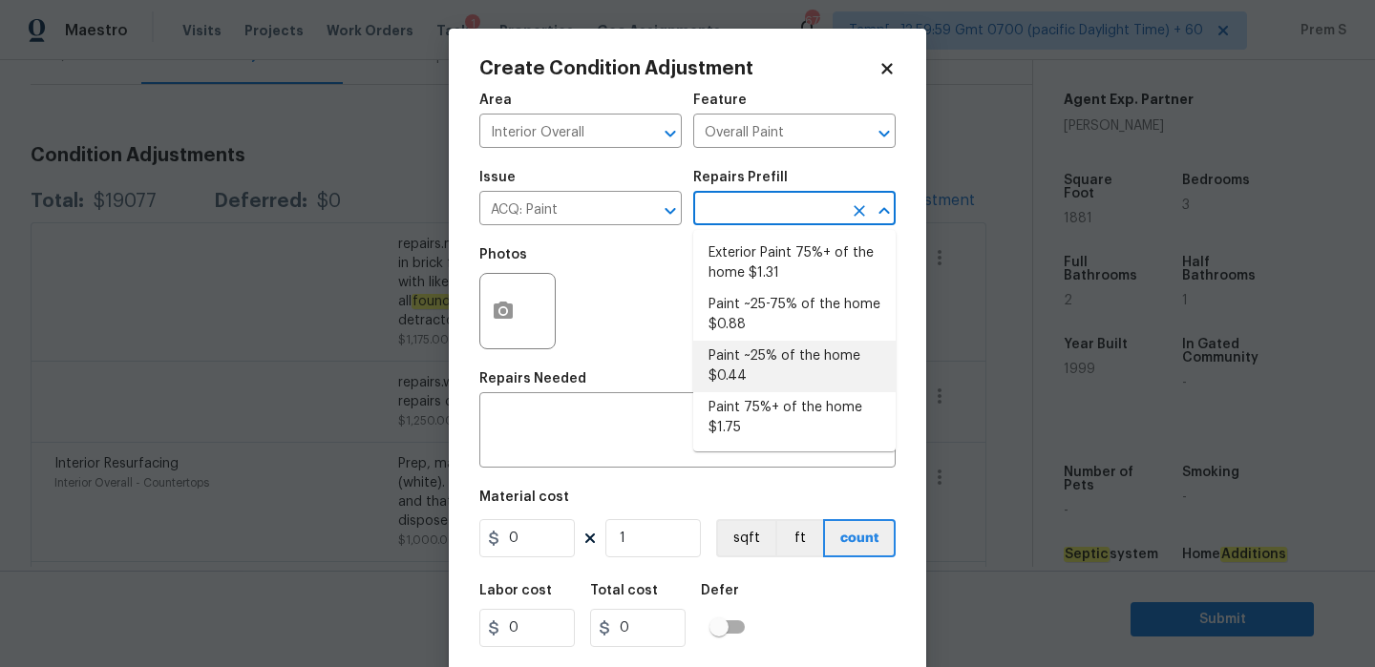
click at [780, 372] on li "Paint ~25% of the home $0.44" at bounding box center [794, 367] width 202 height 52
type input "Acquisition"
type textarea "Acquisition Scope: ~25% of the home needs interior paint"
type input "0.44"
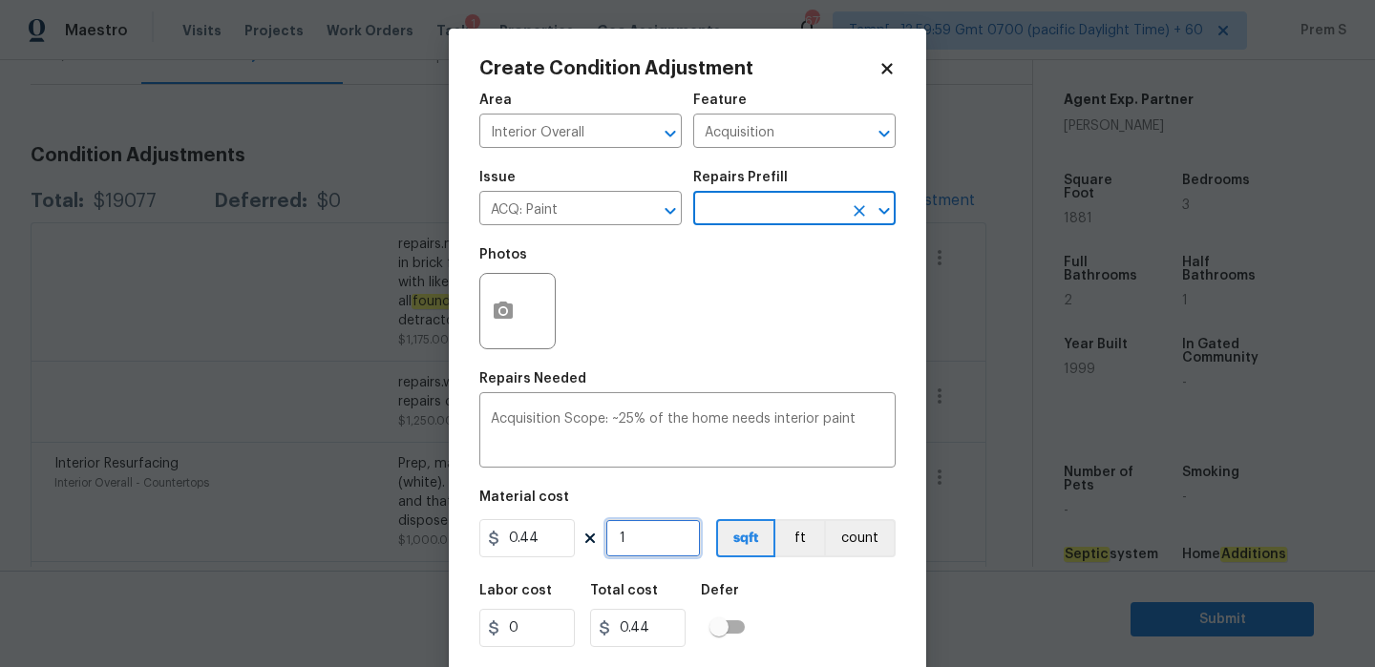
click at [667, 548] on input "1" at bounding box center [652, 538] width 95 height 38
type input "18"
type input "7.92"
type input "188"
type input "82.72"
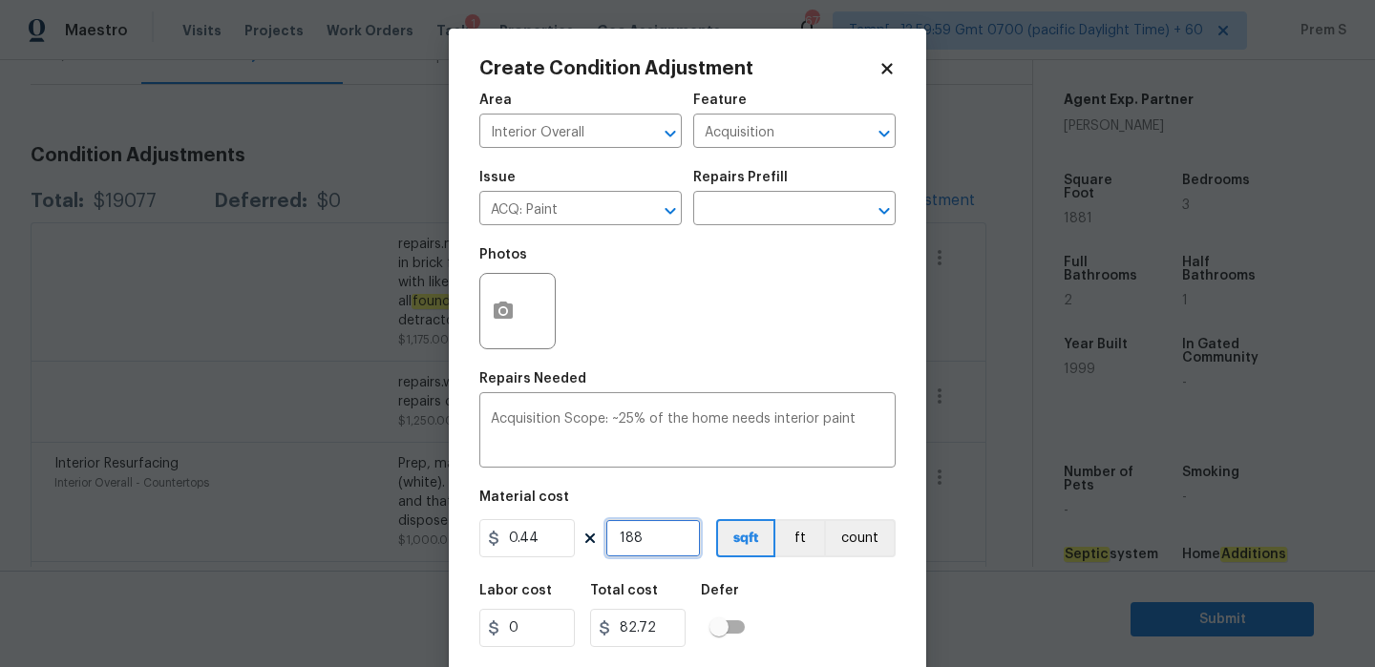
type input "1881"
type input "827.64"
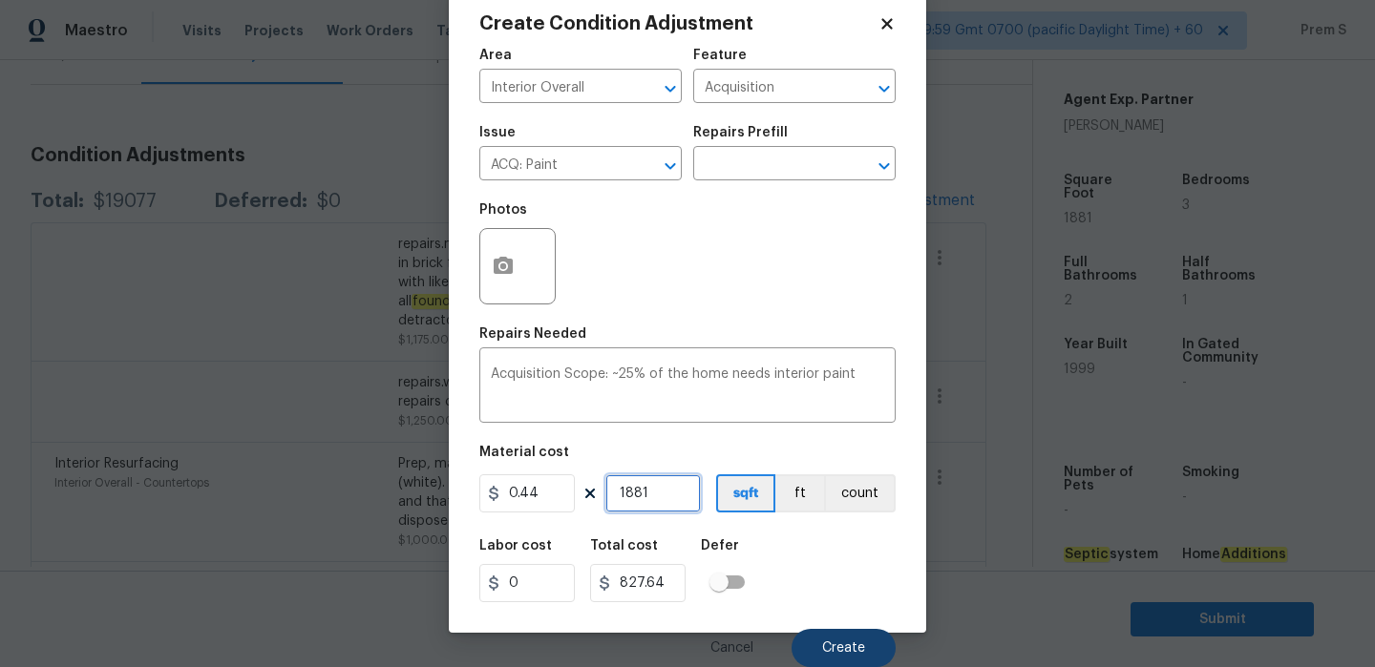
type input "1881"
click at [873, 635] on button "Create" at bounding box center [844, 648] width 104 height 38
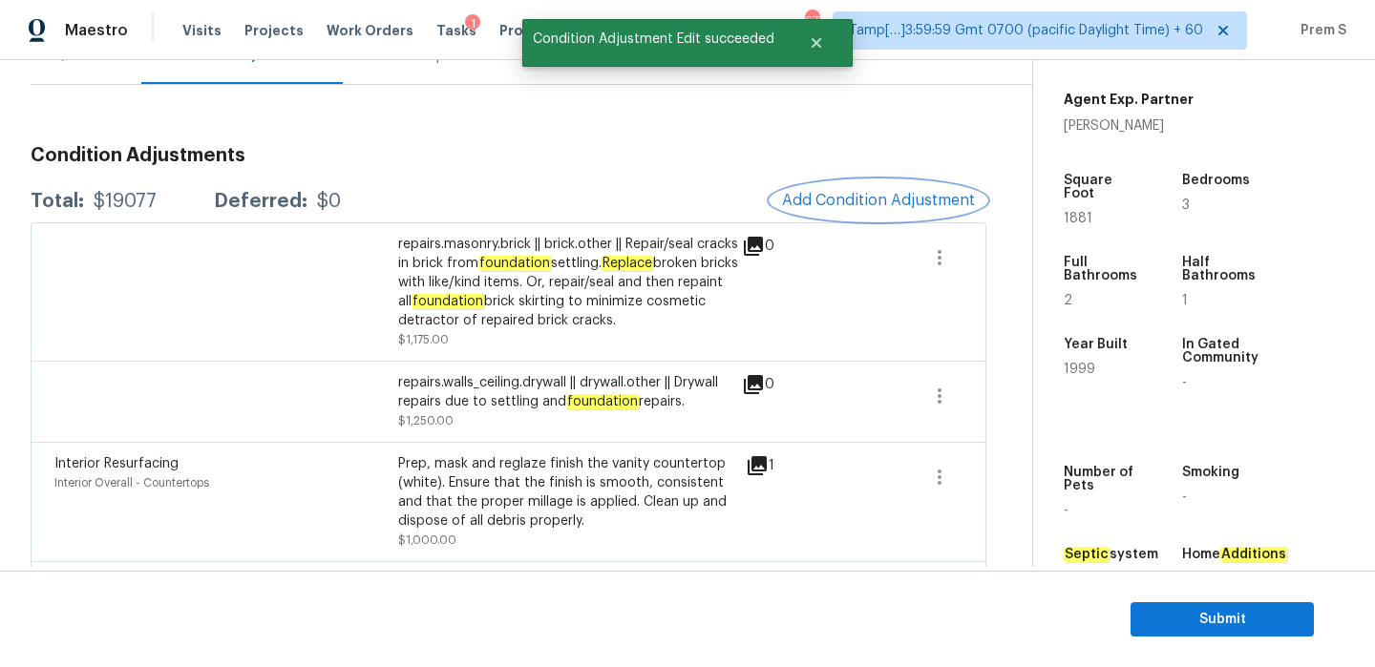
scroll to position [0, 0]
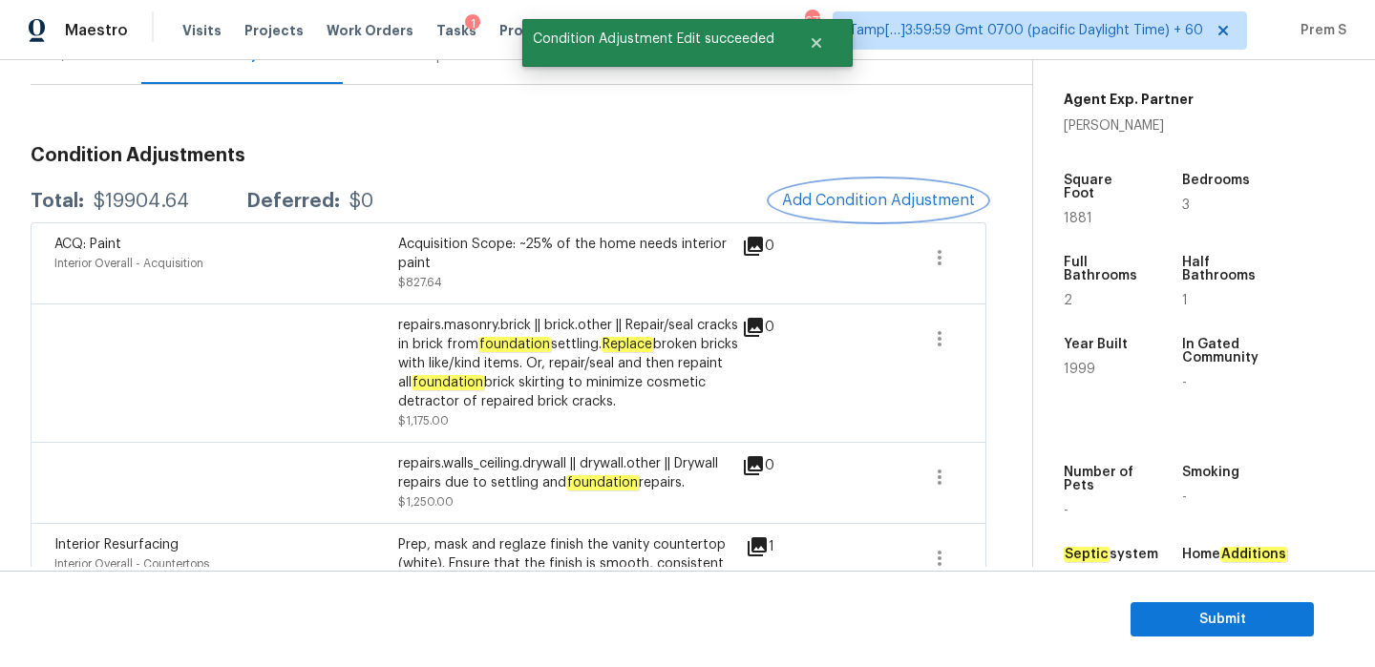
click at [913, 209] on span "Add Condition Adjustment" at bounding box center [878, 200] width 193 height 17
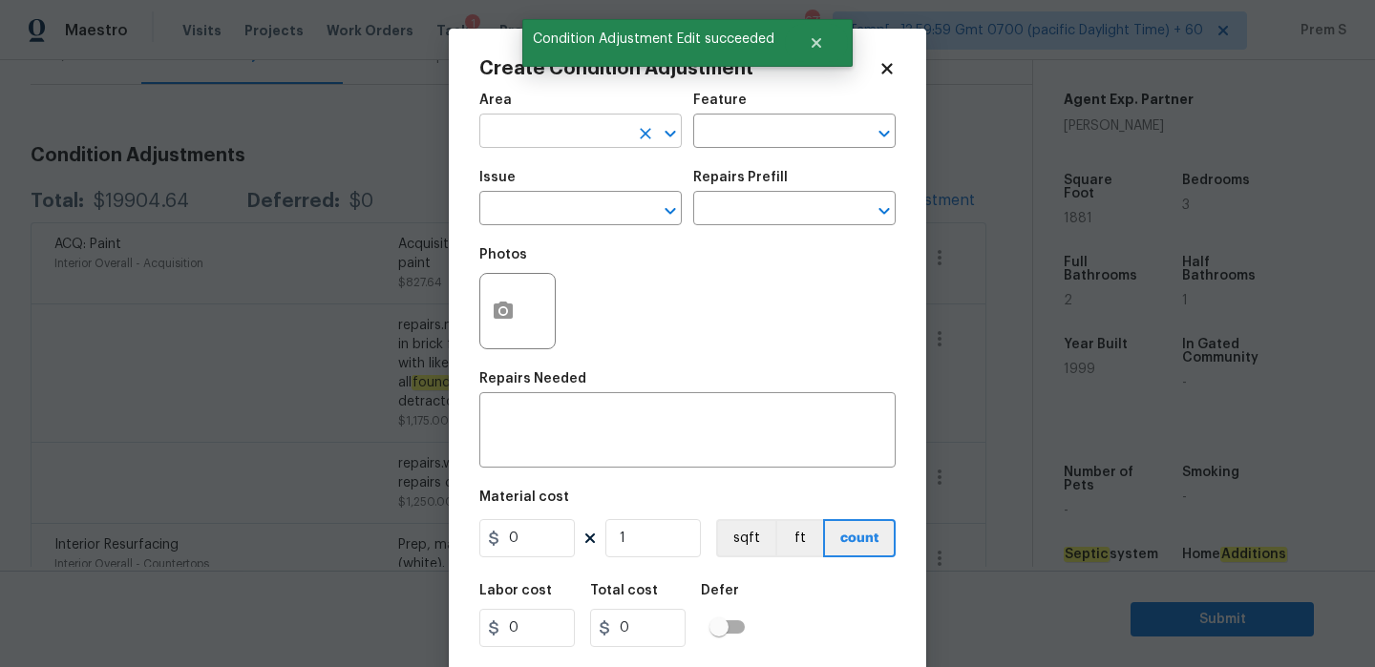
click at [583, 138] on input "text" at bounding box center [553, 133] width 149 height 30
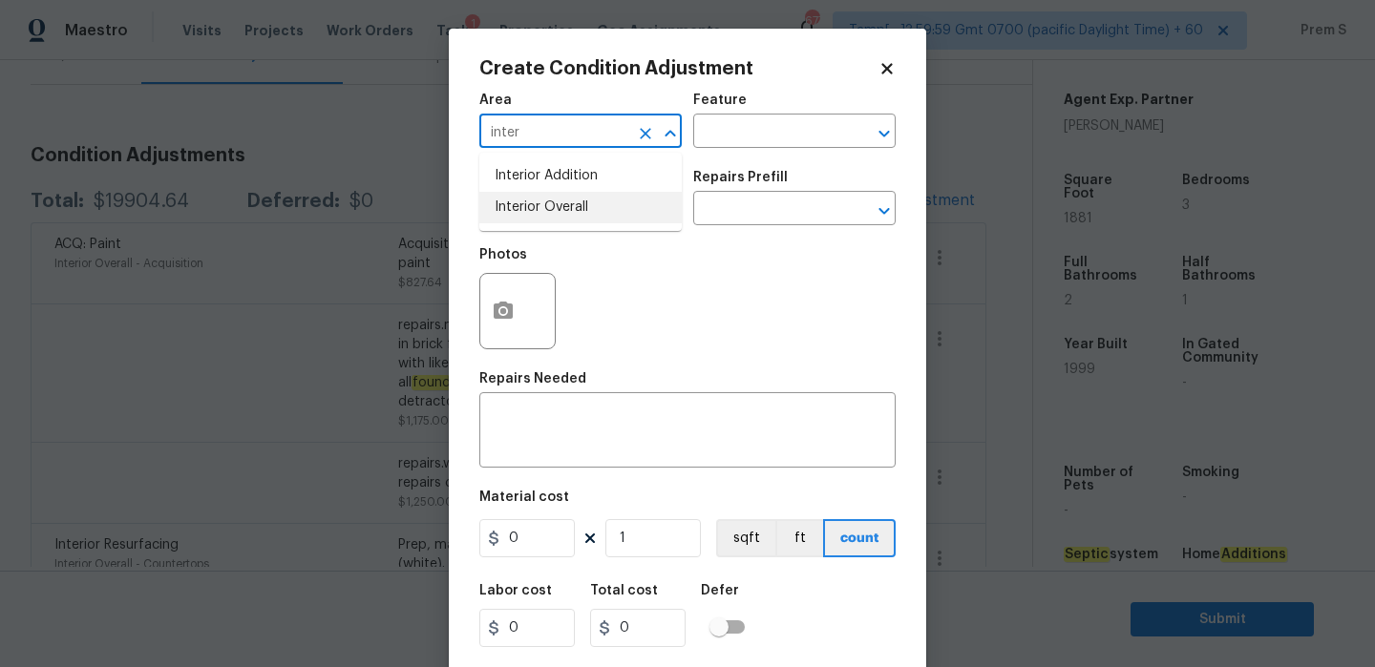
click at [584, 212] on li "Interior Overall" at bounding box center [580, 208] width 202 height 32
type input "Interior Overall"
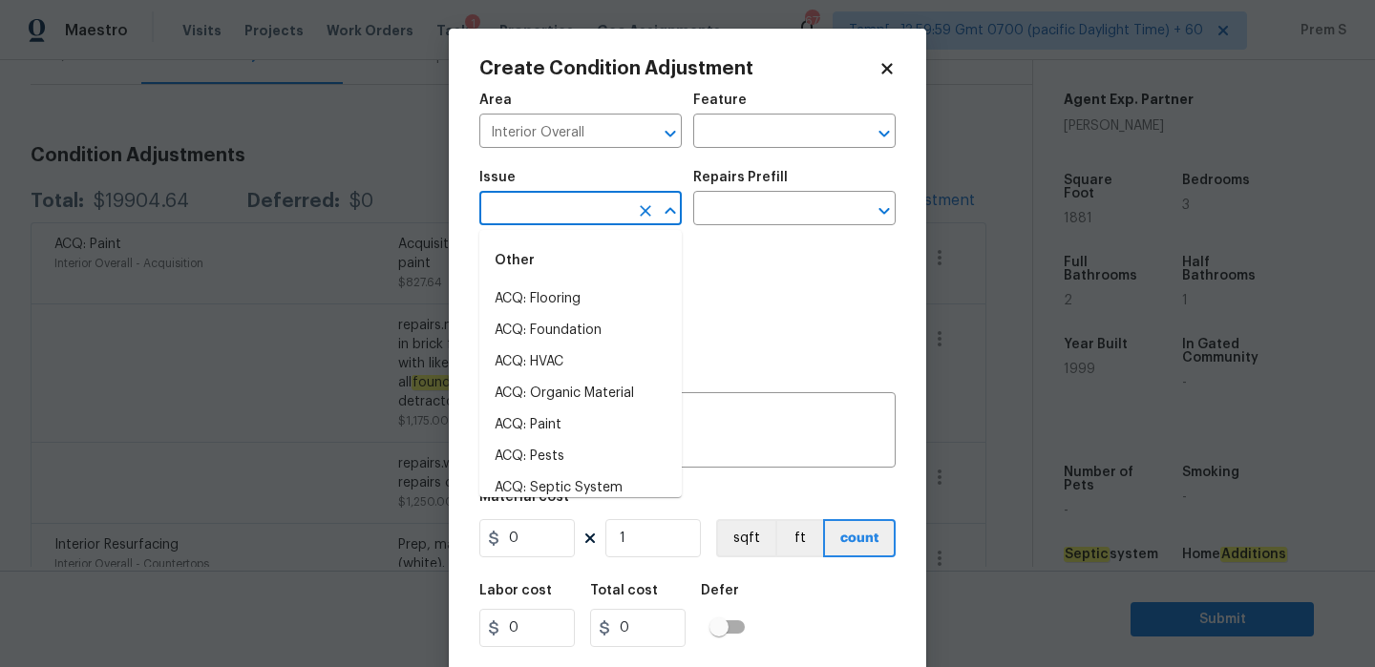
click at [584, 212] on input "text" at bounding box center [553, 211] width 149 height 30
click at [616, 295] on li "ACQ: Flooring" at bounding box center [580, 300] width 202 height 32
type input "ACQ: Flooring"
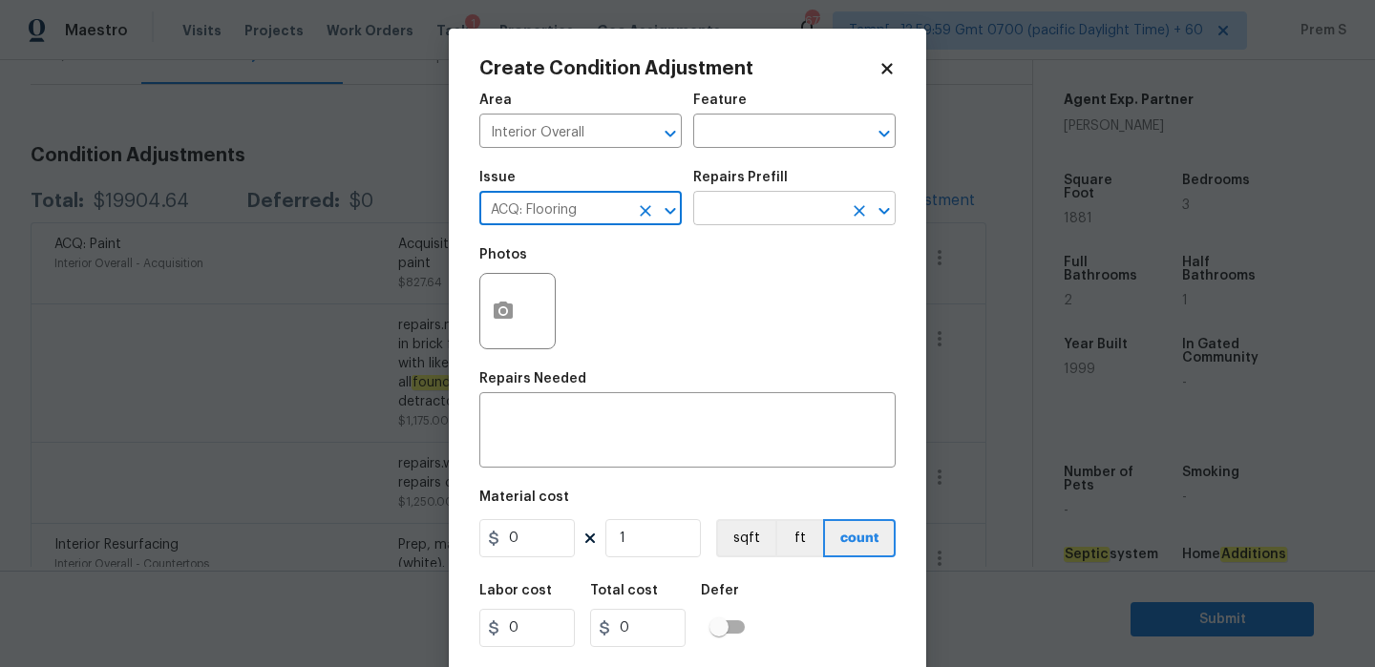
click at [776, 207] on input "text" at bounding box center [767, 211] width 149 height 30
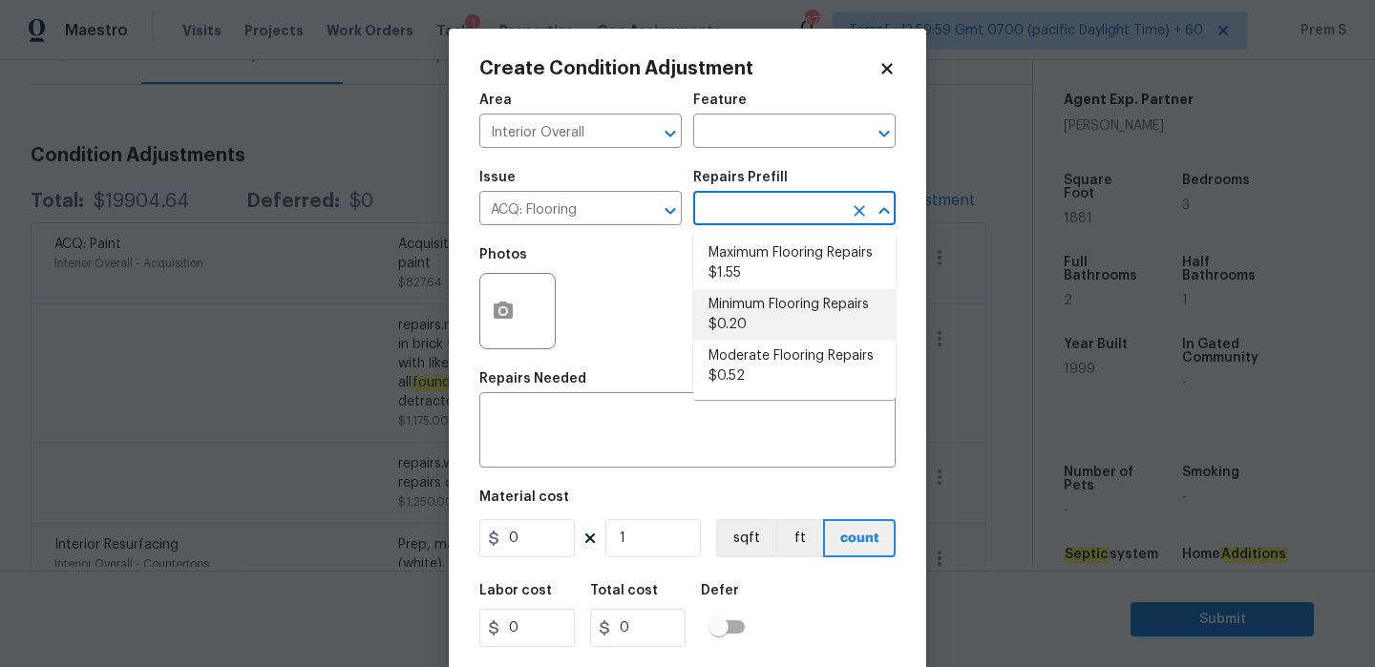
click at [782, 323] on li "Minimum Flooring Repairs $0.20" at bounding box center [794, 315] width 202 height 52
type input "Acquisition"
type textarea "Acquisition Scope: Minimum flooring repairs"
type input "0.2"
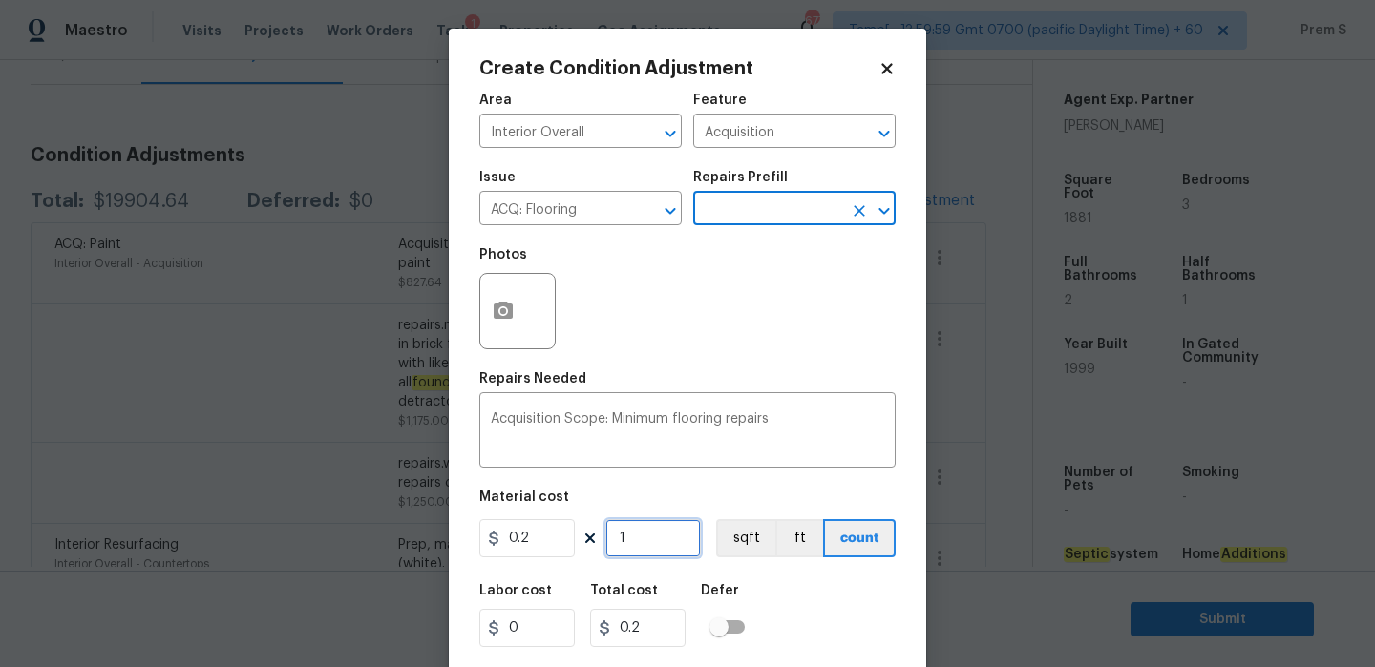
click at [645, 539] on input "1" at bounding box center [652, 538] width 95 height 38
type input "18"
type input "3.6"
type input "188"
type input "37.6"
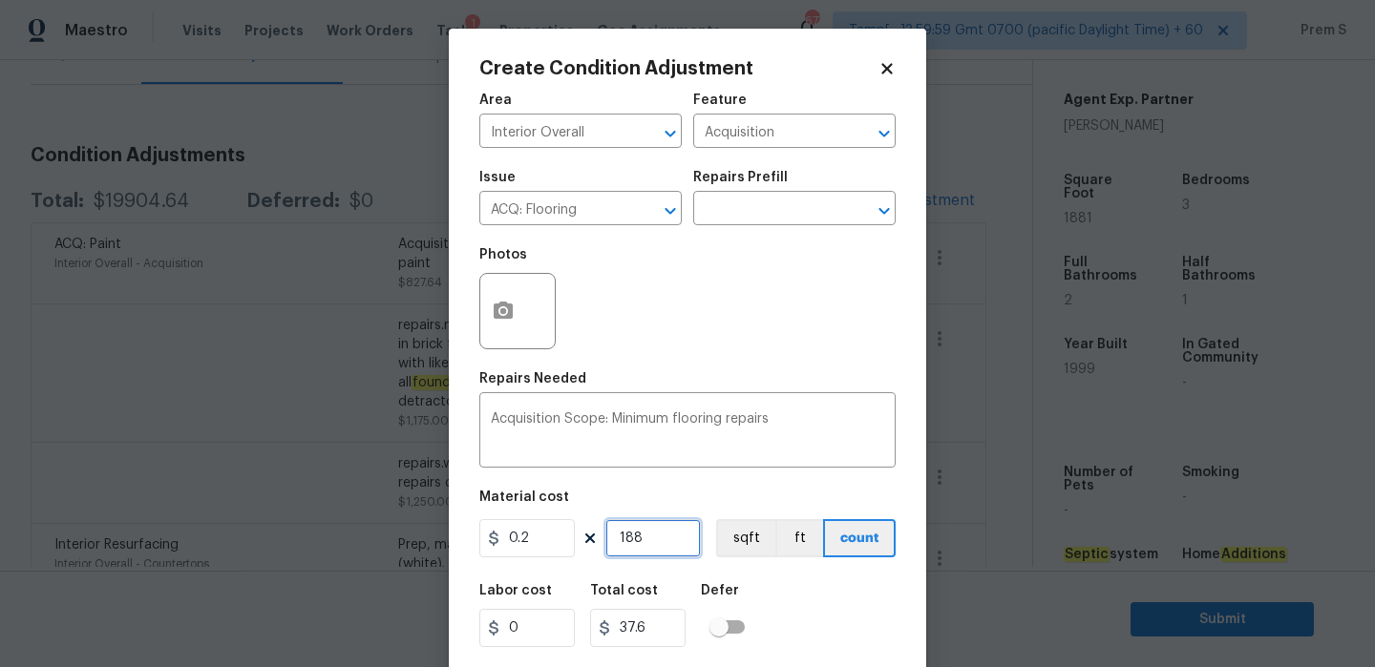
type input "1881"
type input "376.2"
type input "1881"
click at [818, 625] on div "Labor cost 0 Total cost 376.2 Defer" at bounding box center [687, 616] width 416 height 86
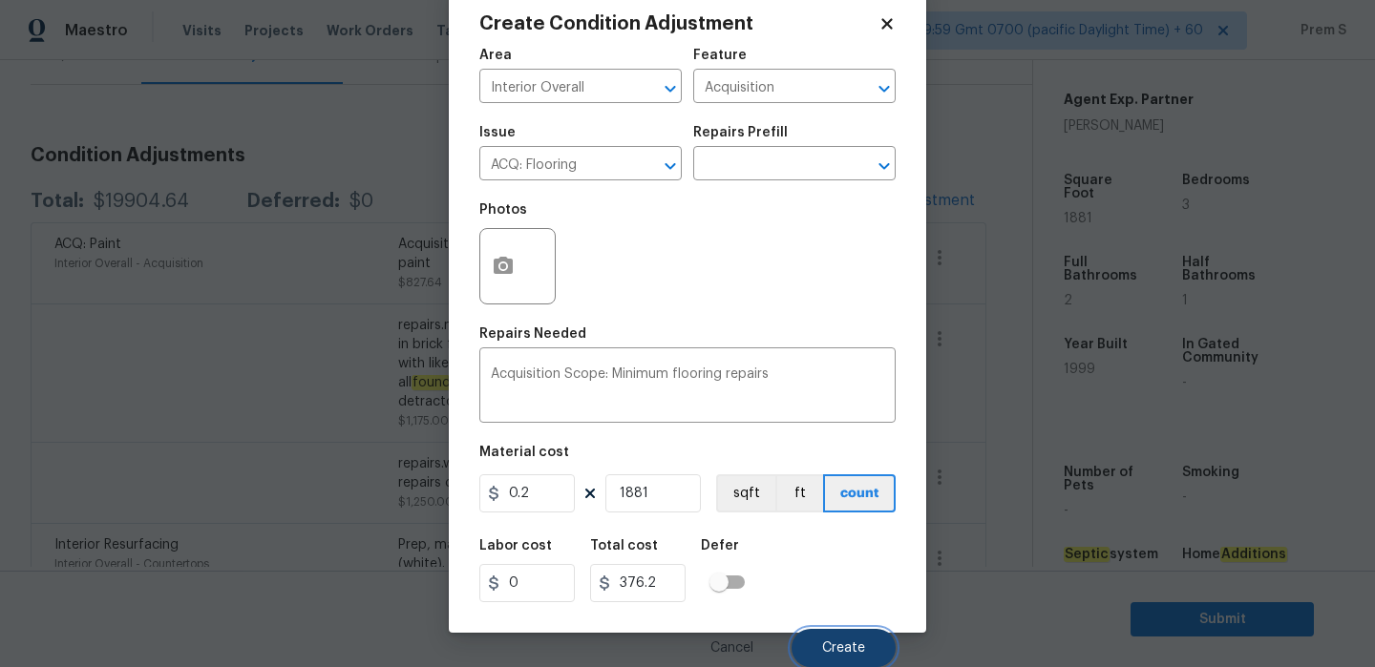
click at [841, 644] on span "Create" at bounding box center [843, 649] width 43 height 14
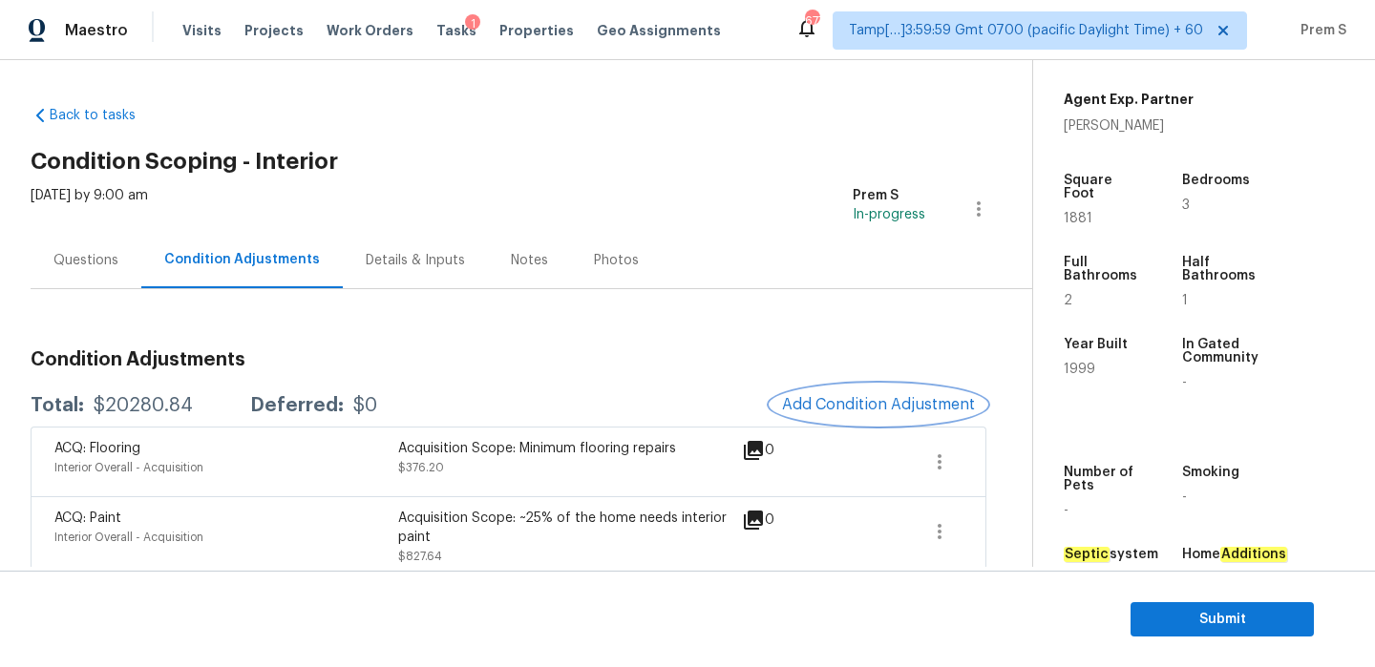
scroll to position [208, 0]
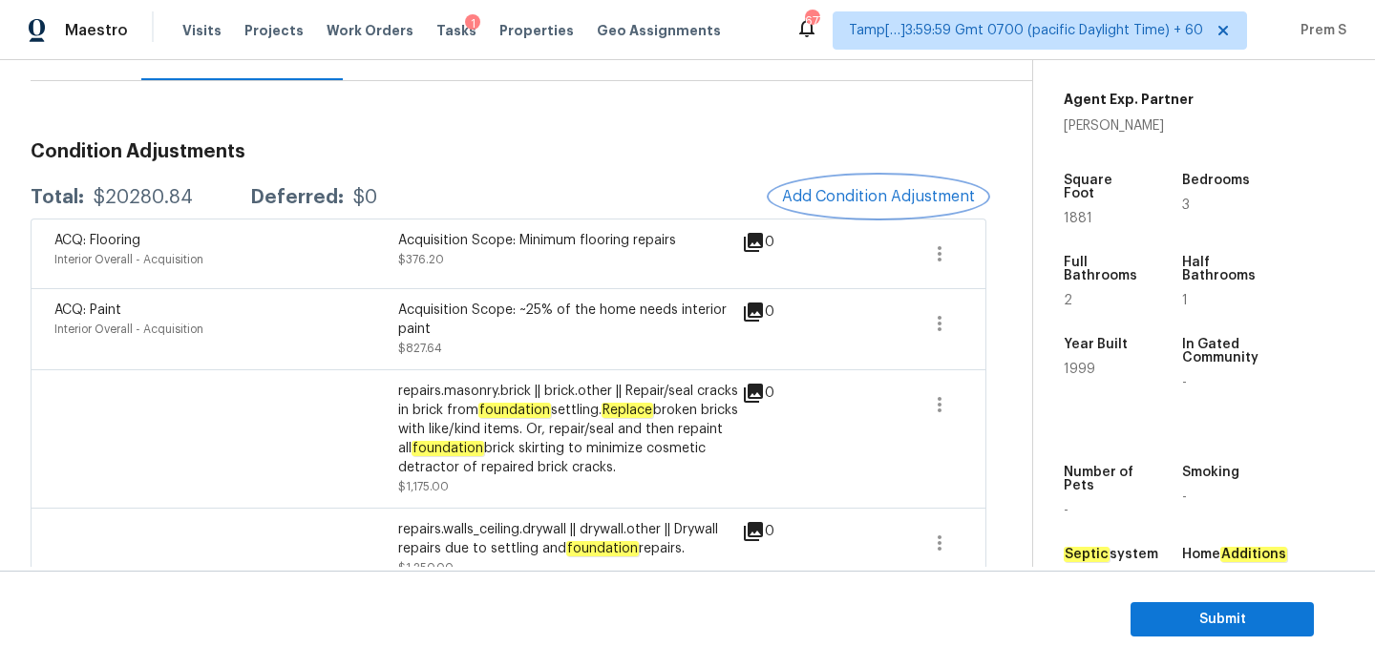
click at [818, 195] on span "Add Condition Adjustment" at bounding box center [878, 196] width 193 height 17
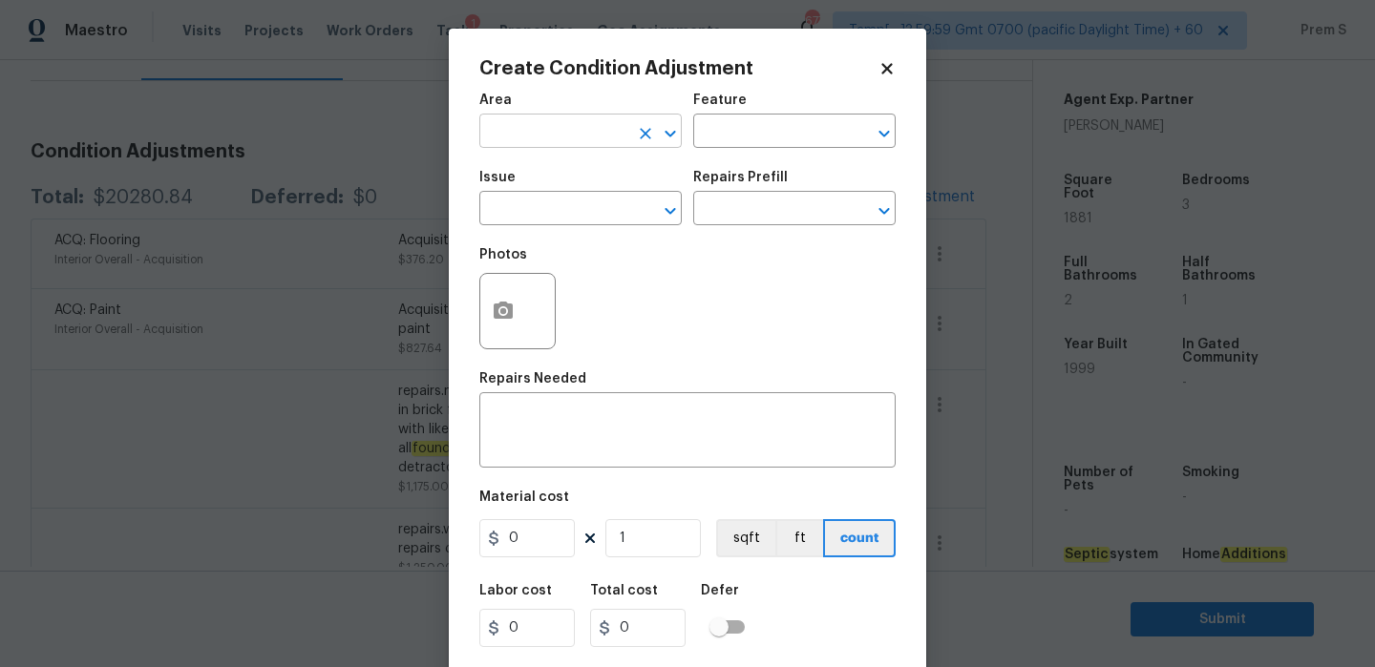
click at [573, 135] on input "text" at bounding box center [553, 133] width 149 height 30
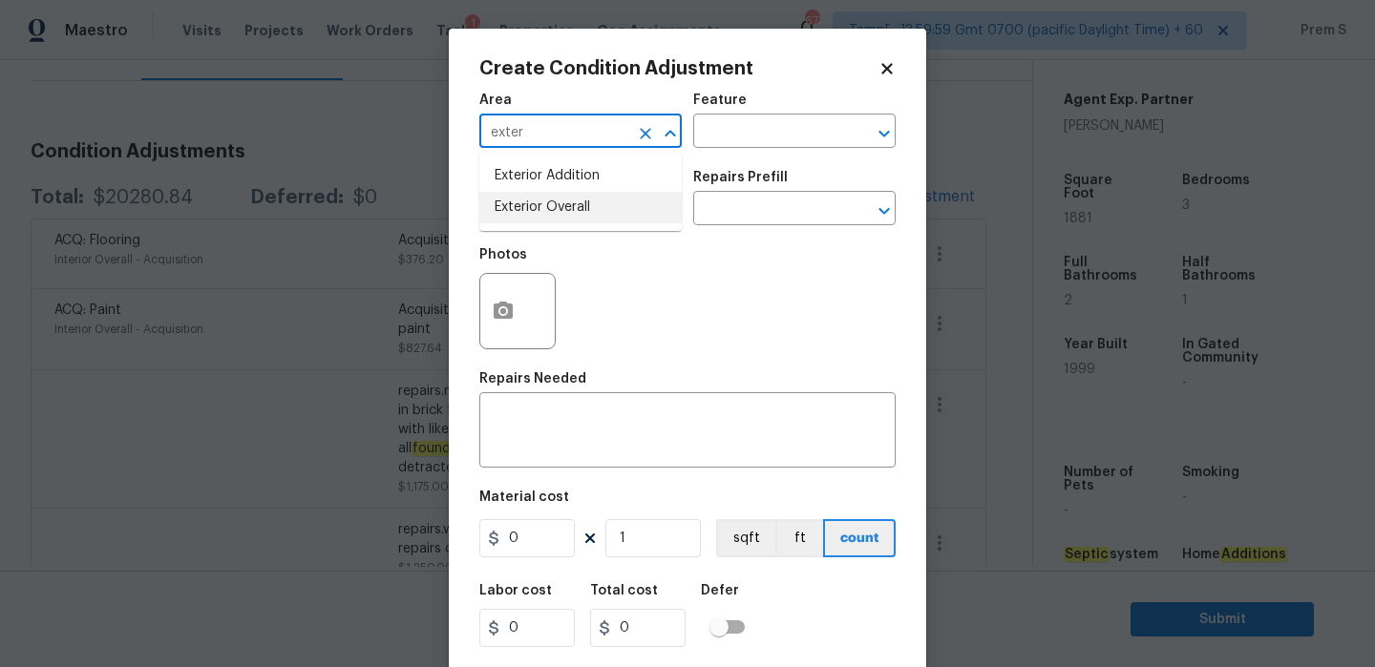
click at [558, 217] on li "Exterior Overall" at bounding box center [580, 208] width 202 height 32
type input "Exterior Overall"
click at [558, 217] on input "text" at bounding box center [553, 211] width 149 height 30
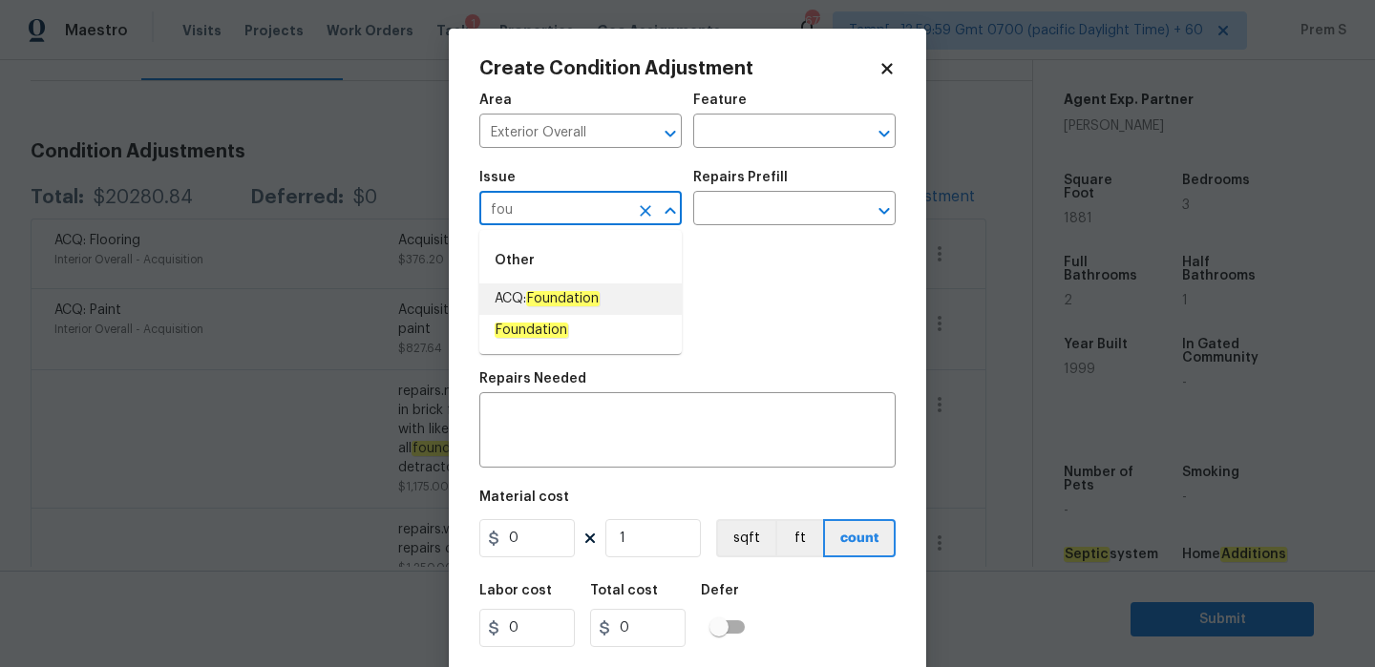
click at [561, 298] on em "Foundation" at bounding box center [563, 298] width 74 height 15
type input "ACQ: Foundation"
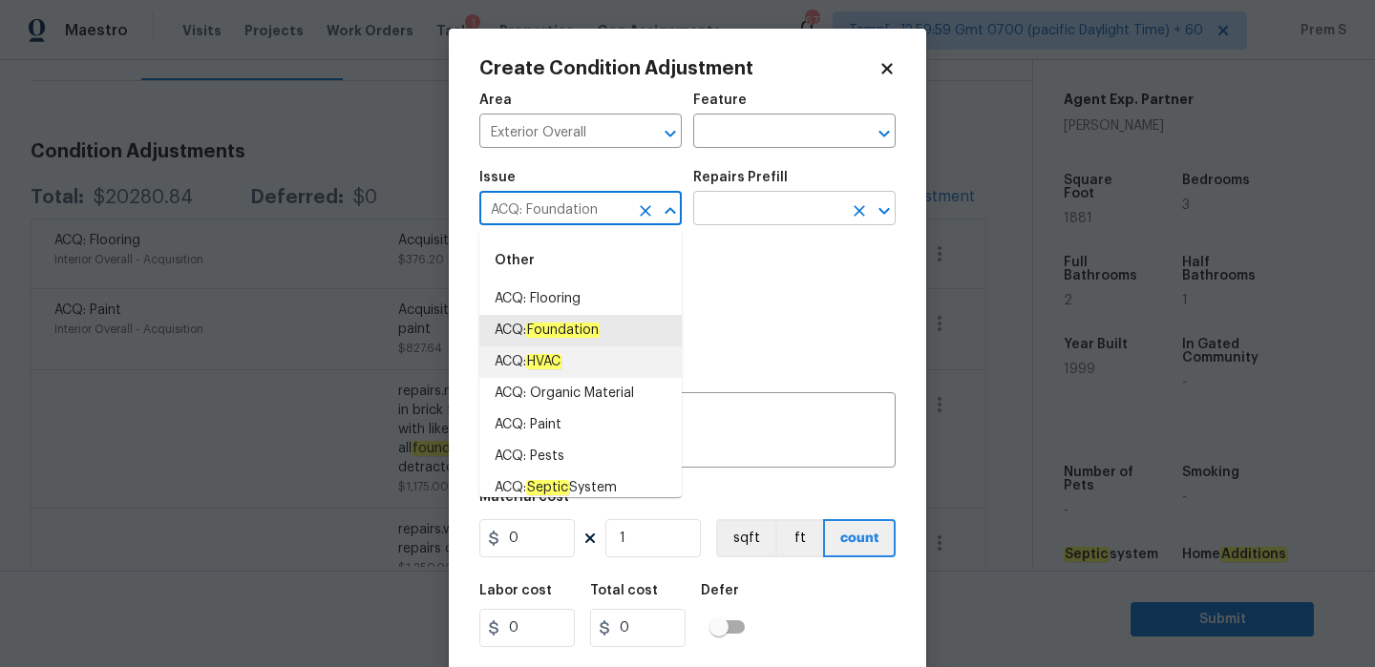
click at [824, 213] on input "text" at bounding box center [767, 211] width 149 height 30
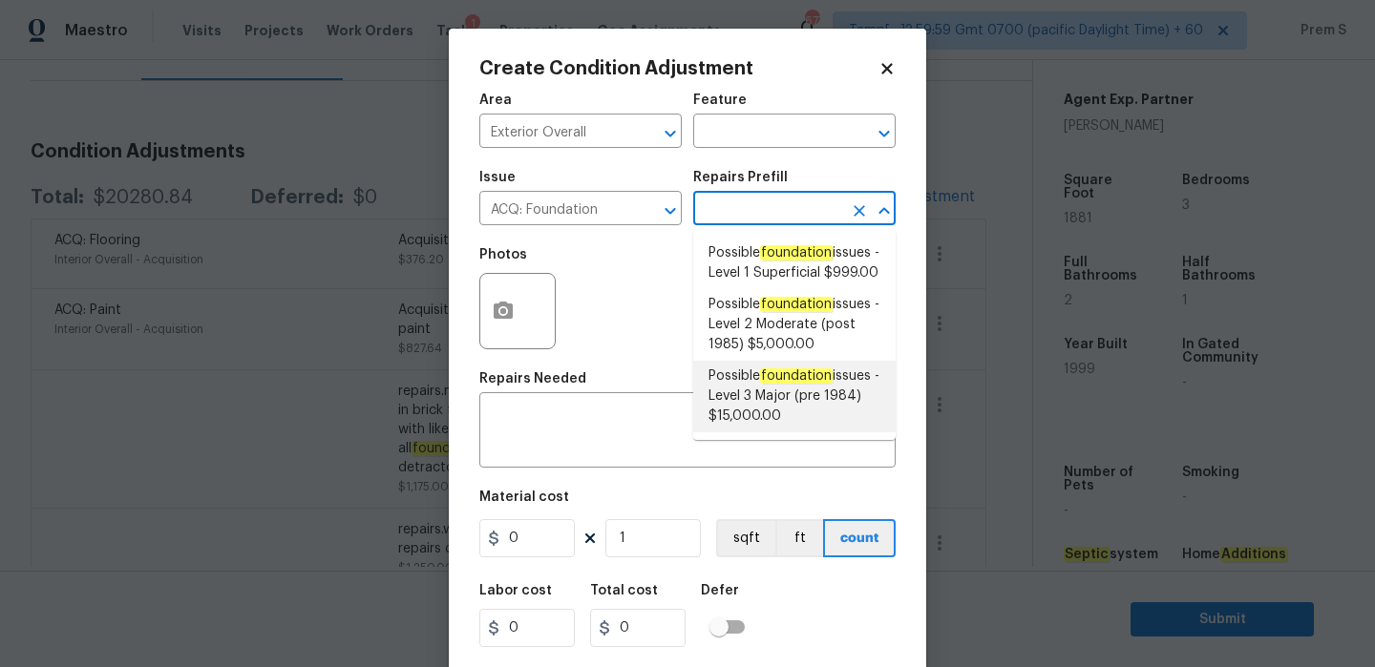
click at [795, 411] on span "Possible foundation issues - Level 3 Major (pre 1984) $15,000.00" at bounding box center [795, 397] width 172 height 60
type input "Acquisition"
type textarea "Possible foundation issues - Level 3 Major: Disclaimer: This is NOT a technical…"
type input "15000"
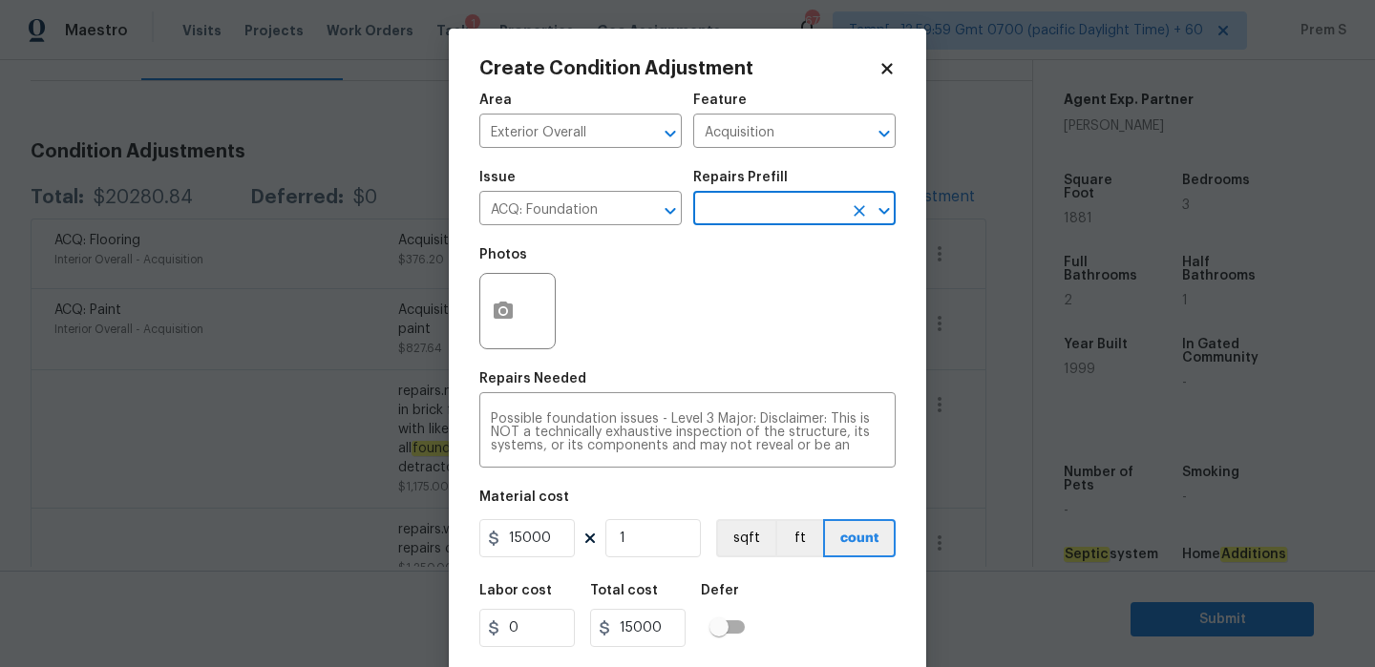
click at [884, 203] on icon "Open" at bounding box center [884, 211] width 23 height 23
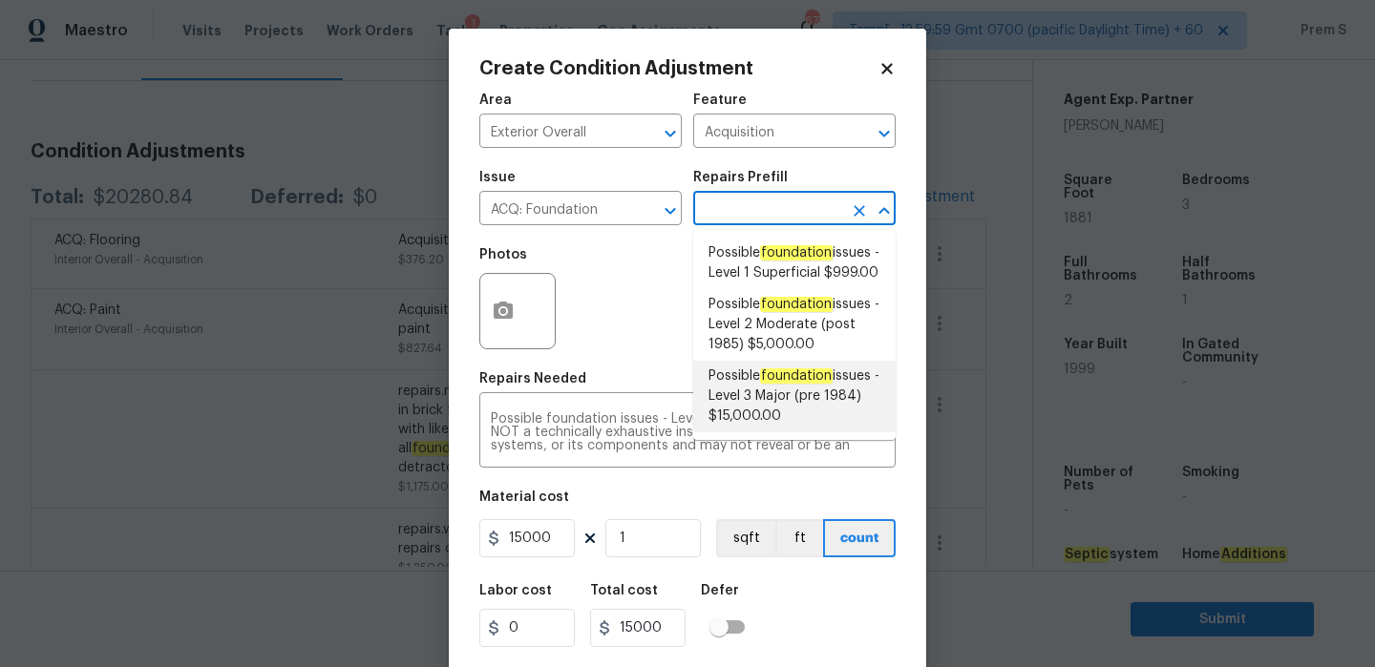
click at [781, 427] on span "Possible foundation issues - Level 3 Major (pre 1984) $15,000.00" at bounding box center [795, 397] width 172 height 60
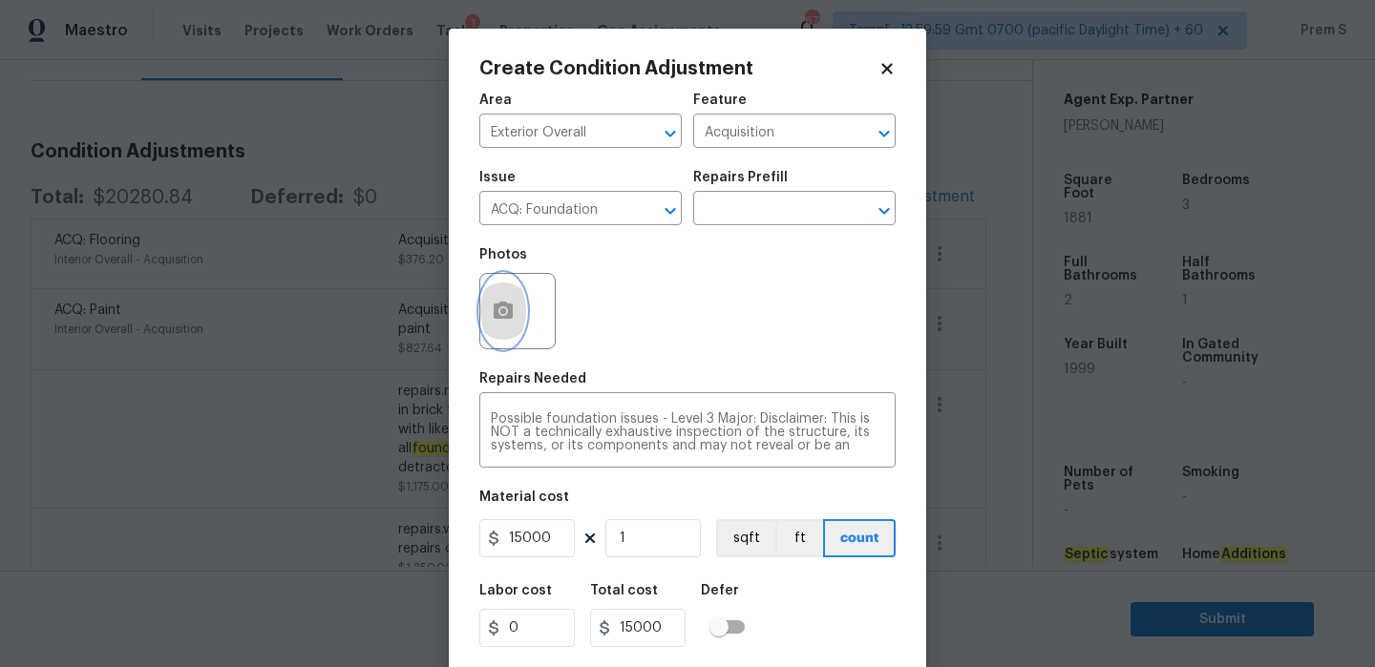
click at [506, 325] on button "button" at bounding box center [503, 311] width 46 height 74
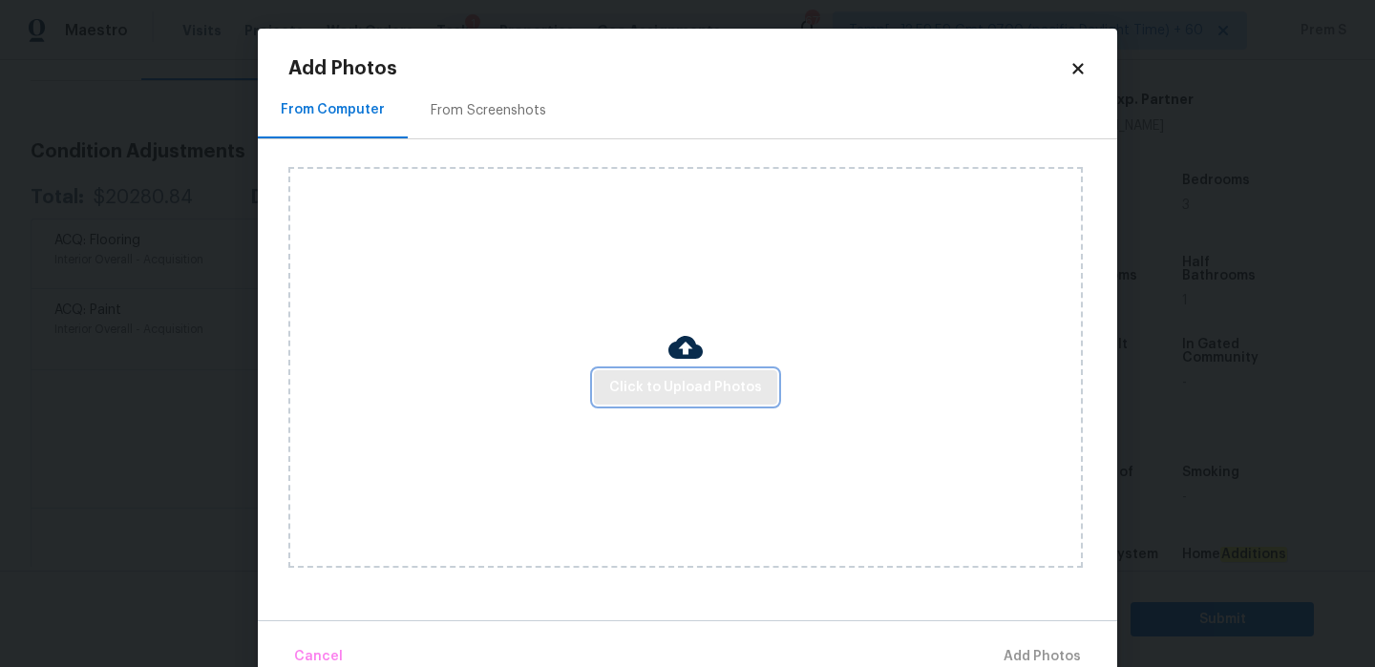
click at [709, 402] on button "Click to Upload Photos" at bounding box center [685, 387] width 183 height 35
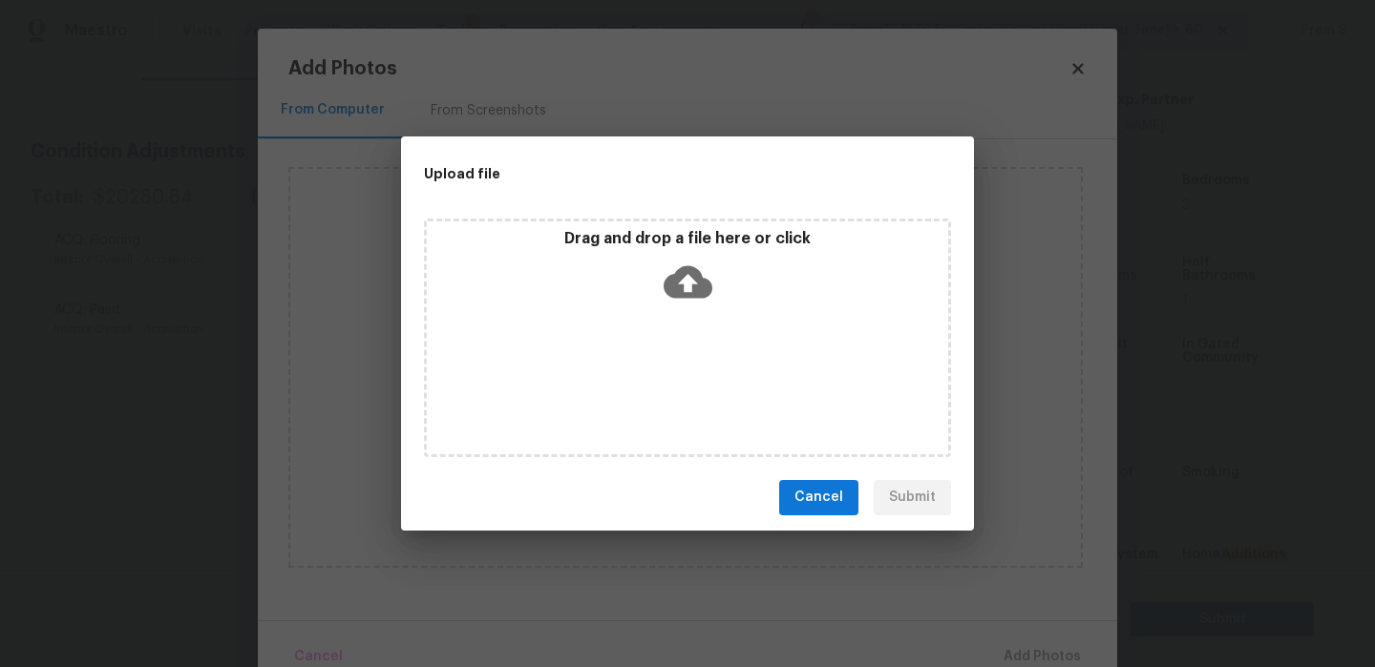
click at [694, 288] on icon at bounding box center [688, 281] width 49 height 32
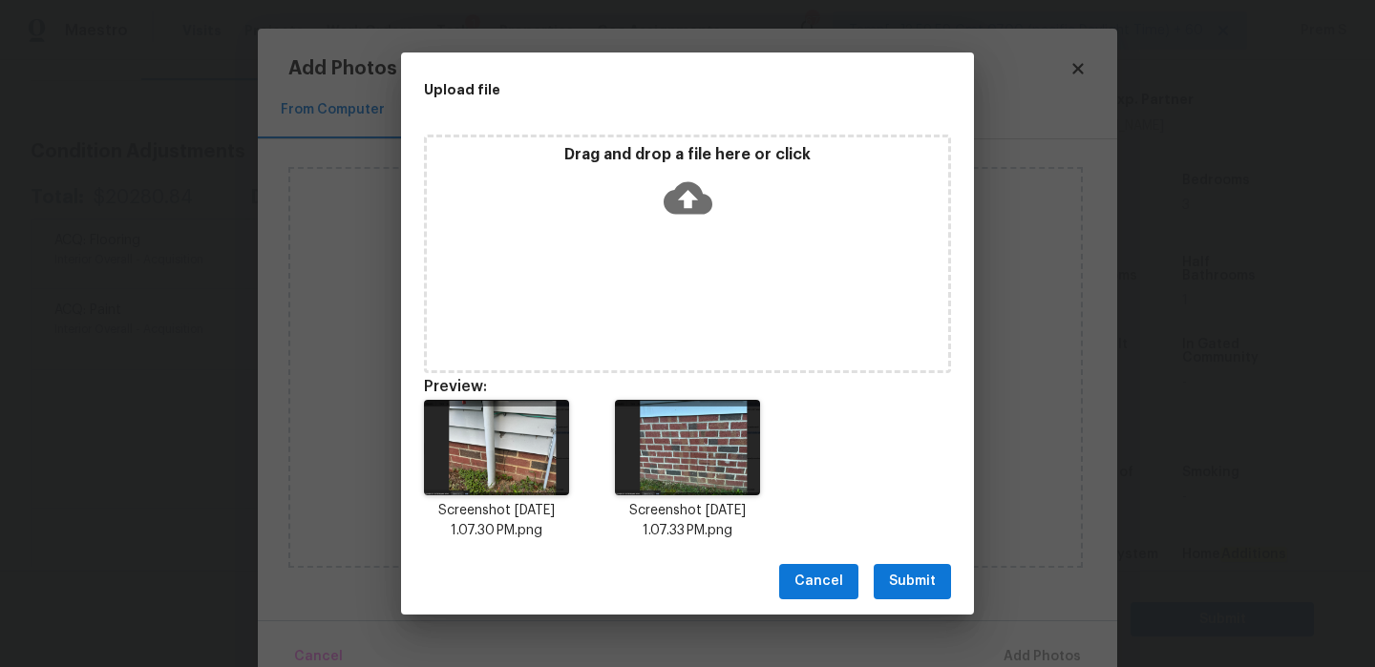
click at [933, 587] on span "Submit" at bounding box center [912, 582] width 47 height 24
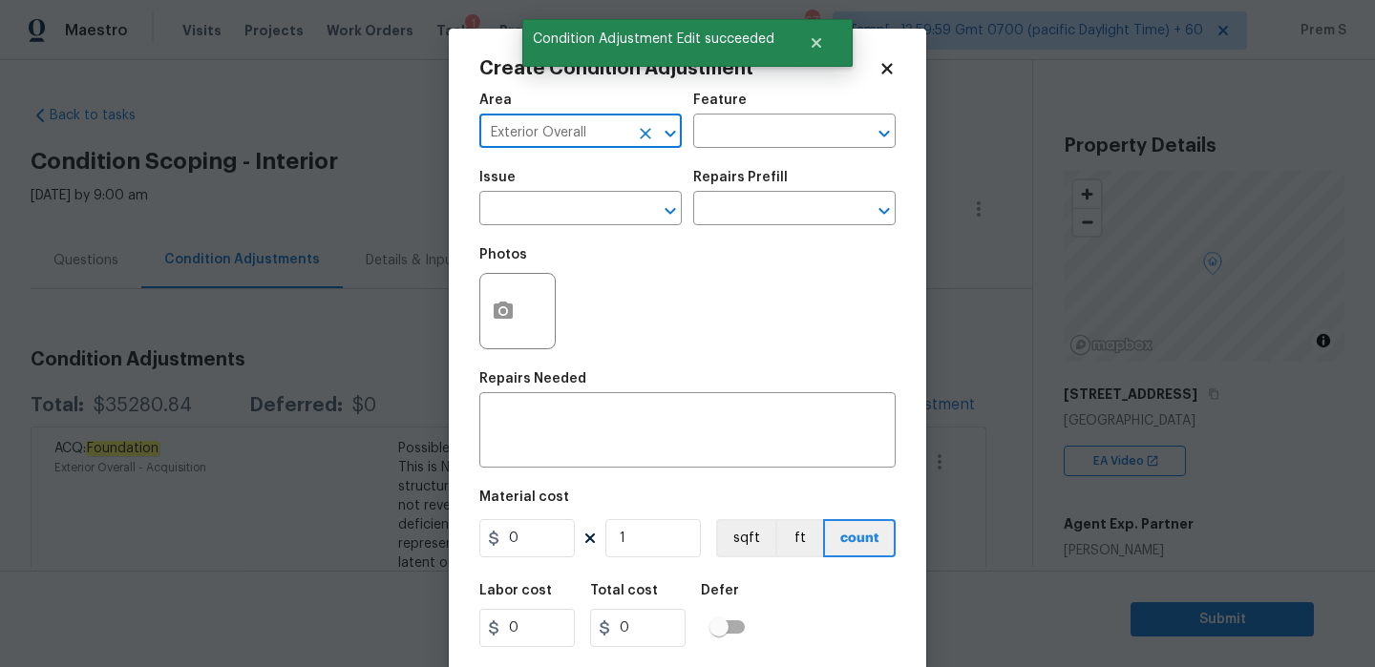
scroll to position [425, 0]
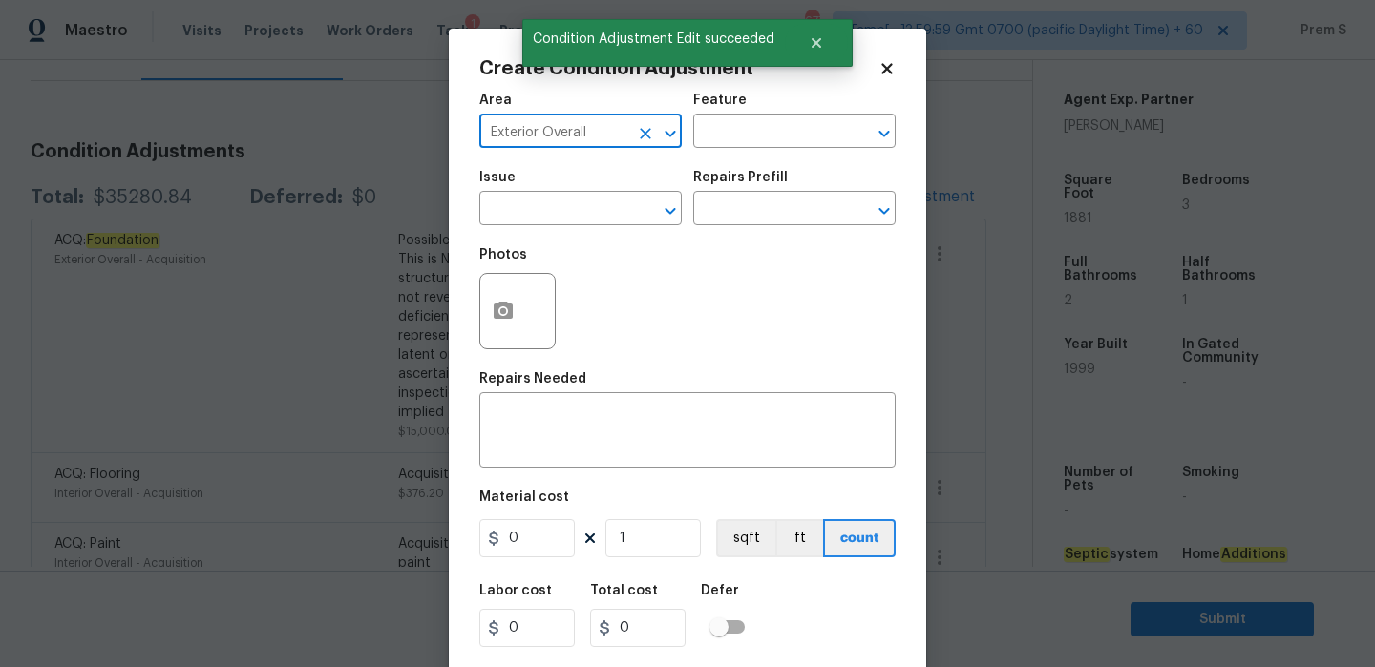
type input "Exterior Overall"
click at [555, 202] on input "text" at bounding box center [553, 211] width 149 height 30
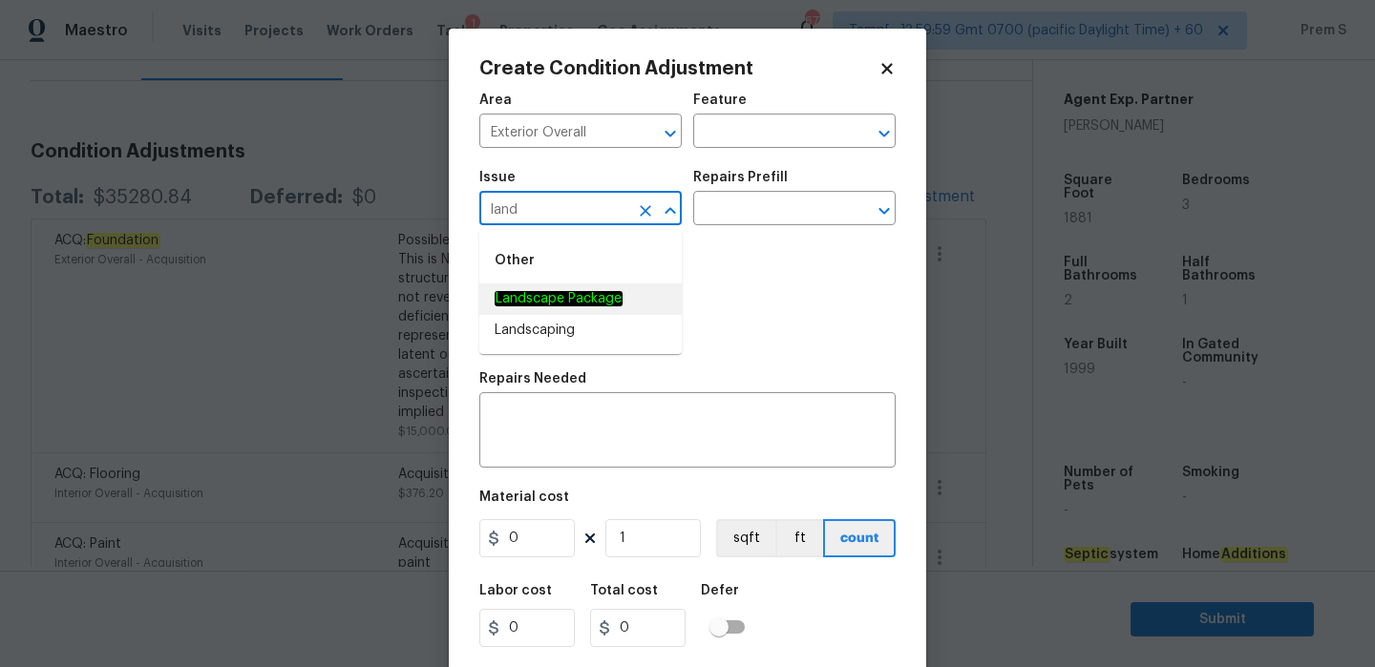
click at [558, 291] on em "Landscape Package" at bounding box center [559, 298] width 128 height 15
type input "Landscape Package"
click at [788, 201] on input "text" at bounding box center [767, 211] width 149 height 30
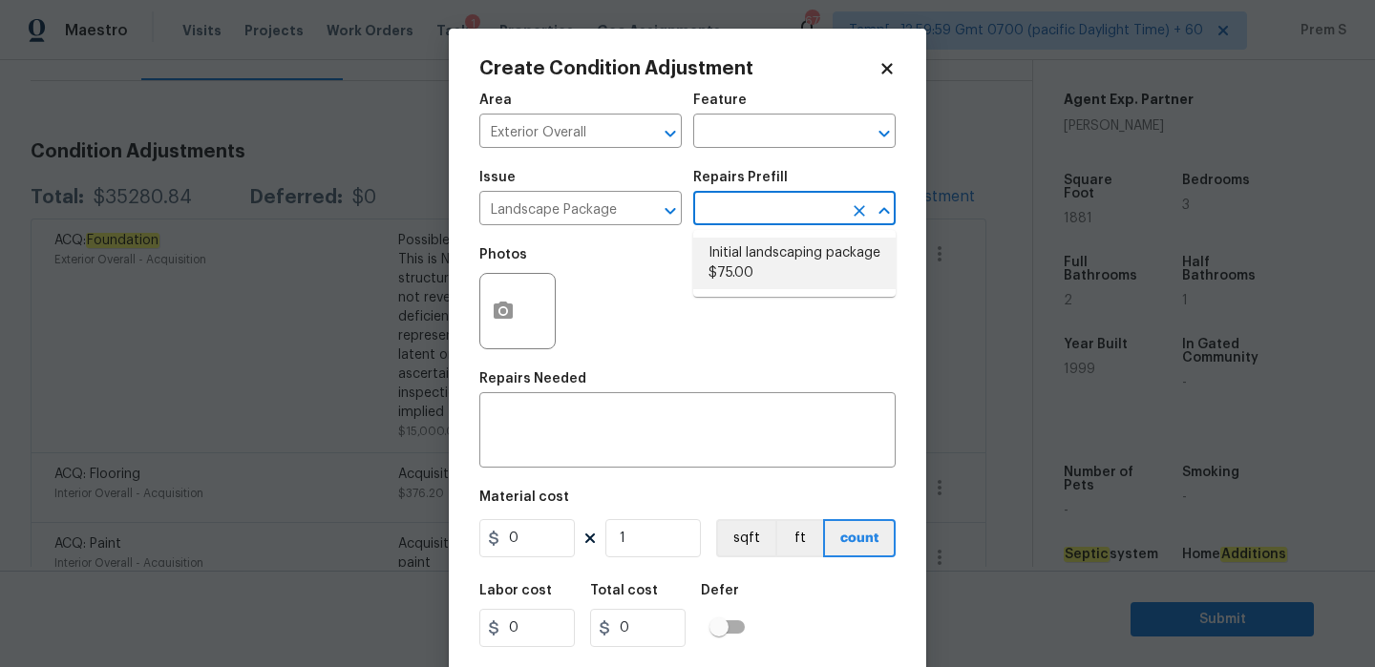
click at [800, 259] on li "Initial landscaping package $75.00" at bounding box center [794, 264] width 202 height 52
type input "Home Readiness Packages"
type input "75"
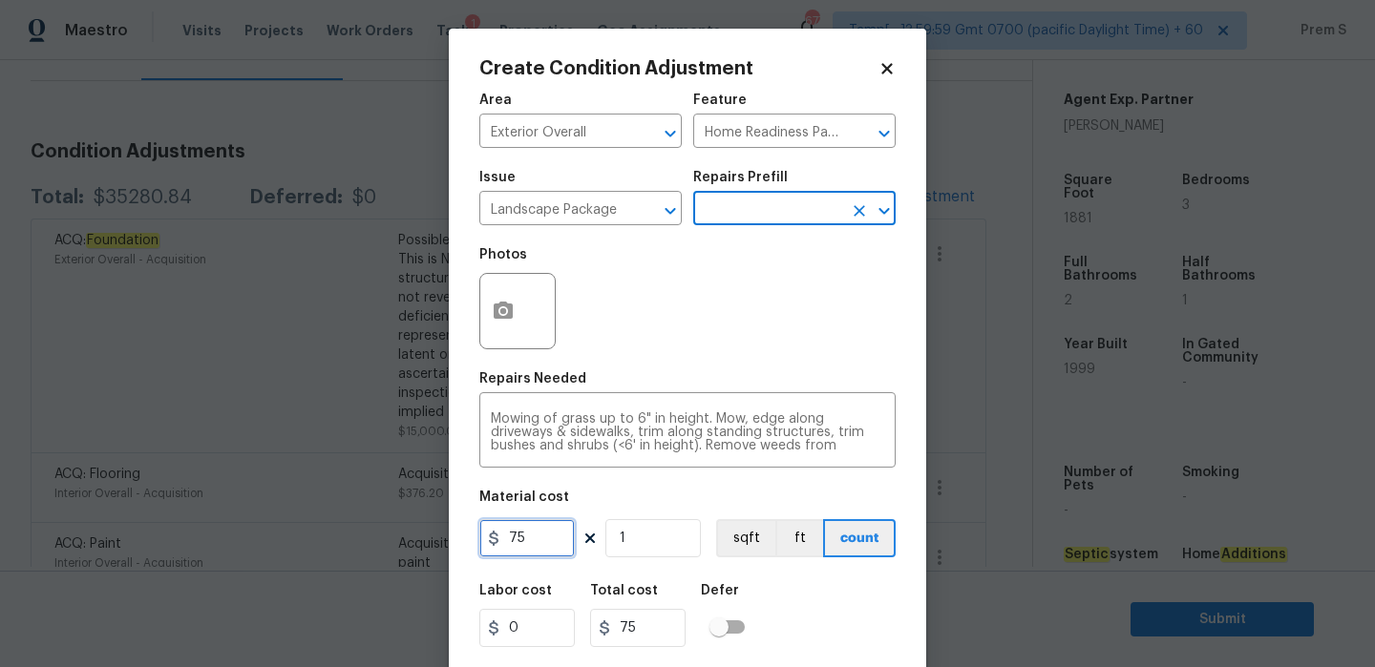
click at [539, 534] on input "75" at bounding box center [526, 538] width 95 height 38
type input "300"
click at [859, 622] on div "Labor cost 0 Total cost 75 Defer" at bounding box center [687, 616] width 416 height 86
type input "300"
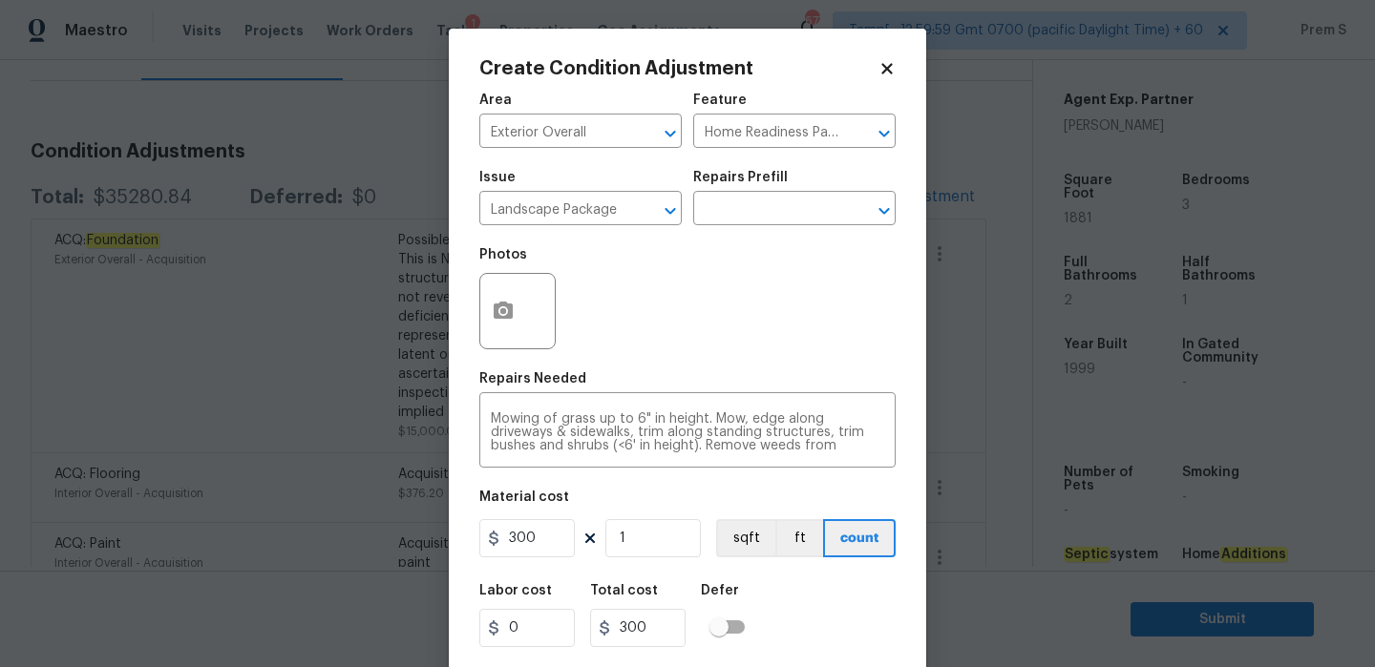
scroll to position [46, 0]
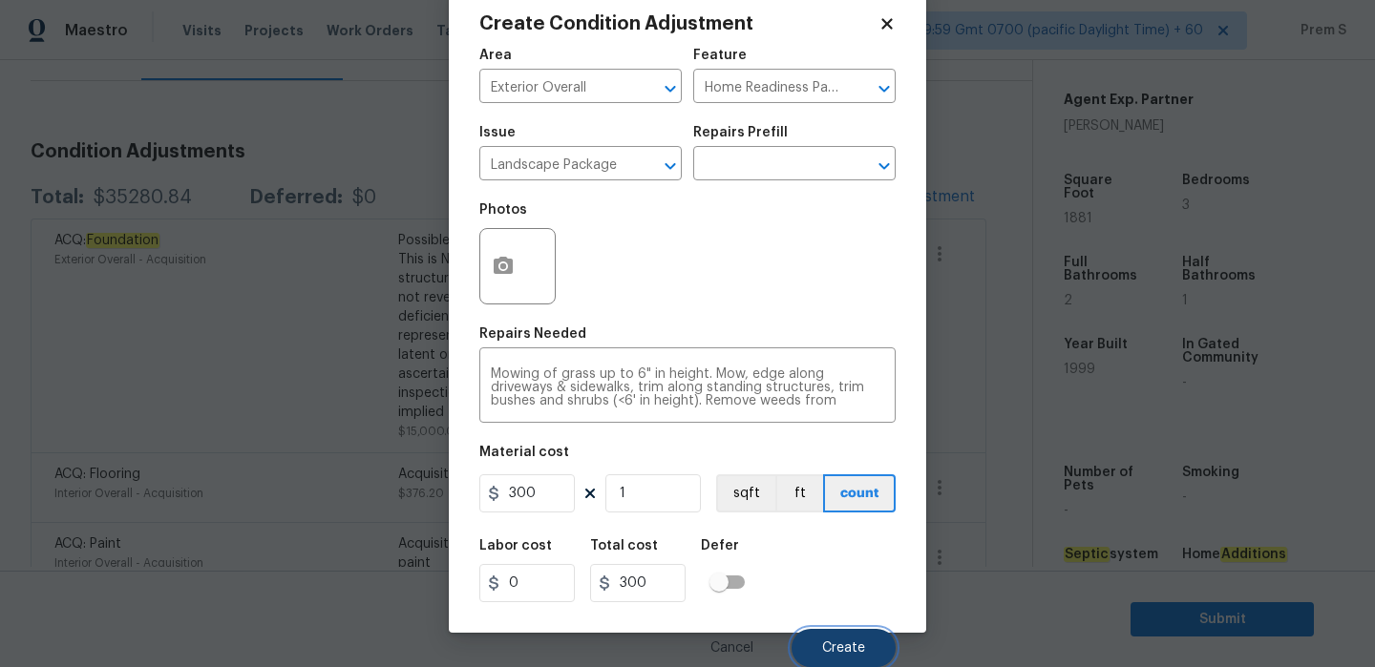
click at [853, 650] on span "Create" at bounding box center [843, 649] width 43 height 14
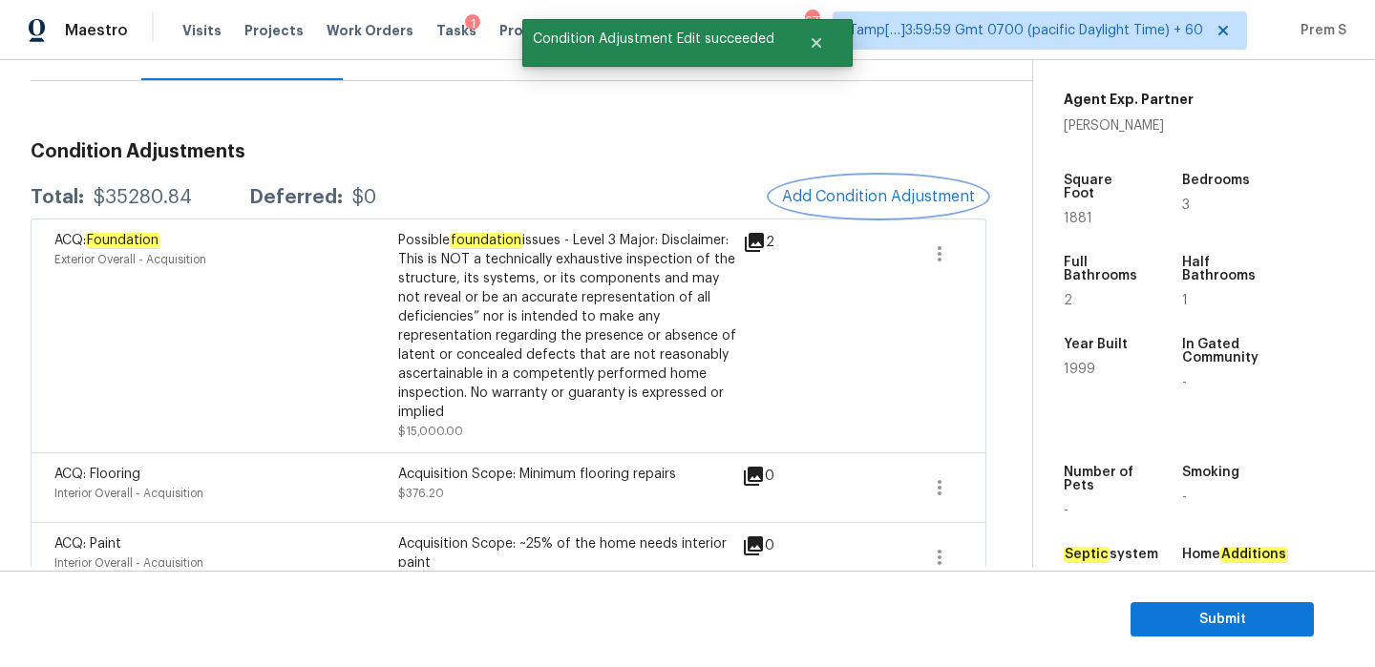
scroll to position [0, 0]
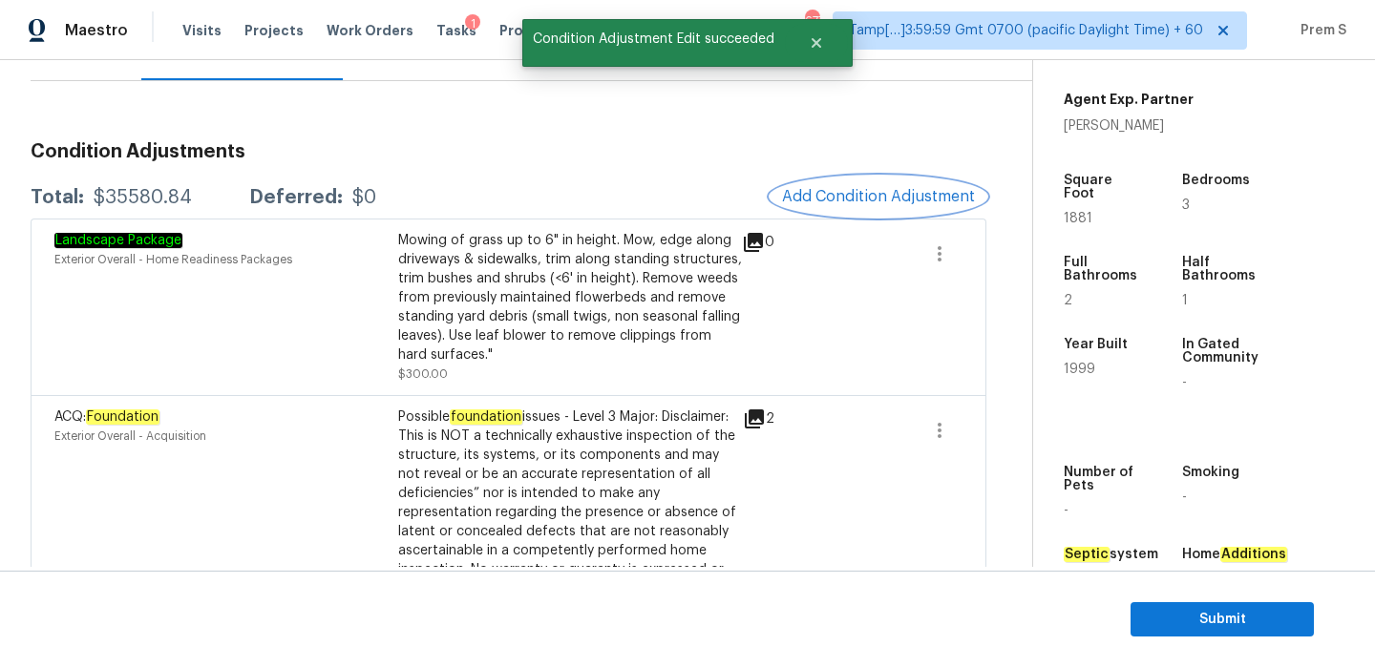
click at [870, 198] on span "Add Condition Adjustment" at bounding box center [878, 196] width 193 height 17
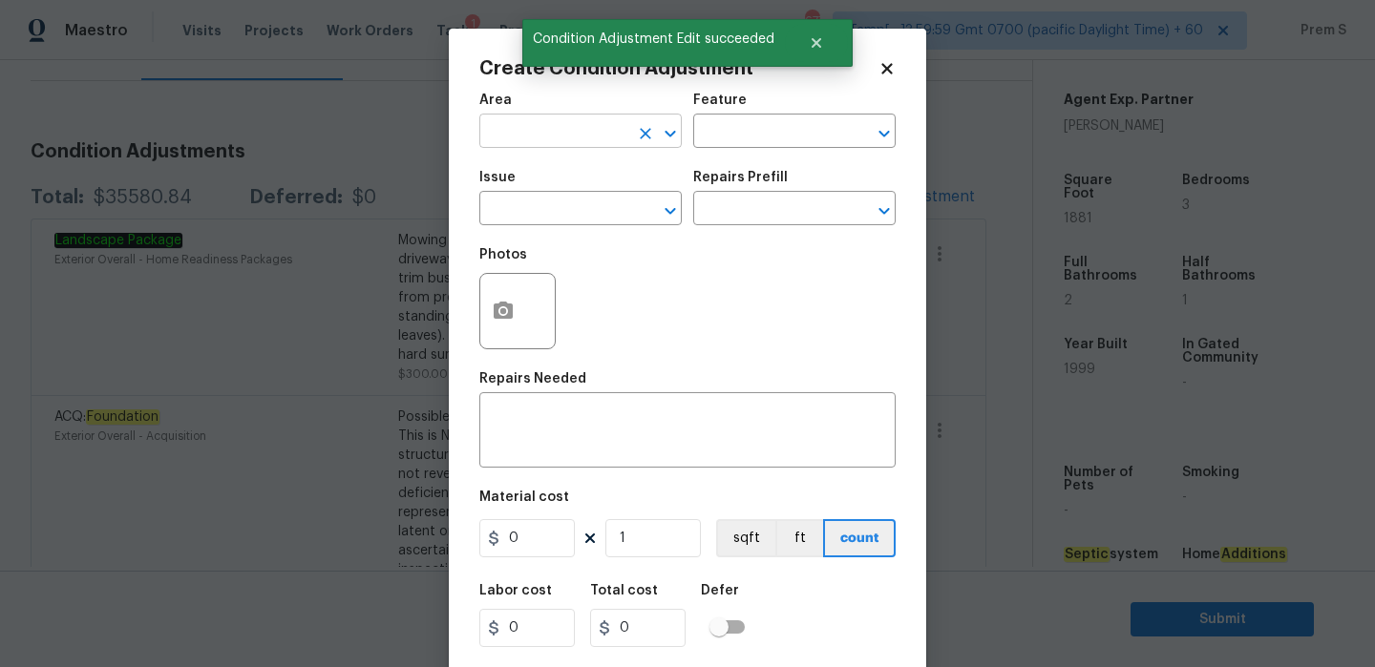
click at [579, 130] on input "text" at bounding box center [553, 133] width 149 height 30
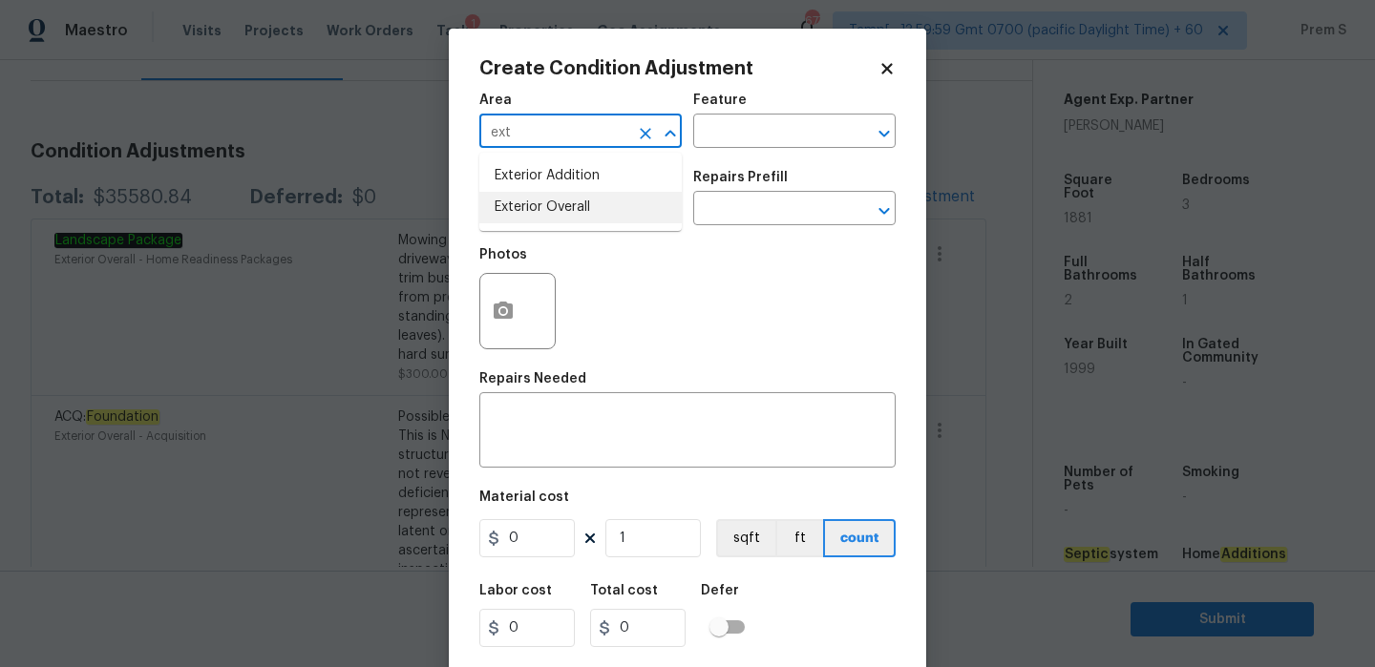
click at [514, 216] on li "Exterior Overall" at bounding box center [580, 208] width 202 height 32
type input "Exterior Overall"
click at [531, 215] on input "text" at bounding box center [553, 211] width 149 height 30
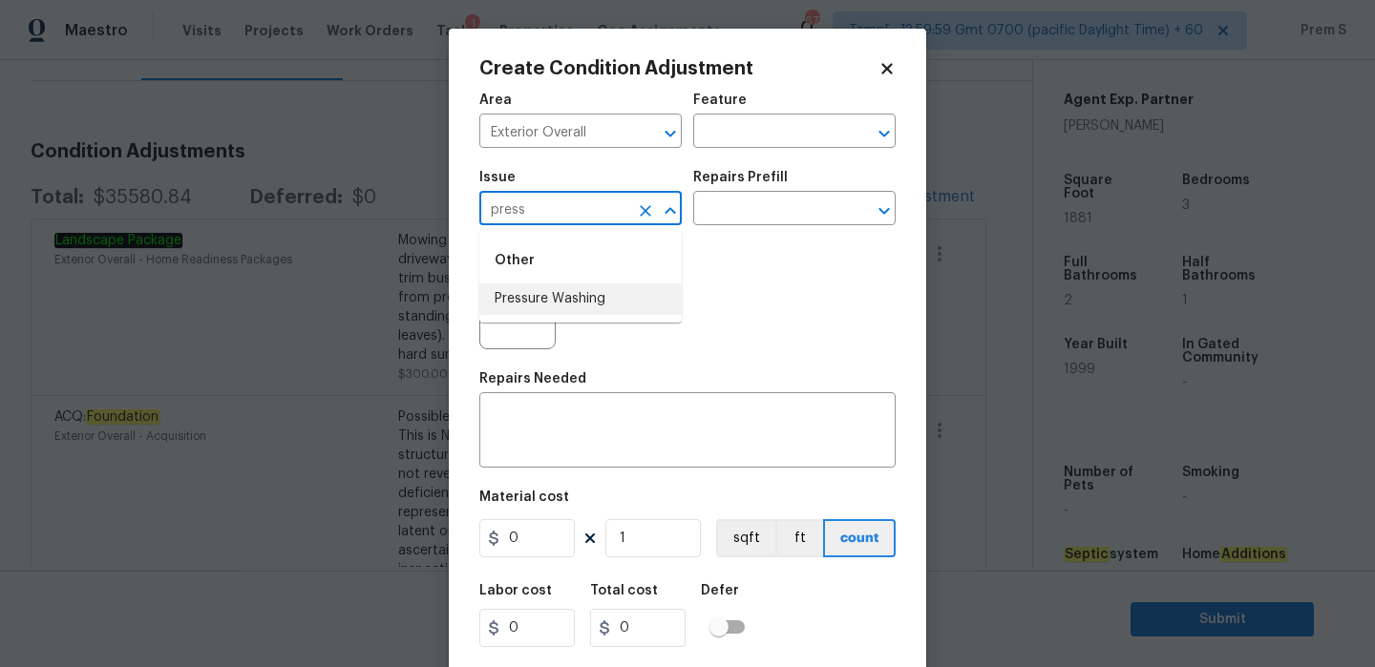
click at [556, 302] on li "Pressure Washing" at bounding box center [580, 300] width 202 height 32
type input "Pressure Washing"
click at [562, 423] on textarea at bounding box center [687, 433] width 393 height 40
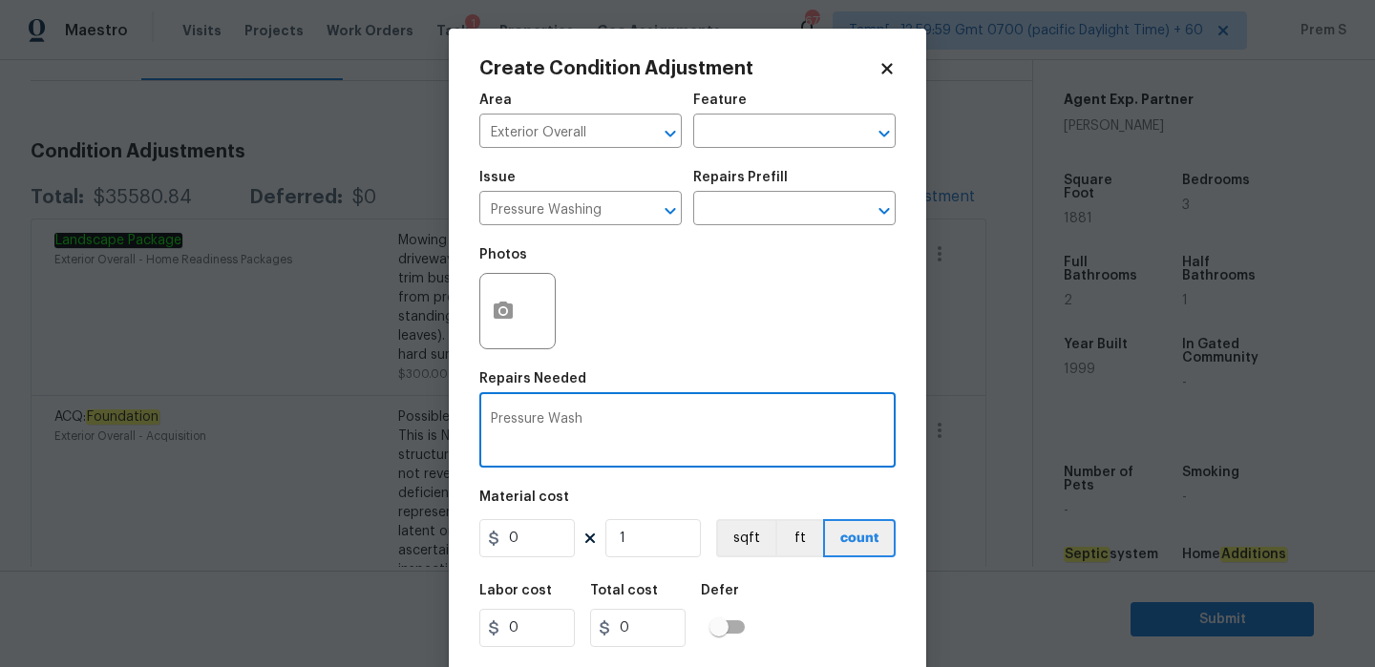
type textarea "Pressure Wash"
click at [533, 541] on input "0" at bounding box center [526, 538] width 95 height 38
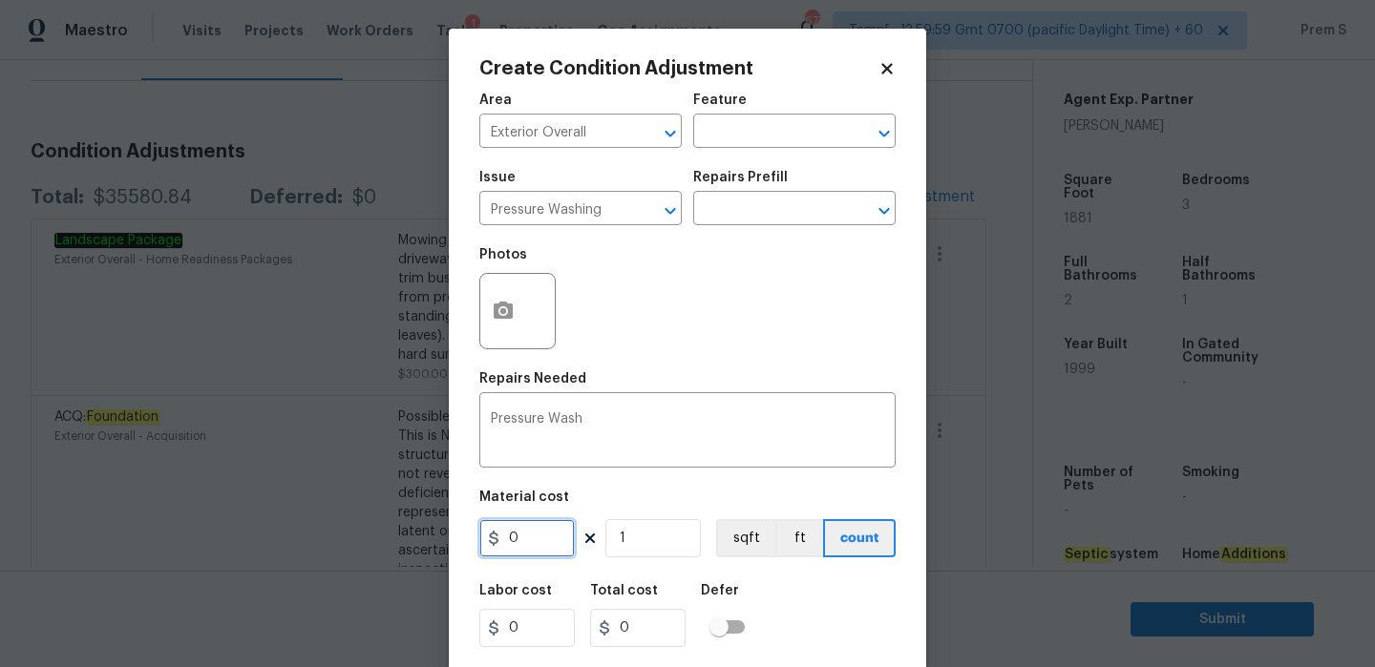
click at [533, 541] on input "0" at bounding box center [526, 538] width 95 height 38
type input "200"
click at [792, 623] on div "Labor cost 0 Total cost 0 Defer" at bounding box center [687, 616] width 416 height 86
type input "200"
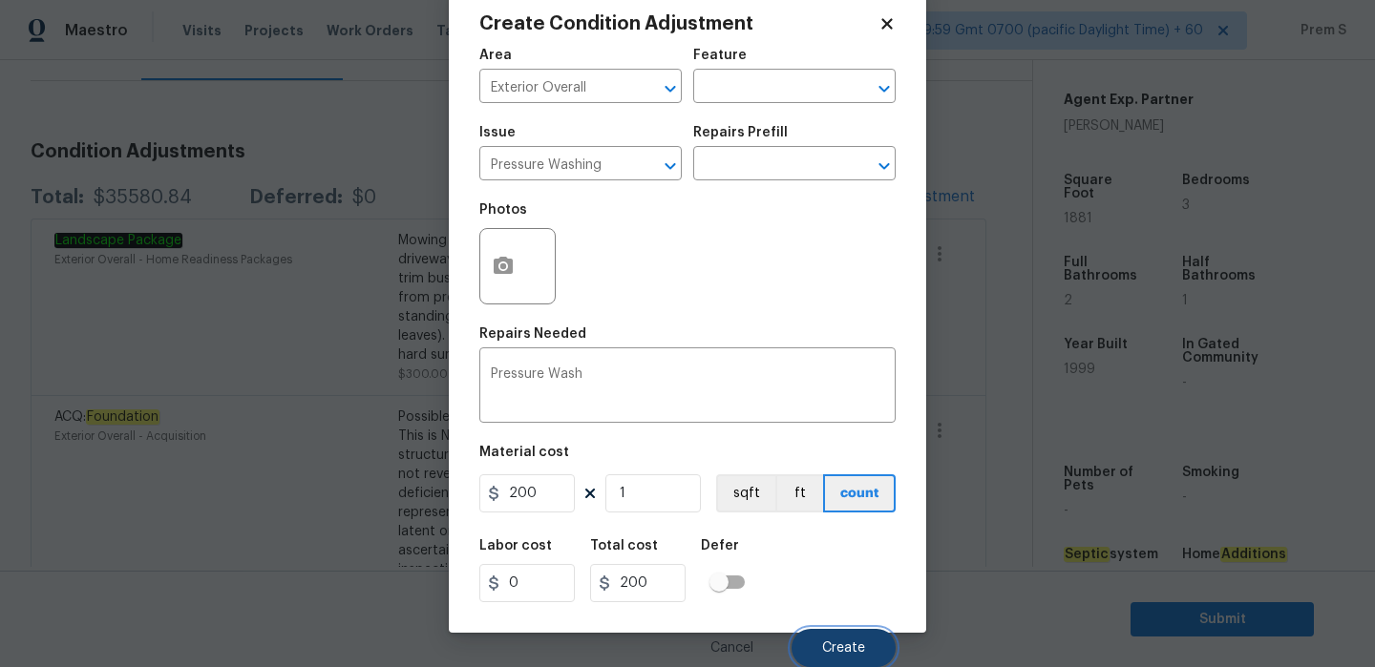
click at [851, 654] on span "Create" at bounding box center [843, 649] width 43 height 14
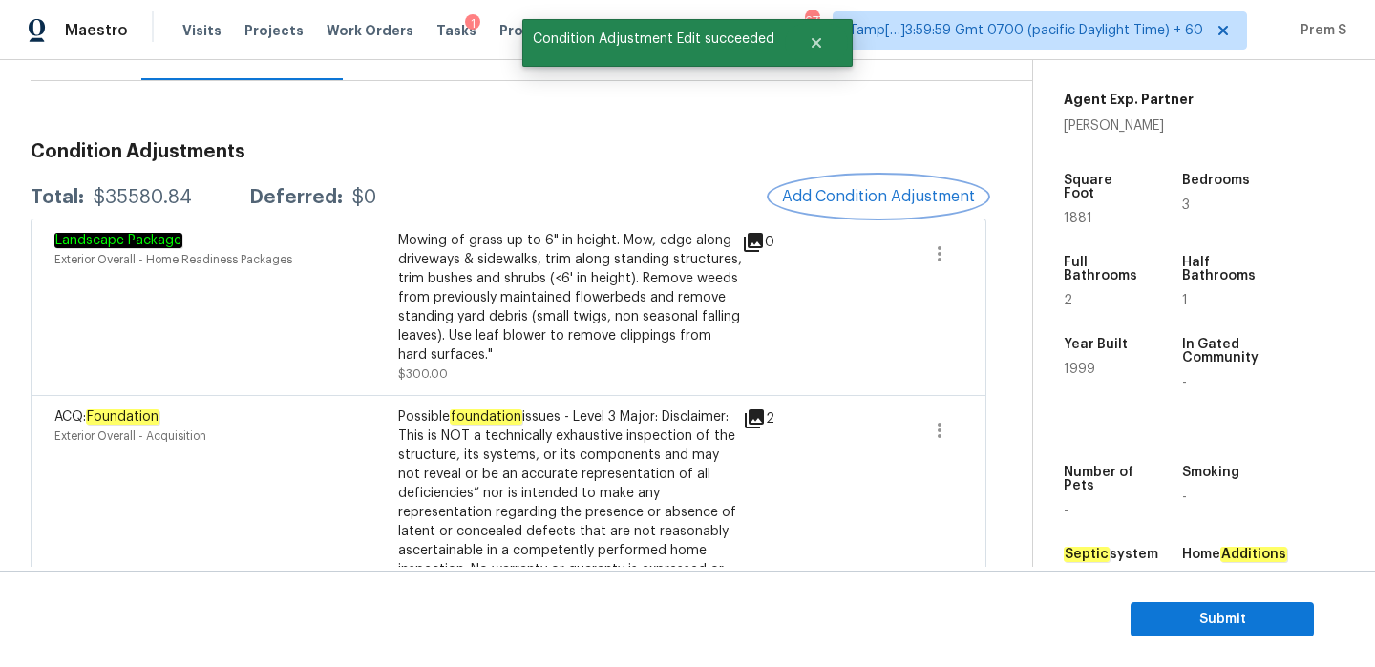
scroll to position [0, 0]
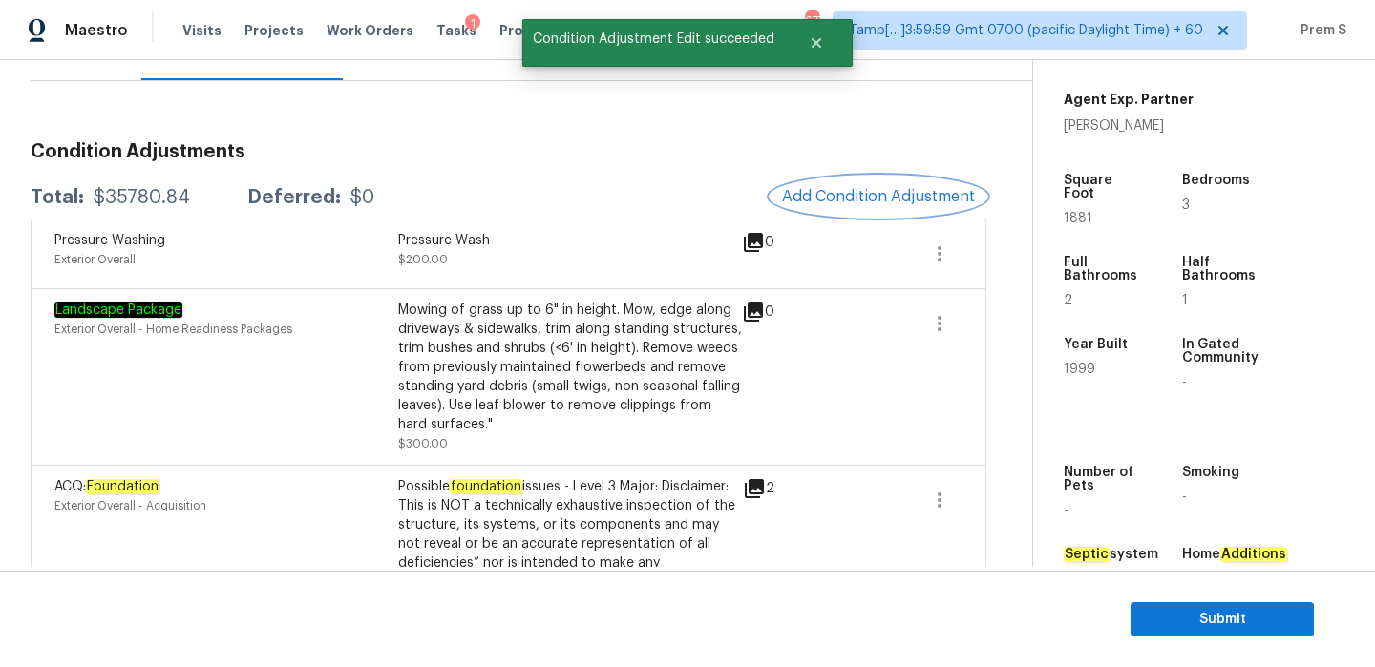
click at [822, 203] on span "Add Condition Adjustment" at bounding box center [878, 196] width 193 height 17
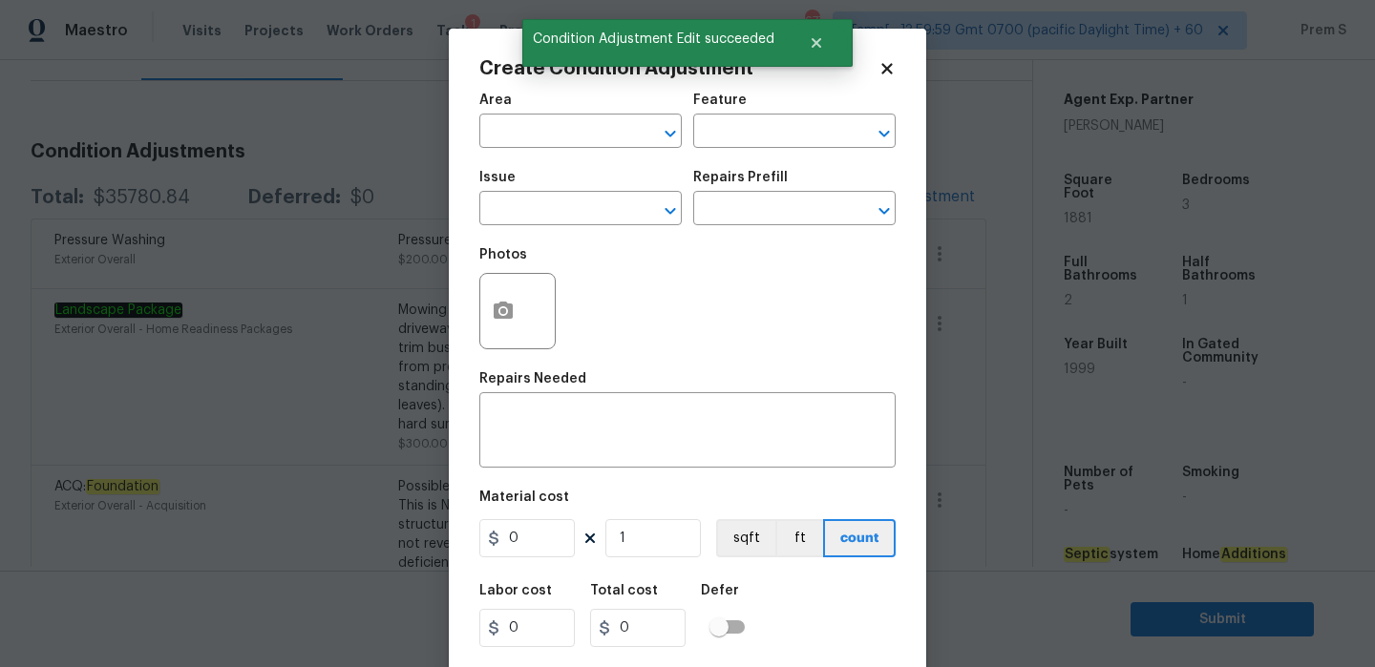
click at [408, 156] on body "Maestro Visits Projects Work Orders Tasks 1 Properties Geo Assignments 677 Tamp…" at bounding box center [687, 333] width 1375 height 667
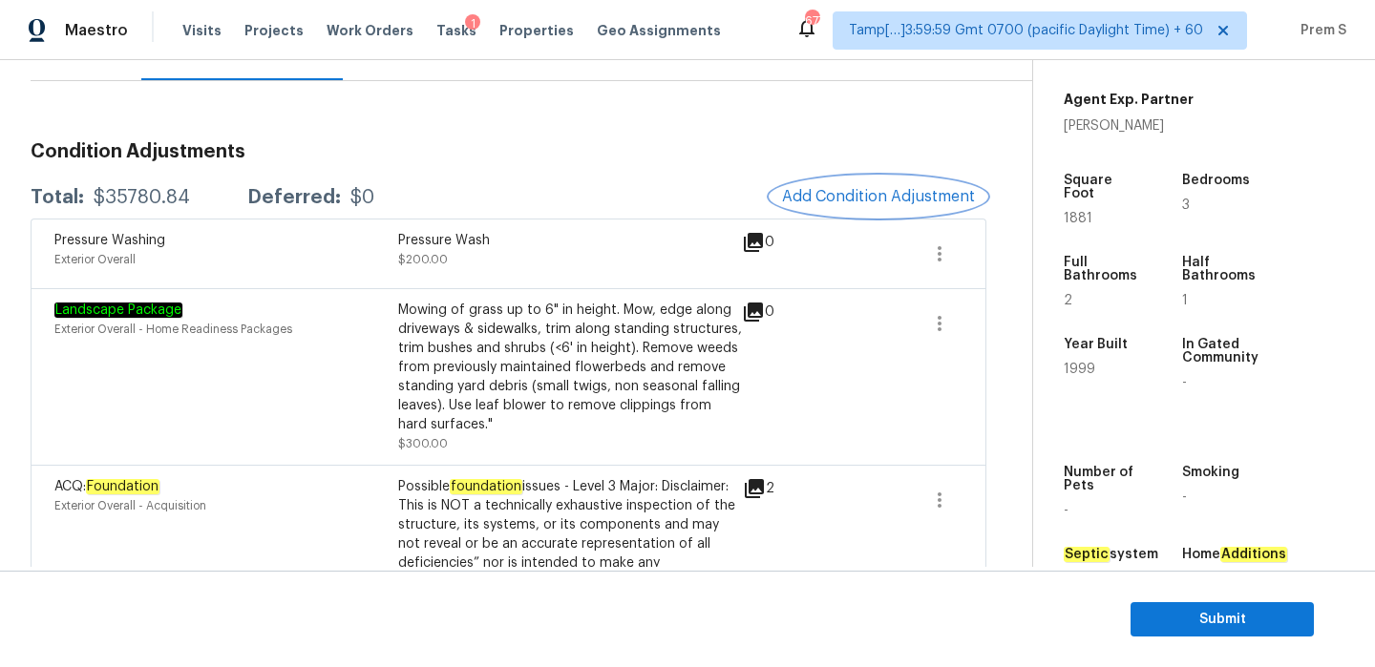
click at [881, 199] on span "Add Condition Adjustment" at bounding box center [878, 196] width 193 height 17
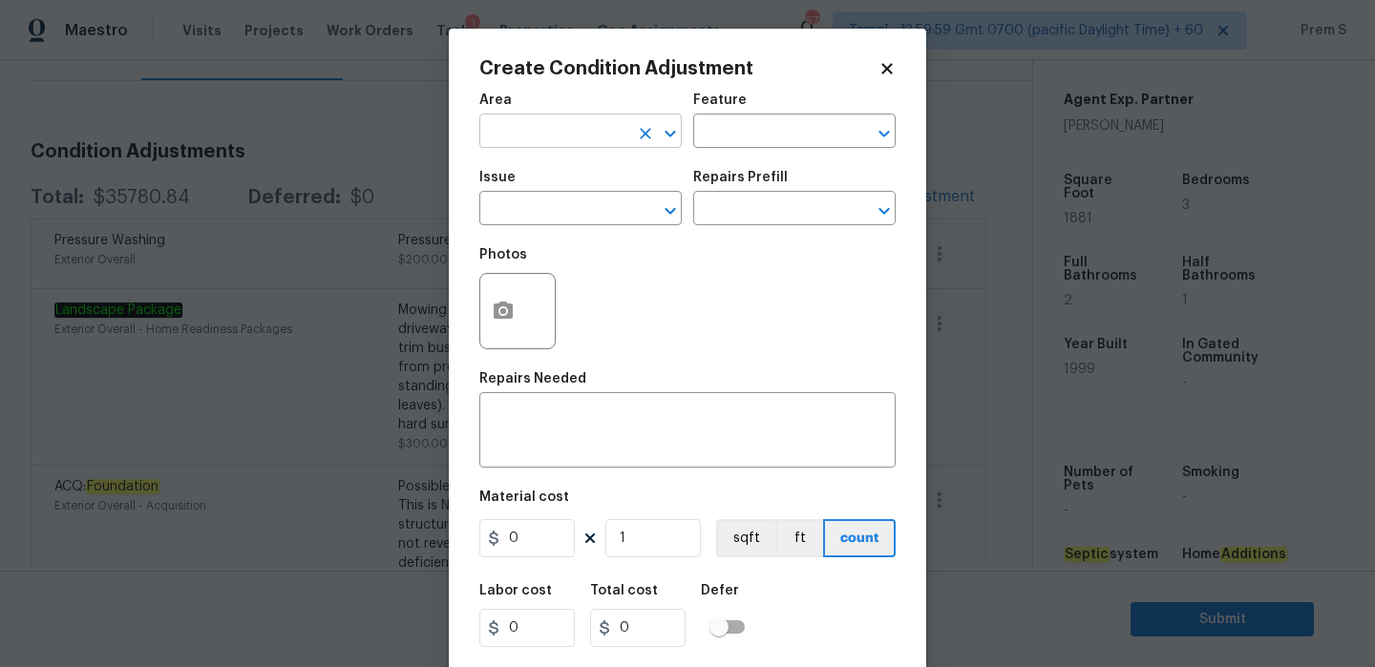
click at [580, 136] on input "text" at bounding box center [553, 133] width 149 height 30
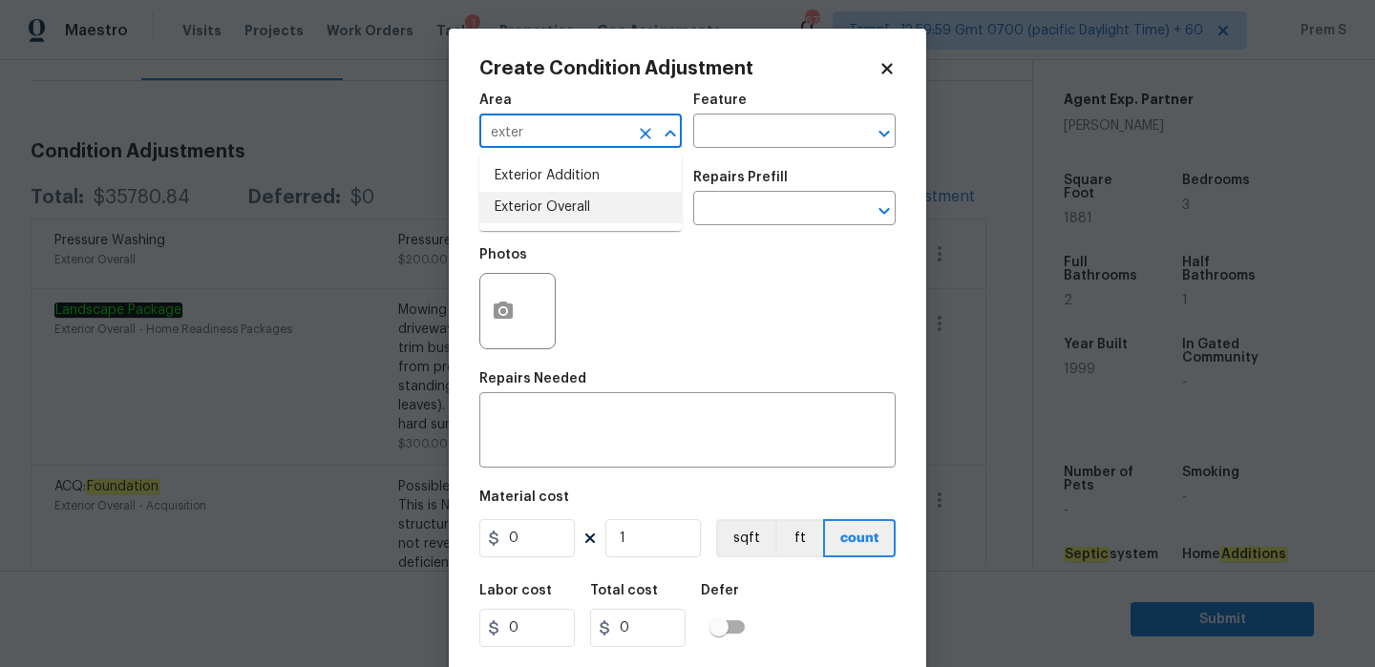
click at [543, 220] on li "Exterior Overall" at bounding box center [580, 208] width 202 height 32
type input "Exterior Overall"
click at [543, 220] on input "text" at bounding box center [553, 211] width 149 height 30
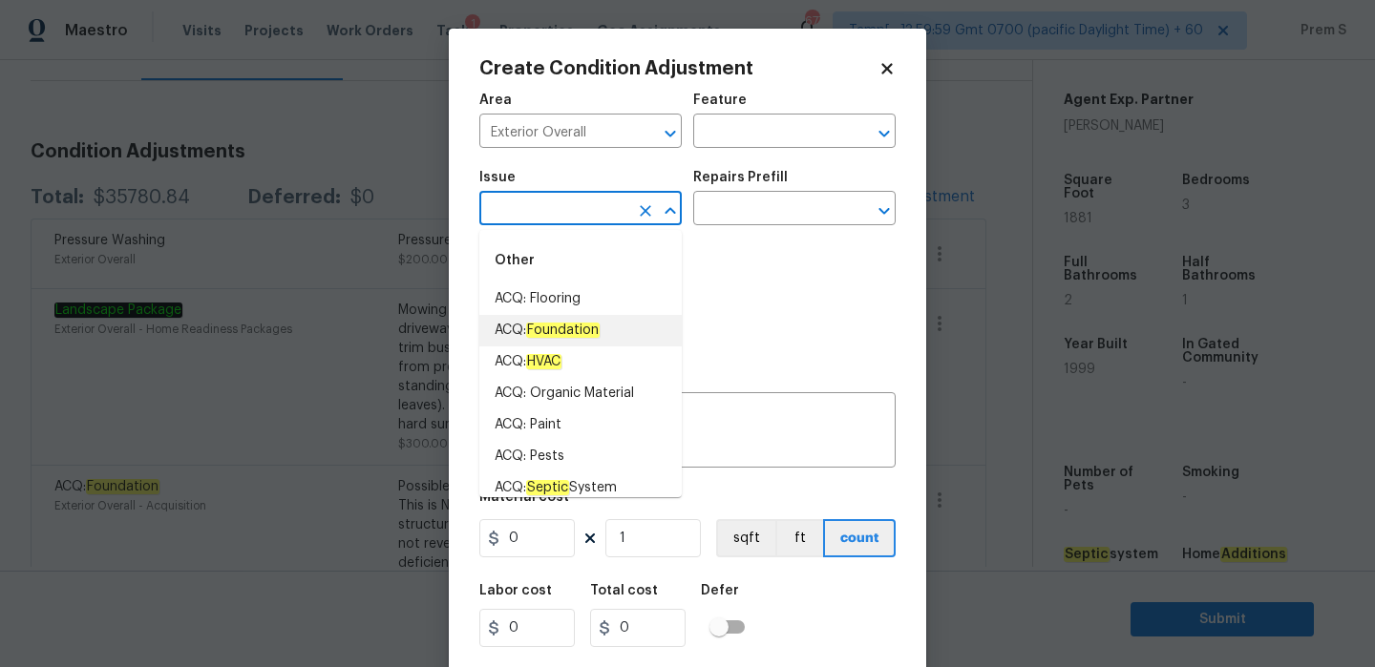
click at [799, 333] on div "Photos" at bounding box center [687, 299] width 416 height 124
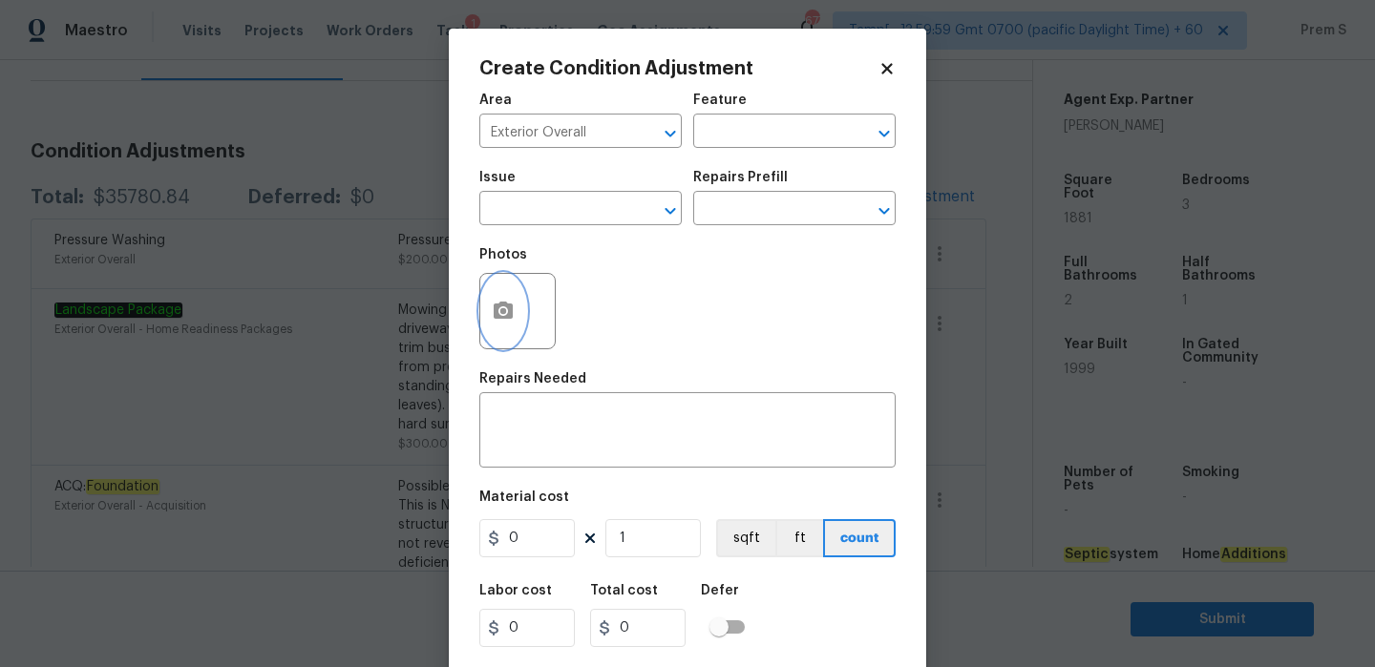
click at [496, 310] on icon "button" at bounding box center [503, 310] width 19 height 17
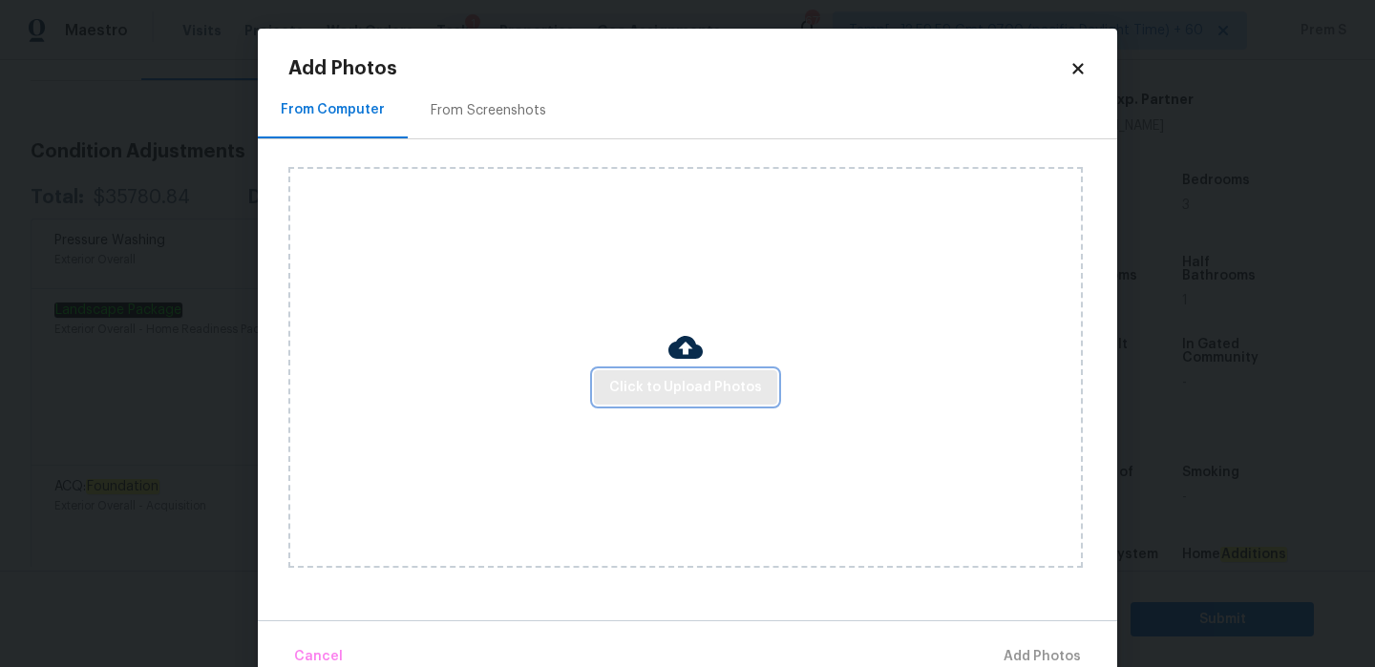
click at [628, 384] on span "Click to Upload Photos" at bounding box center [685, 388] width 153 height 24
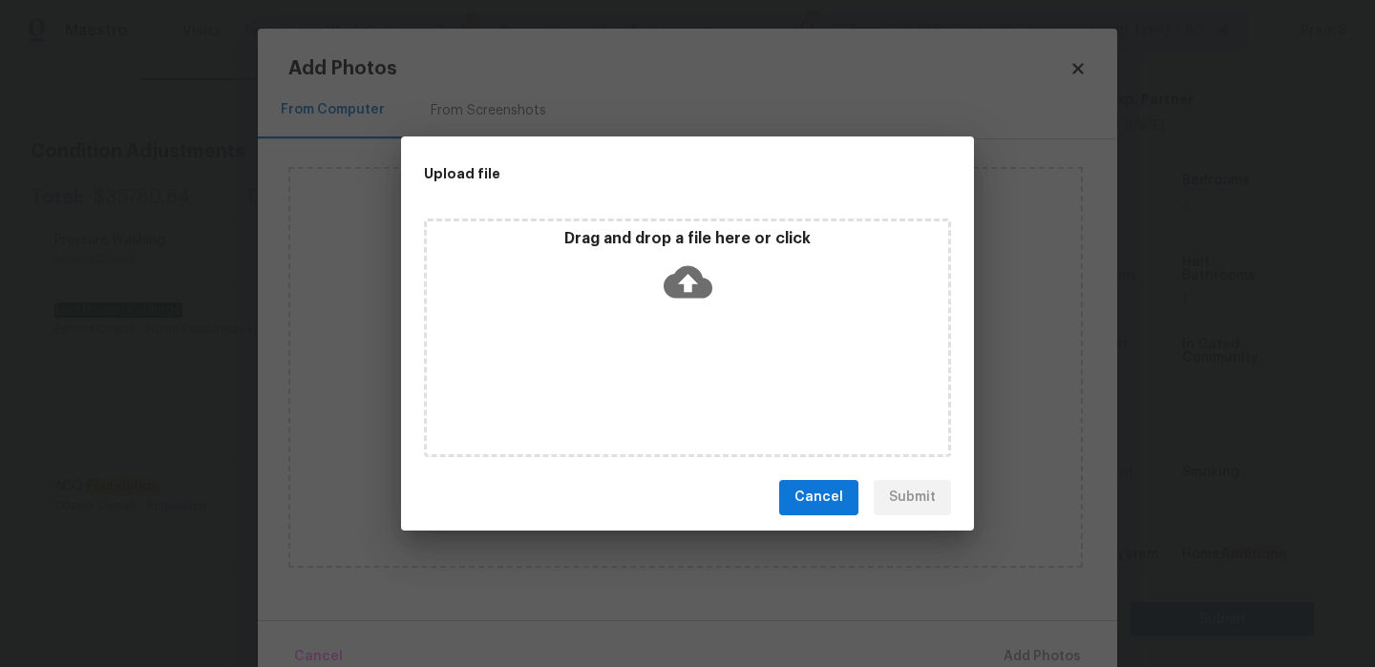
click at [689, 267] on icon at bounding box center [688, 281] width 49 height 32
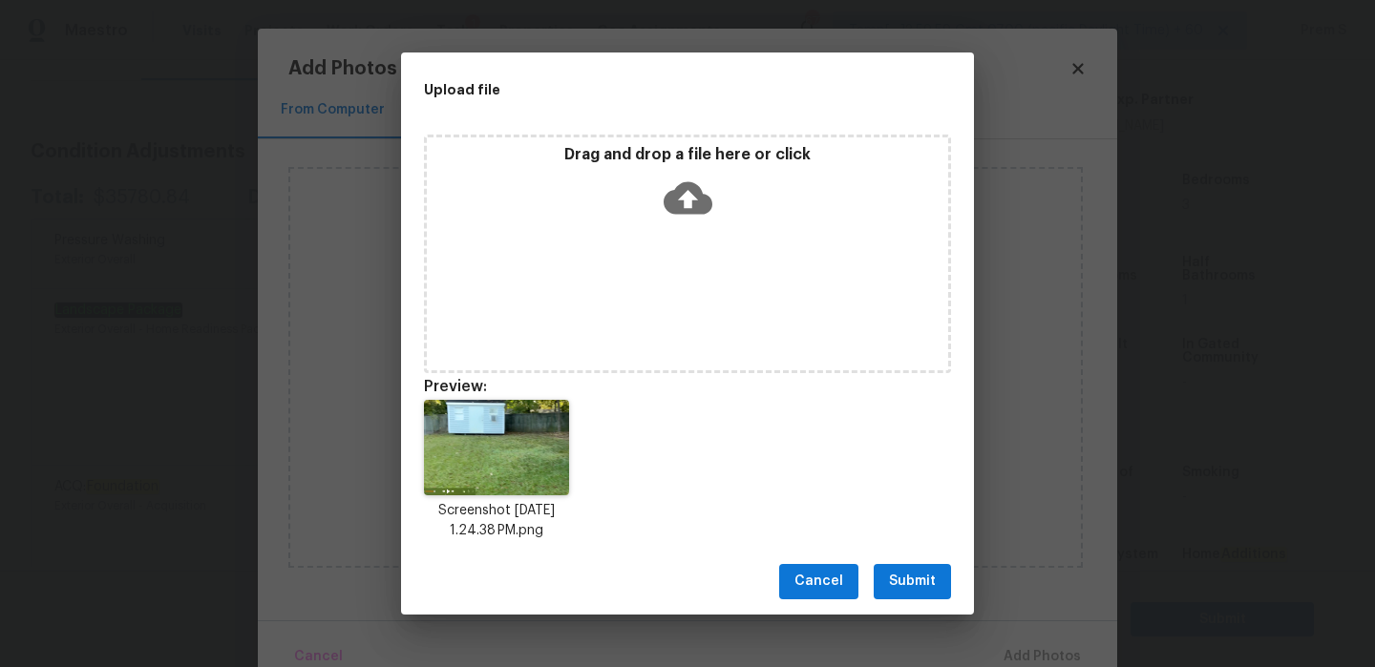
click at [918, 592] on span "Submit" at bounding box center [912, 582] width 47 height 24
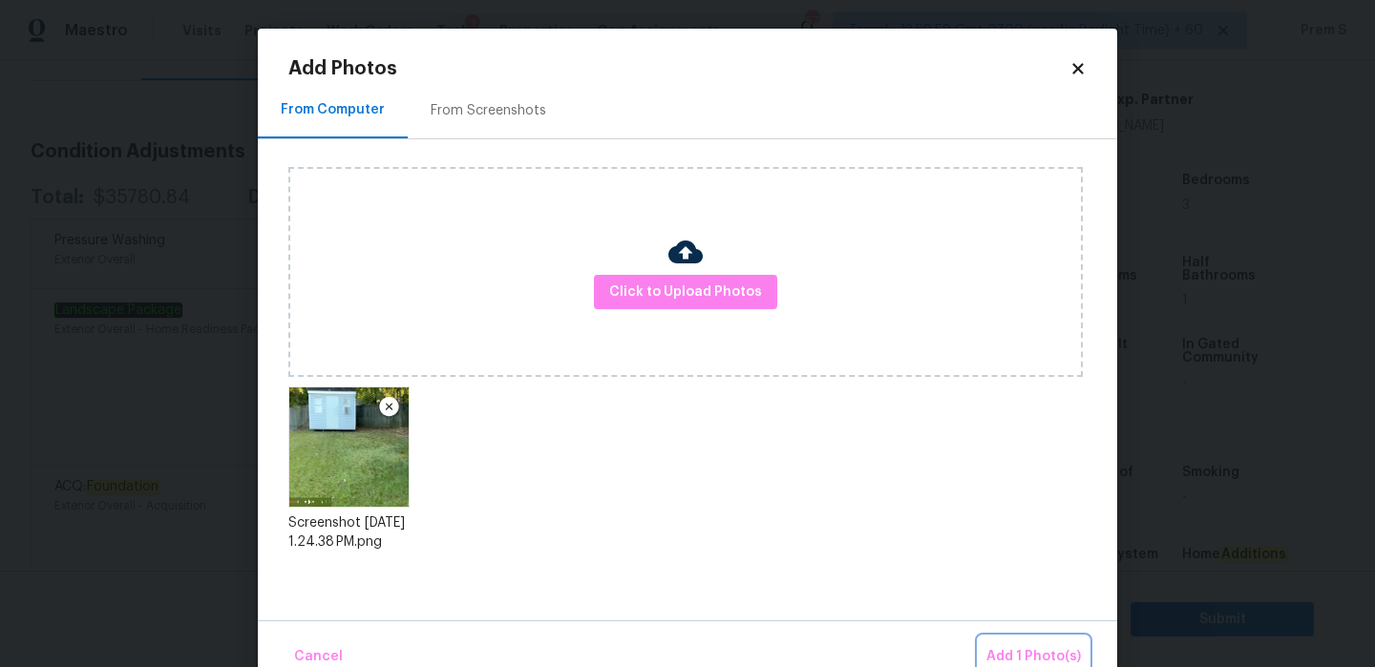
click at [1024, 650] on span "Add 1 Photo(s)" at bounding box center [1033, 657] width 95 height 24
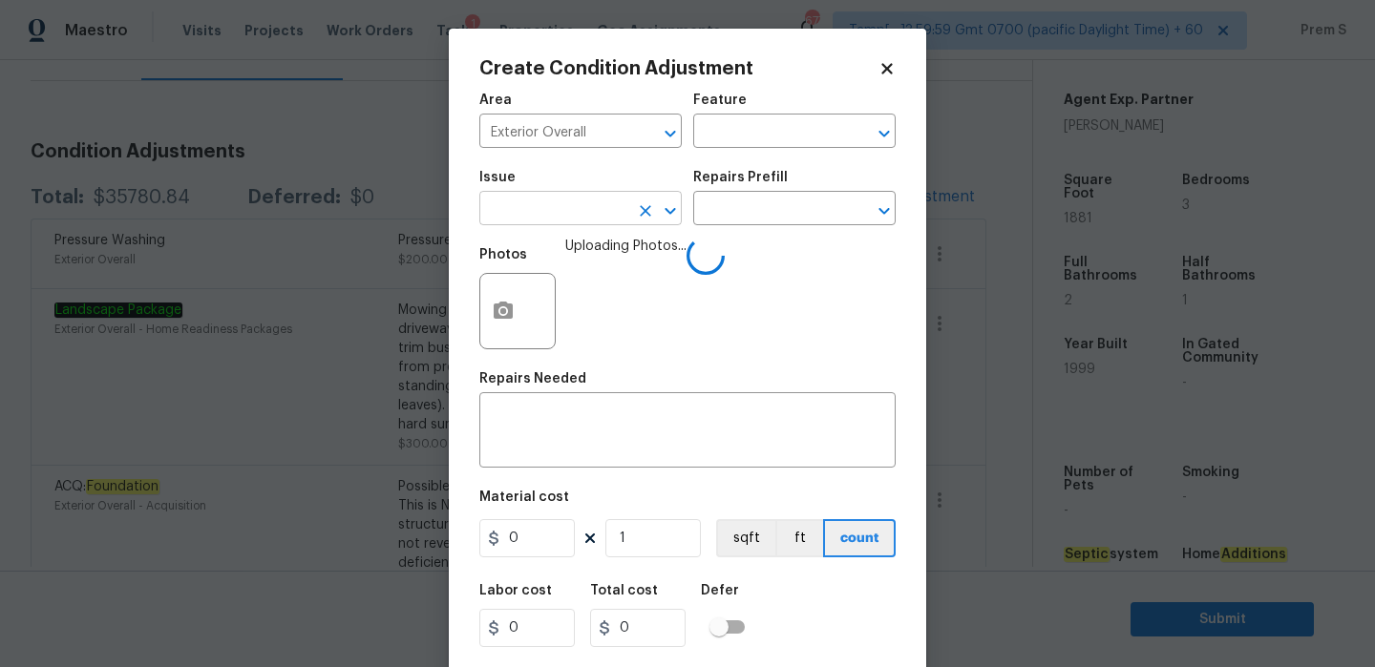
click at [543, 210] on input "text" at bounding box center [553, 211] width 149 height 30
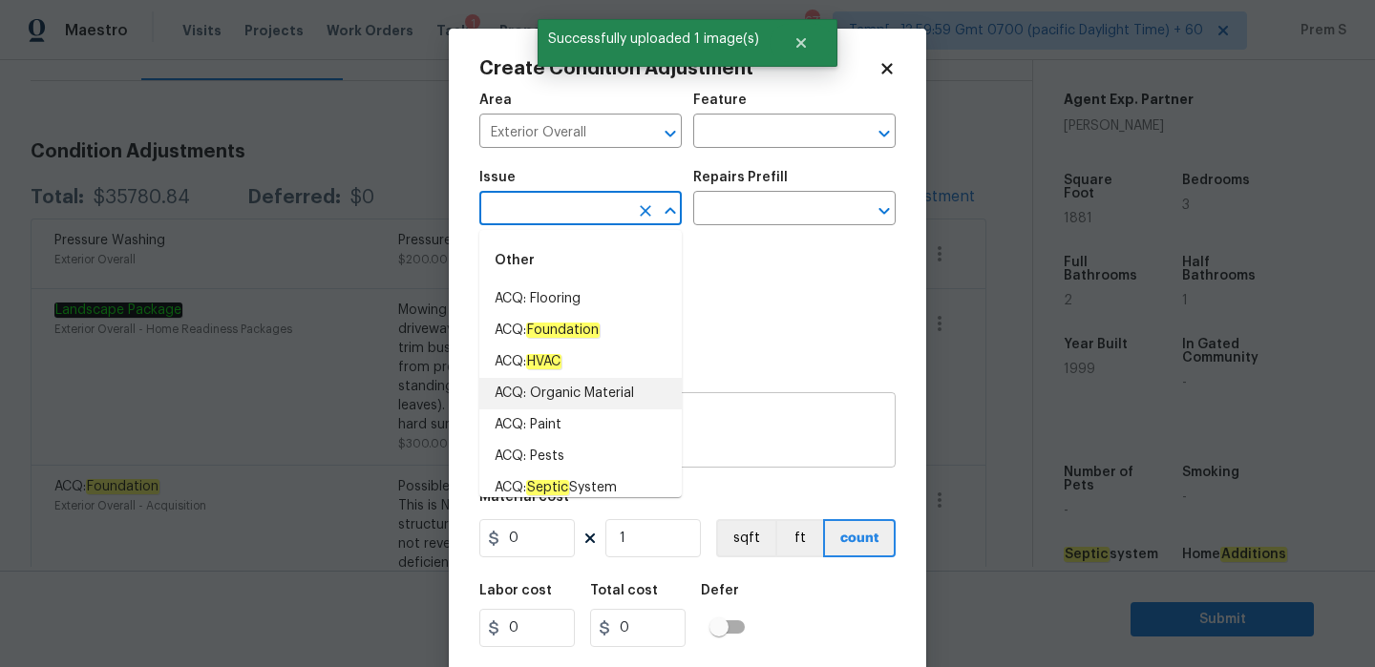
click at [729, 452] on textarea at bounding box center [687, 433] width 393 height 40
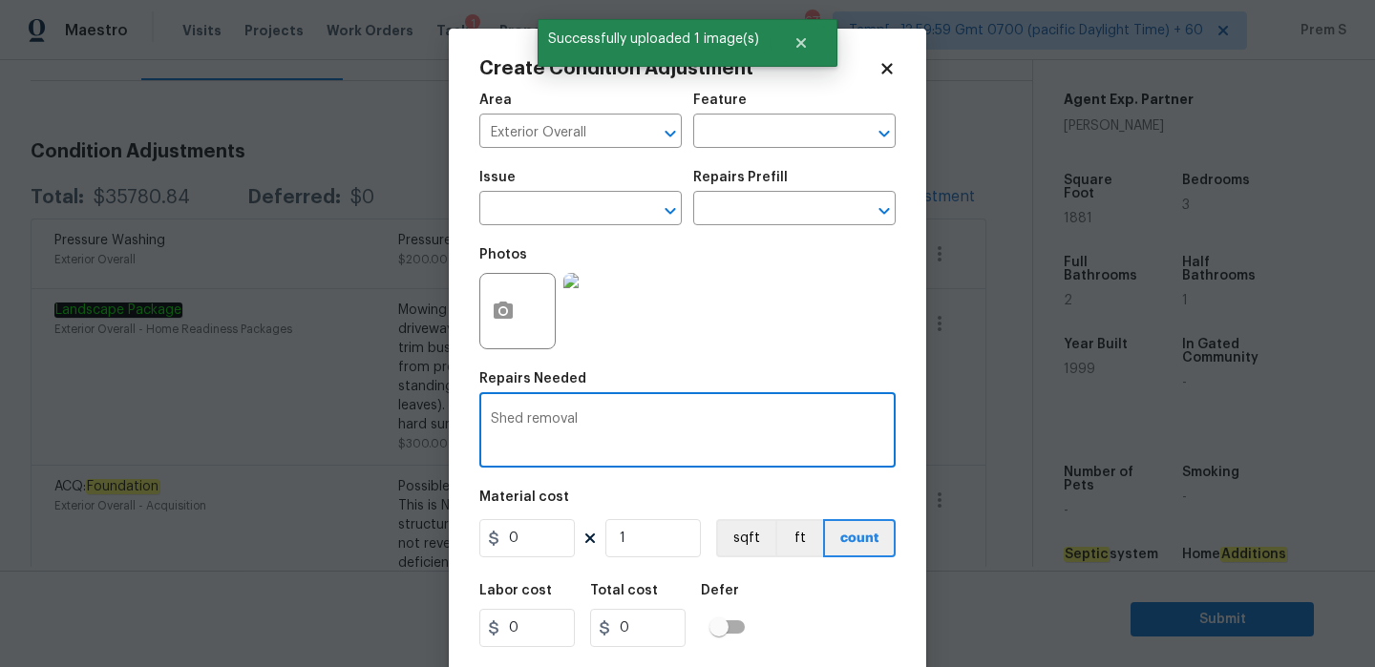
type textarea "Shed removal"
click at [549, 540] on input "0" at bounding box center [526, 538] width 95 height 38
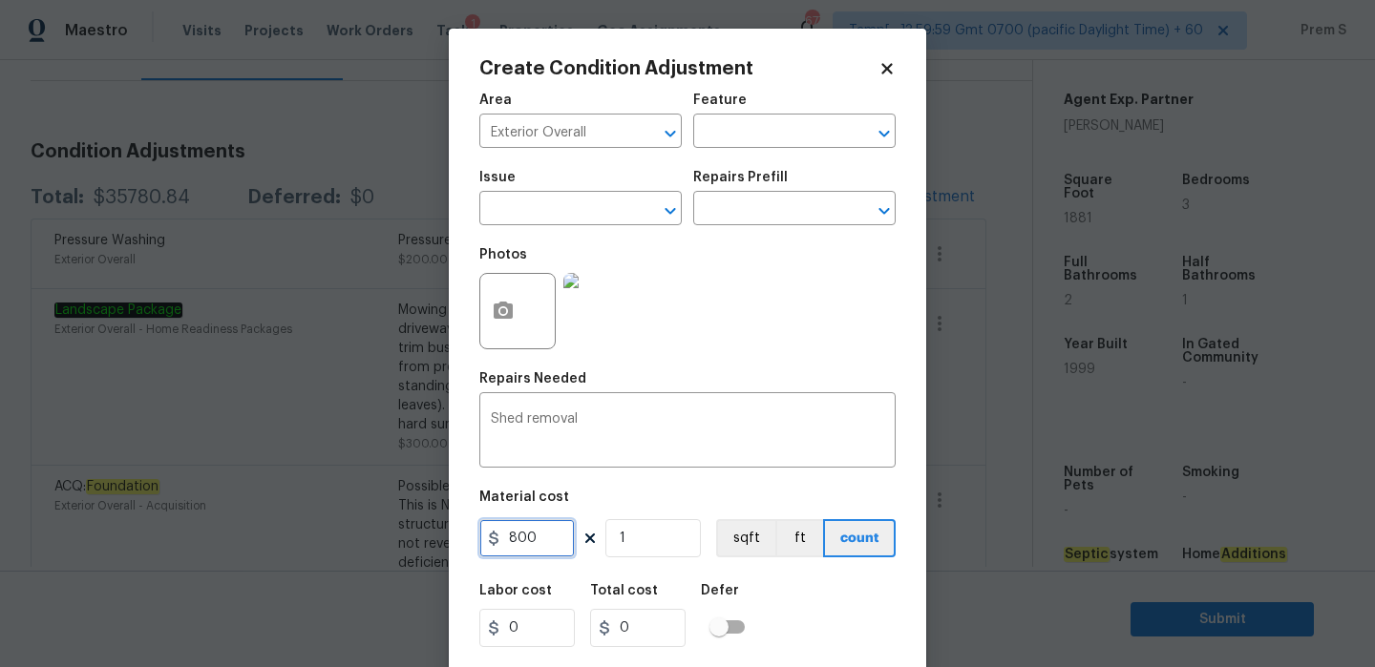
type input "800"
click at [849, 629] on div "Labor cost 0 Total cost 0 Defer" at bounding box center [687, 616] width 416 height 86
type input "800"
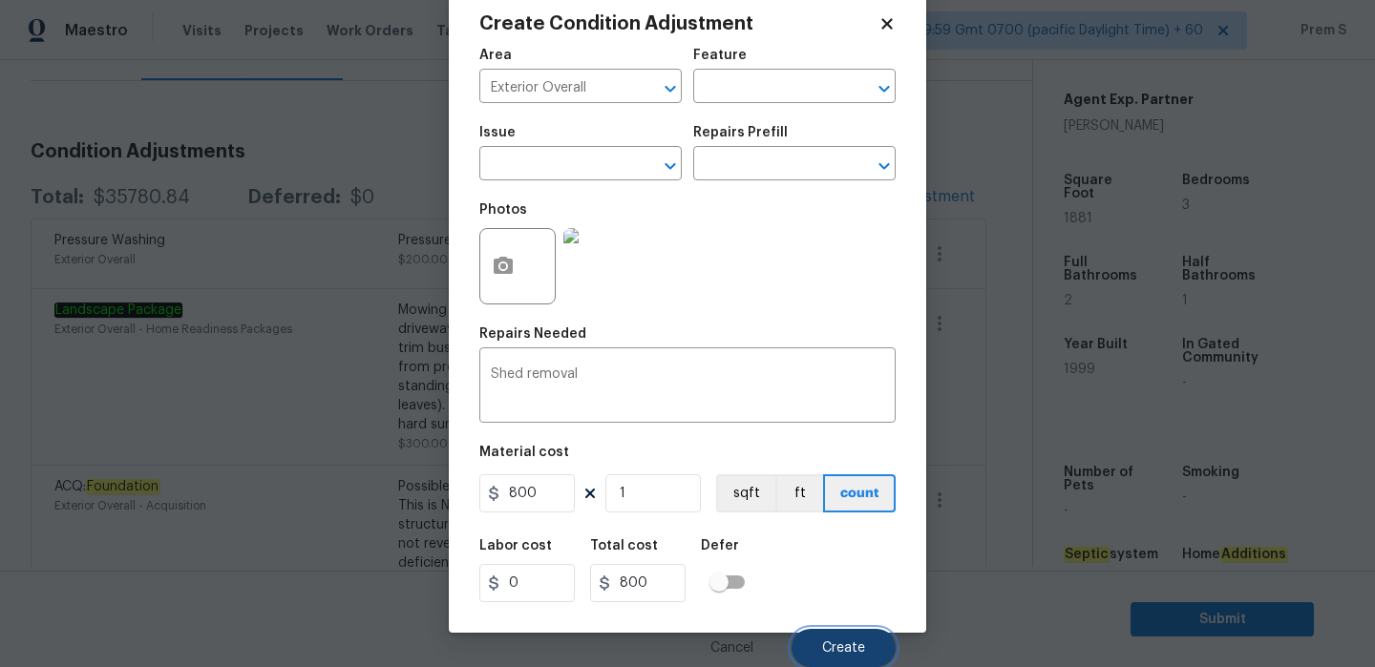
click at [861, 651] on span "Create" at bounding box center [843, 649] width 43 height 14
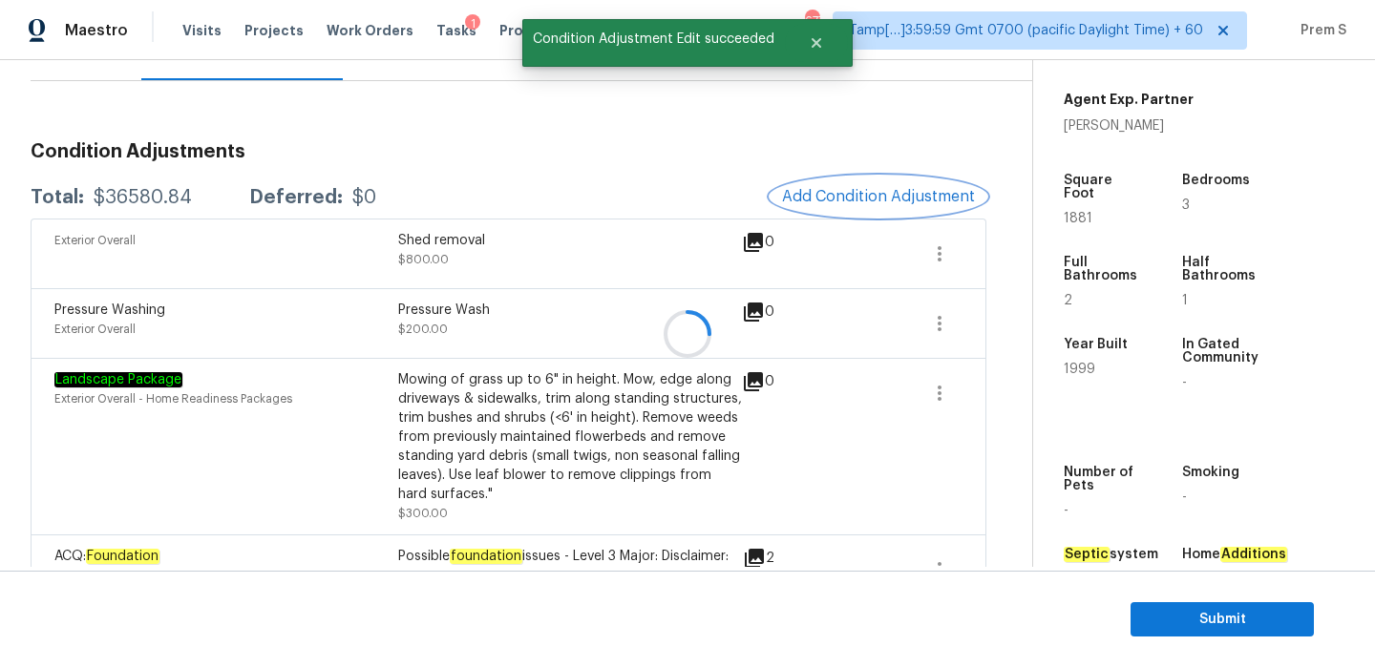
scroll to position [0, 0]
click at [900, 203] on span "Add Condition Adjustment" at bounding box center [878, 196] width 193 height 17
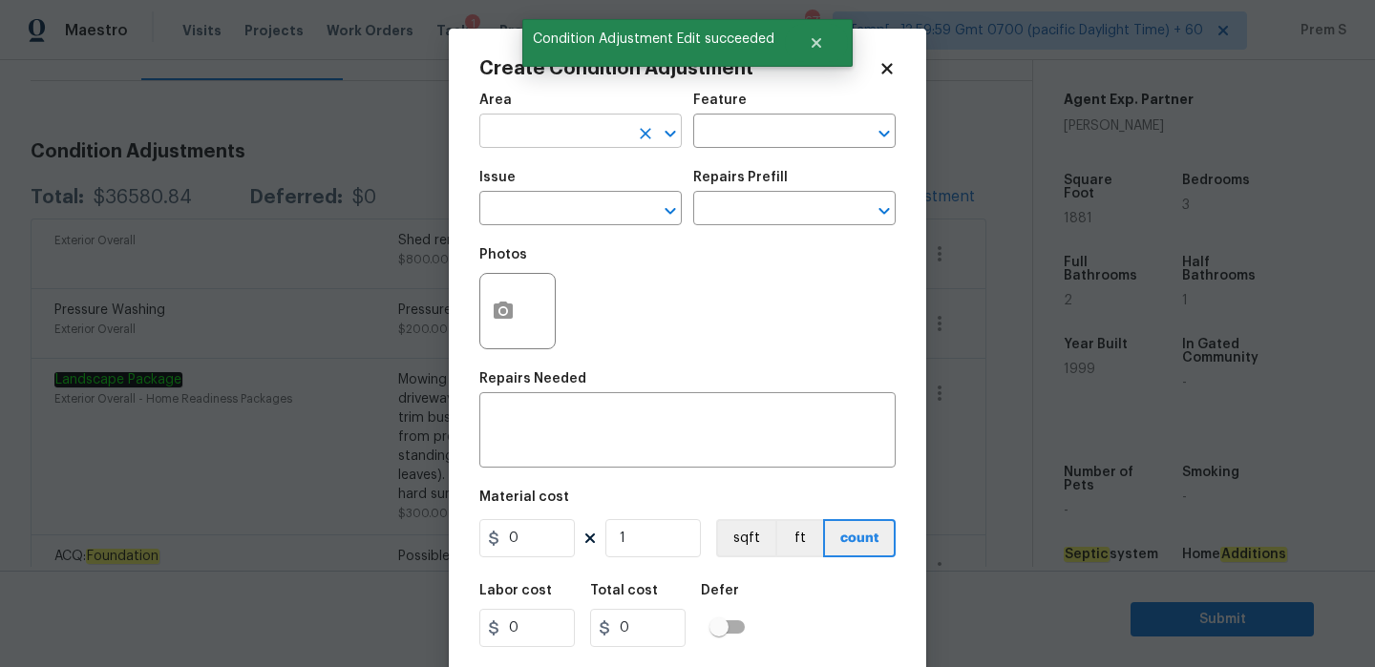
click at [525, 142] on input "text" at bounding box center [553, 133] width 149 height 30
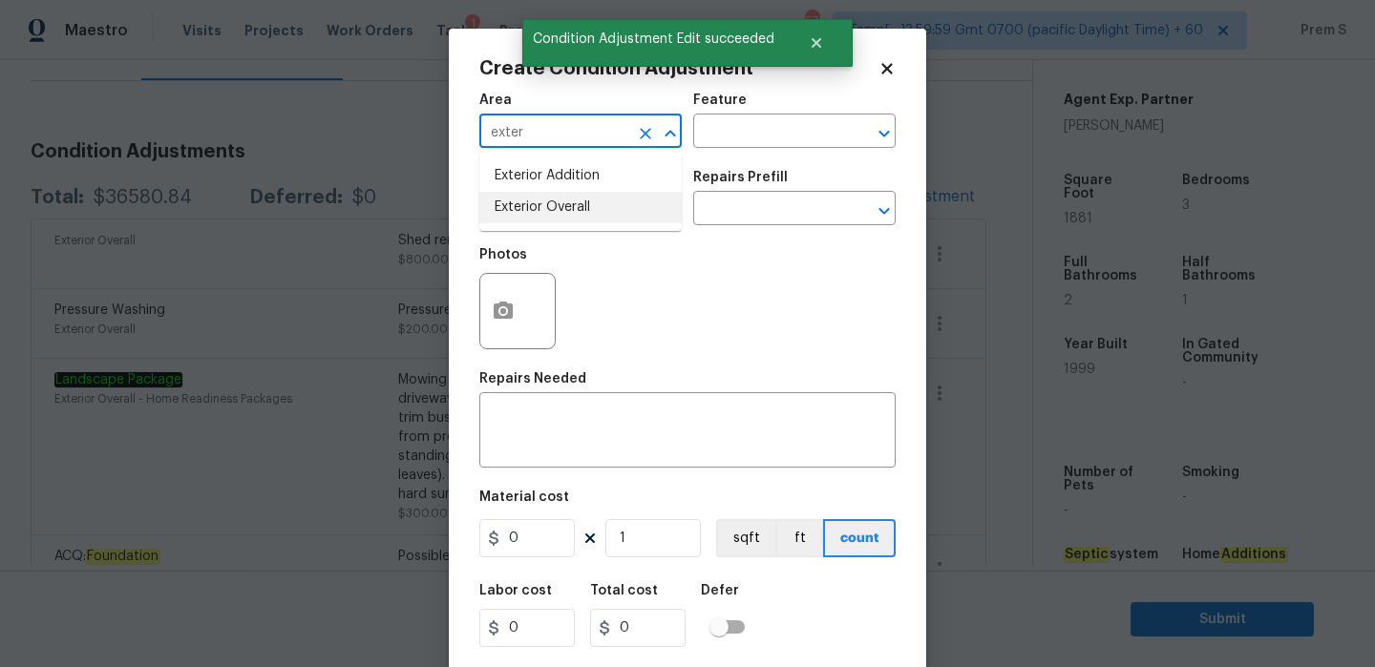
click at [533, 221] on li "Exterior Overall" at bounding box center [580, 208] width 202 height 32
type input "Exterior Overall"
click at [533, 221] on input "text" at bounding box center [553, 211] width 149 height 30
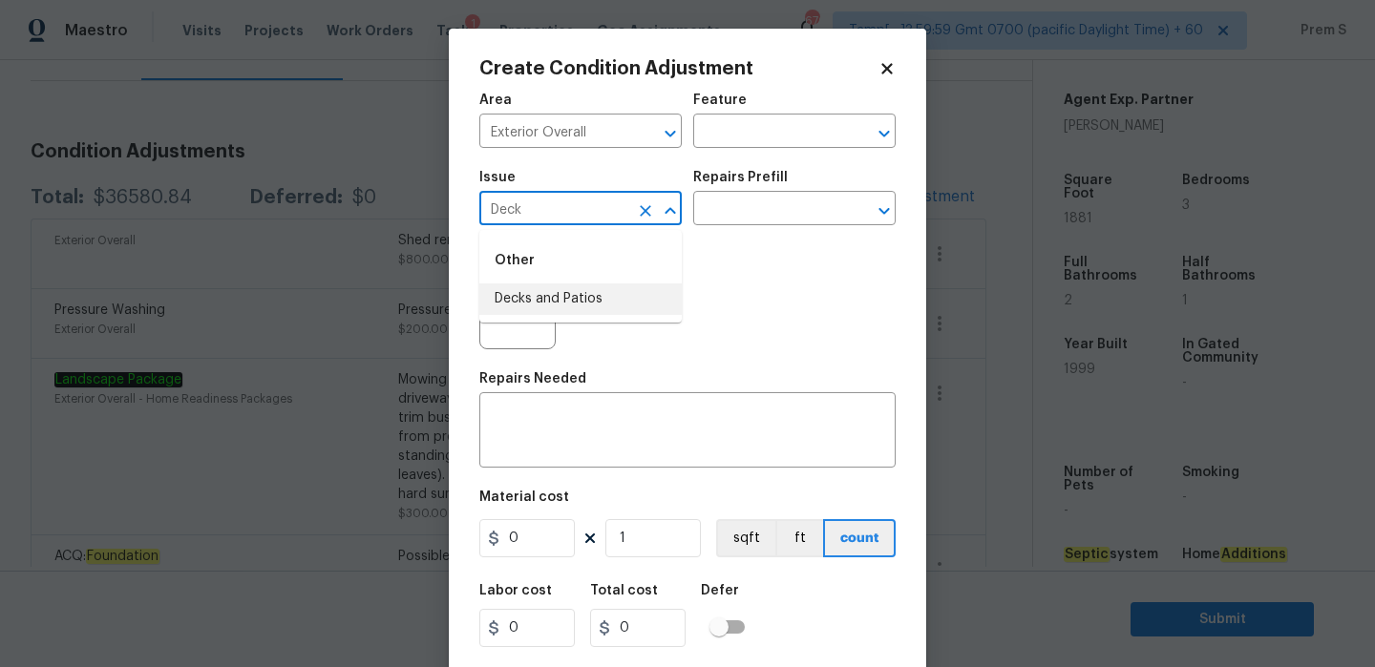
click at [561, 303] on li "Decks and Patios" at bounding box center [580, 300] width 202 height 32
type input "Decks and Patios"
click at [566, 433] on textarea at bounding box center [687, 433] width 393 height 40
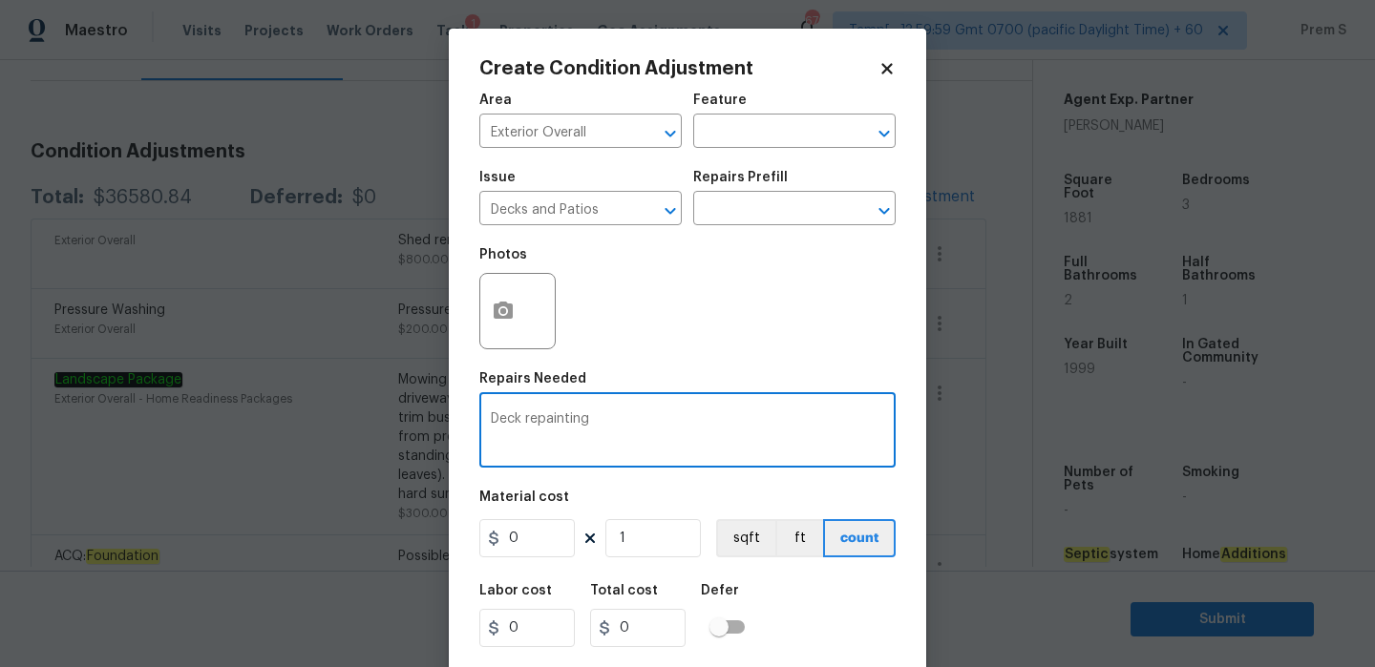
type textarea "Deck repainting"
click at [536, 550] on input "0" at bounding box center [526, 538] width 95 height 38
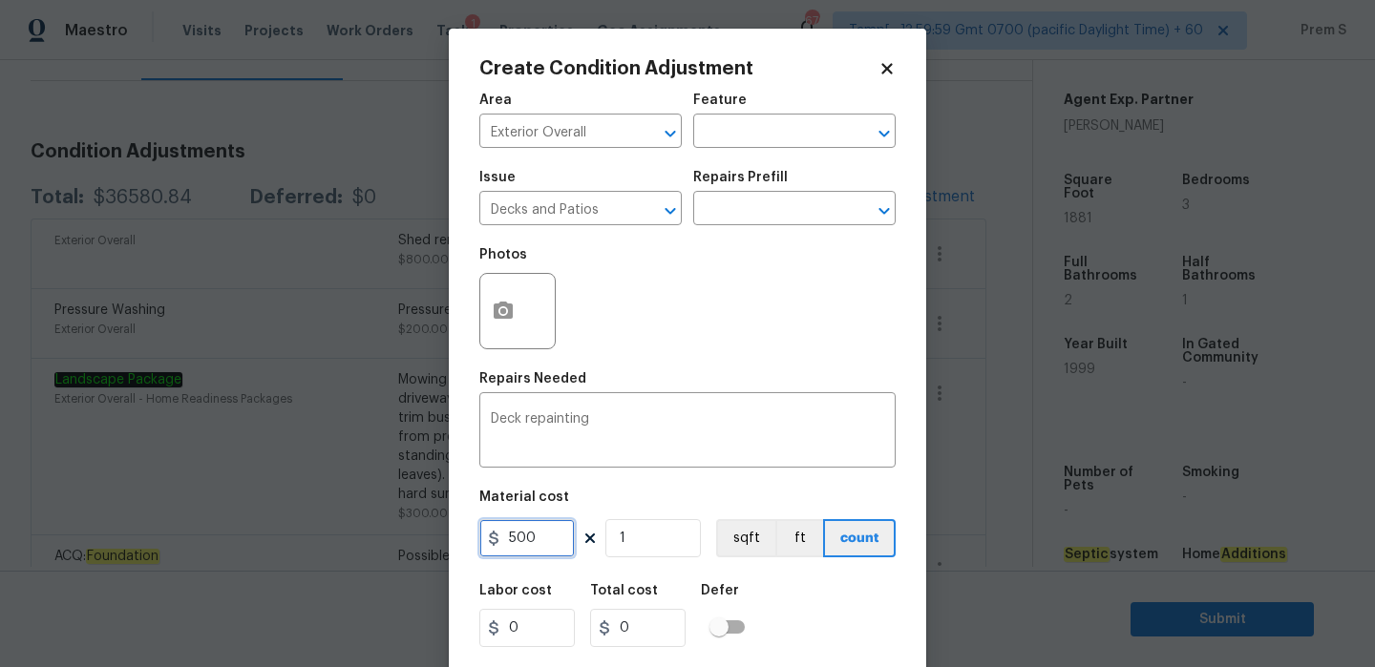
type input "500"
click at [853, 596] on div "Labor cost 0 Total cost 0 Defer" at bounding box center [687, 616] width 416 height 86
type input "500"
click at [502, 305] on icon "button" at bounding box center [503, 310] width 19 height 17
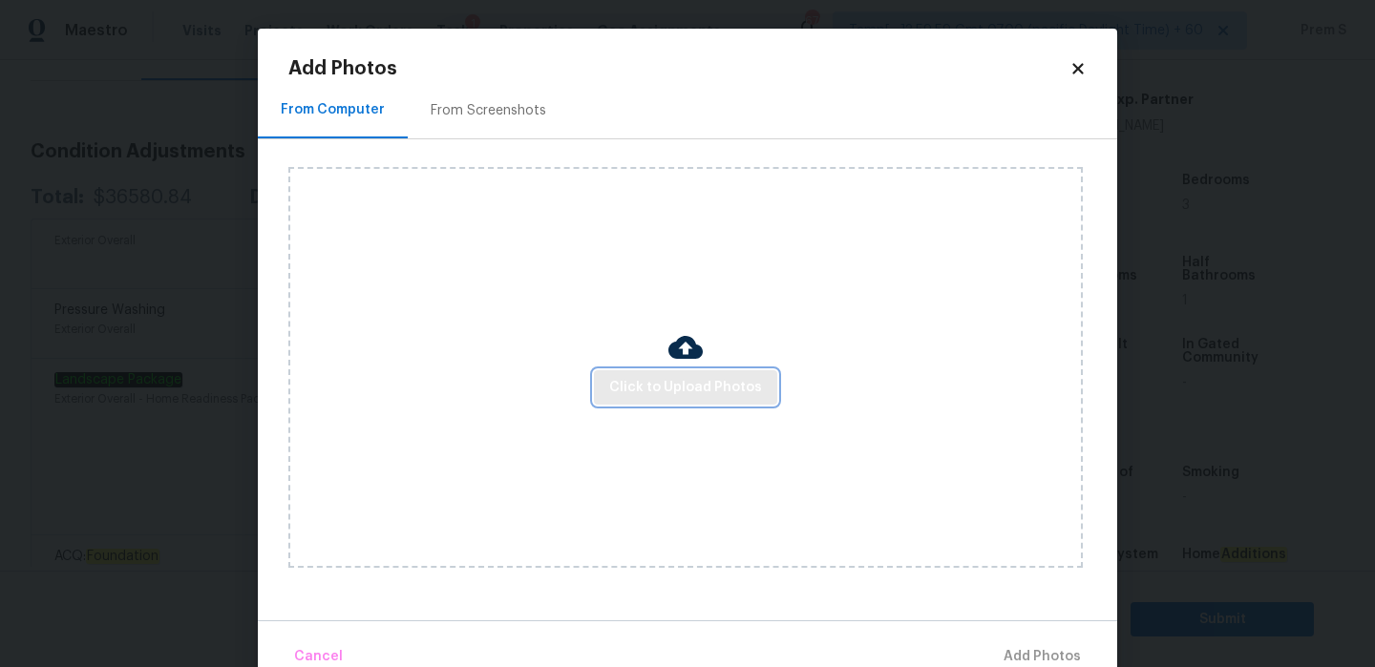
click at [691, 385] on span "Click to Upload Photos" at bounding box center [685, 388] width 153 height 24
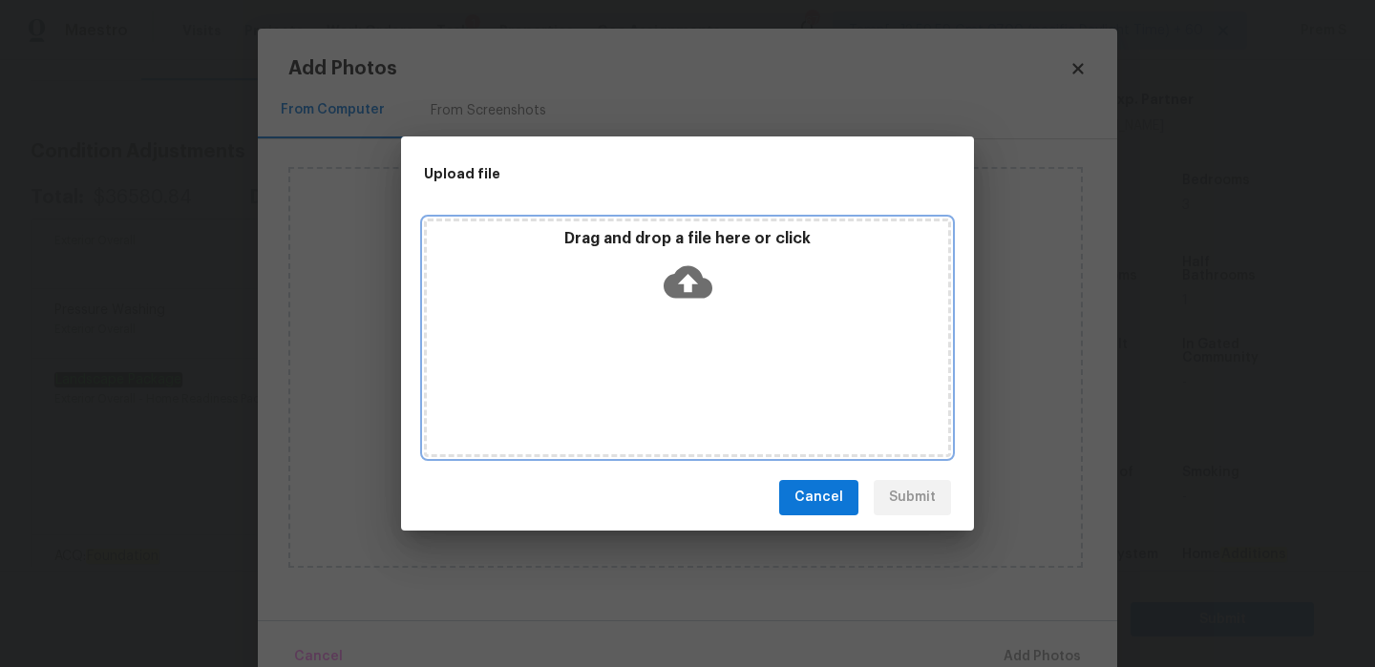
click at [685, 279] on icon at bounding box center [688, 282] width 49 height 49
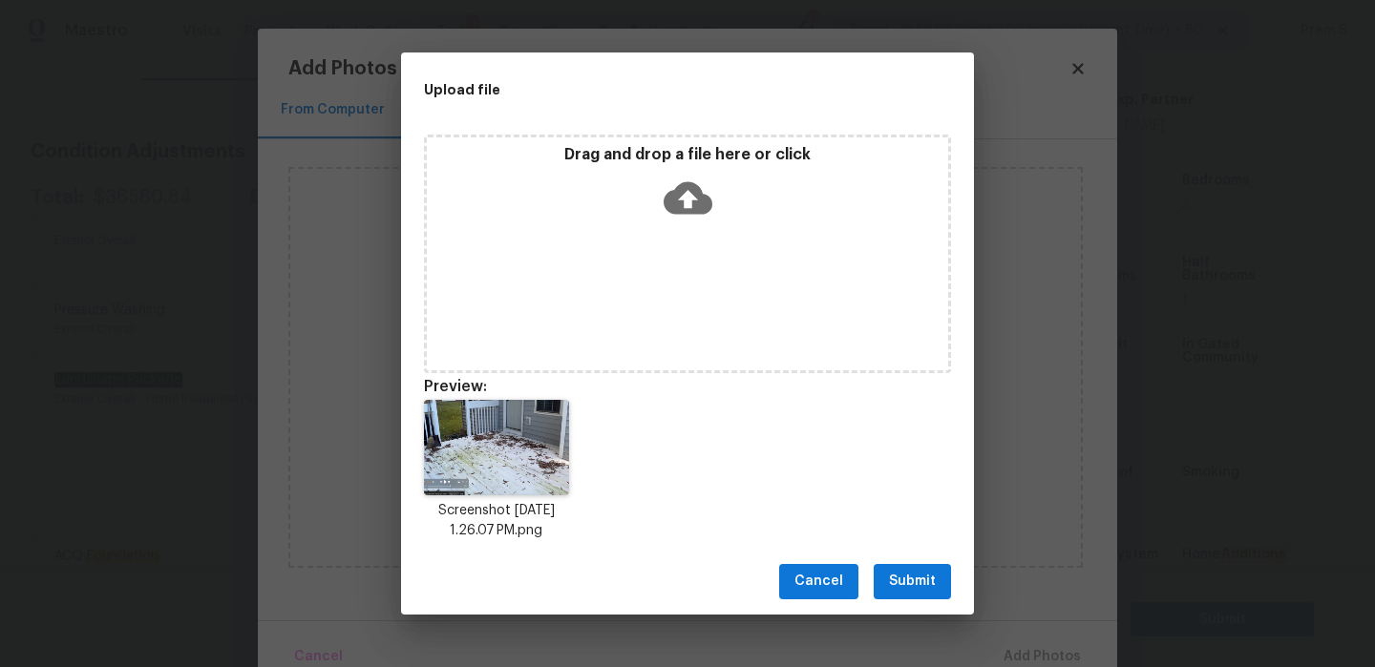
click at [922, 587] on span "Submit" at bounding box center [912, 582] width 47 height 24
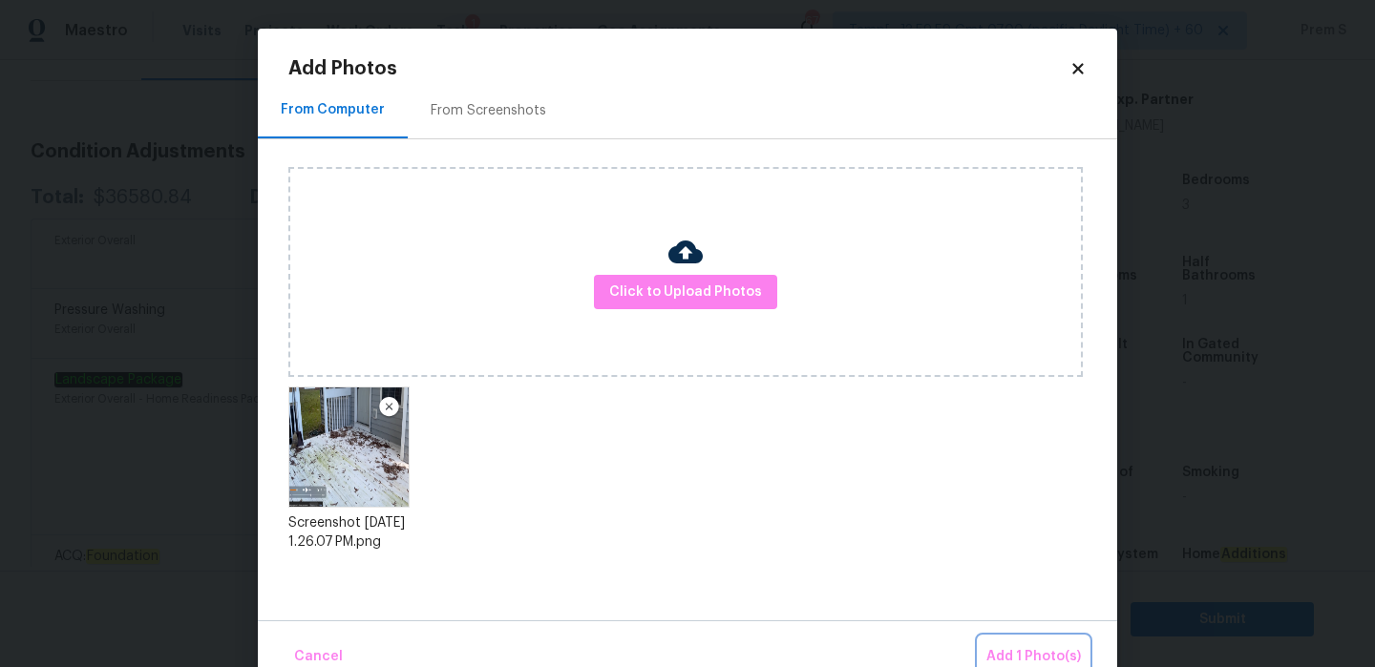
click at [1041, 651] on span "Add 1 Photo(s)" at bounding box center [1033, 657] width 95 height 24
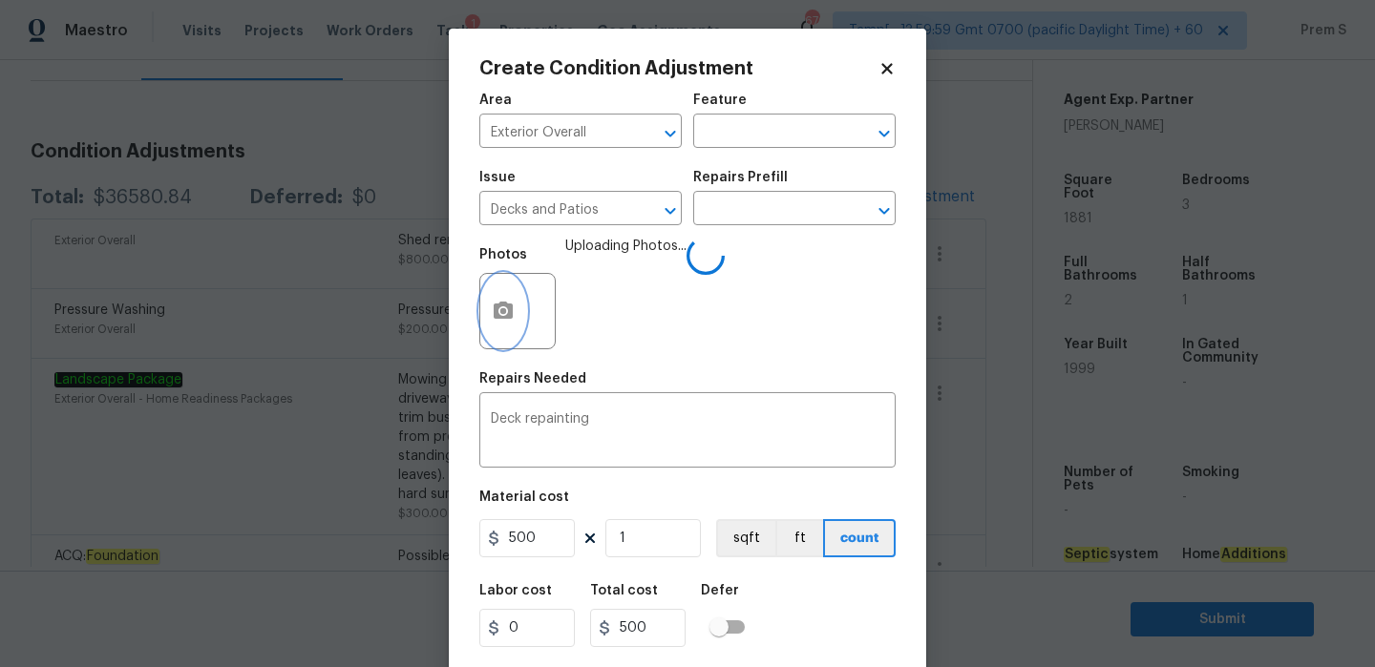
scroll to position [46, 0]
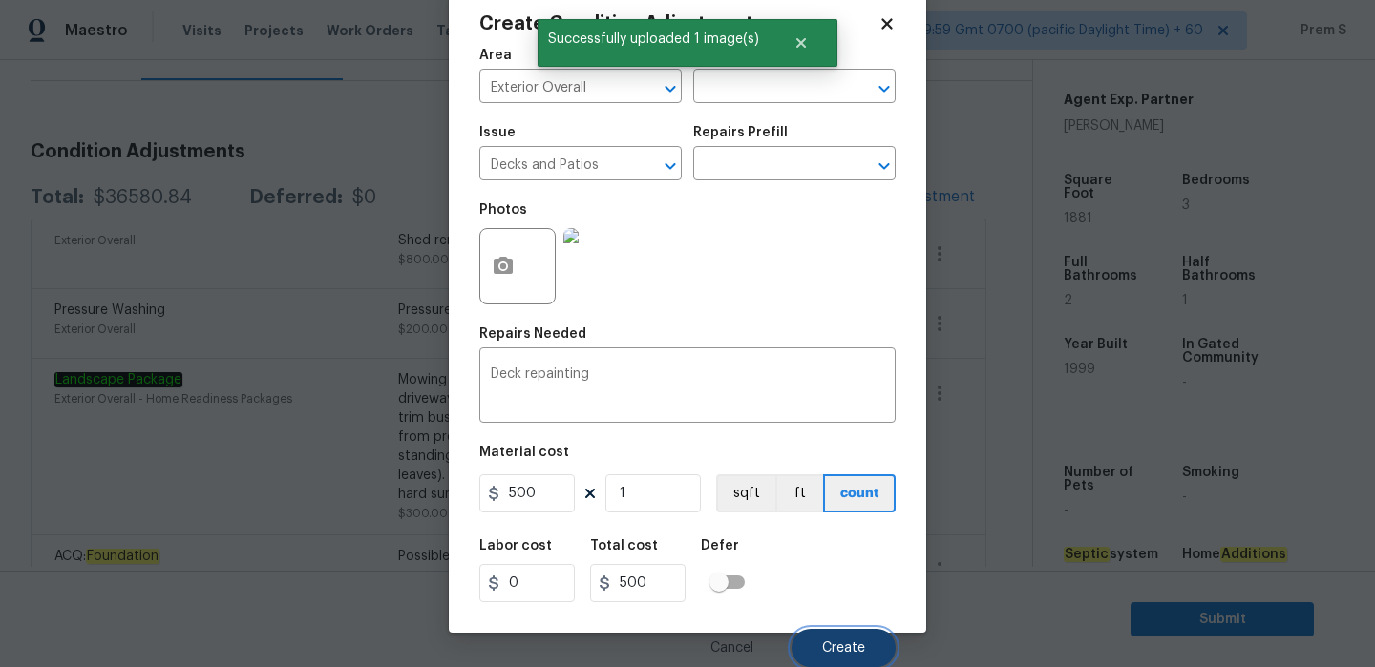
click at [869, 647] on button "Create" at bounding box center [844, 648] width 104 height 38
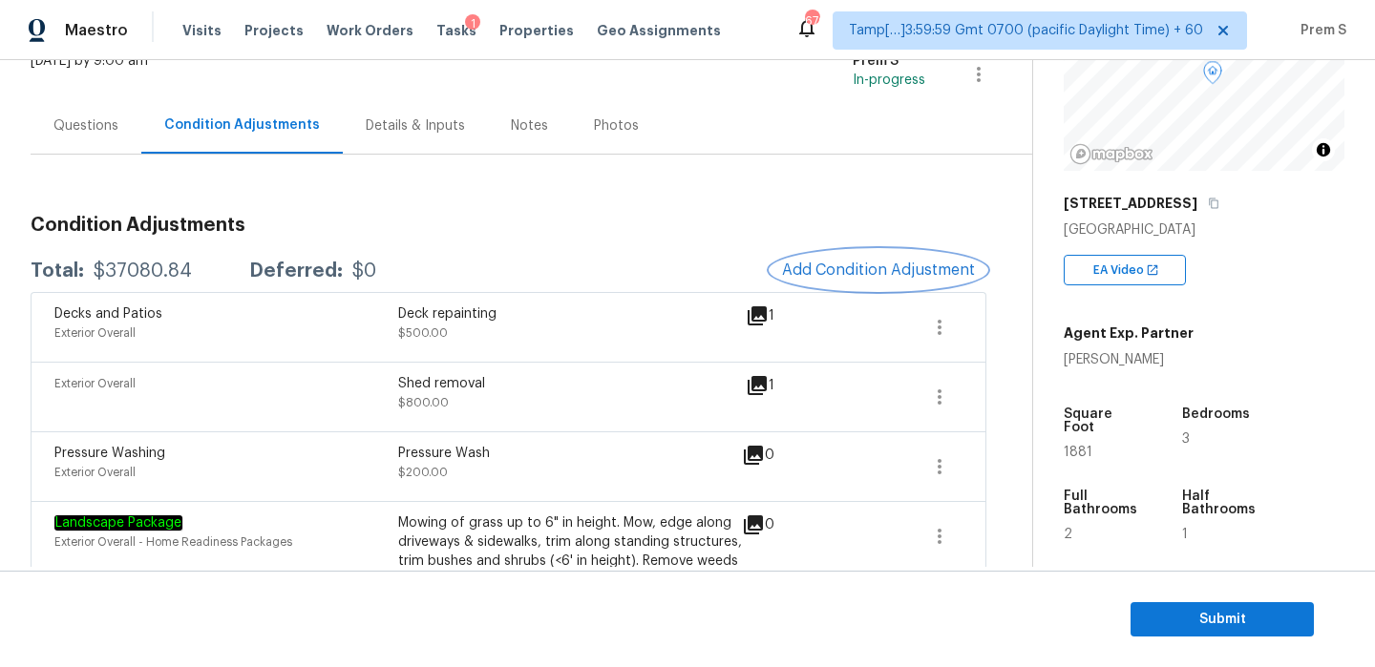
scroll to position [116, 0]
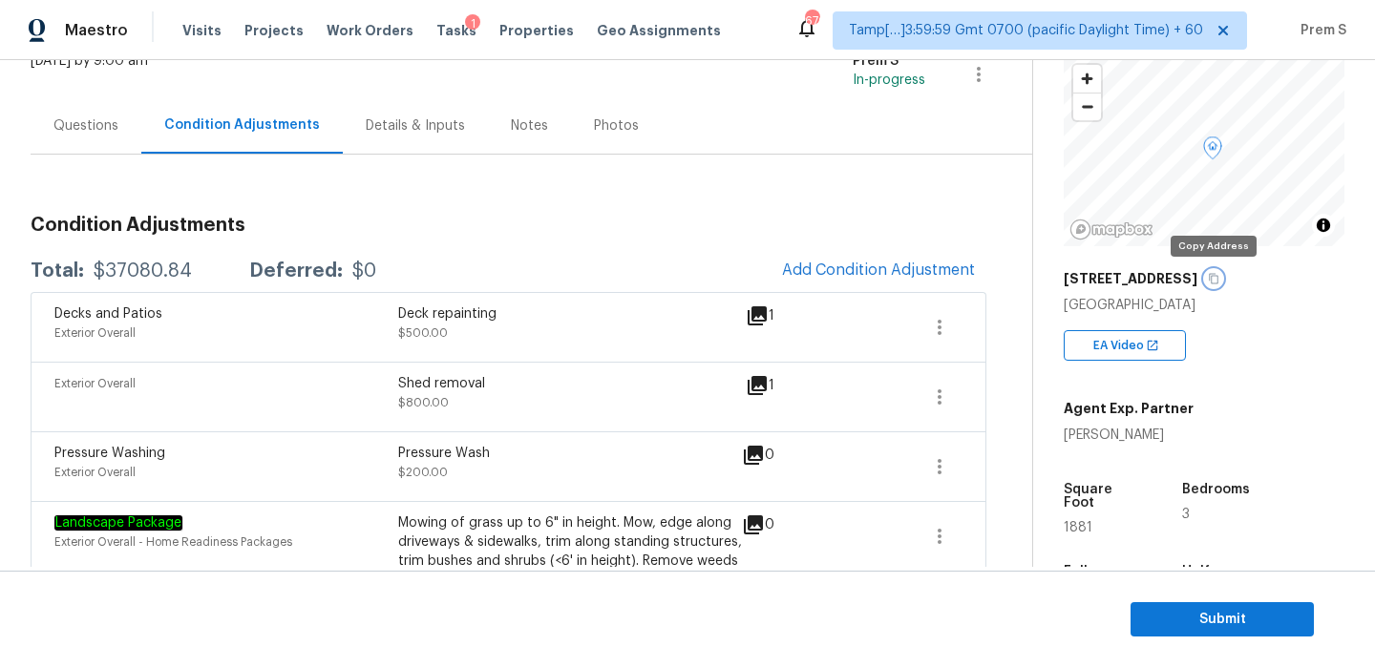
click at [1216, 279] on icon "button" at bounding box center [1213, 278] width 11 height 11
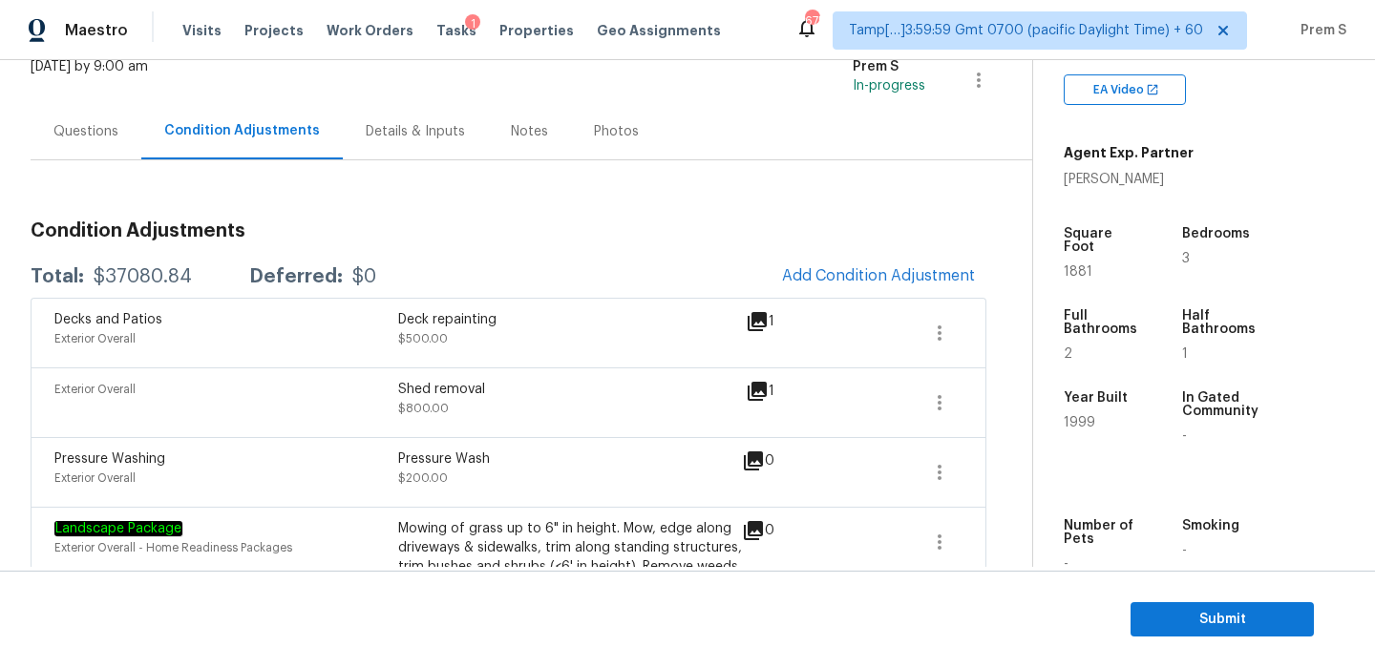
scroll to position [373, 0]
